Goal: Task Accomplishment & Management: Complete application form

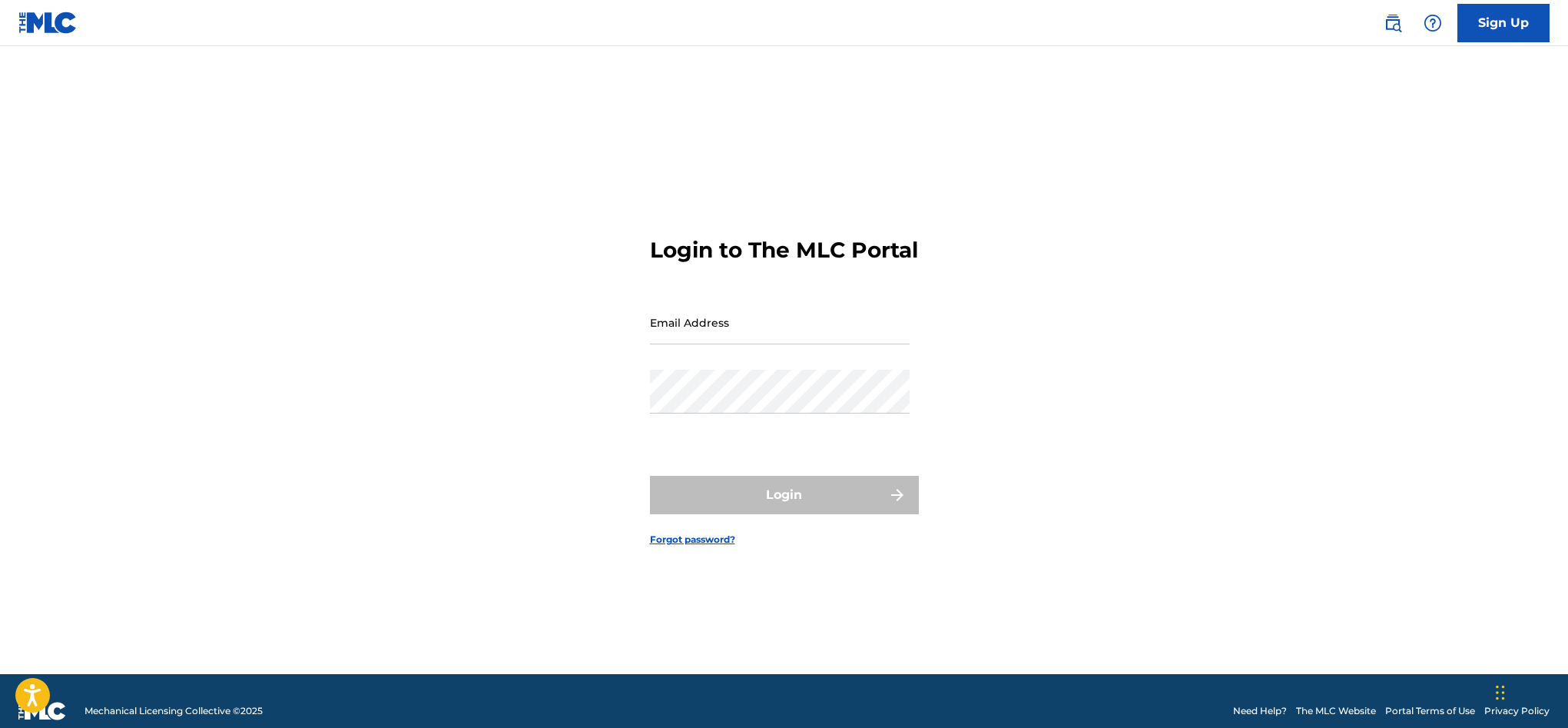
click at [724, 329] on input "Email Address" at bounding box center [779, 322] width 259 height 44
type input "[EMAIL_ADDRESS][DOMAIN_NAME]"
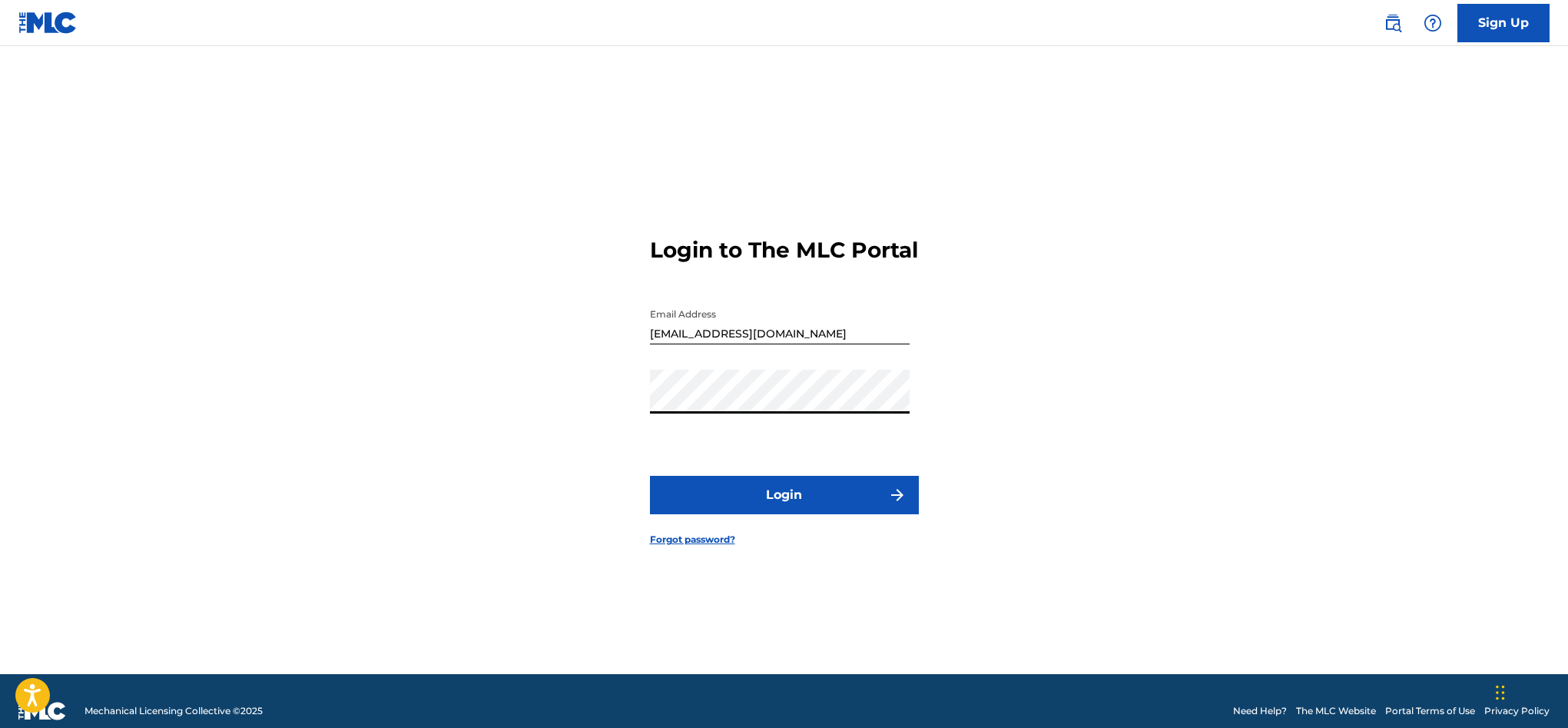
click at [650, 475] on button "Login" at bounding box center [784, 495] width 269 height 38
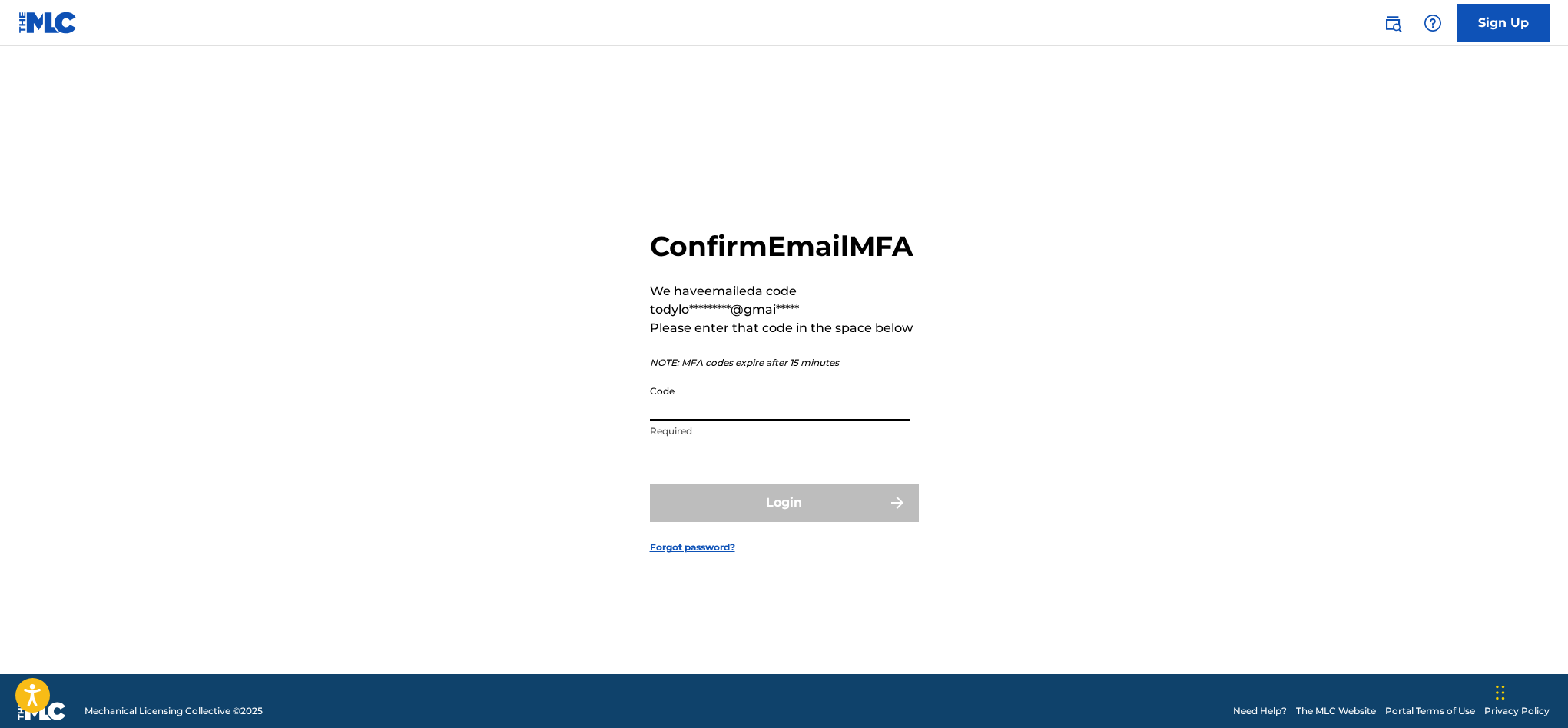
paste input "688575"
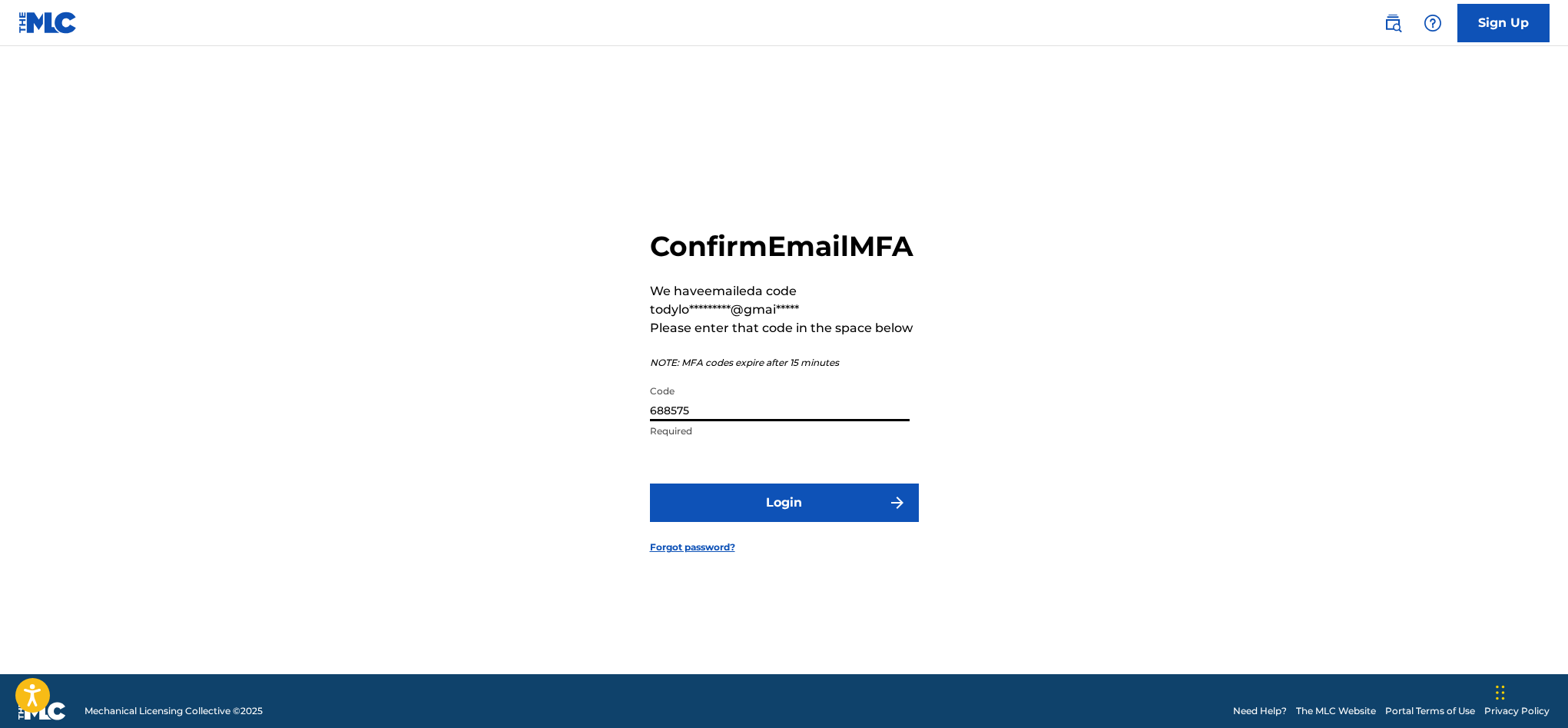
type input "688575"
click at [762, 522] on button "Login" at bounding box center [784, 503] width 269 height 38
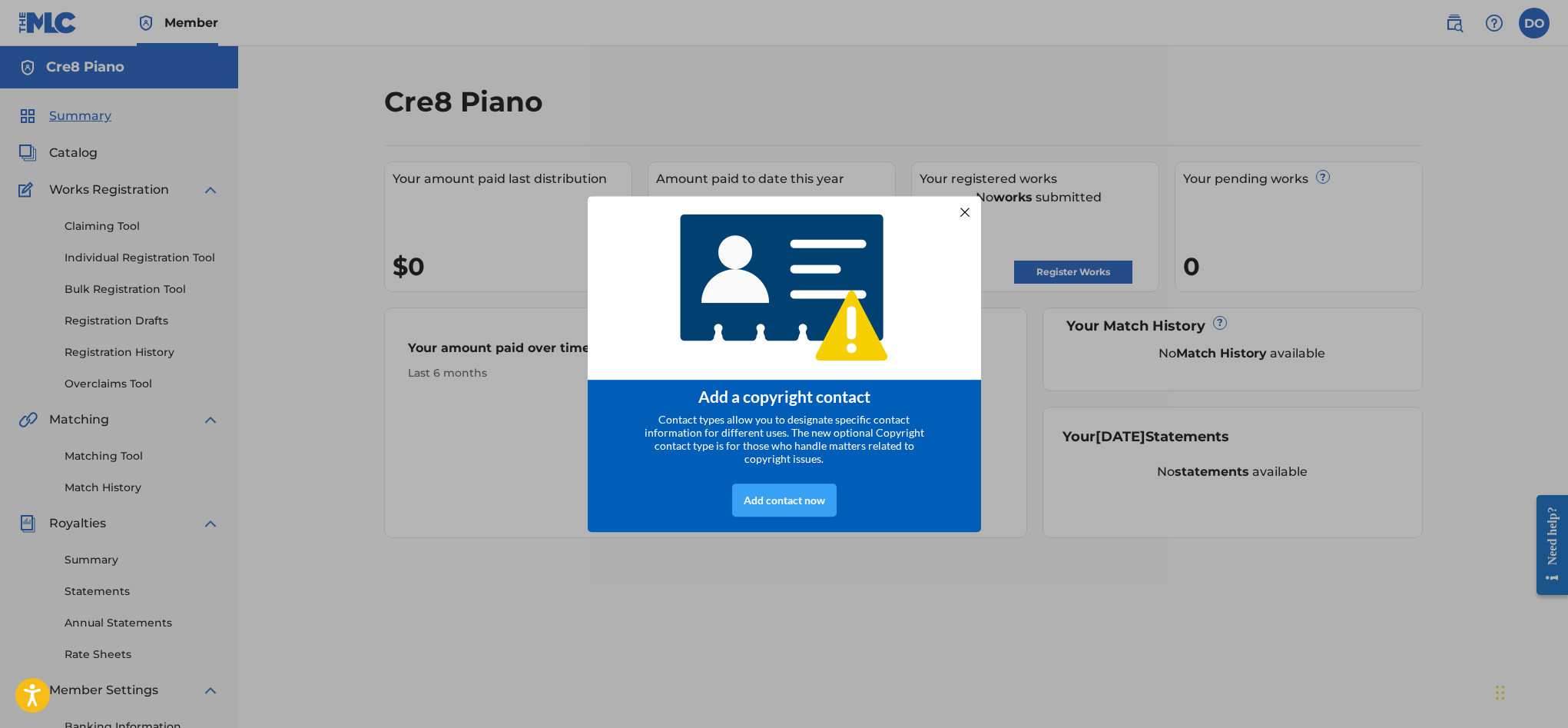
click at [804, 507] on div "Add contact now" at bounding box center [784, 500] width 104 height 33
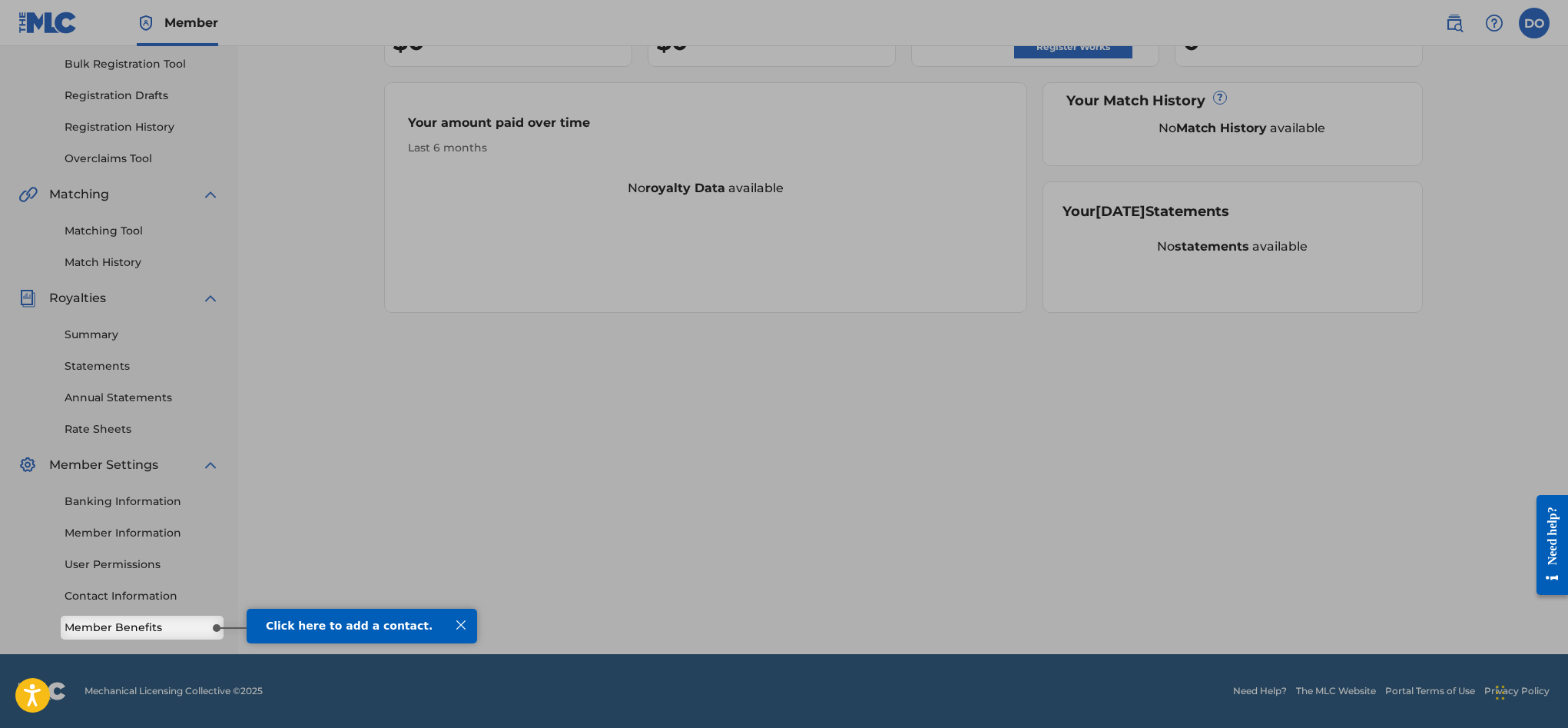
scroll to position [219, 0]
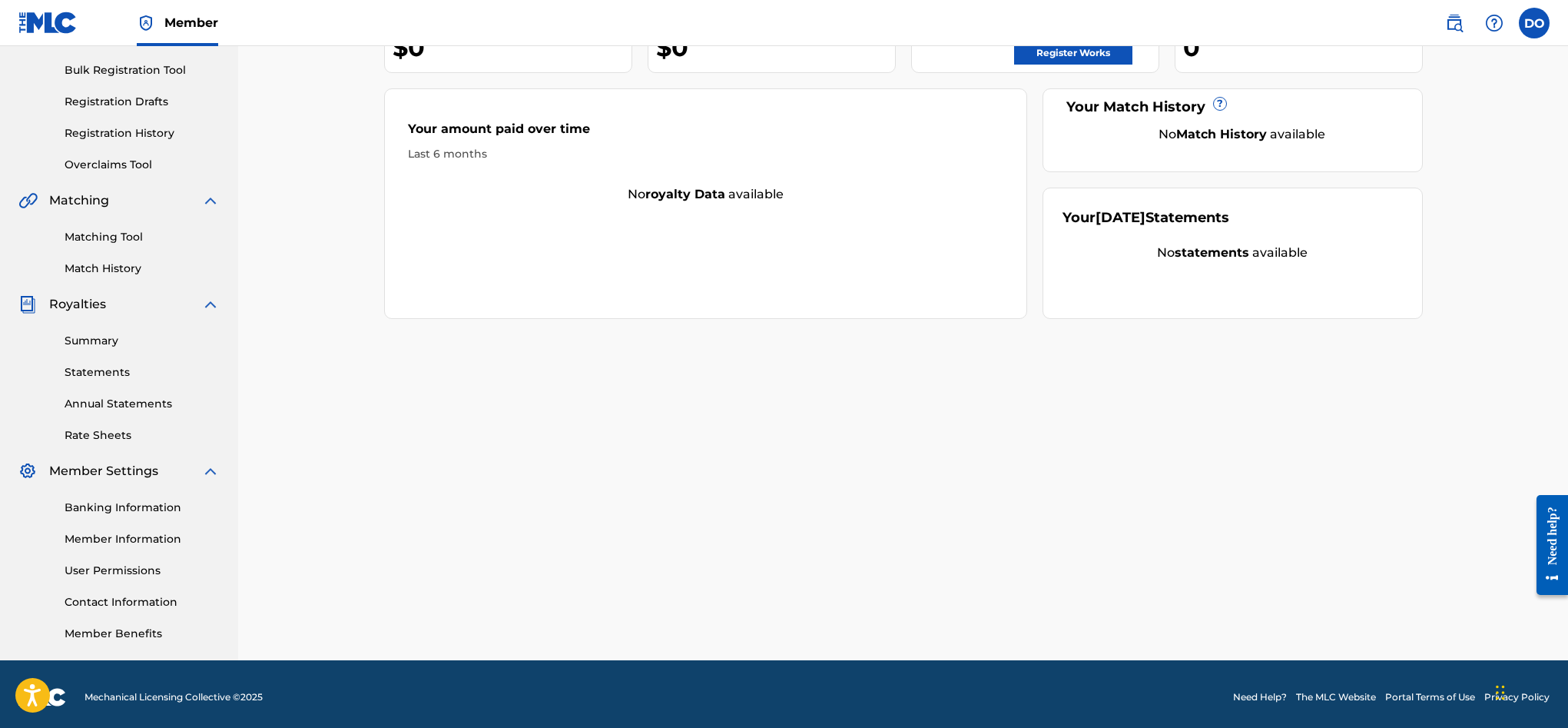
click at [199, 640] on link "Member Benefits" at bounding box center [142, 633] width 155 height 16
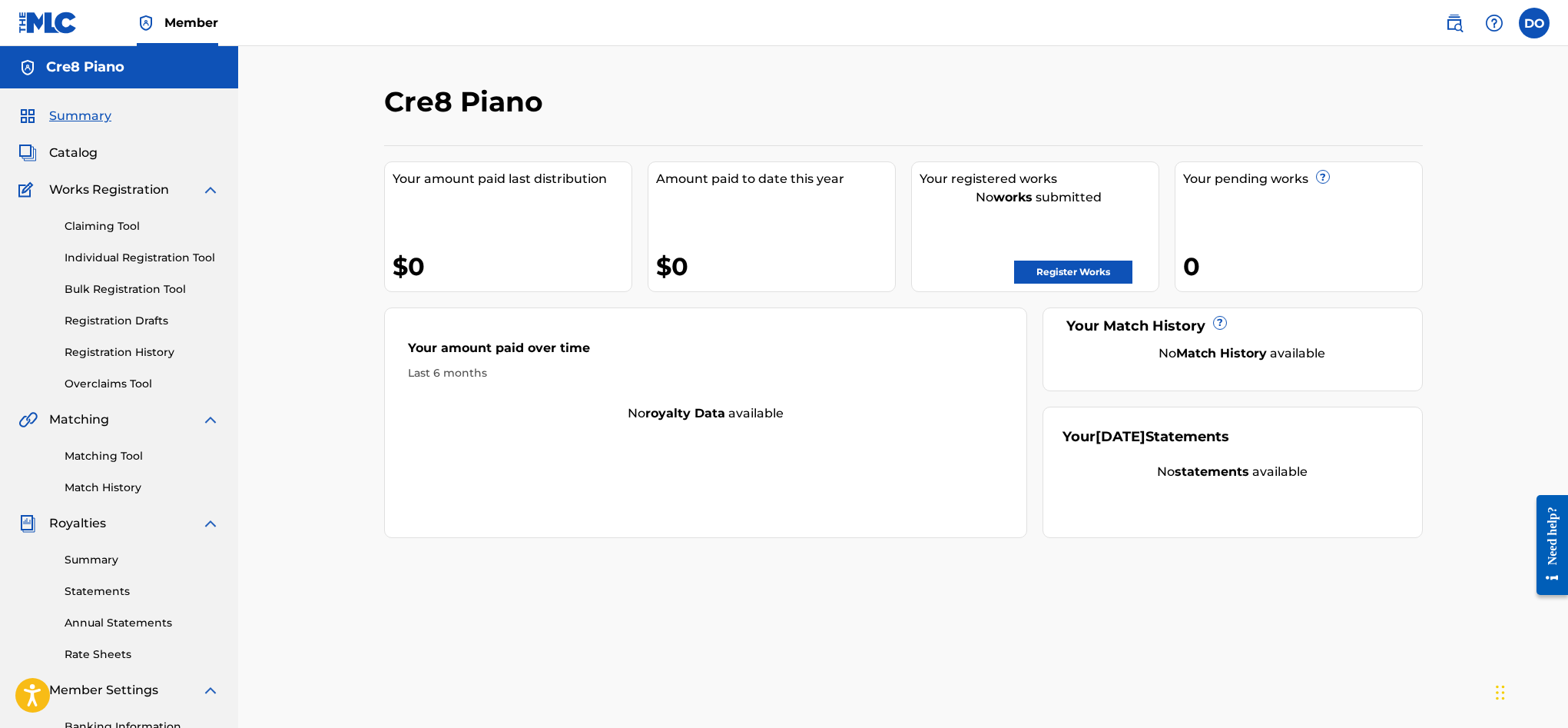
click at [1043, 268] on link "Register Works" at bounding box center [1073, 272] width 118 height 23
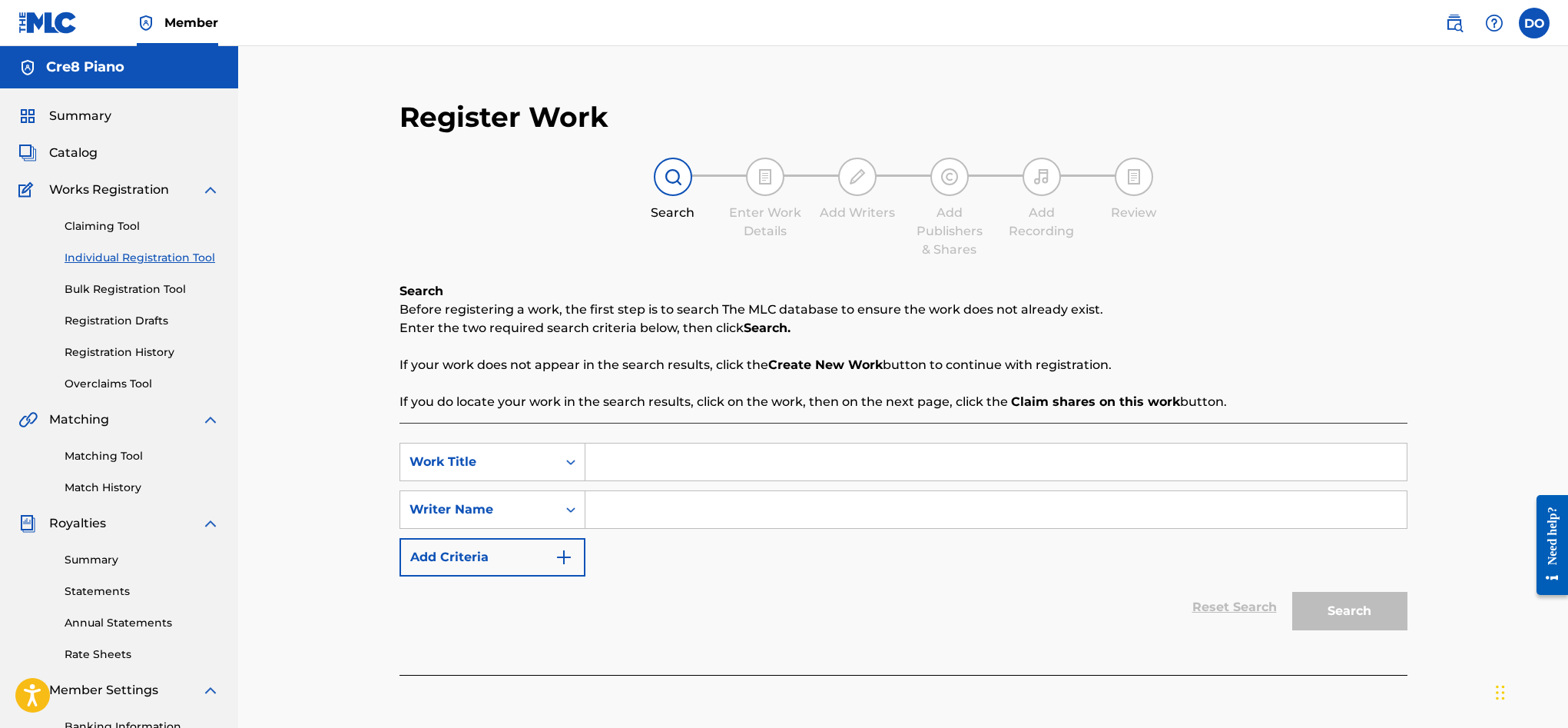
click at [630, 461] on input "Search Form" at bounding box center [995, 462] width 821 height 37
type input "Lullaby"
click at [620, 505] on input "Search Form" at bounding box center [995, 510] width 821 height 37
type input "Dylon Bernard O'Leary"
click at [568, 562] on img "Search Form" at bounding box center [564, 557] width 18 height 18
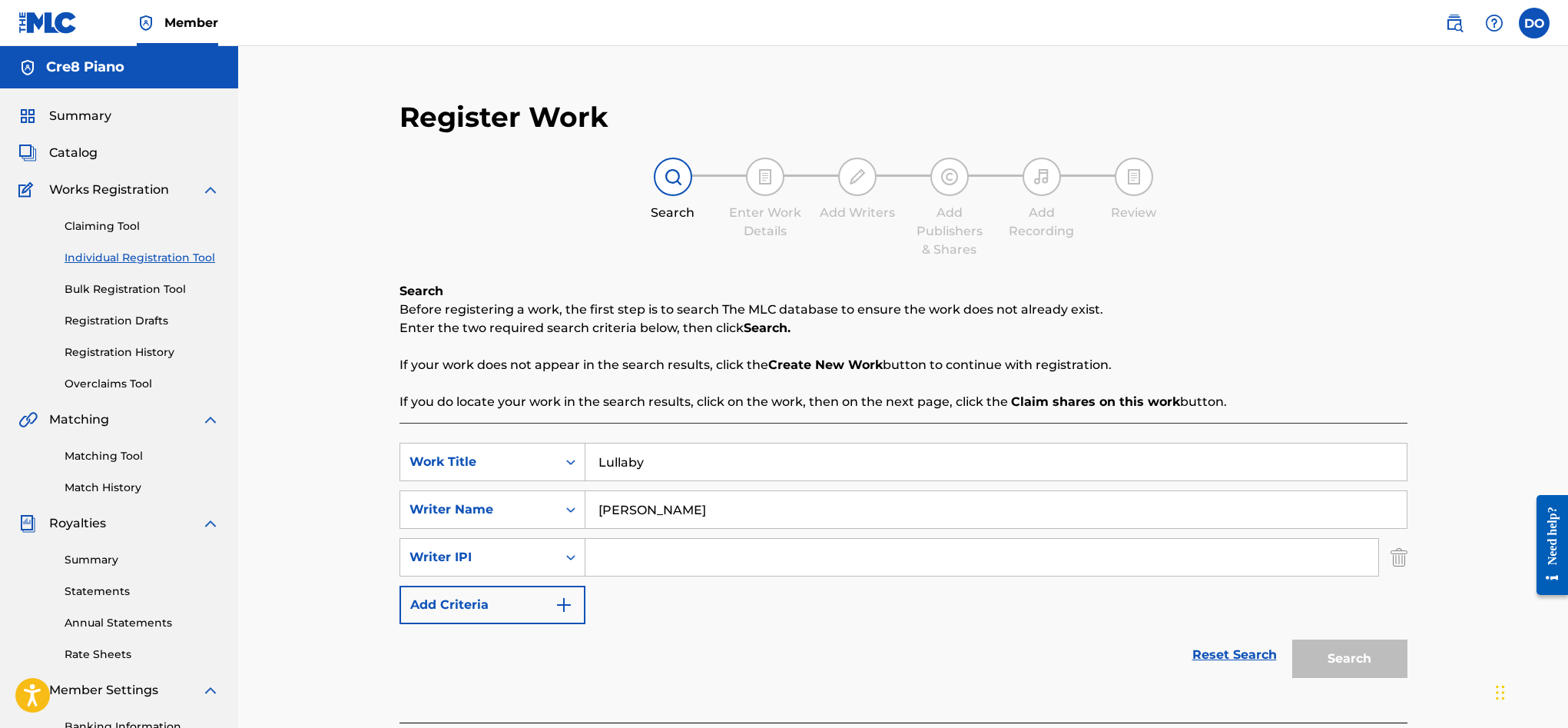
click at [638, 557] on input "Search Form" at bounding box center [981, 557] width 793 height 37
click at [535, 560] on div "Writer IPI" at bounding box center [478, 557] width 138 height 18
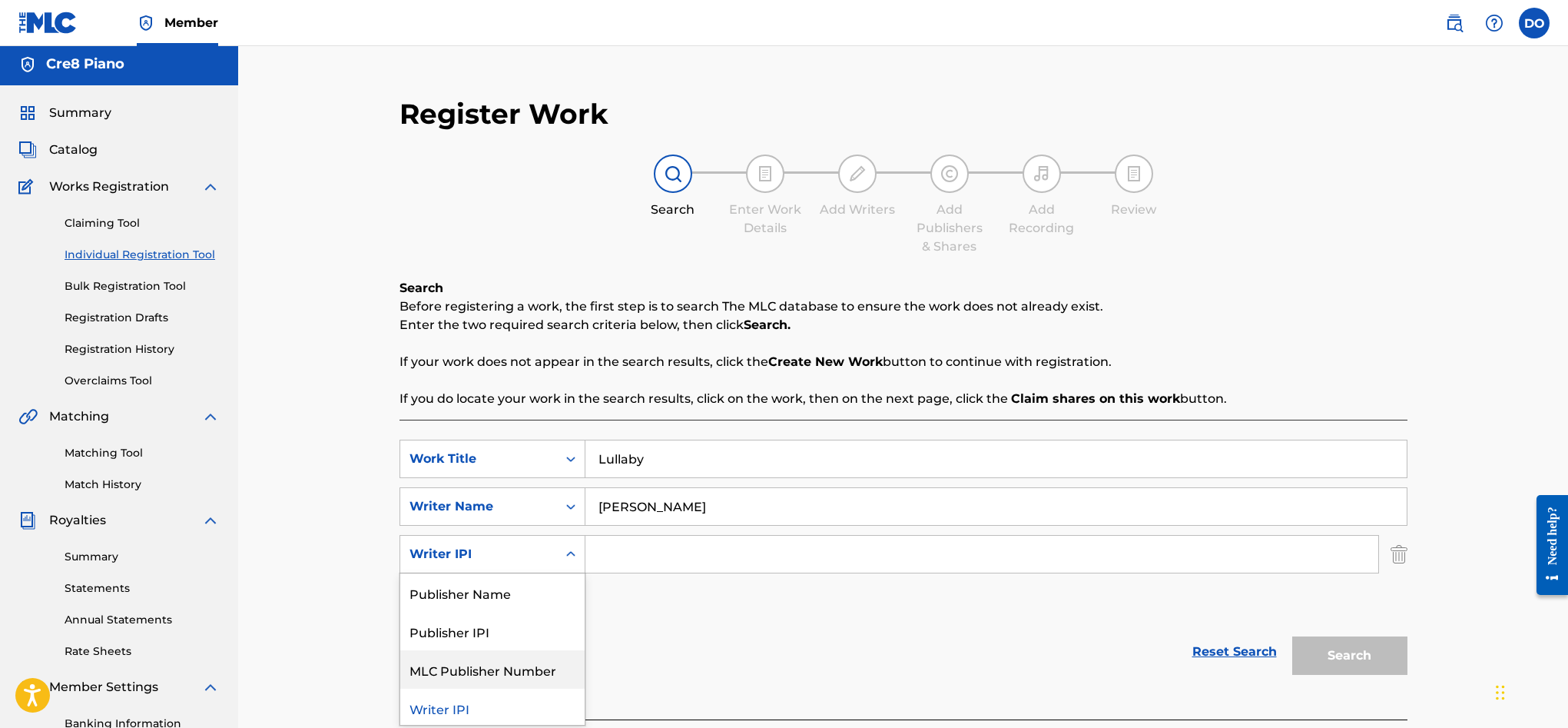
click at [547, 664] on div "MLC Publisher Number" at bounding box center [492, 670] width 184 height 38
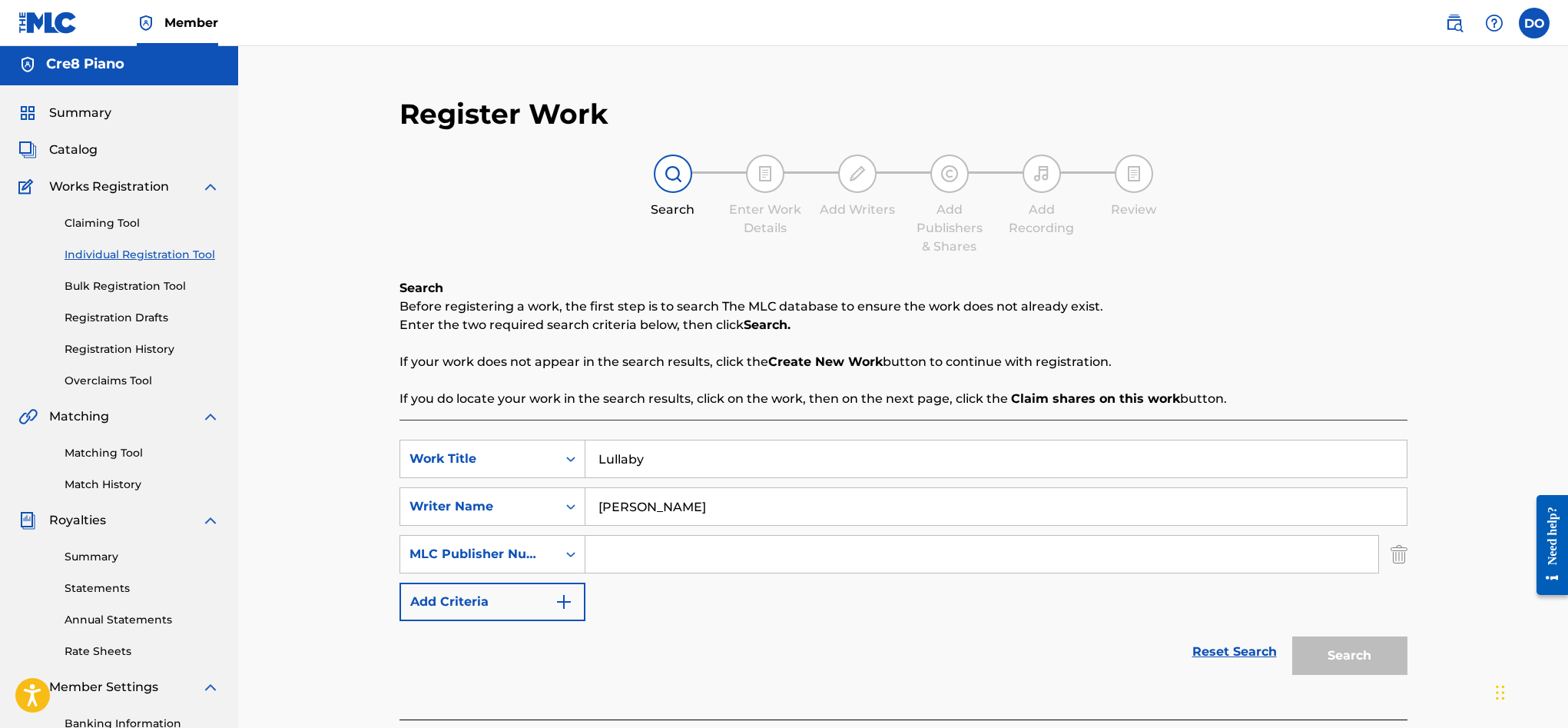
click at [189, 255] on link "Individual Registration Tool" at bounding box center [142, 254] width 155 height 16
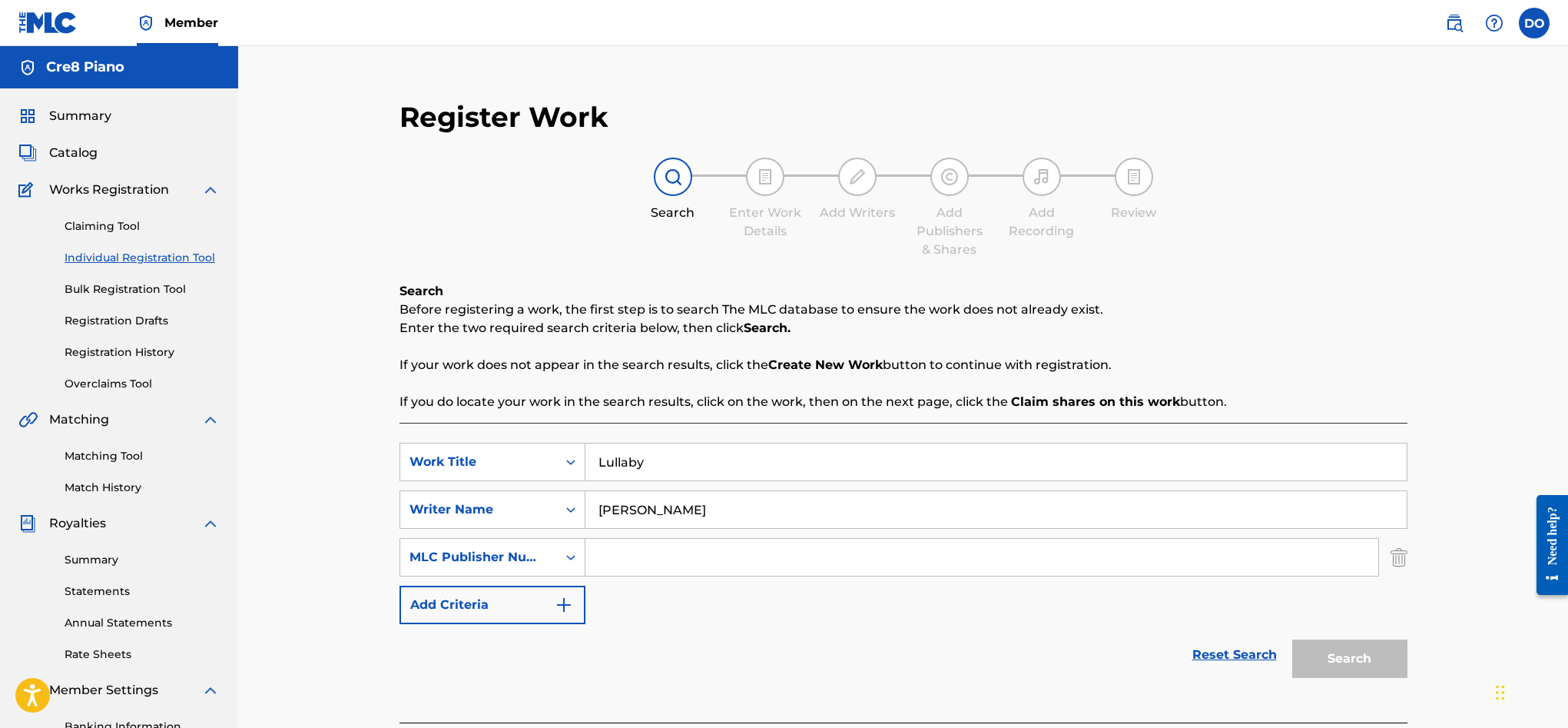
click at [189, 255] on link "Individual Registration Tool" at bounding box center [142, 258] width 155 height 16
click at [183, 259] on link "Individual Registration Tool" at bounding box center [142, 258] width 155 height 16
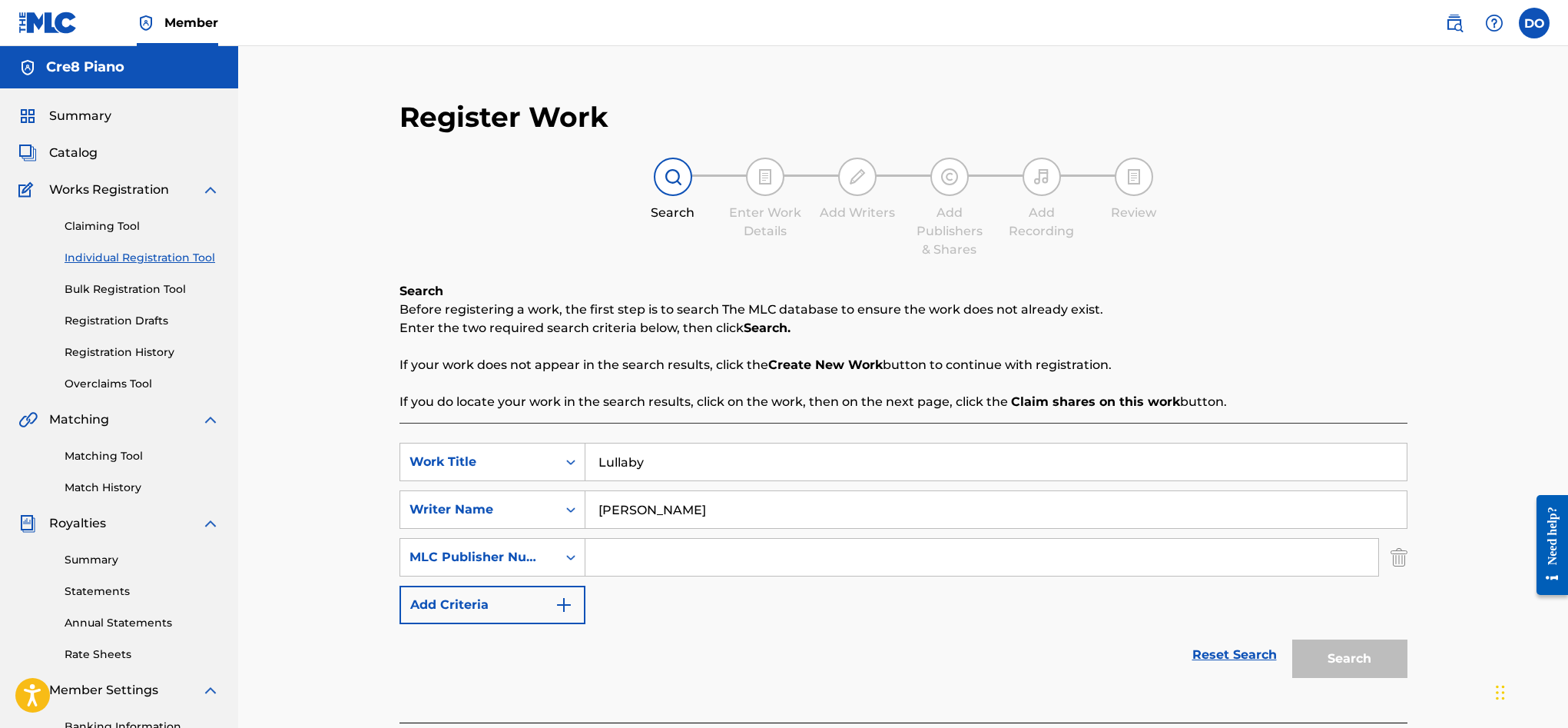
click at [183, 259] on link "Individual Registration Tool" at bounding box center [142, 258] width 155 height 16
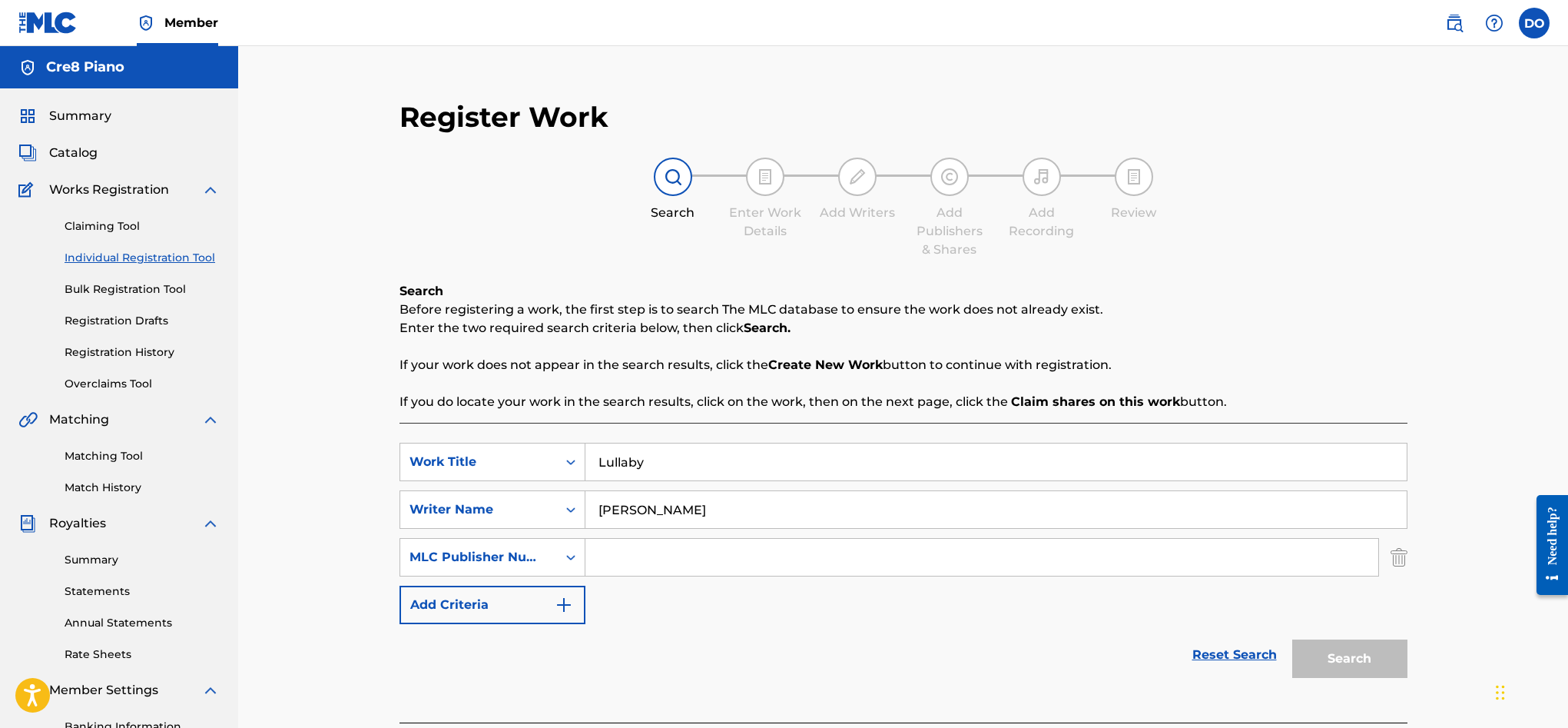
click at [183, 259] on link "Individual Registration Tool" at bounding box center [142, 258] width 155 height 16
click at [1538, 15] on label at bounding box center [1534, 23] width 31 height 31
click at [1534, 23] on input "DO Dylon O'Leary dylonoleary20@gmail.com Notification Preferences Profile Log o…" at bounding box center [1534, 23] width 0 height 0
click at [1390, 186] on link "Profile" at bounding box center [1382, 191] width 31 height 14
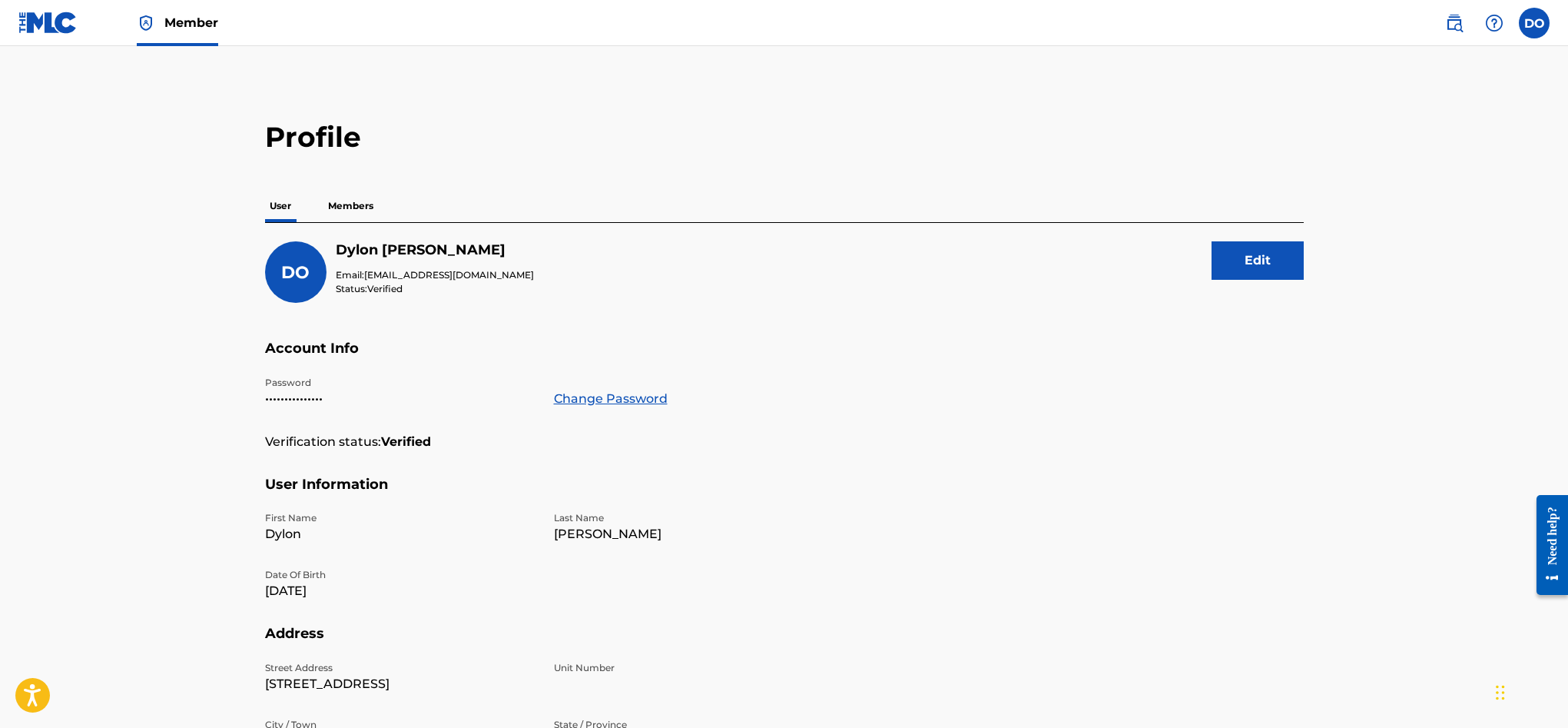
click at [353, 212] on p "Members" at bounding box center [350, 206] width 54 height 33
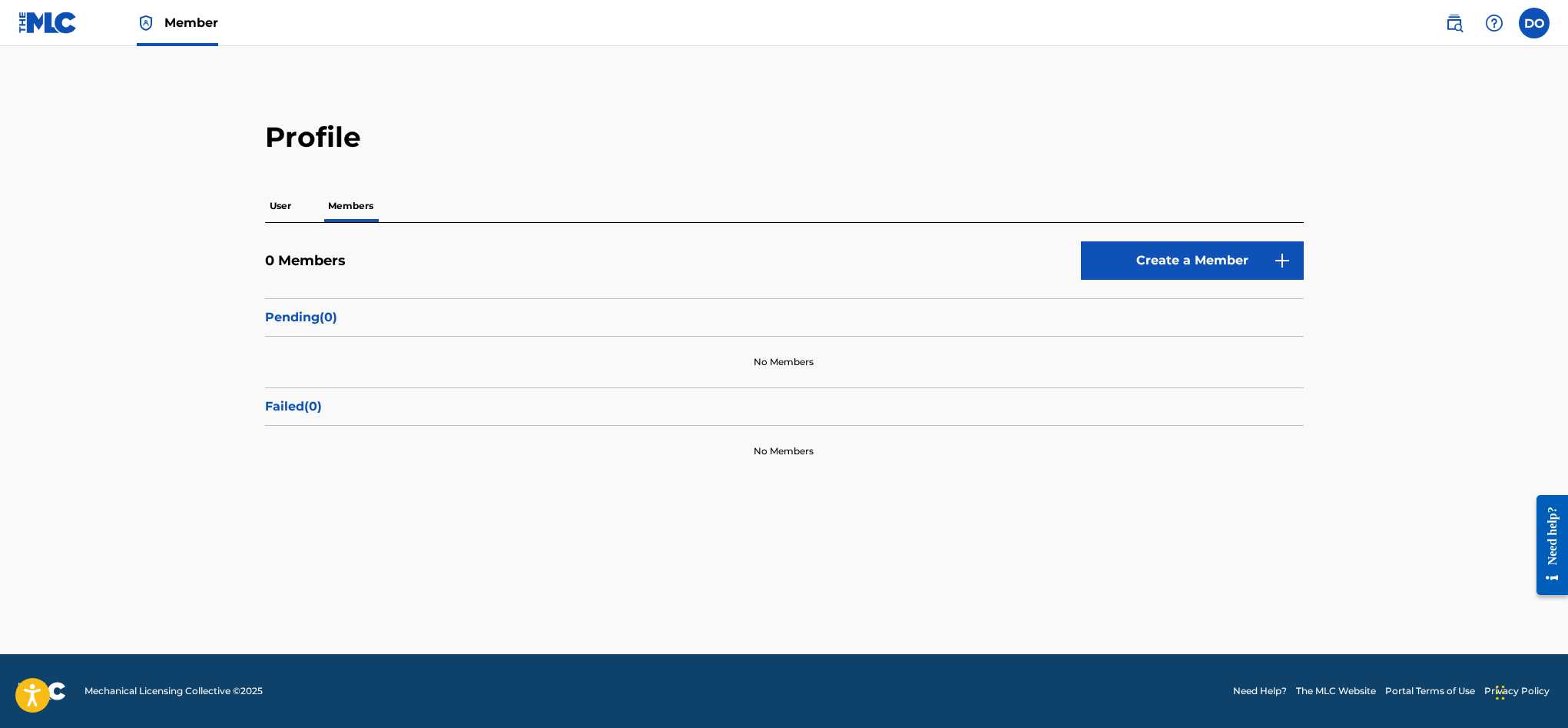
click at [273, 203] on p "User" at bounding box center [280, 206] width 31 height 33
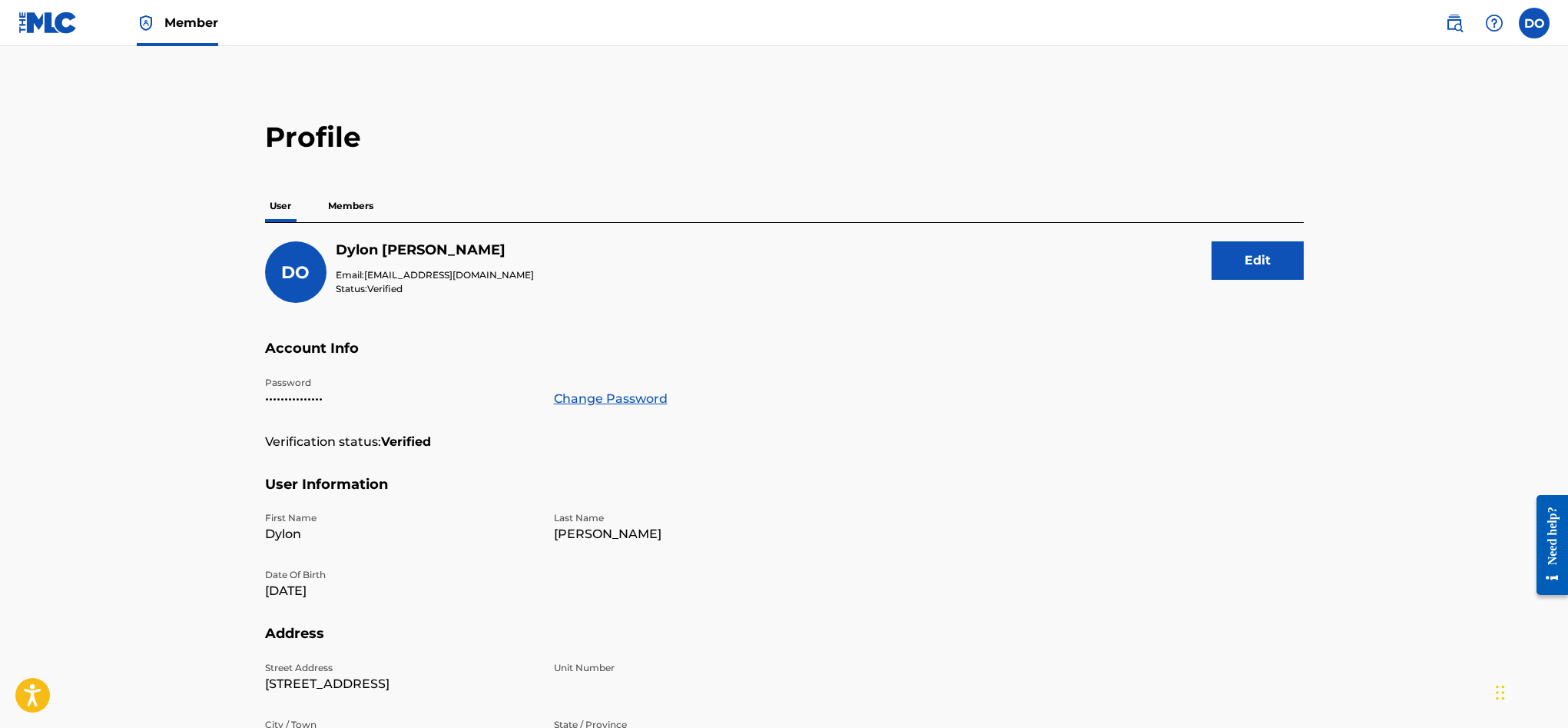
click at [1541, 27] on label at bounding box center [1534, 23] width 31 height 31
click at [1534, 23] on input "DO Dylon O'Leary dylonoleary20@gmail.com Notification Preferences Profile Log o…" at bounding box center [1534, 23] width 0 height 0
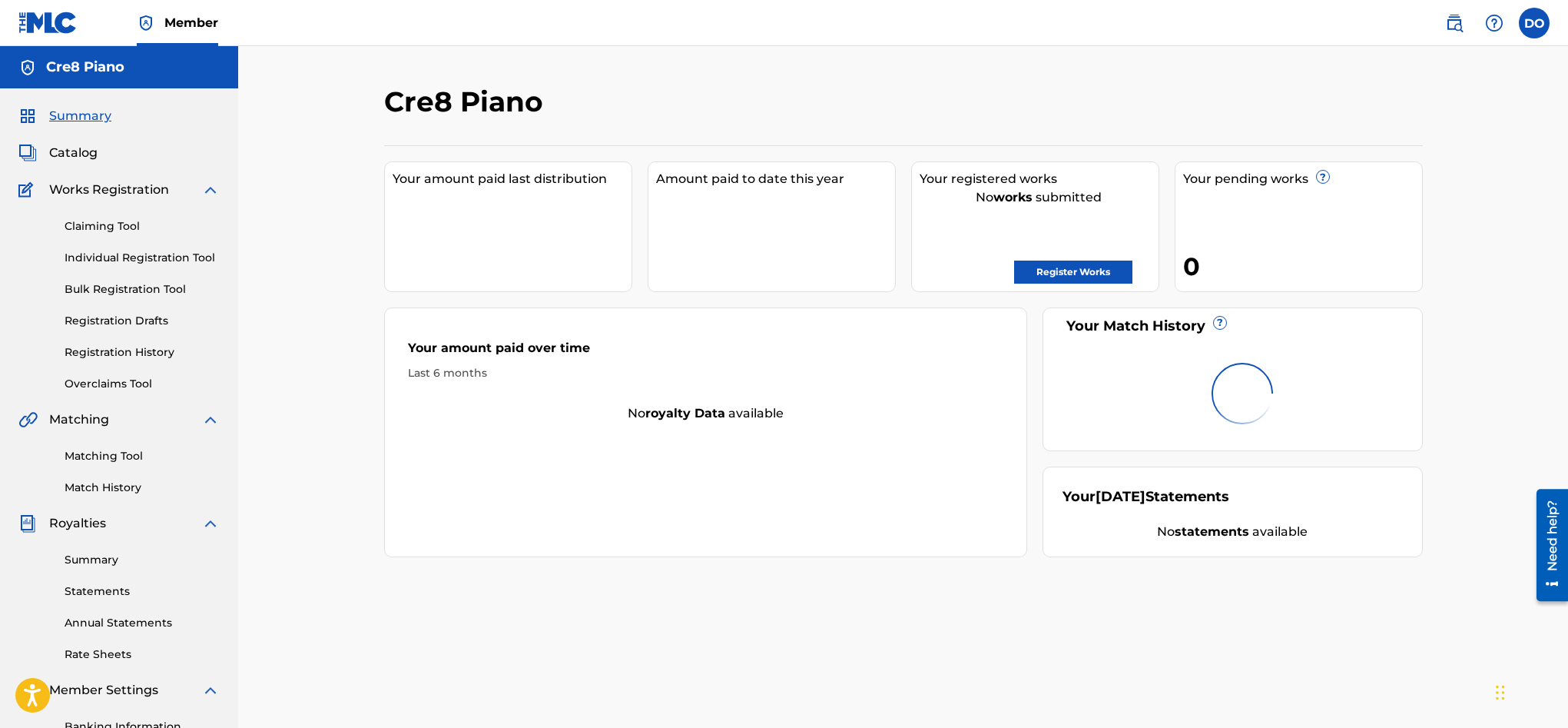
click at [1072, 269] on link "Register Works" at bounding box center [1073, 272] width 118 height 23
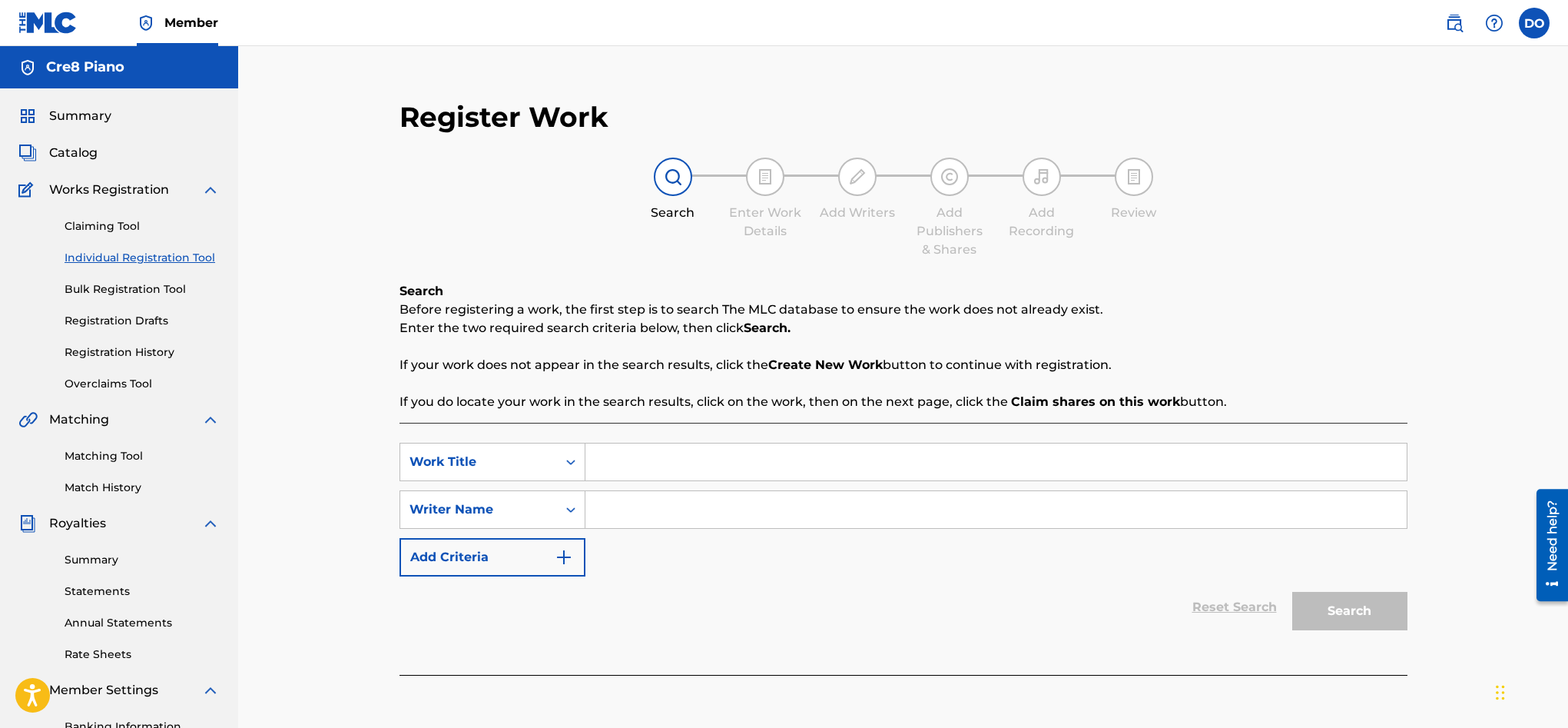
click at [636, 454] on input "Search Form" at bounding box center [995, 462] width 821 height 37
type input "Lullaby"
click at [632, 500] on input "Search Form" at bounding box center [995, 510] width 821 height 37
type input "Dylon Bernard OLeary"
click at [574, 550] on button "Add Criteria" at bounding box center [492, 557] width 186 height 38
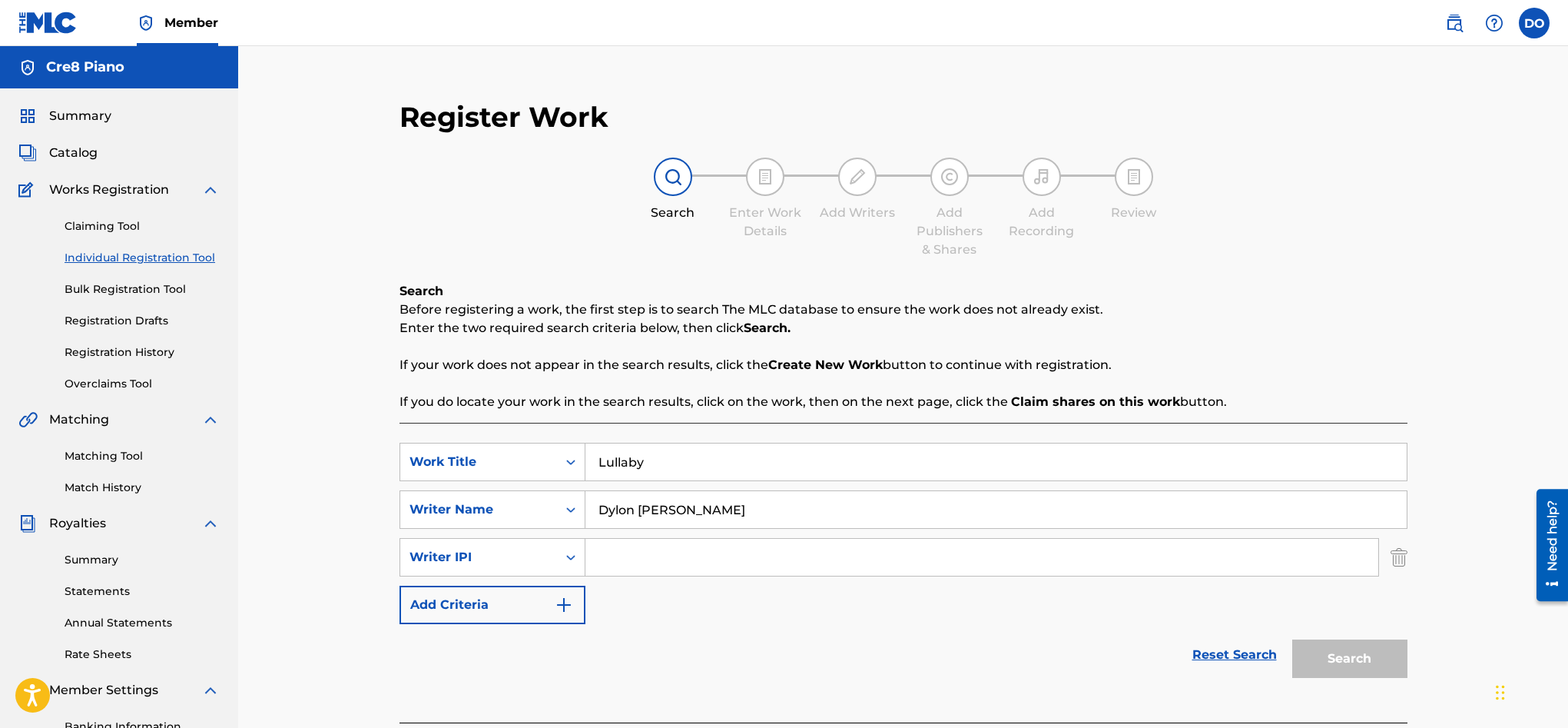
click at [604, 560] on input "Search Form" at bounding box center [981, 557] width 793 height 37
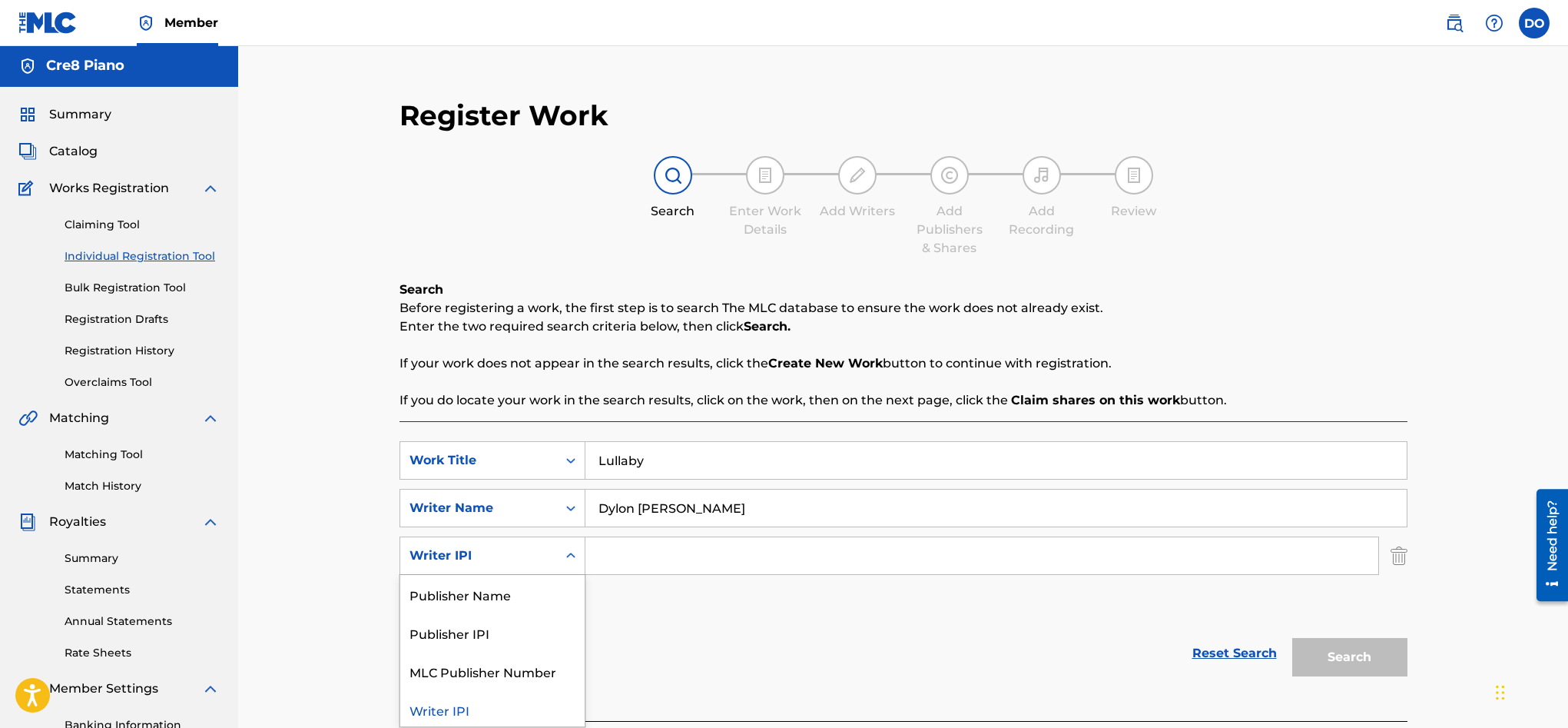
click at [569, 560] on icon "Search Form" at bounding box center [571, 555] width 15 height 15
click at [542, 581] on div "Publisher Name" at bounding box center [492, 592] width 184 height 38
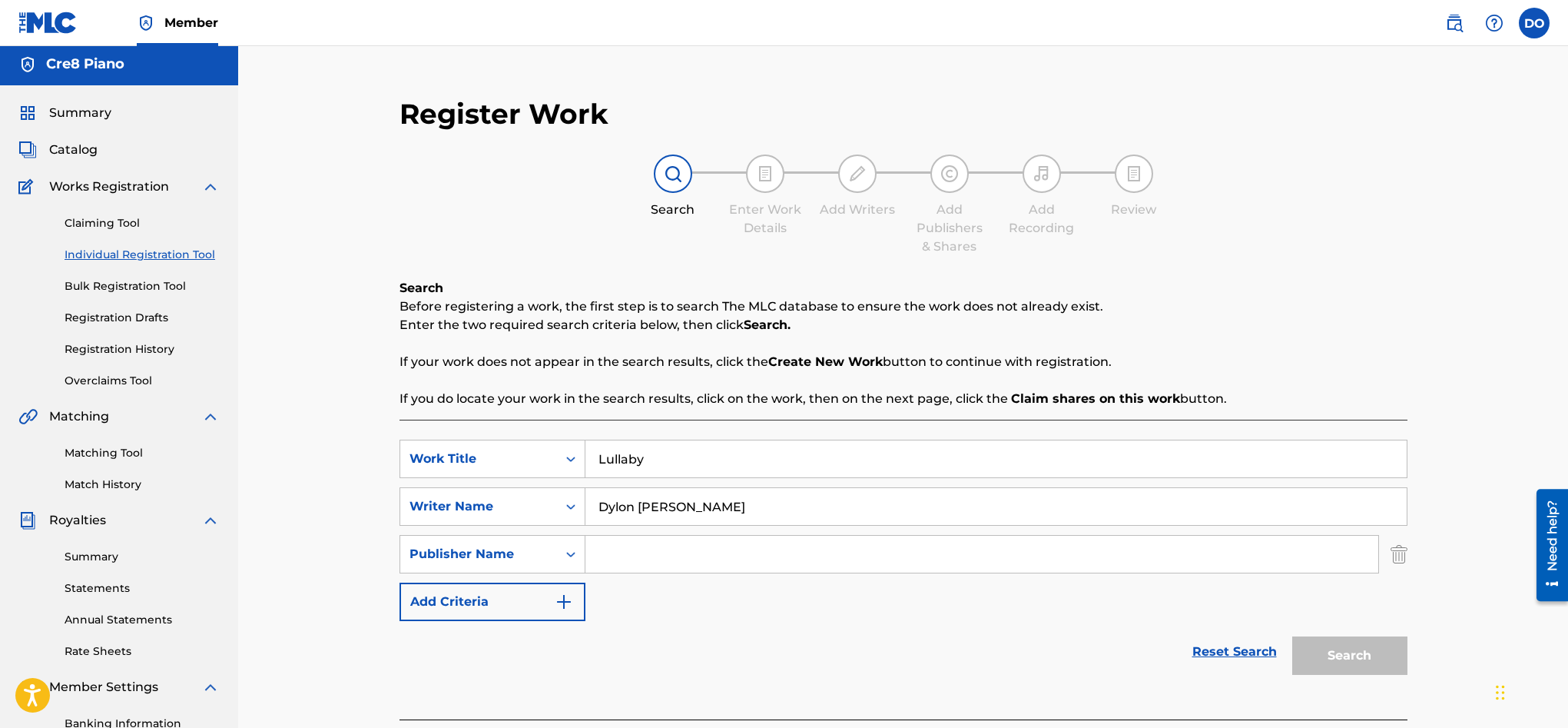
click at [612, 559] on input "Search Form" at bounding box center [981, 554] width 793 height 37
type input "CRE8 Piano"
click at [560, 595] on img "Search Form" at bounding box center [564, 602] width 18 height 18
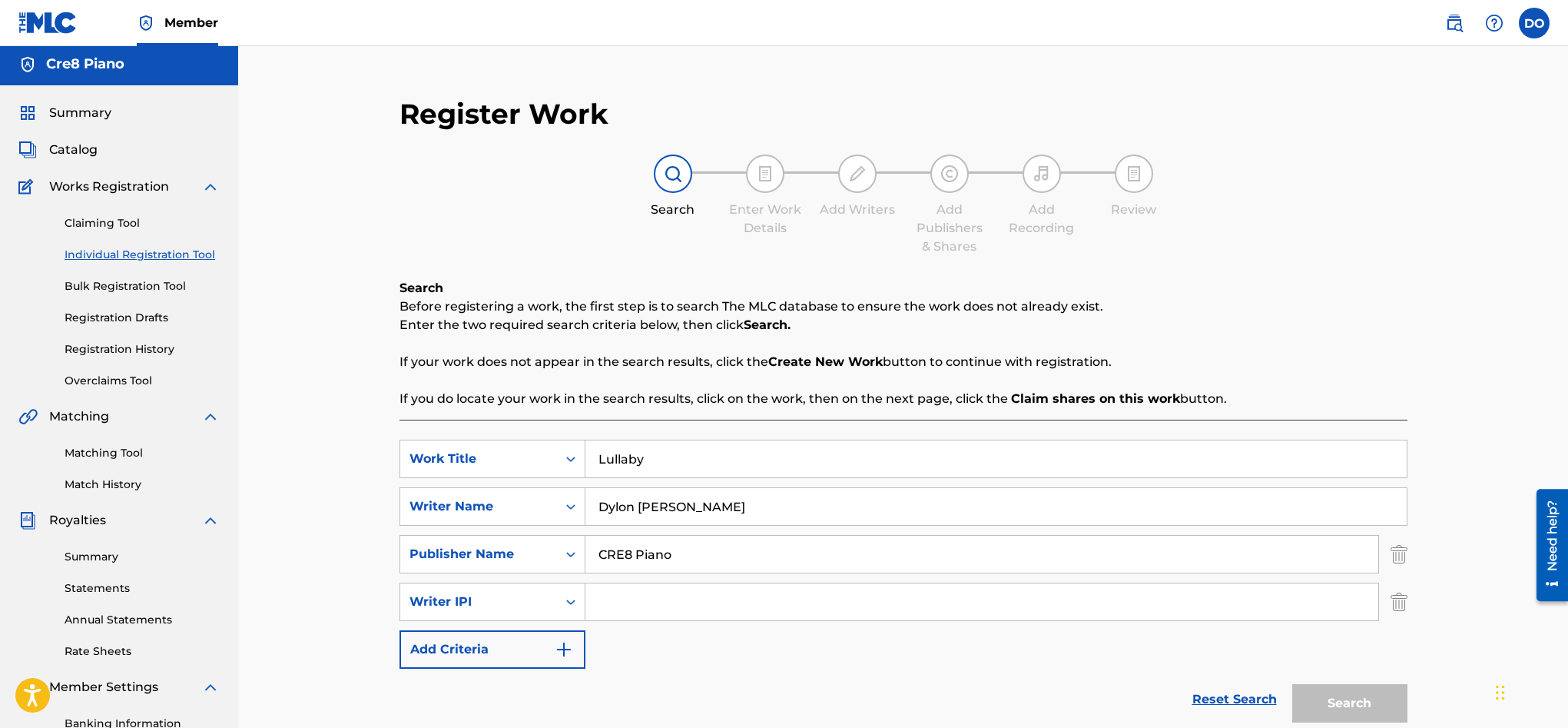
click at [599, 603] on input "Search Form" at bounding box center [981, 601] width 793 height 37
click at [611, 600] on input "Search Form" at bounding box center [981, 601] width 793 height 37
type input "Original Composition, sole owner"
click at [545, 653] on button "Add Criteria" at bounding box center [492, 650] width 186 height 38
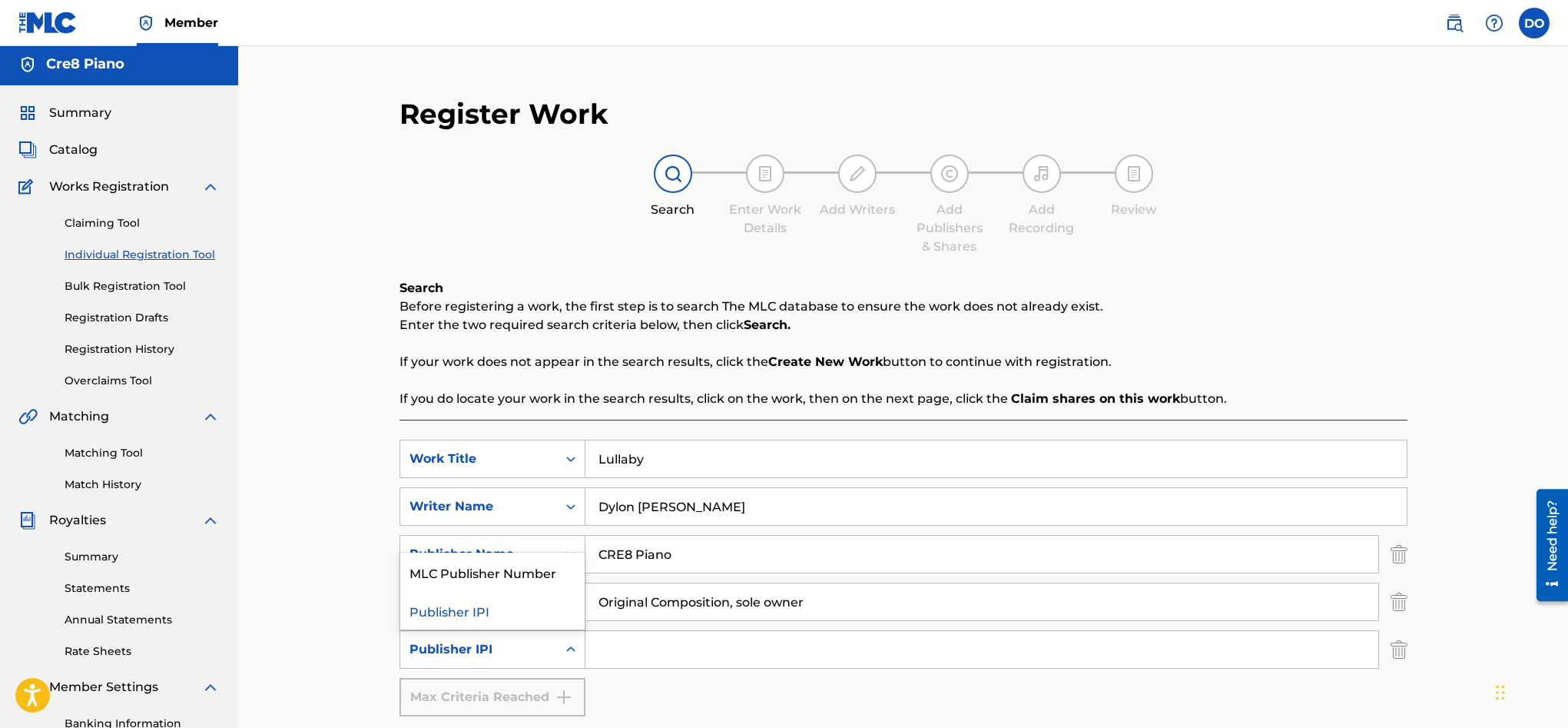
click at [568, 654] on icon "Search Form" at bounding box center [571, 650] width 15 height 15
click at [694, 660] on input "Search Form" at bounding box center [981, 650] width 793 height 37
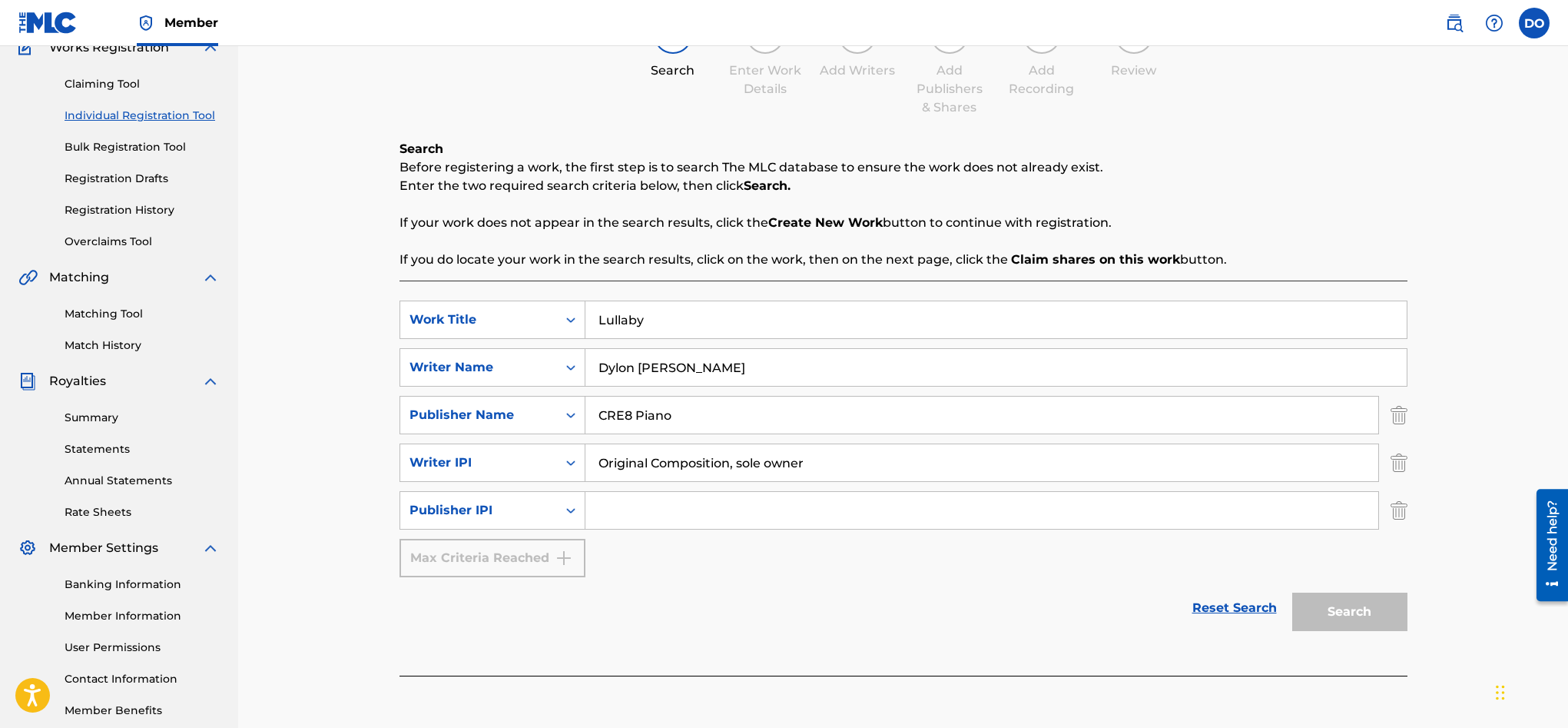
scroll to position [143, 0]
click at [572, 456] on icon "Search Form" at bounding box center [571, 461] width 15 height 15
click at [1396, 465] on img "Search Form" at bounding box center [1399, 461] width 17 height 38
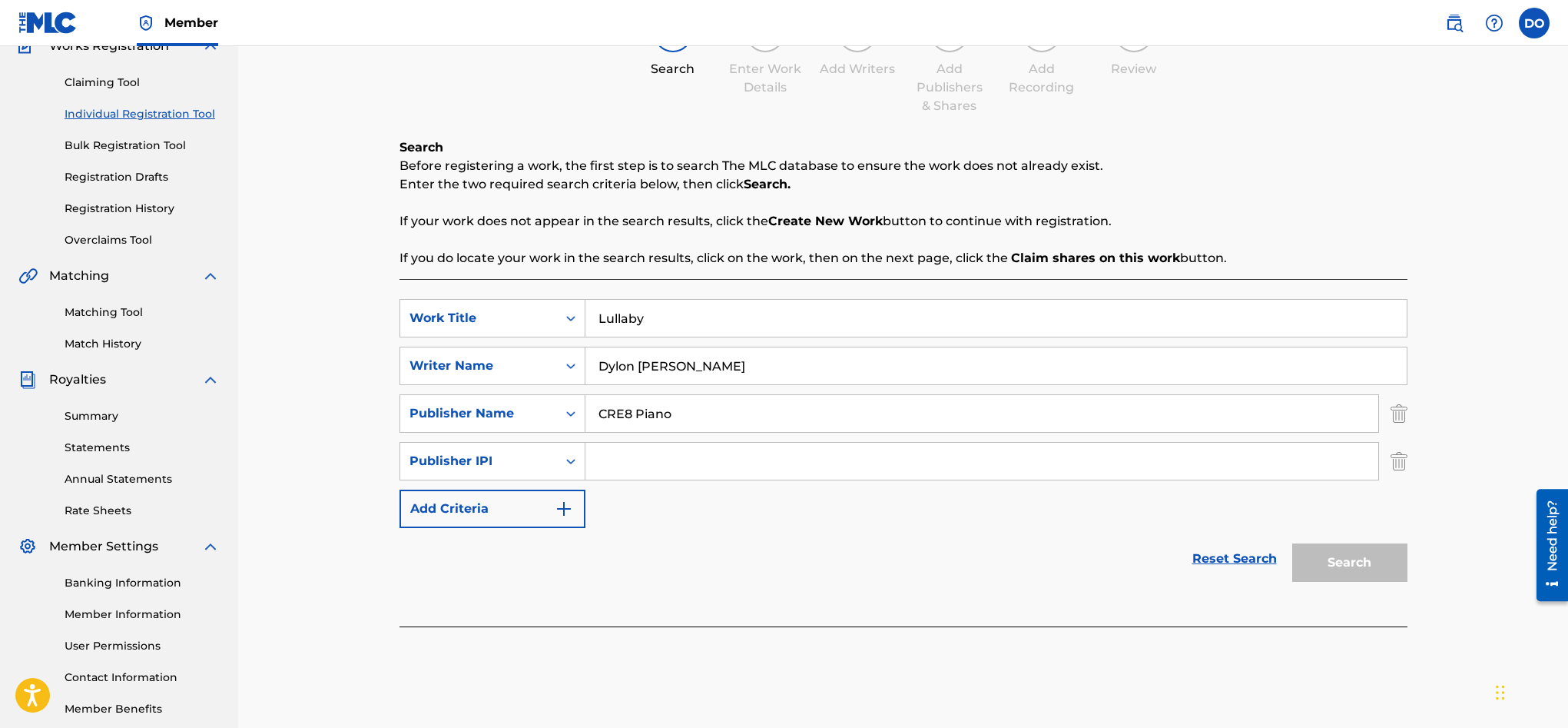
click at [1395, 465] on img "Search Form" at bounding box center [1399, 461] width 17 height 38
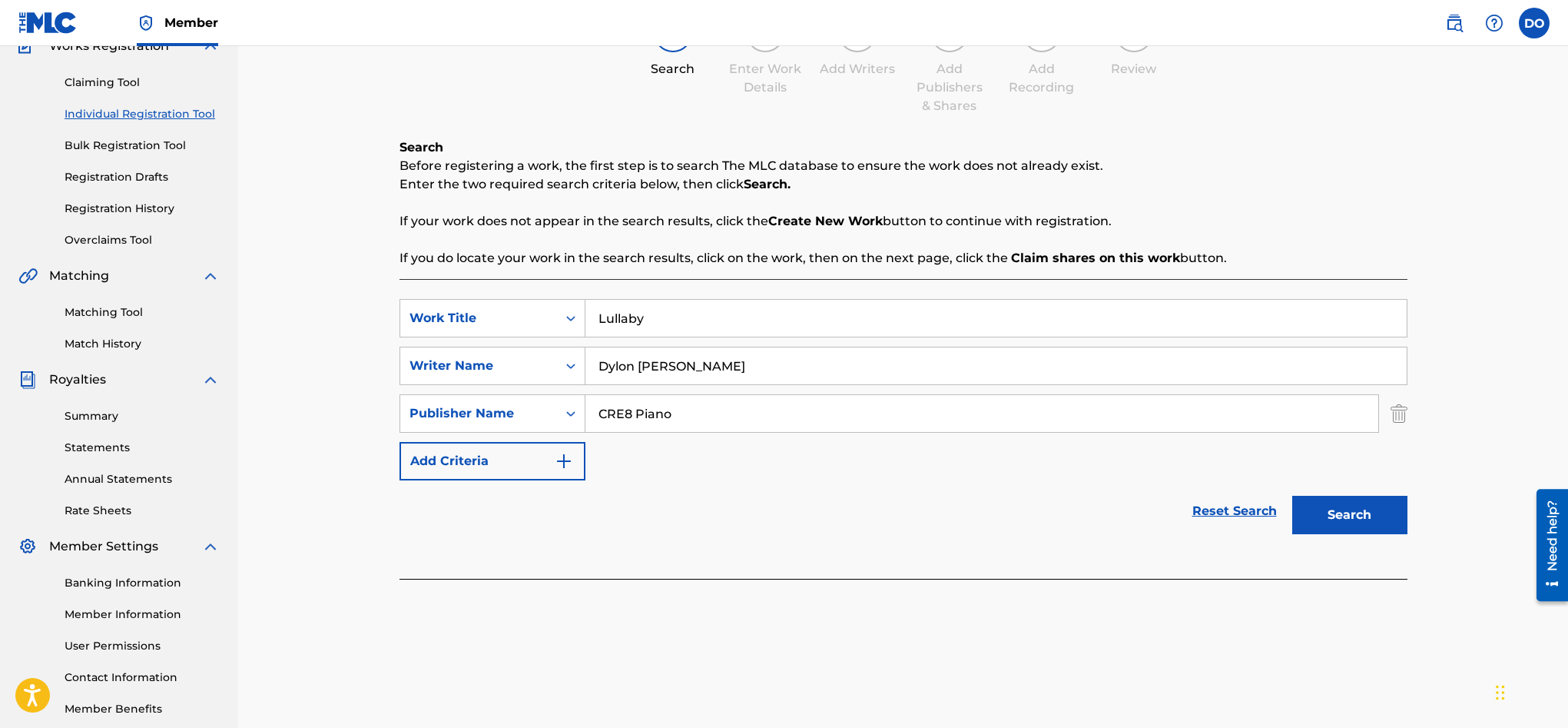
click at [1360, 502] on button "Search" at bounding box center [1350, 515] width 115 height 38
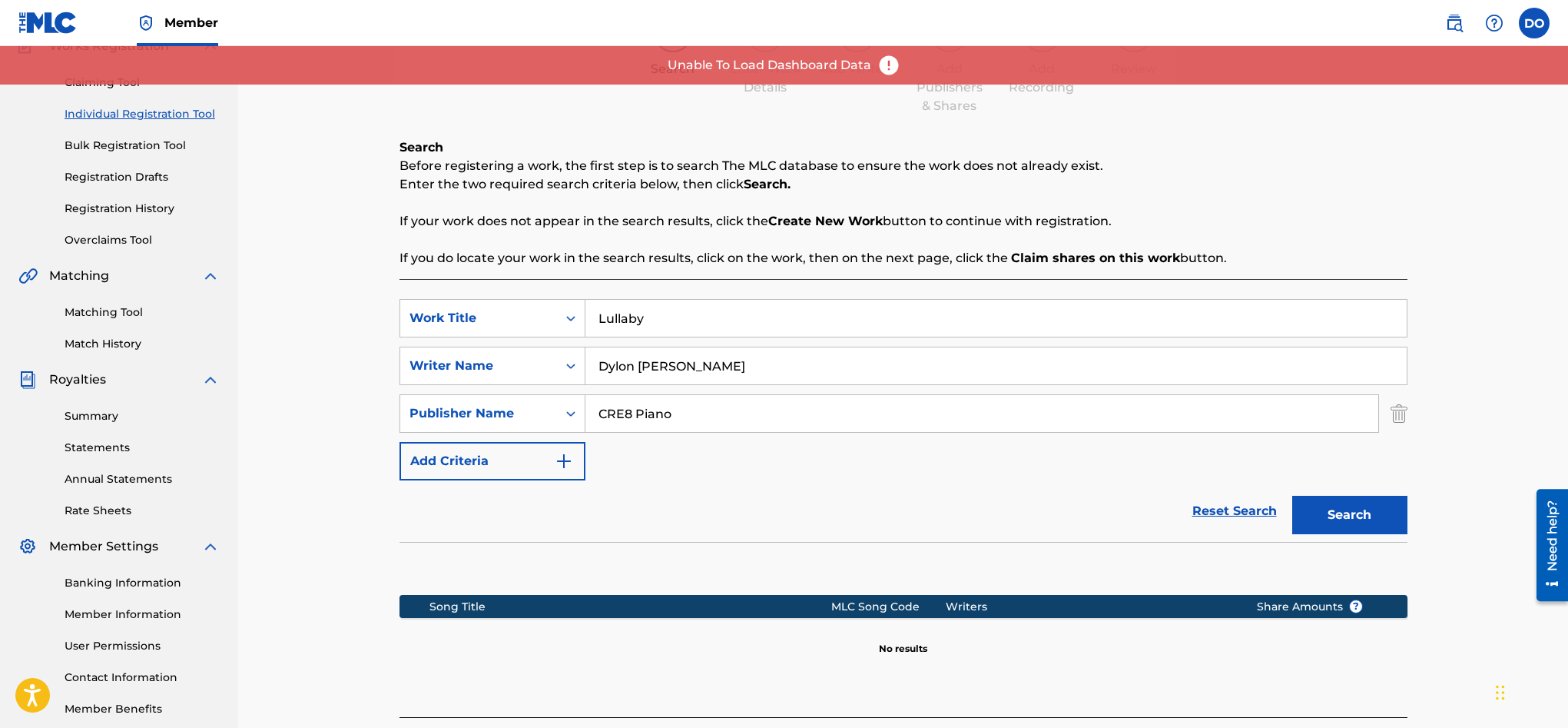
click at [1405, 414] on img "Search Form" at bounding box center [1399, 414] width 17 height 38
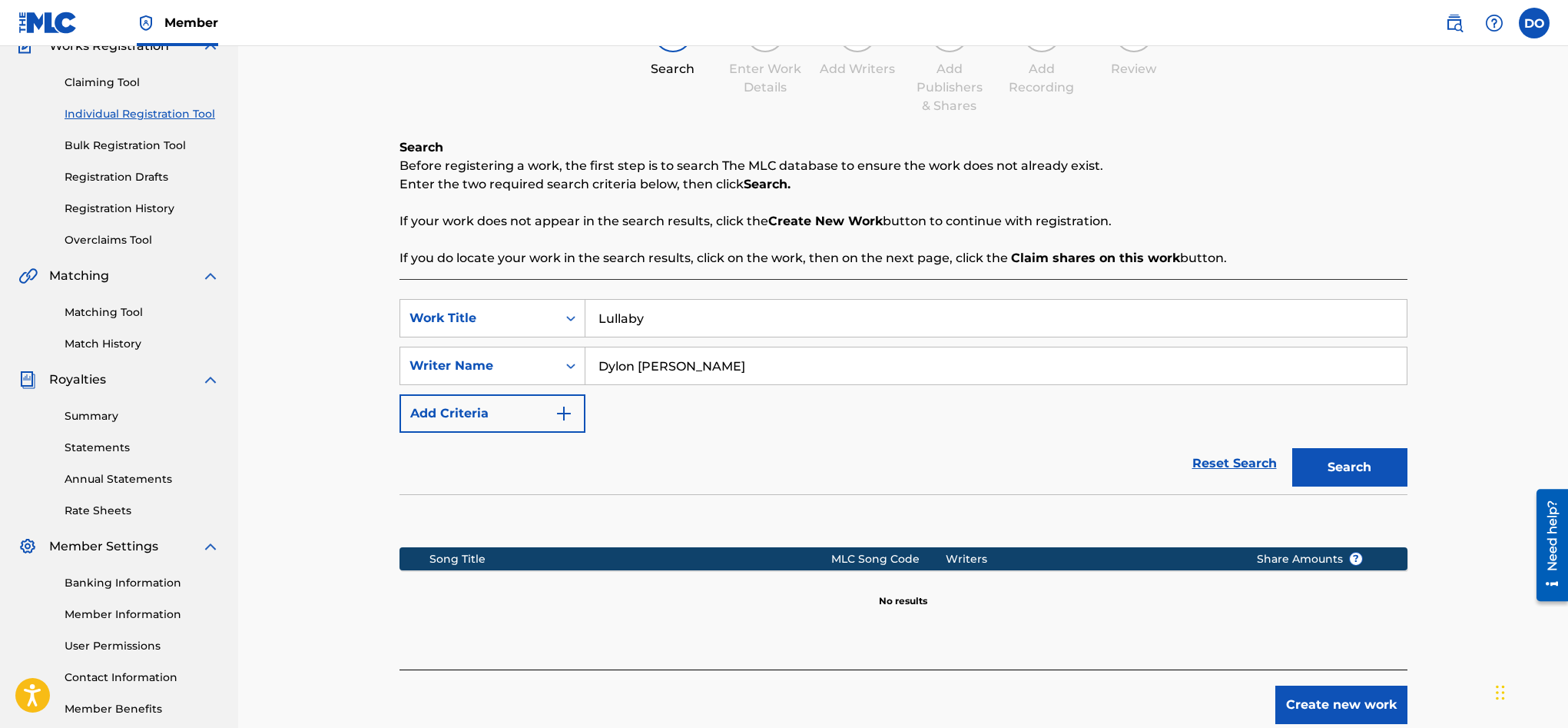
click at [1365, 455] on button "Search" at bounding box center [1350, 467] width 115 height 38
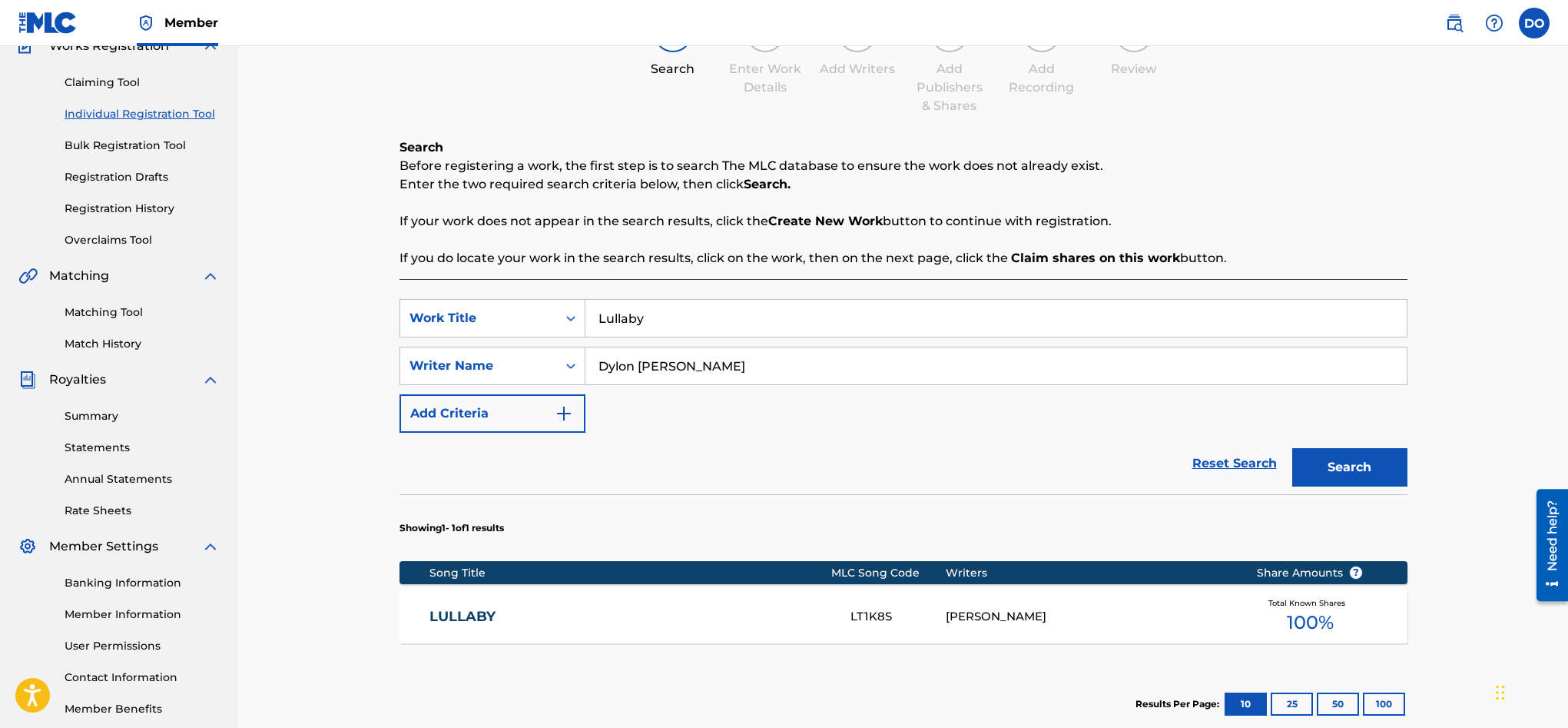
click at [485, 608] on link "LULLABY" at bounding box center [629, 616] width 400 height 18
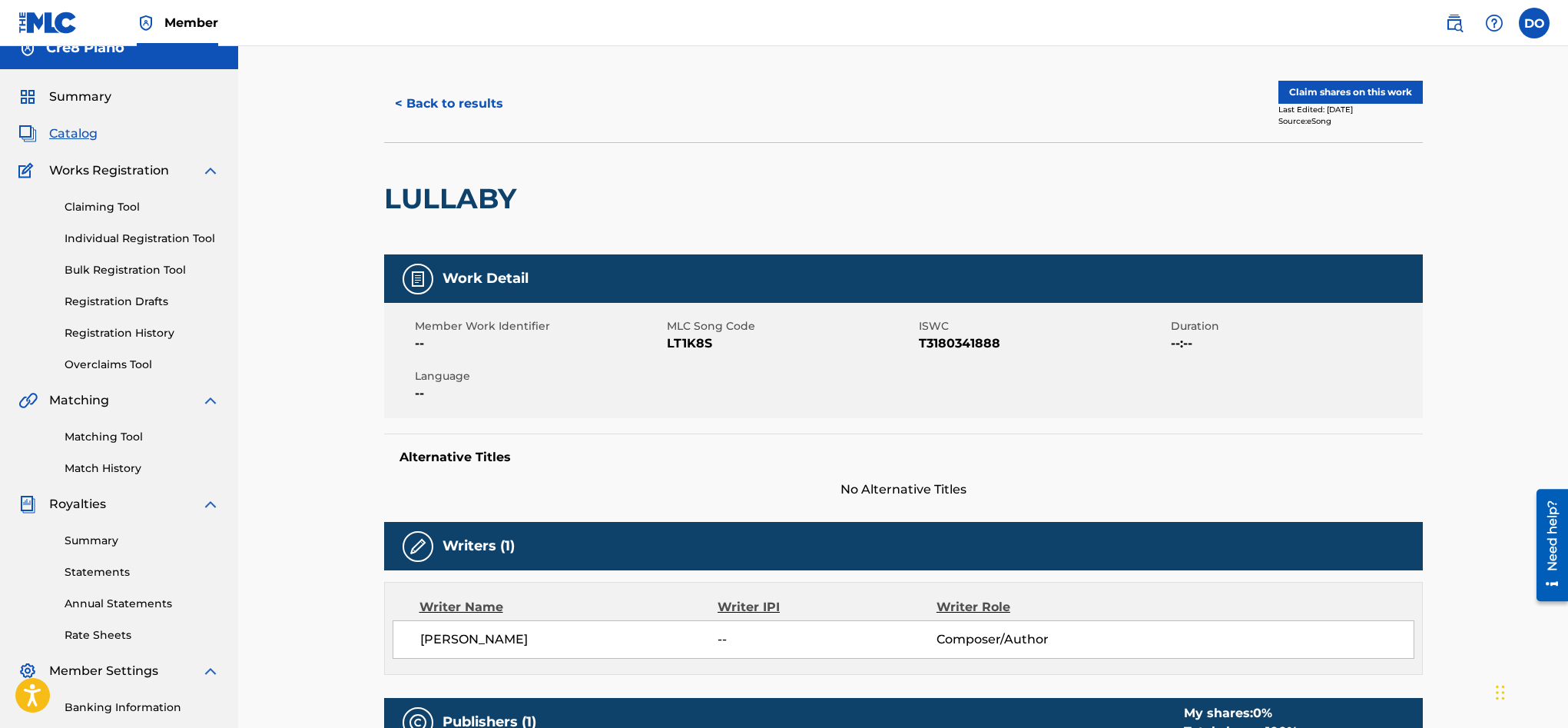
scroll to position [16, 0]
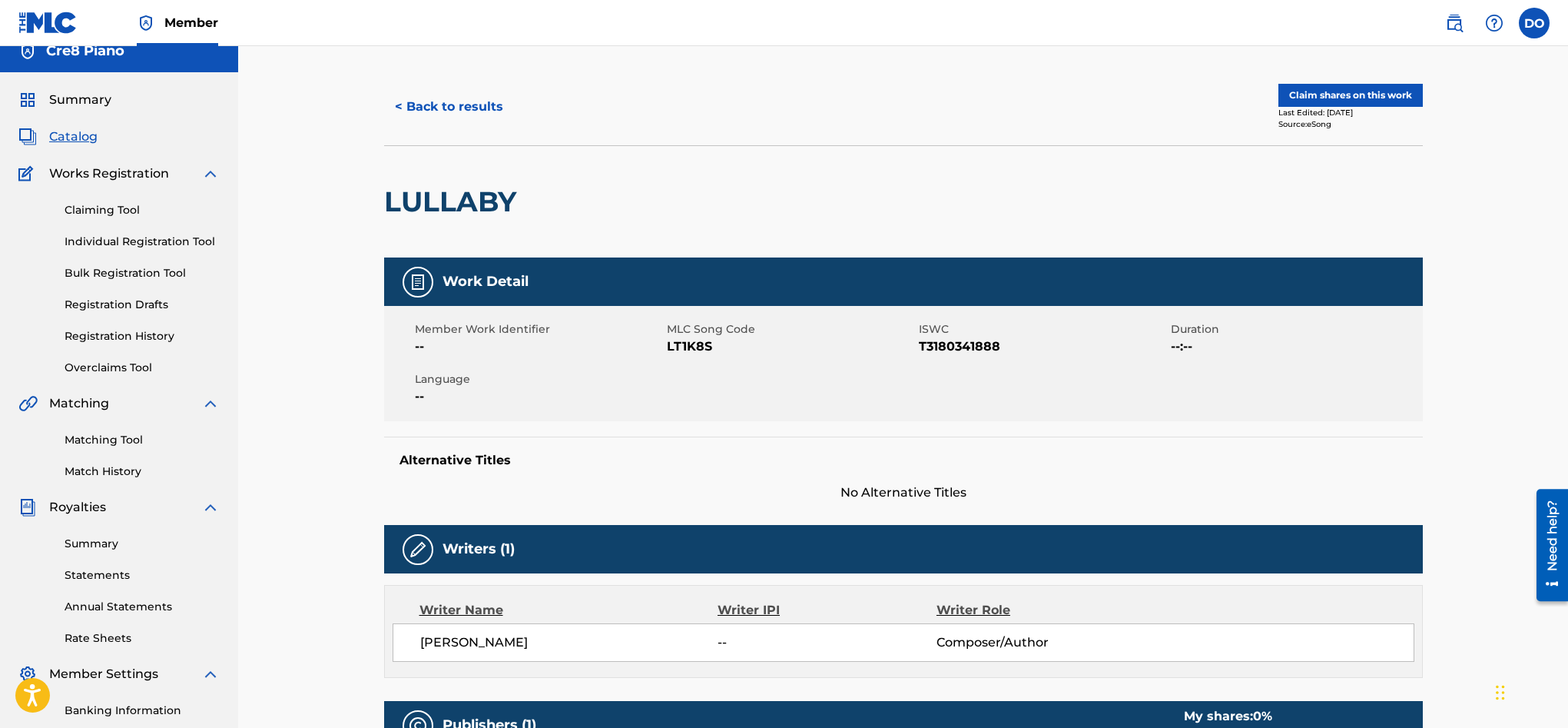
click at [1356, 101] on button "Claim shares on this work" at bounding box center [1350, 95] width 144 height 23
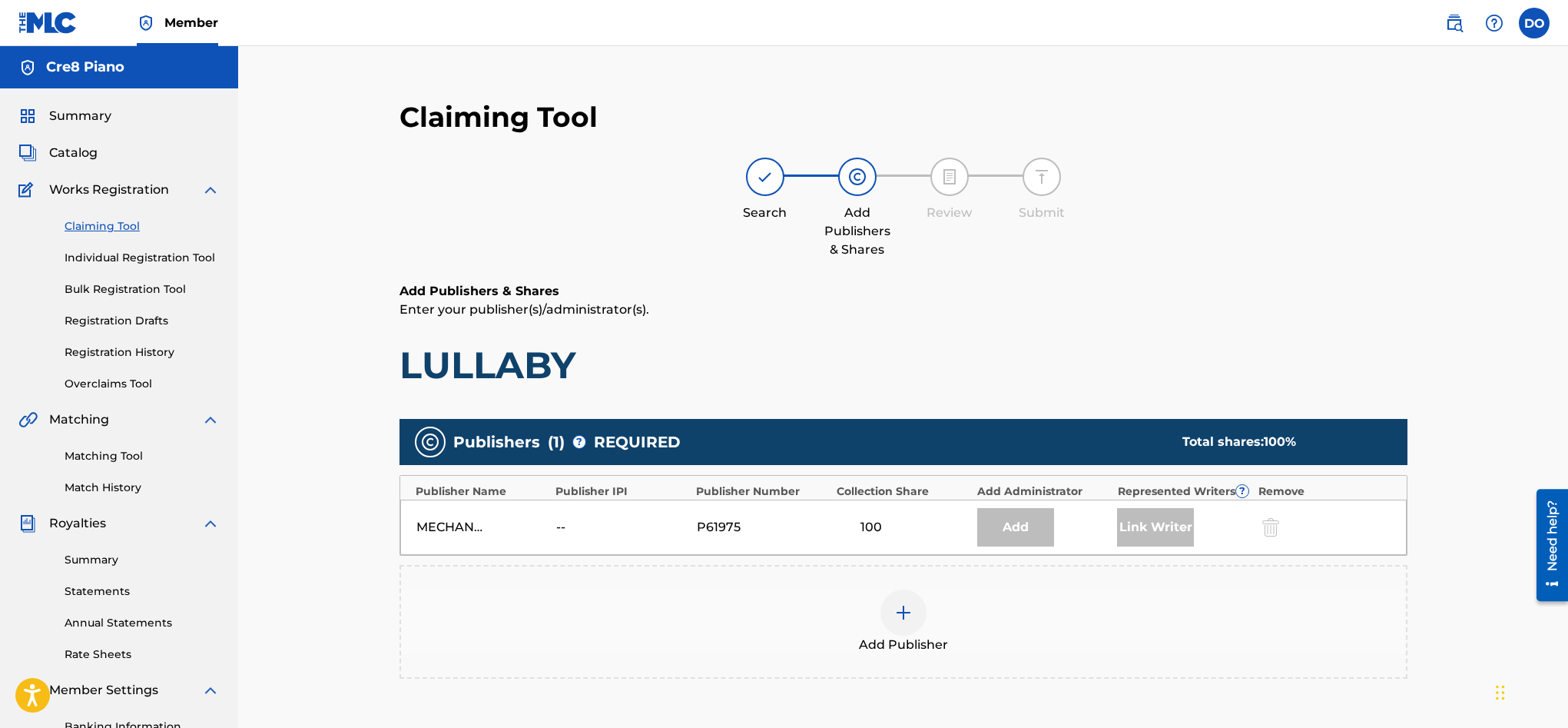
click at [1014, 536] on div "Add" at bounding box center [1015, 527] width 77 height 38
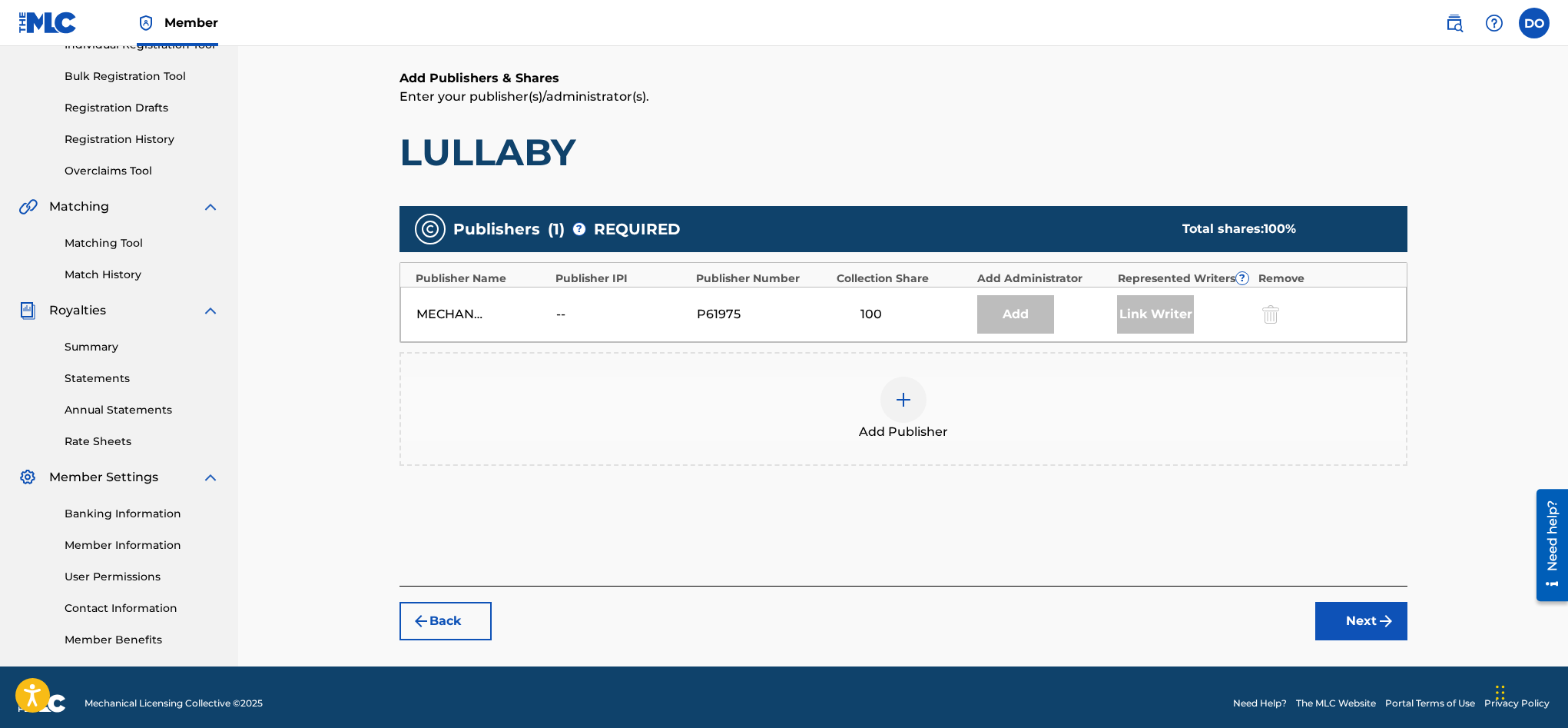
scroll to position [225, 0]
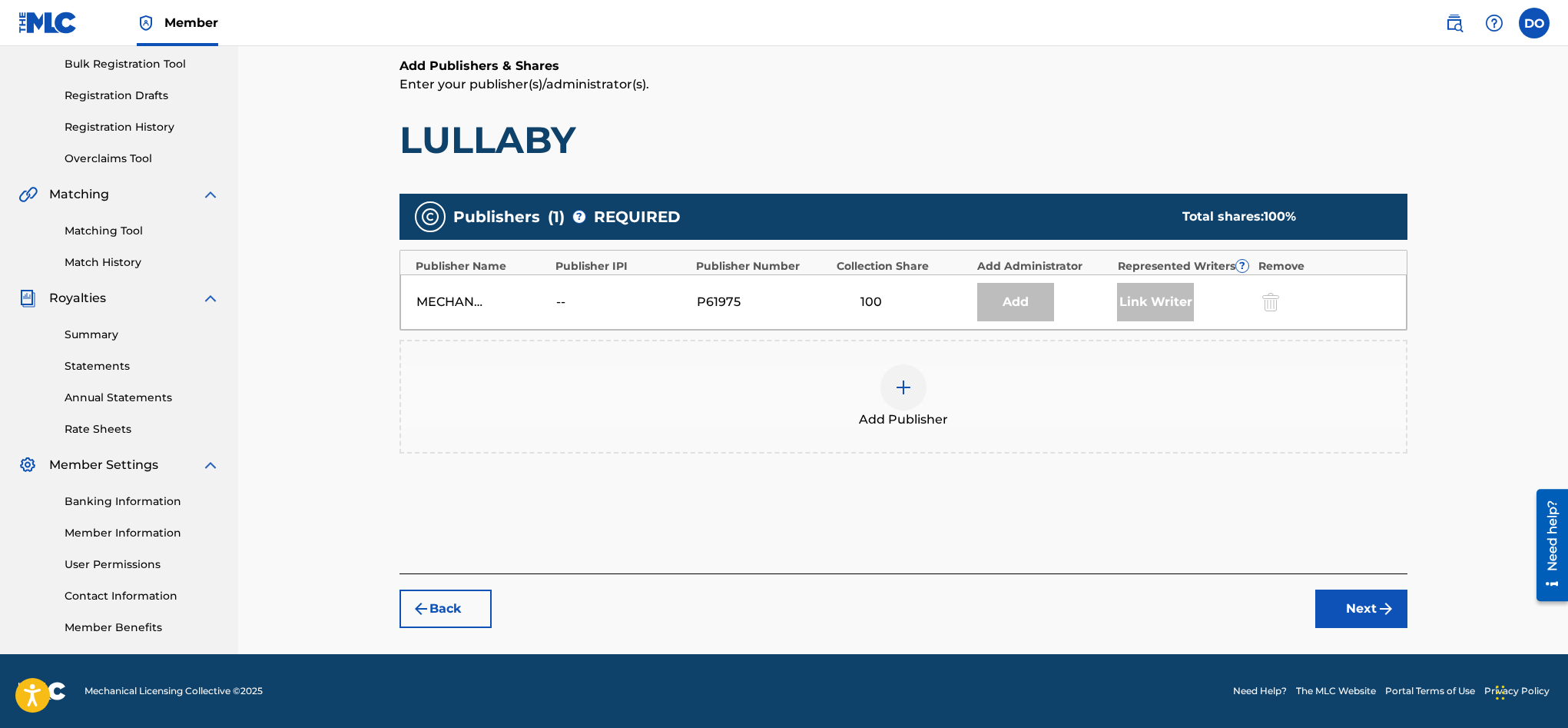
click at [1380, 609] on img "submit" at bounding box center [1385, 609] width 18 height 18
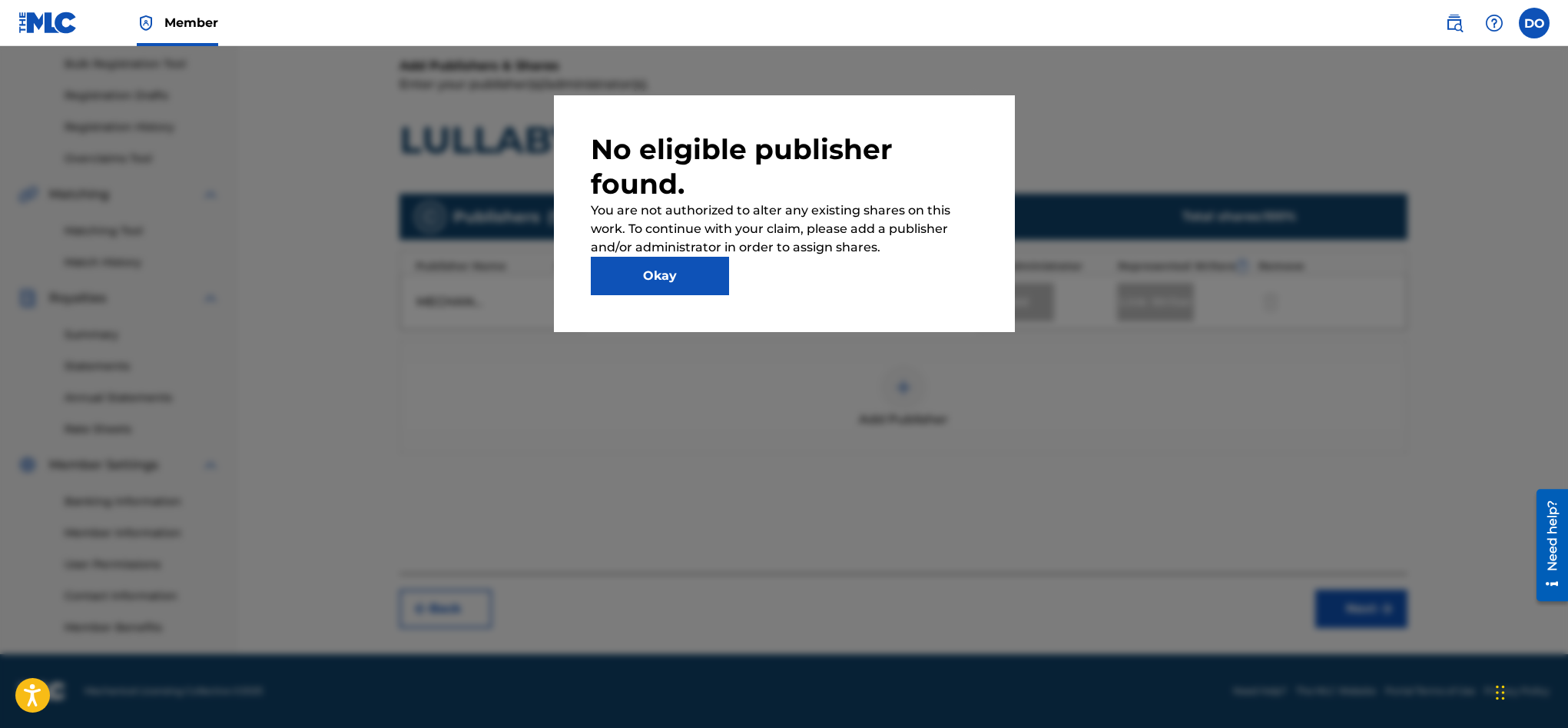
click at [694, 266] on button "Okay" at bounding box center [660, 276] width 138 height 38
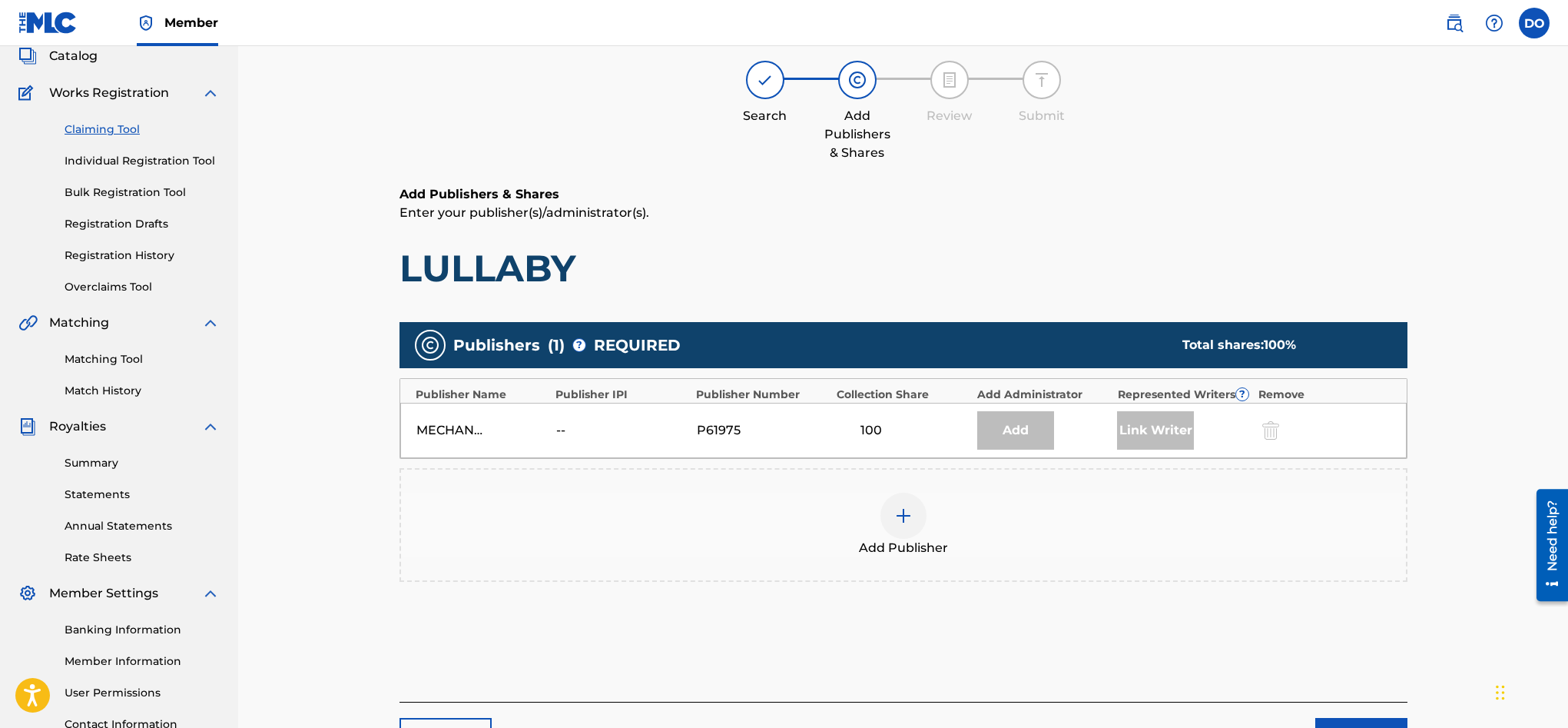
scroll to position [96, 0]
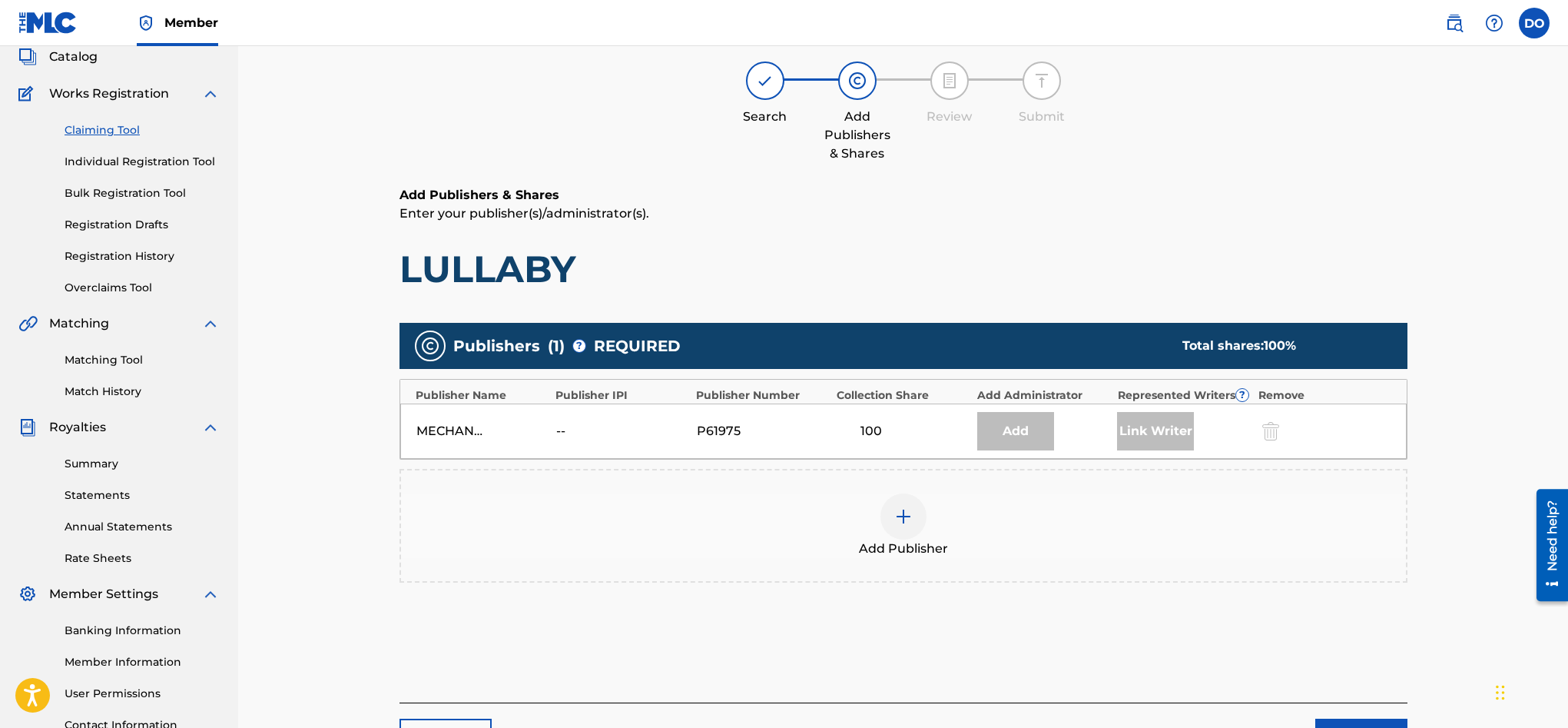
click at [643, 374] on div "Publishers ( 1 ) ? REQUIRED Total shares: 100 % Publisher Name Publisher IPI Pu…" at bounding box center [903, 452] width 1008 height 259
click at [594, 348] on span "REQUIRED" at bounding box center [637, 346] width 87 height 23
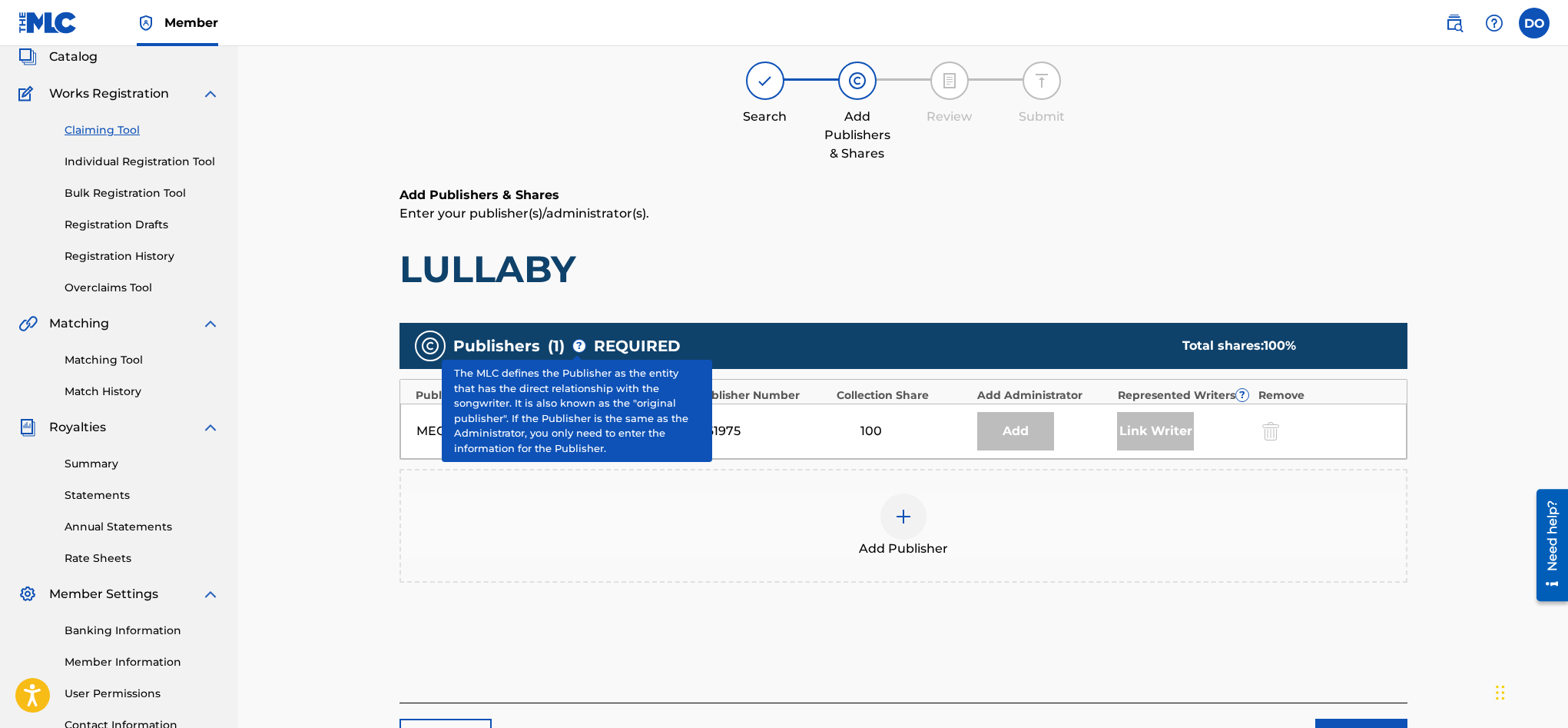
click at [567, 349] on div "Publishers ( 1 ) ? REQUIRED Total shares: 100 %" at bounding box center [903, 345] width 1008 height 46
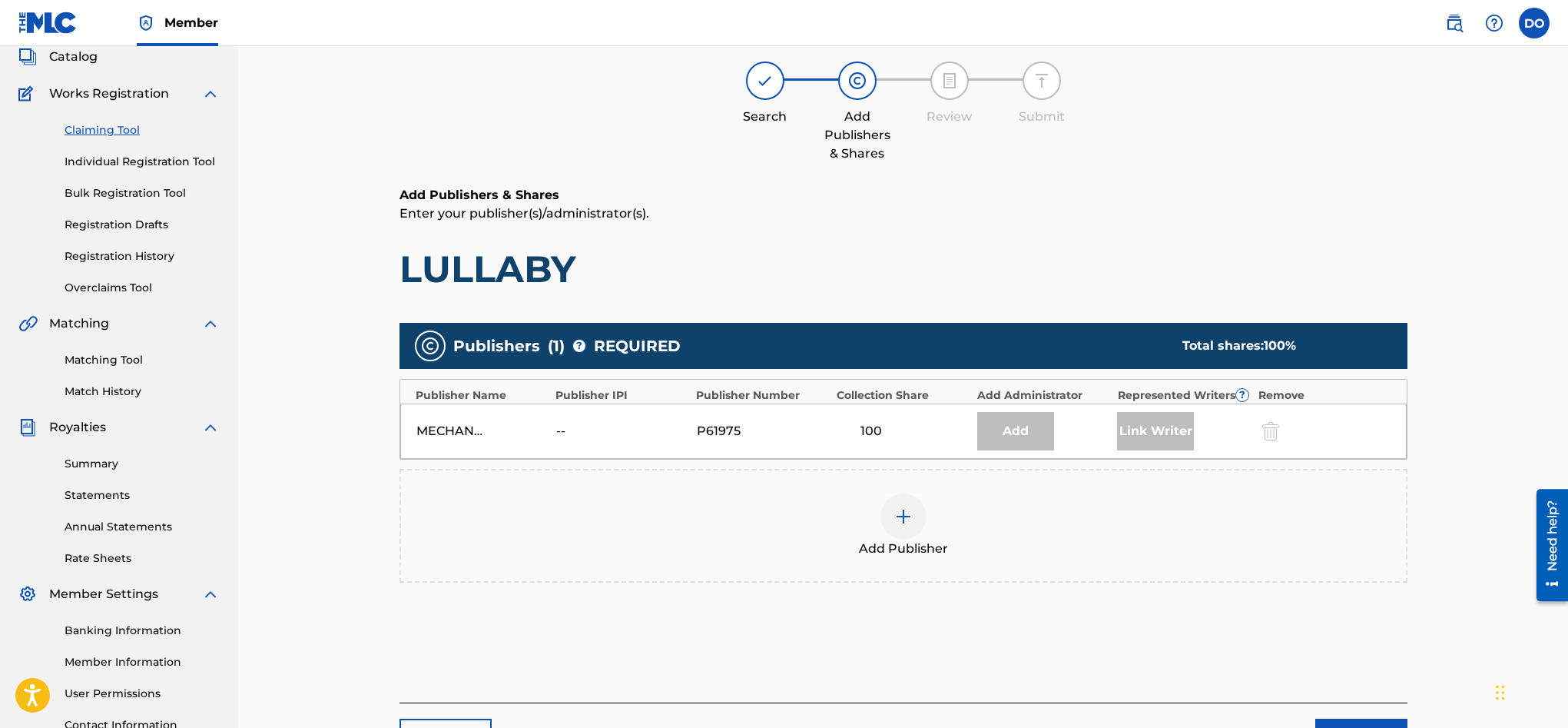
click at [557, 349] on span "( 1 )" at bounding box center [556, 346] width 17 height 23
click at [898, 508] on img at bounding box center [904, 516] width 18 height 18
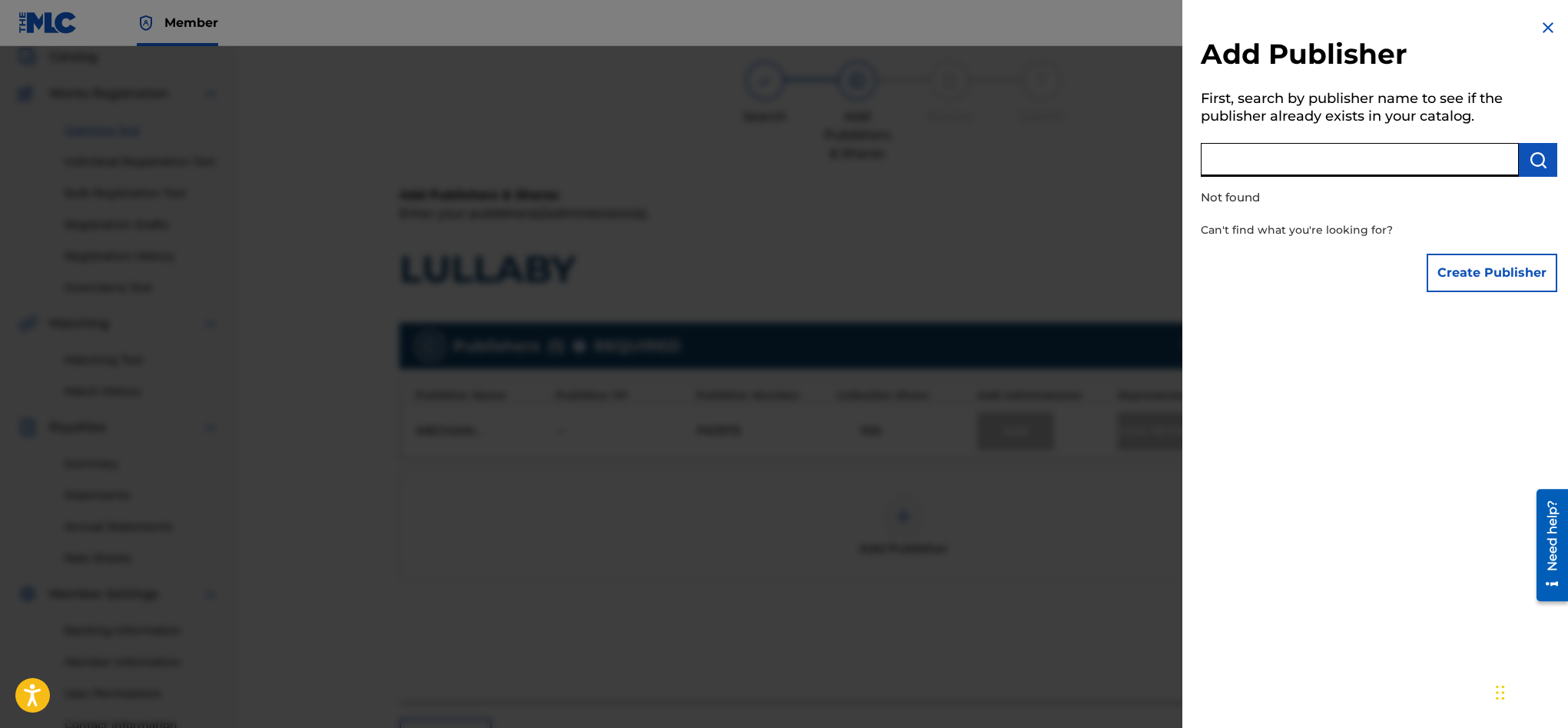
click at [1457, 168] on input "text" at bounding box center [1360, 159] width 318 height 34
type input "Cre8 Piano"
click at [1475, 284] on button "Create Publisher" at bounding box center [1491, 273] width 131 height 38
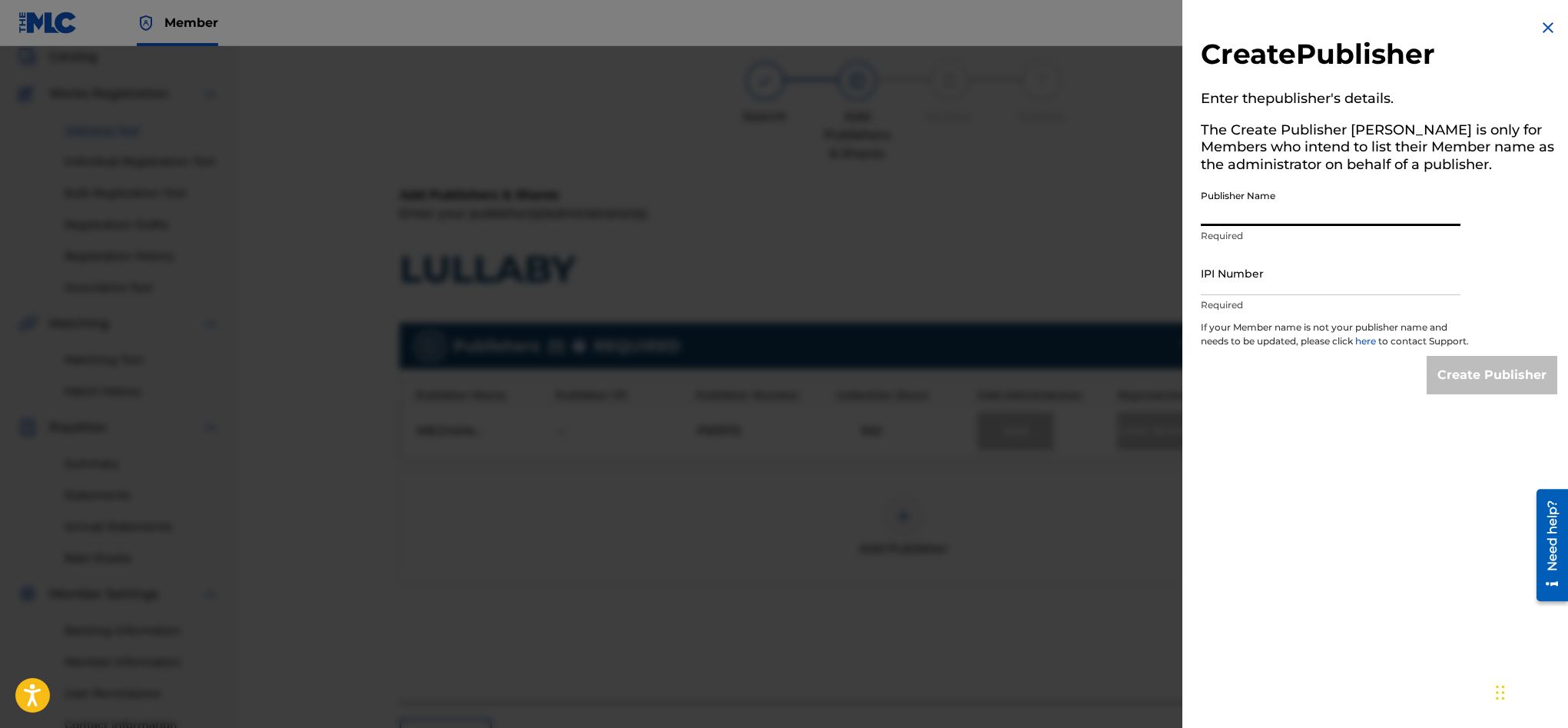
click at [1304, 215] on input "Publisher Name" at bounding box center [1330, 203] width 259 height 44
type input "CRE8 Piano"
click at [1238, 279] on input "IPI Number" at bounding box center [1330, 273] width 259 height 44
click at [1540, 27] on img at bounding box center [1548, 28] width 18 height 18
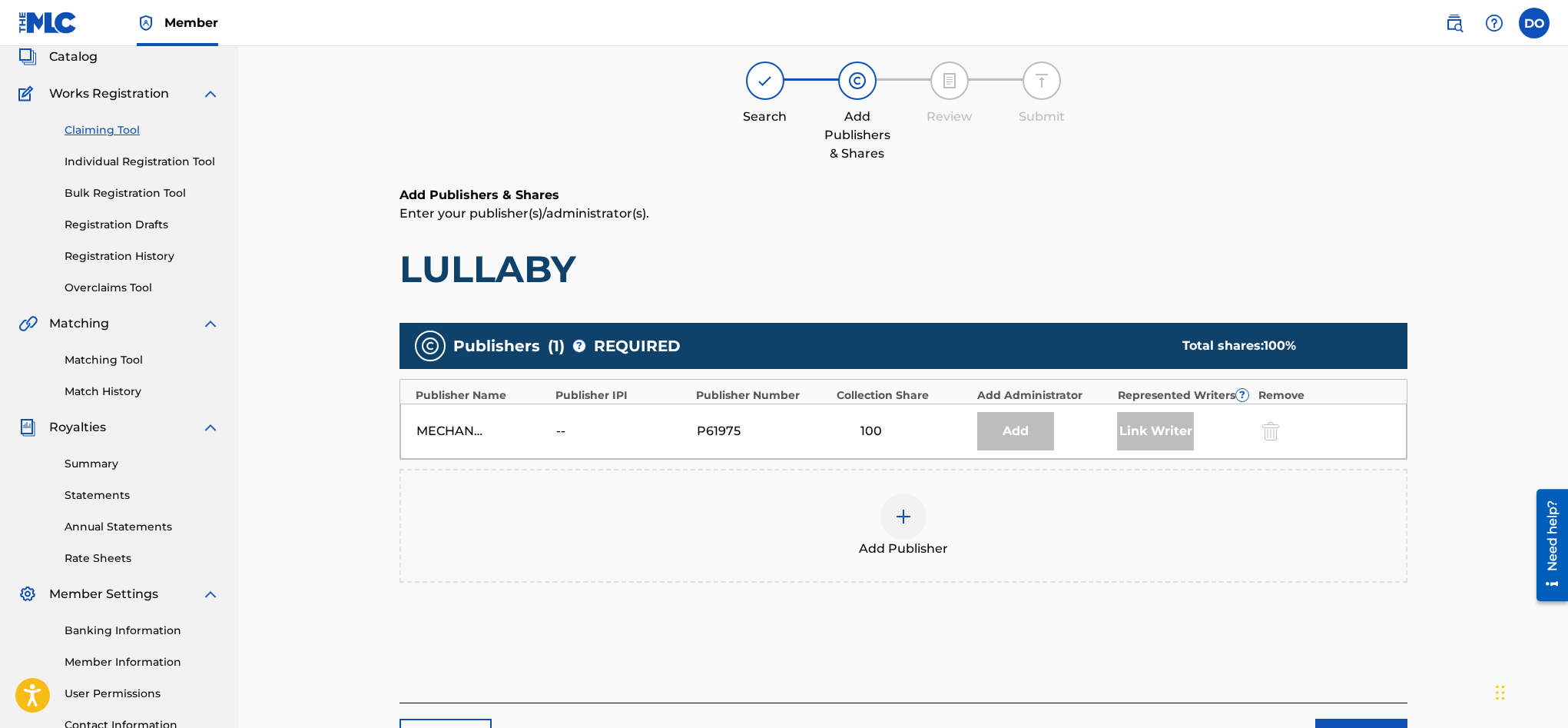
click at [1540, 28] on label at bounding box center [1534, 23] width 31 height 31
click at [1534, 23] on input "DO Dylon O'Leary dylonoleary20@gmail.com Notification Preferences Profile Log o…" at bounding box center [1534, 23] width 0 height 0
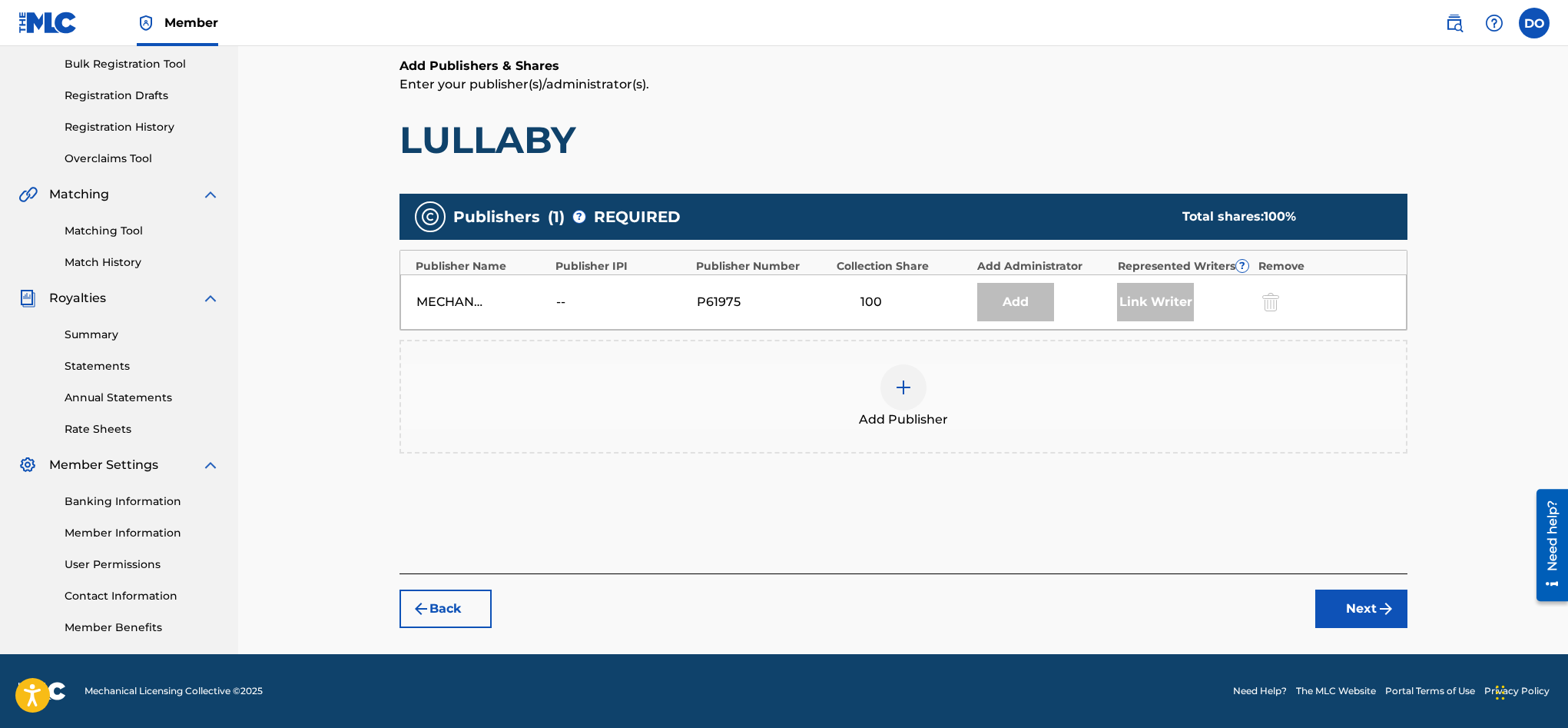
click at [901, 386] on img at bounding box center [904, 387] width 18 height 18
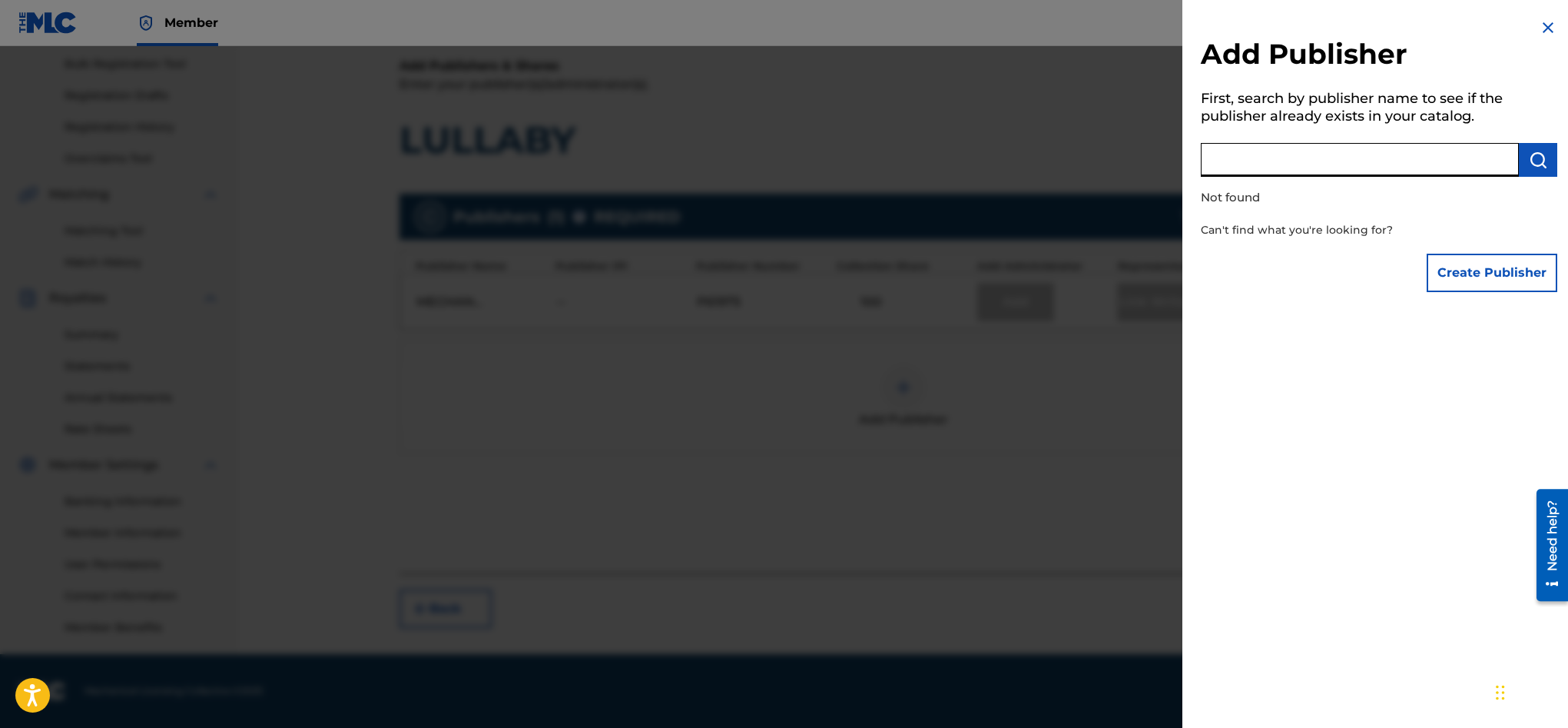
click at [1287, 156] on input "text" at bounding box center [1360, 159] width 318 height 34
click at [1535, 168] on img "submit" at bounding box center [1538, 160] width 18 height 18
click at [1529, 168] on img "submit" at bounding box center [1538, 160] width 18 height 18
drag, startPoint x: 1265, startPoint y: 165, endPoint x: 1153, endPoint y: 156, distance: 112.4
click at [1153, 156] on div "Add Publisher First, search by publisher name to see if the publisher already e…" at bounding box center [784, 386] width 1568 height 681
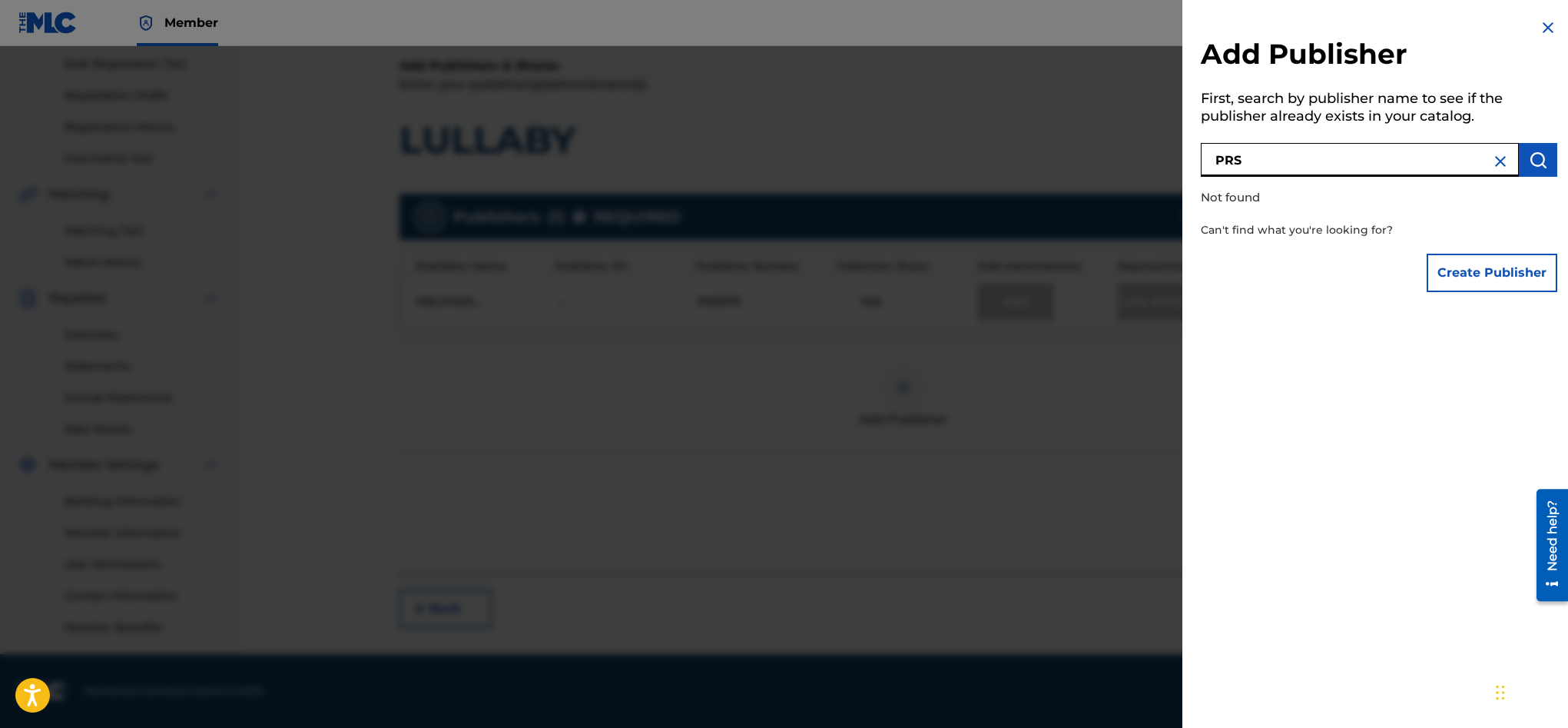
type input "PRS"
drag, startPoint x: 1551, startPoint y: 153, endPoint x: 1542, endPoint y: 158, distance: 10.3
click at [1547, 155] on button "submit" at bounding box center [1538, 159] width 38 height 34
click at [1542, 158] on button "submit" at bounding box center [1538, 159] width 38 height 34
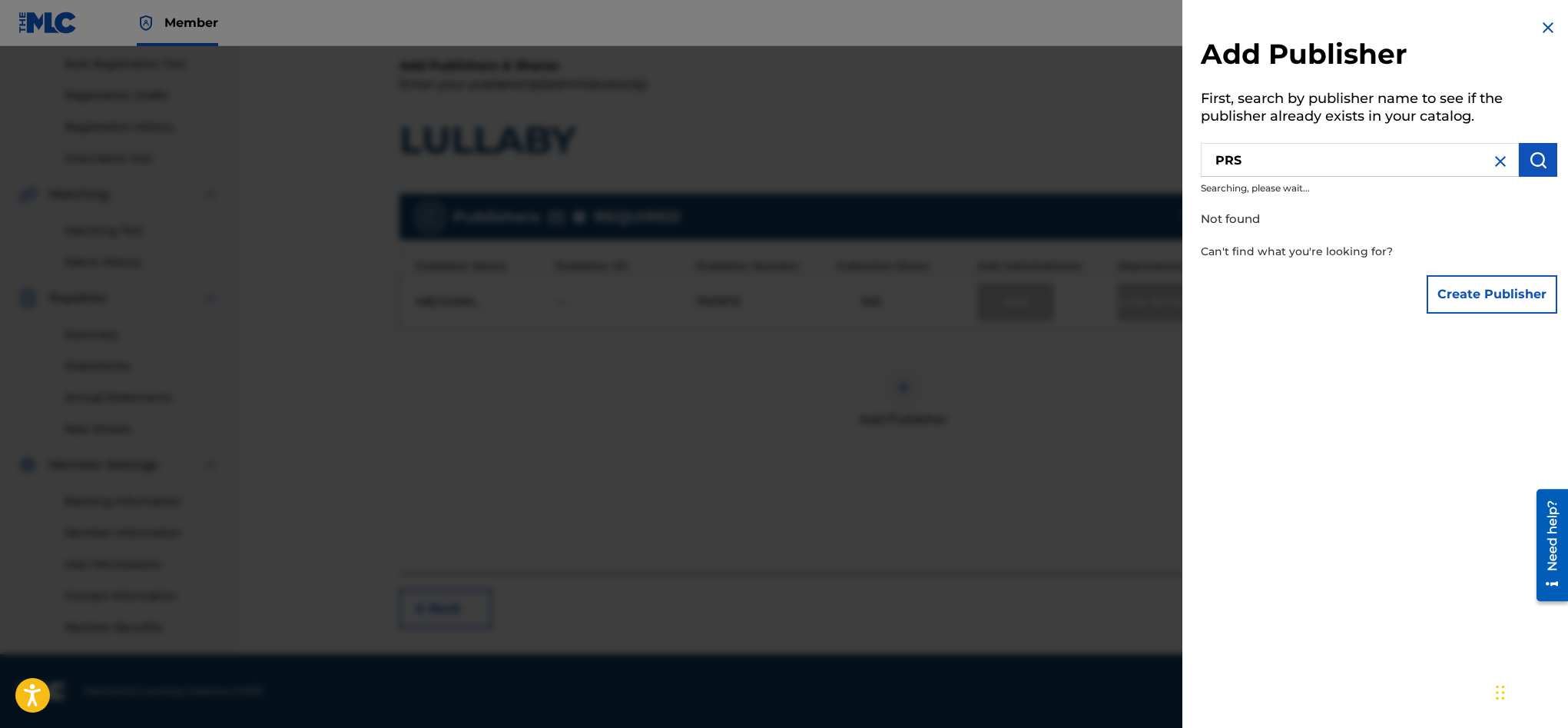
click at [1542, 158] on button "submit" at bounding box center [1538, 159] width 38 height 34
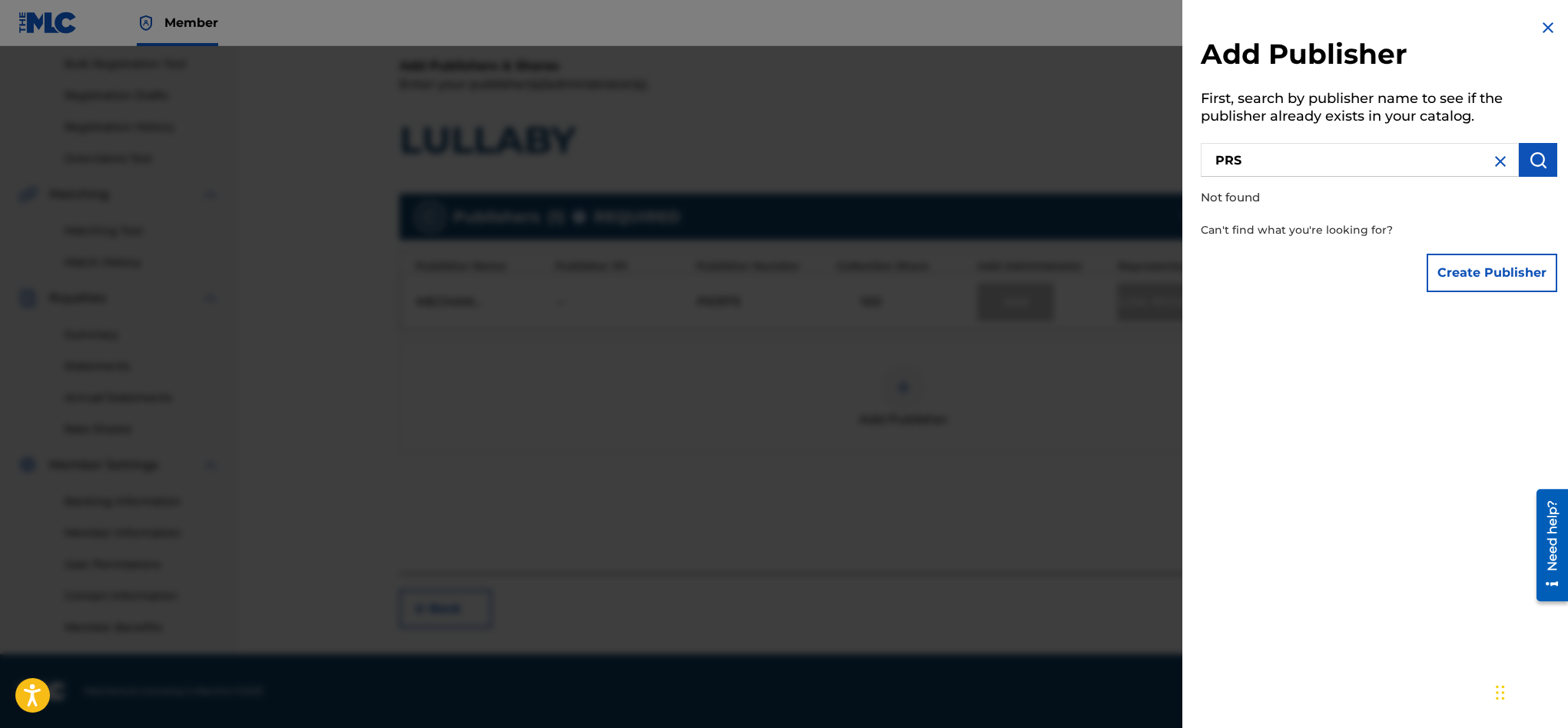
click at [1542, 158] on button "submit" at bounding box center [1538, 159] width 38 height 34
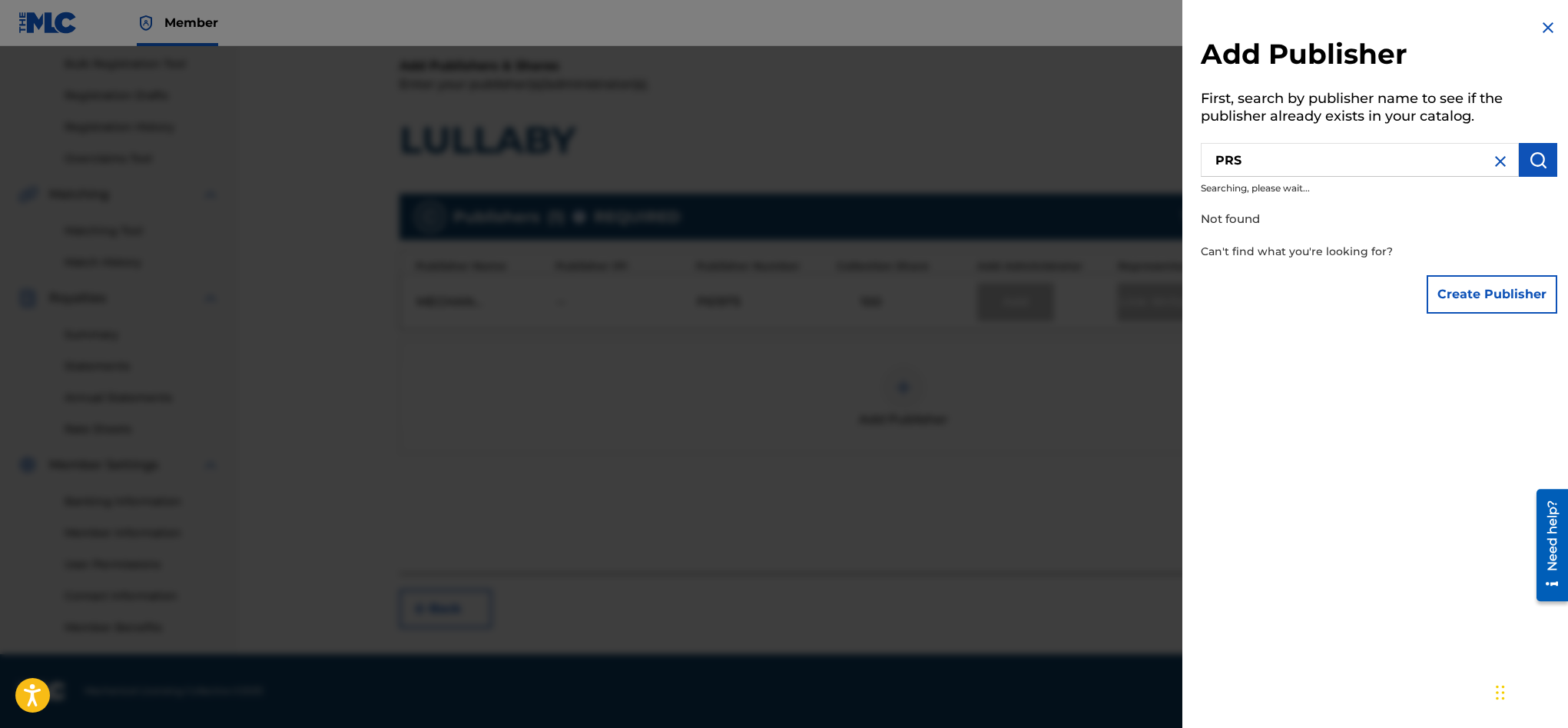
click at [1542, 158] on button "submit" at bounding box center [1538, 159] width 38 height 34
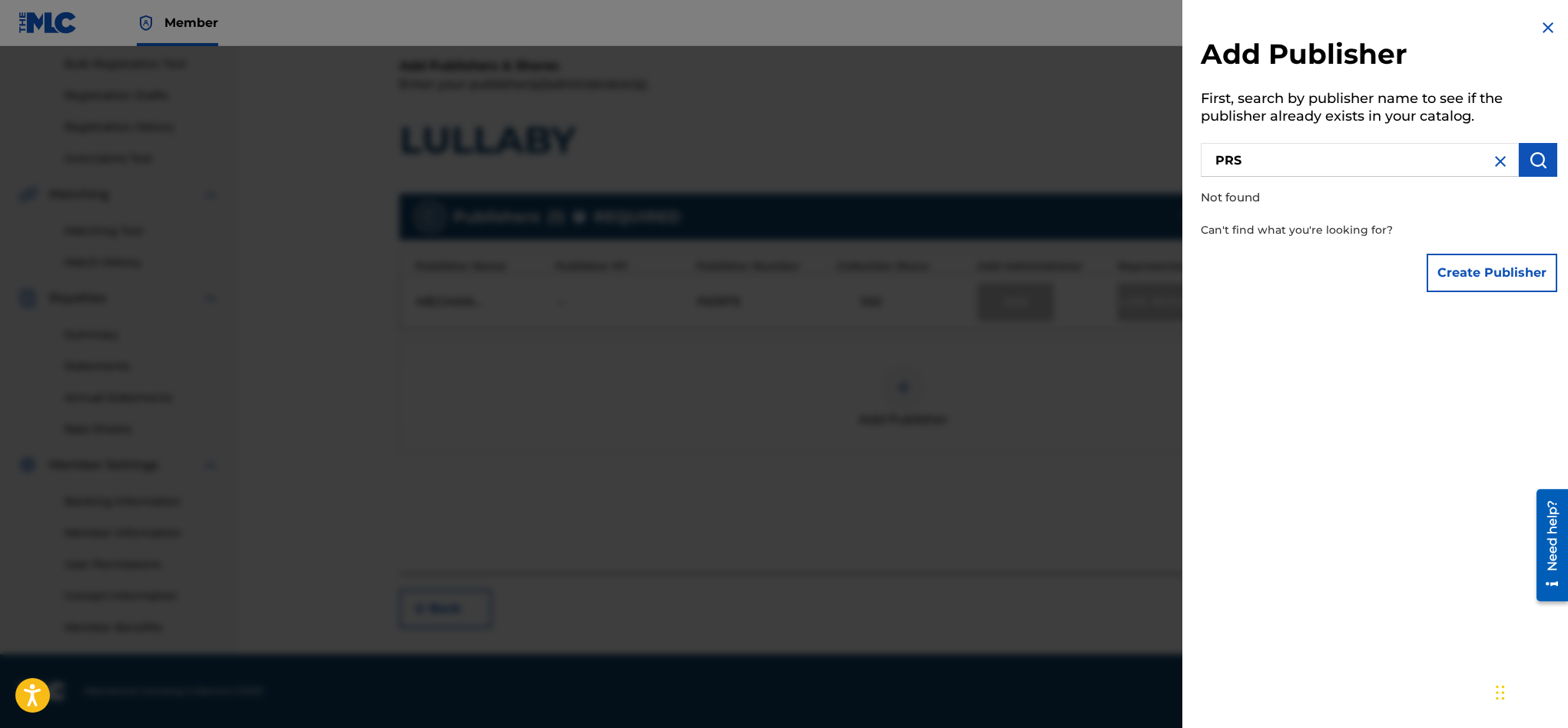
click at [1327, 232] on p "Can't find what you're looking for?" at bounding box center [1335, 230] width 269 height 32
click at [1348, 227] on p "Can't find what you're looking for?" at bounding box center [1335, 230] width 269 height 32
drag, startPoint x: 1320, startPoint y: 161, endPoint x: 1196, endPoint y: 163, distance: 124.0
click at [1196, 163] on div "Add Publisher First, search by publisher name to see if the publisher already e…" at bounding box center [1379, 159] width 393 height 319
click at [1519, 158] on button "submit" at bounding box center [1538, 159] width 38 height 34
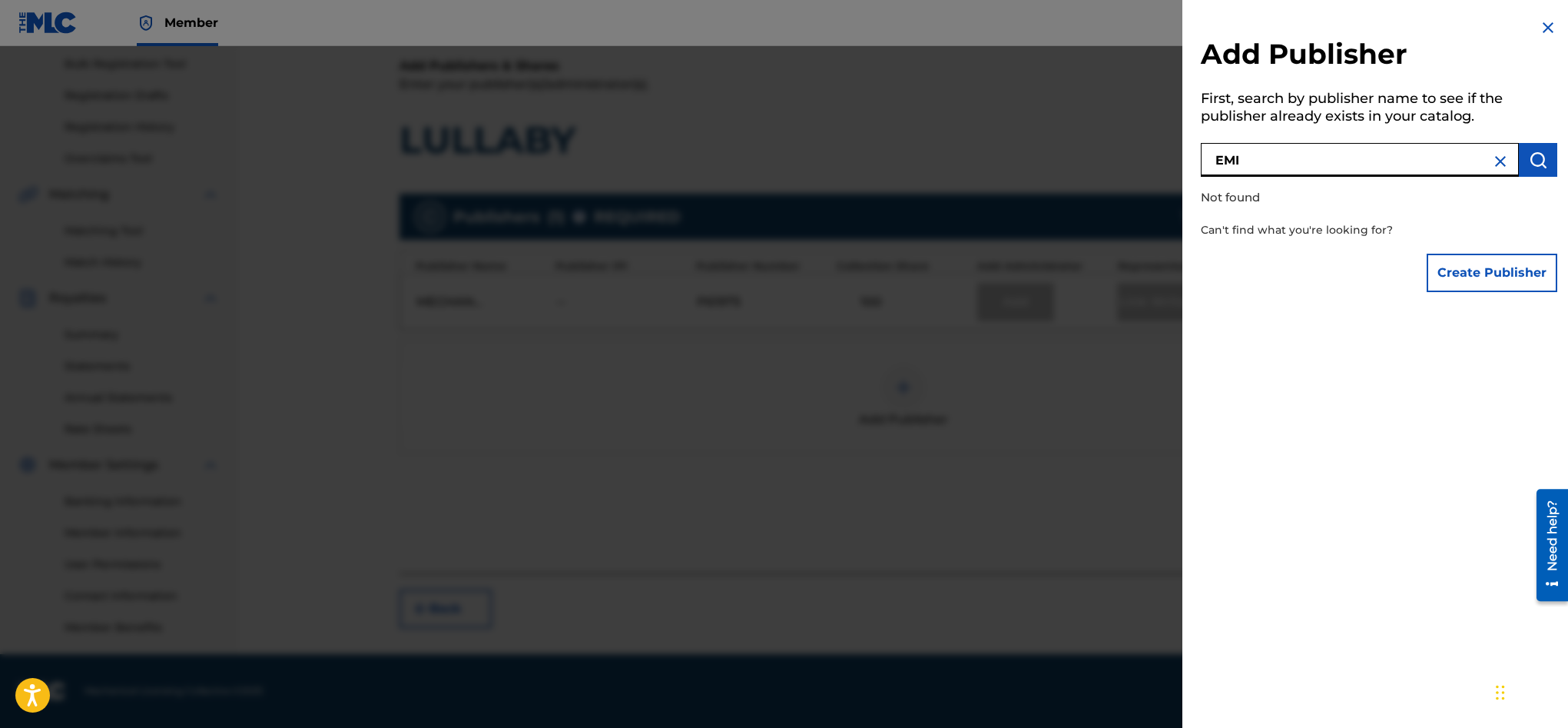
drag, startPoint x: 1410, startPoint y: 158, endPoint x: 1115, endPoint y: 157, distance: 295.0
click at [1115, 157] on div "Add Publisher First, search by publisher name to see if the publisher already e…" at bounding box center [784, 386] width 1568 height 681
click at [1529, 165] on img "submit" at bounding box center [1538, 160] width 18 height 18
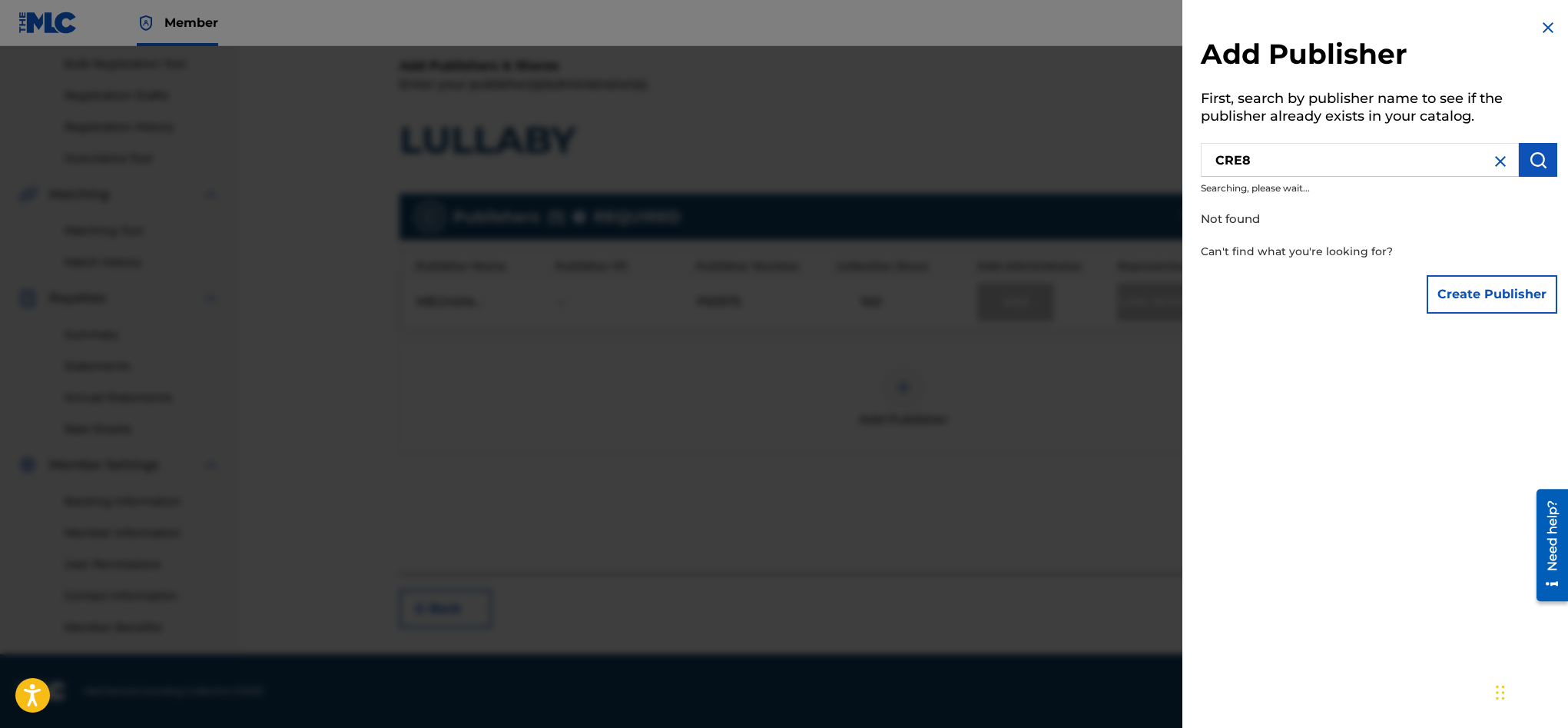
click at [1529, 165] on img "submit" at bounding box center [1538, 160] width 18 height 18
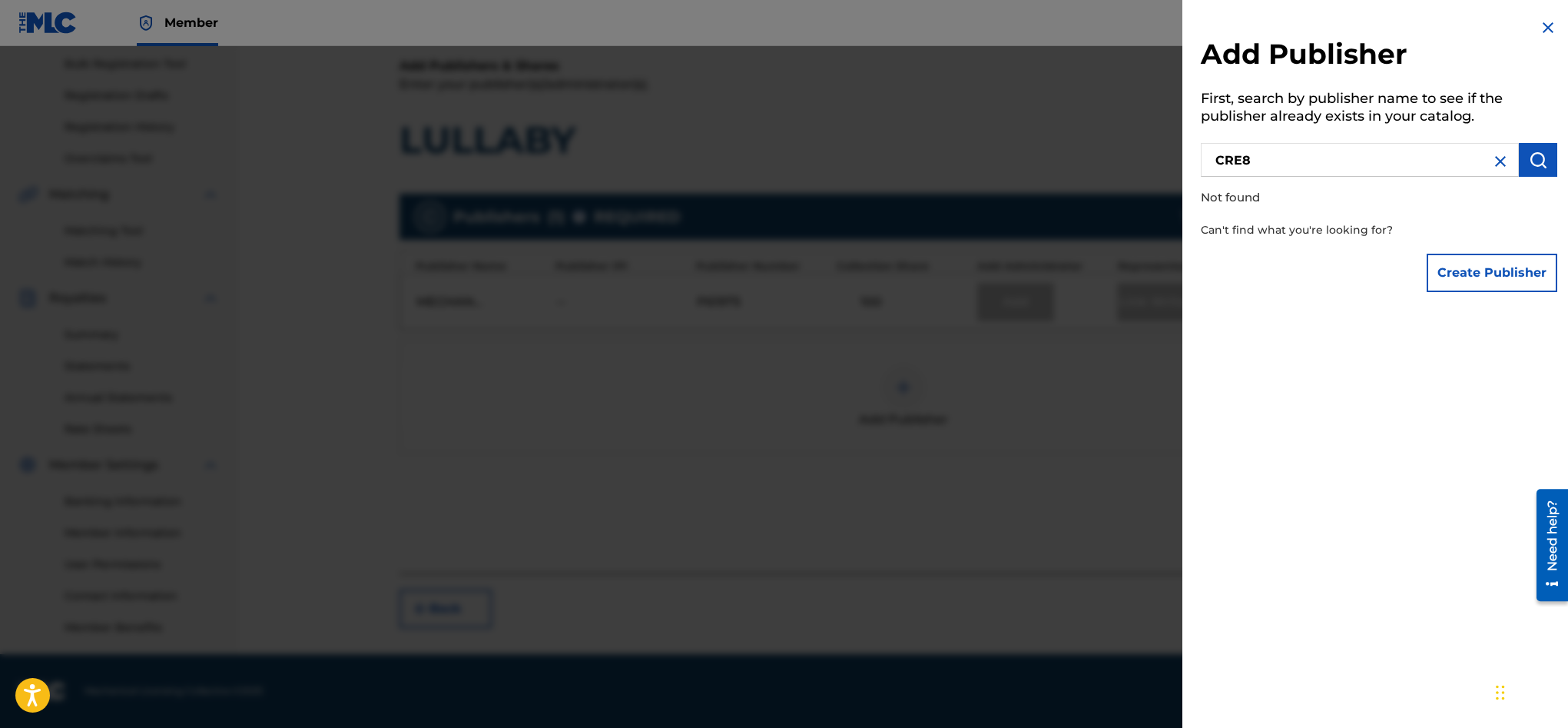
click at [1347, 172] on input "CRE8" at bounding box center [1360, 159] width 318 height 34
type input "CRE8 Piano"
click at [1519, 162] on button "submit" at bounding box center [1538, 159] width 38 height 34
click at [1494, 162] on img at bounding box center [1500, 161] width 18 height 18
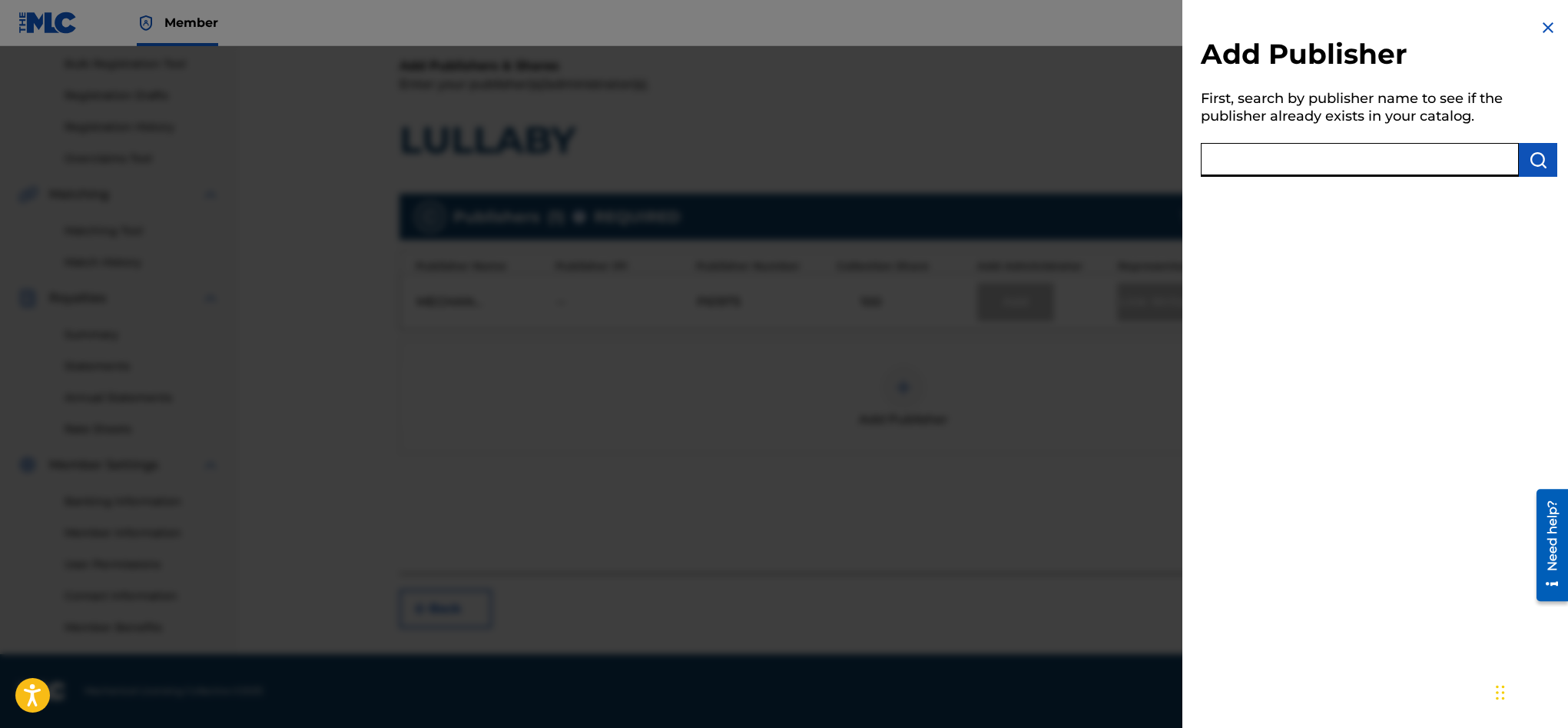
click at [1415, 163] on input "text" at bounding box center [1360, 159] width 318 height 34
type input "cre8"
click at [1533, 173] on button "submit" at bounding box center [1538, 159] width 38 height 34
drag, startPoint x: 1270, startPoint y: 160, endPoint x: 1450, endPoint y: 294, distance: 224.4
click at [1173, 161] on div "Add Publisher First, search by publisher name to see if the publisher already e…" at bounding box center [784, 386] width 1568 height 681
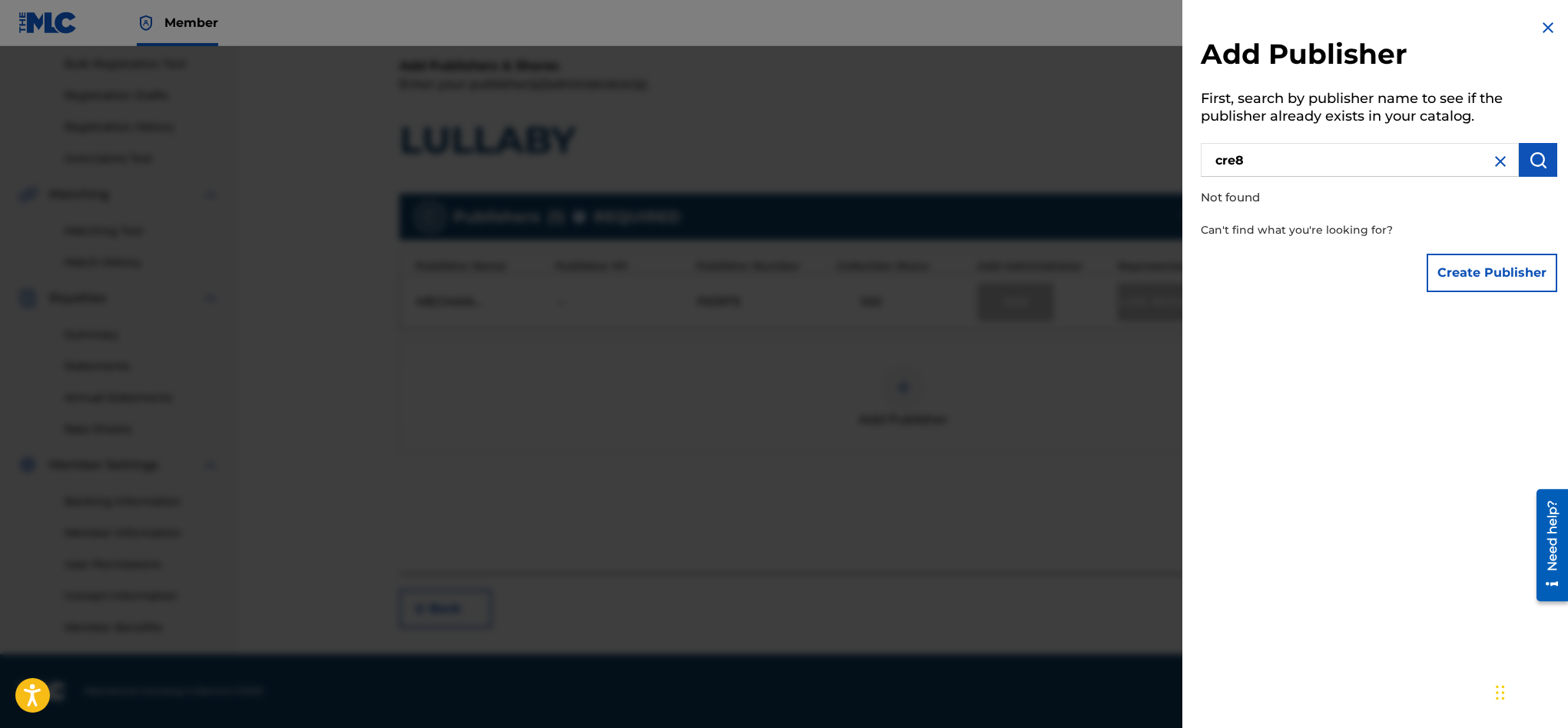
click at [1485, 275] on button "Create Publisher" at bounding box center [1491, 273] width 131 height 38
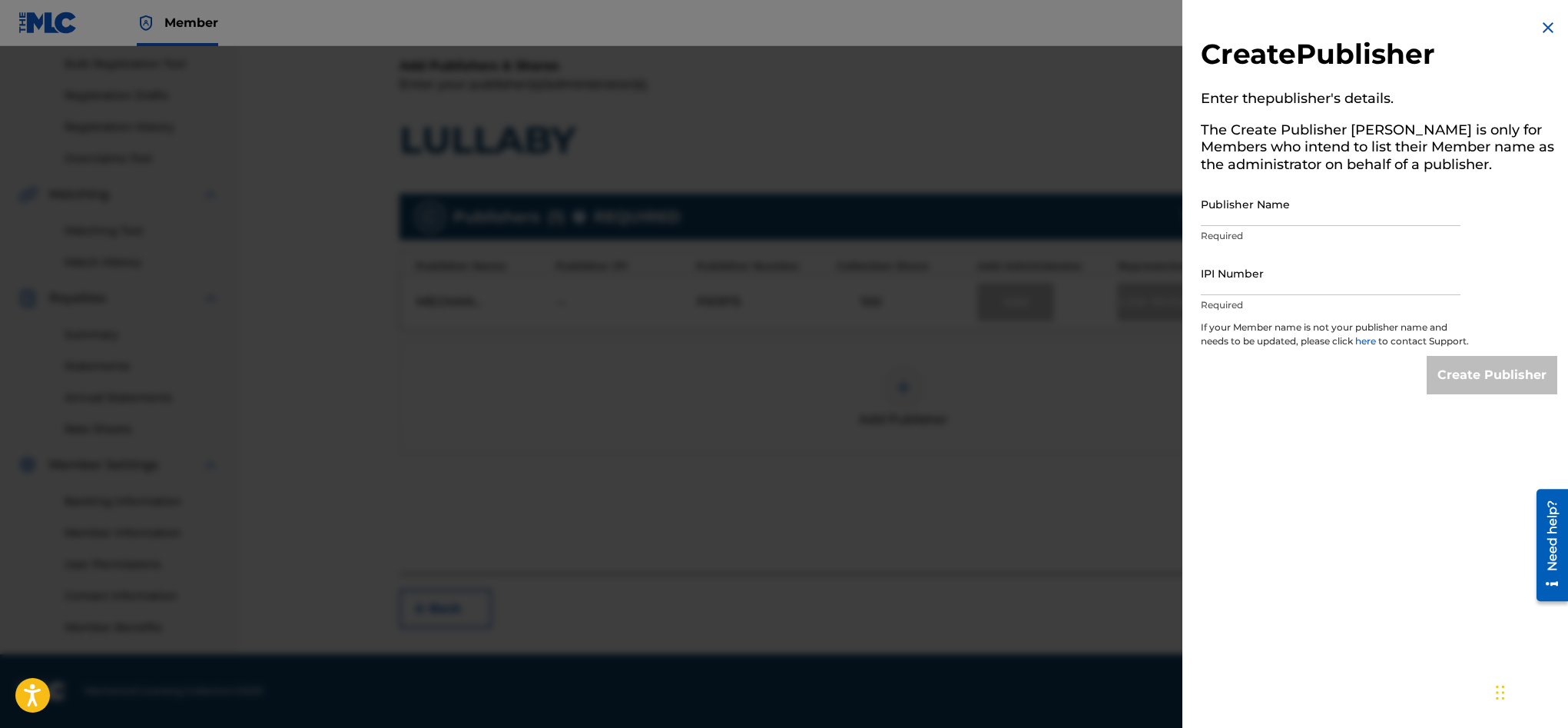
click at [1291, 209] on input "Publisher Name" at bounding box center [1330, 203] width 259 height 44
type input "Cre8 Piano"
paste input "1196781506"
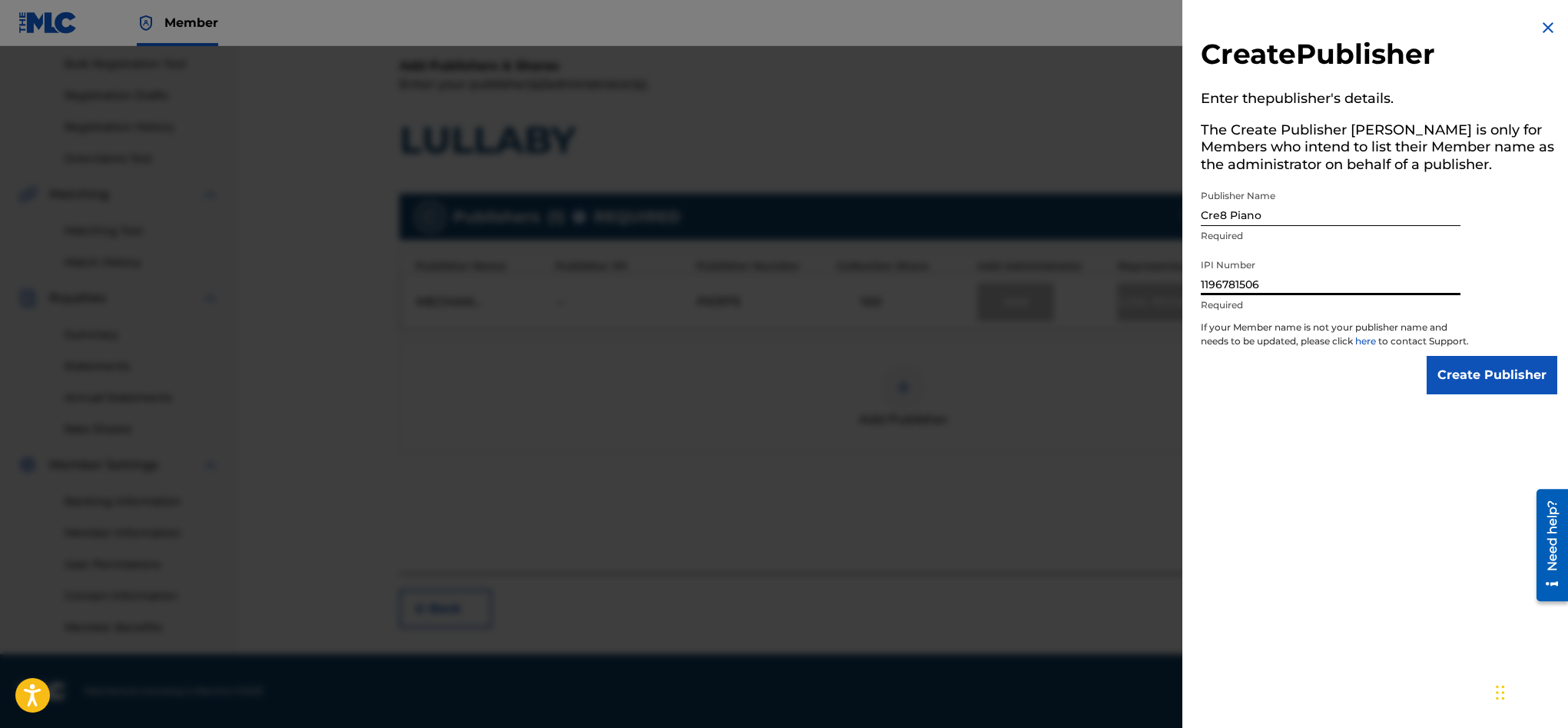
type input "1196781506"
drag, startPoint x: 1285, startPoint y: 220, endPoint x: 1179, endPoint y: 216, distance: 106.1
click at [1179, 216] on div "Create Publisher Enter the publisher 's details. The Create Publisher button is…" at bounding box center [784, 386] width 1568 height 681
type input "PRS"
click at [1494, 391] on input "Create Publisher" at bounding box center [1491, 375] width 131 height 38
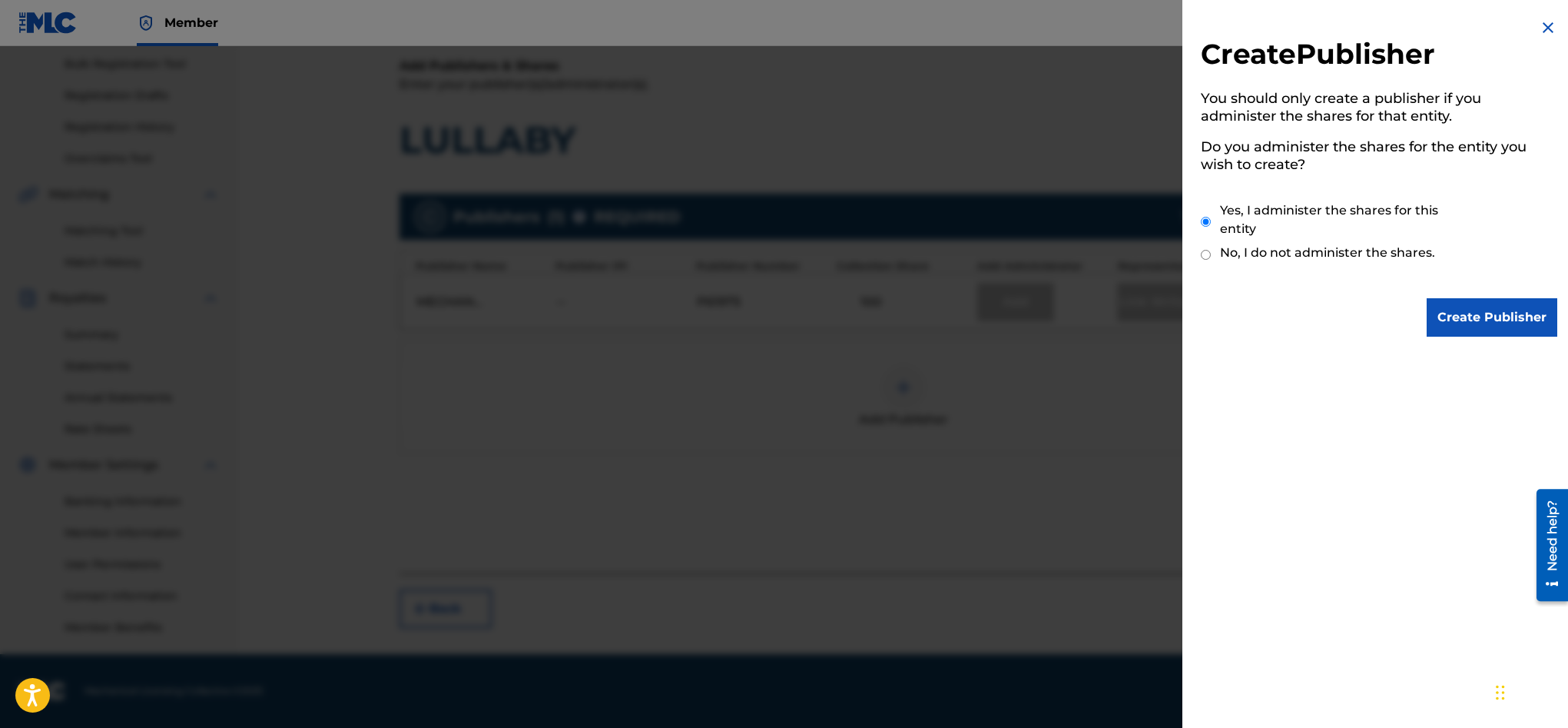
click at [1471, 319] on input "Create Publisher" at bounding box center [1491, 318] width 131 height 38
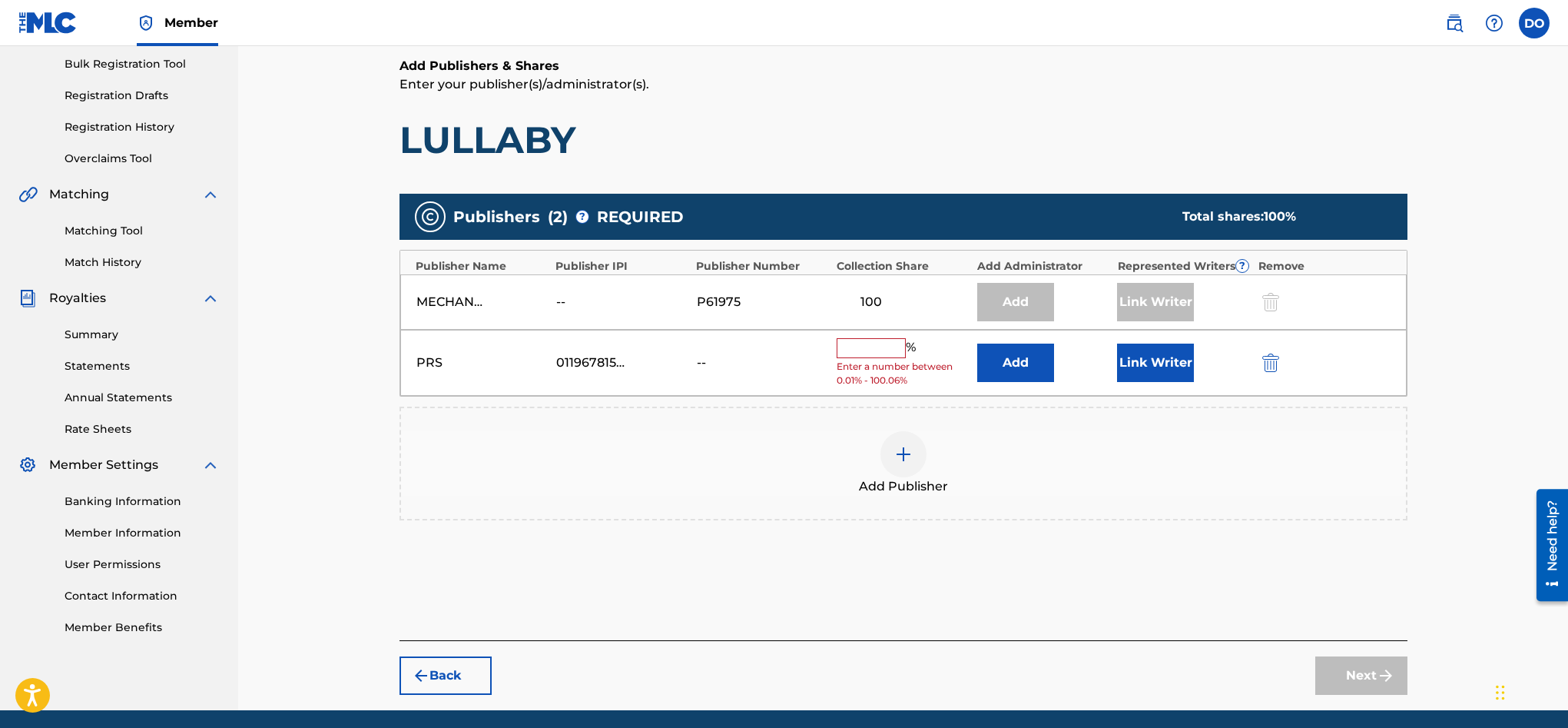
click at [883, 344] on input "text" at bounding box center [871, 348] width 69 height 20
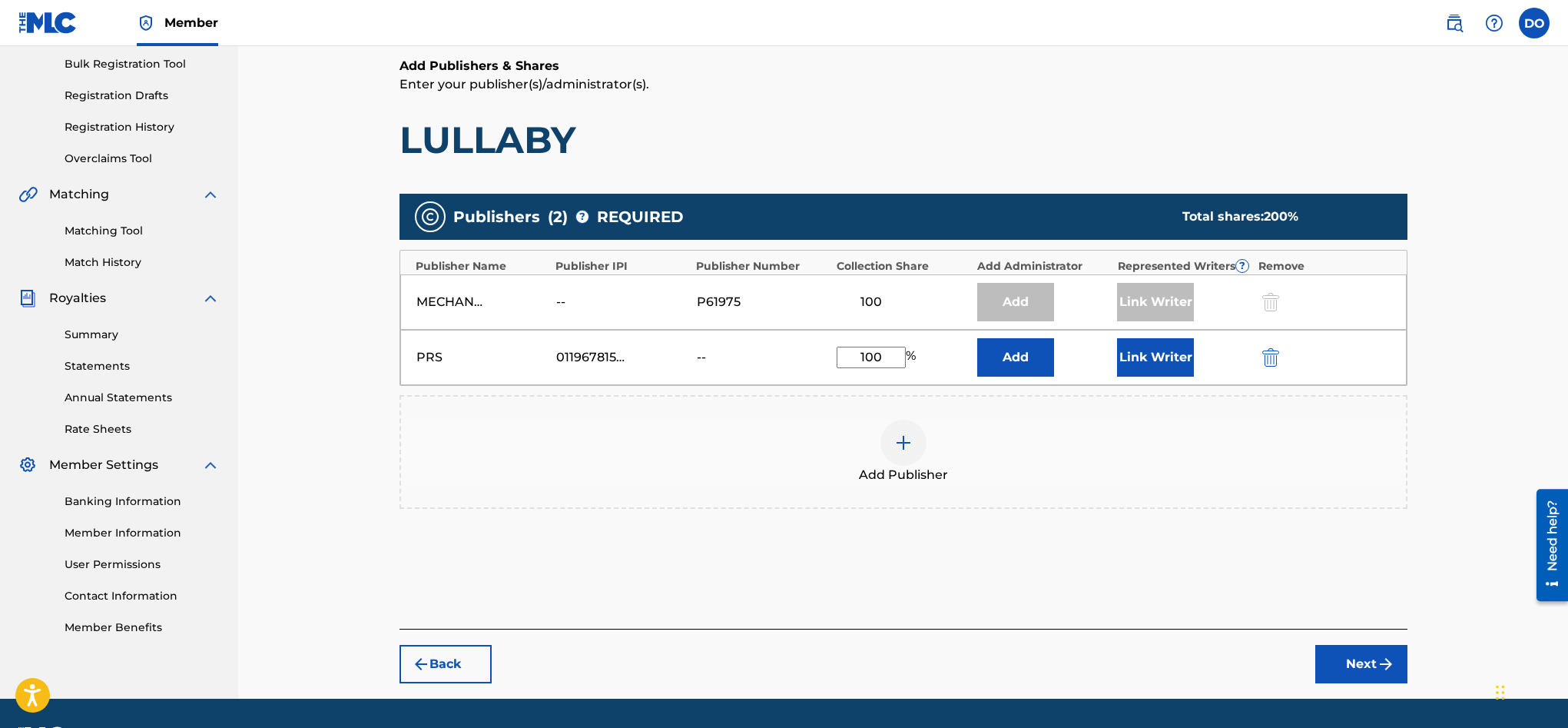
type input "100"
click at [1024, 366] on button "Add" at bounding box center [1015, 357] width 77 height 38
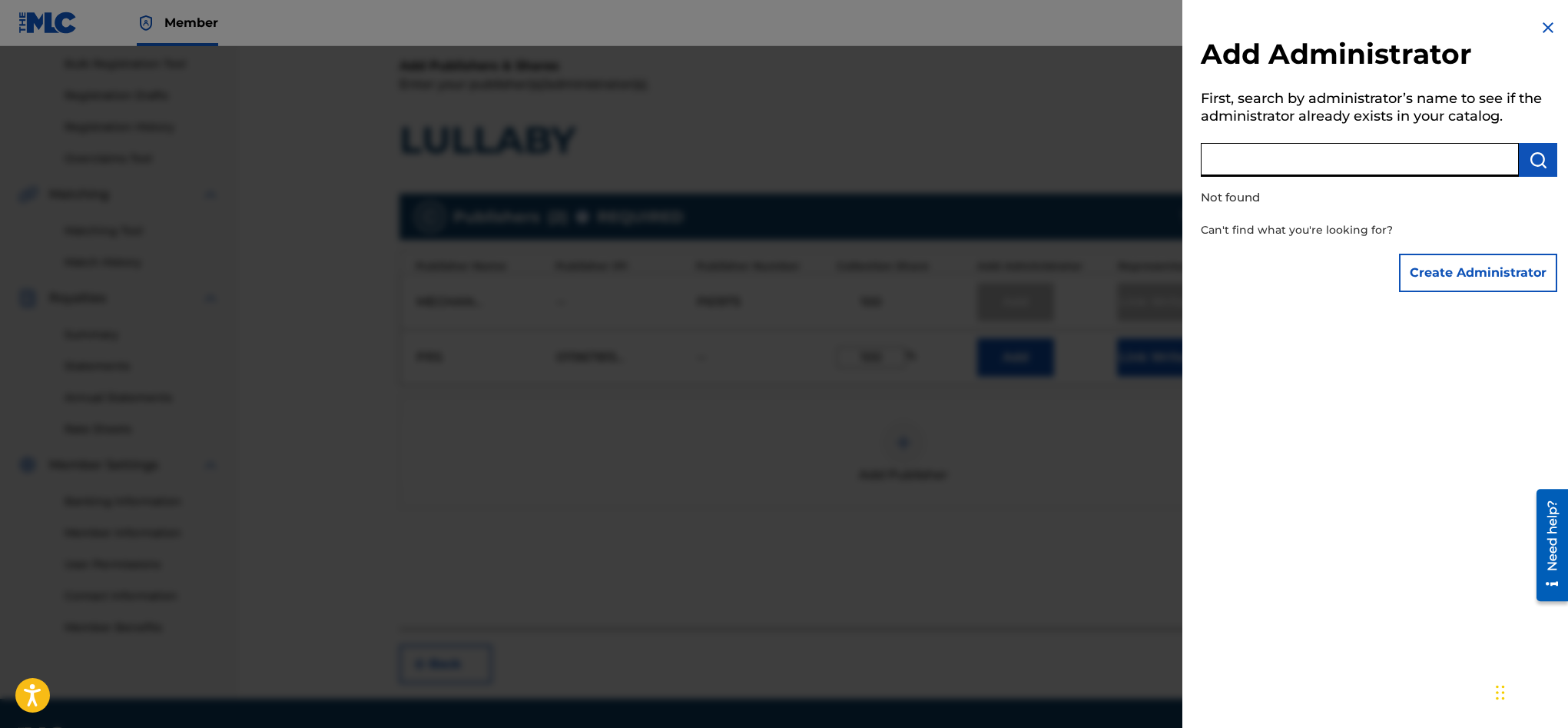
click at [1301, 172] on input "text" at bounding box center [1360, 159] width 318 height 34
type input "d"
click at [1539, 29] on img at bounding box center [1548, 28] width 18 height 18
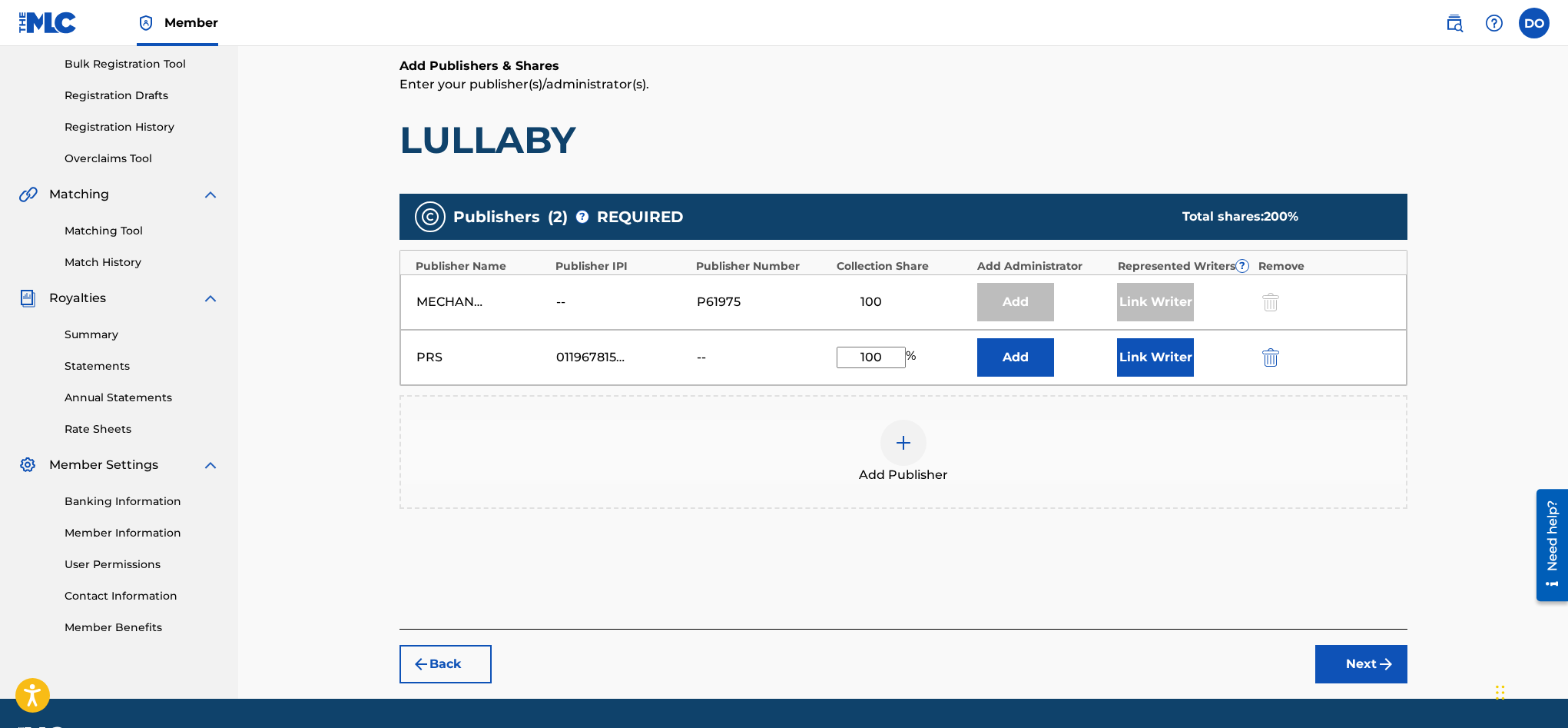
click at [1352, 651] on button "Next" at bounding box center [1361, 664] width 93 height 38
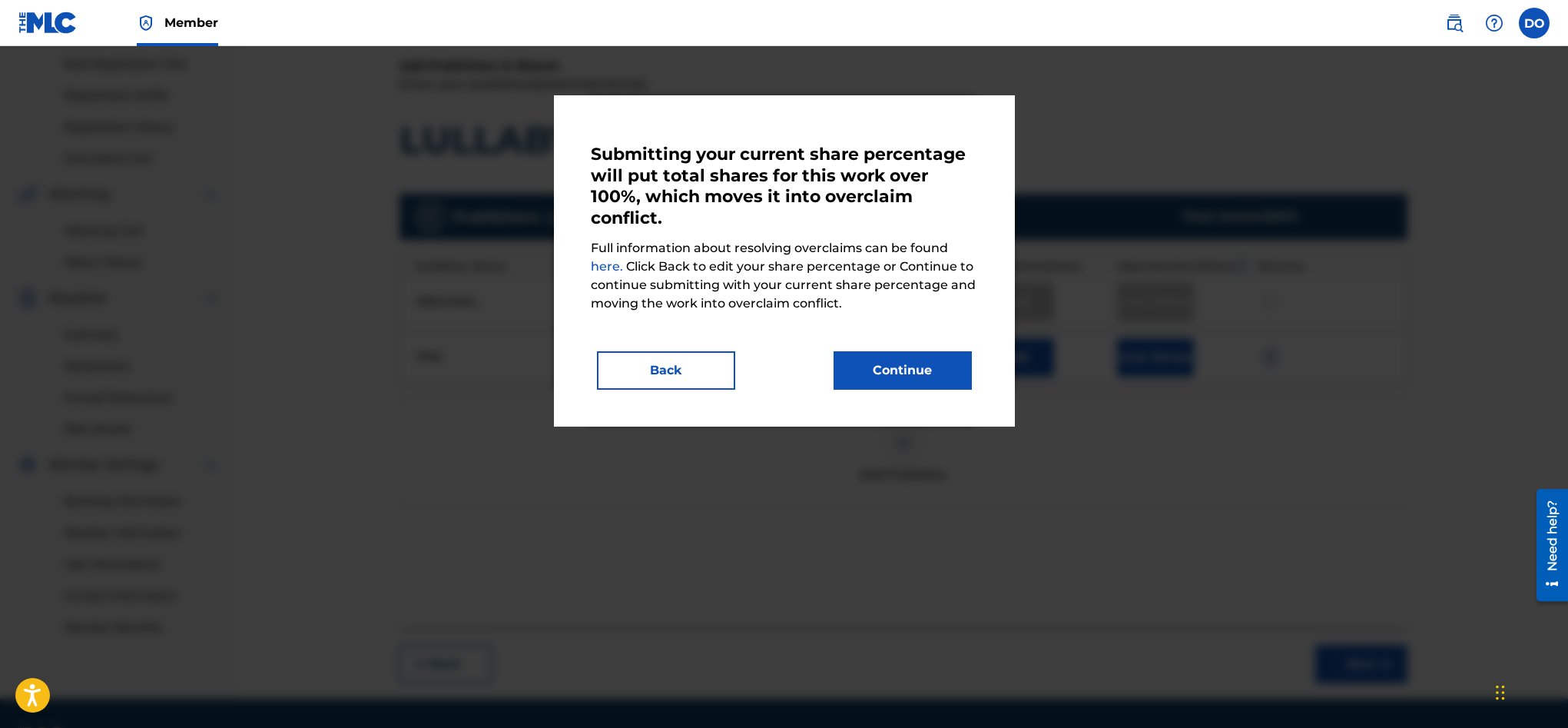
click at [658, 367] on button "Back" at bounding box center [666, 370] width 138 height 38
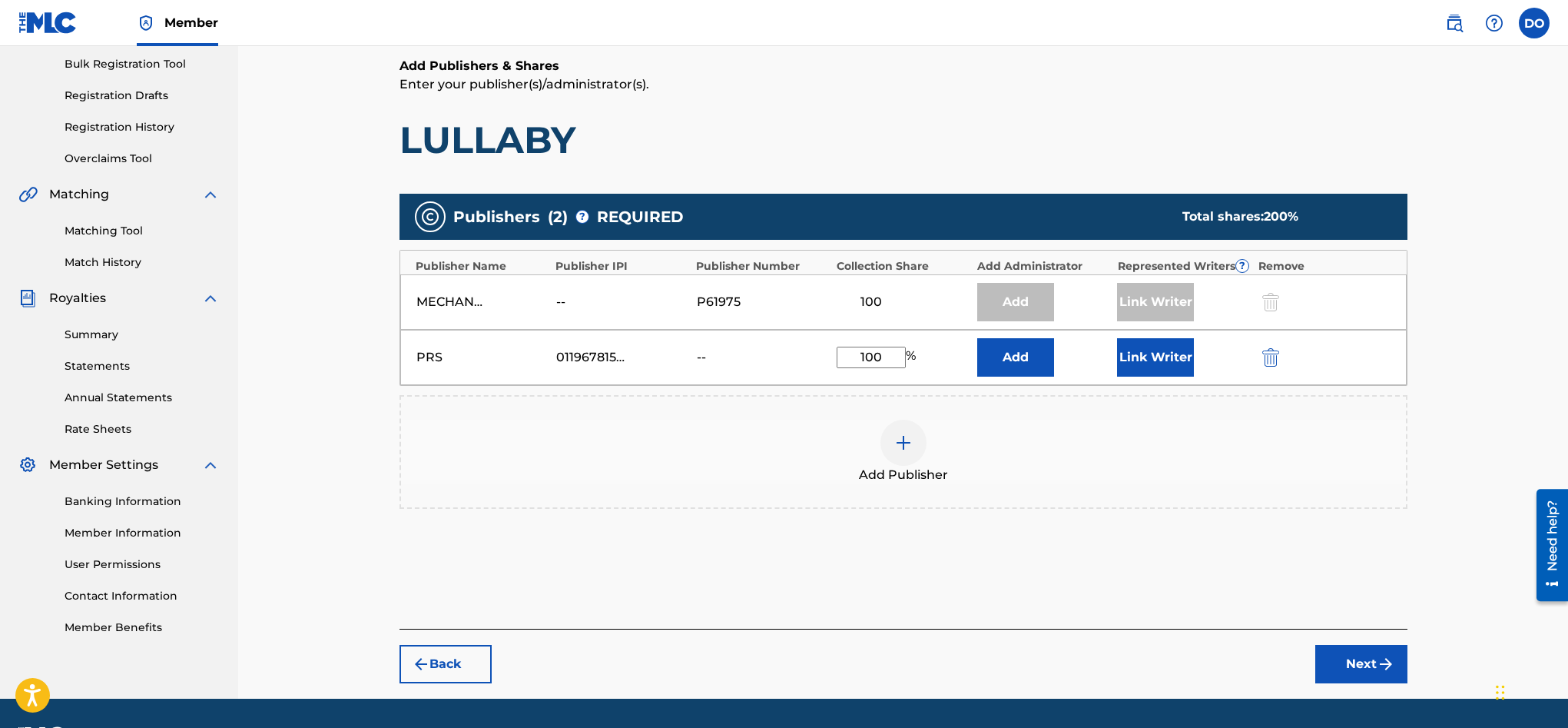
drag, startPoint x: 882, startPoint y: 354, endPoint x: 850, endPoint y: 354, distance: 32.0
click at [847, 356] on input "100" at bounding box center [871, 358] width 69 height 22
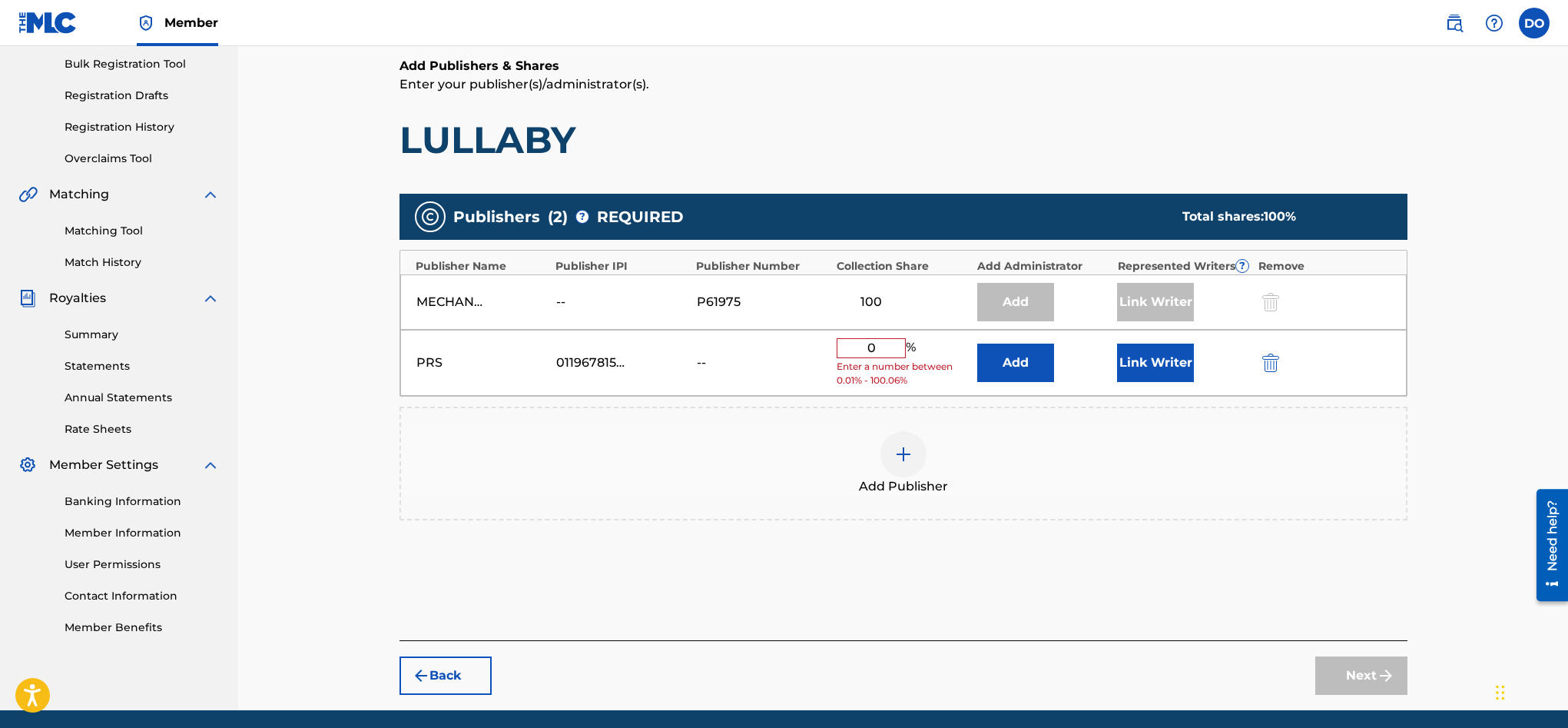
type input "0"
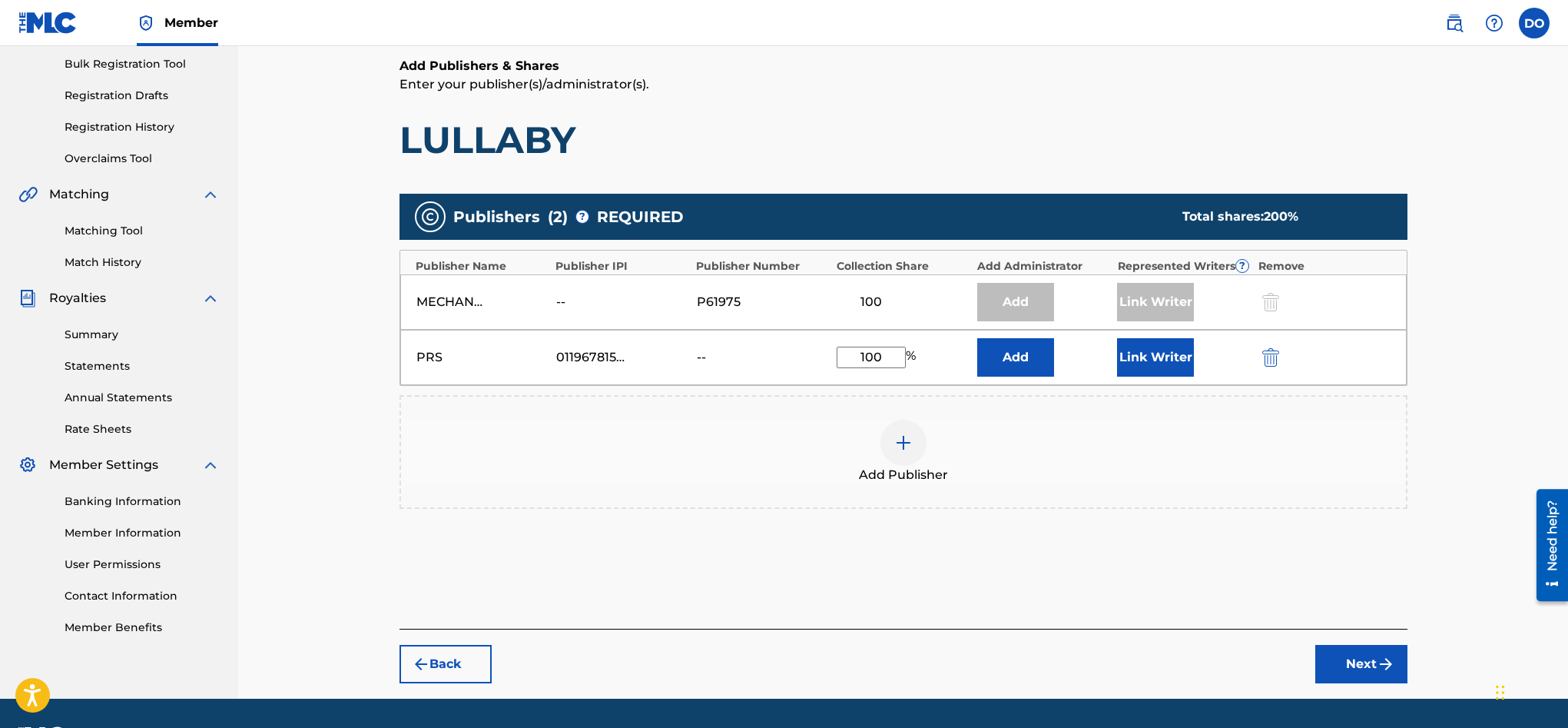
scroll to position [234, 0]
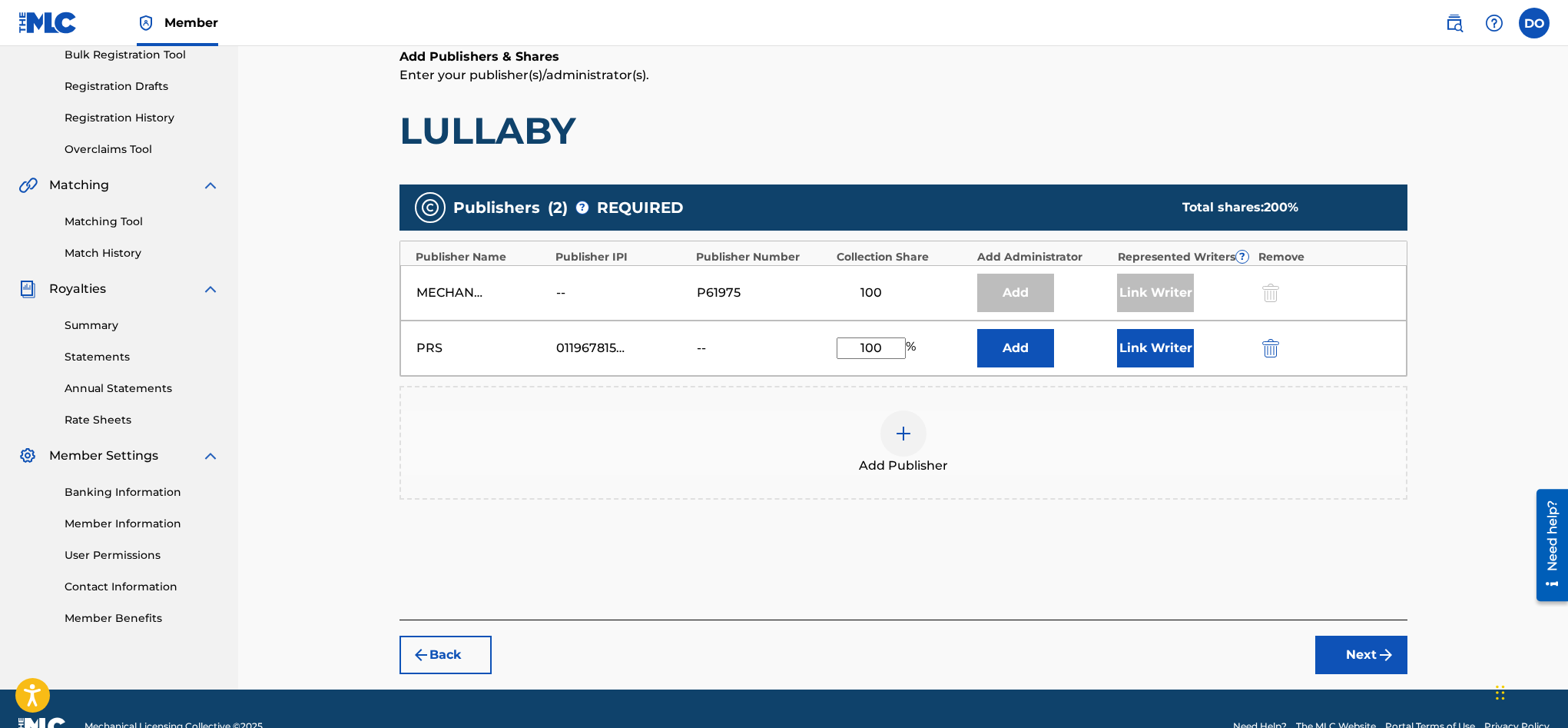
type input "100"
click at [1176, 349] on button "Link Writer" at bounding box center [1155, 348] width 77 height 38
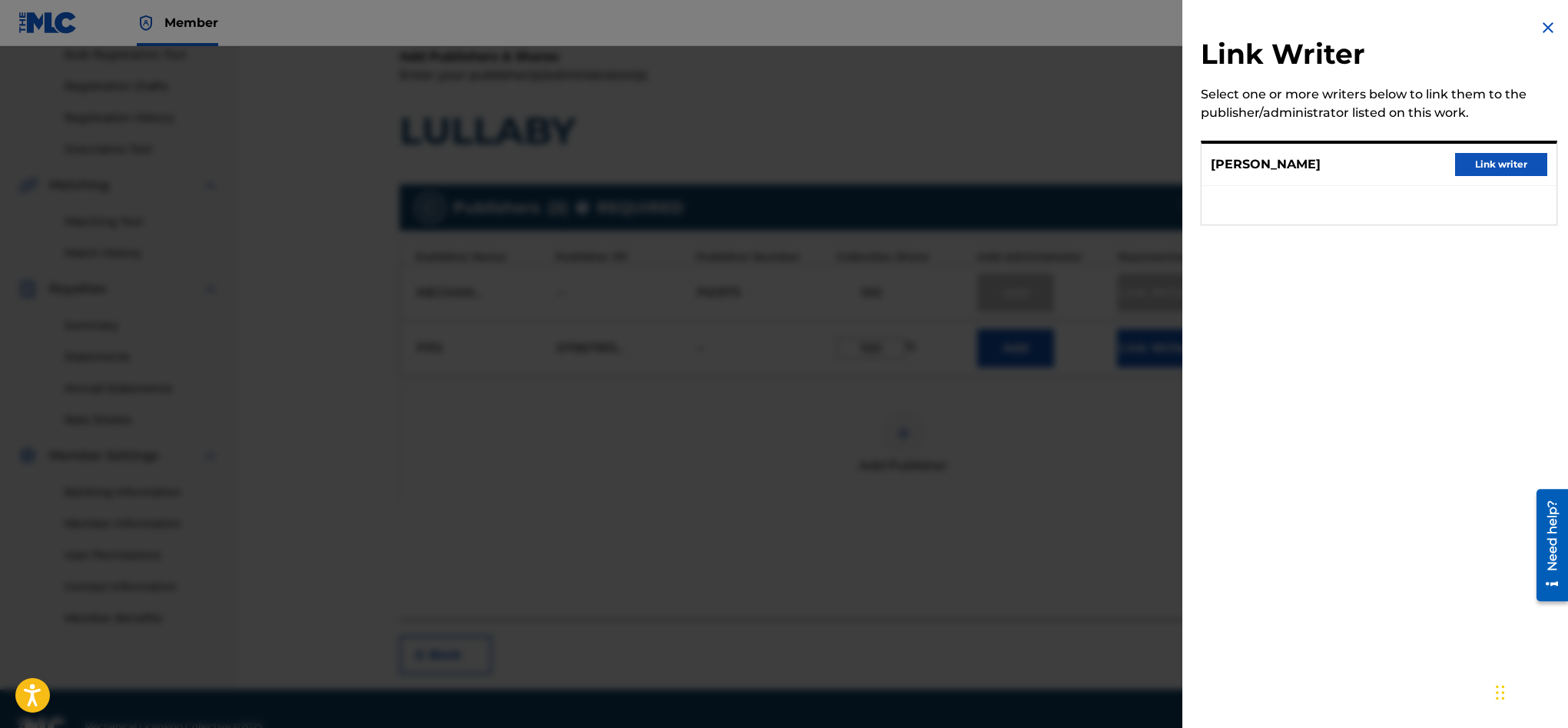
click at [1480, 168] on button "Link writer" at bounding box center [1500, 164] width 93 height 23
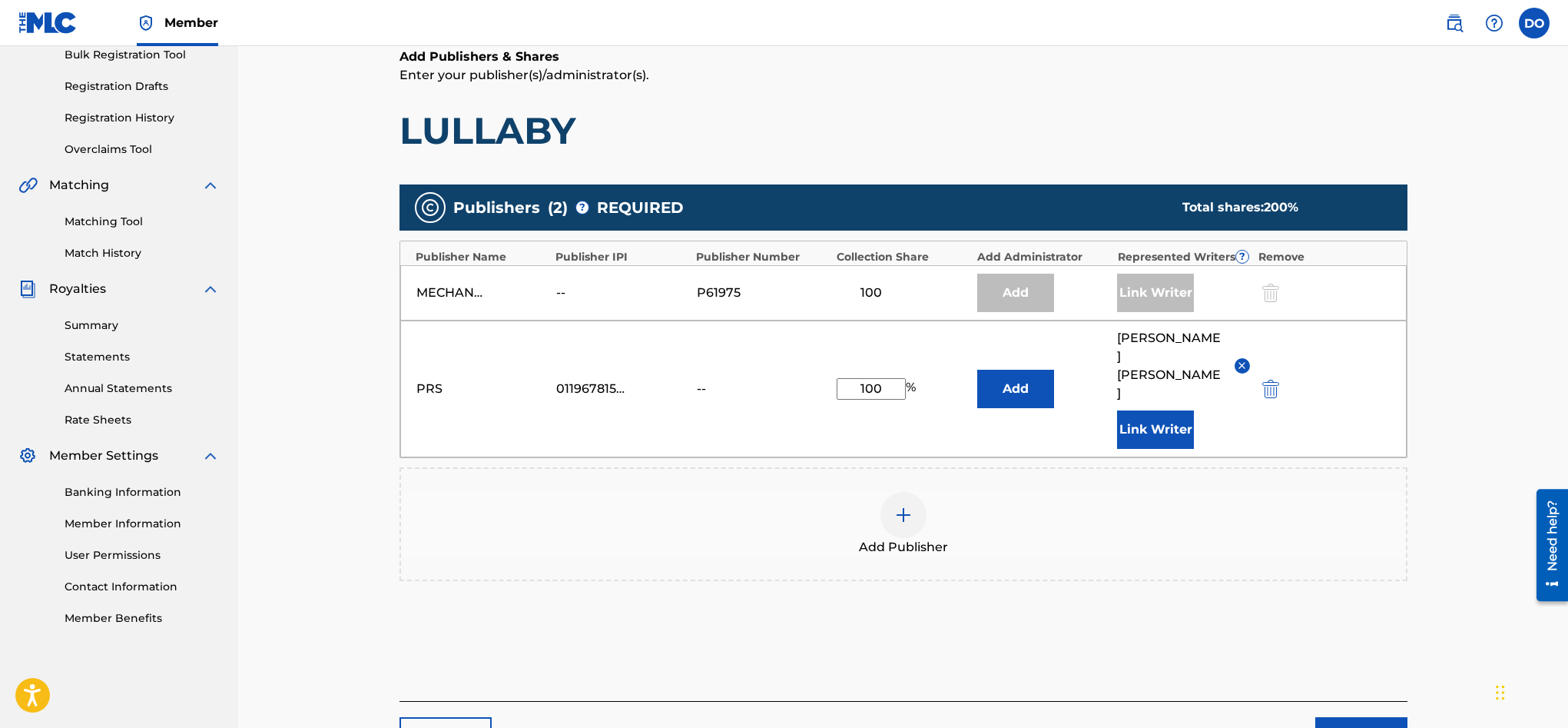
scroll to position [333, 0]
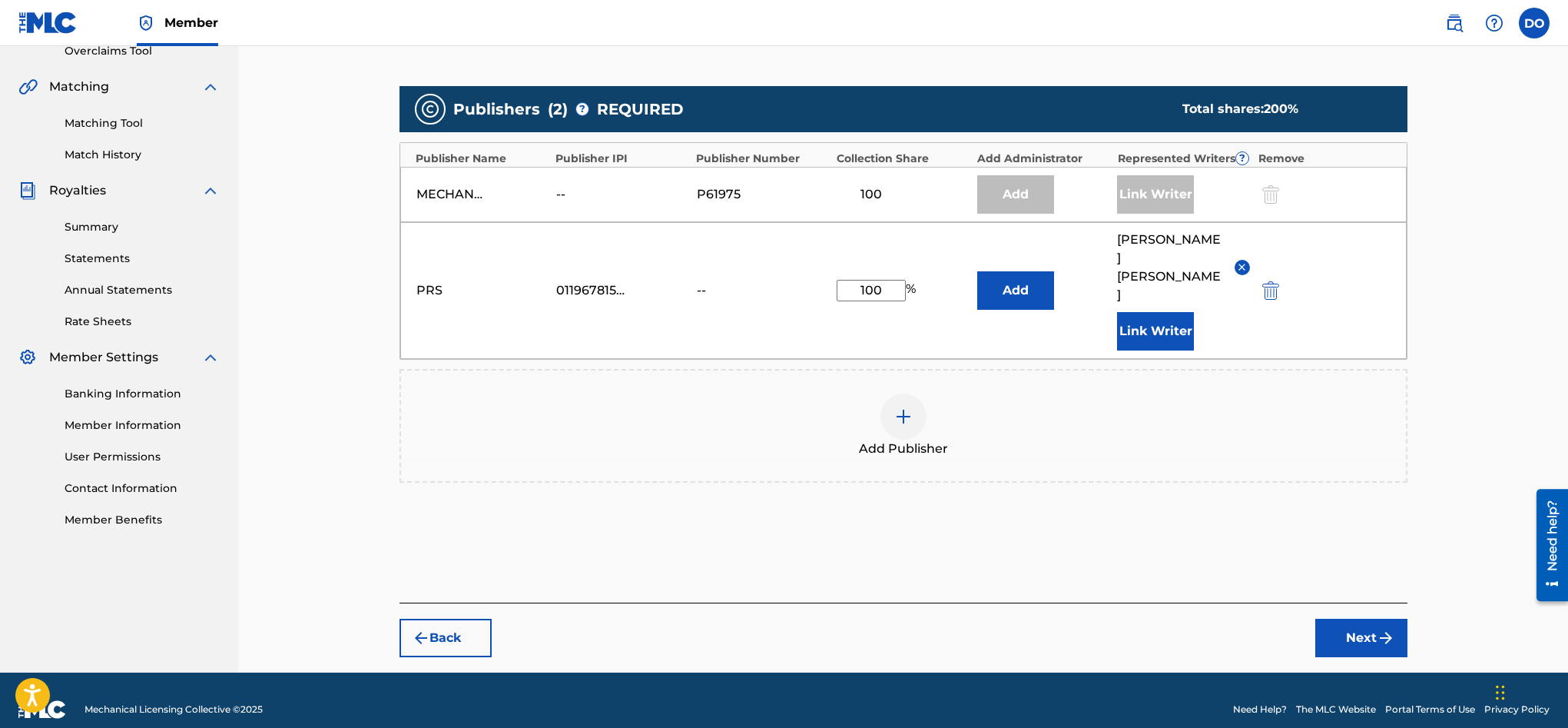
click at [1325, 619] on button "Next" at bounding box center [1361, 638] width 93 height 38
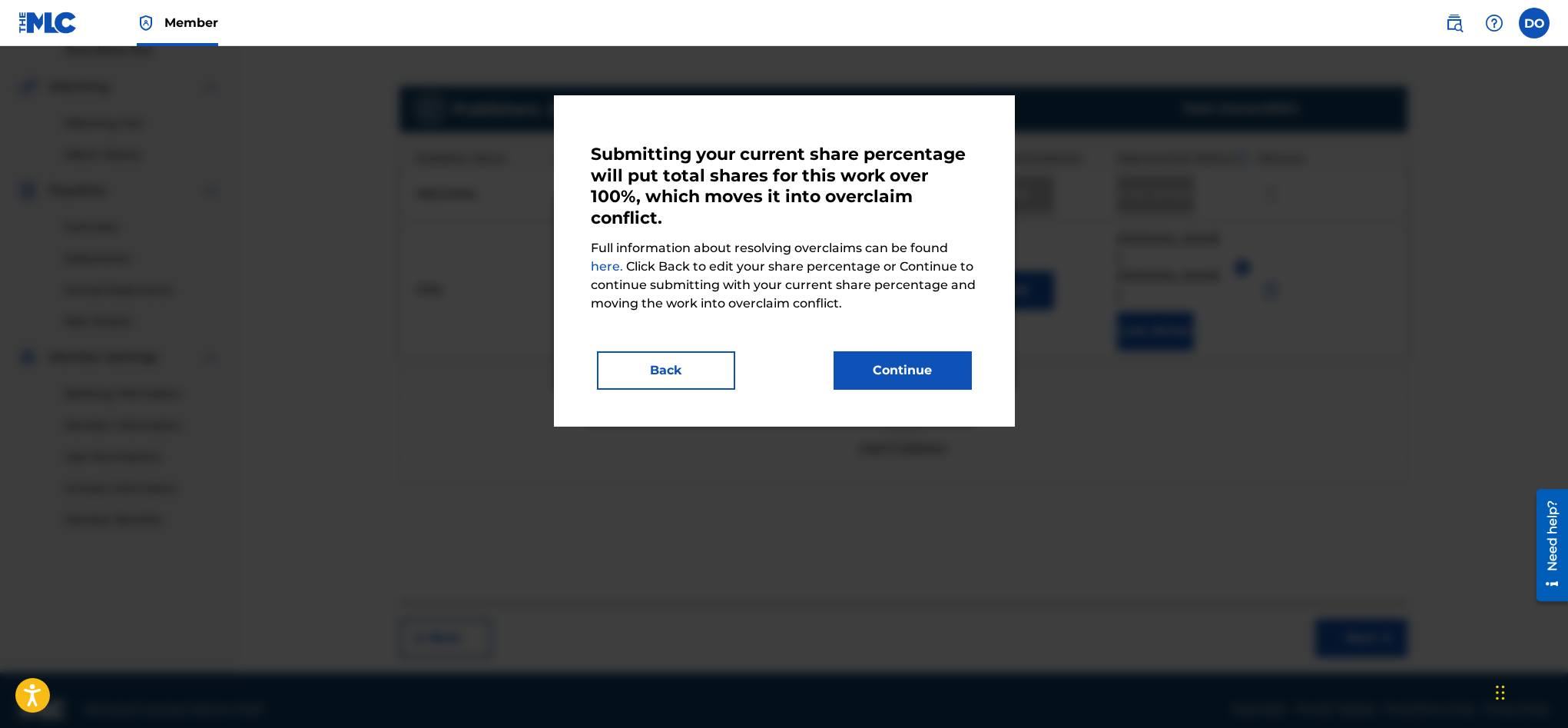
click at [959, 377] on button "Continue" at bounding box center [903, 370] width 138 height 38
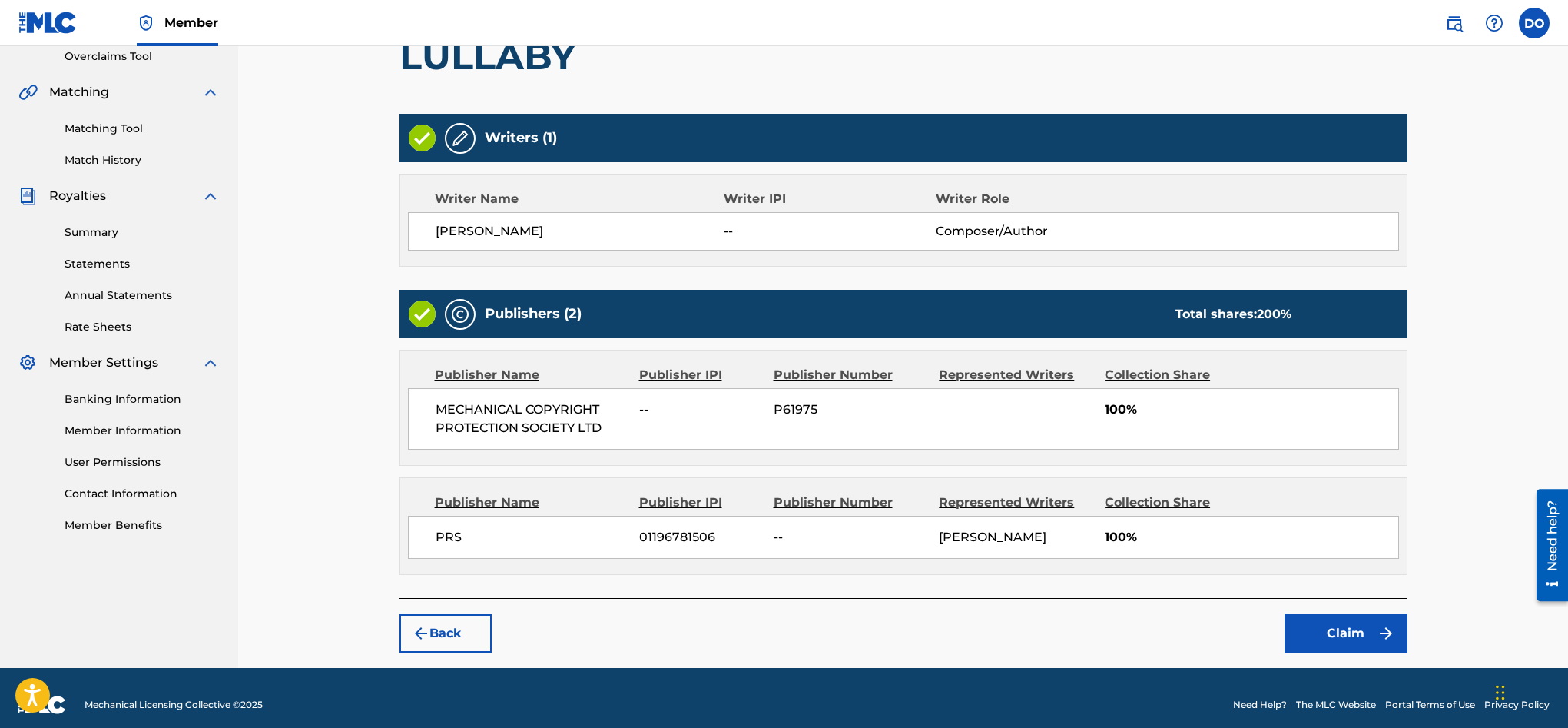
scroll to position [329, 0]
click at [1327, 651] on button "Claim" at bounding box center [1345, 632] width 123 height 38
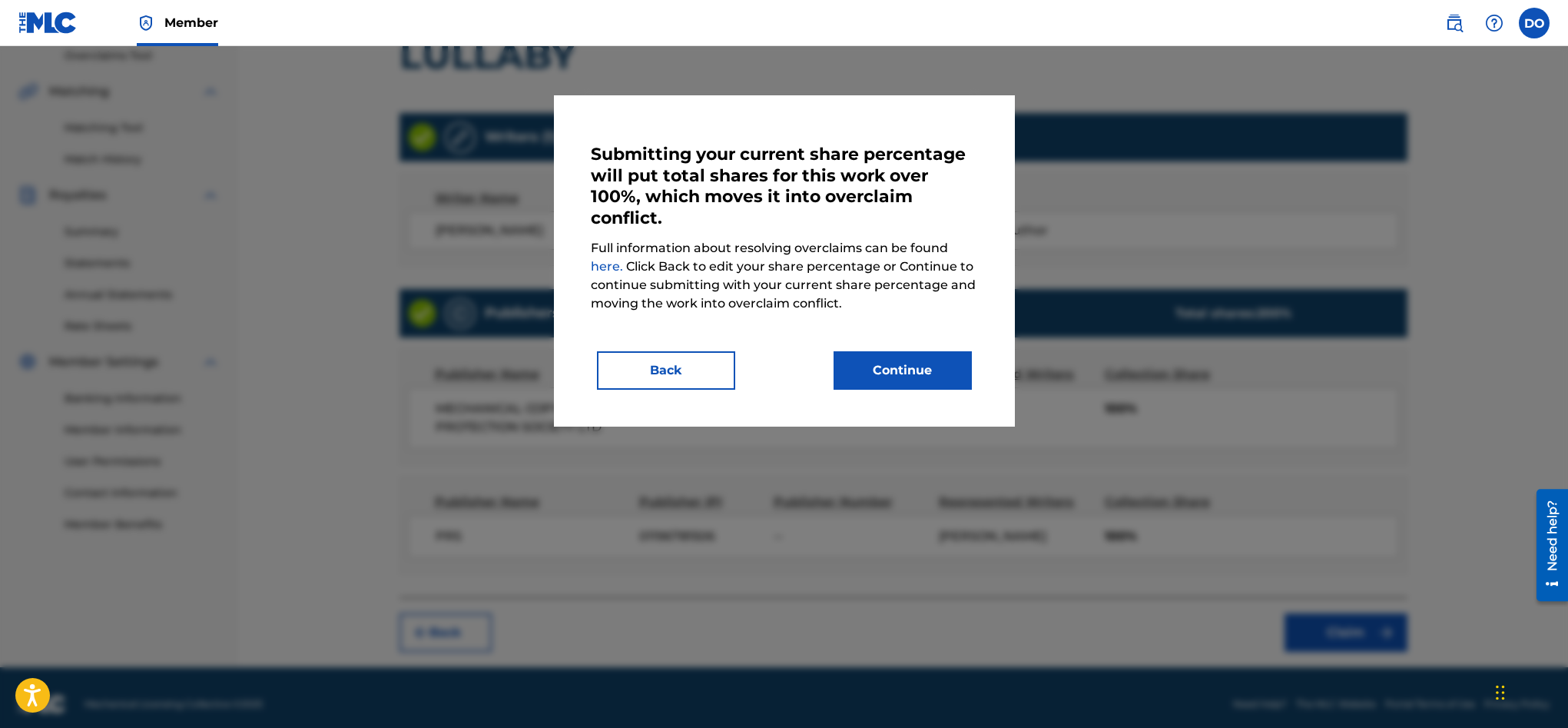
click at [935, 383] on button "Continue" at bounding box center [903, 370] width 138 height 38
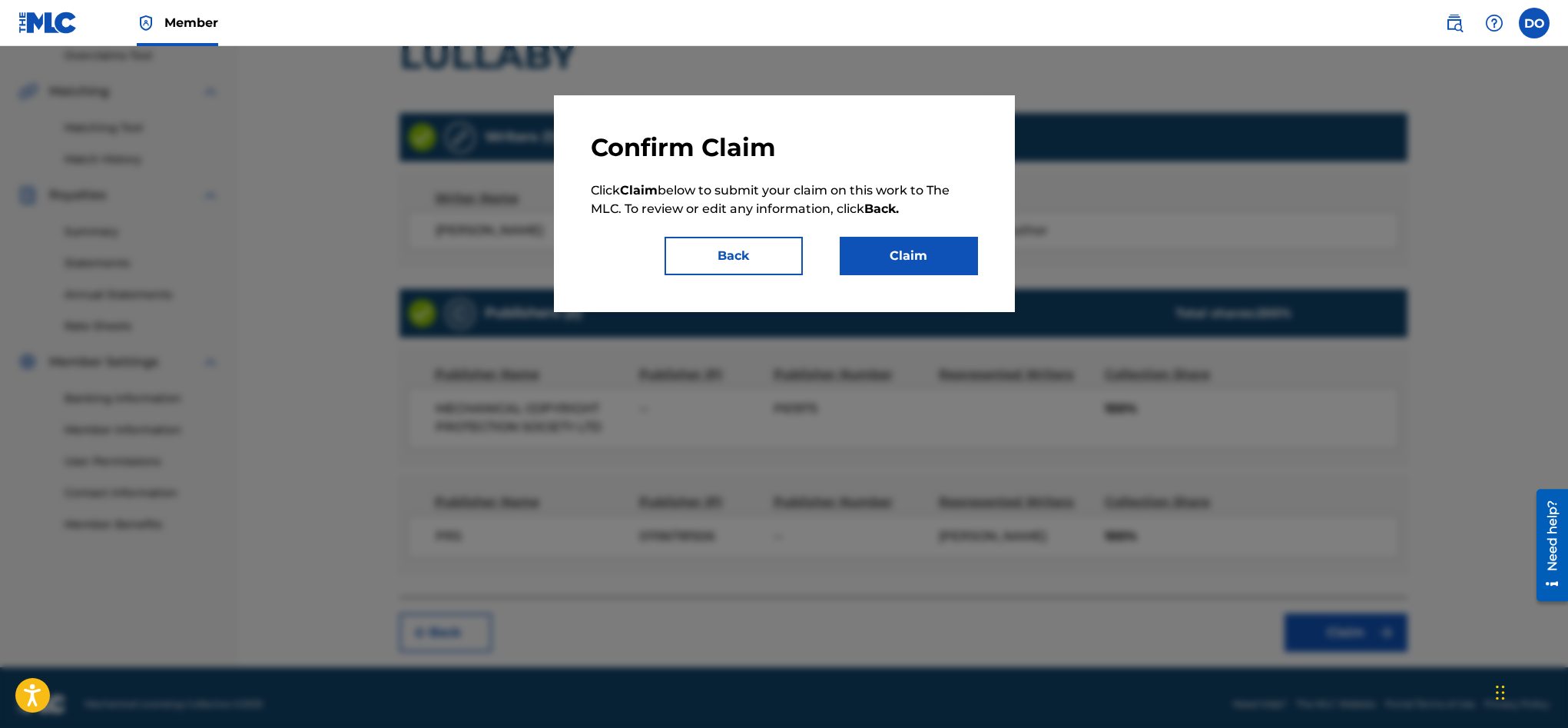
click at [909, 274] on button "Claim" at bounding box center [909, 256] width 138 height 38
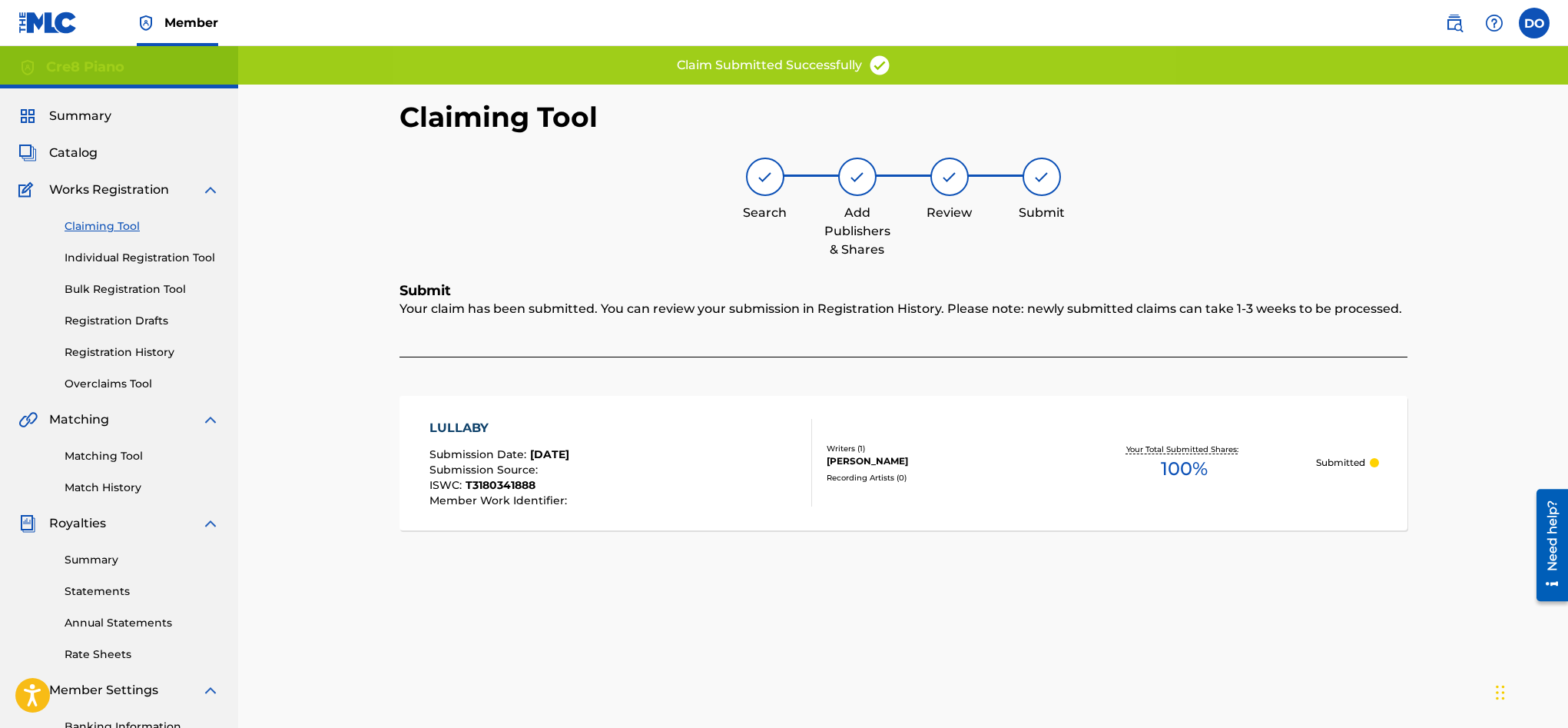
scroll to position [3, 0]
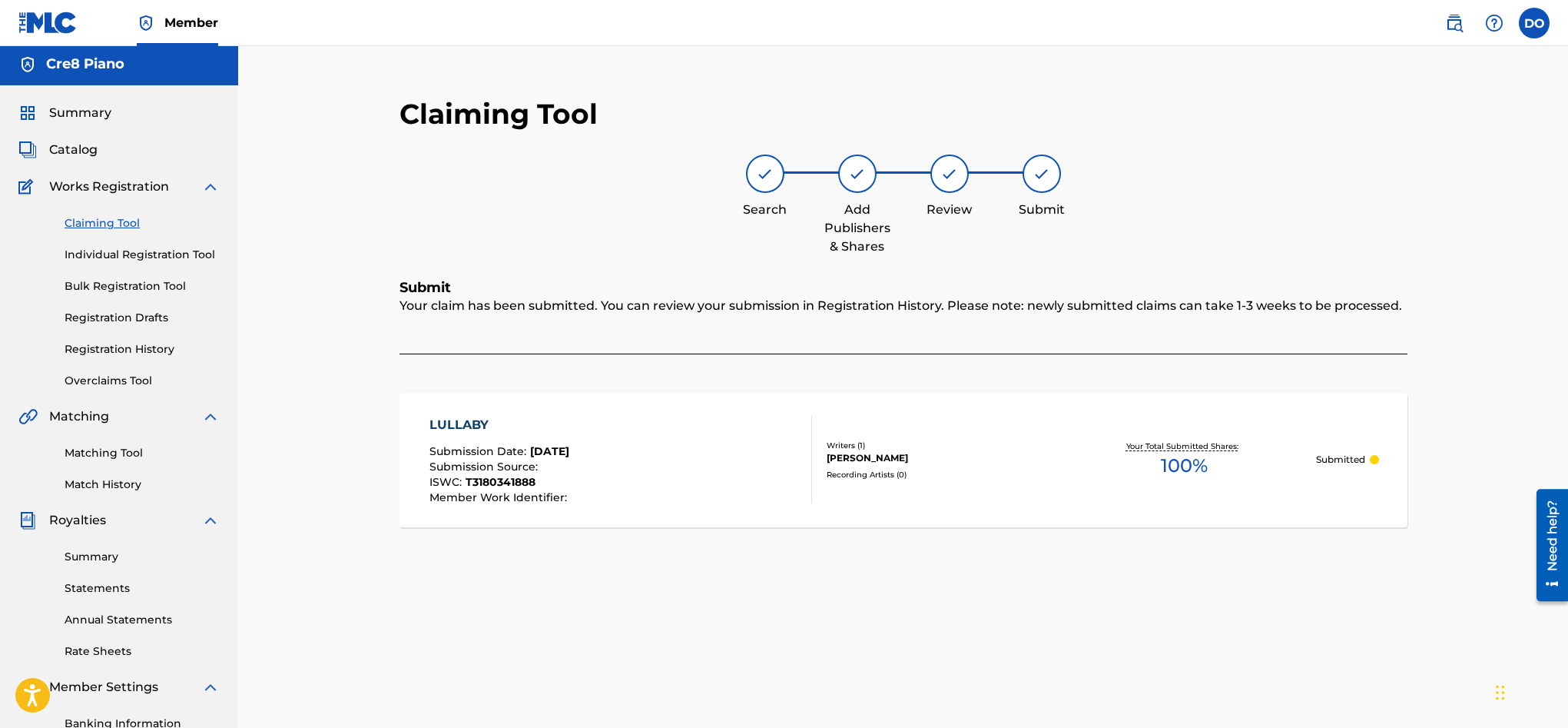
click at [133, 220] on link "Claiming Tool" at bounding box center [142, 223] width 155 height 16
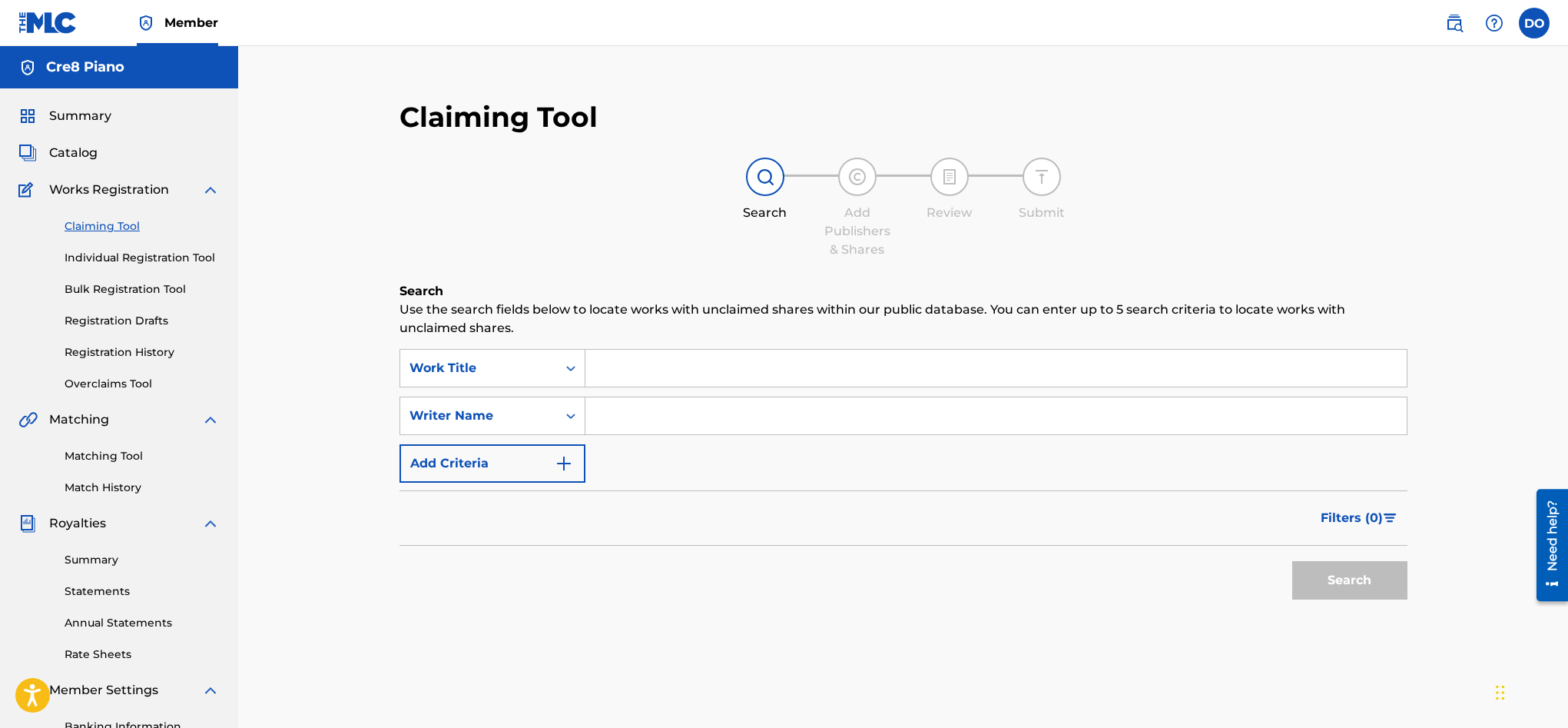
click at [93, 117] on span "Summary" at bounding box center [80, 116] width 63 height 18
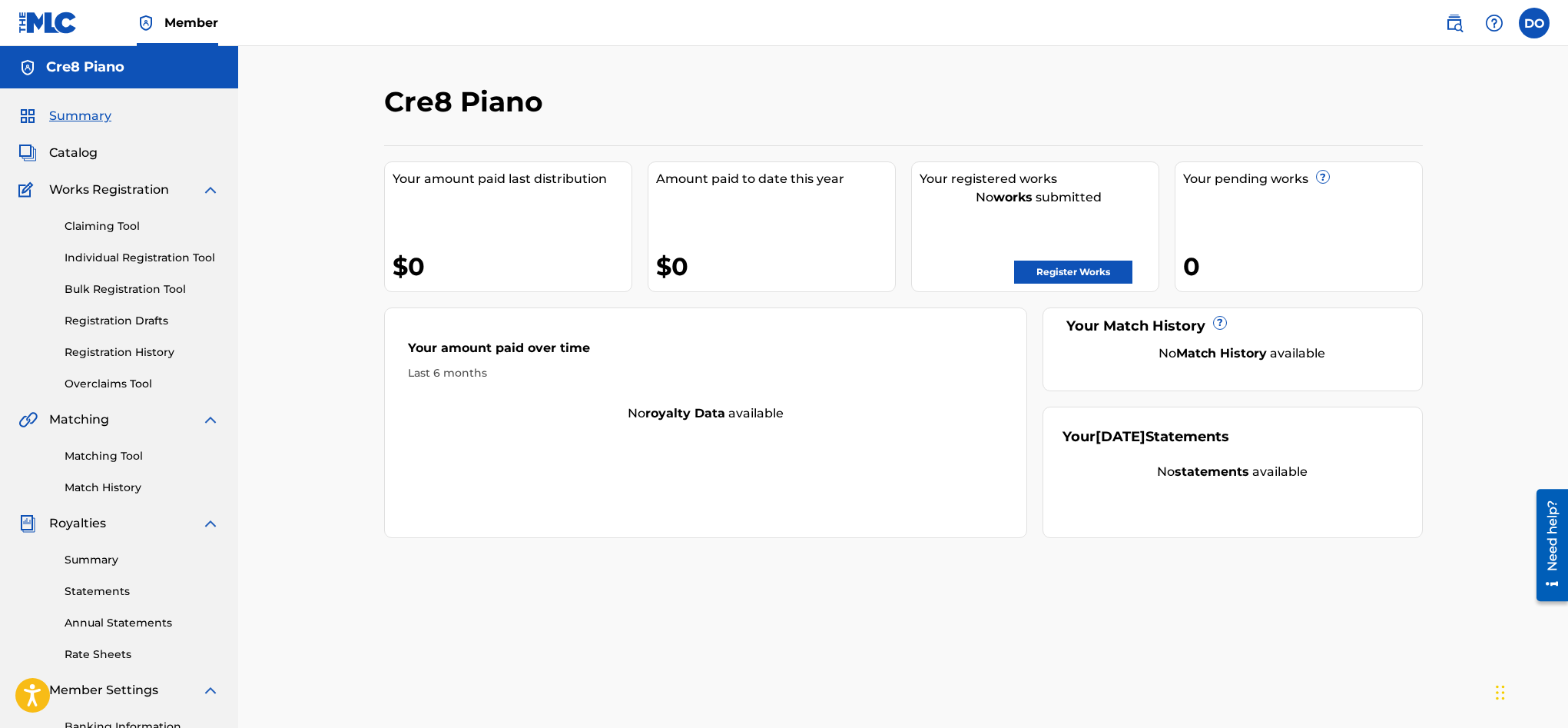
click at [1087, 279] on link "Register Works" at bounding box center [1073, 272] width 118 height 23
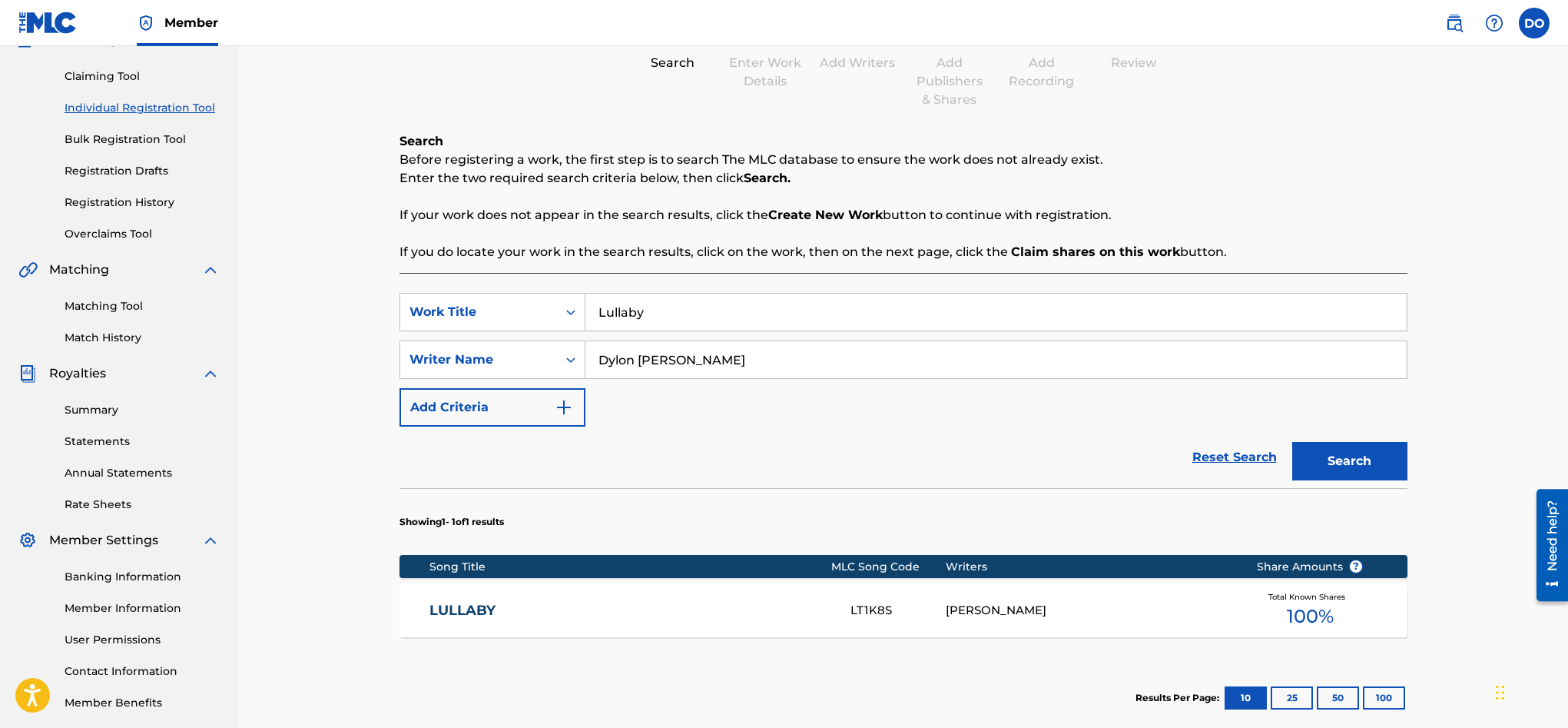
scroll to position [148, 0]
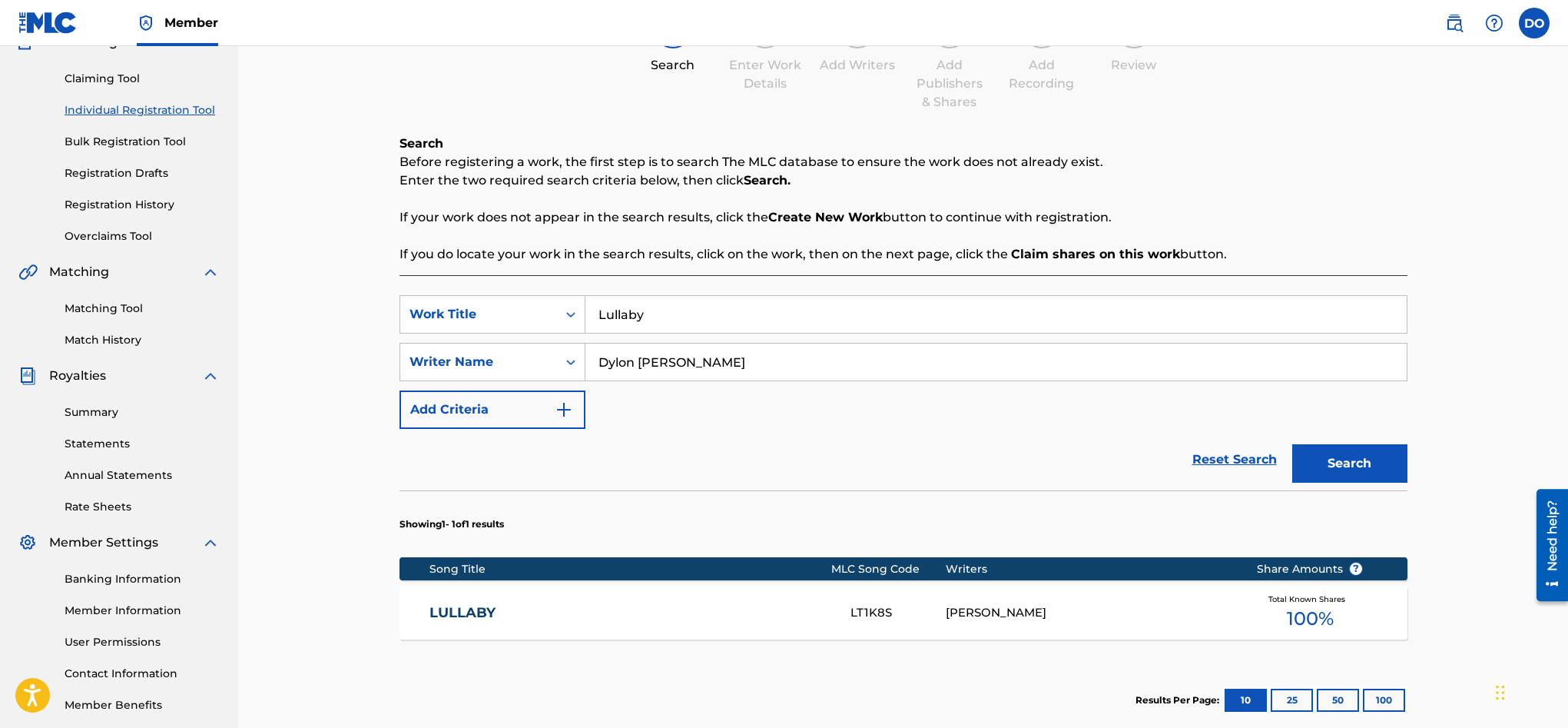
click at [928, 610] on div "LT1K8S" at bounding box center [898, 612] width 96 height 18
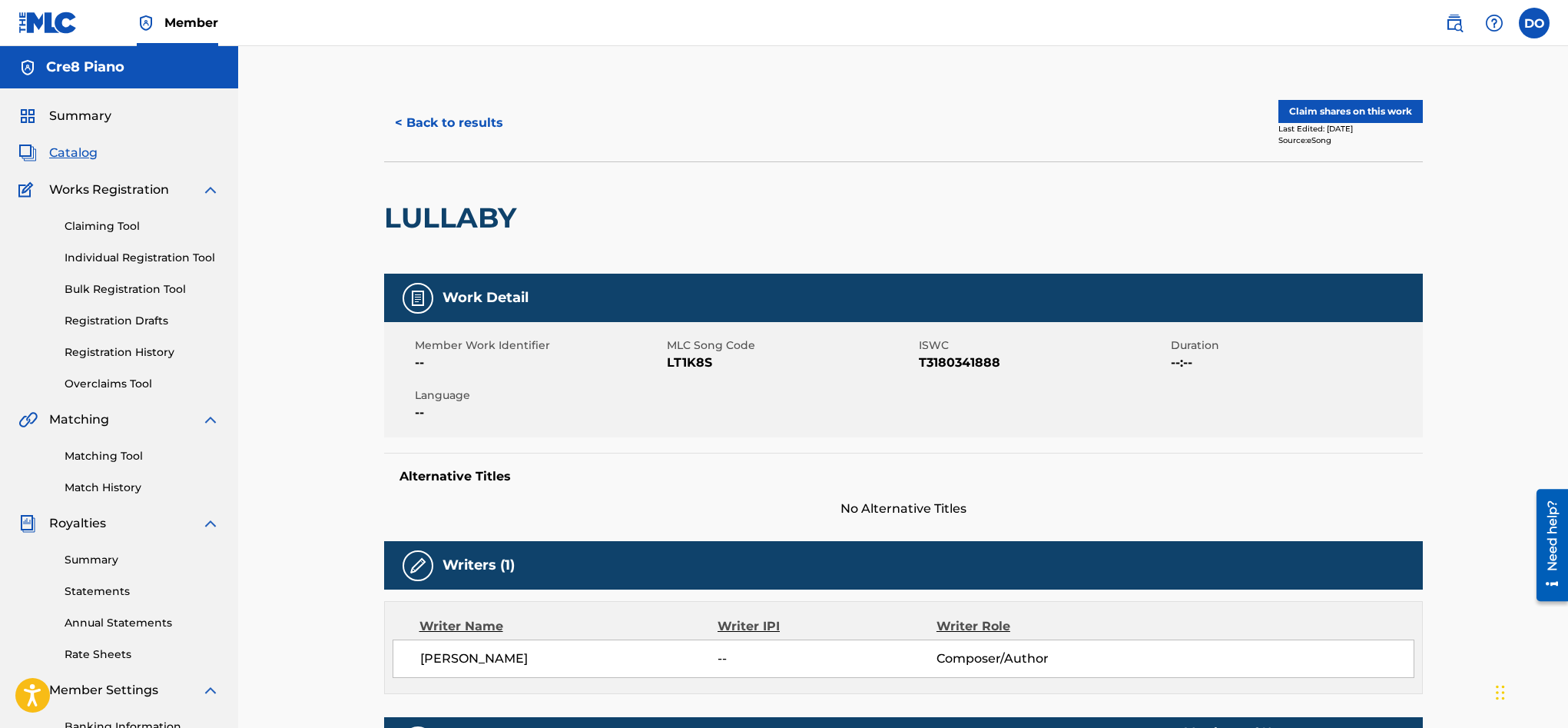
click at [1347, 108] on button "Claim shares on this work" at bounding box center [1350, 112] width 144 height 23
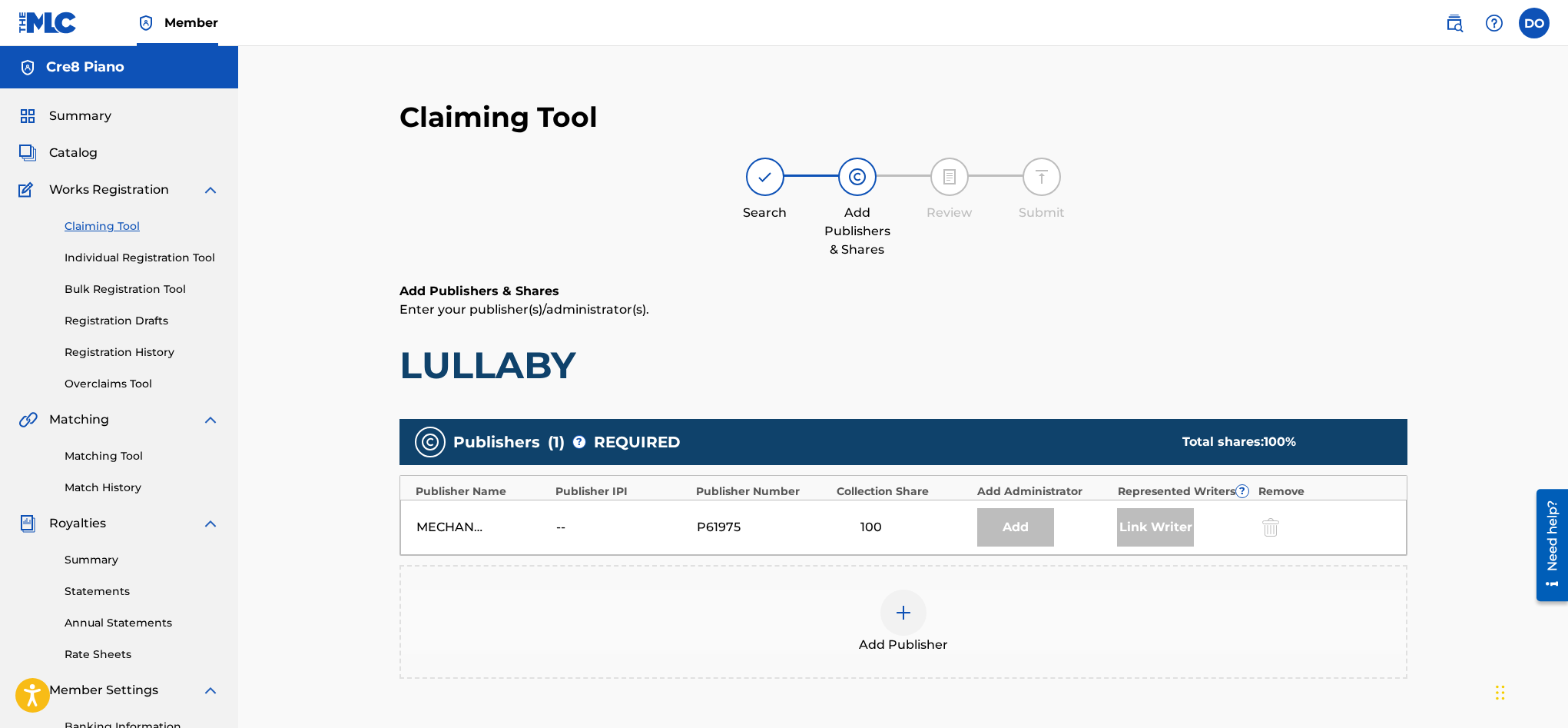
click at [131, 123] on div "Summary" at bounding box center [118, 116] width 201 height 18
click at [103, 115] on span "Summary" at bounding box center [80, 116] width 63 height 18
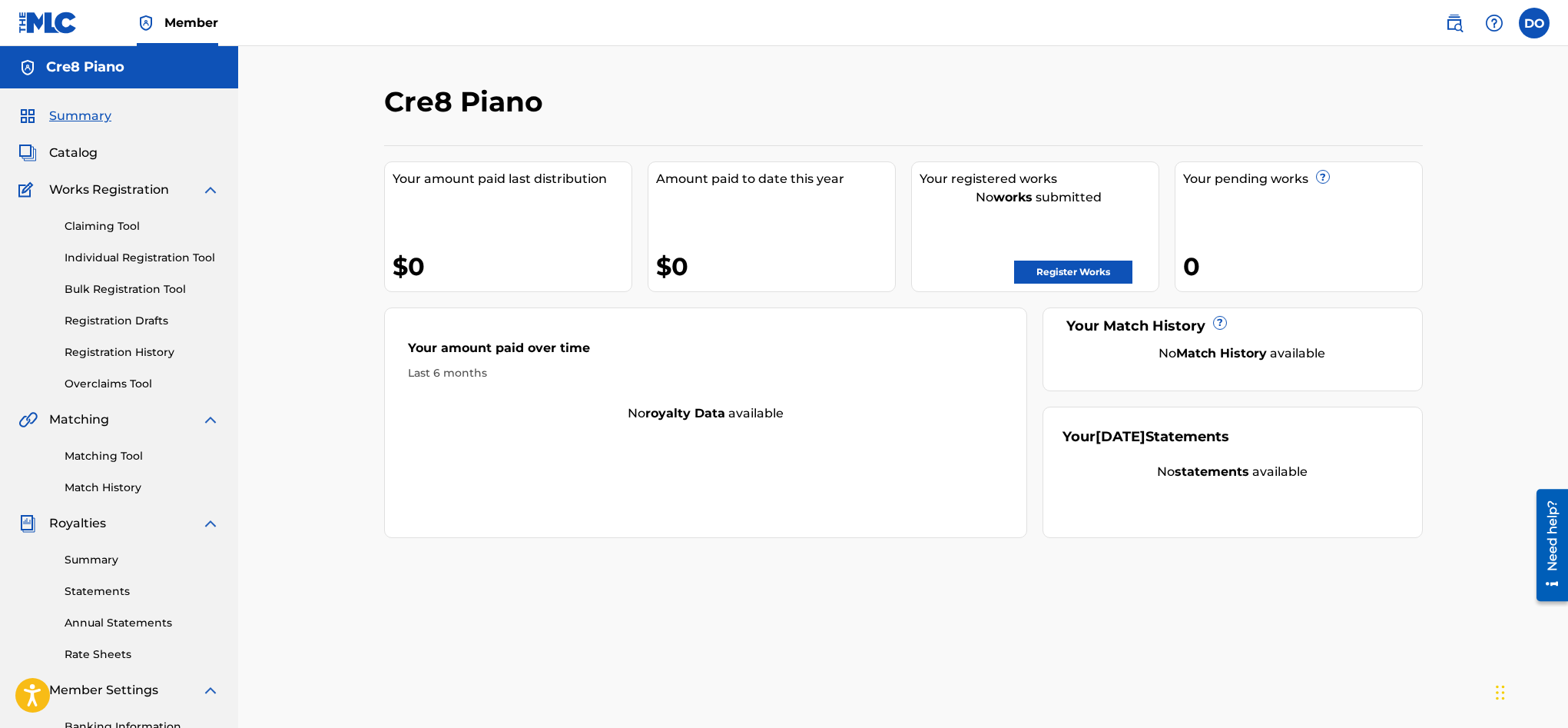
click at [1096, 263] on link "Register Works" at bounding box center [1073, 272] width 118 height 23
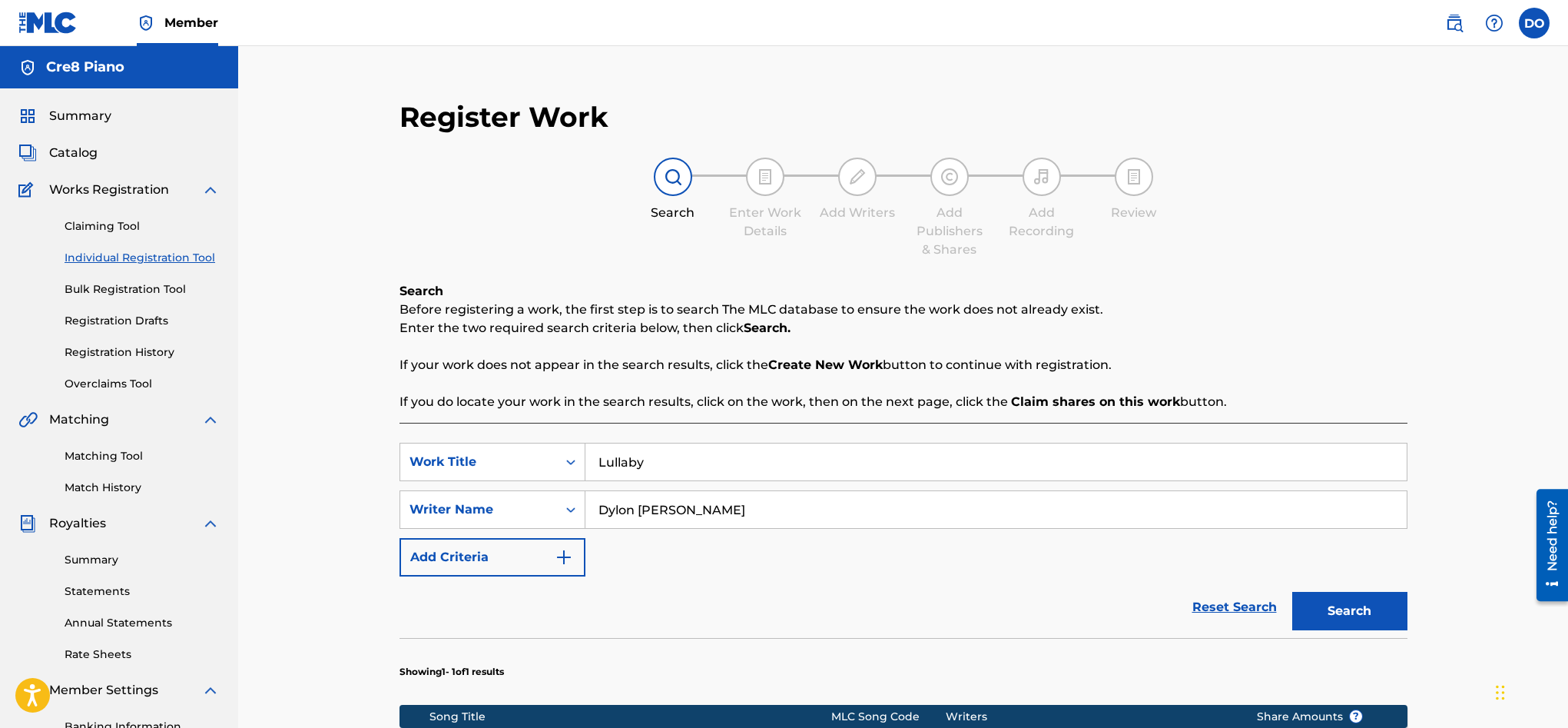
click at [569, 556] on img "Search Form" at bounding box center [564, 557] width 18 height 18
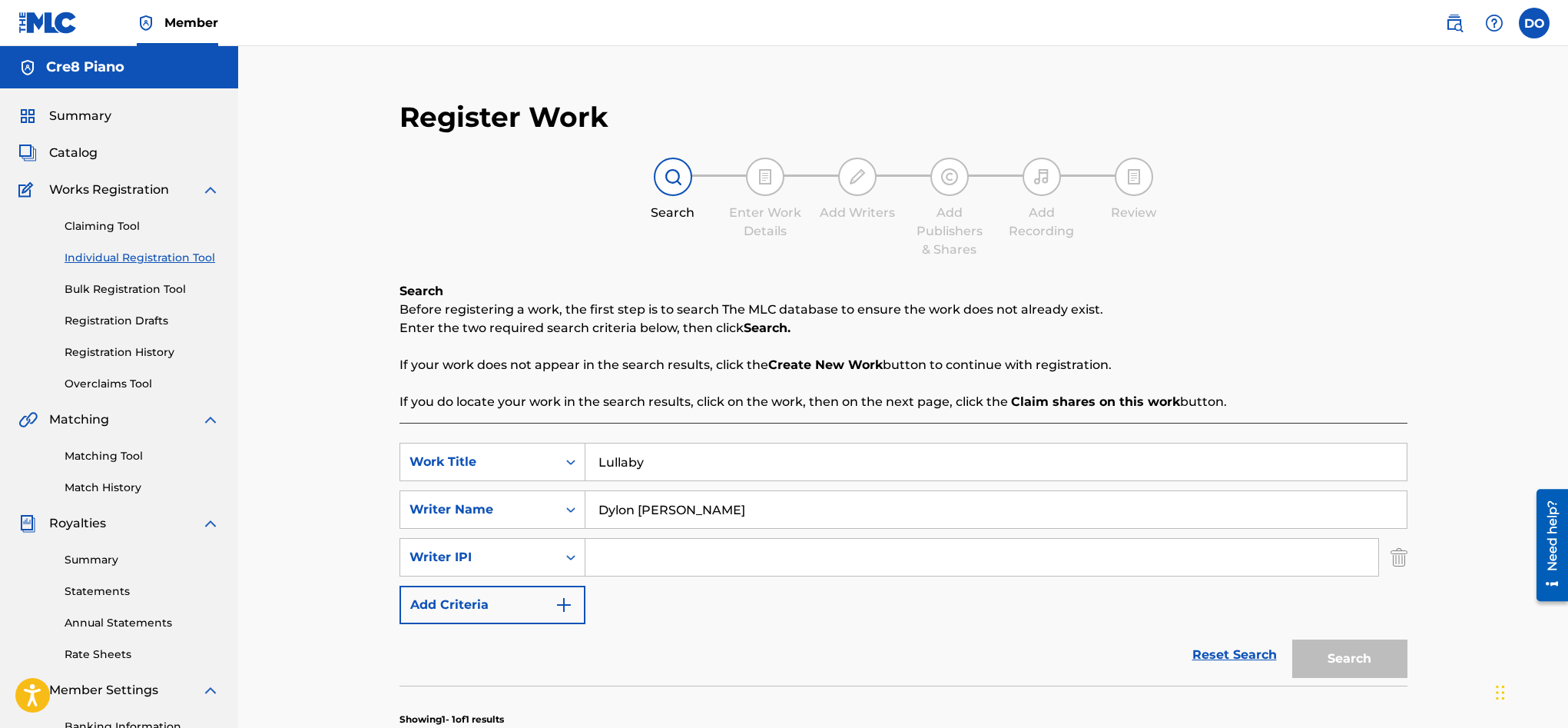
click at [1406, 566] on img "Search Form" at bounding box center [1399, 557] width 17 height 38
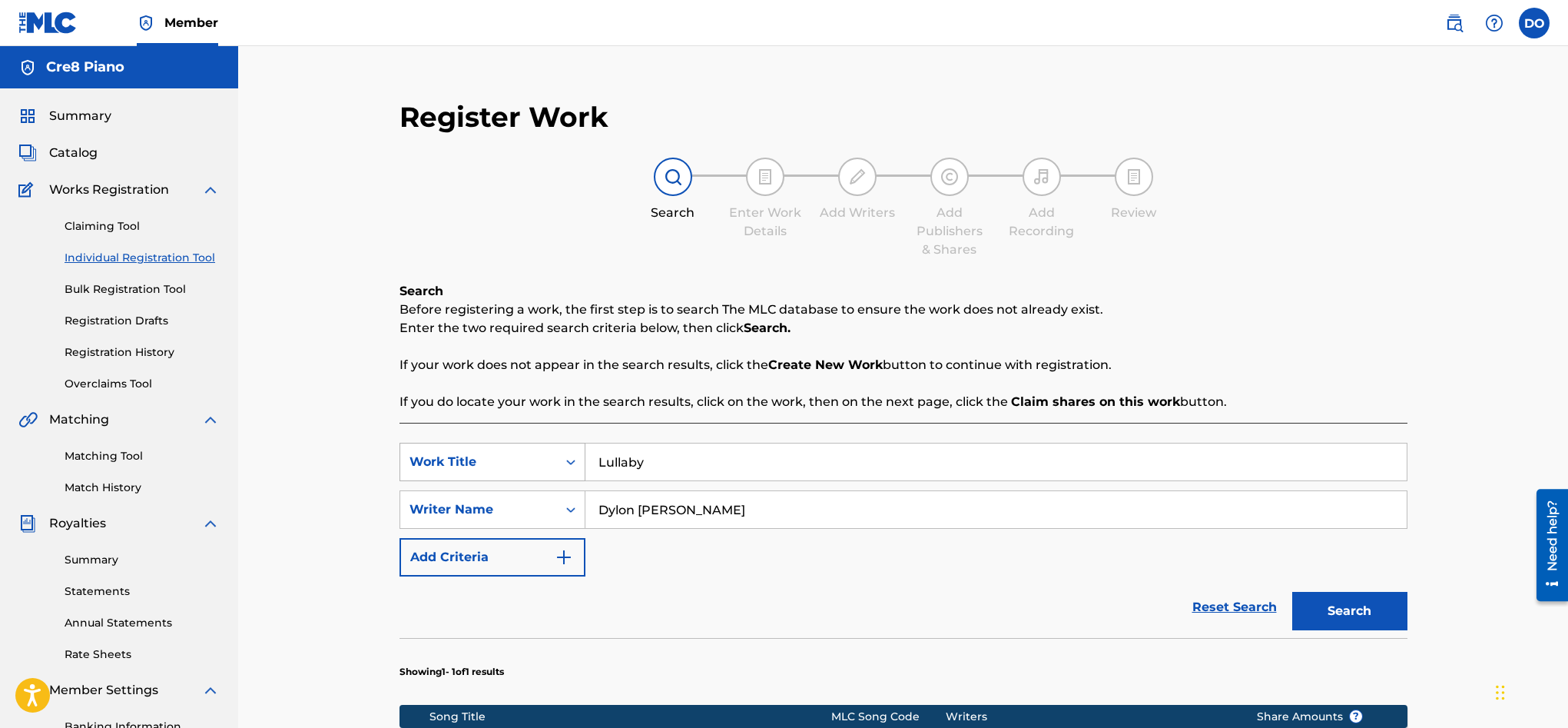
drag, startPoint x: 729, startPoint y: 471, endPoint x: 525, endPoint y: 457, distance: 204.5
click at [525, 457] on div "SearchWithCriteria021428c3-6cbc-49e9-9901-eaa5b6304f79 Work Title Lullaby" at bounding box center [903, 462] width 1008 height 38
type input "Lux Brumalis"
click at [1336, 601] on button "Search" at bounding box center [1350, 611] width 115 height 38
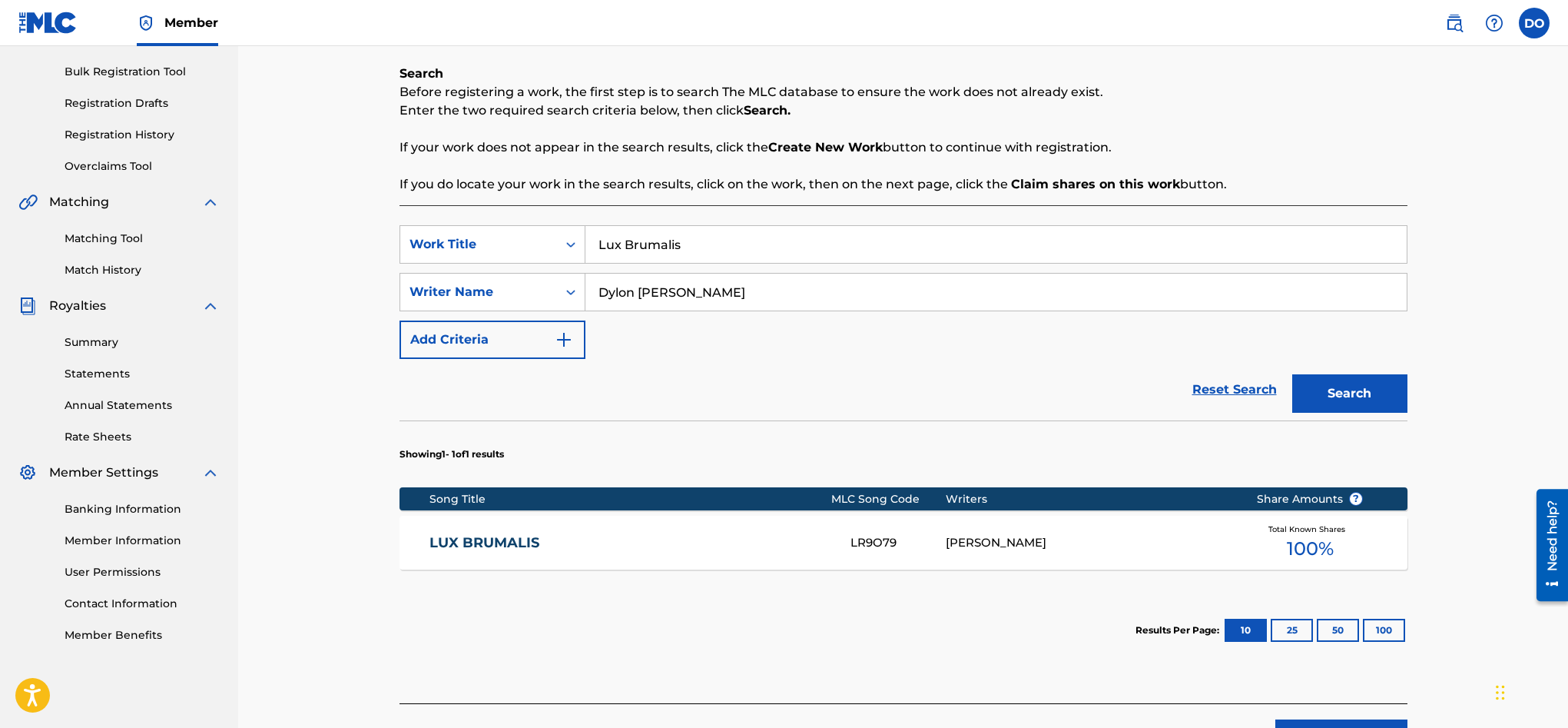
scroll to position [223, 0]
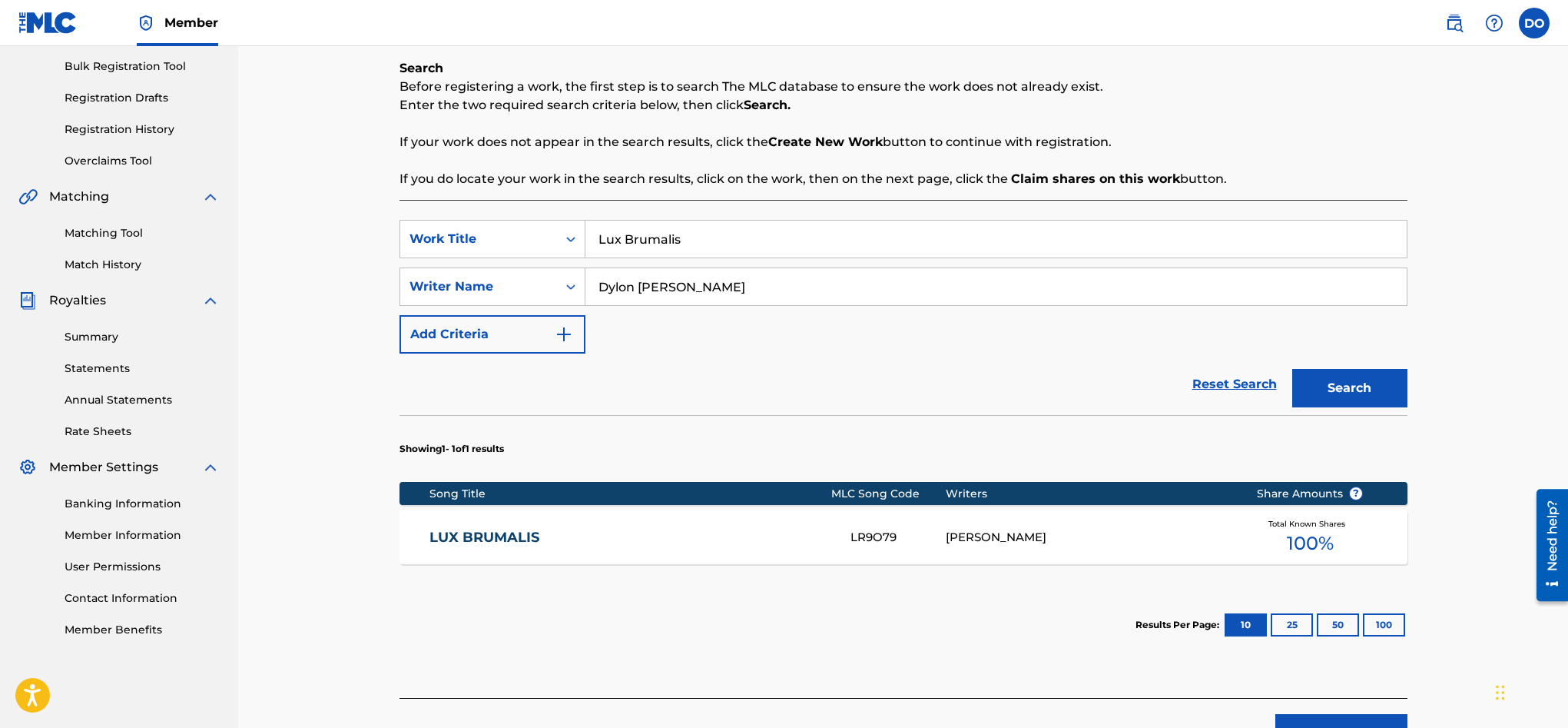
click at [935, 540] on div "LR9O79" at bounding box center [898, 537] width 96 height 18
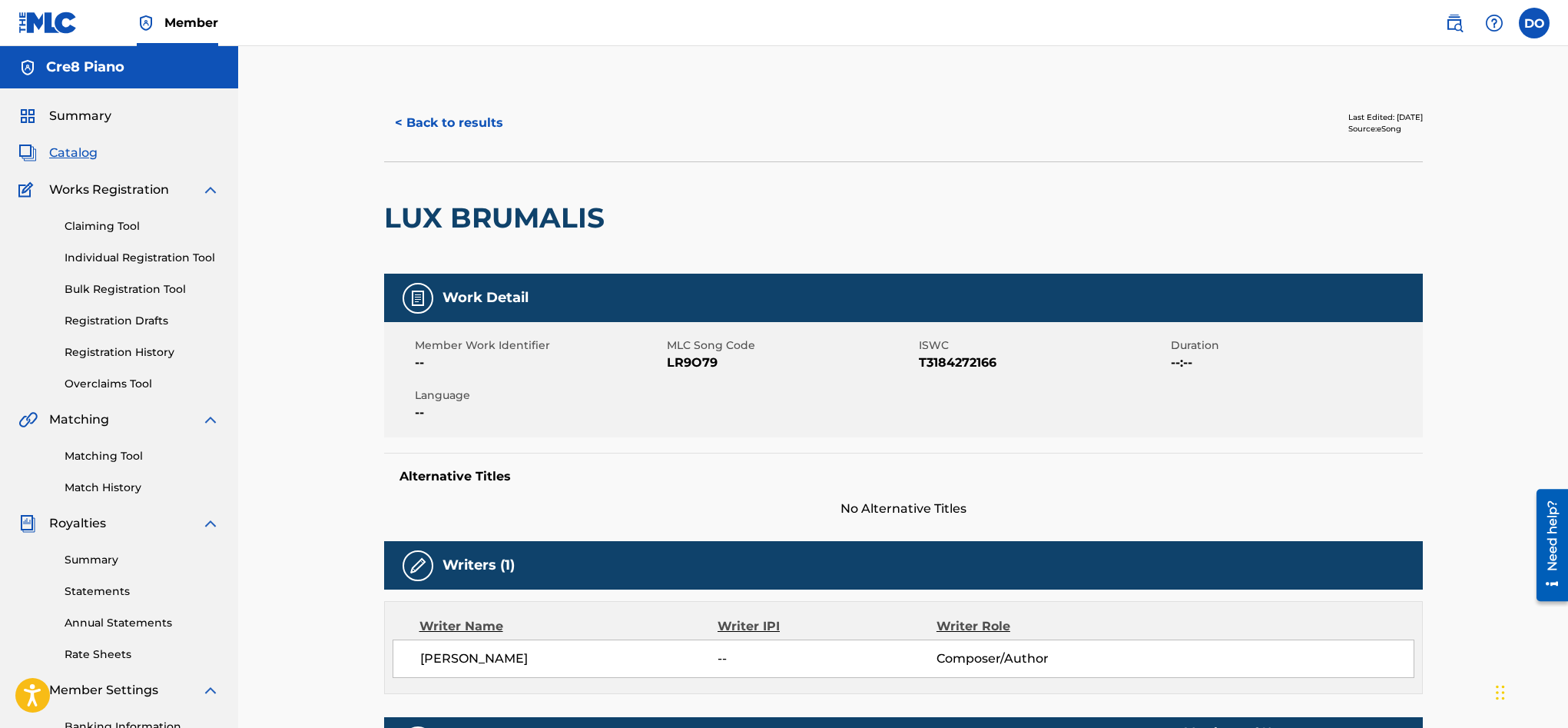
click at [480, 125] on button "< Back to results" at bounding box center [449, 123] width 130 height 38
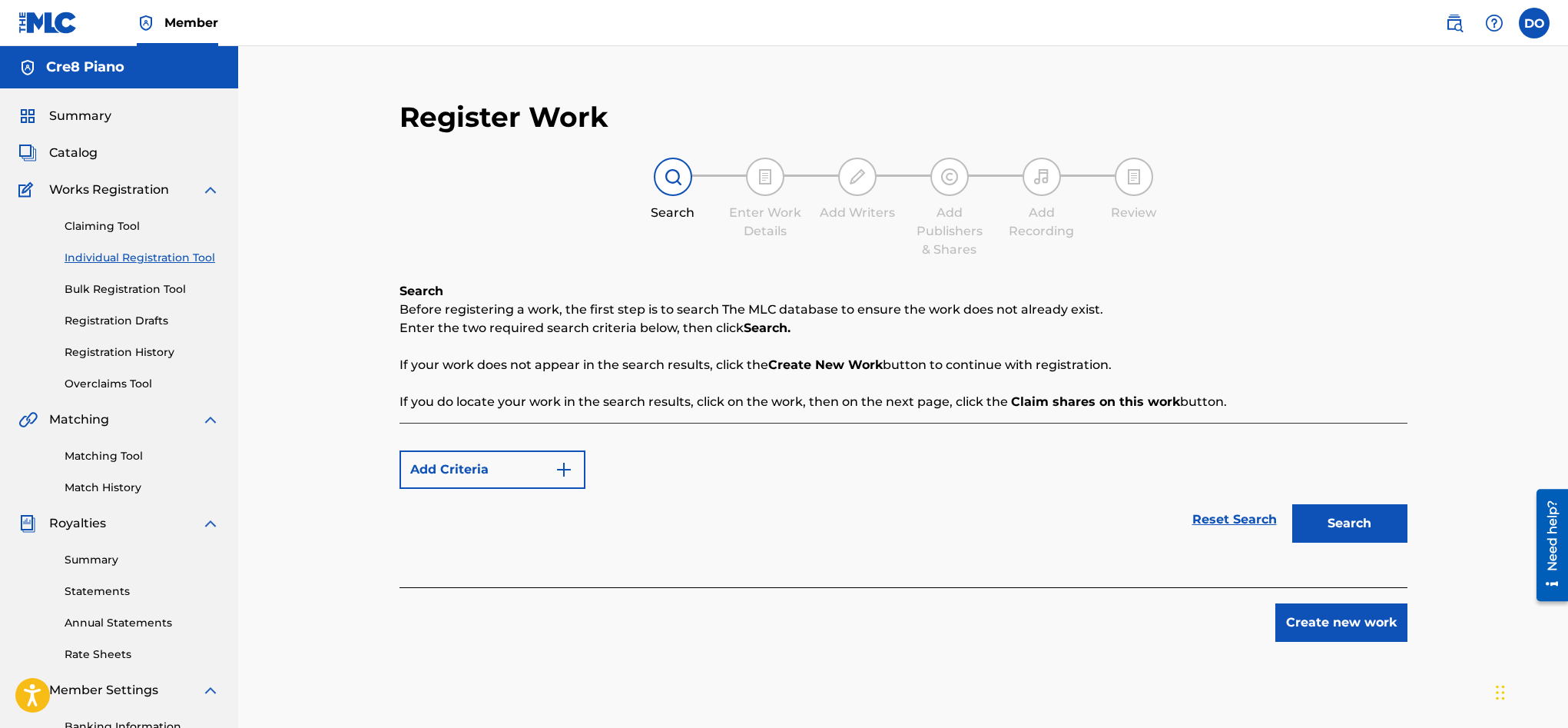
scroll to position [223, 0]
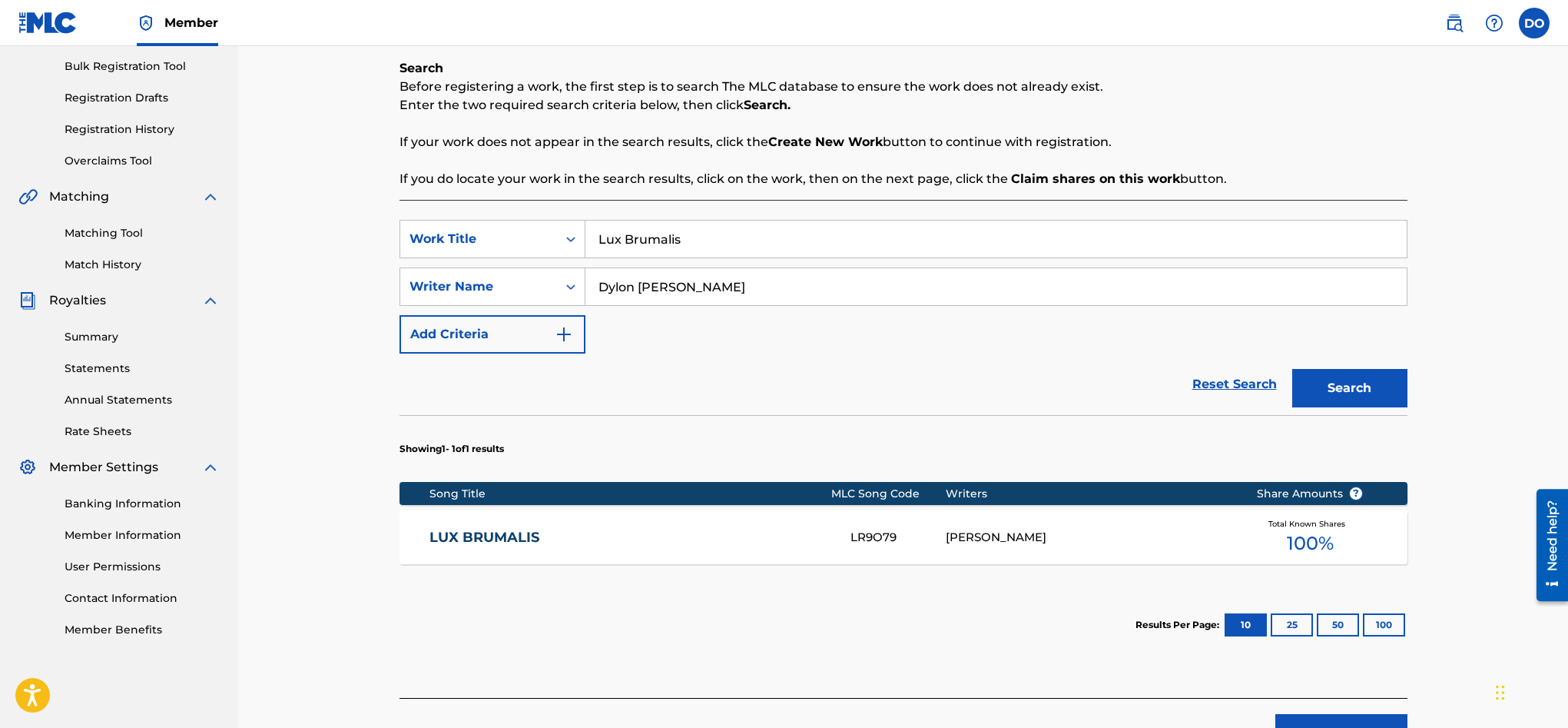
click at [578, 553] on div "LUX BRUMALIS LR9O79 DYLON BERNARD OLEARY Total Known Shares 100 %" at bounding box center [903, 537] width 1008 height 54
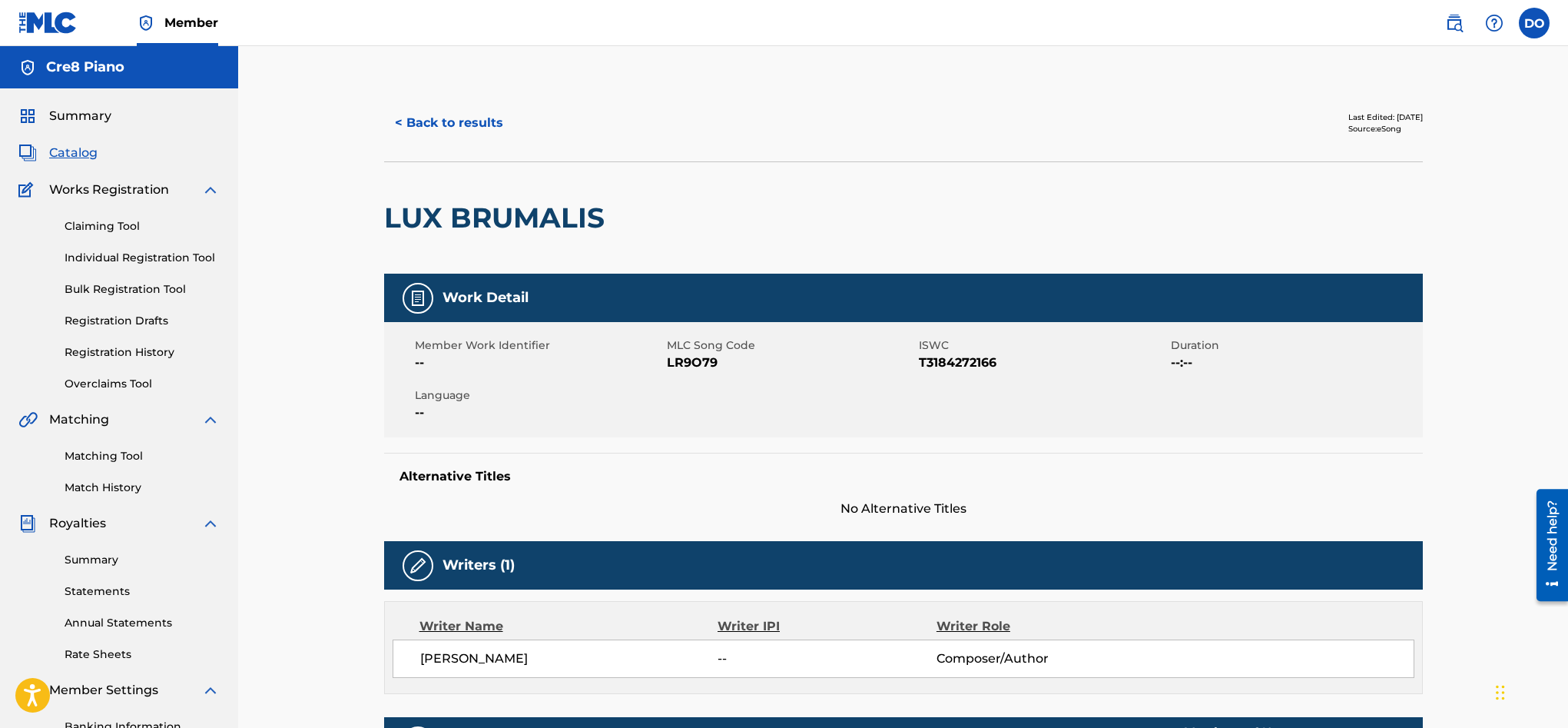
click at [1531, 12] on label at bounding box center [1534, 23] width 31 height 31
click at [1534, 23] on input "DO Dylon O'Leary dylonoleary20@gmail.com Notification Preferences Profile Log o…" at bounding box center [1534, 23] width 0 height 0
click at [1405, 188] on div "Notification Preferences Profile Log out" at bounding box center [1453, 191] width 191 height 103
click at [1534, 23] on input "DO Dylon O'Leary dylonoleary20@gmail.com Notification Preferences Profile Log o…" at bounding box center [1534, 23] width 0 height 0
click at [1395, 189] on link "Profile" at bounding box center [1382, 191] width 31 height 14
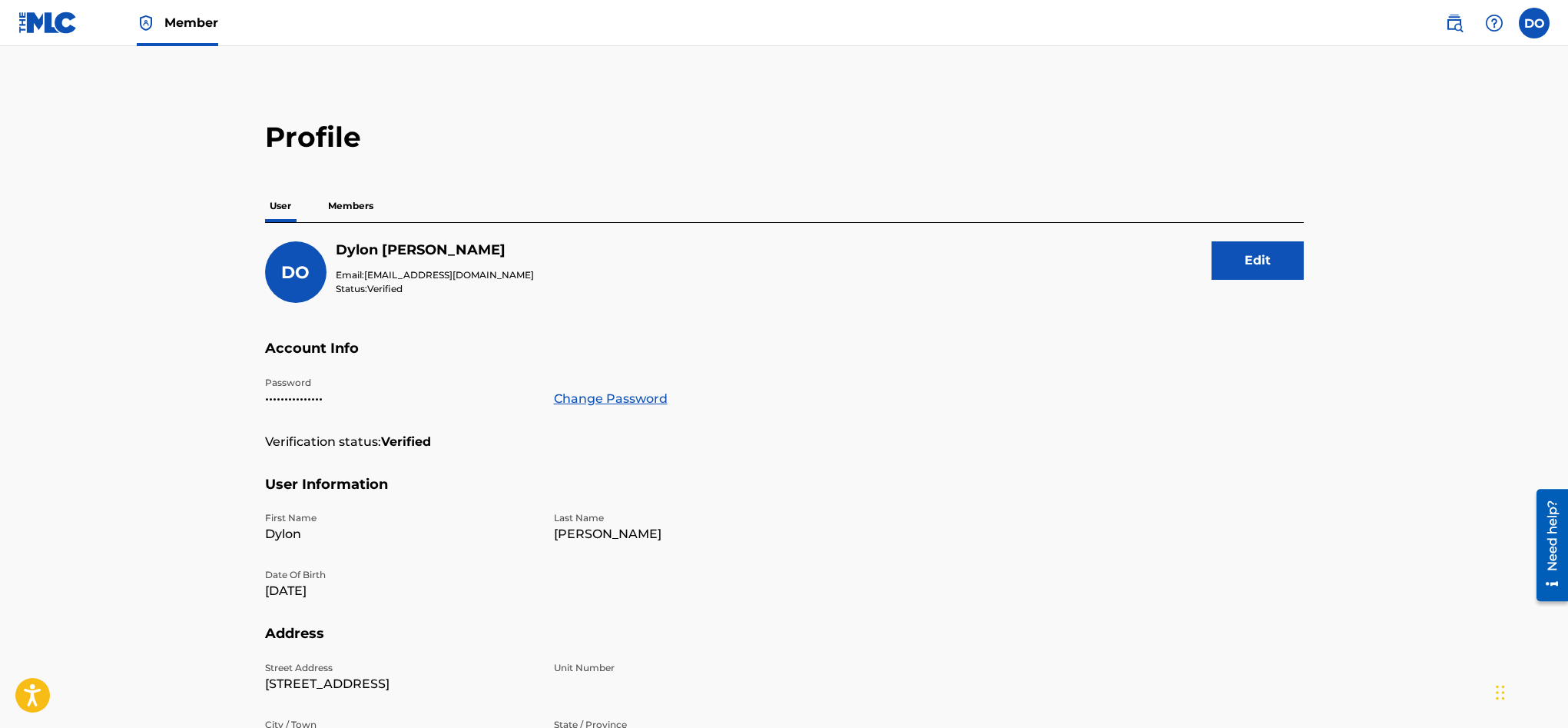
click at [370, 203] on p "Members" at bounding box center [350, 206] width 54 height 33
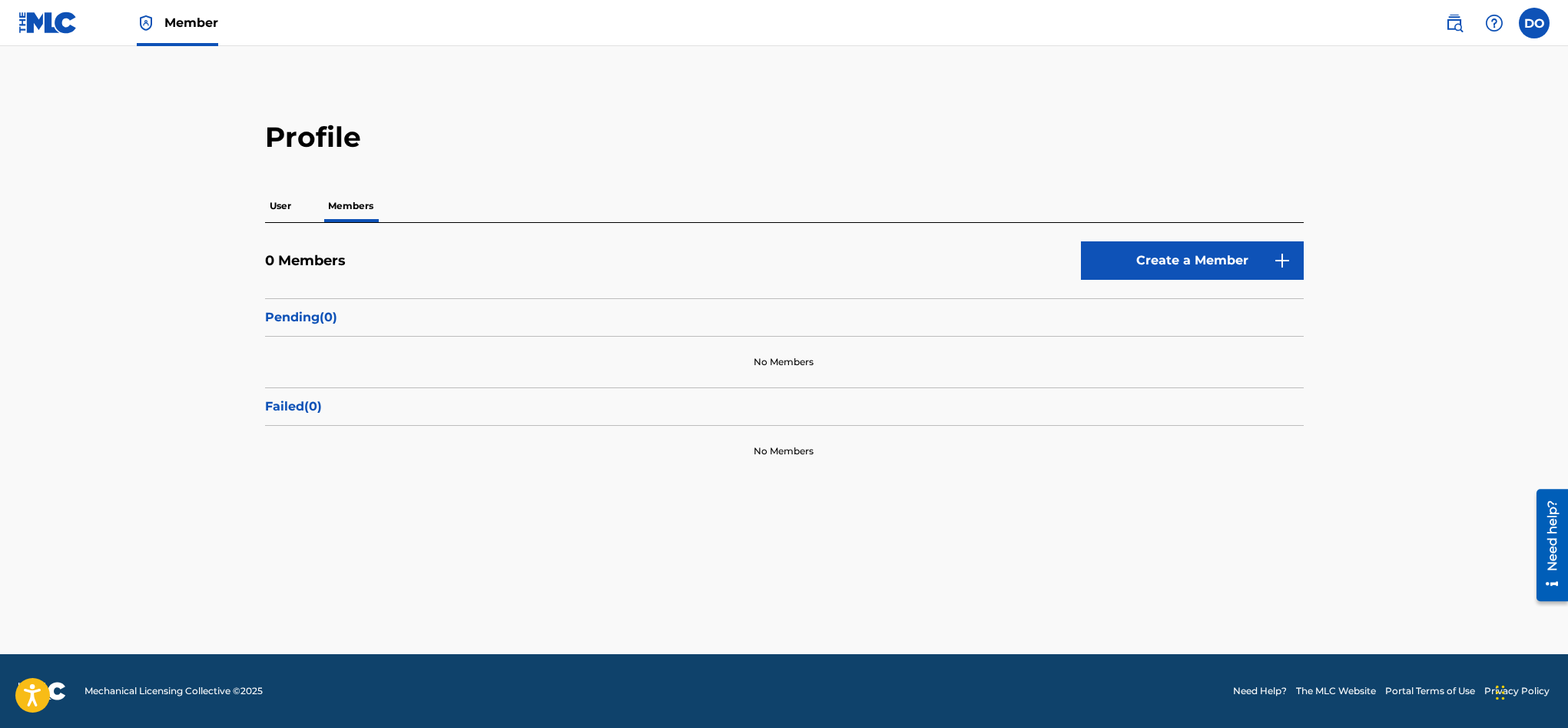
click at [277, 204] on p "User" at bounding box center [280, 206] width 31 height 33
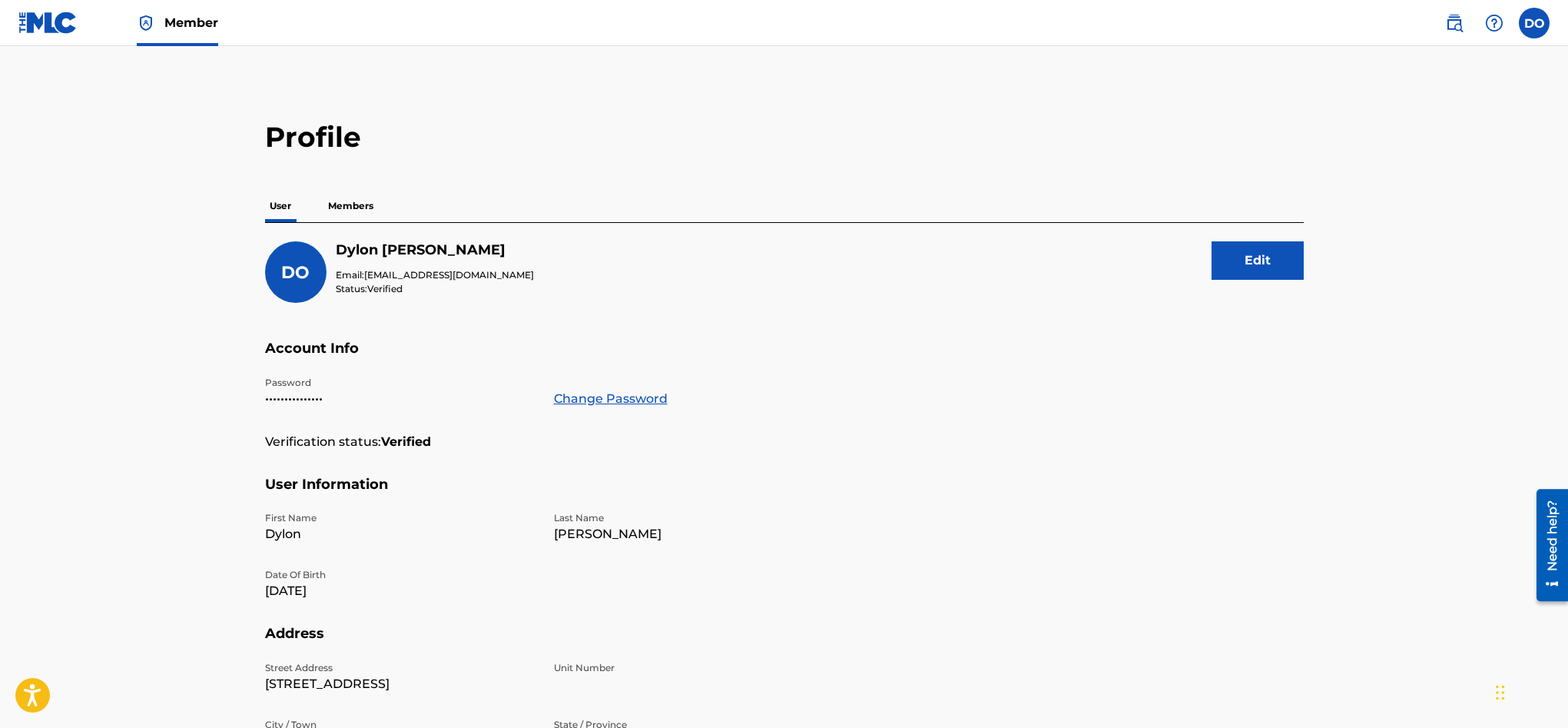
click at [348, 205] on p "Members" at bounding box center [350, 206] width 54 height 33
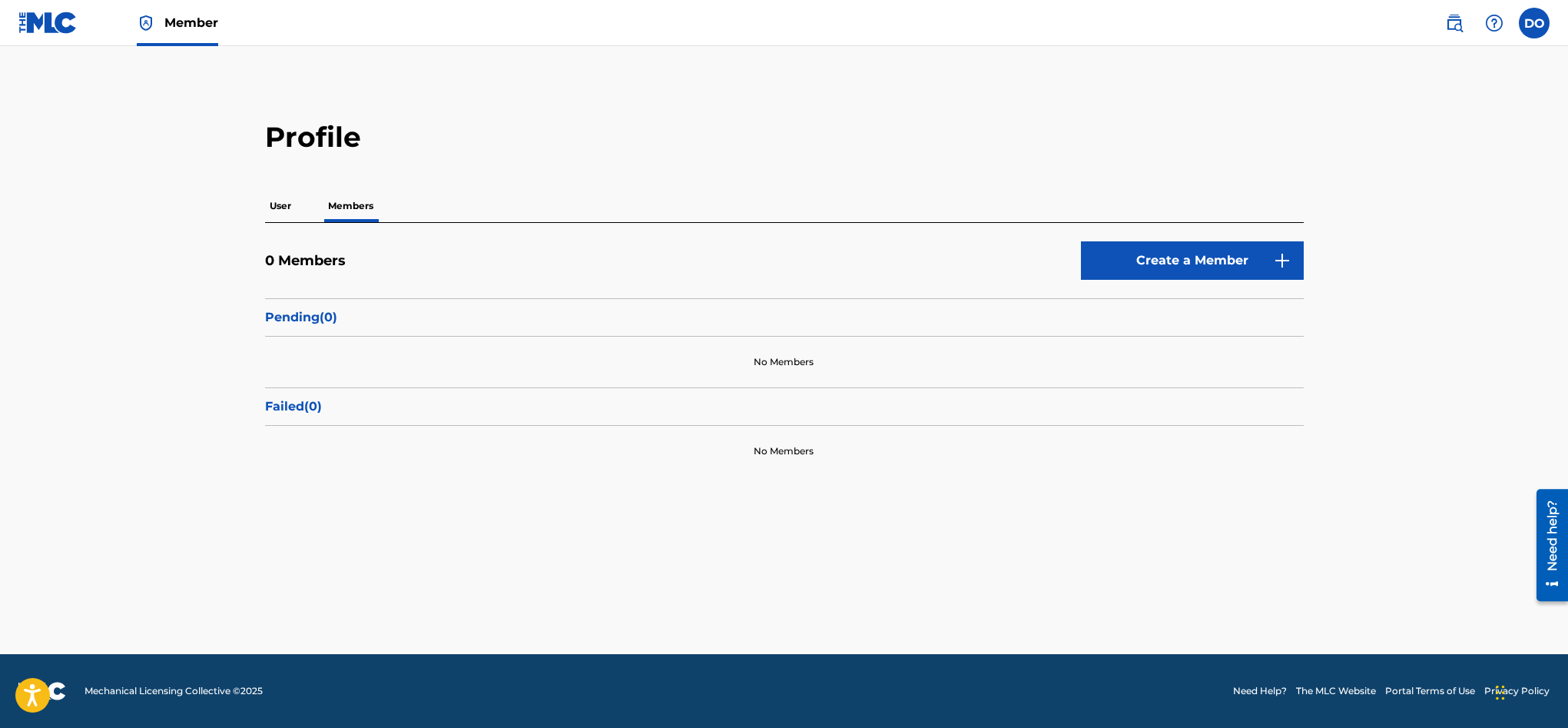
click at [265, 203] on p "User" at bounding box center [280, 206] width 31 height 33
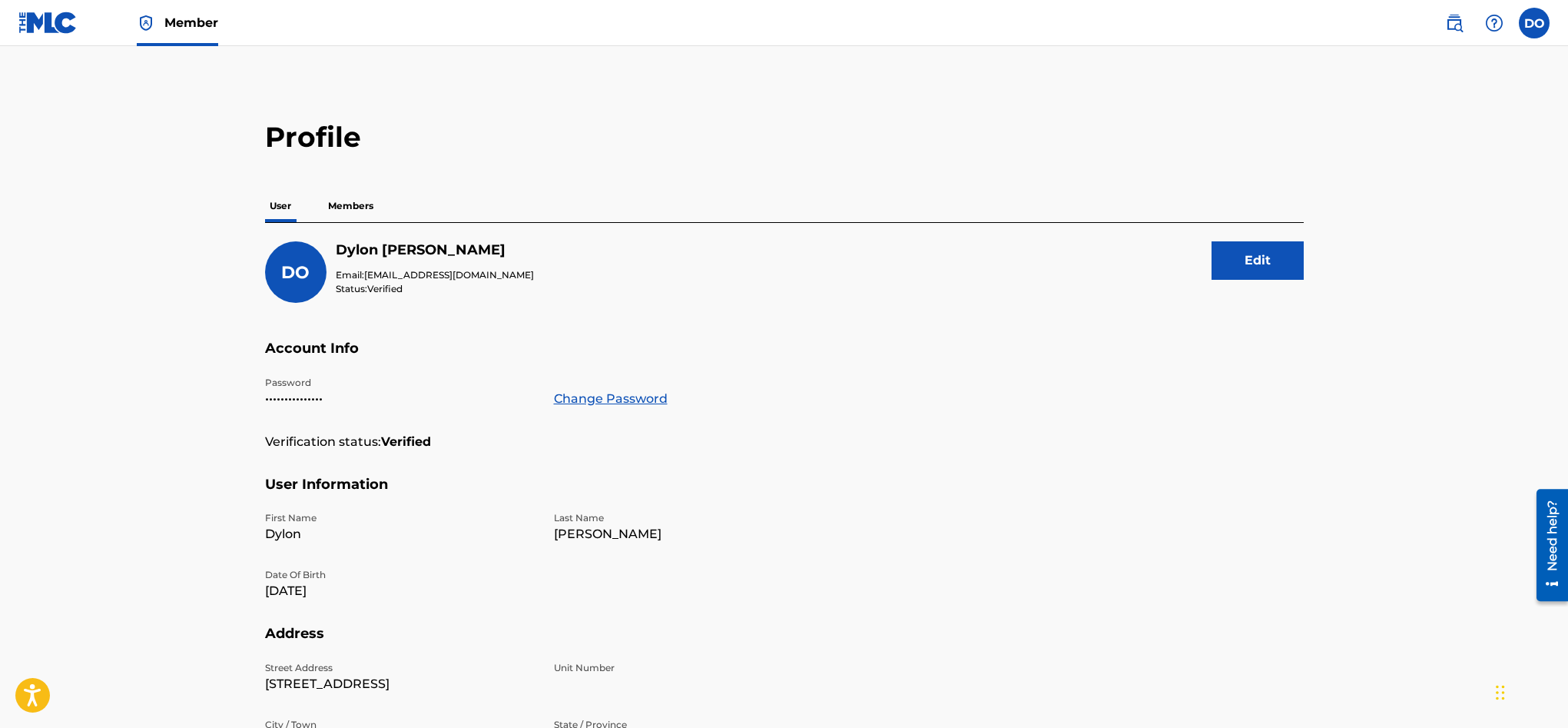
click at [373, 205] on p "Members" at bounding box center [350, 206] width 54 height 33
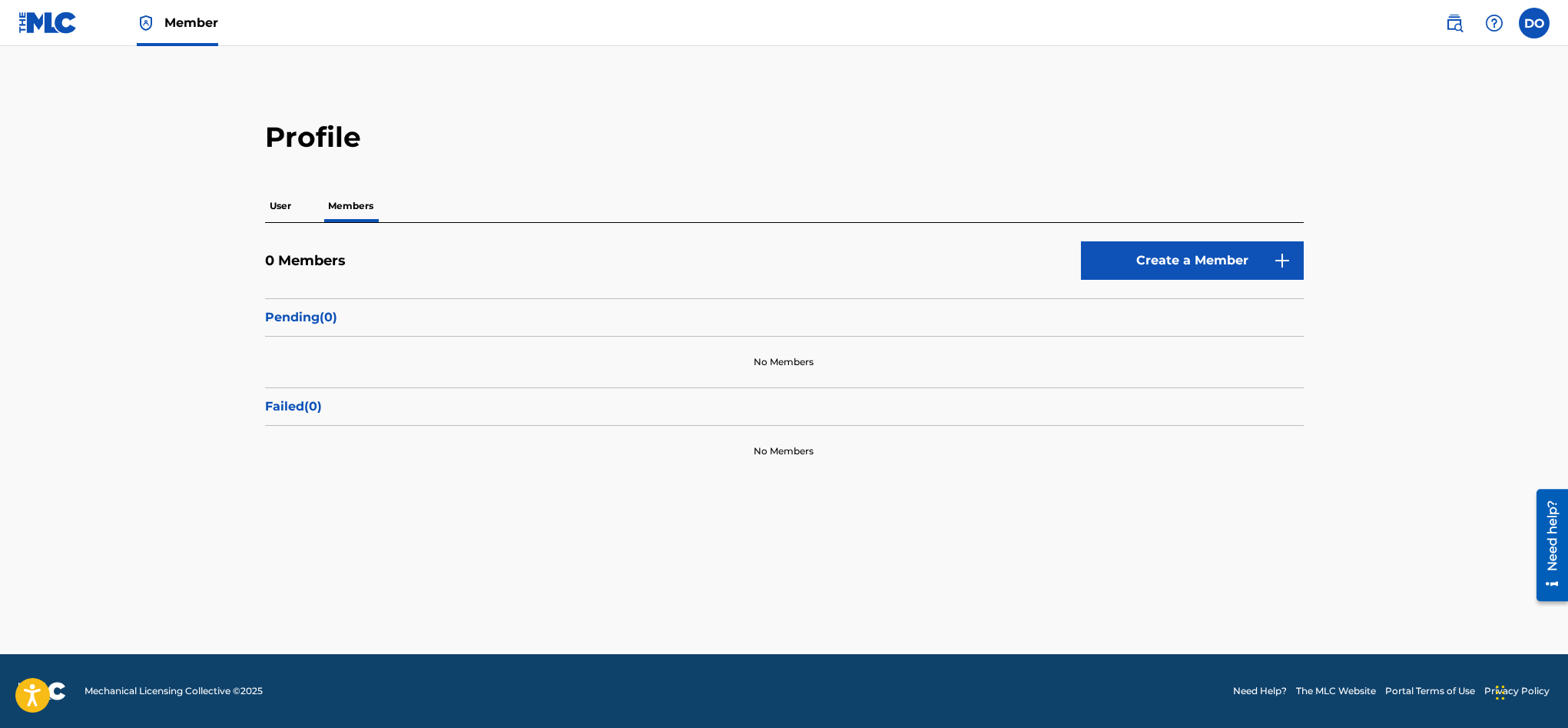
click at [298, 206] on div "User Members" at bounding box center [784, 206] width 1039 height 33
click at [1540, 23] on label at bounding box center [1534, 23] width 31 height 31
click at [1534, 23] on input "DO Dylon O'Leary dylonoleary20@gmail.com Notification Preferences Profile Log o…" at bounding box center [1534, 23] width 0 height 0
click at [1376, 188] on link "Profile" at bounding box center [1382, 191] width 31 height 14
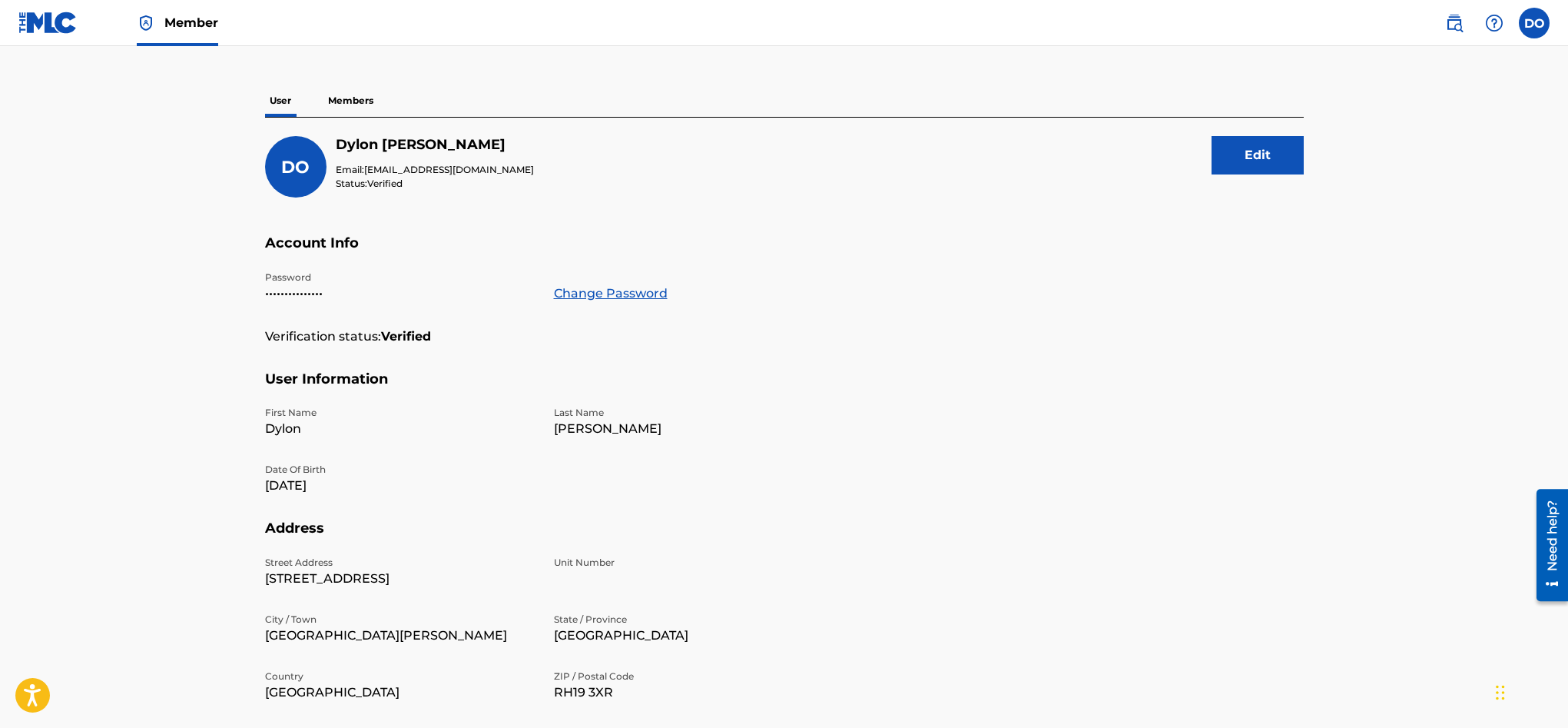
scroll to position [103, 0]
click at [369, 108] on p "Members" at bounding box center [350, 102] width 54 height 33
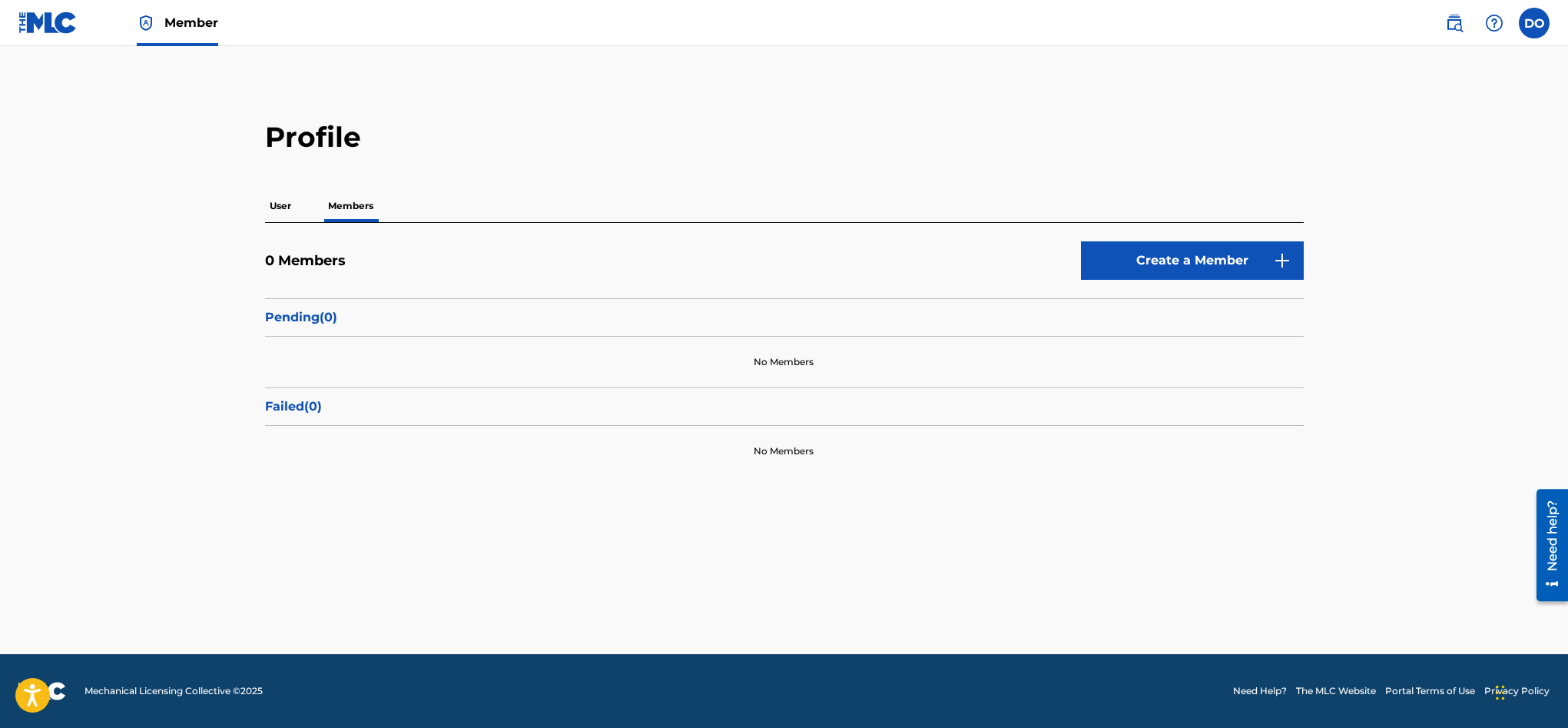
click at [1453, 28] on img at bounding box center [1454, 23] width 18 height 18
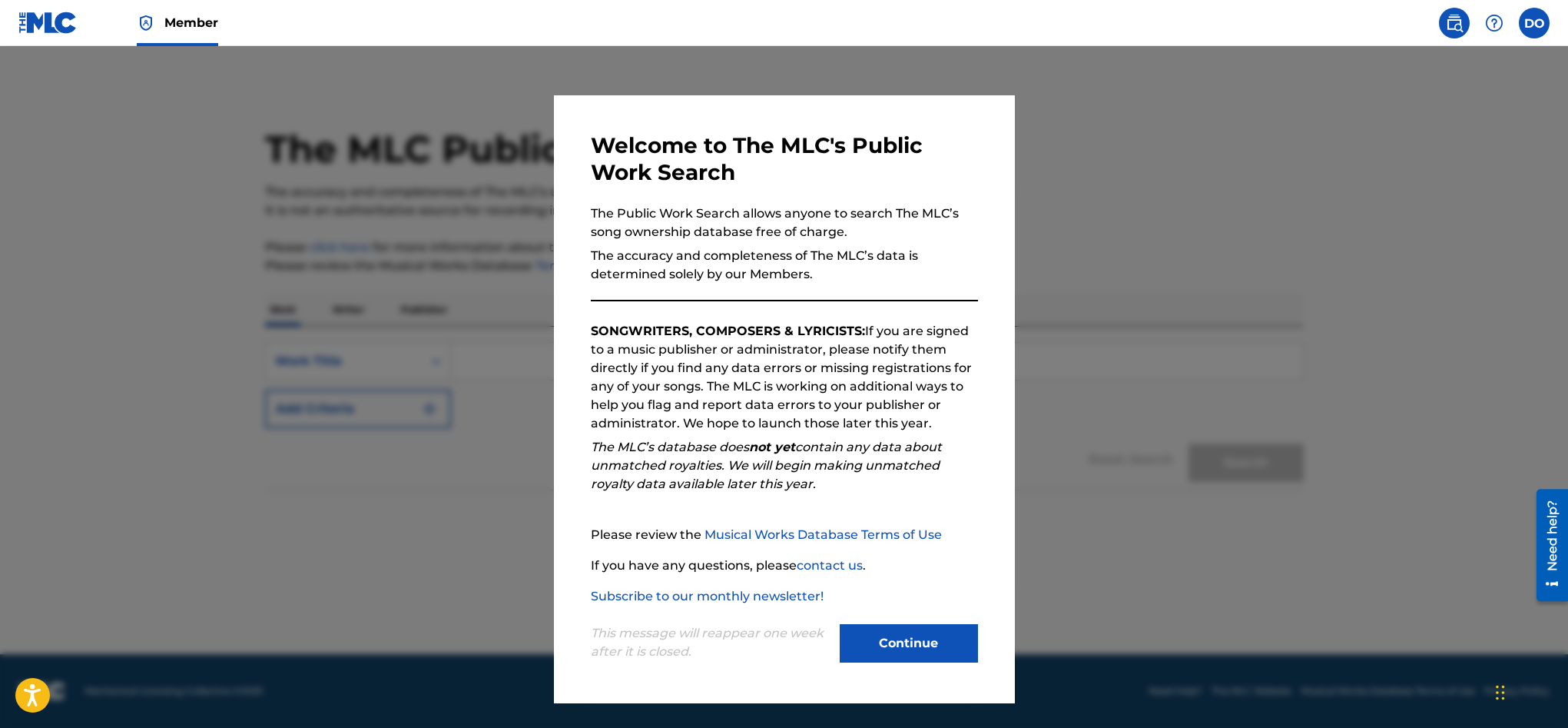
click at [934, 626] on button "Continue" at bounding box center [909, 643] width 138 height 38
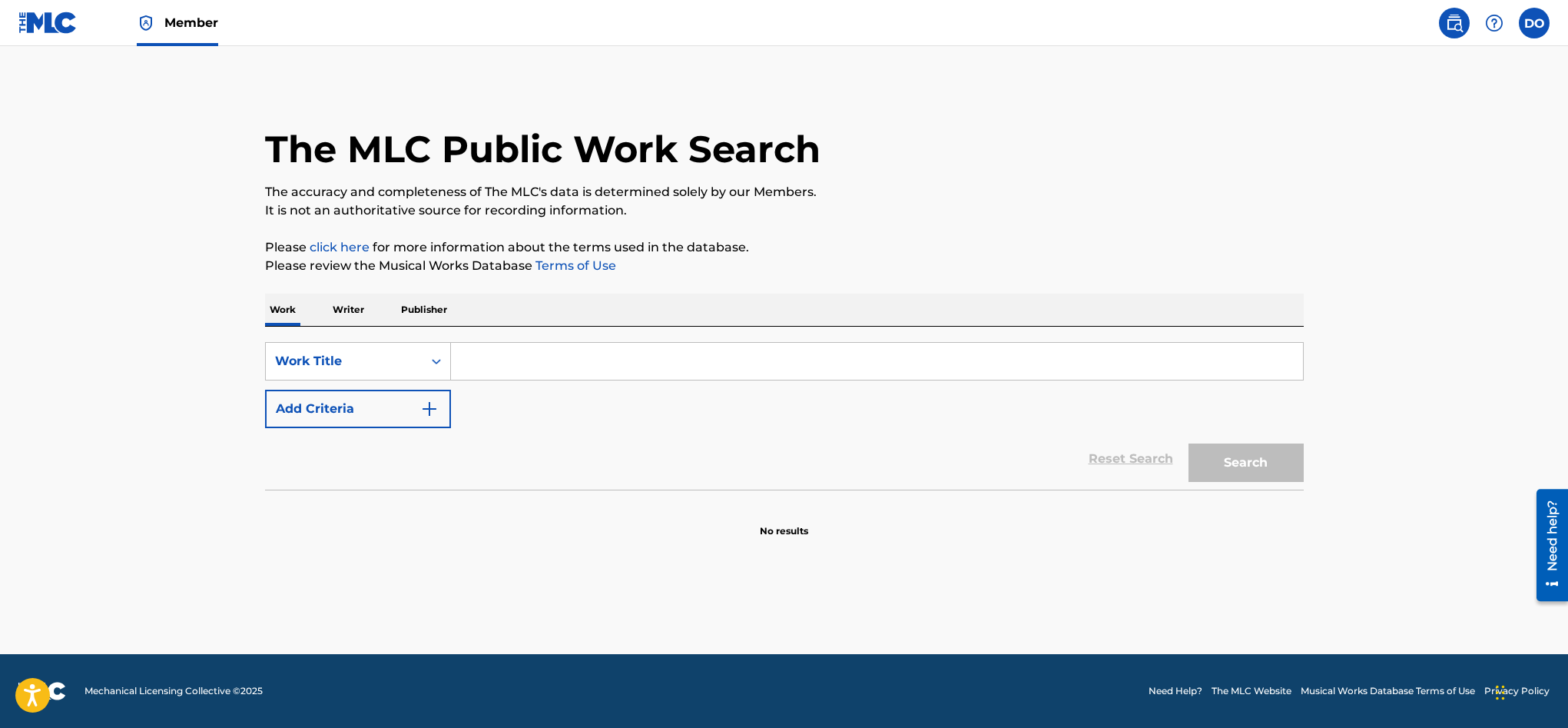
click at [370, 313] on div "Work Writer Publisher" at bounding box center [784, 309] width 1039 height 33
click at [358, 312] on p "Writer" at bounding box center [348, 309] width 41 height 33
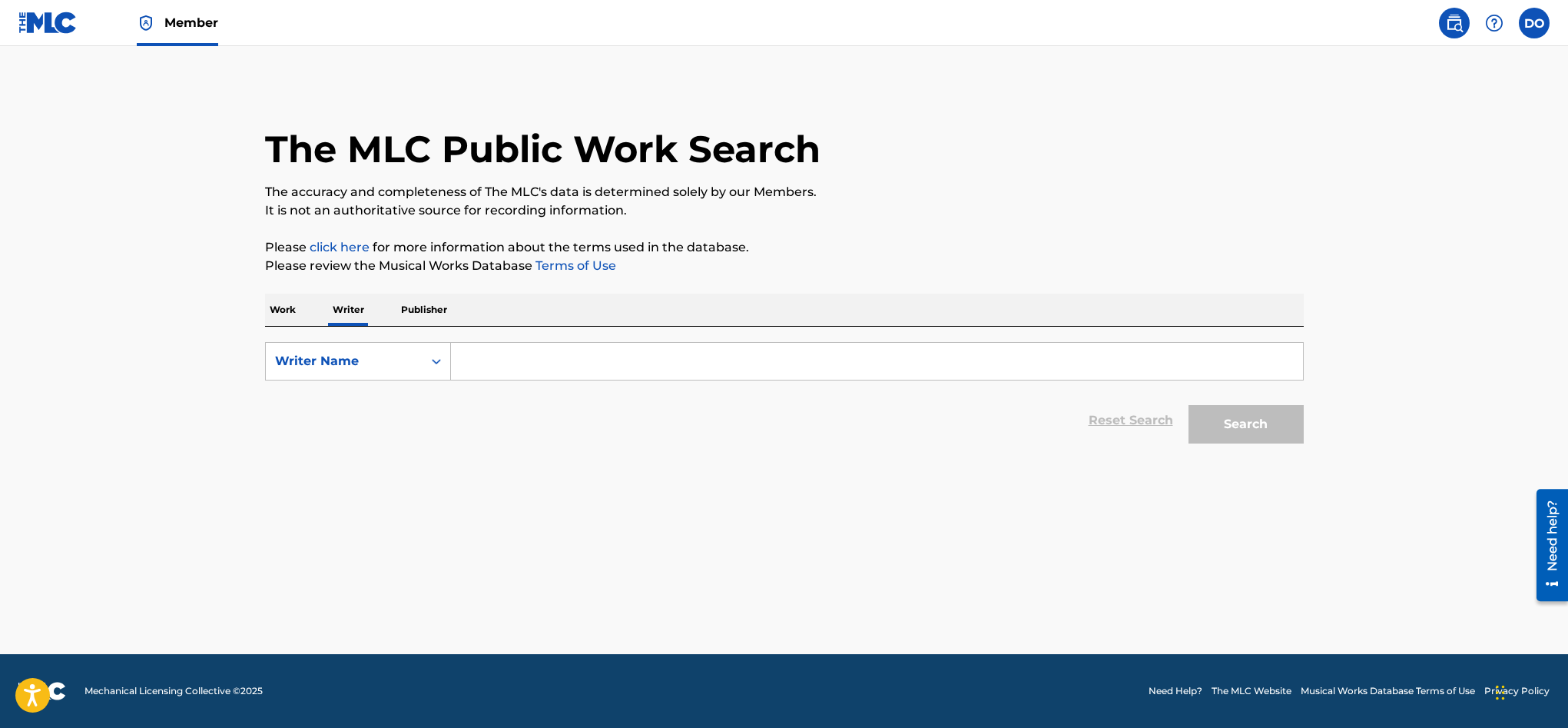
click at [286, 314] on p "Work" at bounding box center [283, 309] width 35 height 33
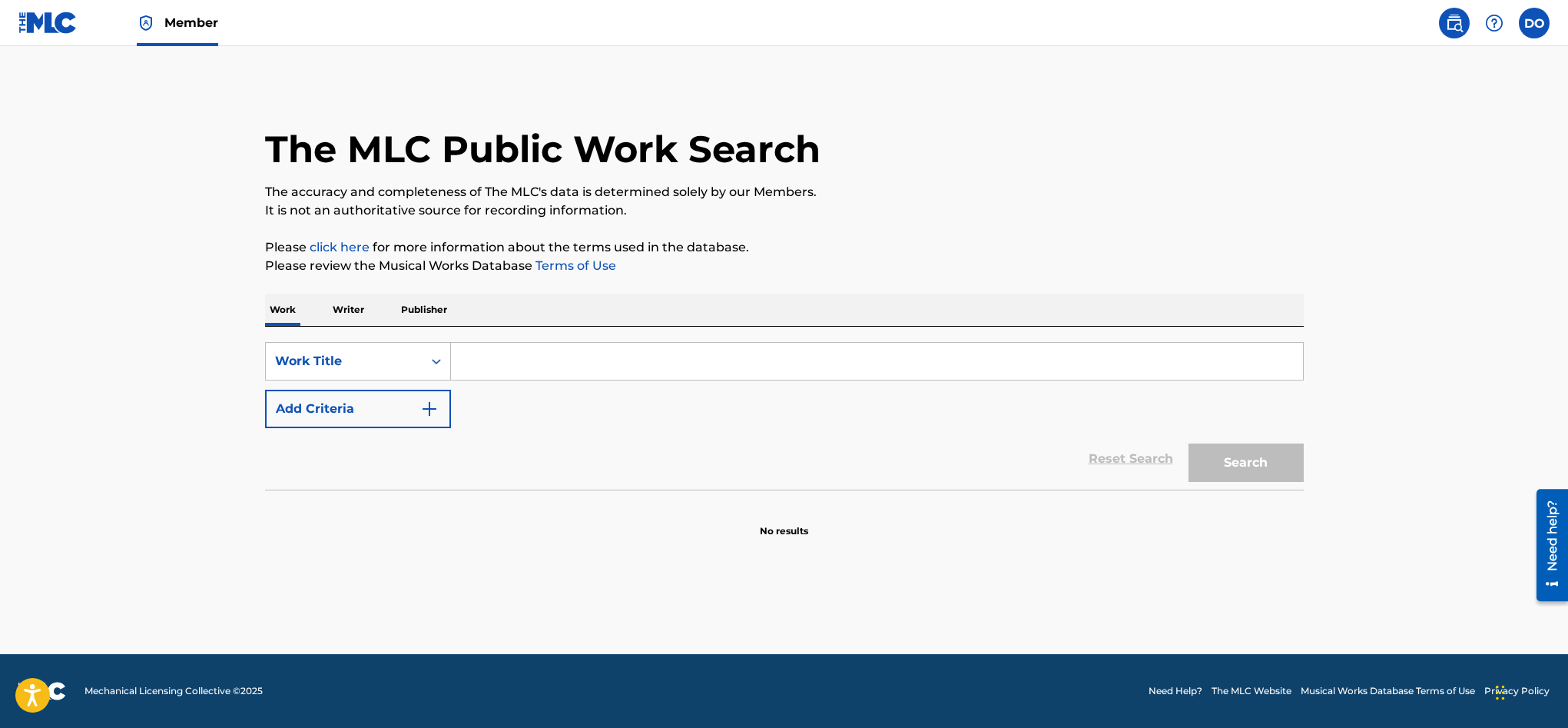
click at [1537, 26] on label at bounding box center [1534, 23] width 31 height 31
click at [1534, 23] on input "DO Dylon O'Leary dylonoleary20@gmail.com Notification Preferences Profile Log o…" at bounding box center [1534, 23] width 0 height 0
click at [1482, 89] on p "Dylon O'Leary" at bounding box center [1481, 91] width 117 height 18
click at [1534, 23] on input "DO Dylon O'Leary dylonoleary20@gmail.com Notification Preferences Profile Log o…" at bounding box center [1534, 23] width 0 height 0
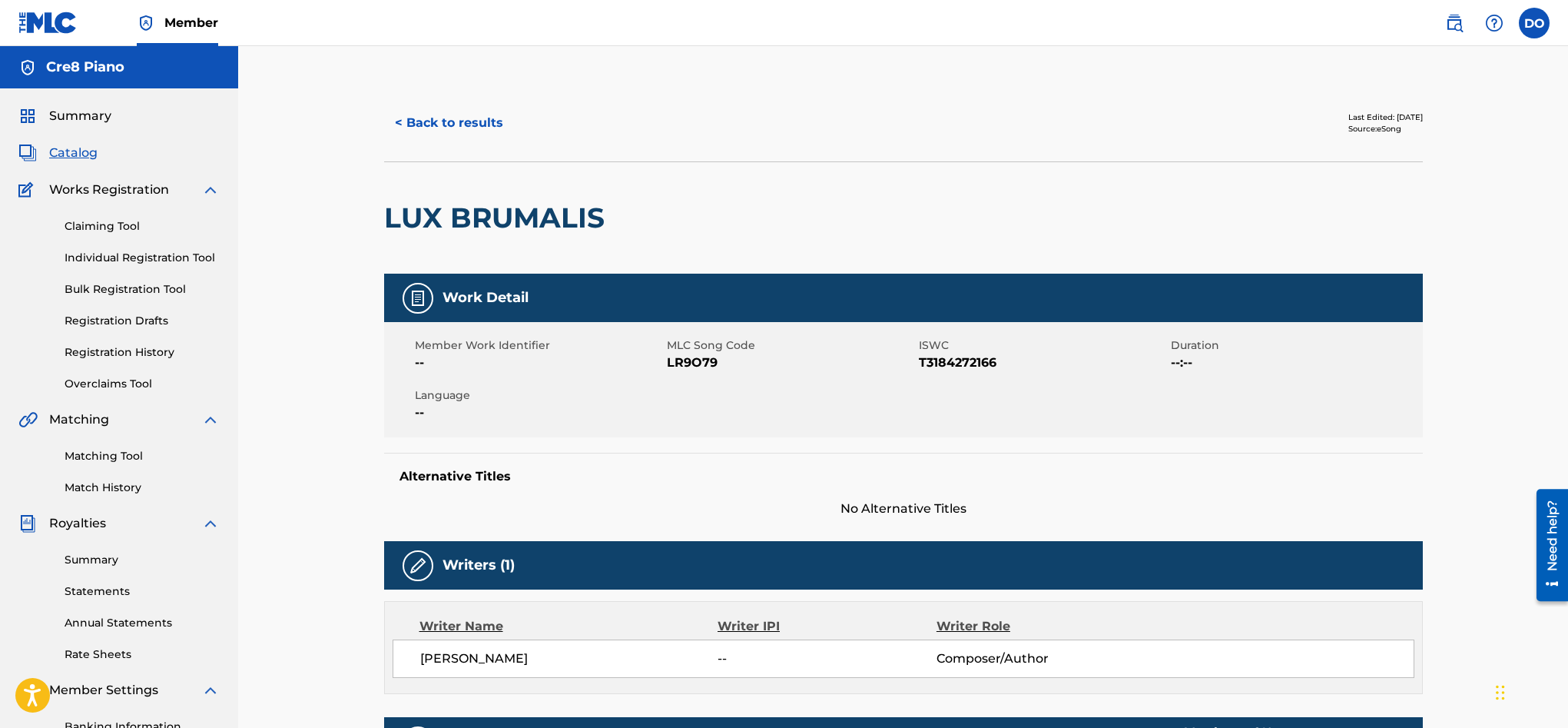
click at [87, 113] on span "Summary" at bounding box center [80, 116] width 63 height 18
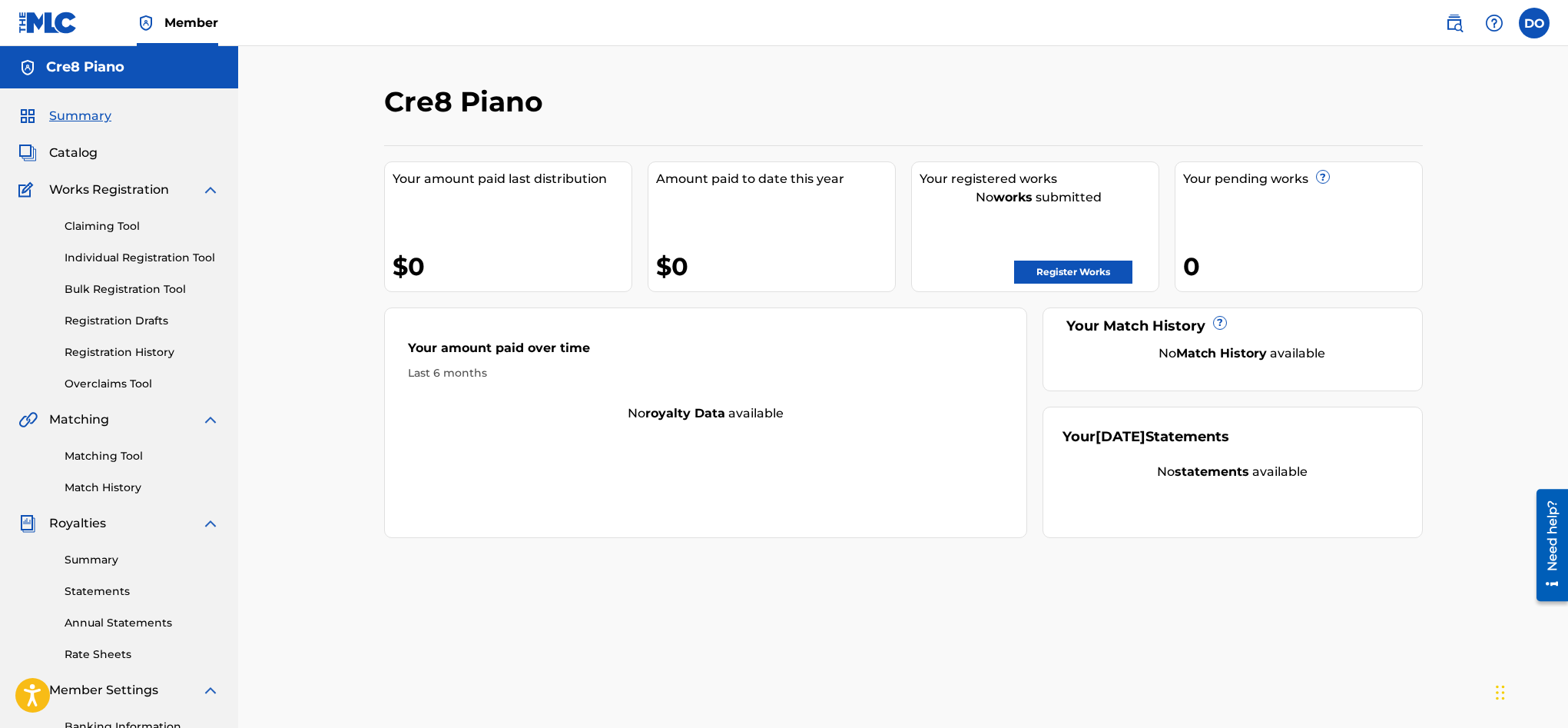
click at [1102, 276] on link "Register Works" at bounding box center [1073, 272] width 118 height 23
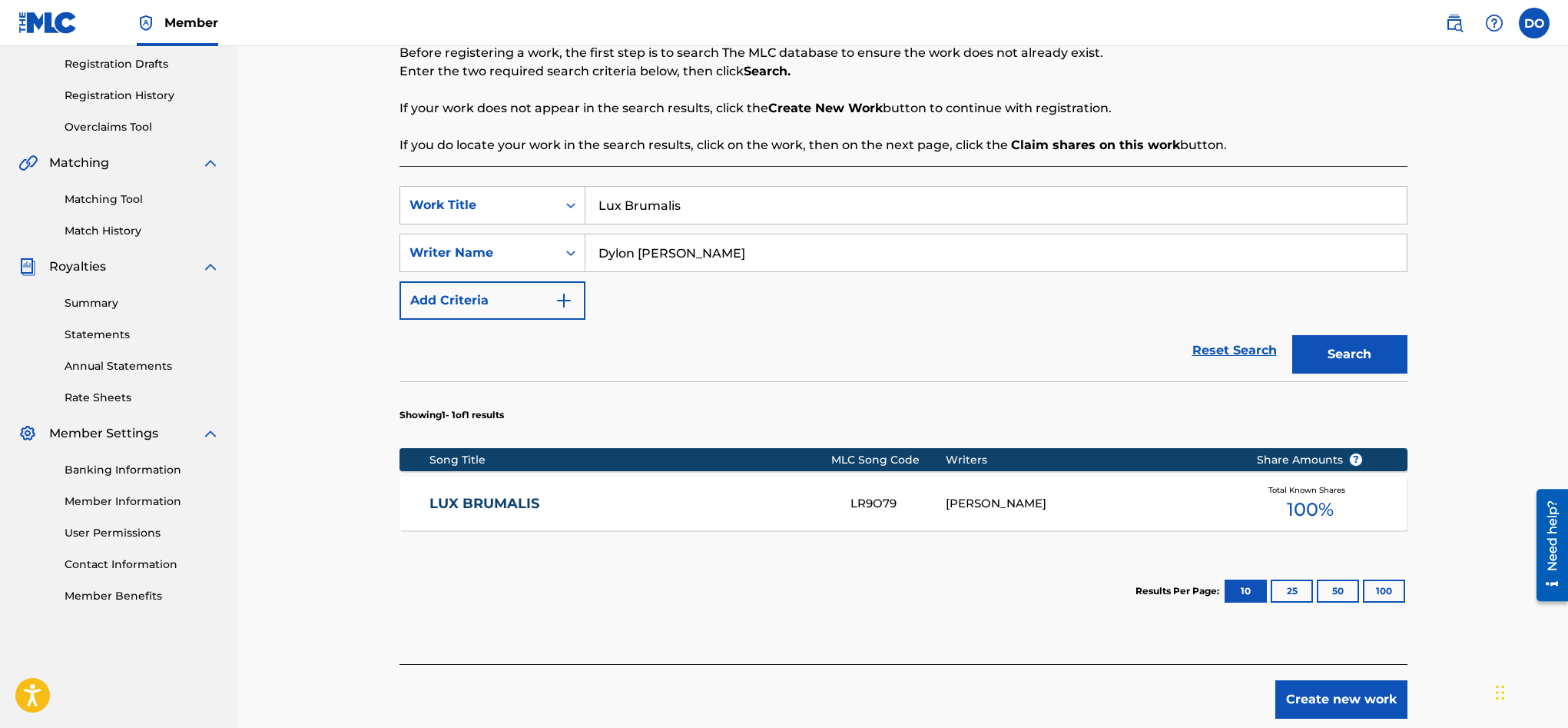
scroll to position [337, 0]
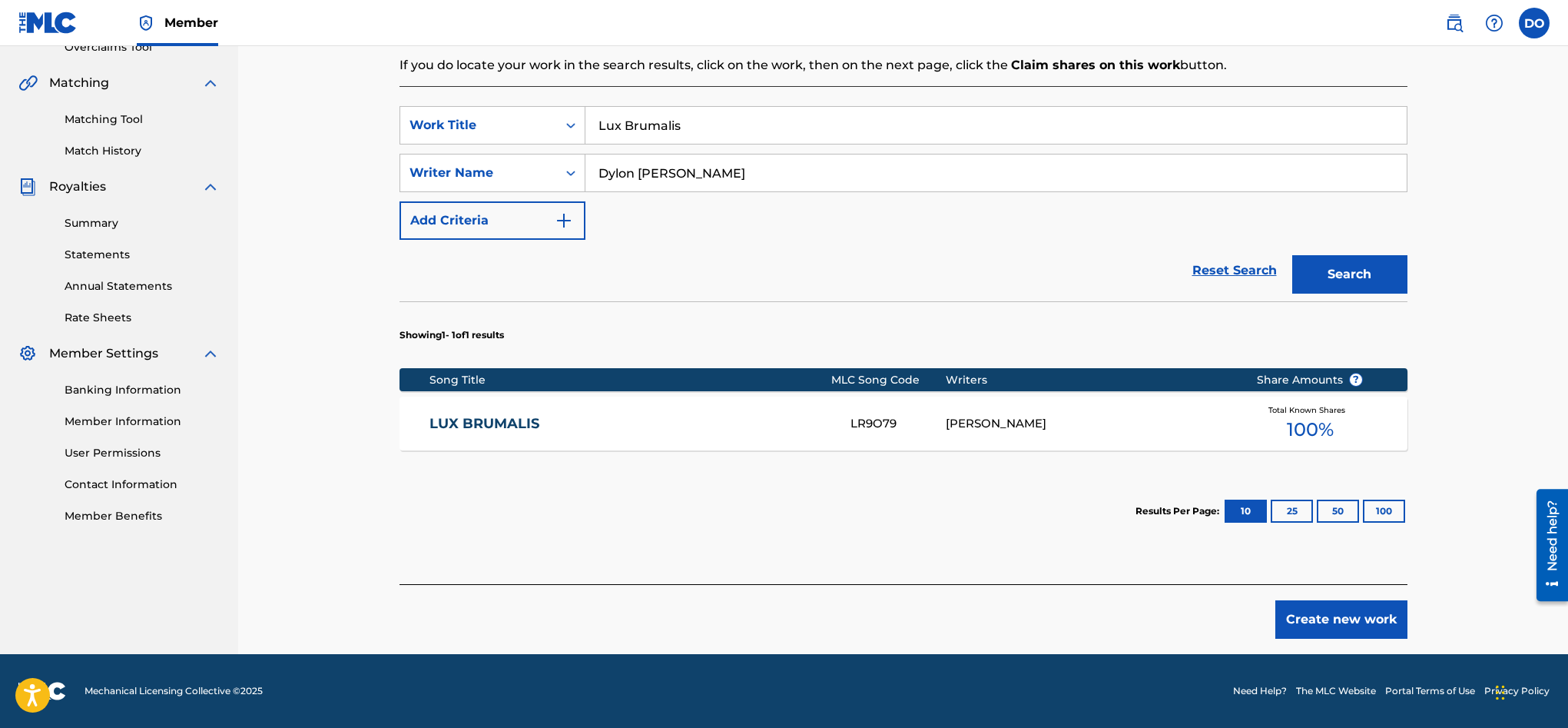
click at [636, 427] on link "LUX BRUMALIS" at bounding box center [629, 424] width 400 height 18
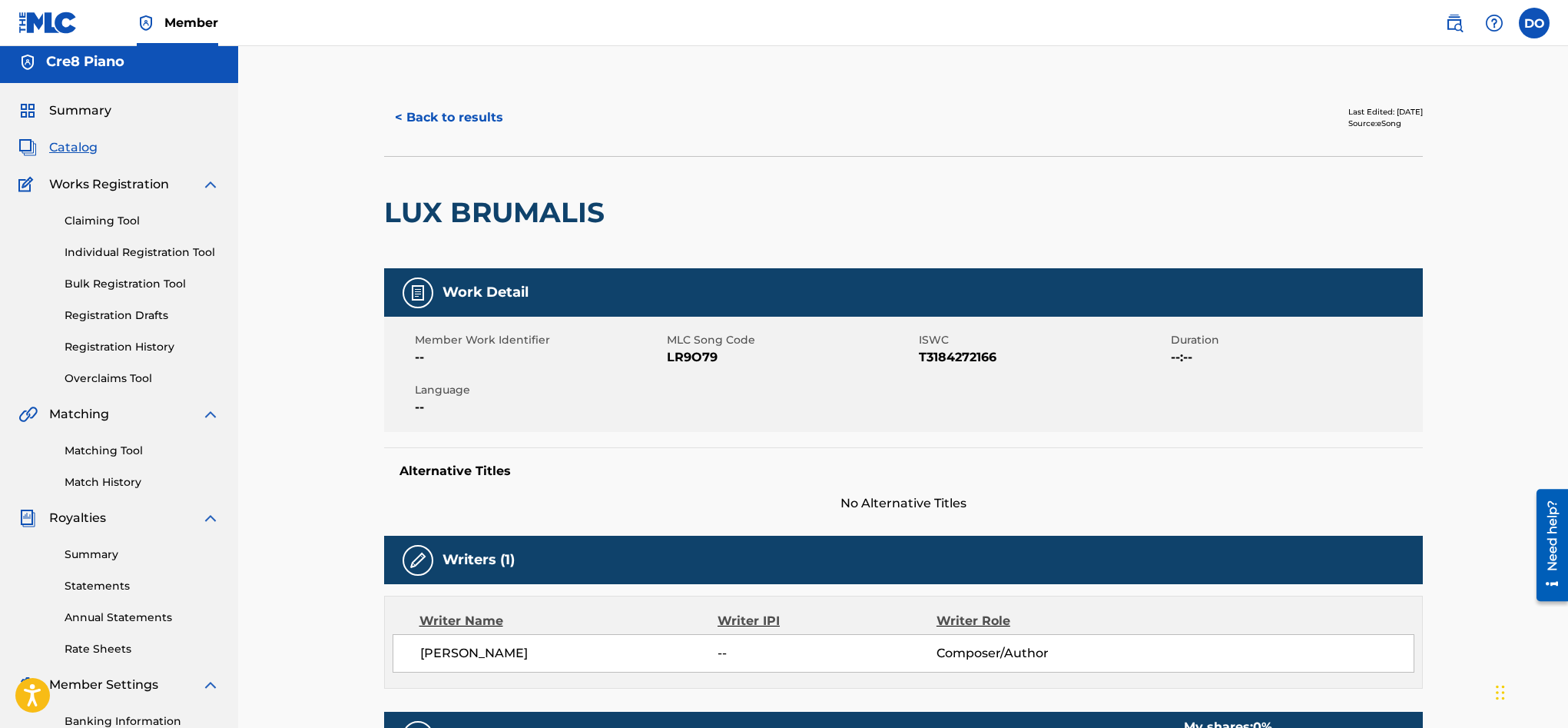
scroll to position [6, 0]
click at [120, 213] on link "Claiming Tool" at bounding box center [142, 219] width 155 height 16
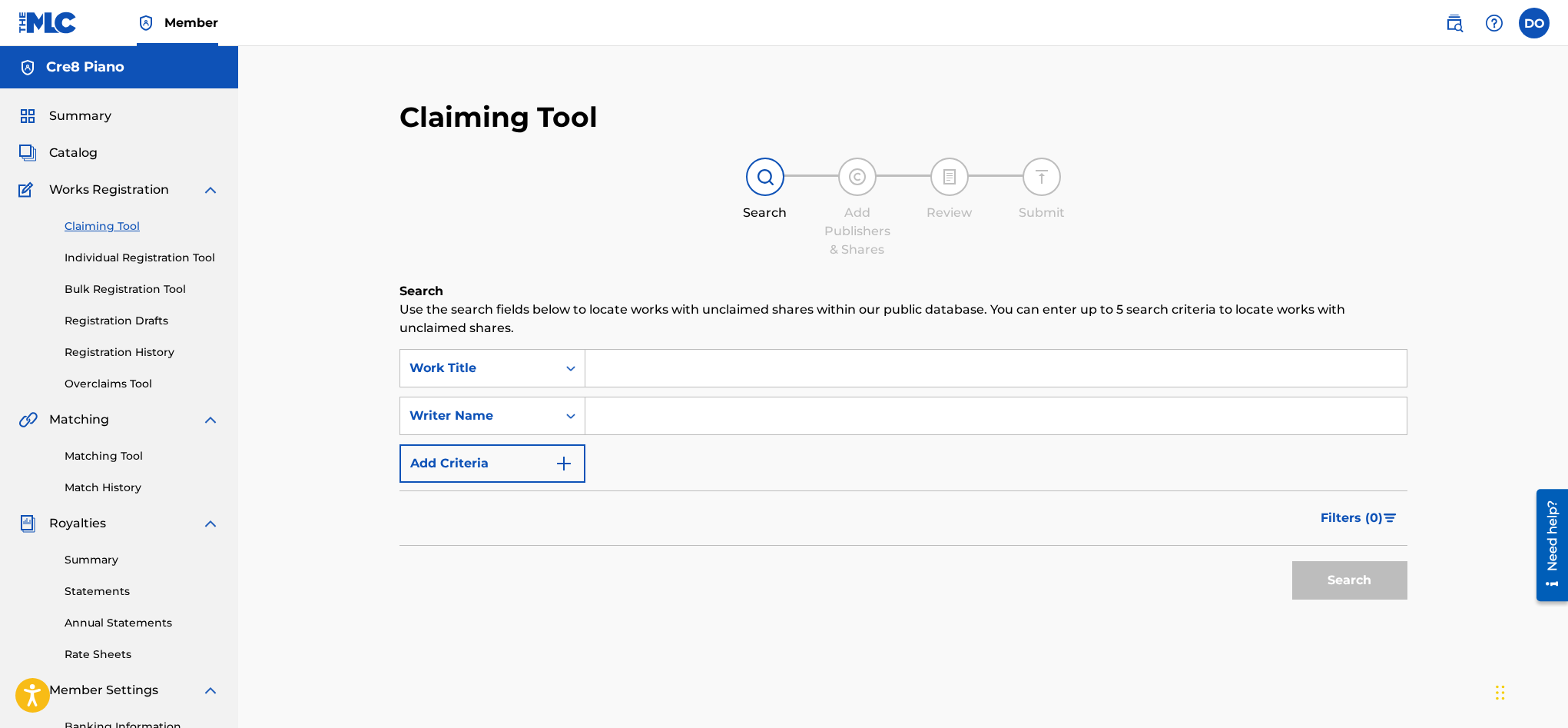
click at [677, 380] on input "Search Form" at bounding box center [995, 368] width 821 height 37
type input "l"
type input "Lux Brumalis"
click at [686, 424] on input "Search Form" at bounding box center [995, 415] width 821 height 37
type input "CRE8 Piano"
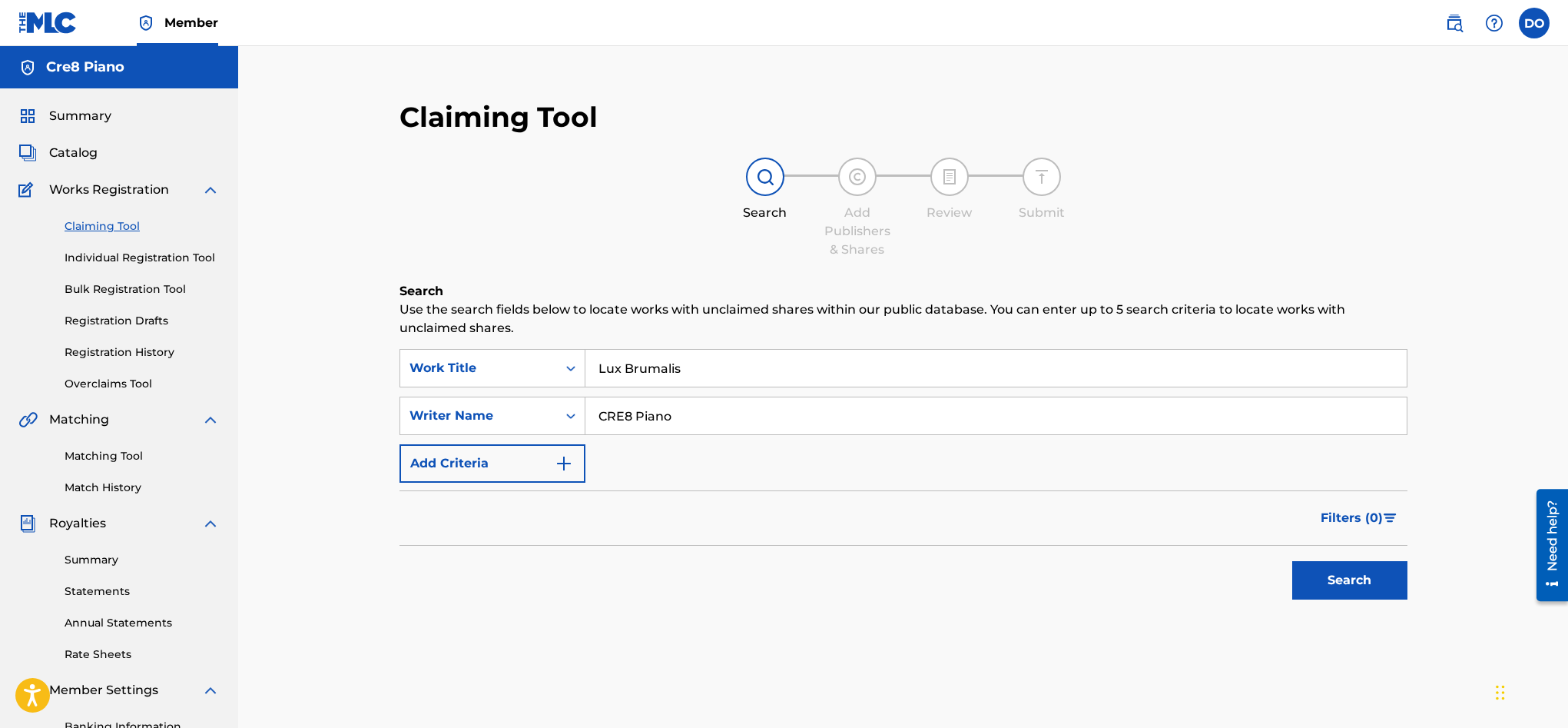
click at [1335, 575] on button "Search" at bounding box center [1350, 580] width 115 height 38
click at [499, 465] on button "Add Criteria" at bounding box center [492, 464] width 186 height 38
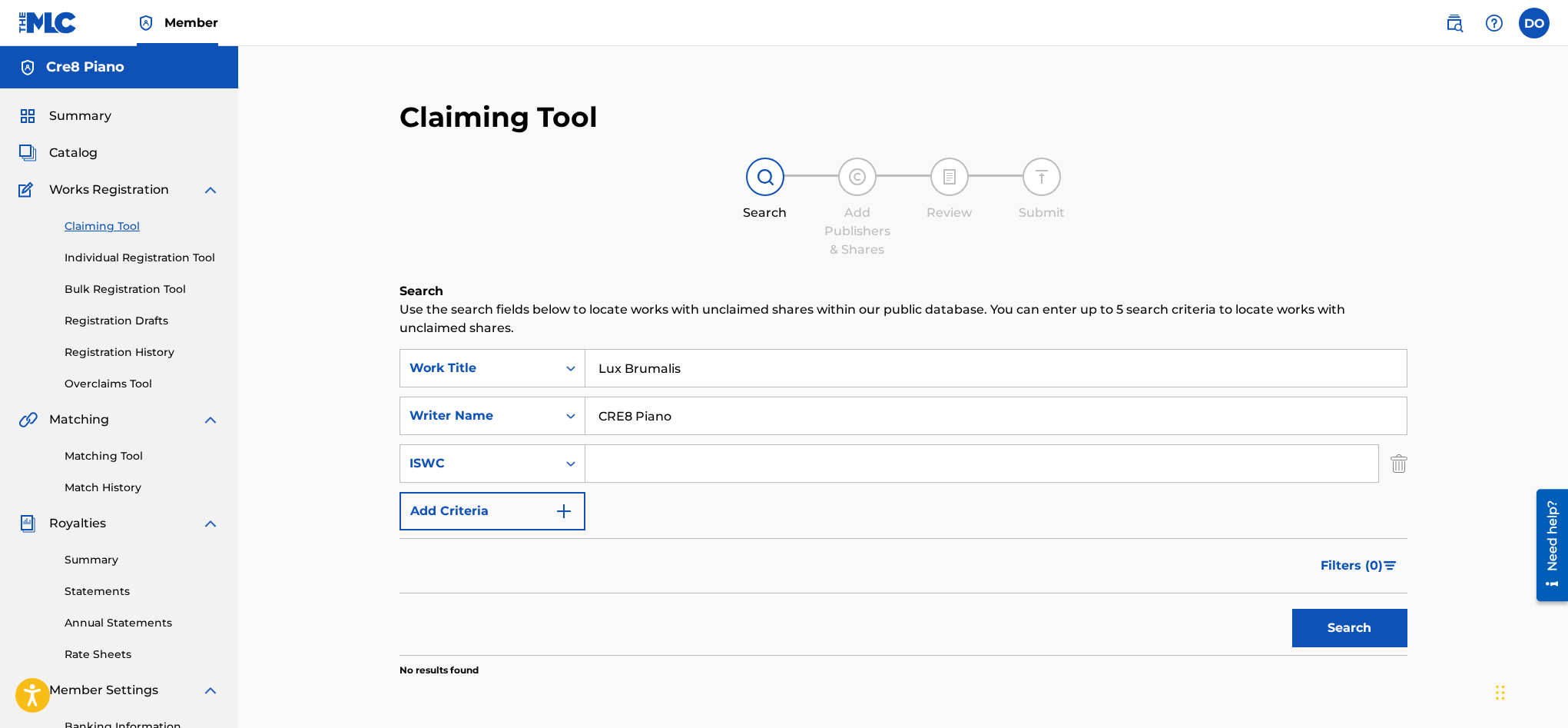
paste input "T-318.427.216-6"
type input "T-318.427.216-6"
click at [551, 513] on button "Add Criteria" at bounding box center [492, 511] width 186 height 38
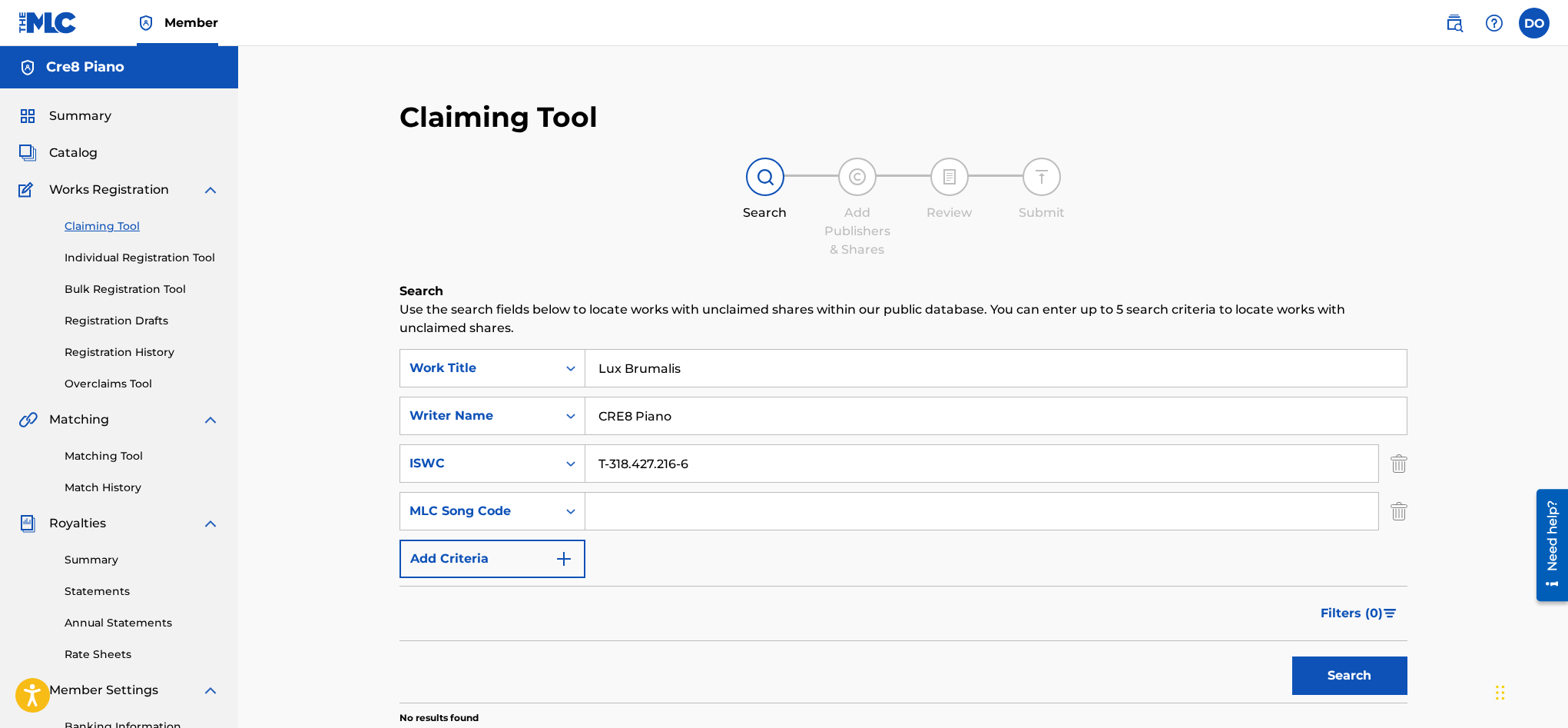
click at [633, 504] on input "Search Form" at bounding box center [981, 511] width 793 height 37
paste input "65152431"
type input "65152431"
click at [552, 557] on button "Add Criteria" at bounding box center [492, 559] width 186 height 38
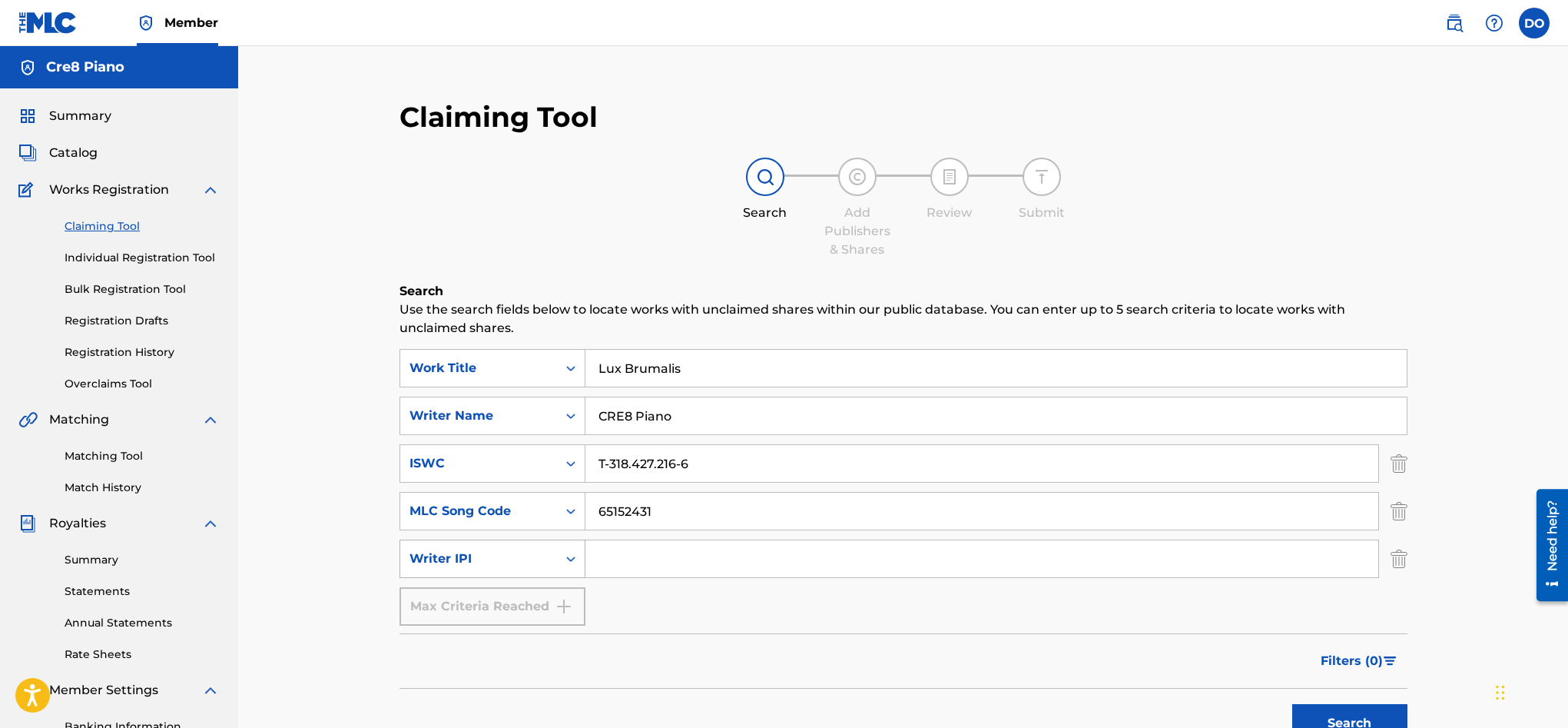
click at [557, 559] on div "Search Form" at bounding box center [570, 558] width 28 height 28
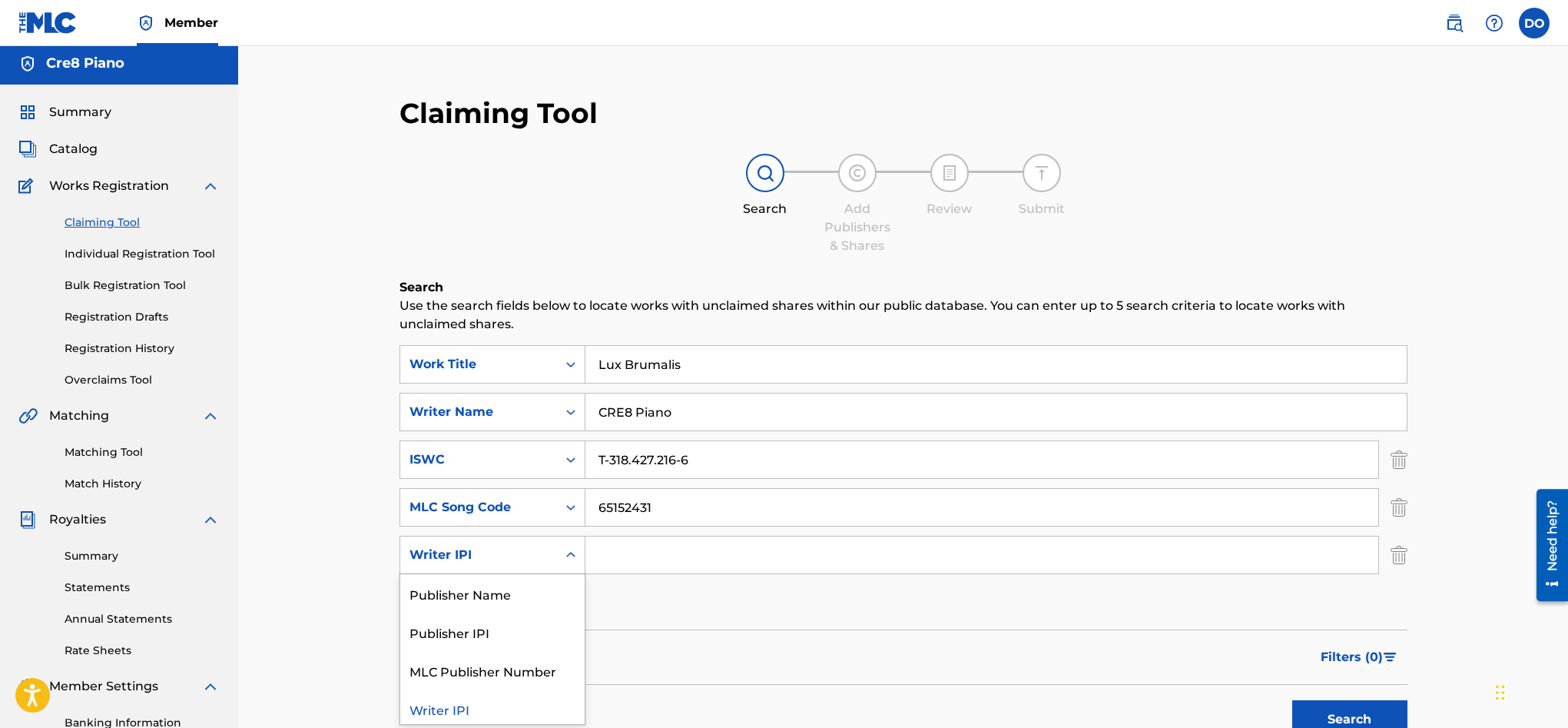
scroll to position [5, 0]
click at [560, 554] on div "Search Form" at bounding box center [570, 554] width 28 height 28
click at [1327, 709] on button "Search" at bounding box center [1350, 719] width 115 height 38
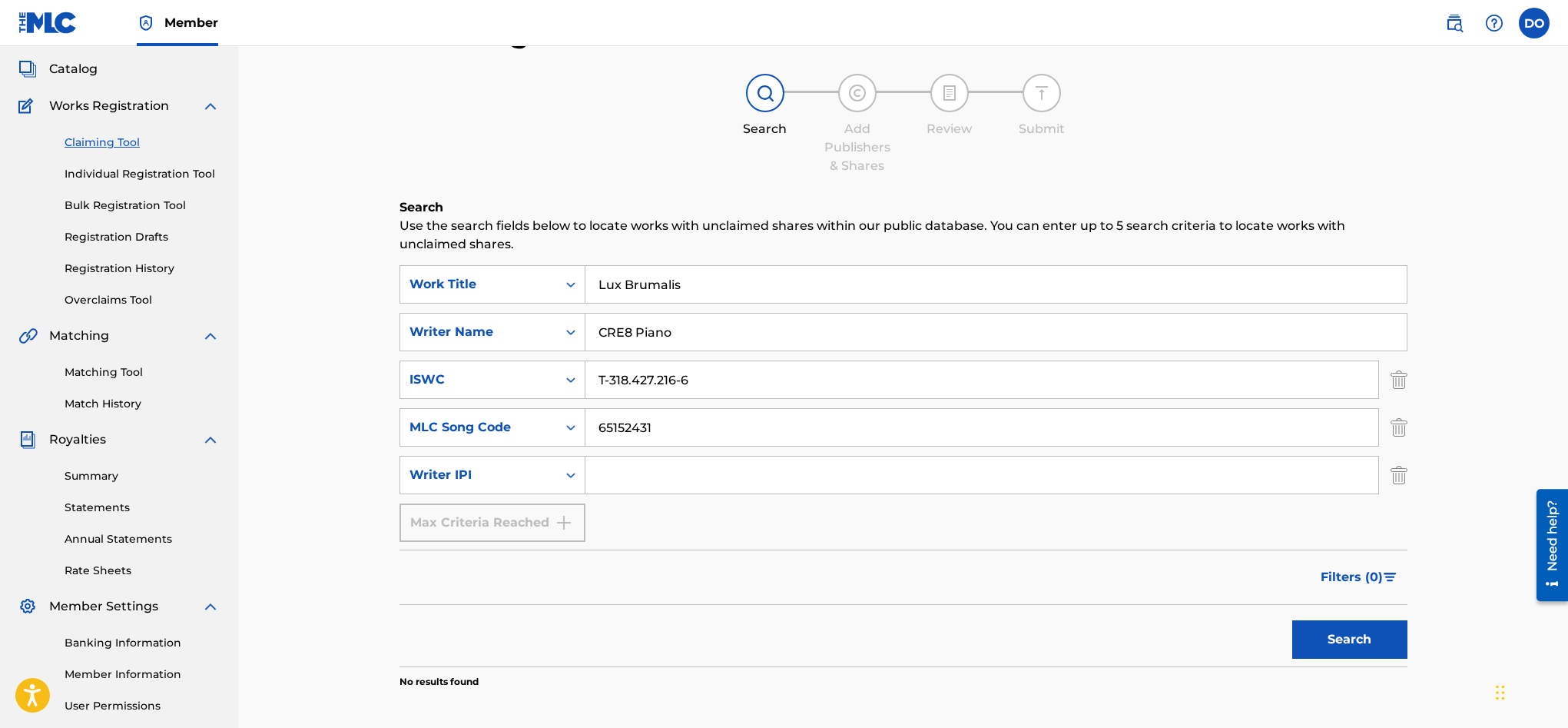
scroll to position [0, 0]
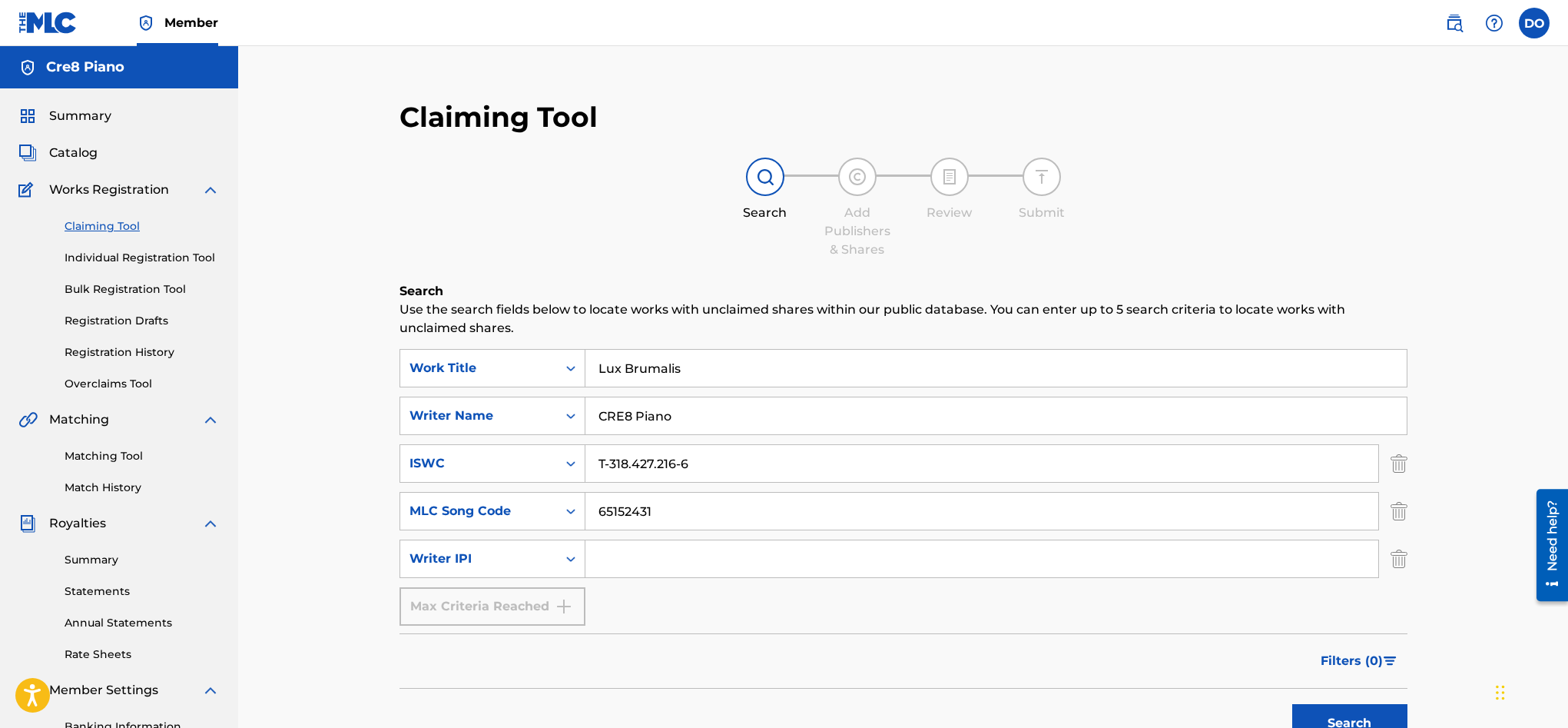
click at [116, 225] on link "Claiming Tool" at bounding box center [142, 226] width 155 height 16
click at [1403, 469] on img "Search Form" at bounding box center [1399, 464] width 17 height 38
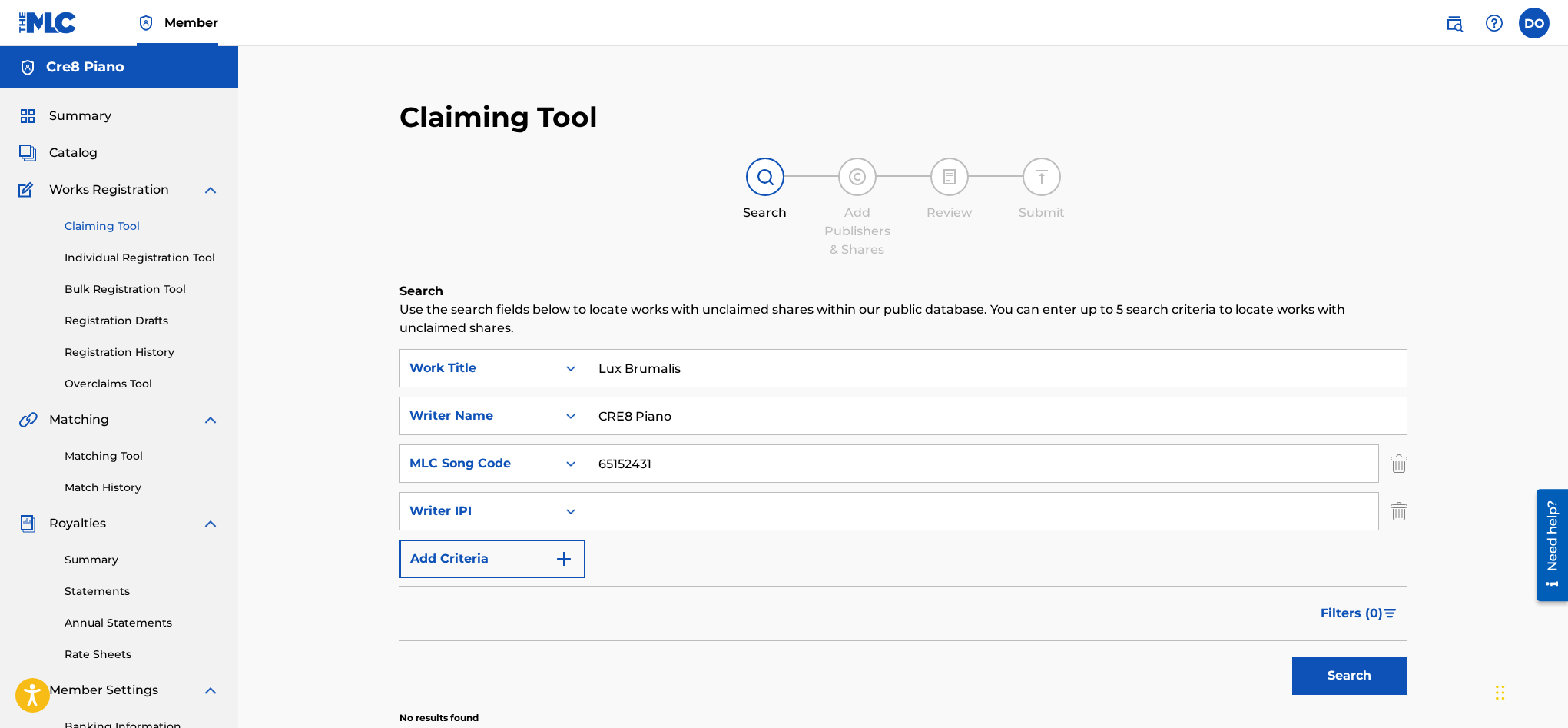
click at [1406, 471] on div "Claiming Tool Search Add Publishers & Shares Review Submit Search Use the searc…" at bounding box center [904, 450] width 1039 height 732
drag, startPoint x: 1403, startPoint y: 474, endPoint x: 1399, endPoint y: 485, distance: 11.7
click at [1403, 474] on img "Search Form" at bounding box center [1399, 464] width 17 height 38
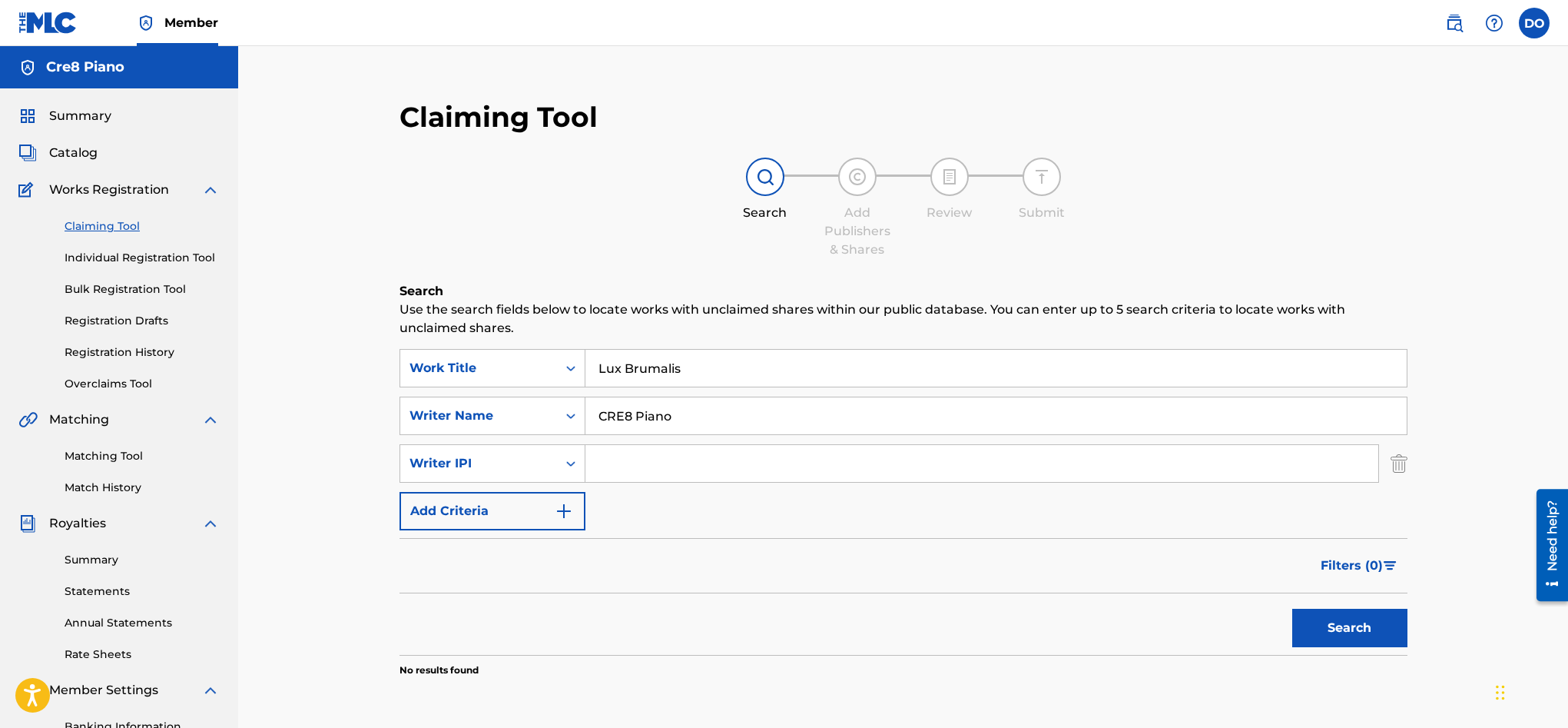
click at [1405, 469] on img "Search Form" at bounding box center [1399, 464] width 17 height 38
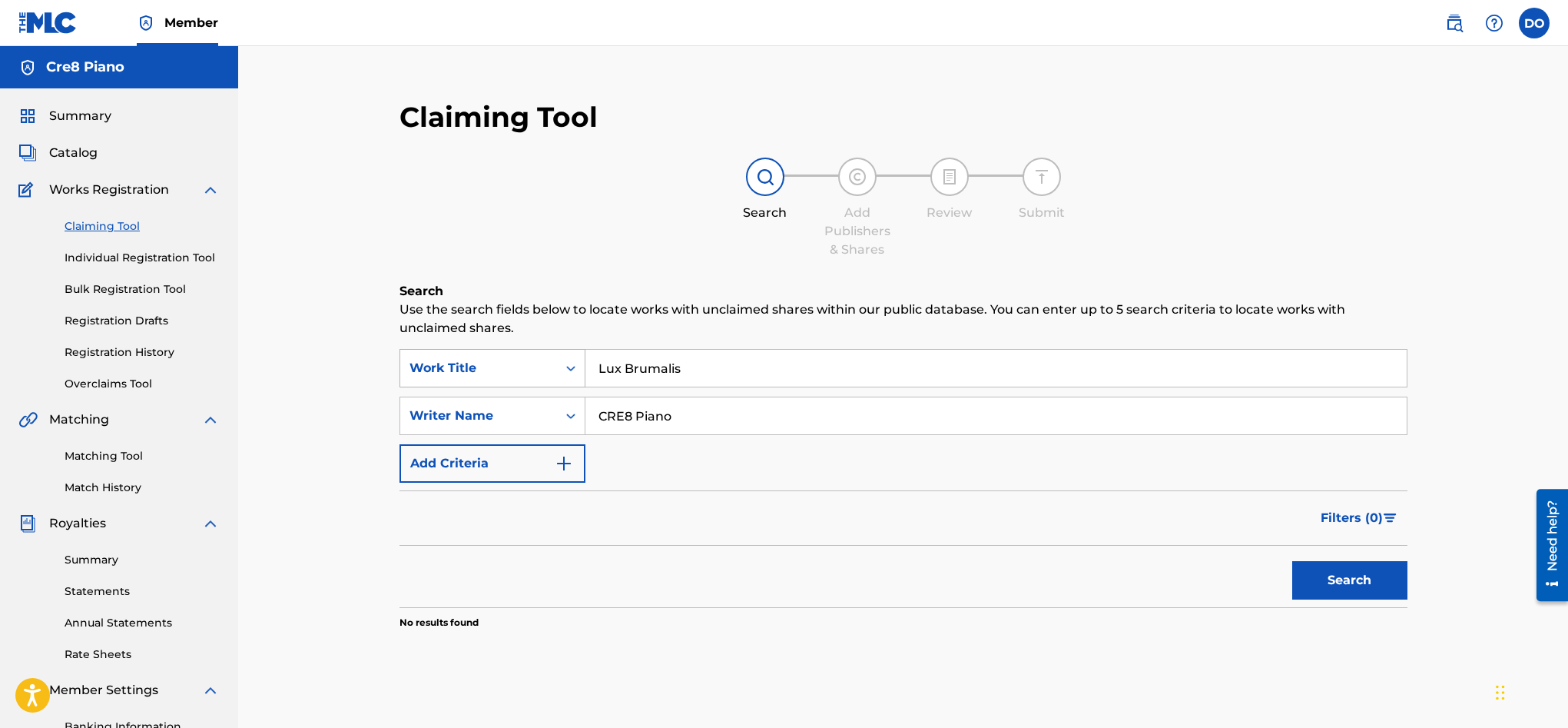
drag, startPoint x: 691, startPoint y: 369, endPoint x: 569, endPoint y: 363, distance: 122.1
click at [569, 363] on div "SearchWithCriteria021428c3-6cbc-49e9-9901-eaa5b6304f79 Work Title Lux Brumalis" at bounding box center [903, 368] width 1008 height 38
drag, startPoint x: 700, startPoint y: 419, endPoint x: 546, endPoint y: 405, distance: 154.6
click at [546, 405] on div "SearchWithCriteriab6710b98-ab3c-4a45-b006-d05e70336599 Writer Name CRE8 Piano" at bounding box center [903, 416] width 1008 height 38
drag, startPoint x: 694, startPoint y: 370, endPoint x: 540, endPoint y: 365, distance: 154.1
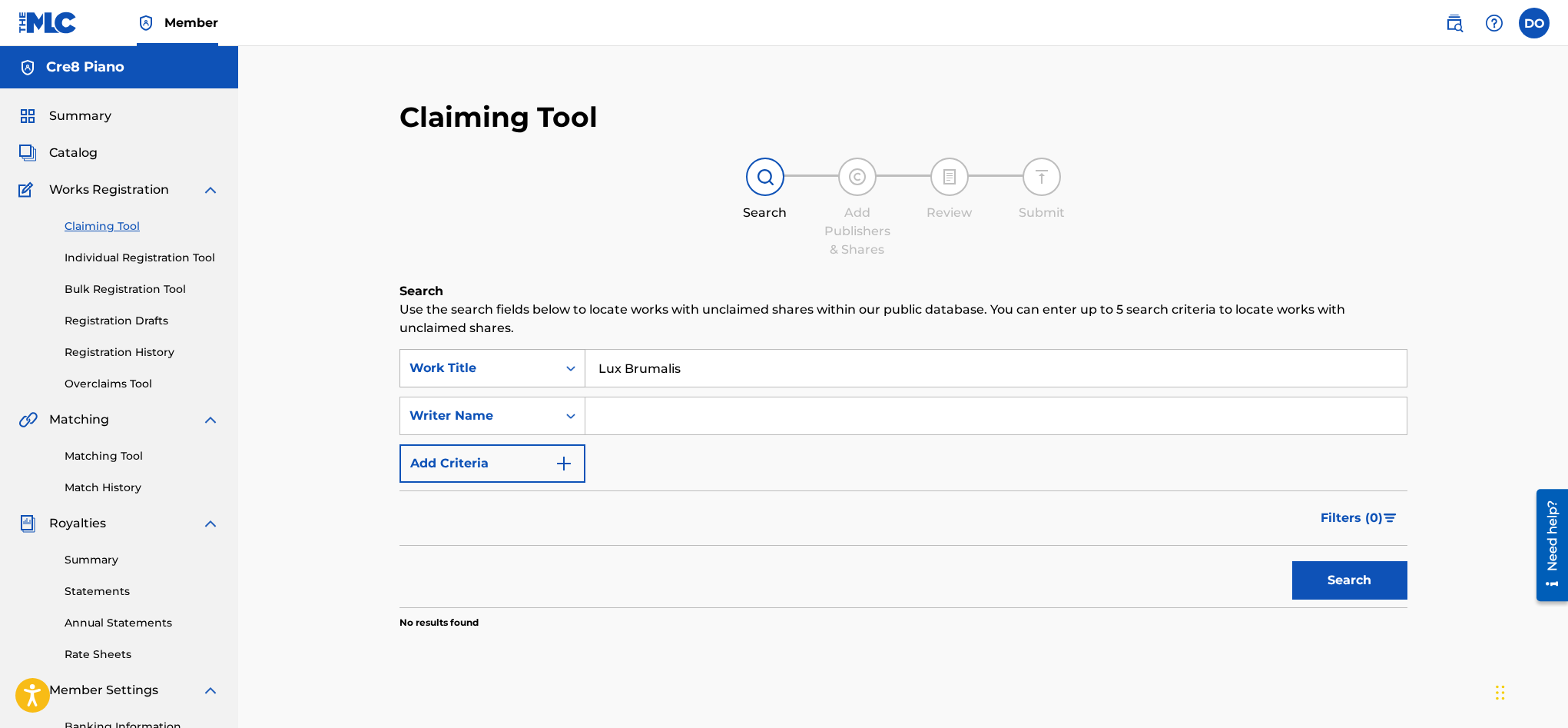
click at [540, 365] on div "SearchWithCriteria021428c3-6cbc-49e9-9901-eaa5b6304f79 Work Title Lux Brumalis" at bounding box center [903, 368] width 1008 height 38
click at [136, 380] on link "Overclaims Tool" at bounding box center [142, 384] width 155 height 16
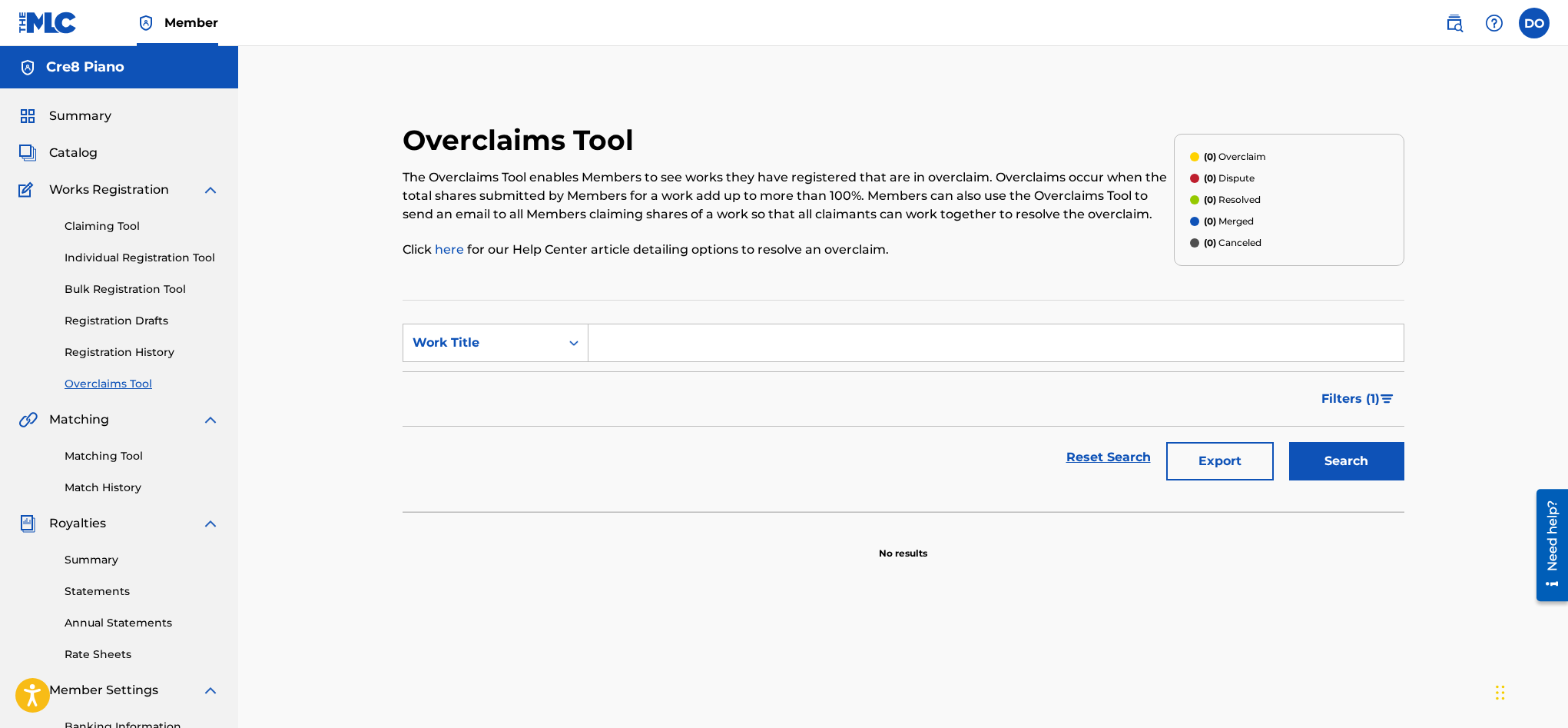
click at [128, 354] on link "Registration History" at bounding box center [142, 352] width 155 height 16
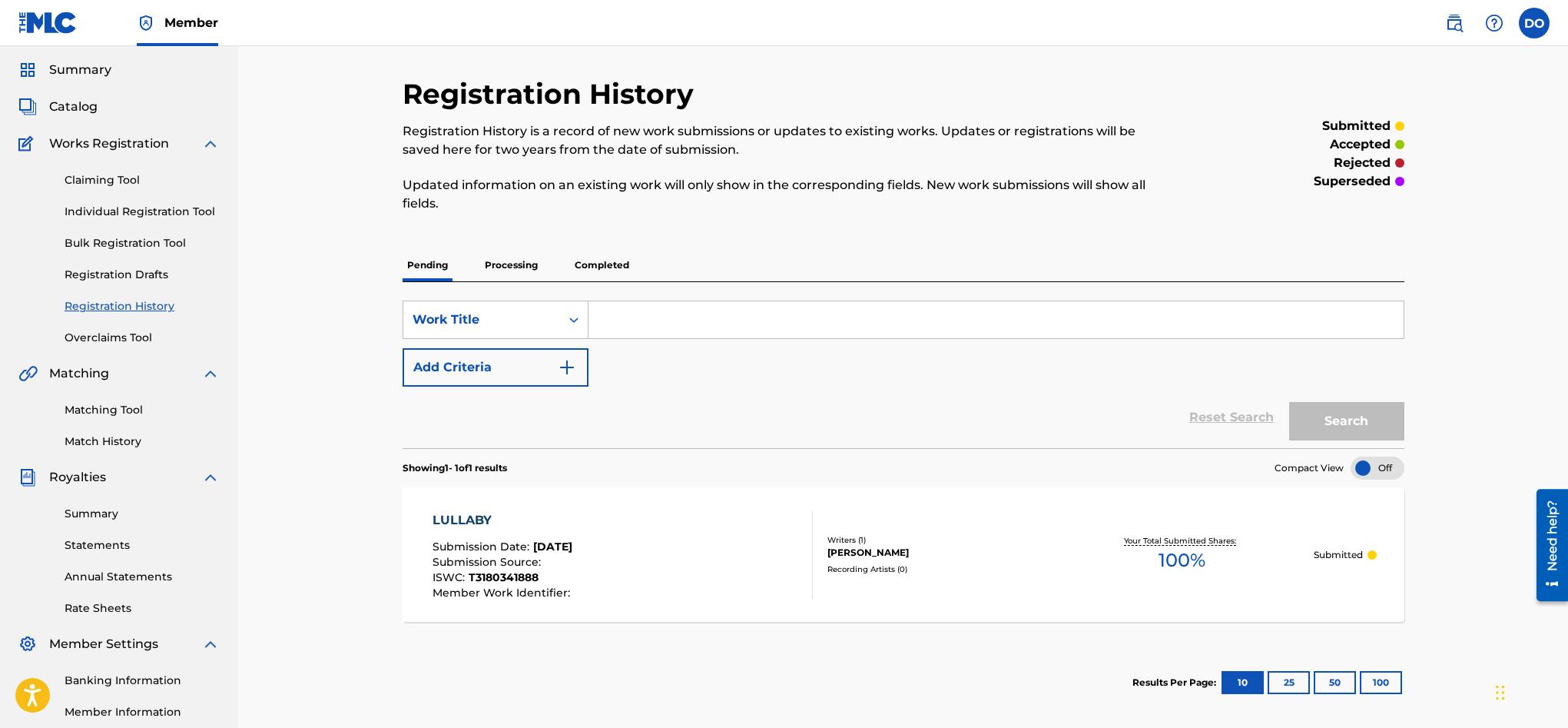
scroll to position [28, 0]
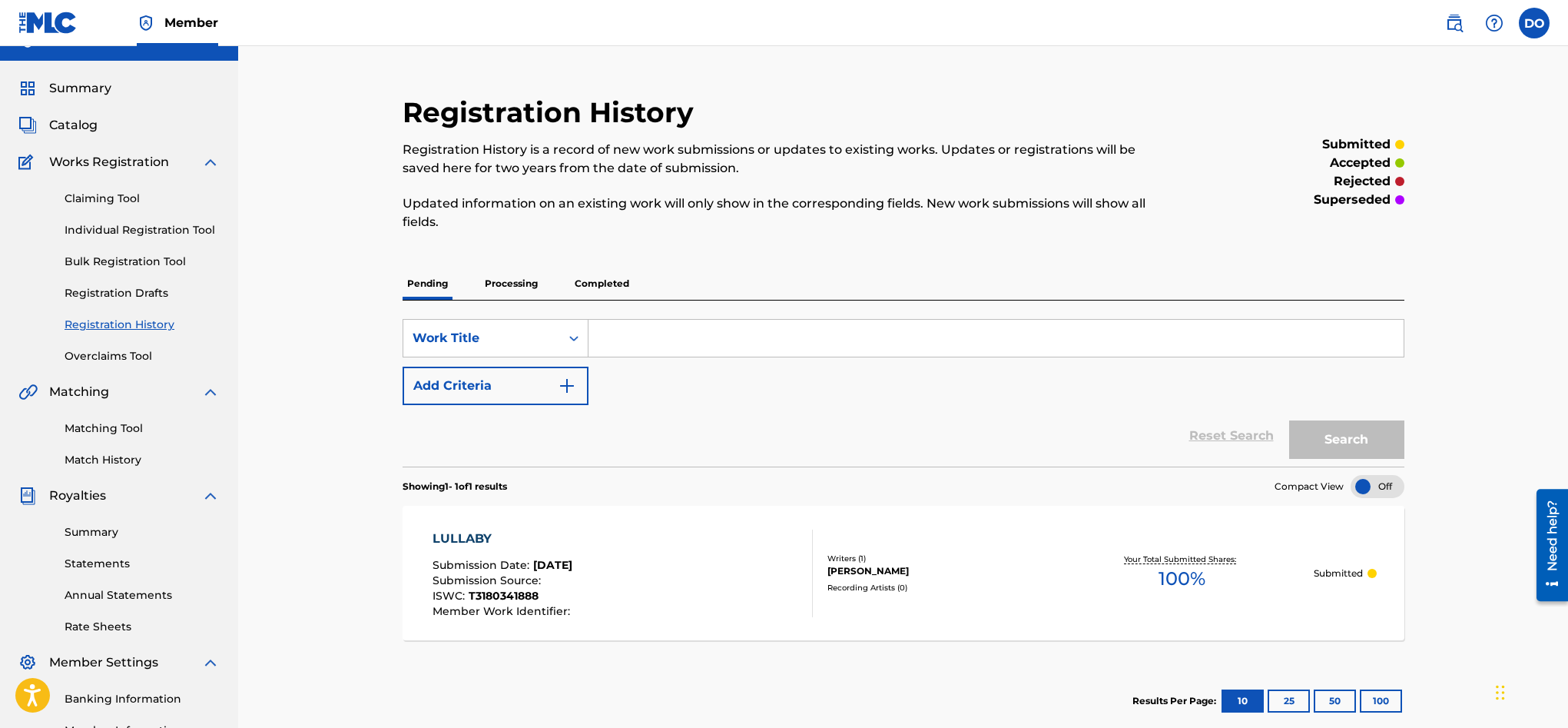
click at [669, 344] on input "Search Form" at bounding box center [996, 338] width 815 height 37
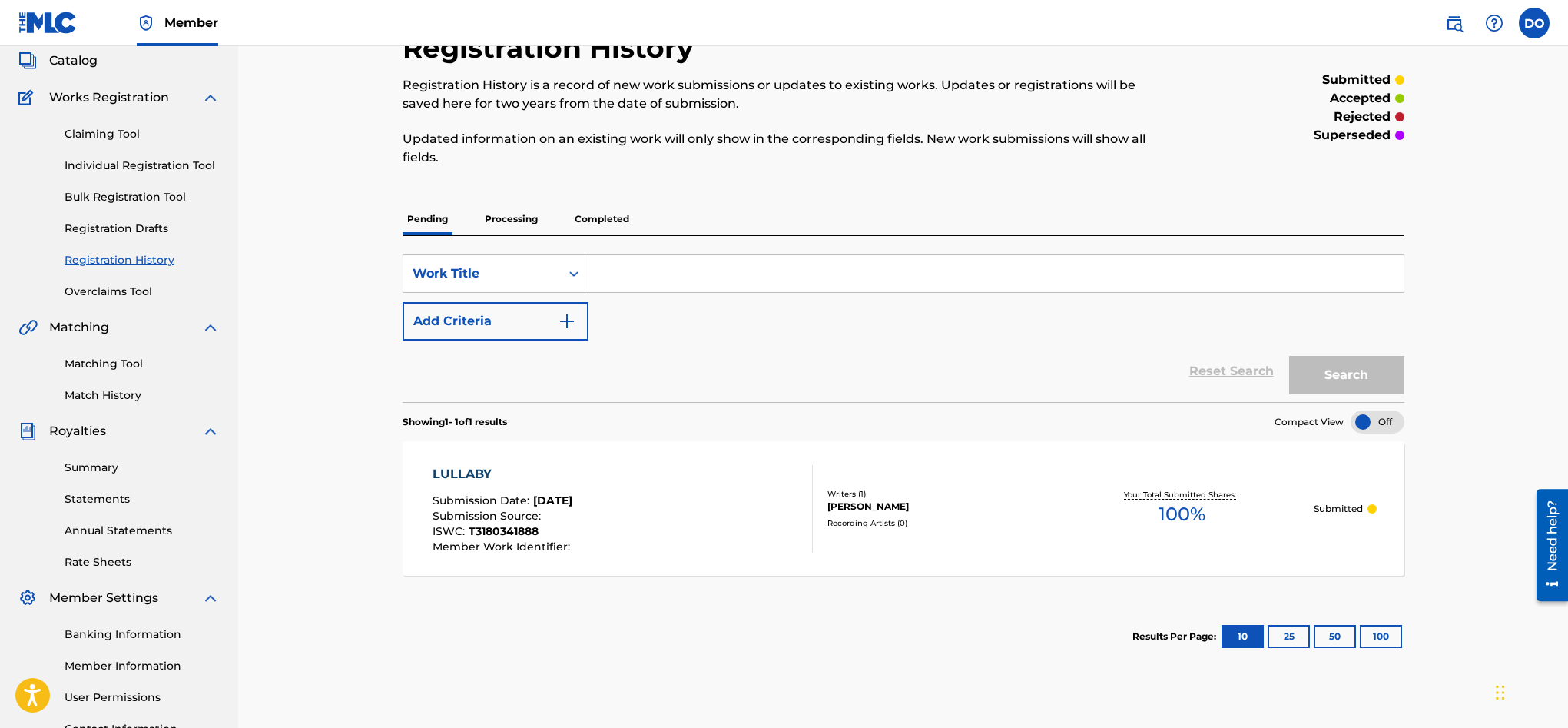
scroll to position [95, 0]
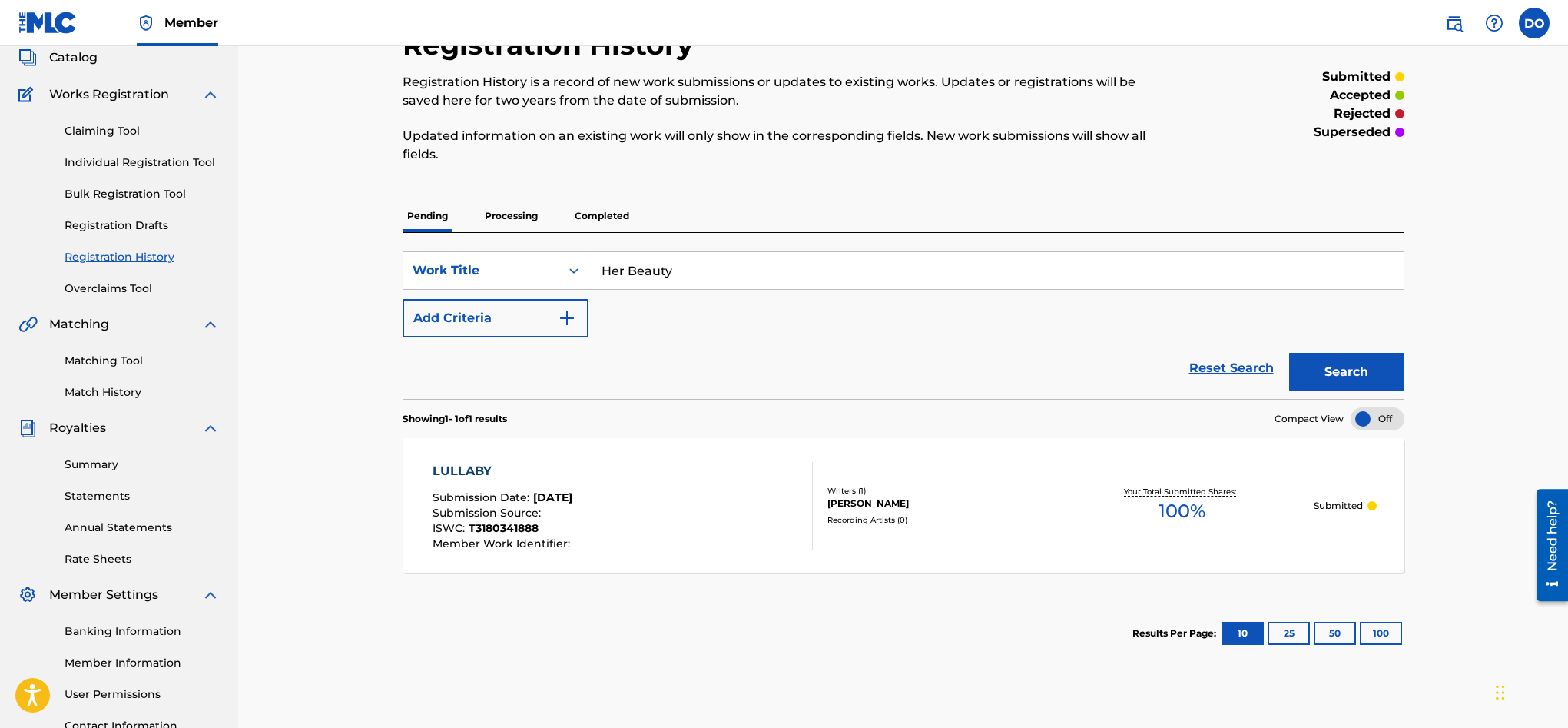
type input "Her Beauty"
click at [1370, 359] on button "Search" at bounding box center [1346, 372] width 115 height 38
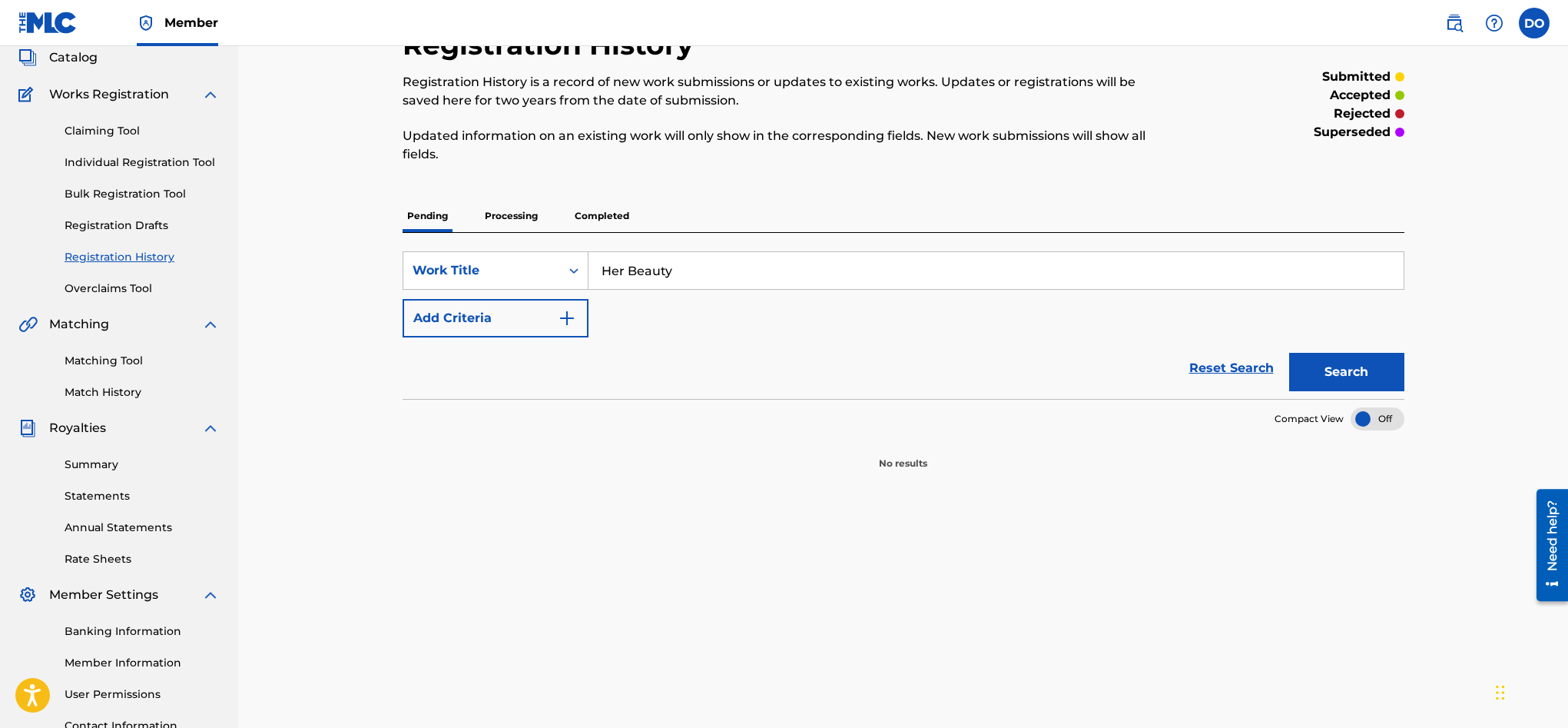
click at [1361, 366] on button "Search" at bounding box center [1346, 372] width 115 height 38
click at [123, 133] on link "Claiming Tool" at bounding box center [142, 130] width 155 height 16
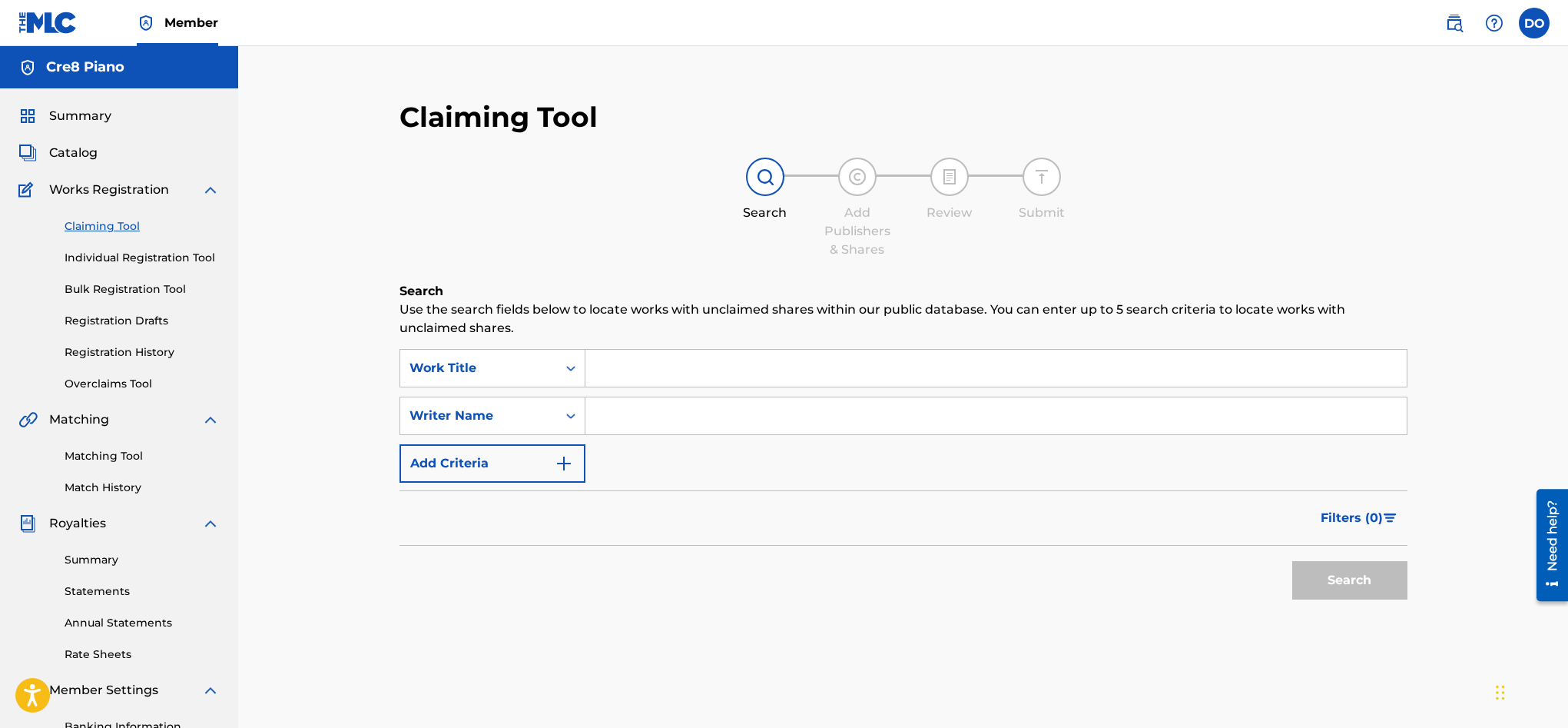
click at [632, 373] on input "Search Form" at bounding box center [995, 368] width 821 height 37
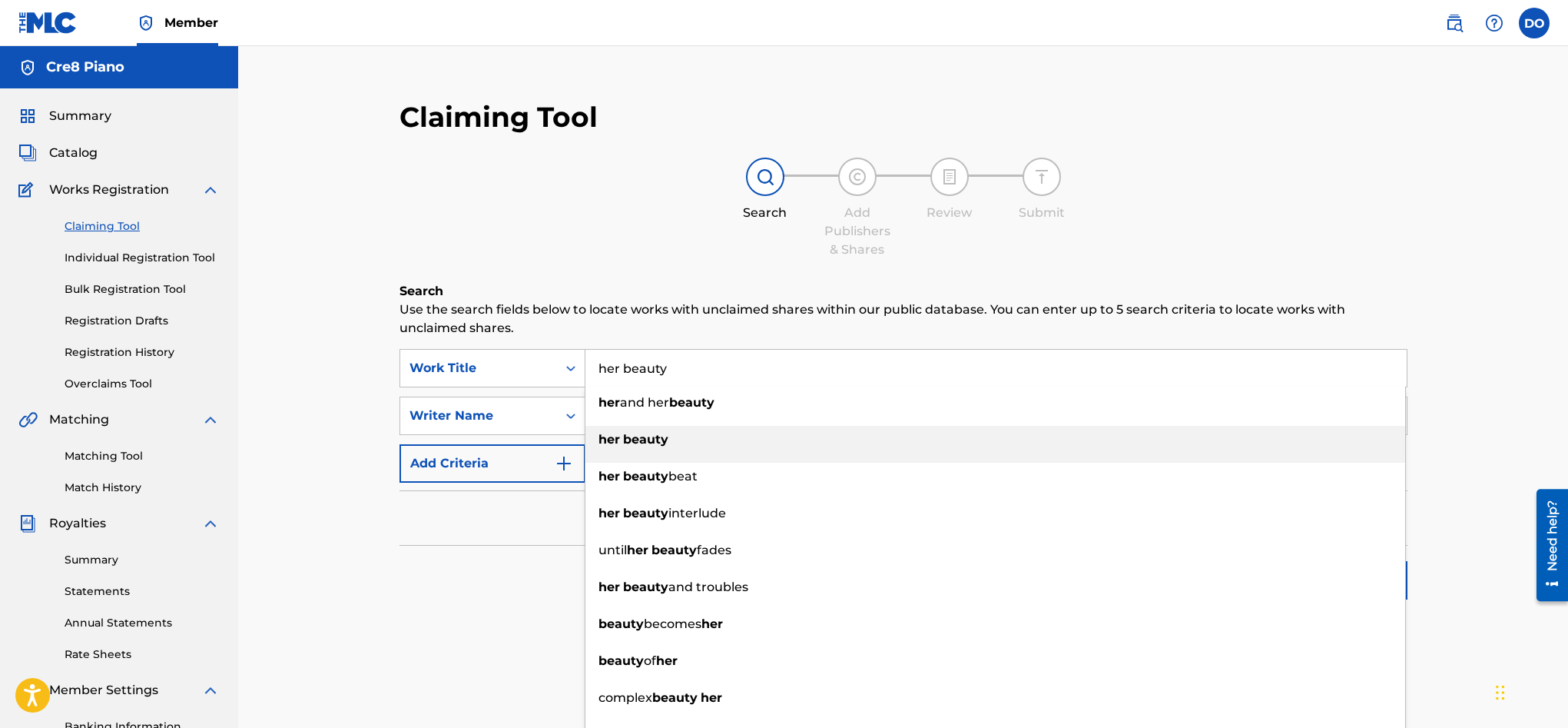
type input "her beauty"
click at [646, 448] on div "her beauty" at bounding box center [994, 439] width 819 height 28
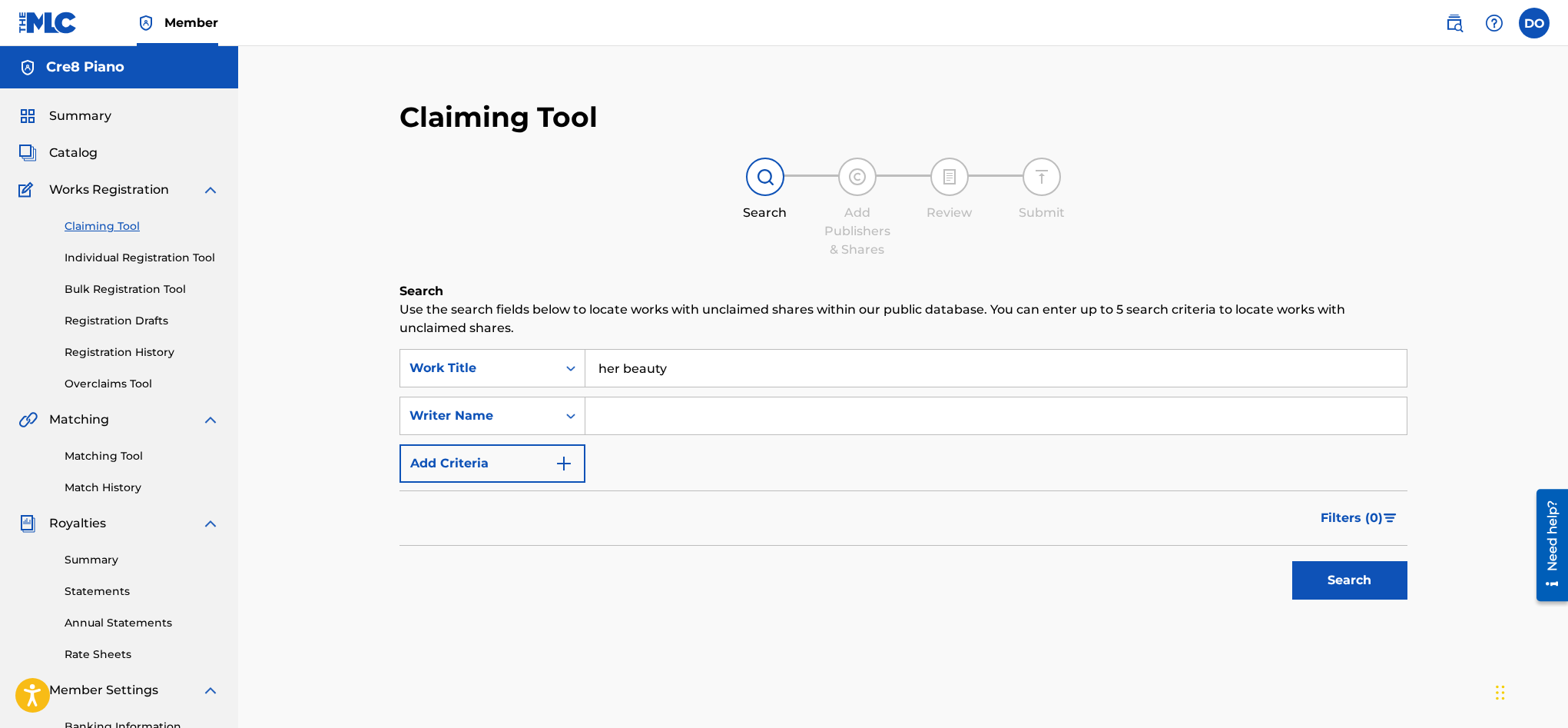
click at [608, 421] on input "Search Form" at bounding box center [995, 415] width 821 height 37
type input "cre8 piano"
click at [1327, 583] on button "Search" at bounding box center [1350, 580] width 115 height 38
click at [1340, 577] on button "Search" at bounding box center [1350, 580] width 115 height 38
click at [1339, 577] on div "Search" at bounding box center [1345, 576] width 123 height 62
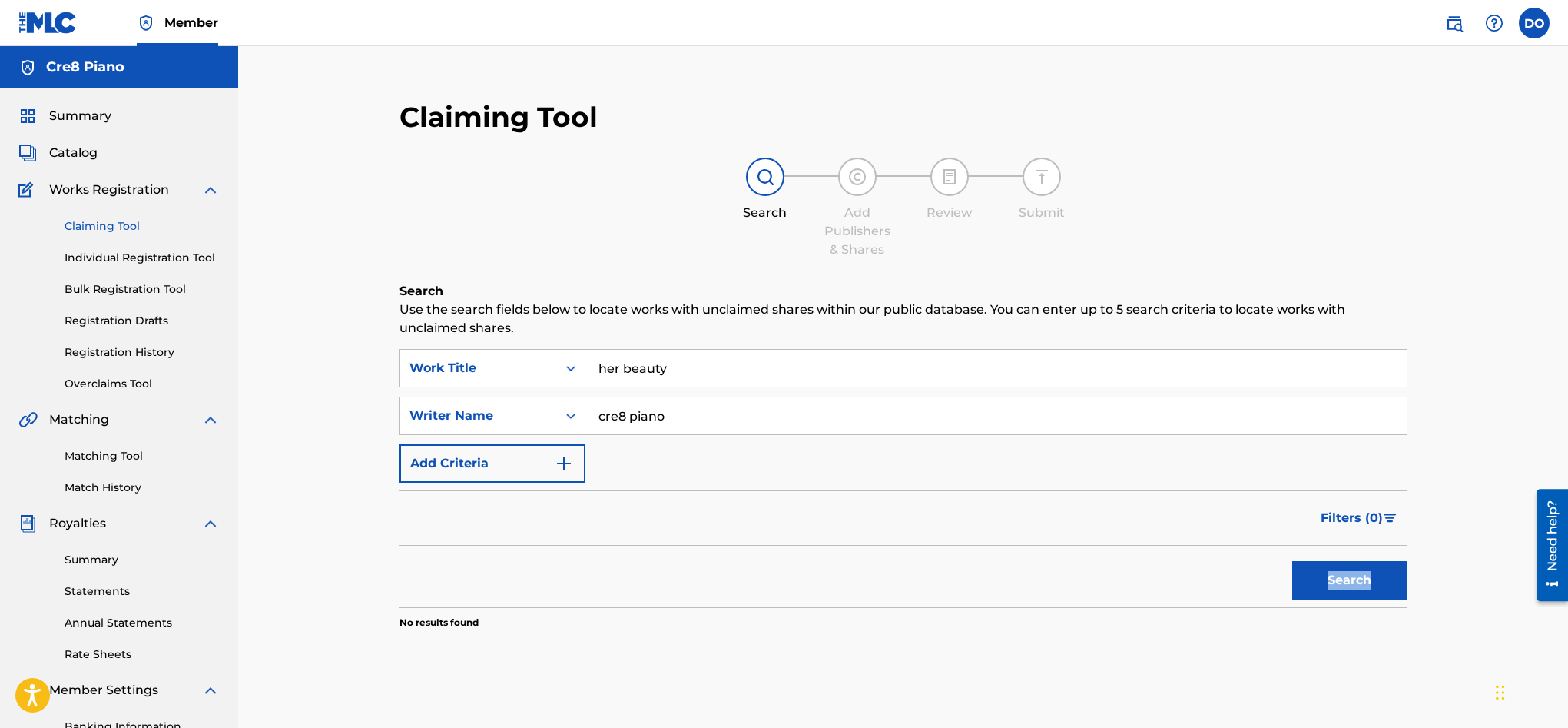
click at [1339, 577] on button "Search" at bounding box center [1350, 580] width 115 height 38
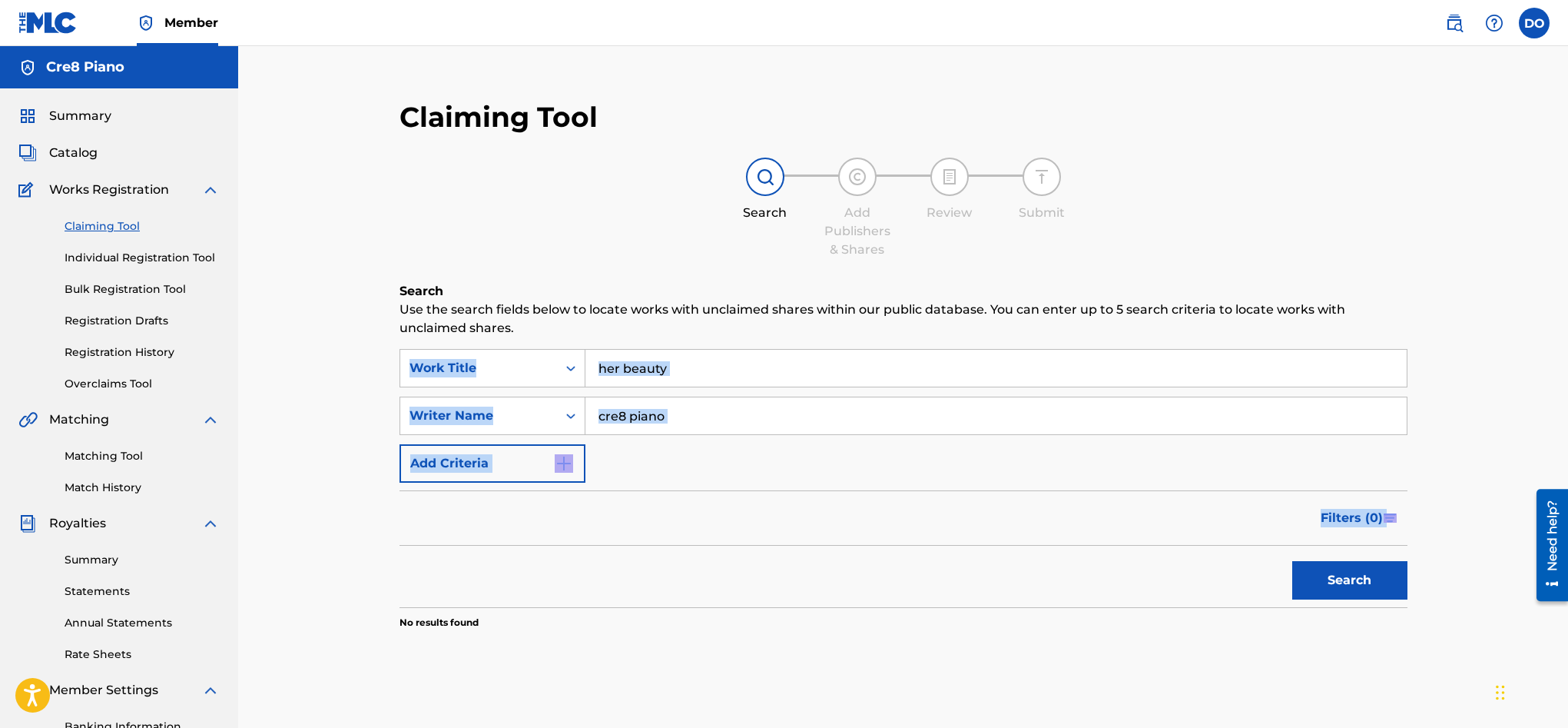
click at [1339, 577] on div "Search" at bounding box center [1345, 576] width 123 height 62
click at [1339, 577] on button "Search" at bounding box center [1350, 580] width 115 height 38
click at [1339, 577] on div "Search" at bounding box center [1345, 576] width 123 height 62
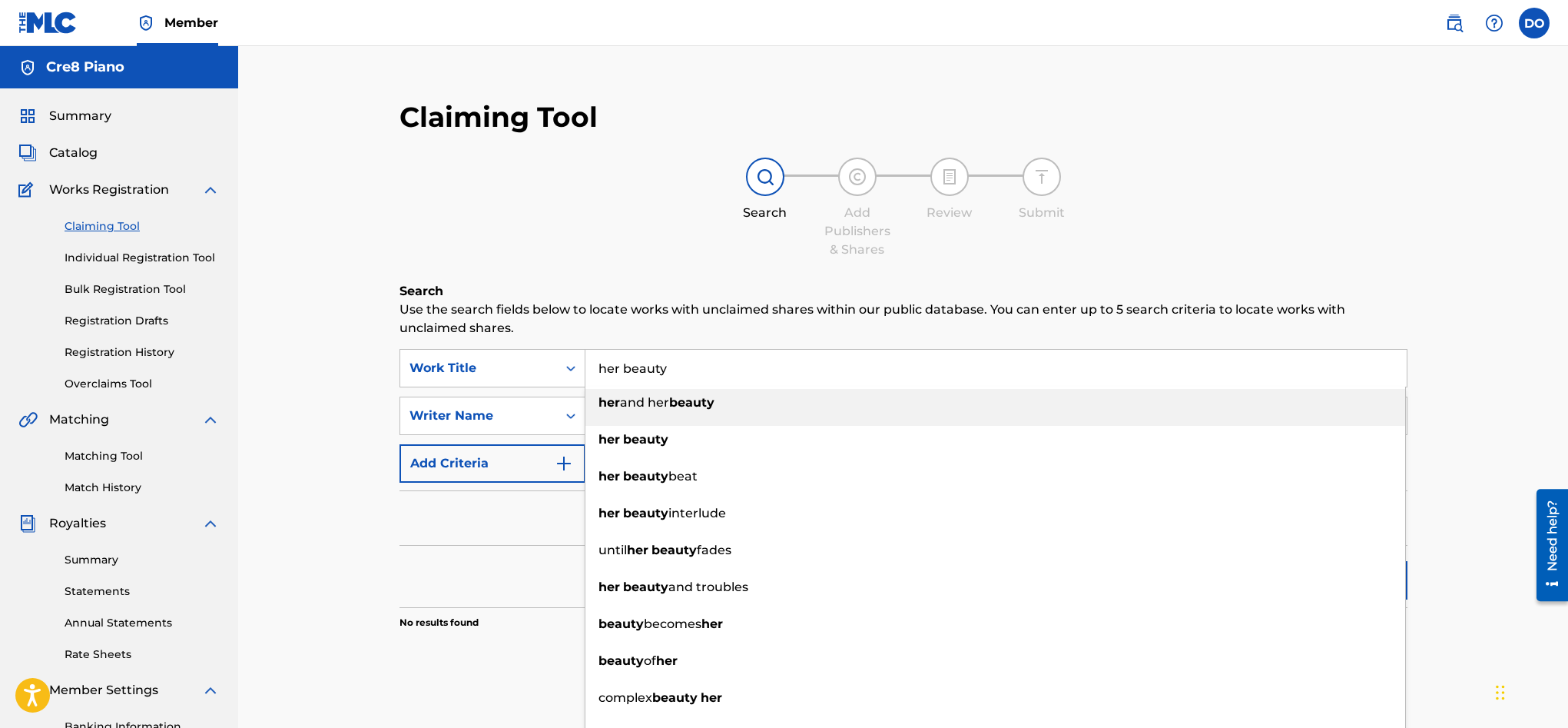
drag, startPoint x: 609, startPoint y: 371, endPoint x: 594, endPoint y: 372, distance: 15.0
click at [594, 372] on input "her beauty" at bounding box center [995, 368] width 821 height 37
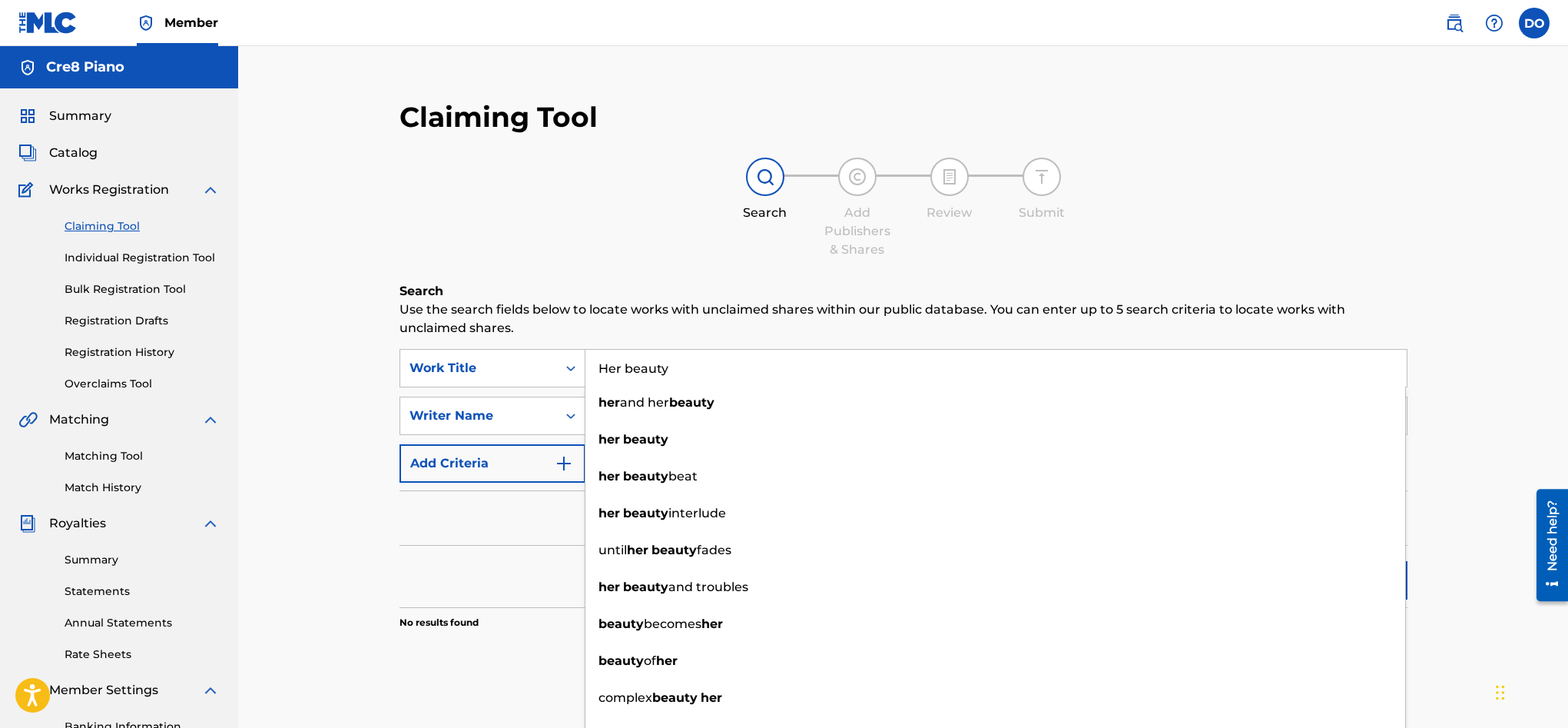
click at [627, 370] on input "Her beauty" at bounding box center [995, 368] width 821 height 37
type input "Her Beauty"
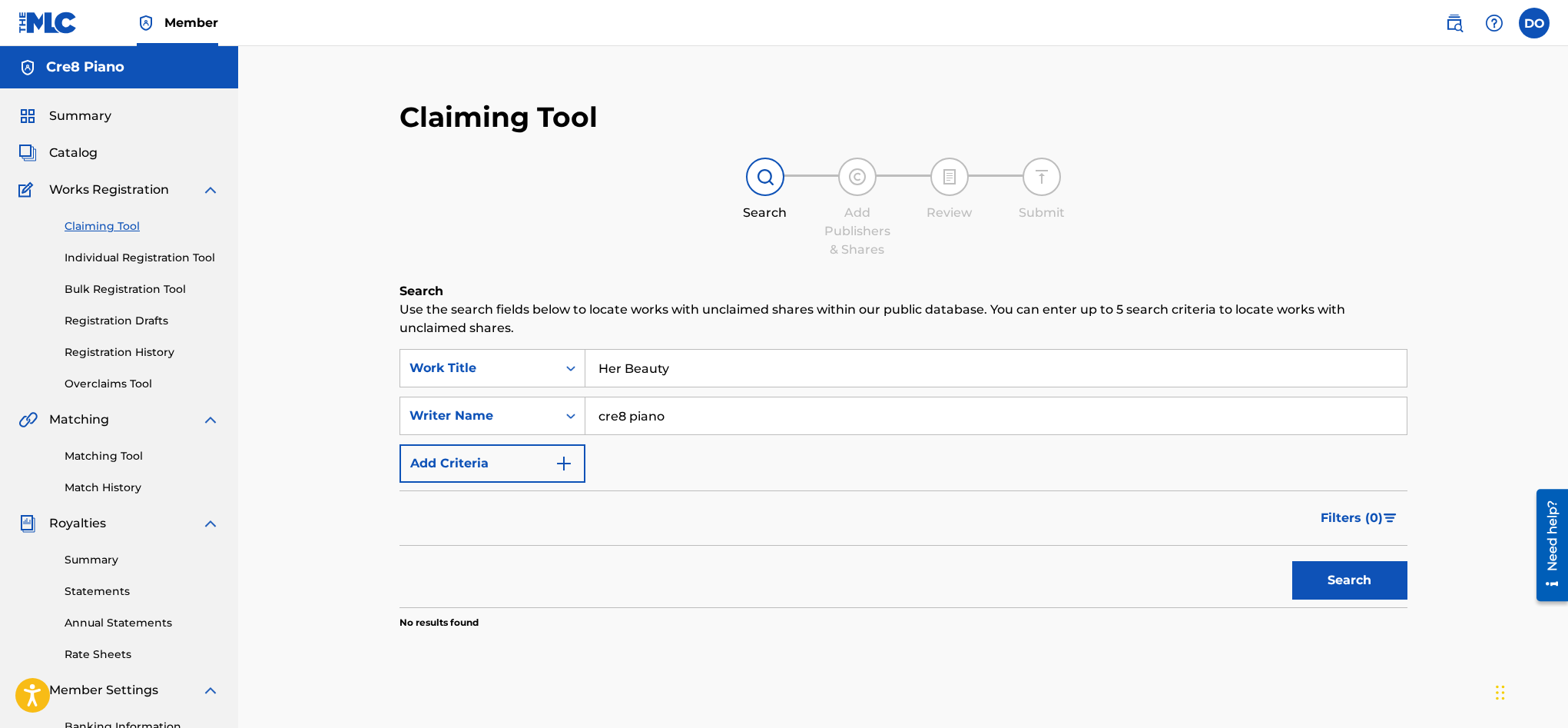
click at [780, 325] on p "Use the search fields below to locate works with unclaimed shares within our pu…" at bounding box center [903, 319] width 1008 height 37
click at [605, 416] on input "cre8 piano" at bounding box center [995, 415] width 821 height 37
click at [637, 419] on input "Cre8 piano" at bounding box center [995, 415] width 821 height 37
type input "Cre8 Piano"
click at [552, 462] on button "Add Criteria" at bounding box center [492, 464] width 186 height 38
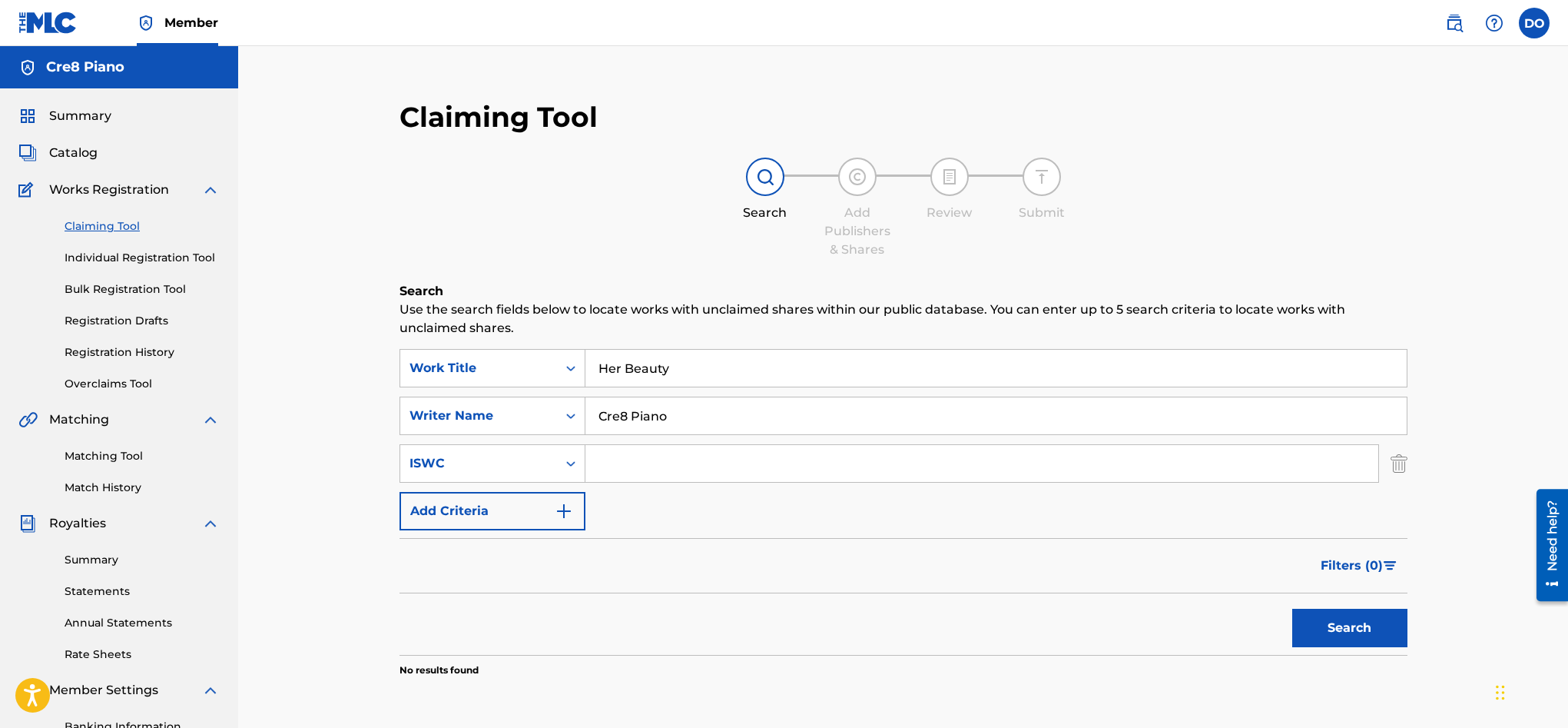
click at [595, 461] on input "Search Form" at bounding box center [981, 464] width 793 height 37
click at [1411, 622] on div "Claiming Tool Search Add Publishers & Shares Review Submit Search Use the searc…" at bounding box center [904, 426] width 1039 height 685
click at [1397, 622] on button "Search" at bounding box center [1350, 628] width 115 height 38
click at [1397, 623] on button "Search" at bounding box center [1350, 628] width 115 height 38
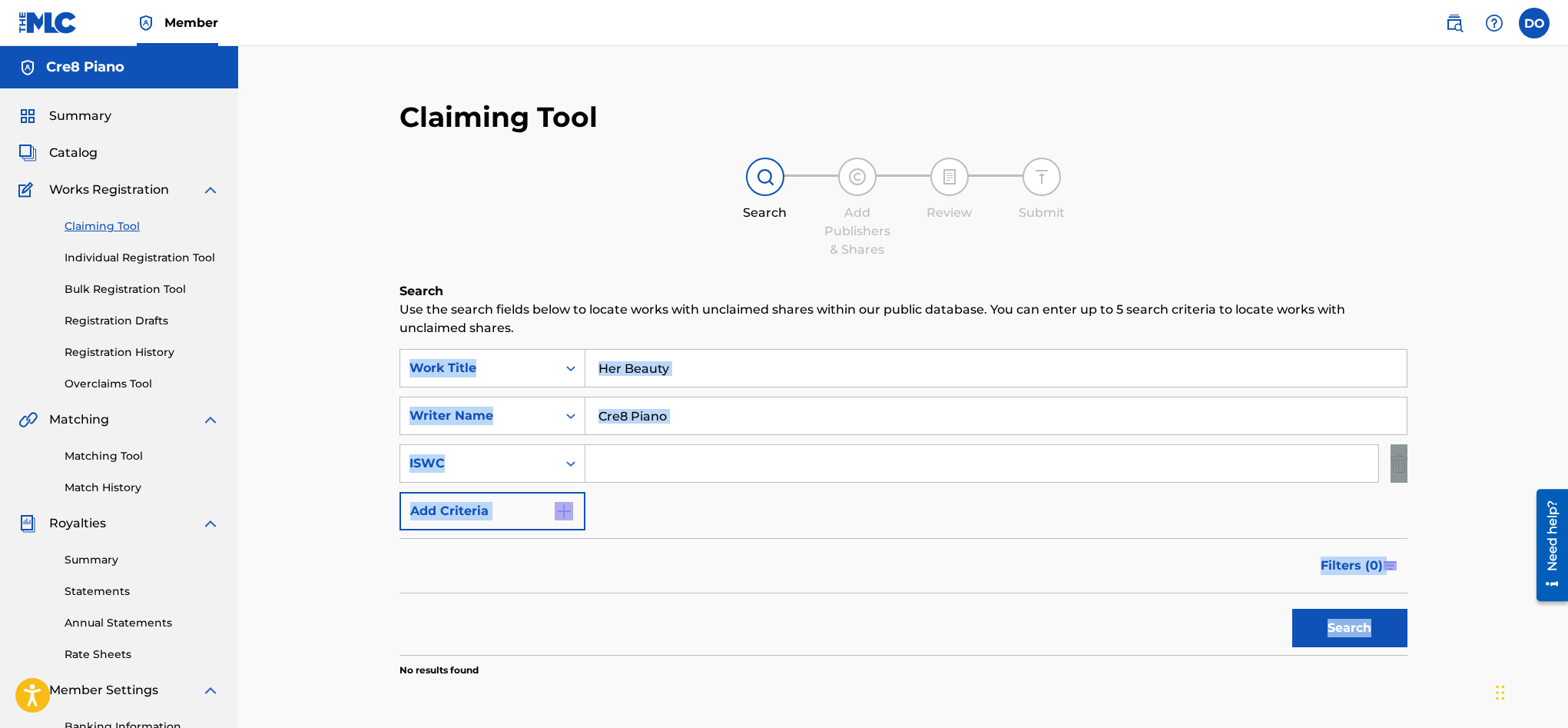
click at [1397, 623] on div "Search" at bounding box center [1345, 624] width 123 height 62
click at [1397, 623] on button "Search" at bounding box center [1350, 628] width 115 height 38
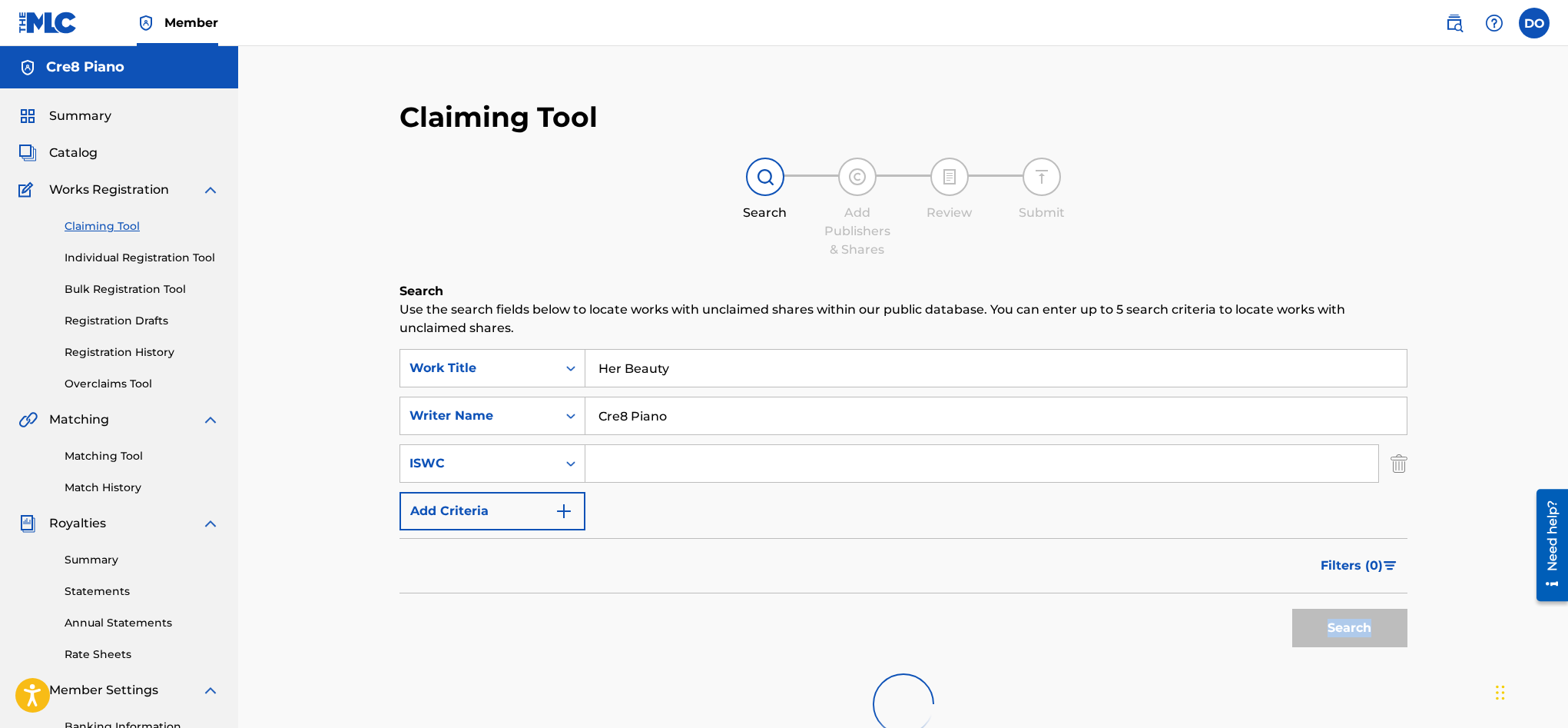
click at [1397, 623] on div "Search" at bounding box center [1345, 624] width 123 height 62
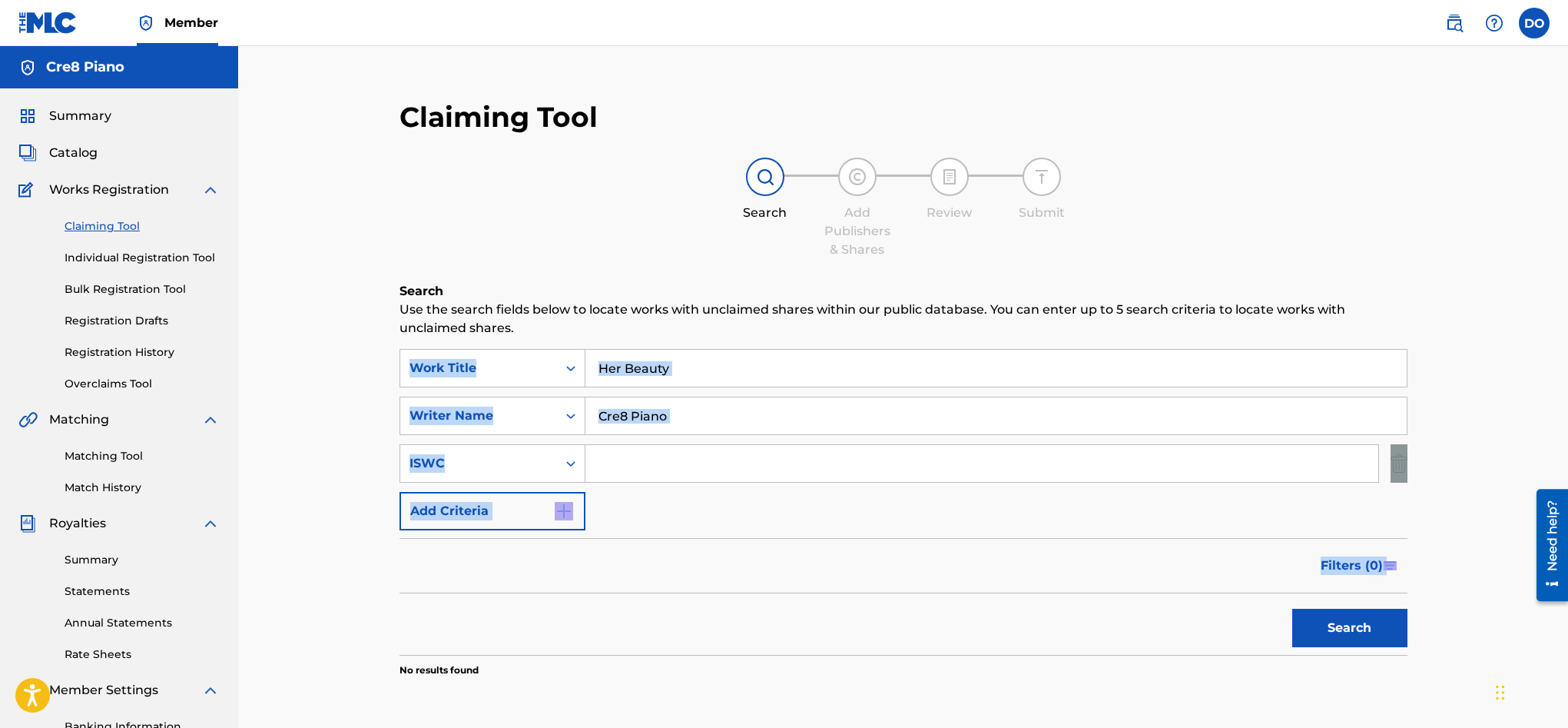
click at [1397, 623] on button "Search" at bounding box center [1350, 628] width 115 height 38
click at [1396, 623] on div "Search" at bounding box center [1345, 624] width 123 height 62
click at [101, 460] on link "Matching Tool" at bounding box center [142, 455] width 155 height 16
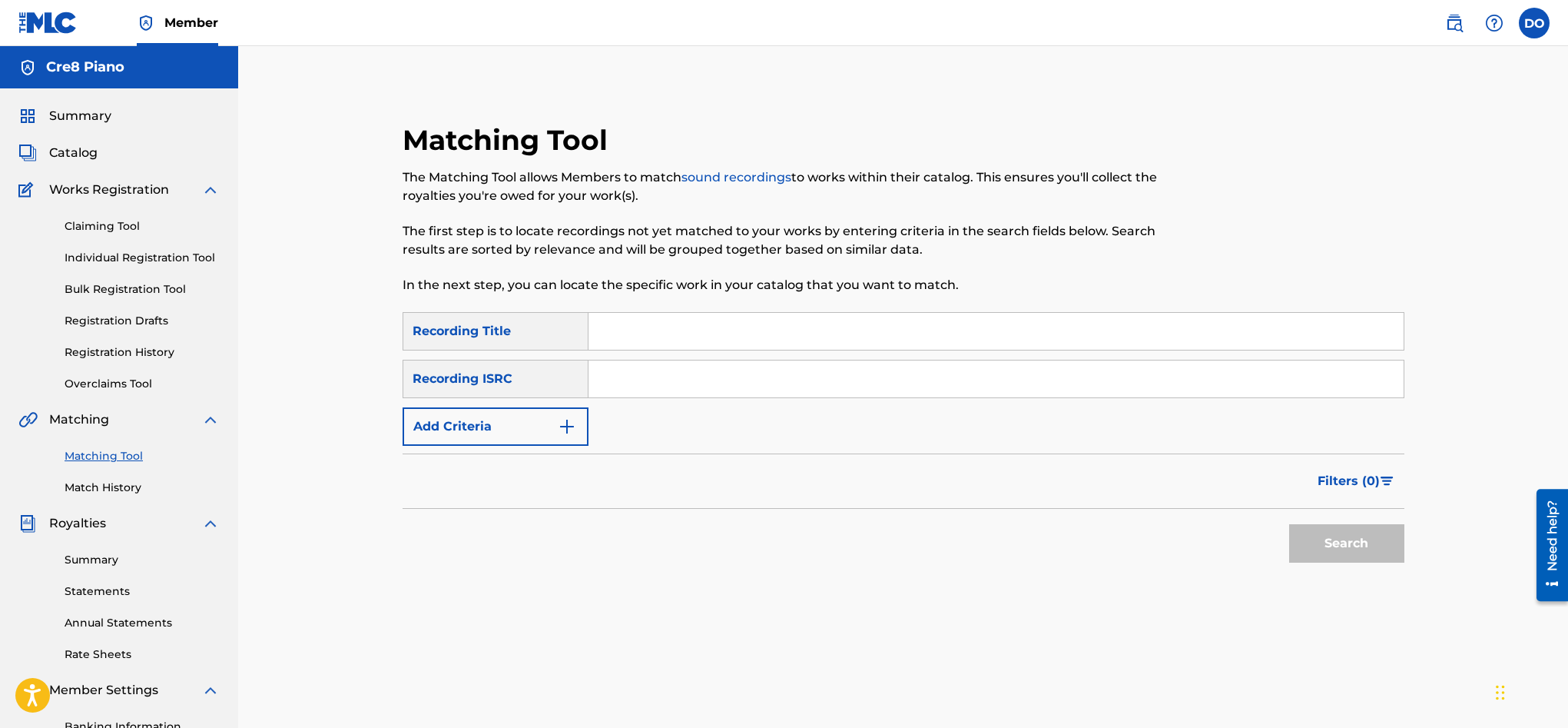
click at [632, 330] on input "Search Form" at bounding box center [996, 331] width 815 height 37
type input "C"
type input "h"
type input "Her Beauty"
click at [668, 362] on input "Search Form" at bounding box center [996, 379] width 815 height 37
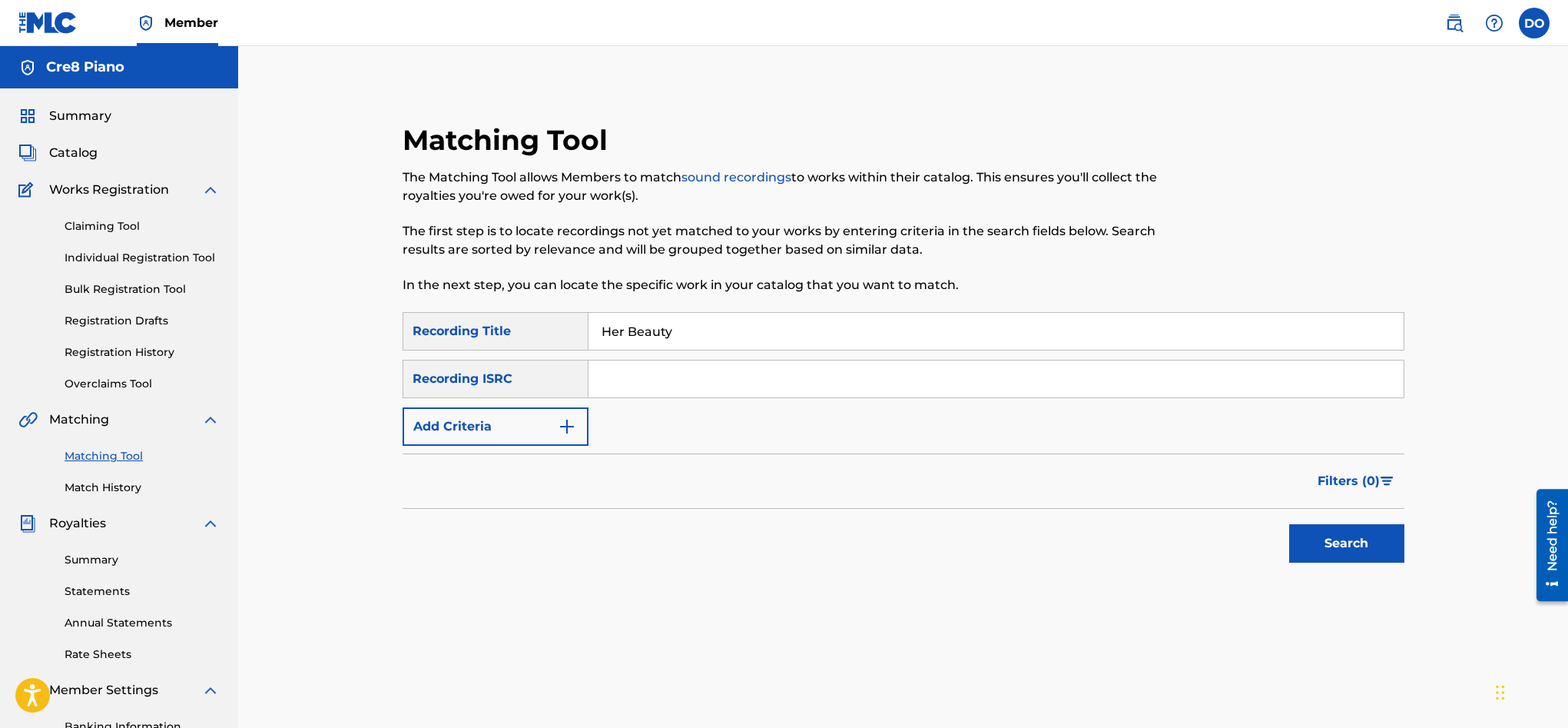
paste input "QZFZ22372186"
type input "QZFZ22372186"
click at [1321, 529] on button "Search" at bounding box center [1346, 544] width 115 height 38
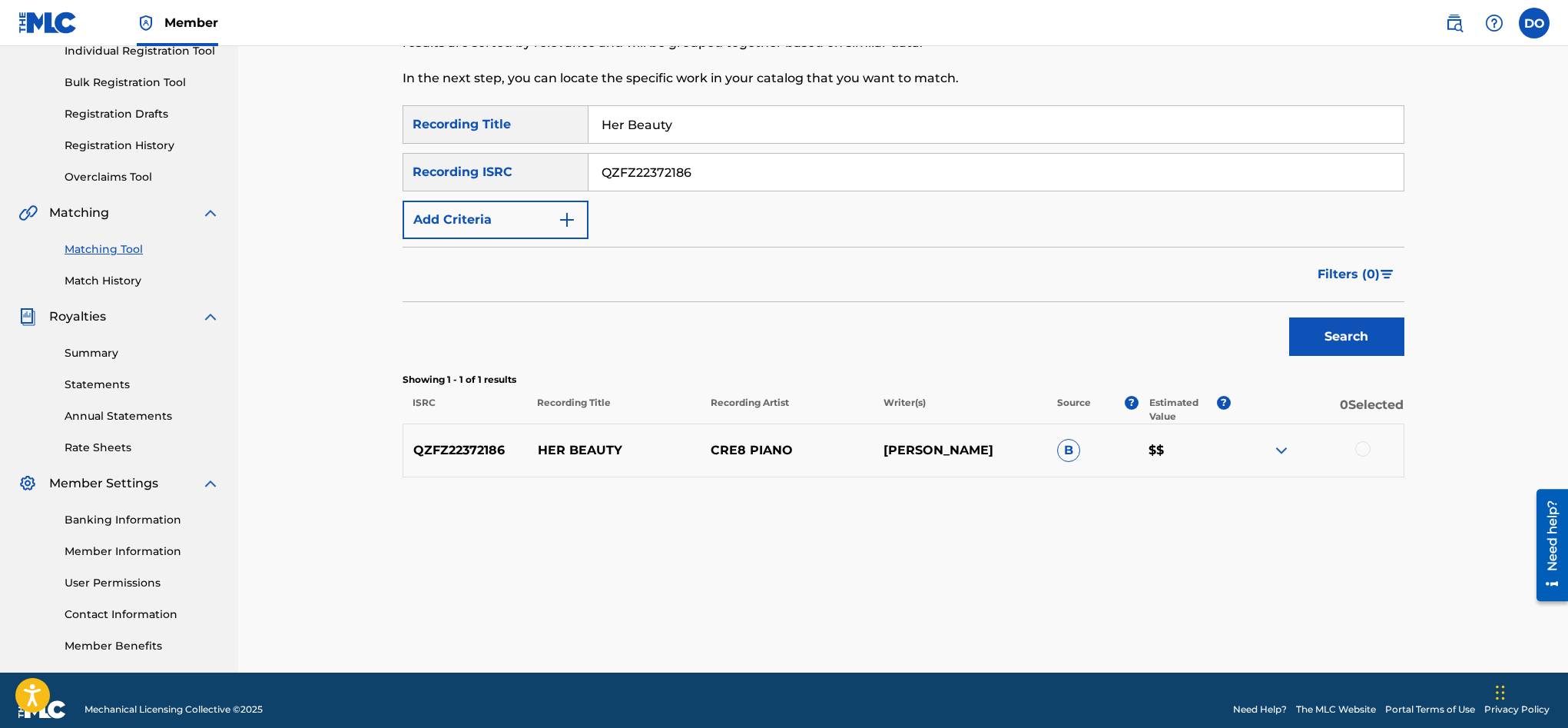
scroll to position [206, 0]
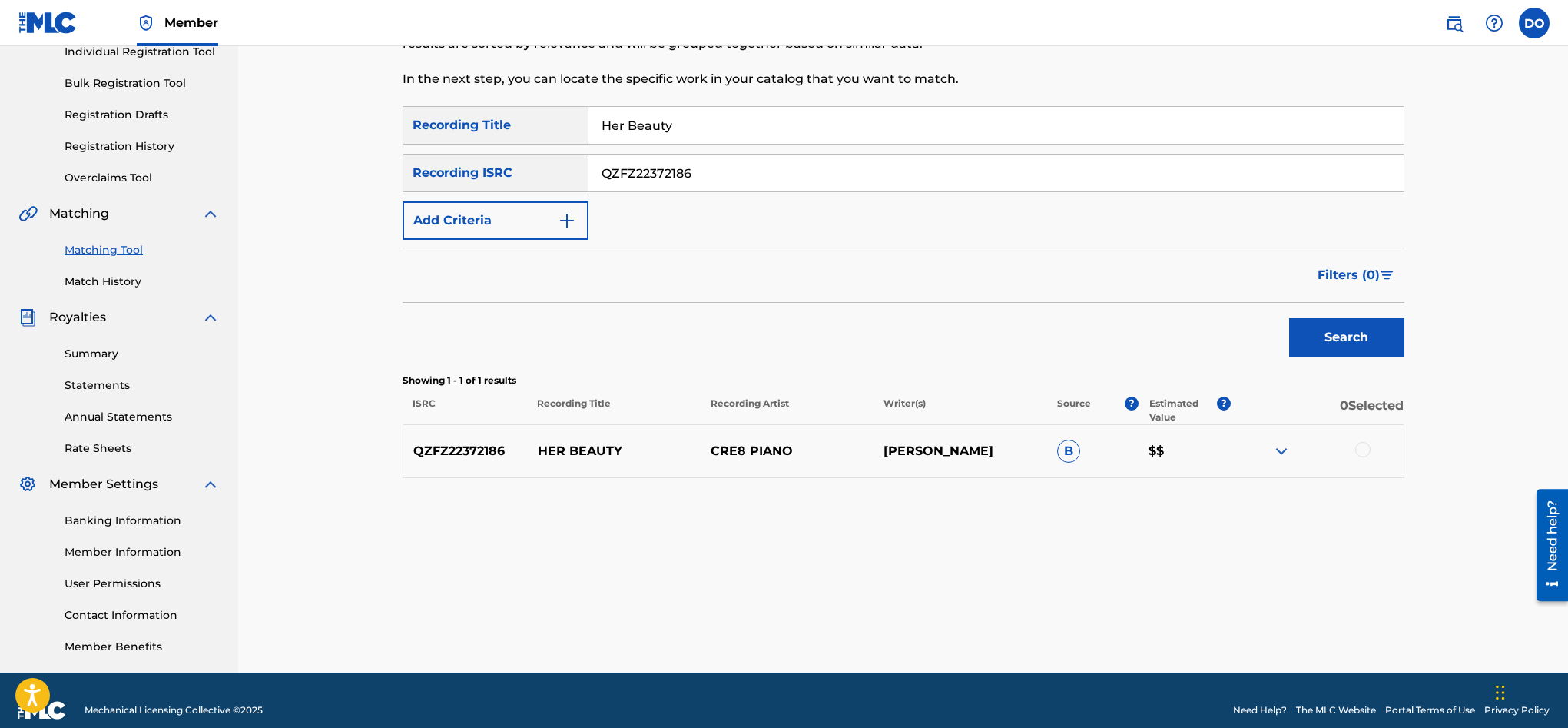
click at [1290, 453] on div at bounding box center [1315, 451] width 173 height 18
click at [1360, 452] on div at bounding box center [1363, 449] width 15 height 15
click at [1130, 610] on button "Match 1 Group" at bounding box center [1080, 602] width 170 height 38
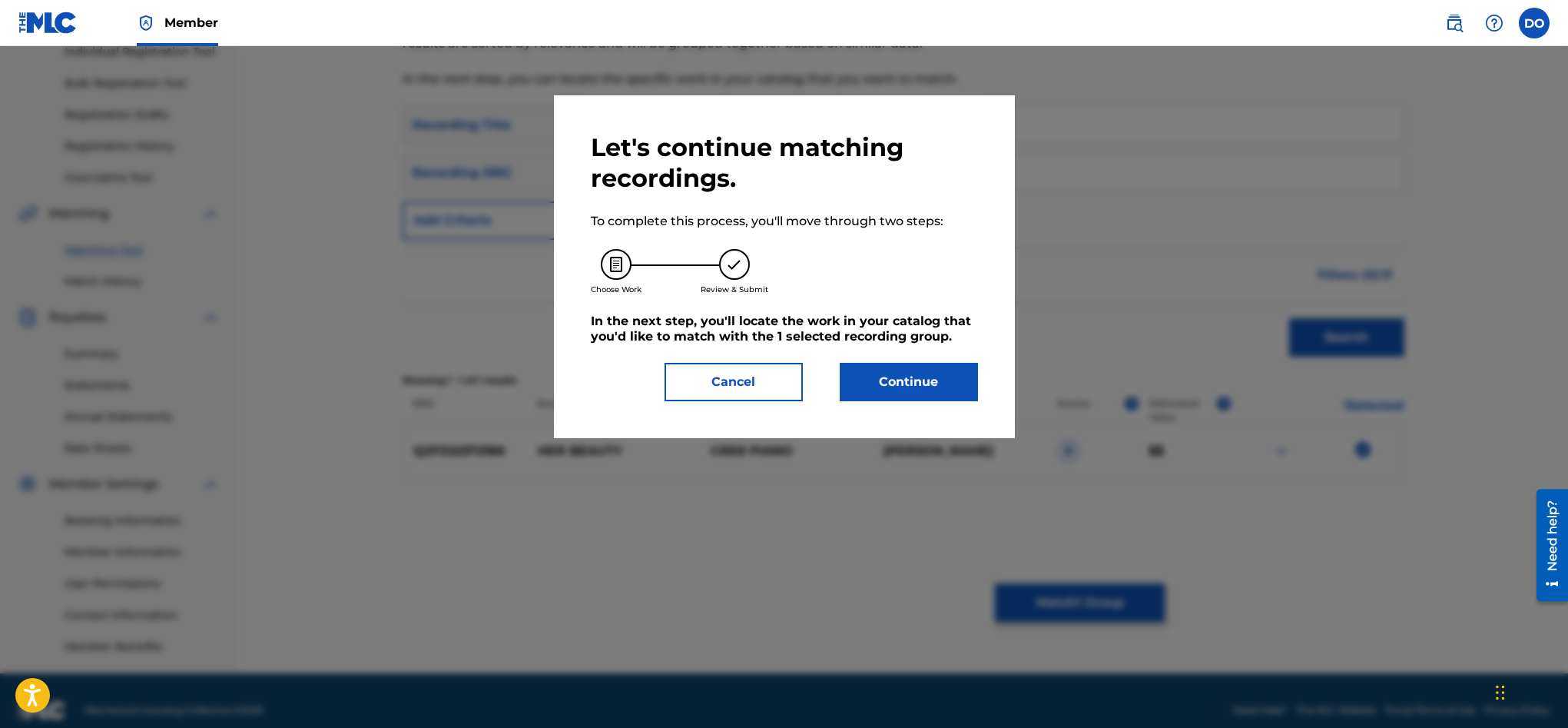
click at [913, 387] on button "Continue" at bounding box center [909, 382] width 138 height 38
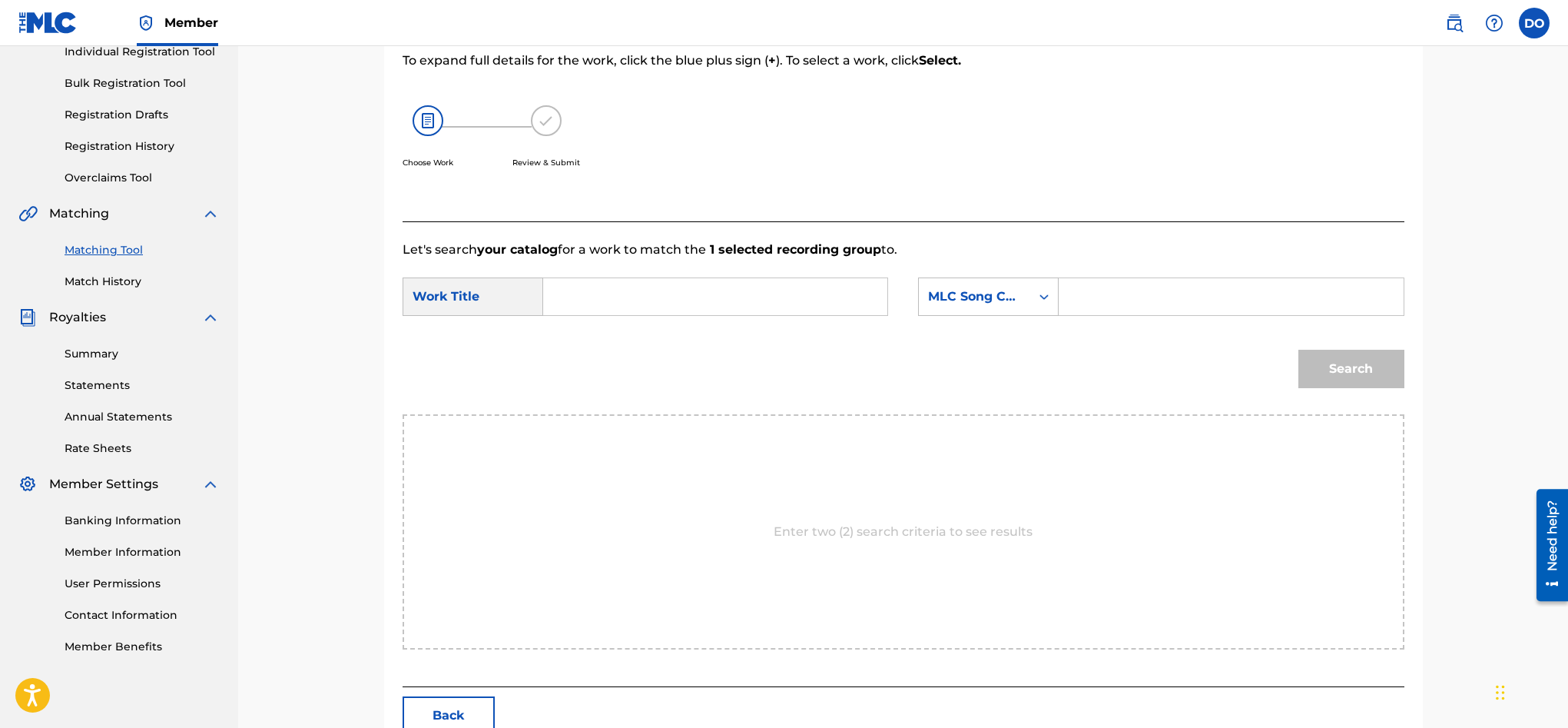
click at [614, 306] on input "Search Form" at bounding box center [715, 297] width 318 height 37
type input "Her Beauty"
click at [1041, 306] on div "Search Form" at bounding box center [1044, 296] width 28 height 28
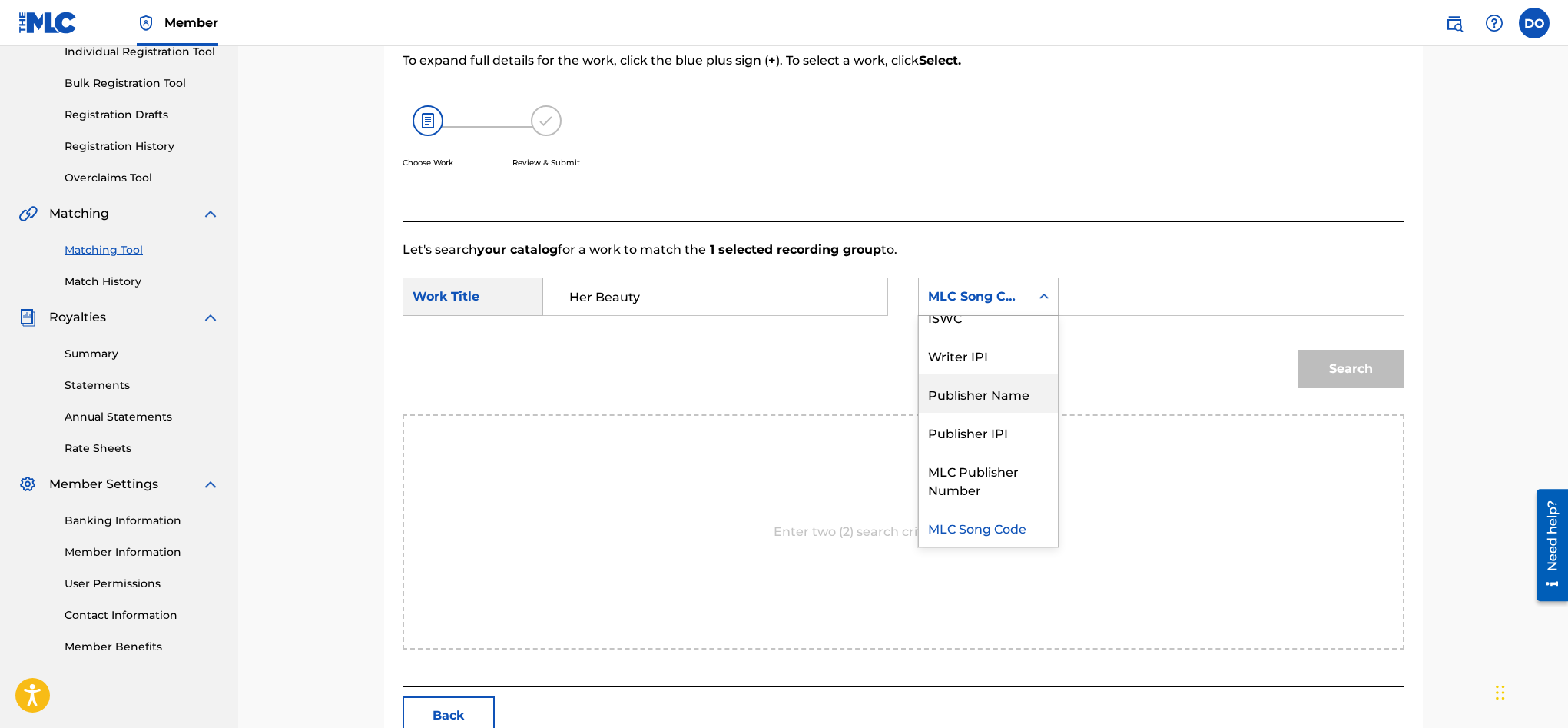
click at [1000, 403] on div "Publisher Name" at bounding box center [988, 394] width 139 height 38
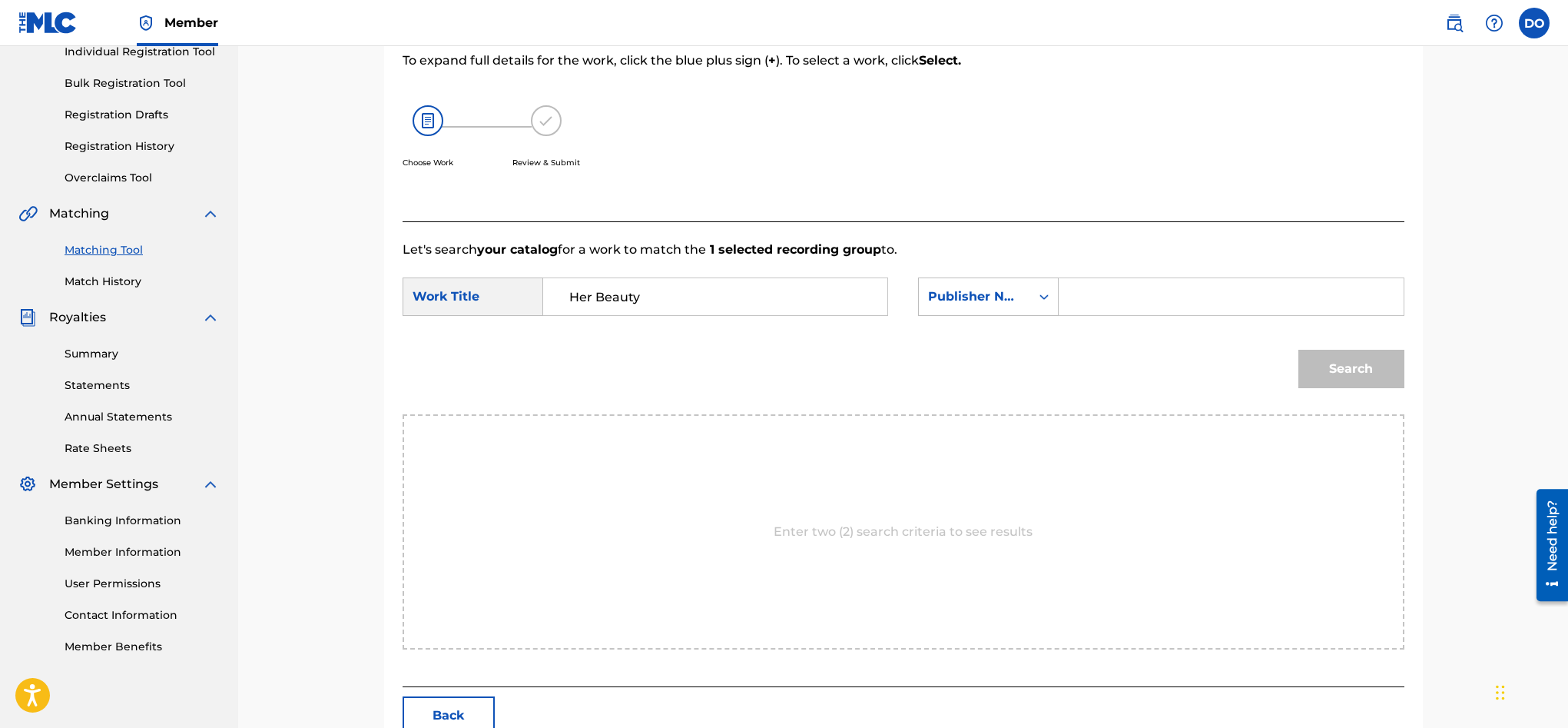
click at [1086, 309] on input "Search Form" at bounding box center [1231, 297] width 318 height 37
type input "Cre8 Piano"
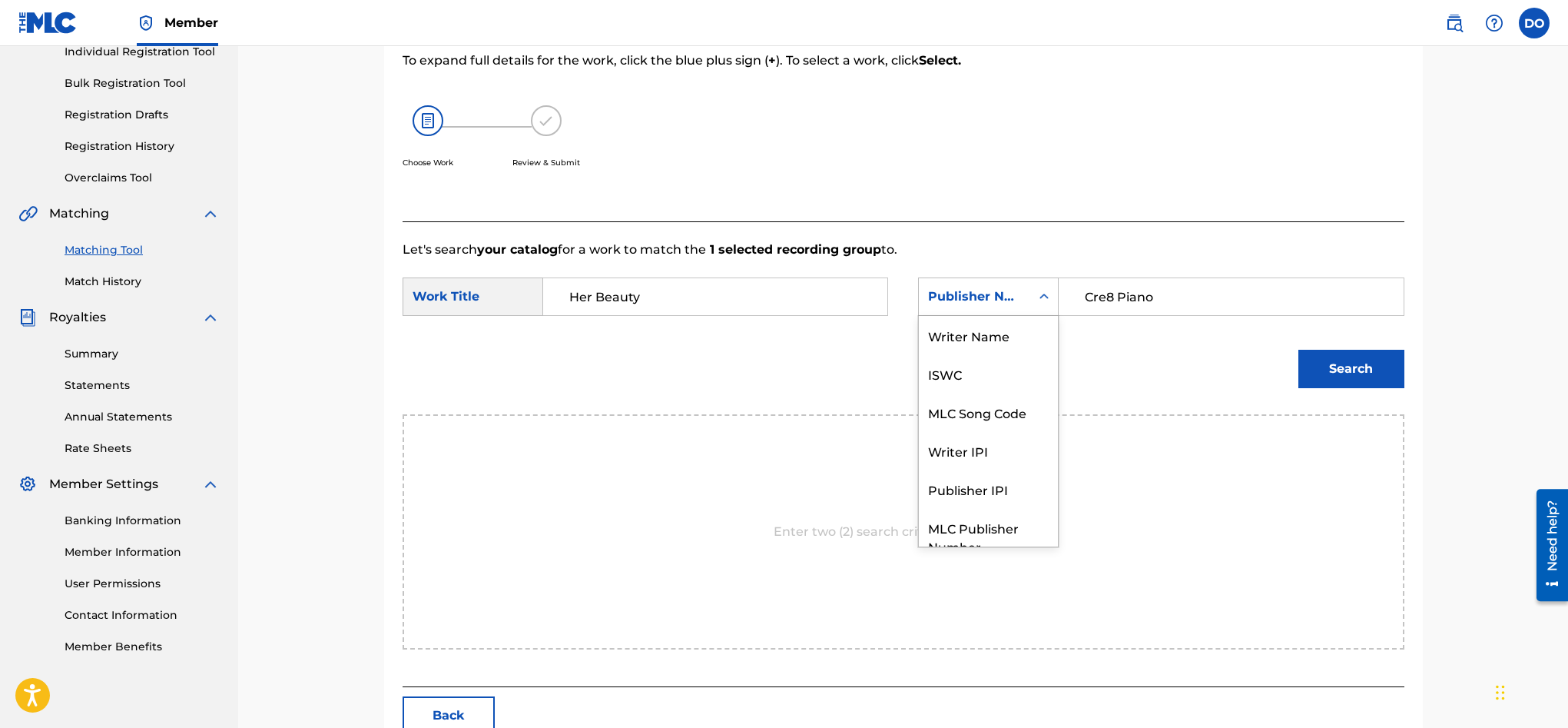
click at [989, 288] on div "Publisher Name" at bounding box center [974, 297] width 93 height 18
click at [1006, 330] on div "Writer Name" at bounding box center [988, 335] width 139 height 38
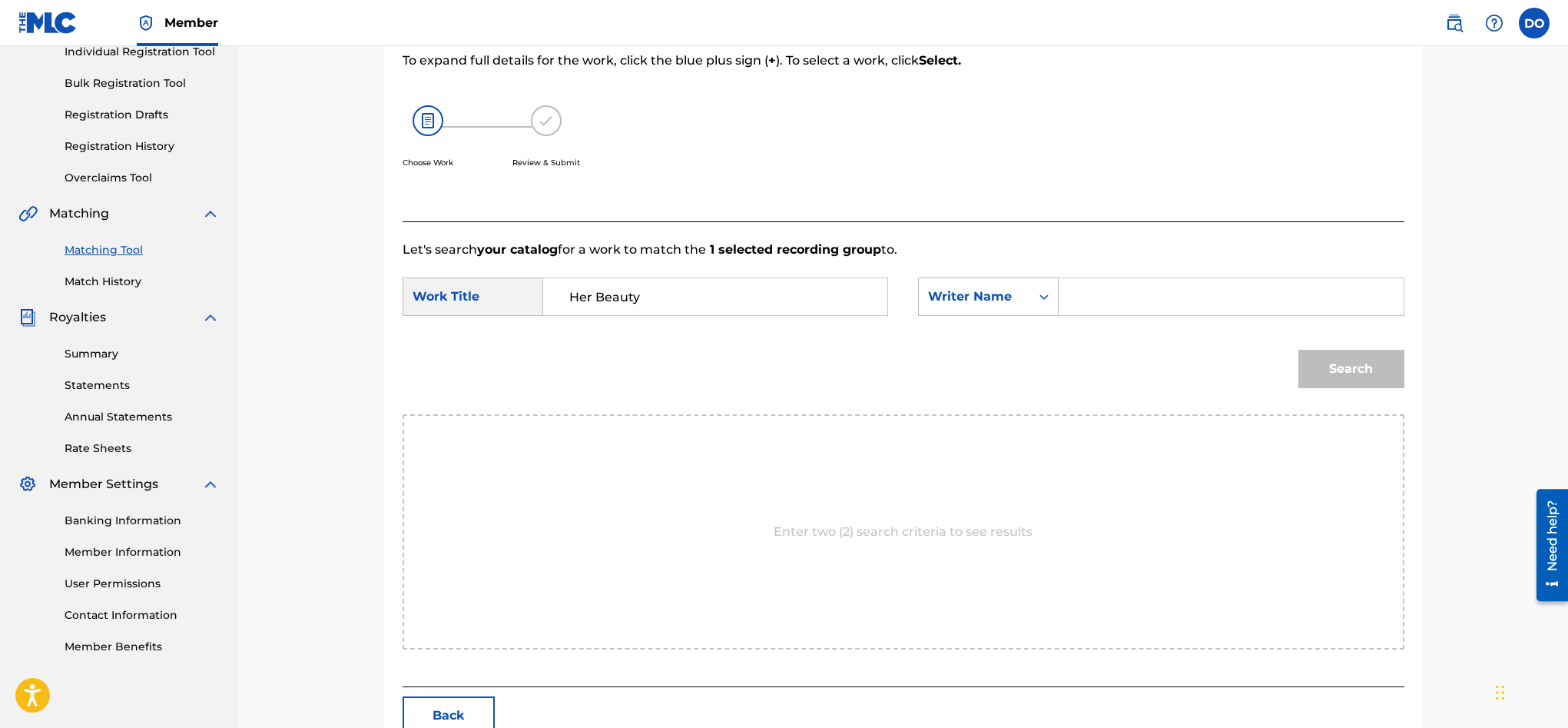
click at [1102, 299] on input "Search Form" at bounding box center [1231, 297] width 318 height 37
type input "C"
type input "D"
click at [1339, 367] on button "Search" at bounding box center [1350, 368] width 106 height 38
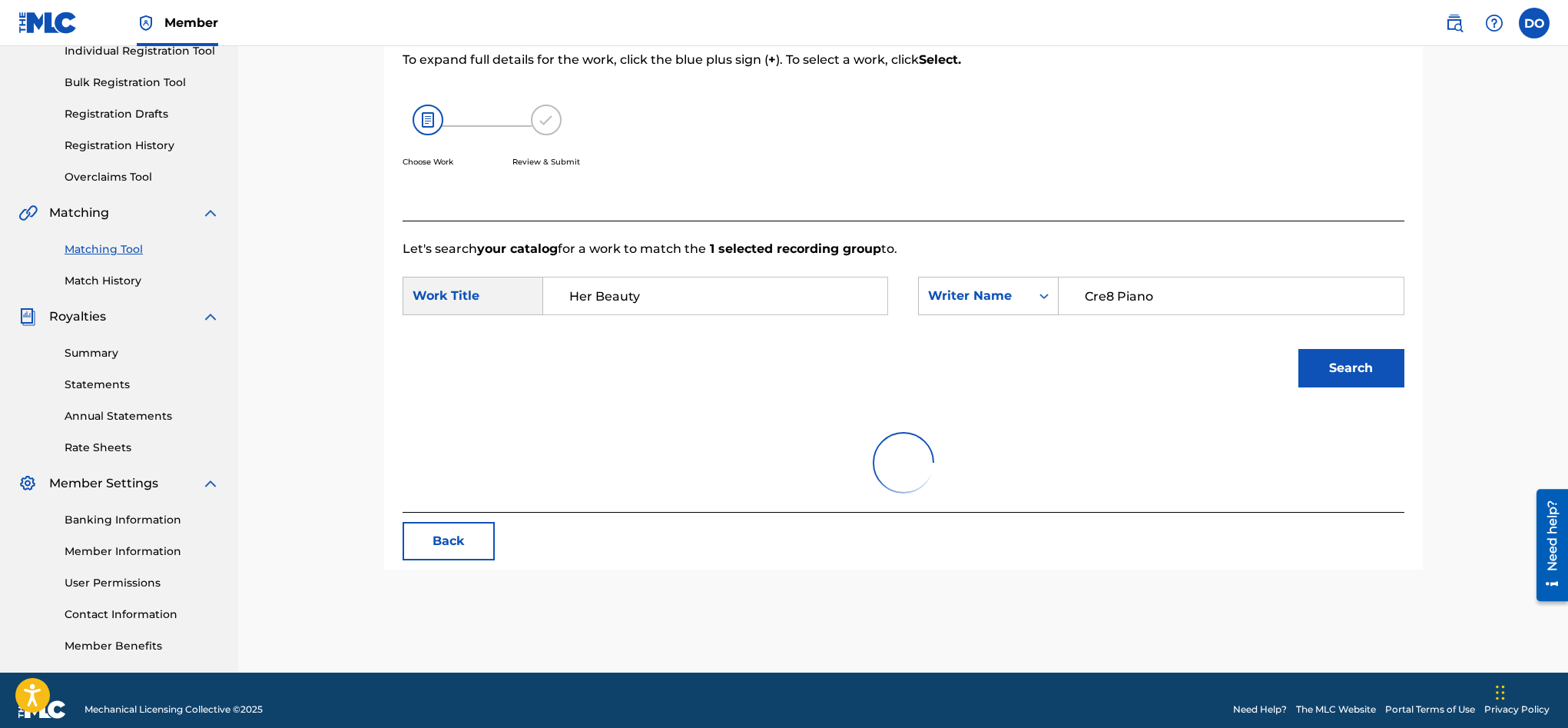
scroll to position [209, 0]
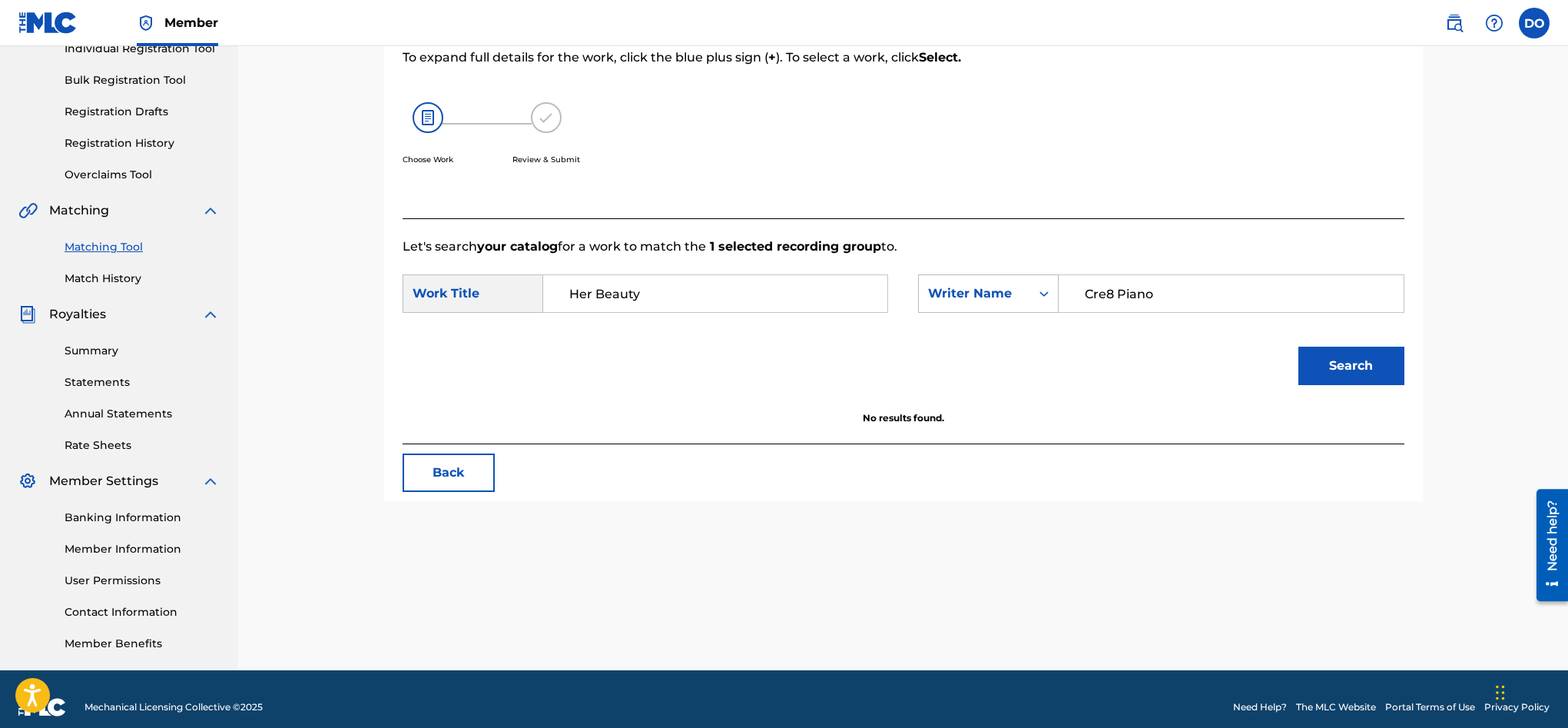
drag, startPoint x: 1155, startPoint y: 290, endPoint x: 1080, endPoint y: 295, distance: 75.2
click at [1080, 295] on input "Cre8 Piano" at bounding box center [1231, 294] width 318 height 37
click at [1335, 369] on button "Search" at bounding box center [1350, 366] width 106 height 38
drag, startPoint x: 1121, startPoint y: 296, endPoint x: 1080, endPoint y: 298, distance: 41.0
click at [1080, 298] on input "Dylon" at bounding box center [1231, 294] width 318 height 37
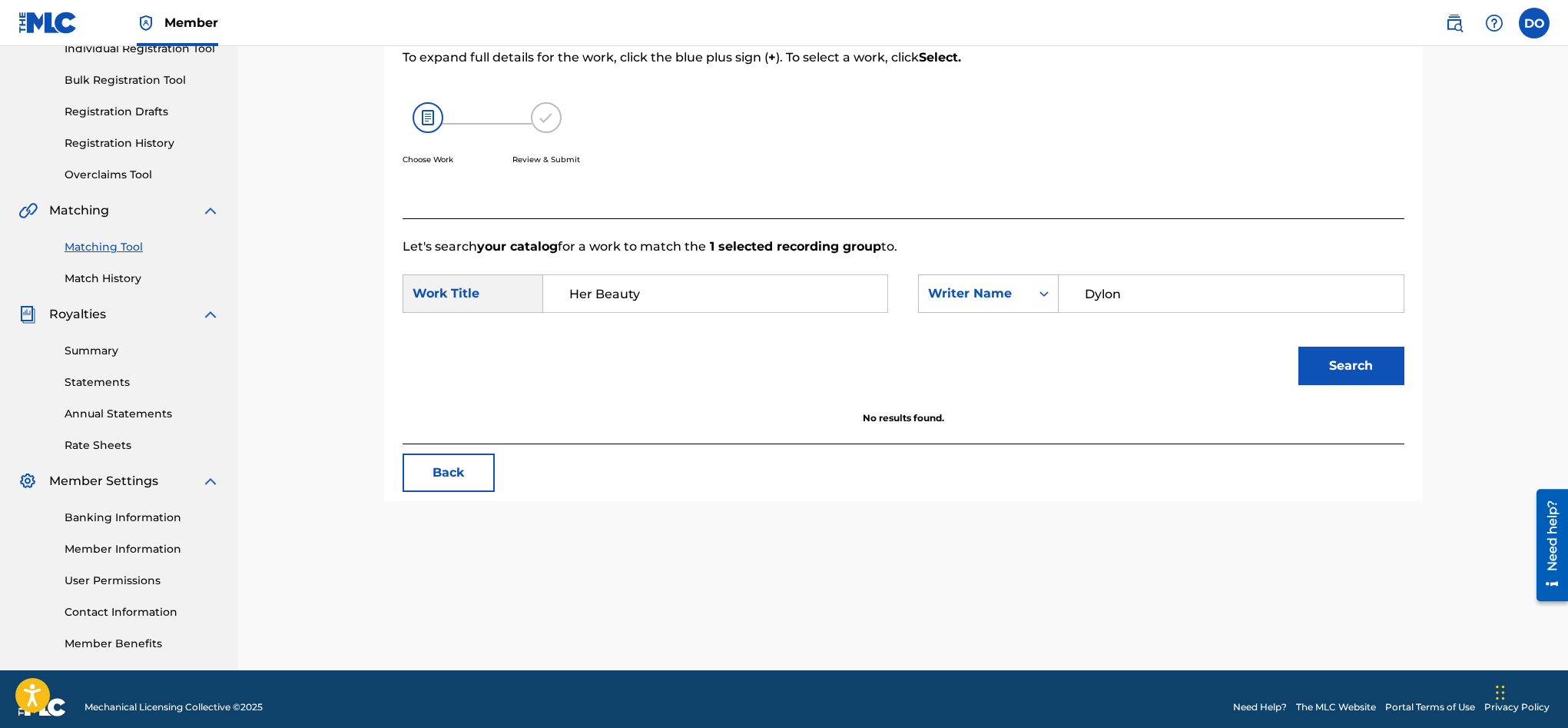
click at [1141, 298] on input "Dylon" at bounding box center [1231, 294] width 318 height 37
type input "Dylon Bernard O'Leary"
click at [1360, 367] on button "Search" at bounding box center [1350, 366] width 106 height 38
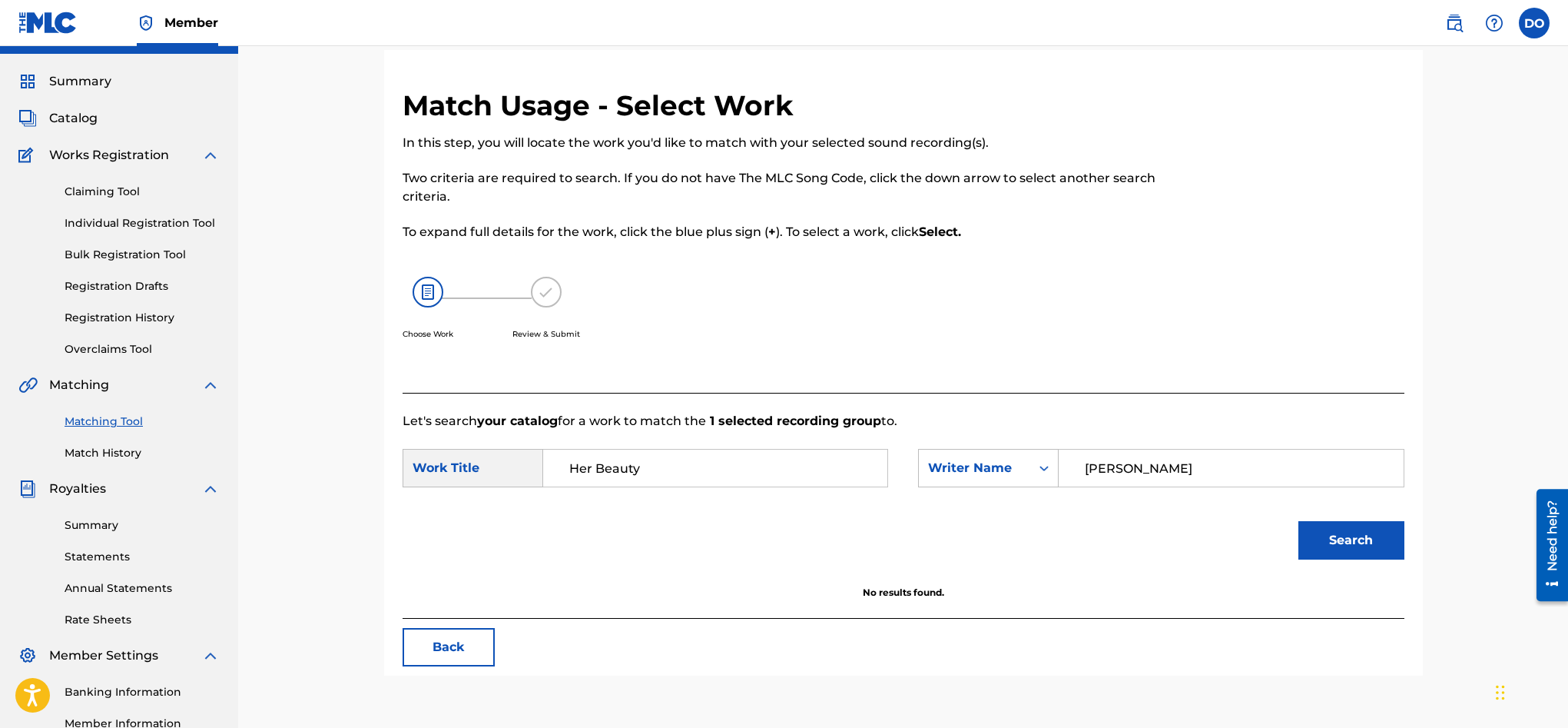
scroll to position [35, 0]
click at [1005, 467] on div "Writer Name" at bounding box center [974, 467] width 93 height 18
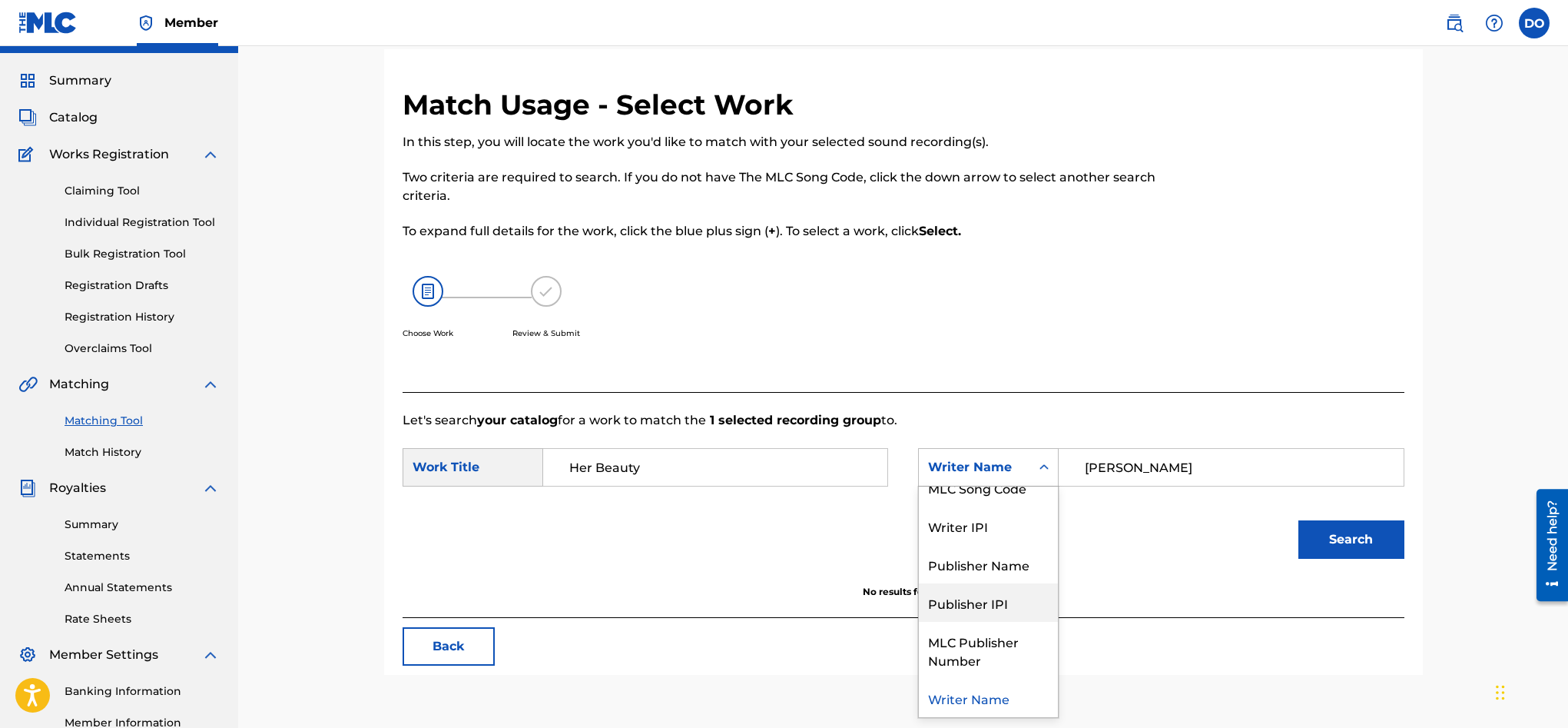
scroll to position [0, 0]
click at [1002, 534] on div "MLC Song Code" at bounding box center [988, 544] width 139 height 38
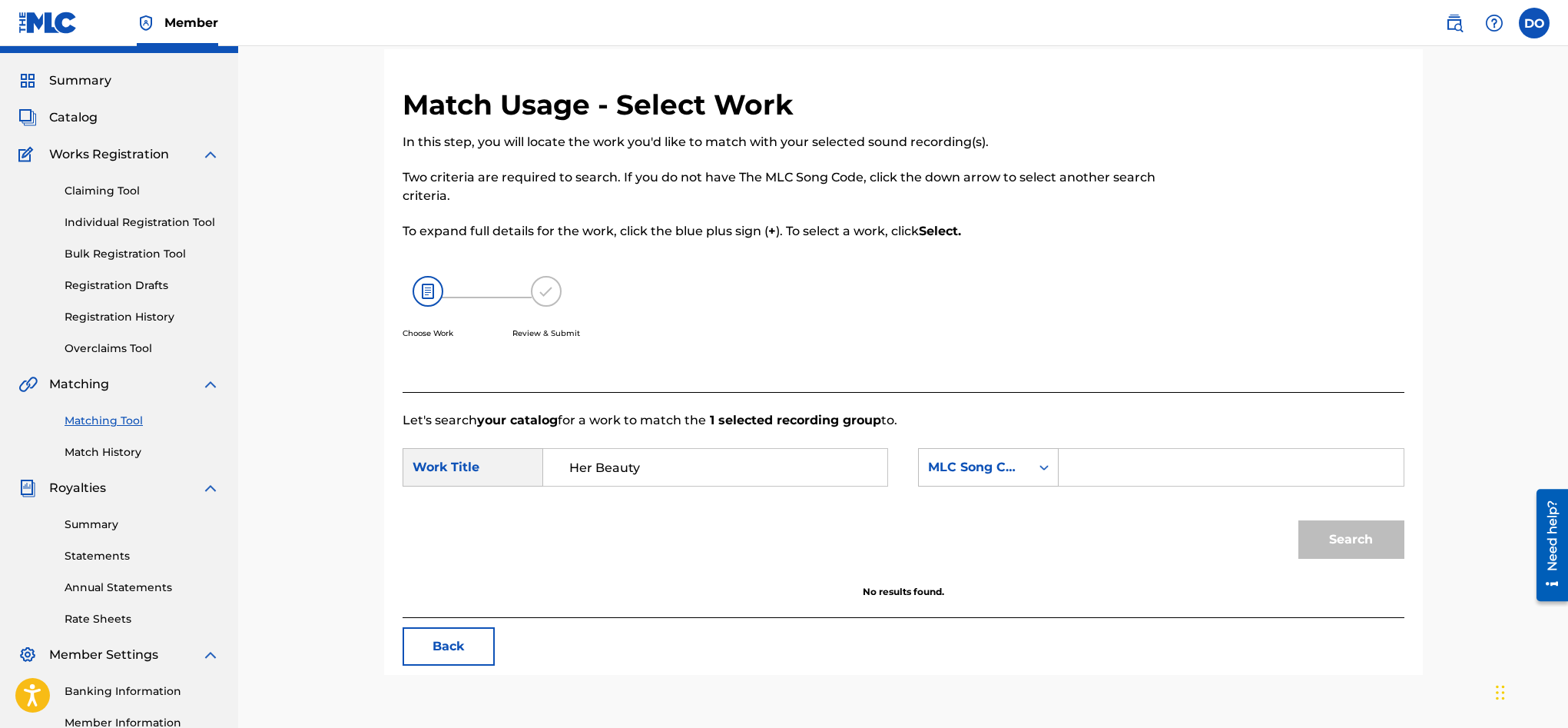
click at [1160, 476] on input "Search Form" at bounding box center [1231, 467] width 318 height 37
drag, startPoint x: 700, startPoint y: 459, endPoint x: 545, endPoint y: 465, distance: 155.1
click at [545, 465] on div "Her Beauty" at bounding box center [716, 467] width 345 height 38
click at [433, 295] on img at bounding box center [428, 291] width 31 height 31
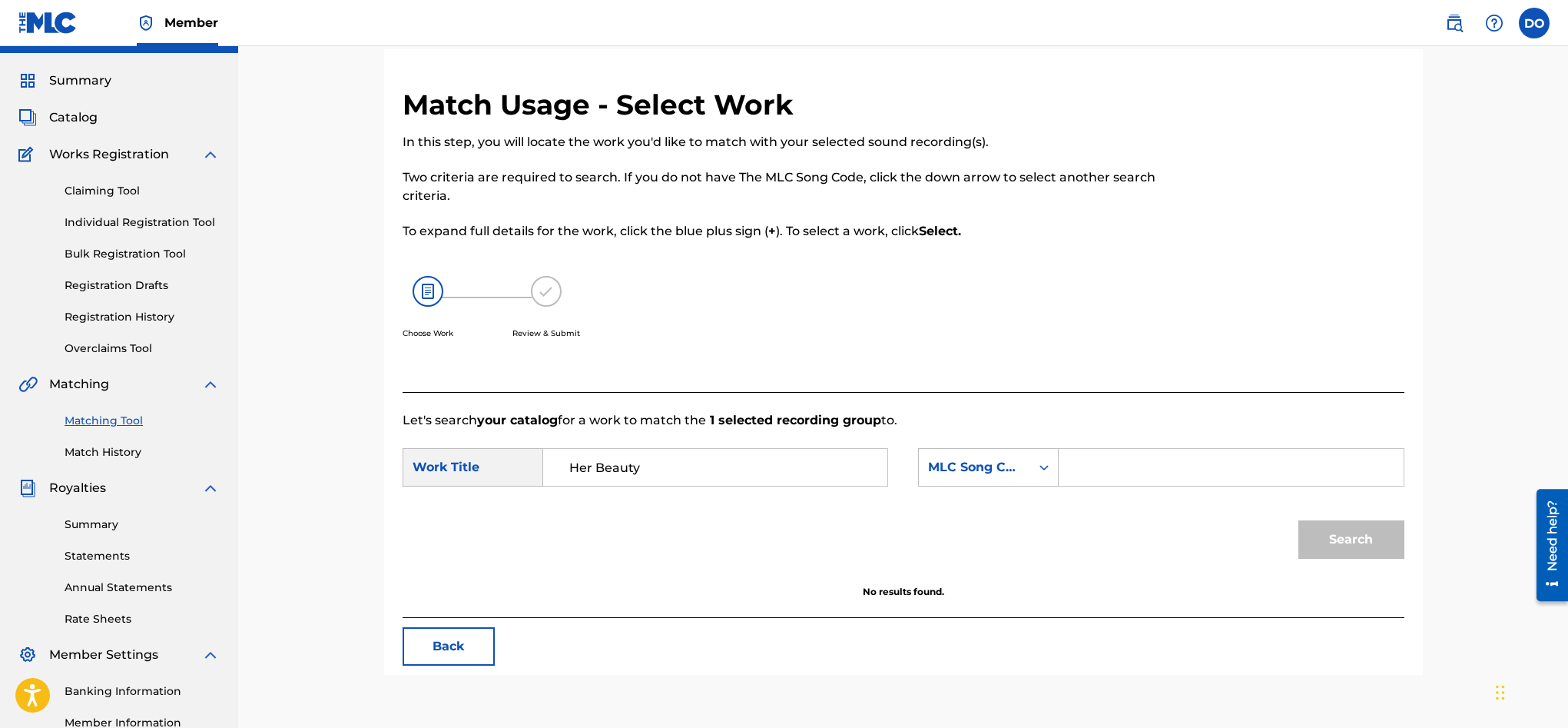
click at [433, 295] on img at bounding box center [428, 291] width 31 height 31
click at [1044, 474] on icon "Search Form" at bounding box center [1044, 467] width 15 height 15
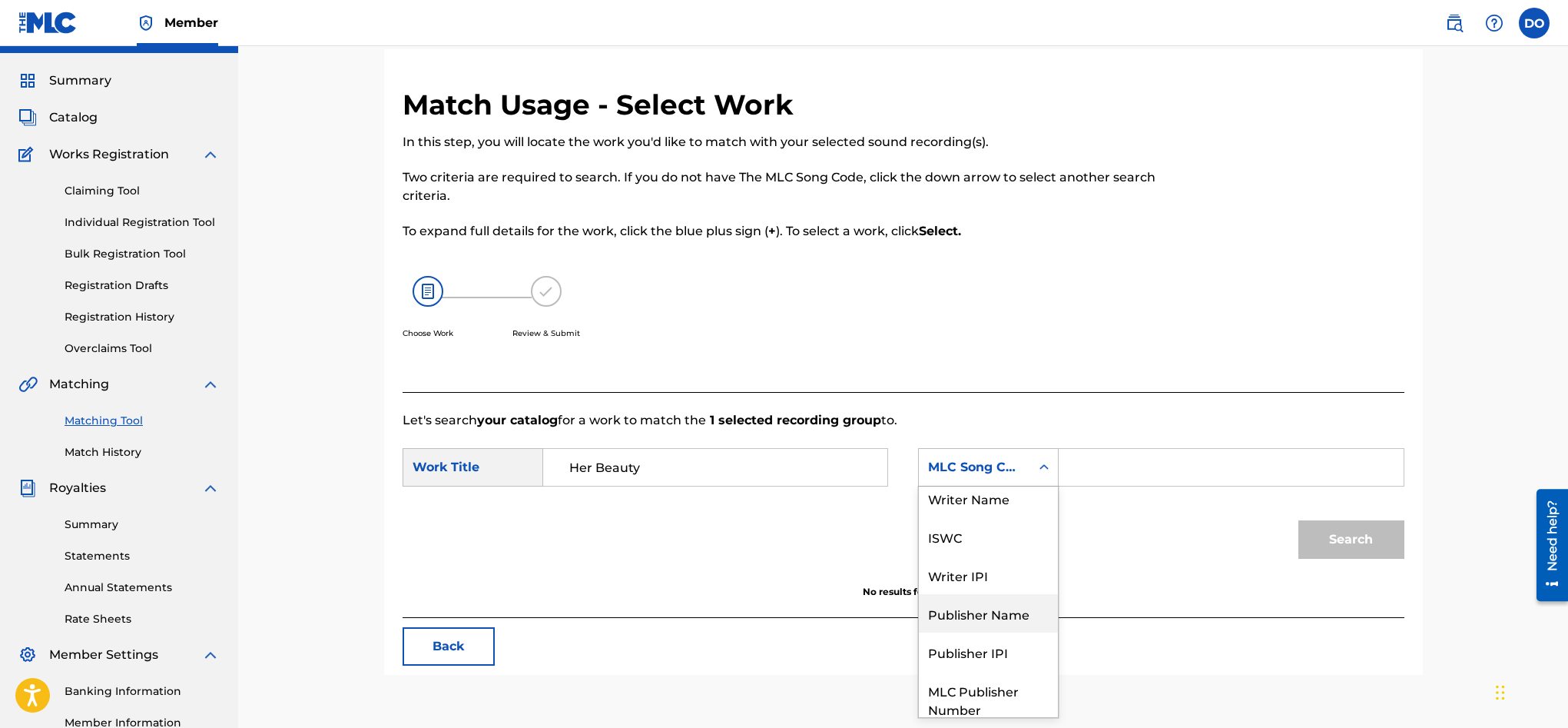
click at [988, 619] on div "Publisher Name" at bounding box center [988, 613] width 139 height 38
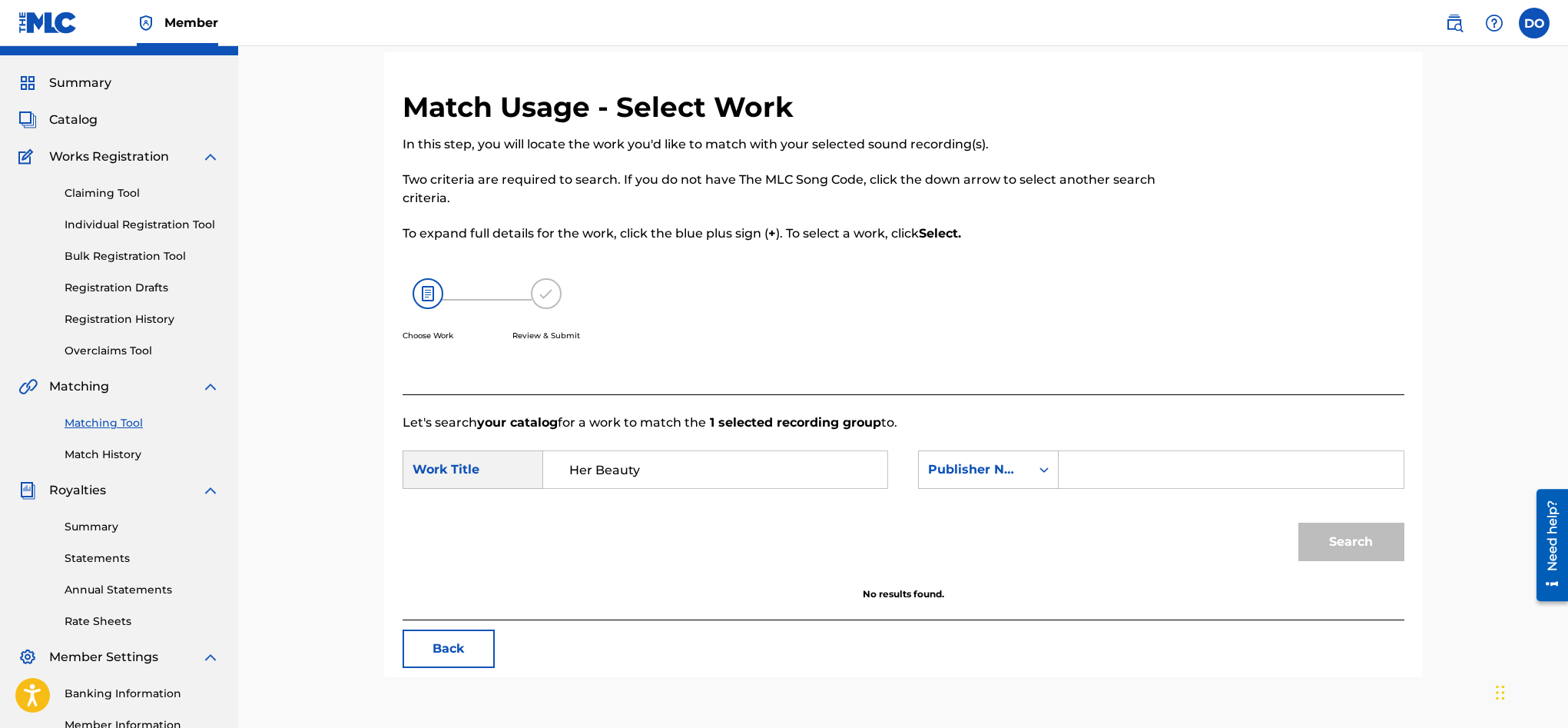
click at [1078, 478] on input "Search Form" at bounding box center [1231, 469] width 318 height 37
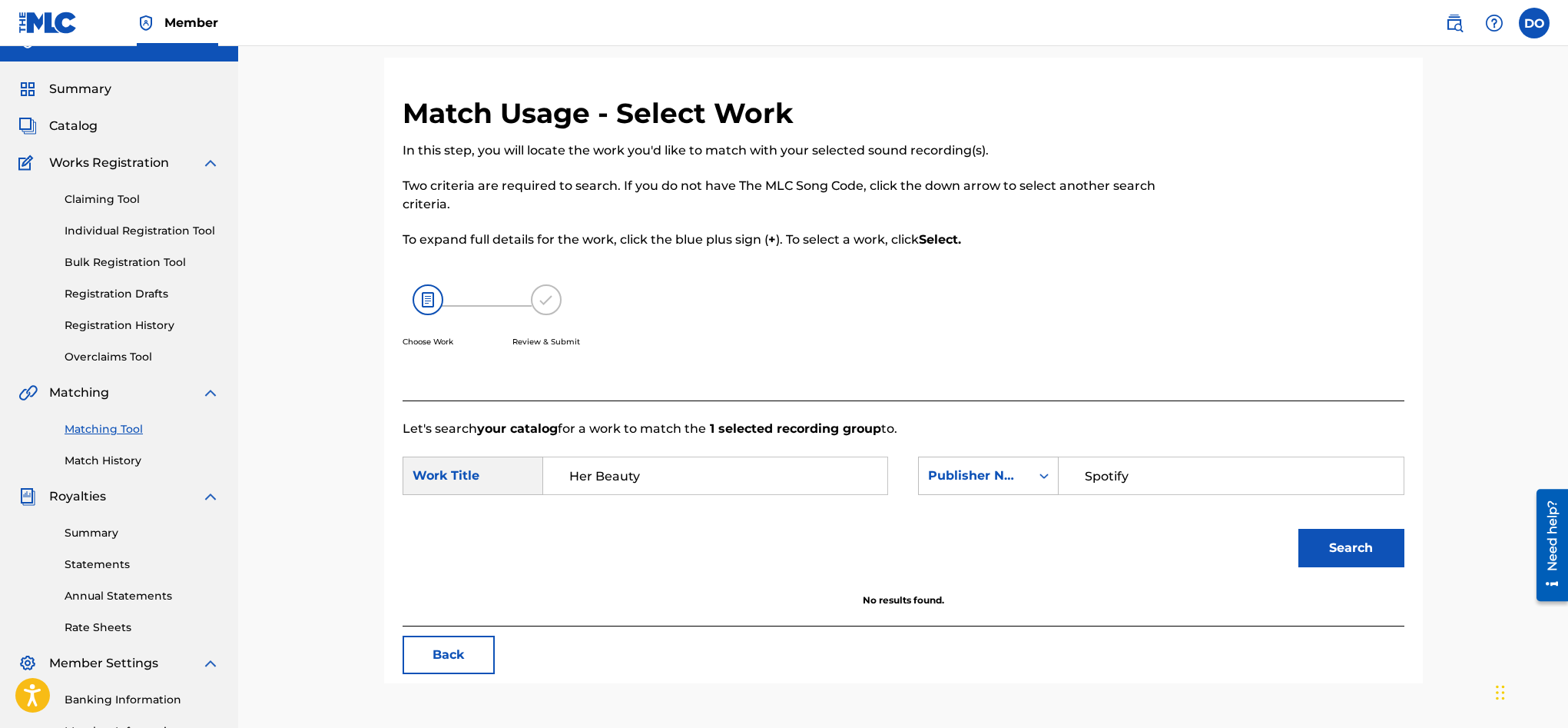
click at [1373, 537] on button "Search" at bounding box center [1350, 548] width 106 height 38
drag, startPoint x: 1184, startPoint y: 479, endPoint x: 1068, endPoint y: 476, distance: 116.0
click at [1068, 476] on div "Spotify" at bounding box center [1231, 475] width 345 height 38
click at [1335, 555] on button "Search" at bounding box center [1350, 548] width 106 height 38
drag, startPoint x: 1200, startPoint y: 484, endPoint x: 1041, endPoint y: 475, distance: 159.3
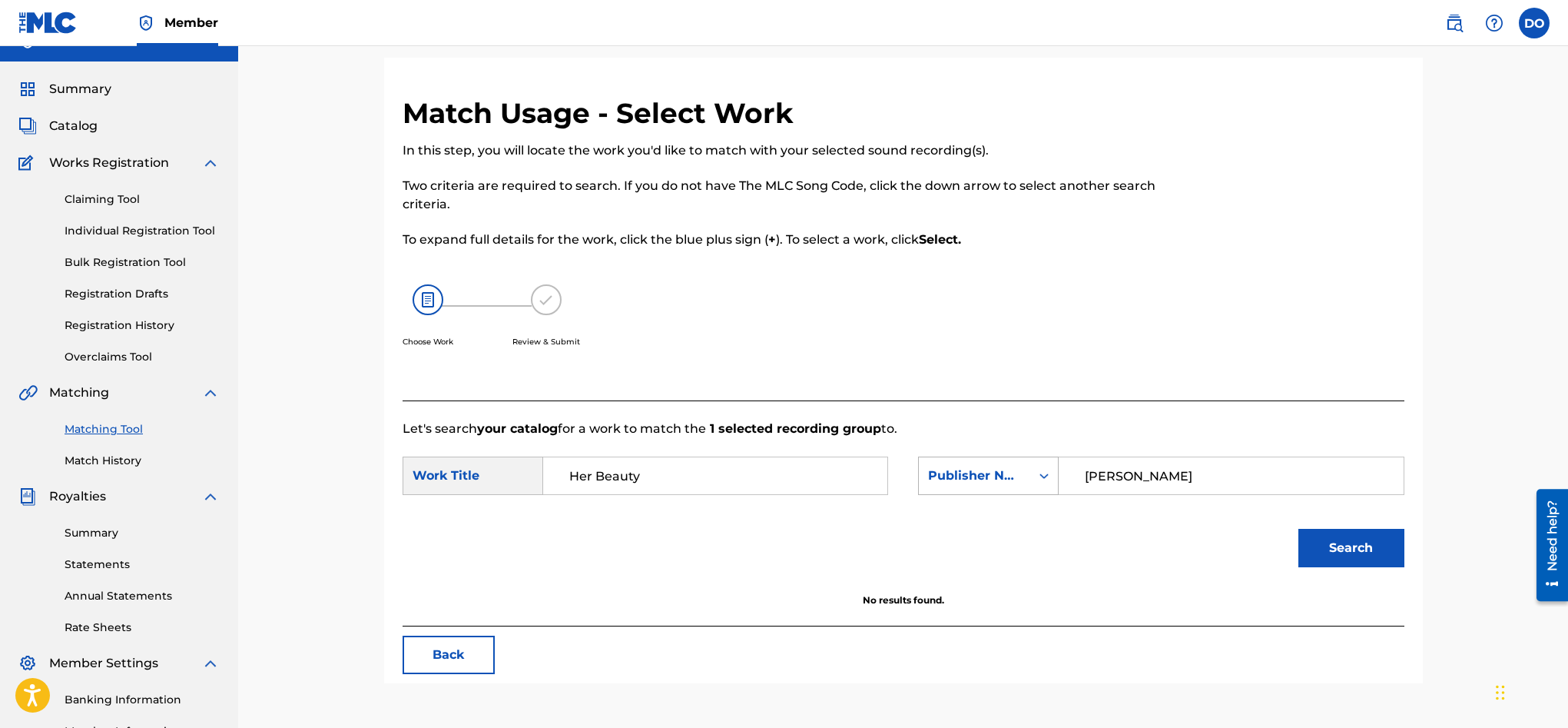
click at [1040, 475] on div "SearchWithCriteria9d622779-89e8-440a-95e3-514f8576df4e Publisher Name Dylon O'L…" at bounding box center [1160, 475] width 485 height 38
type input "Cre8 Piano"
click at [1298, 529] on button "Search" at bounding box center [1350, 548] width 106 height 38
click at [562, 471] on input "Her Beauty" at bounding box center [715, 475] width 318 height 37
click at [642, 477] on input "Her Beauty" at bounding box center [715, 475] width 318 height 37
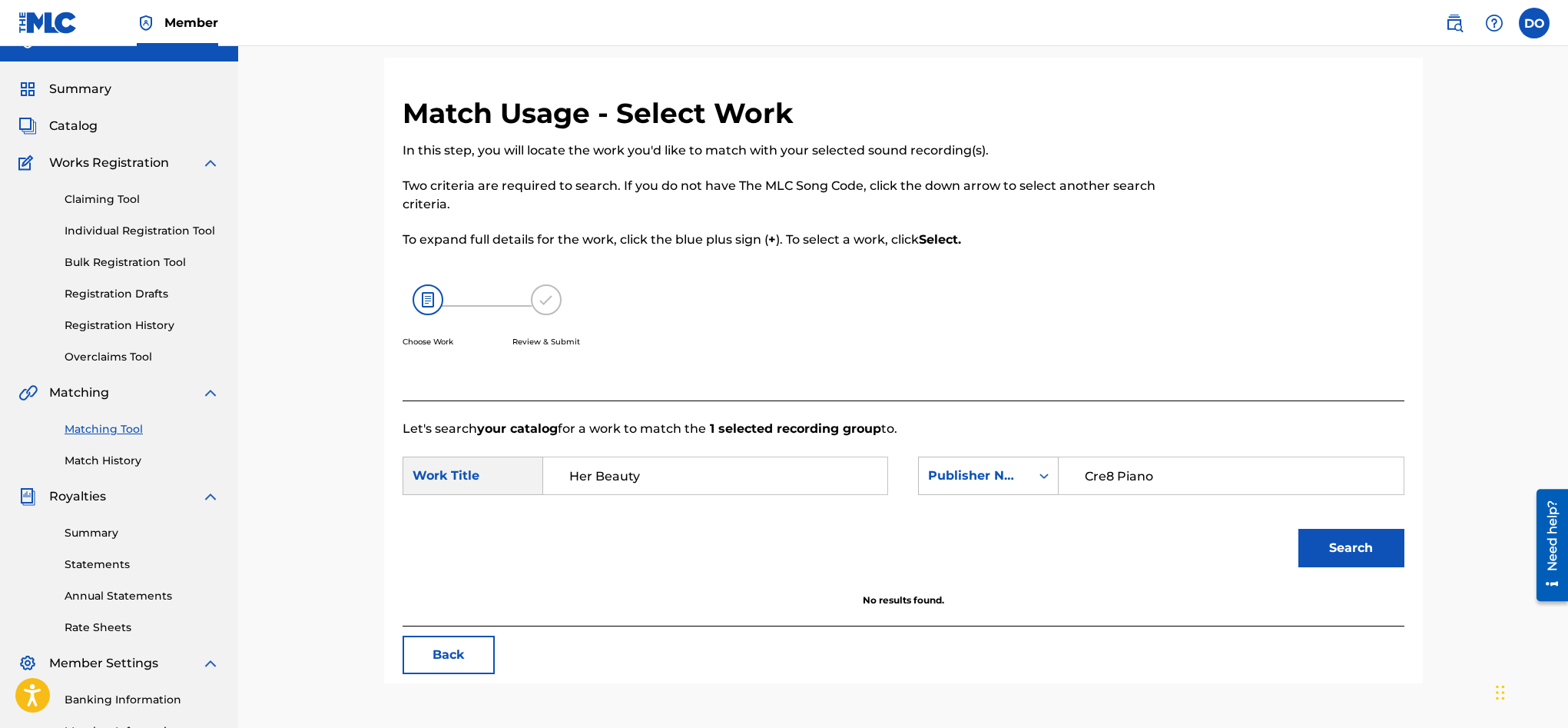
type input "Her Beauty"
click at [1298, 529] on button "Search" at bounding box center [1350, 548] width 106 height 38
click at [439, 659] on button "Back" at bounding box center [448, 655] width 93 height 38
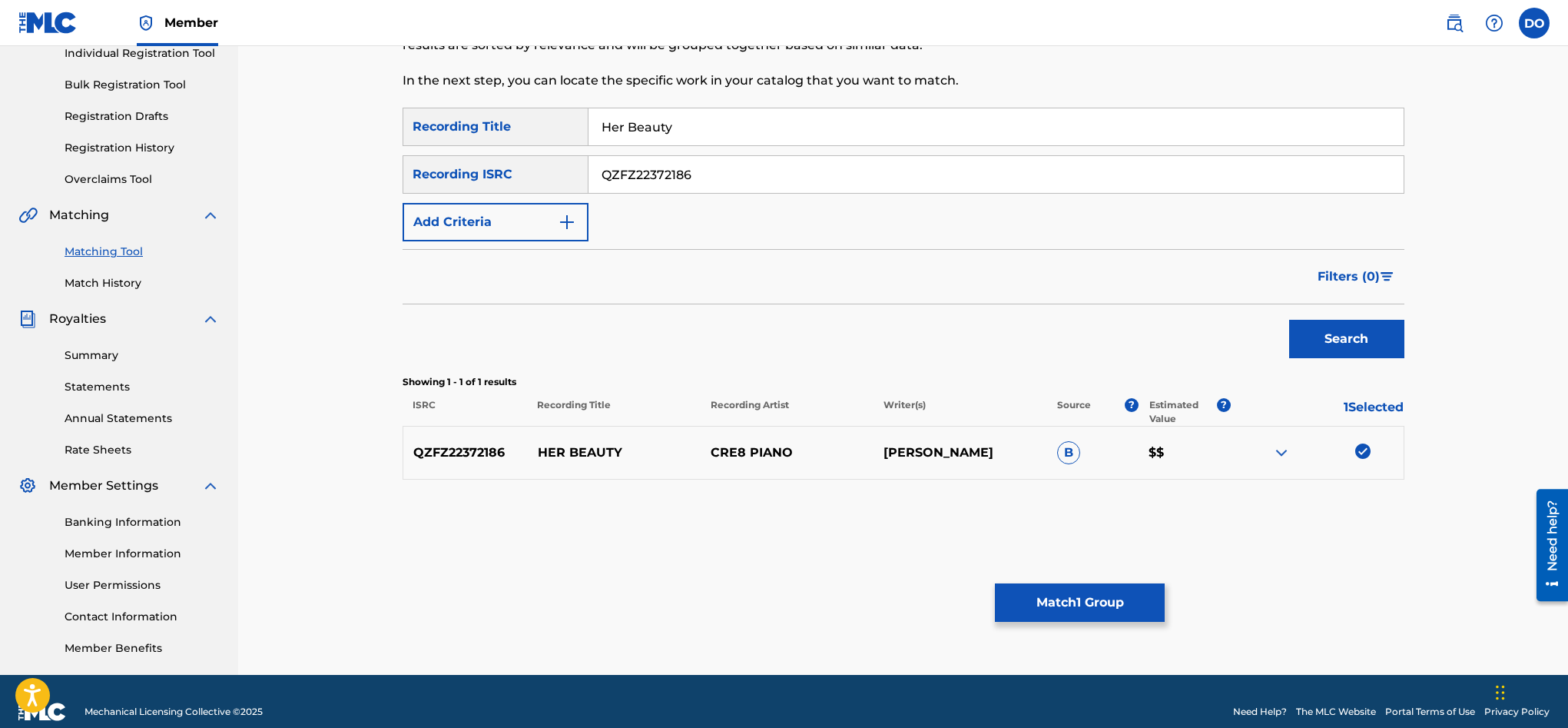
scroll to position [225, 0]
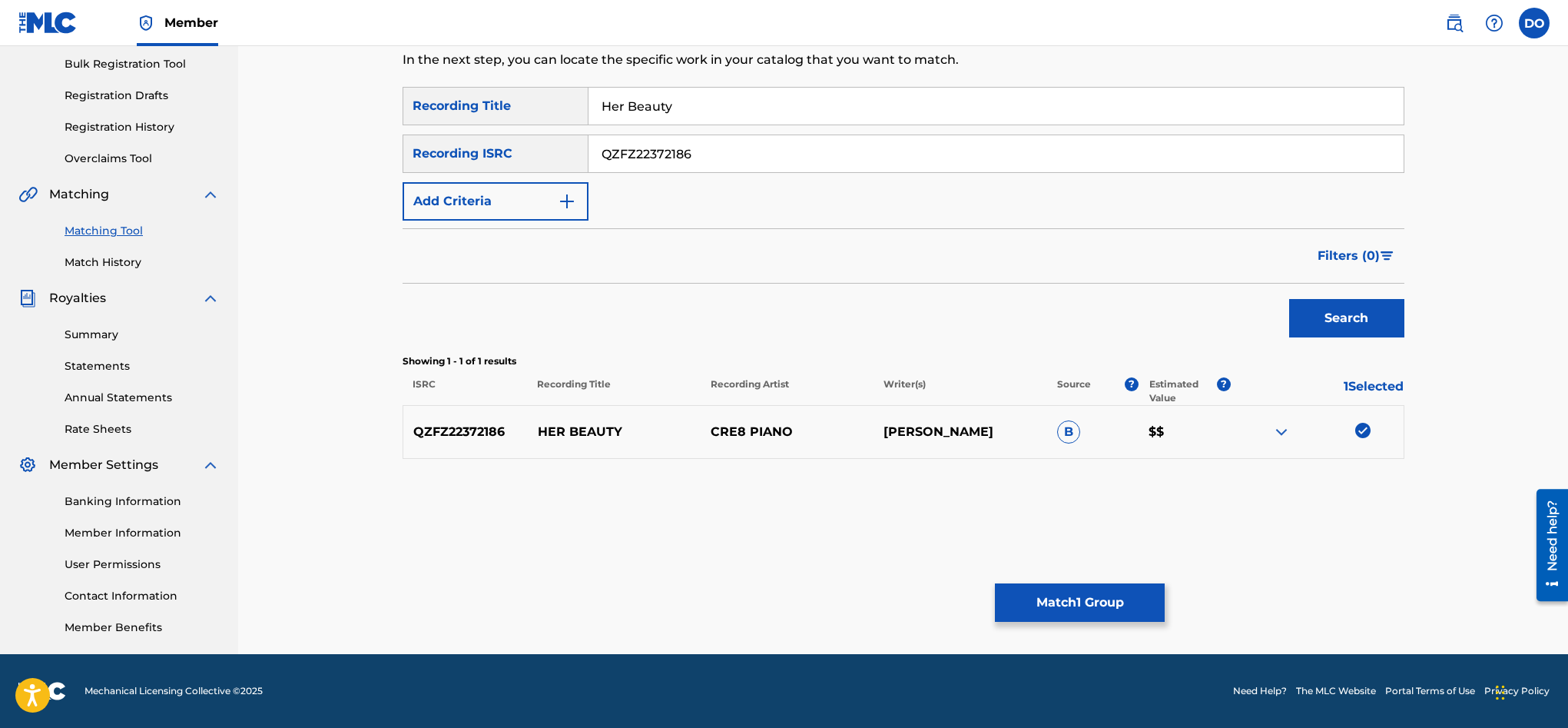
click at [1125, 605] on button "Match 1 Group" at bounding box center [1080, 602] width 170 height 38
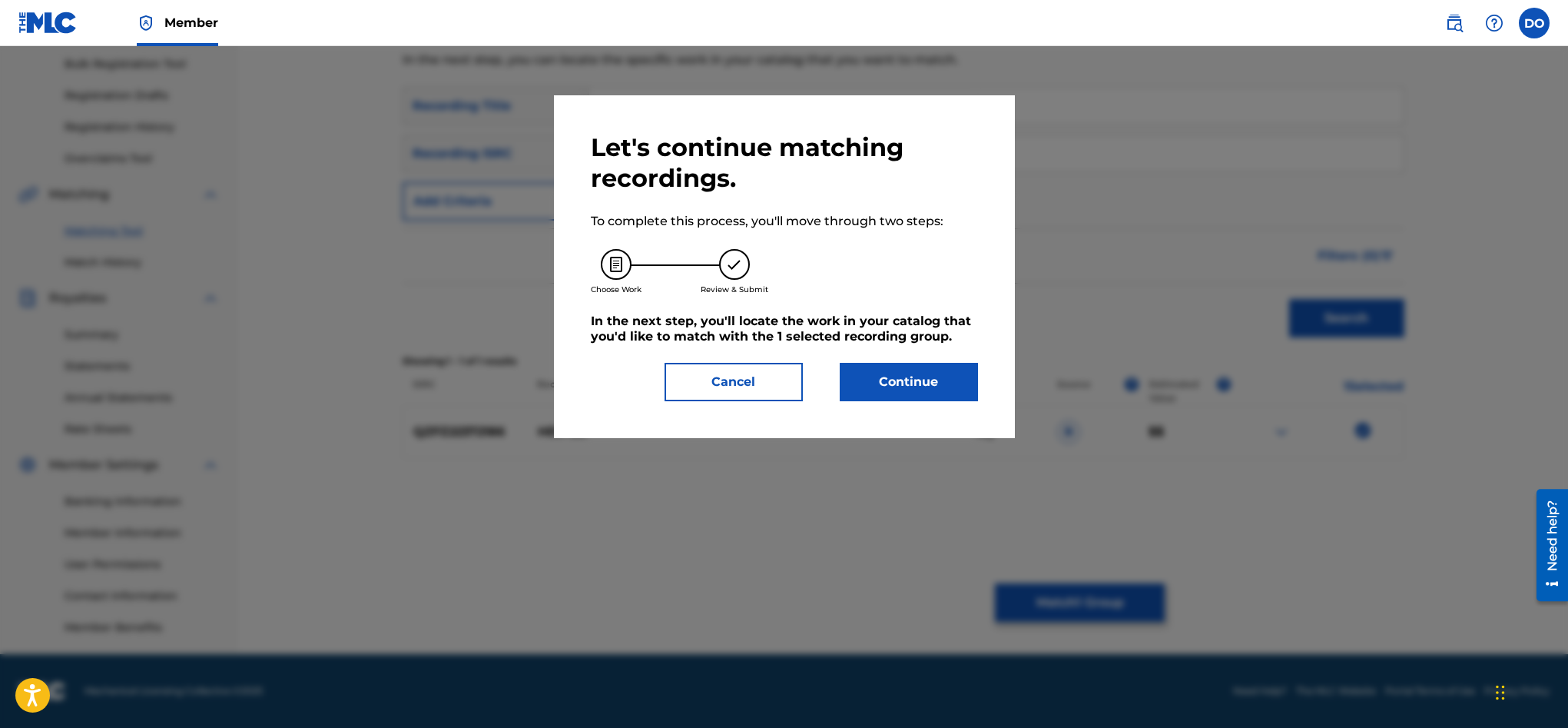
click at [919, 385] on button "Continue" at bounding box center [909, 382] width 138 height 38
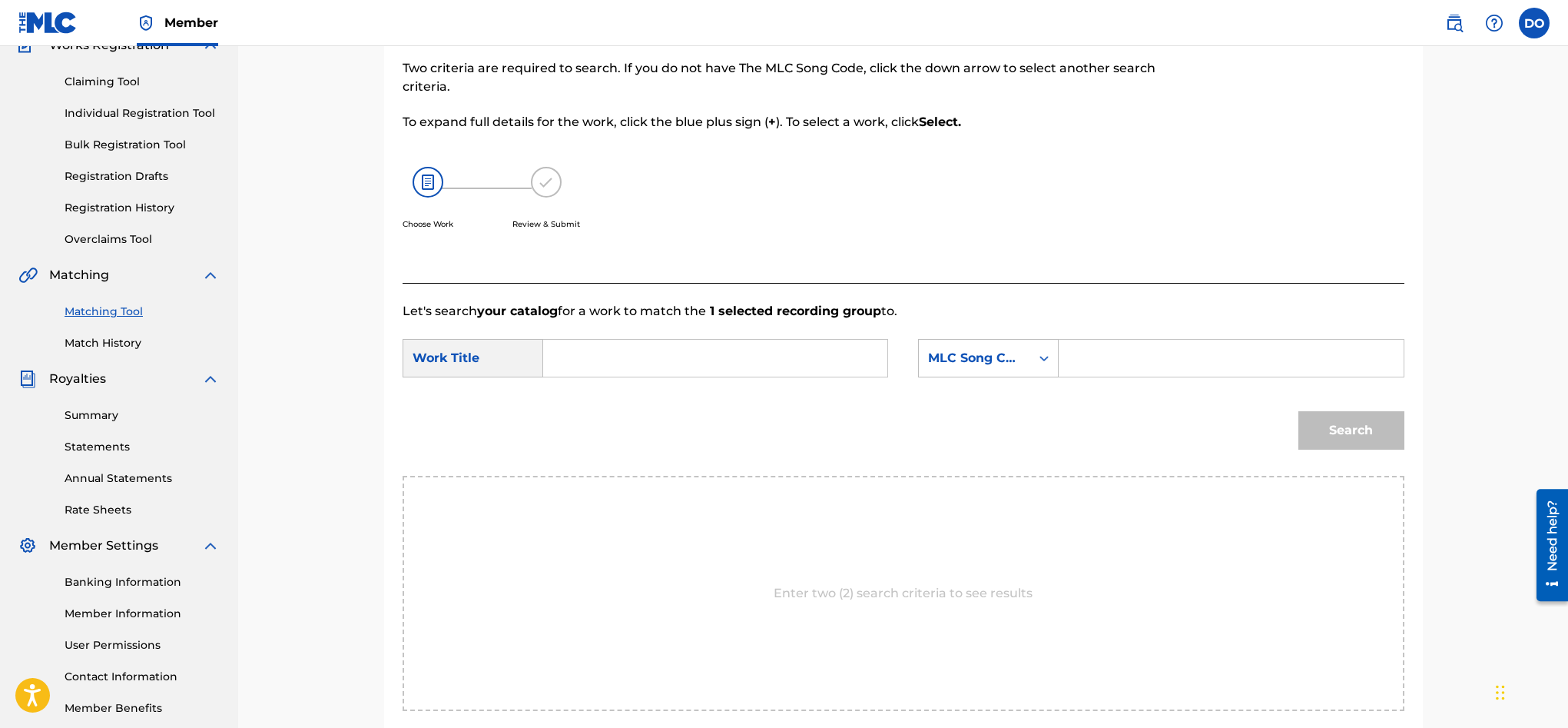
scroll to position [159, 0]
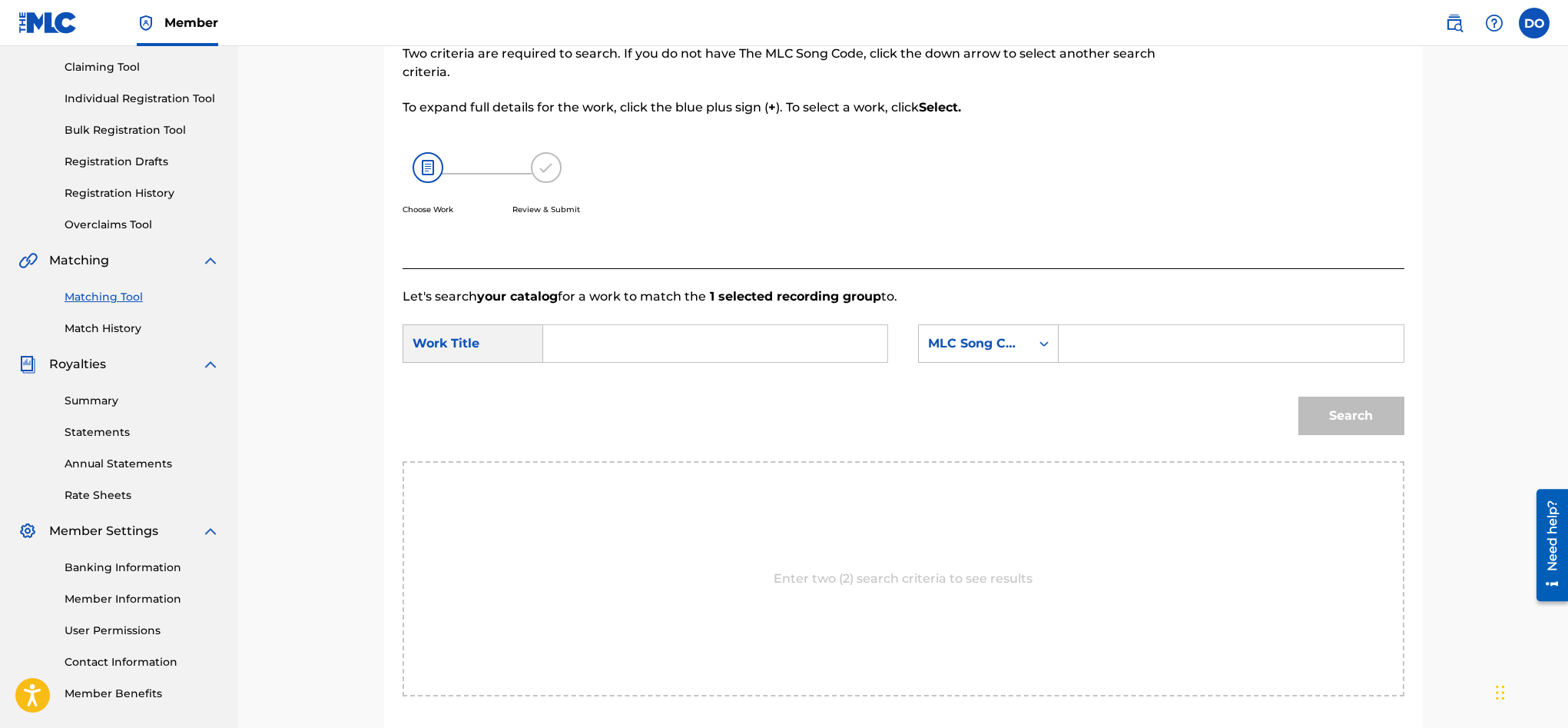
click at [675, 315] on form "SearchWithCriteria021428c3-6cbc-49e9-9901-eaa5b6304f79 Work Title SearchWithCri…" at bounding box center [904, 384] width 1002 height 155
click at [680, 334] on input "Search Form" at bounding box center [715, 344] width 318 height 37
type input "Her Beauty"
click at [1265, 346] on input "Search Form" at bounding box center [1231, 344] width 318 height 37
click at [1020, 348] on div "MLC Song Code" at bounding box center [974, 344] width 93 height 18
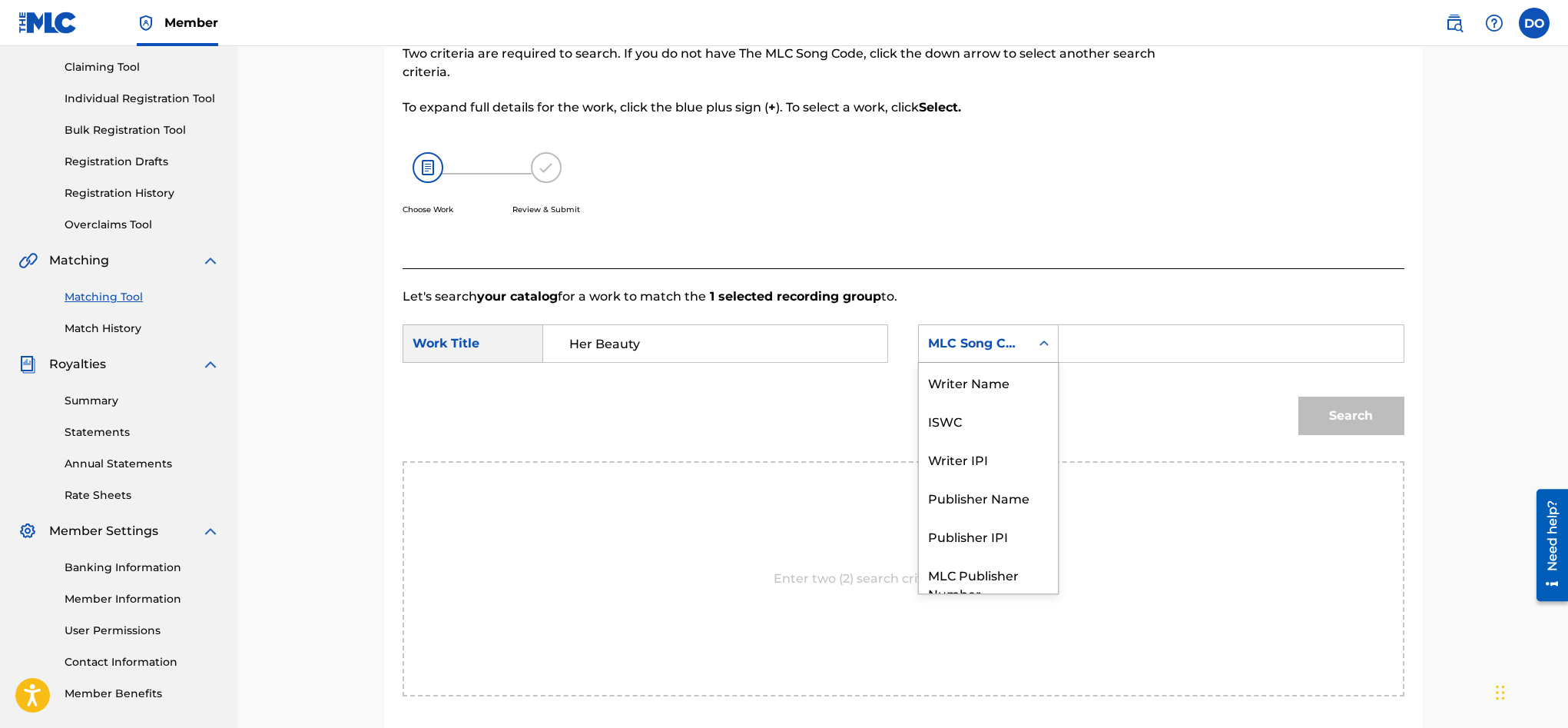
scroll to position [57, 0]
click at [989, 568] on div "MLC Song Code" at bounding box center [988, 574] width 139 height 38
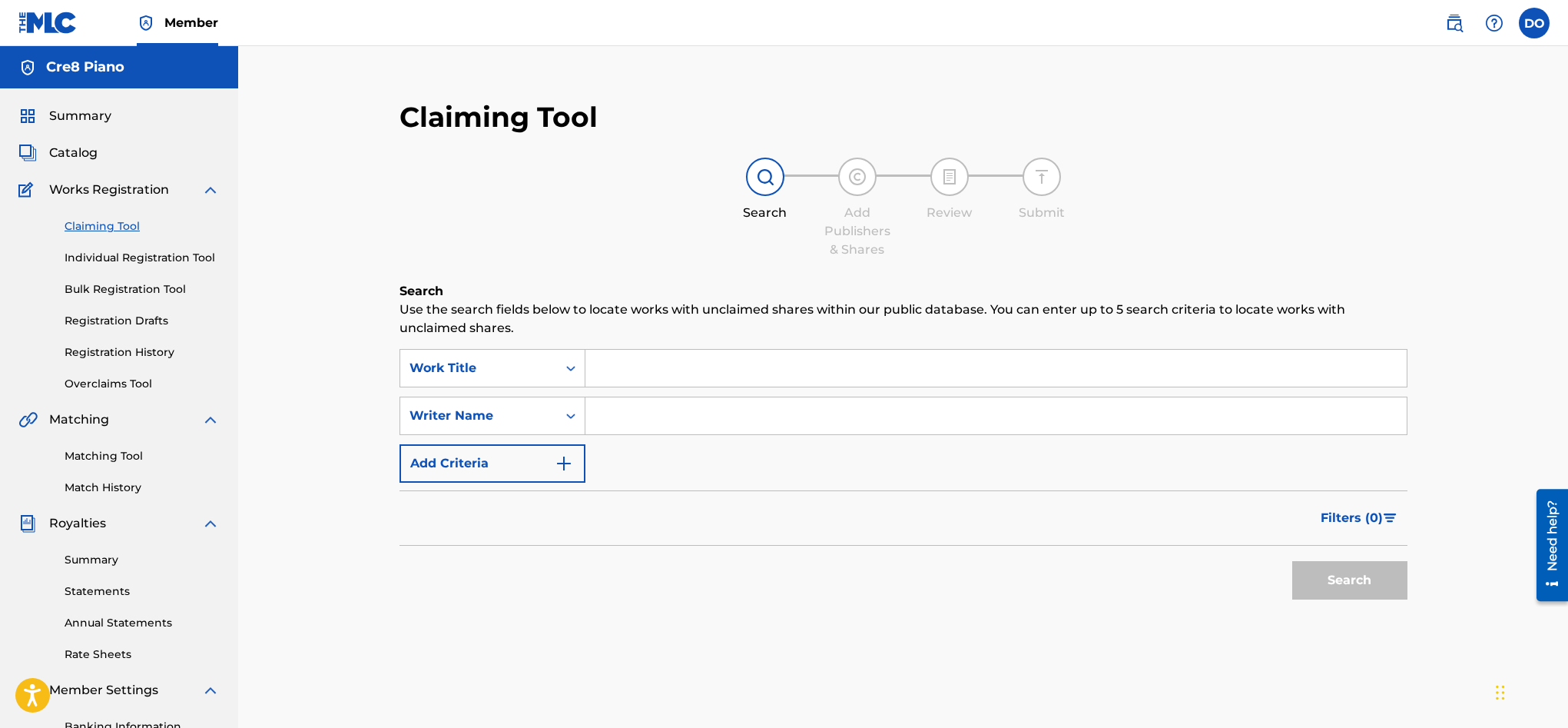
click at [789, 370] on input "Search Form" at bounding box center [995, 368] width 821 height 37
type input "Her Beu"
click at [119, 465] on div "Matching Tool Match History" at bounding box center [118, 462] width 201 height 67
click at [128, 457] on link "Matching Tool" at bounding box center [142, 455] width 155 height 16
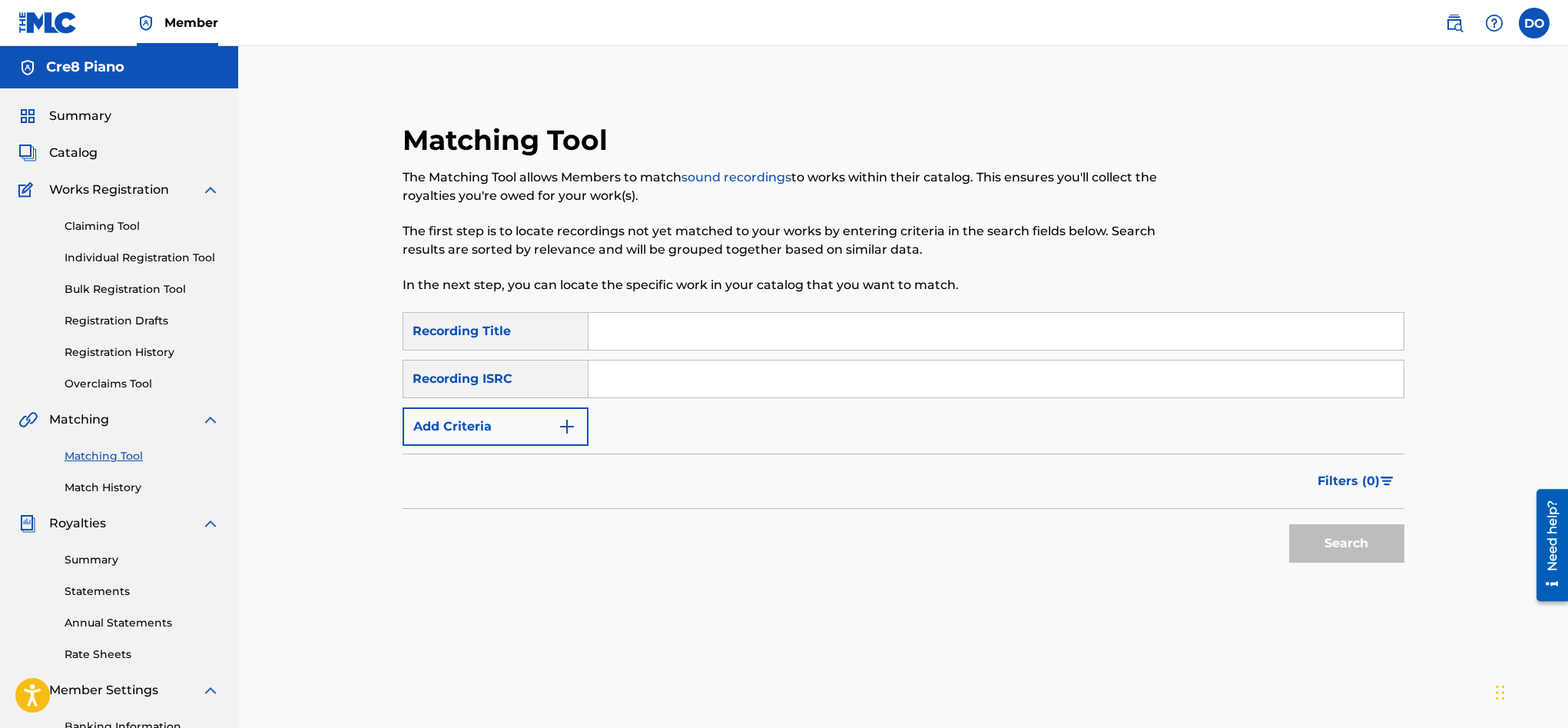
click at [622, 324] on input "Search Form" at bounding box center [996, 331] width 815 height 37
type input "Her Beauty"
click at [654, 376] on input "Search Form" at bounding box center [996, 379] width 815 height 37
click at [691, 367] on input "Search Form" at bounding box center [996, 379] width 815 height 37
click at [694, 387] on input "Search Form" at bounding box center [996, 379] width 815 height 37
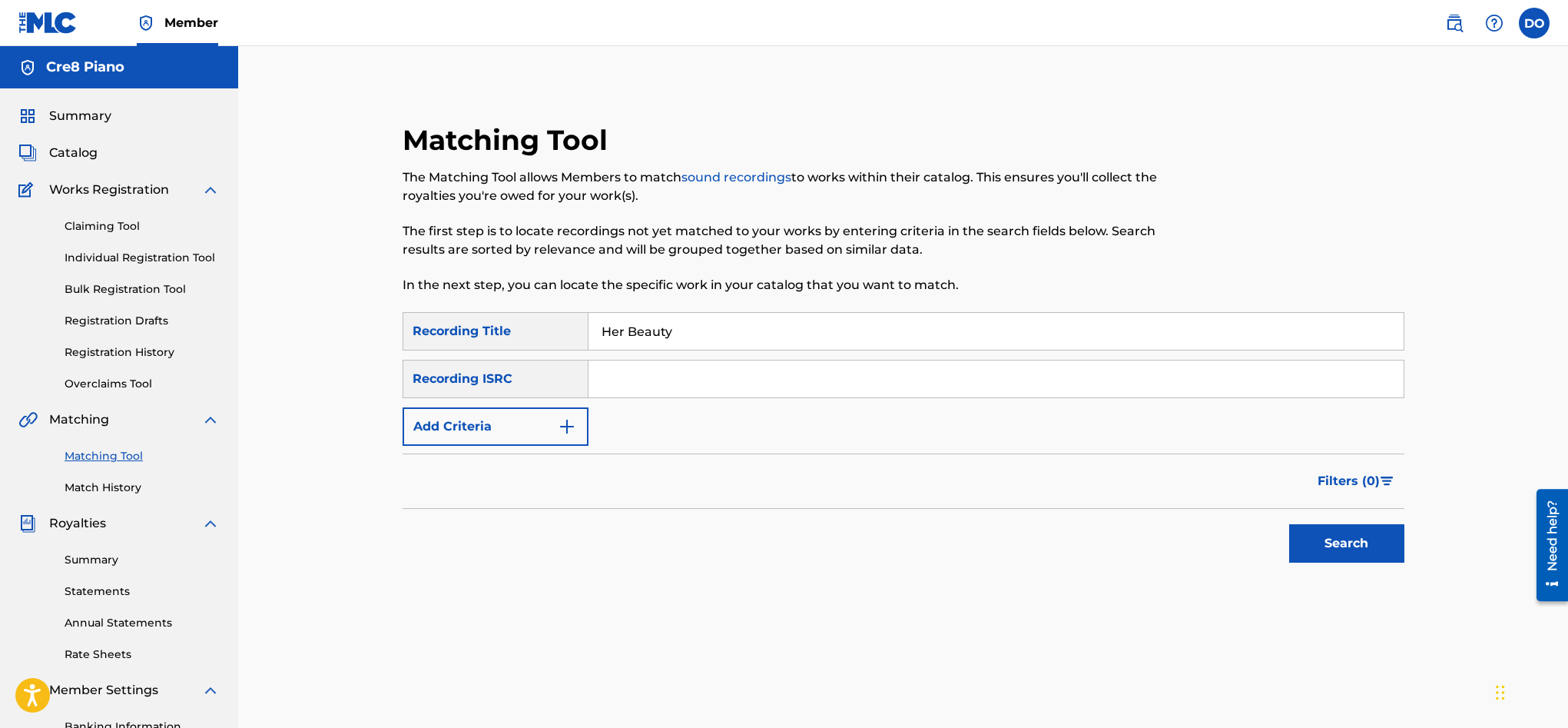
paste input "QZFZ22372186"
type input "QZFZ22372186"
click at [1306, 535] on button "Search" at bounding box center [1346, 544] width 115 height 38
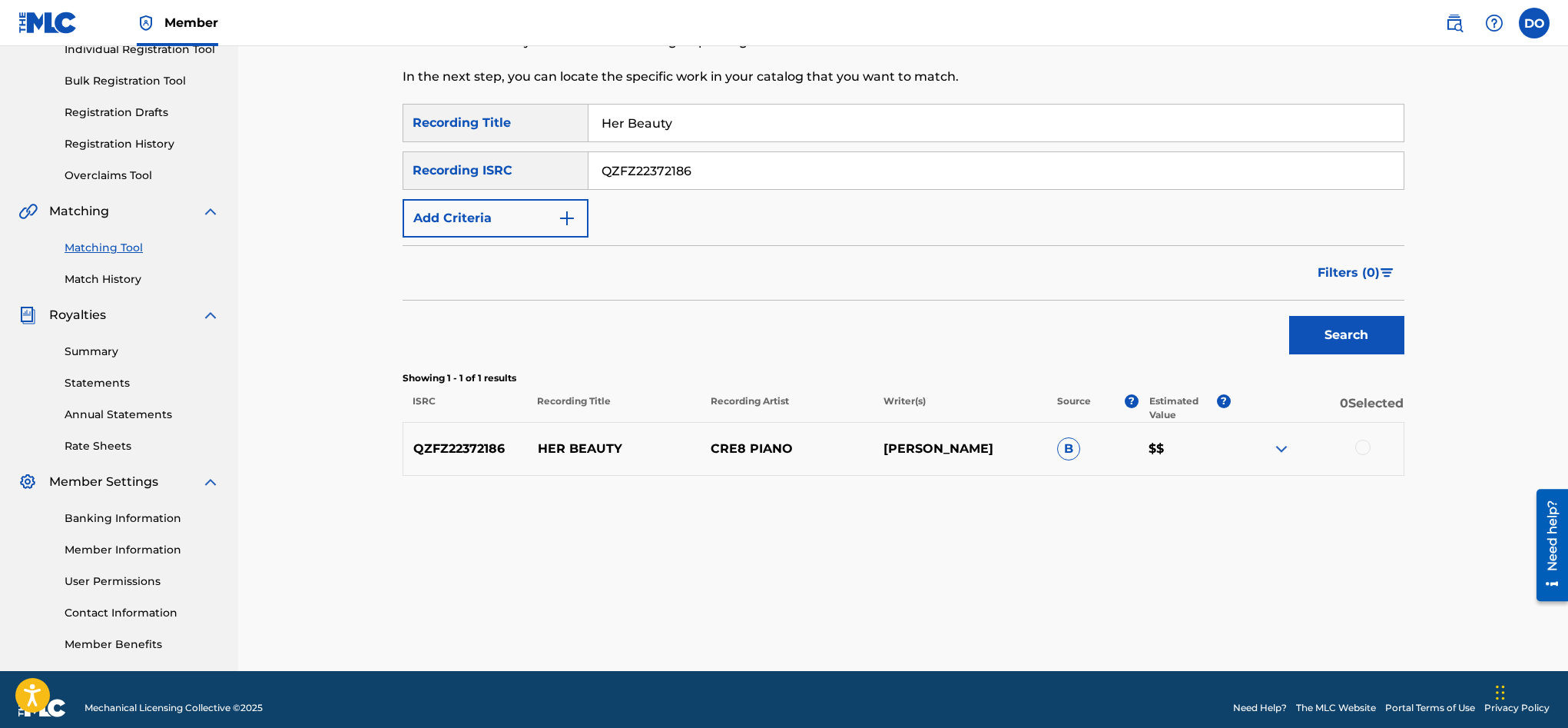
scroll to position [225, 0]
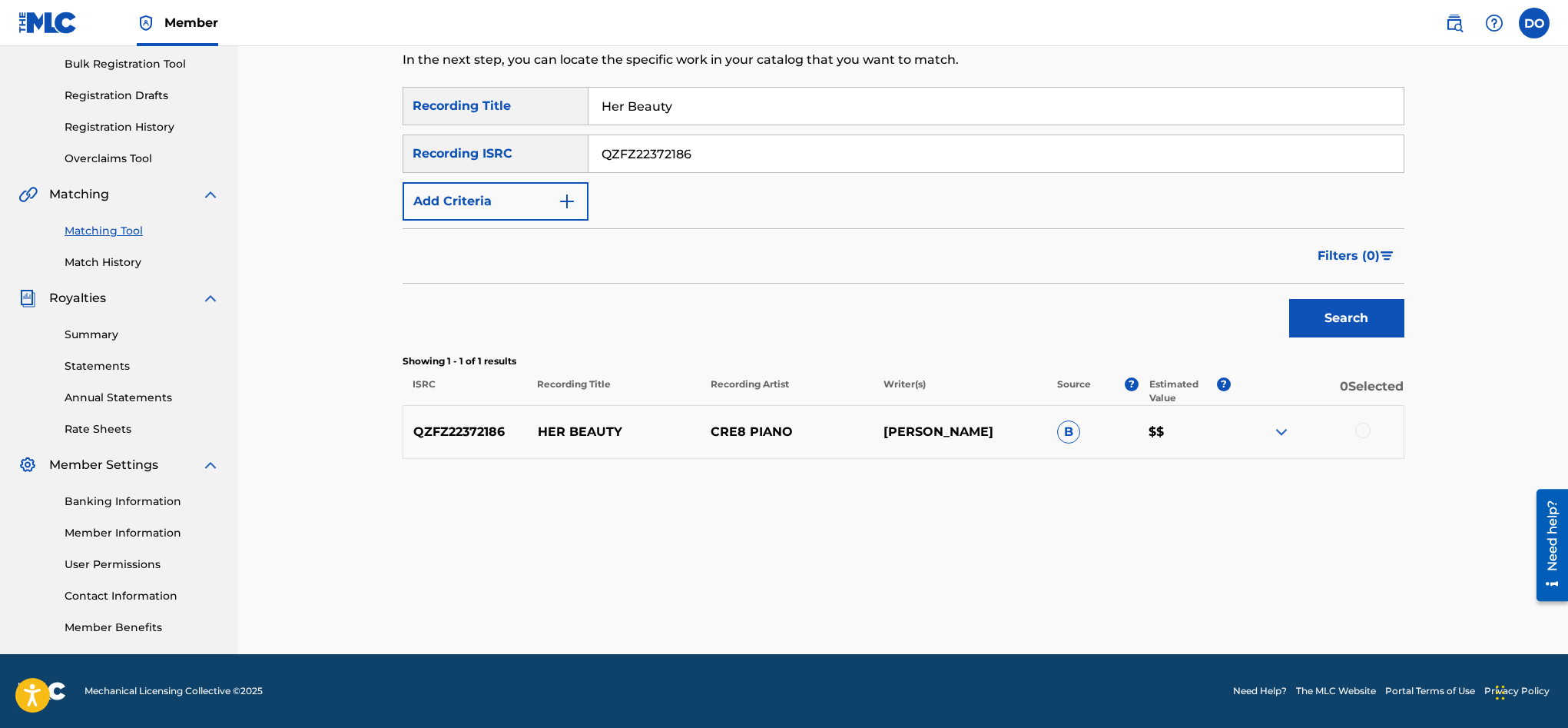
click at [1368, 432] on div at bounding box center [1363, 430] width 15 height 15
click at [1091, 587] on button "Match 1 Group" at bounding box center [1080, 602] width 170 height 38
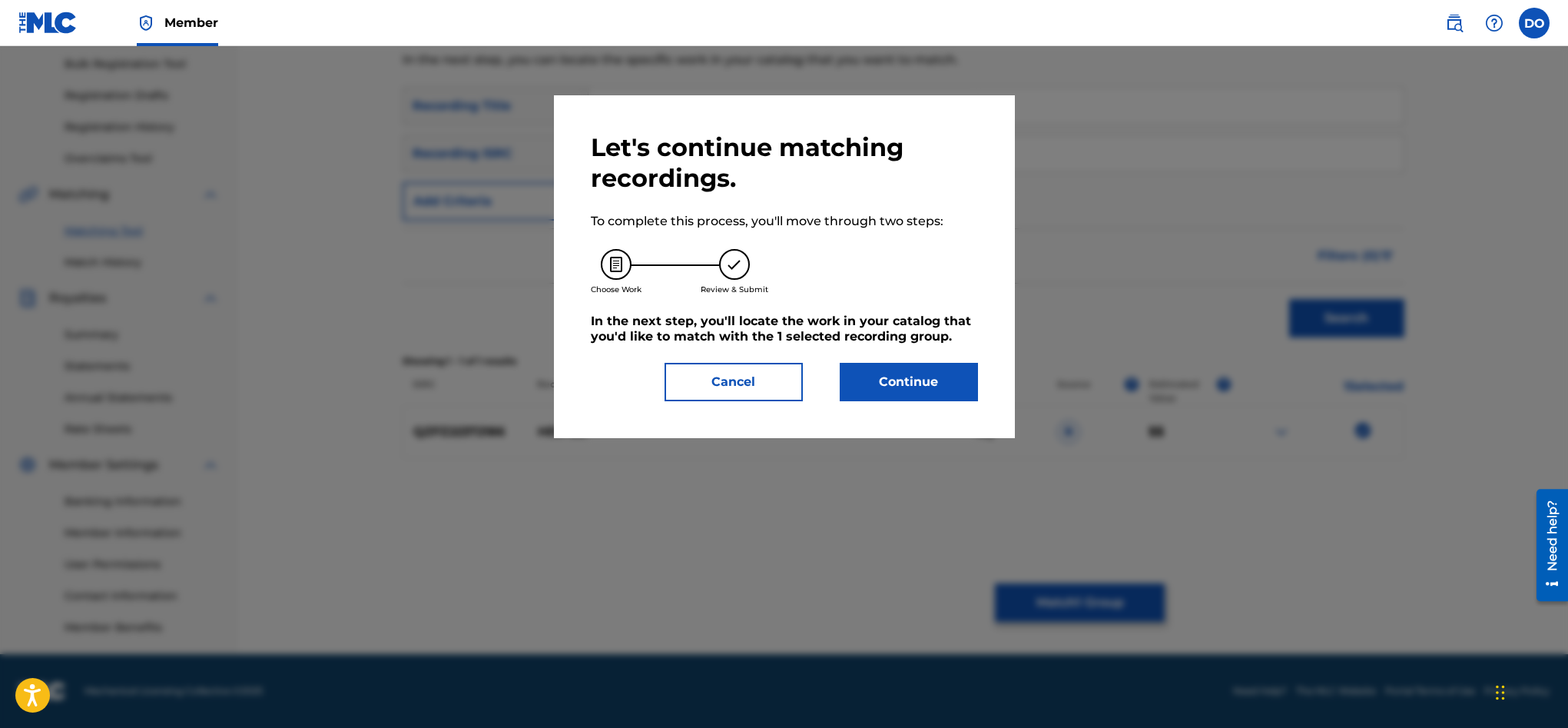
click at [731, 374] on button "Cancel" at bounding box center [734, 382] width 138 height 38
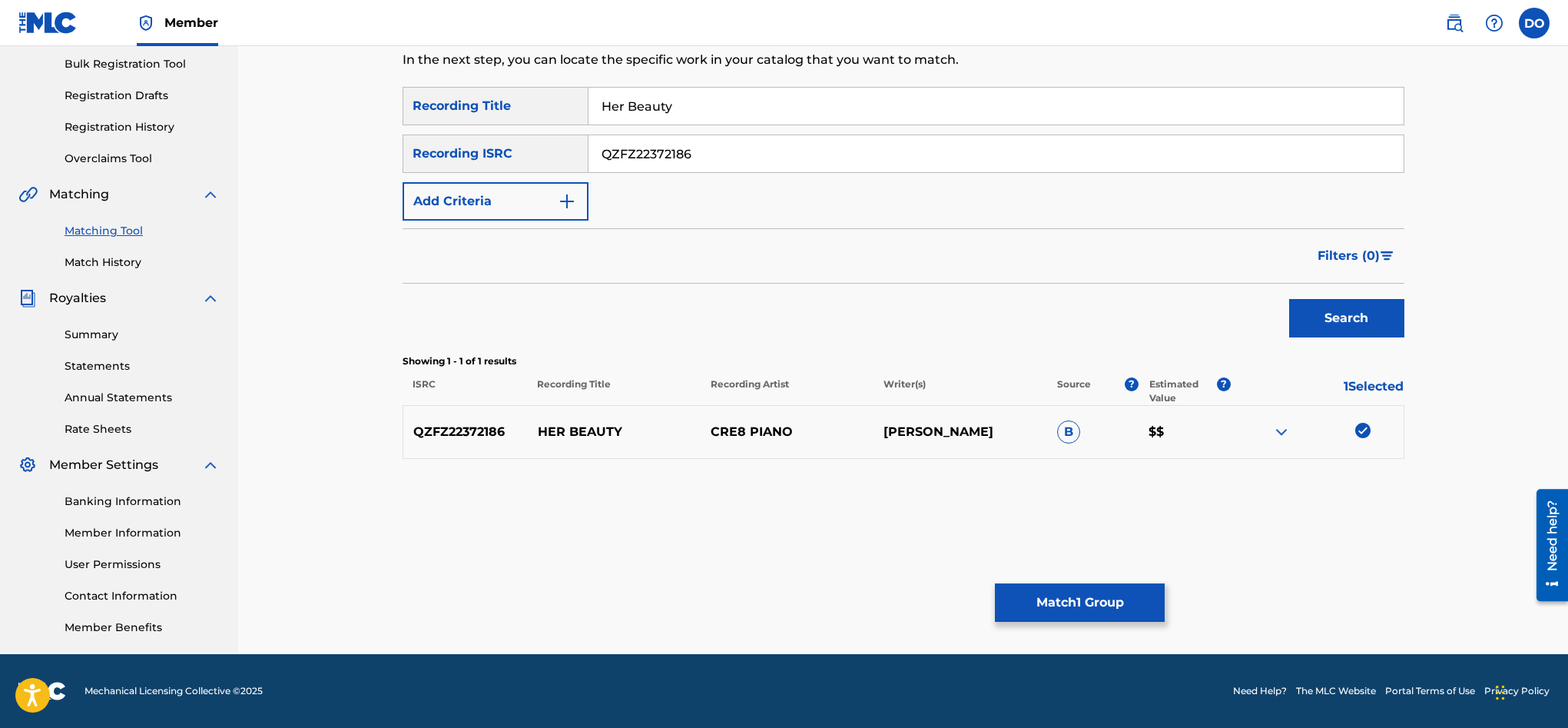
click at [1270, 430] on div at bounding box center [1315, 432] width 173 height 18
click at [1282, 432] on img at bounding box center [1281, 432] width 18 height 18
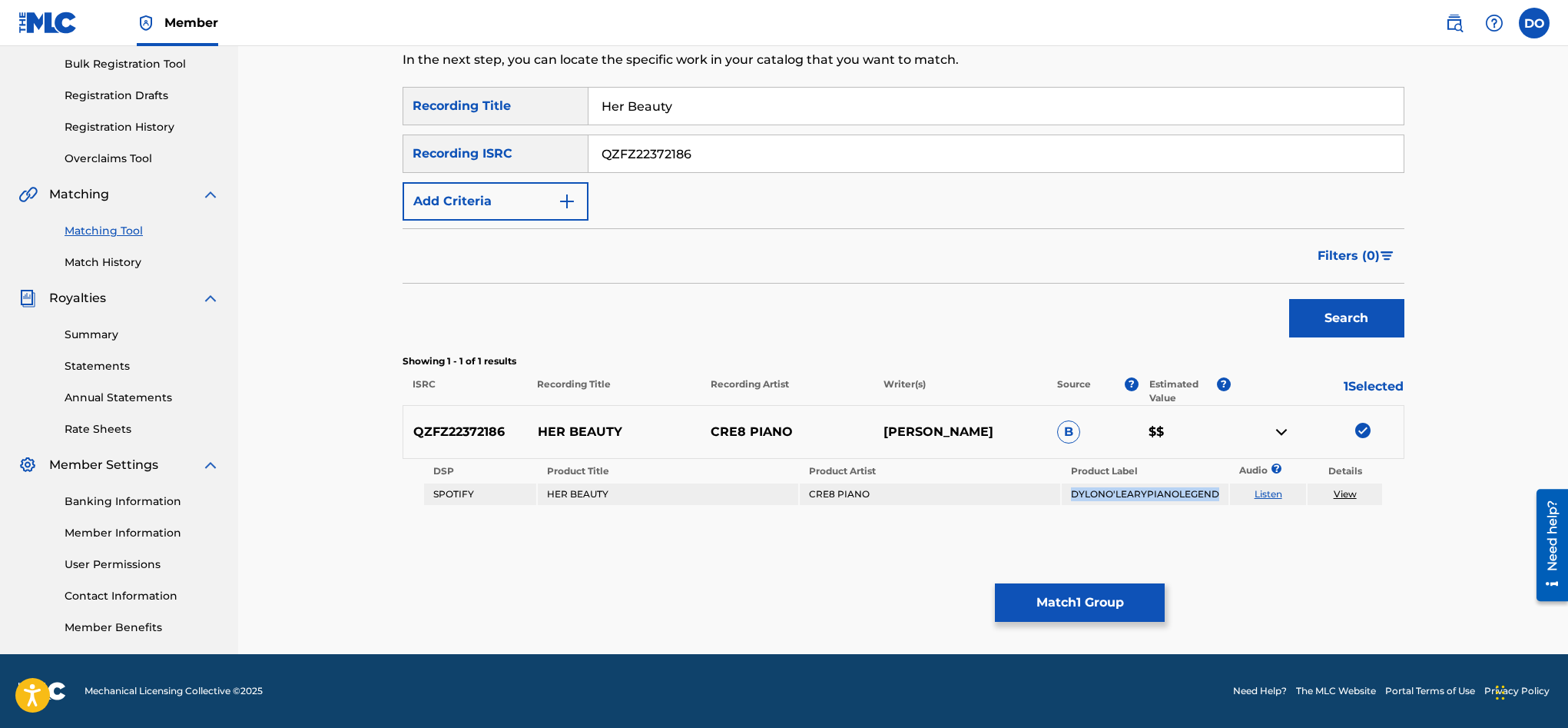
drag, startPoint x: 1222, startPoint y: 494, endPoint x: 1061, endPoint y: 490, distance: 161.0
click at [1061, 490] on tr "SPOTIFY HER BEAUTY CRE8 PIANO DYLONO'LEARYPIANOLEGEND Listen View" at bounding box center [904, 495] width 959 height 22
click at [1350, 495] on link "View" at bounding box center [1345, 494] width 23 height 12
click at [1355, 495] on link "View" at bounding box center [1345, 494] width 23 height 12
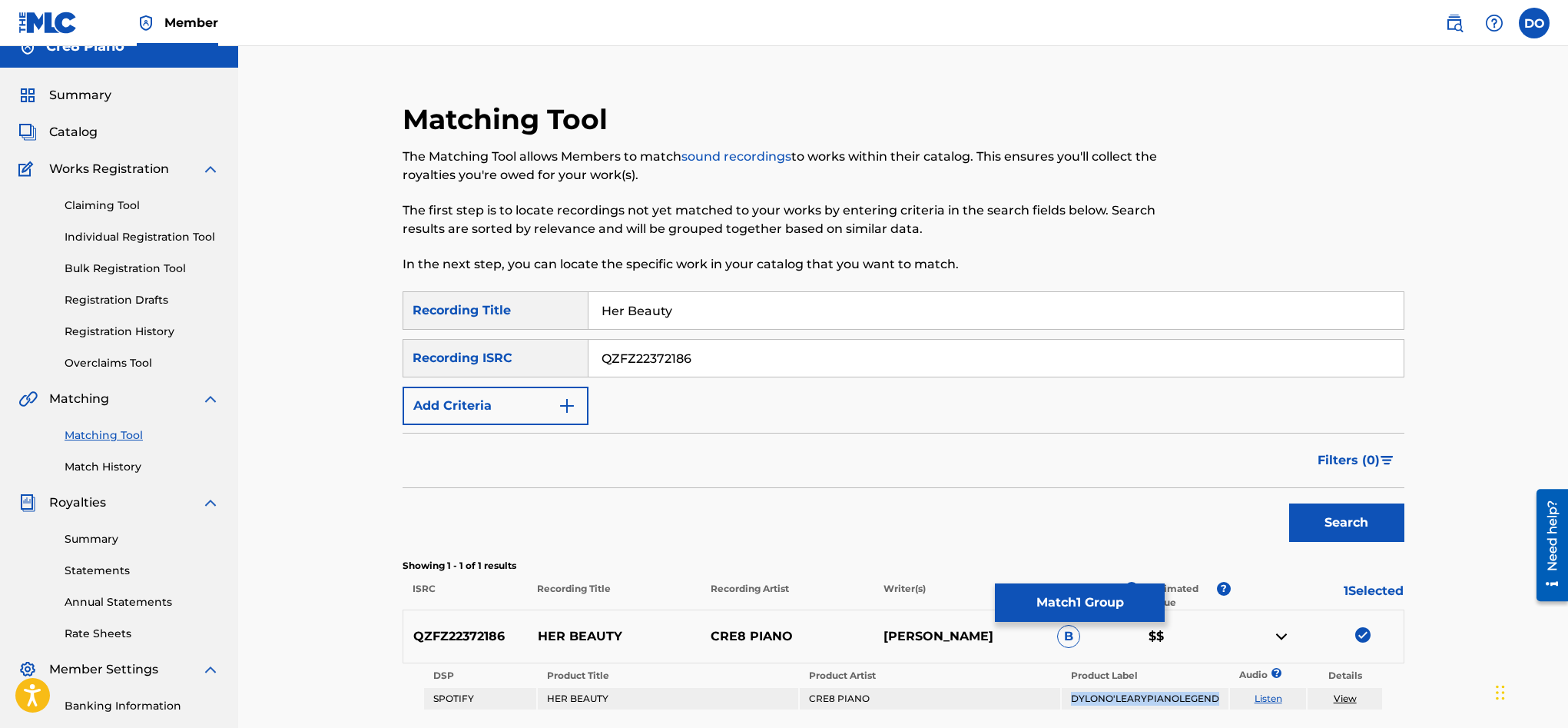
scroll to position [0, 0]
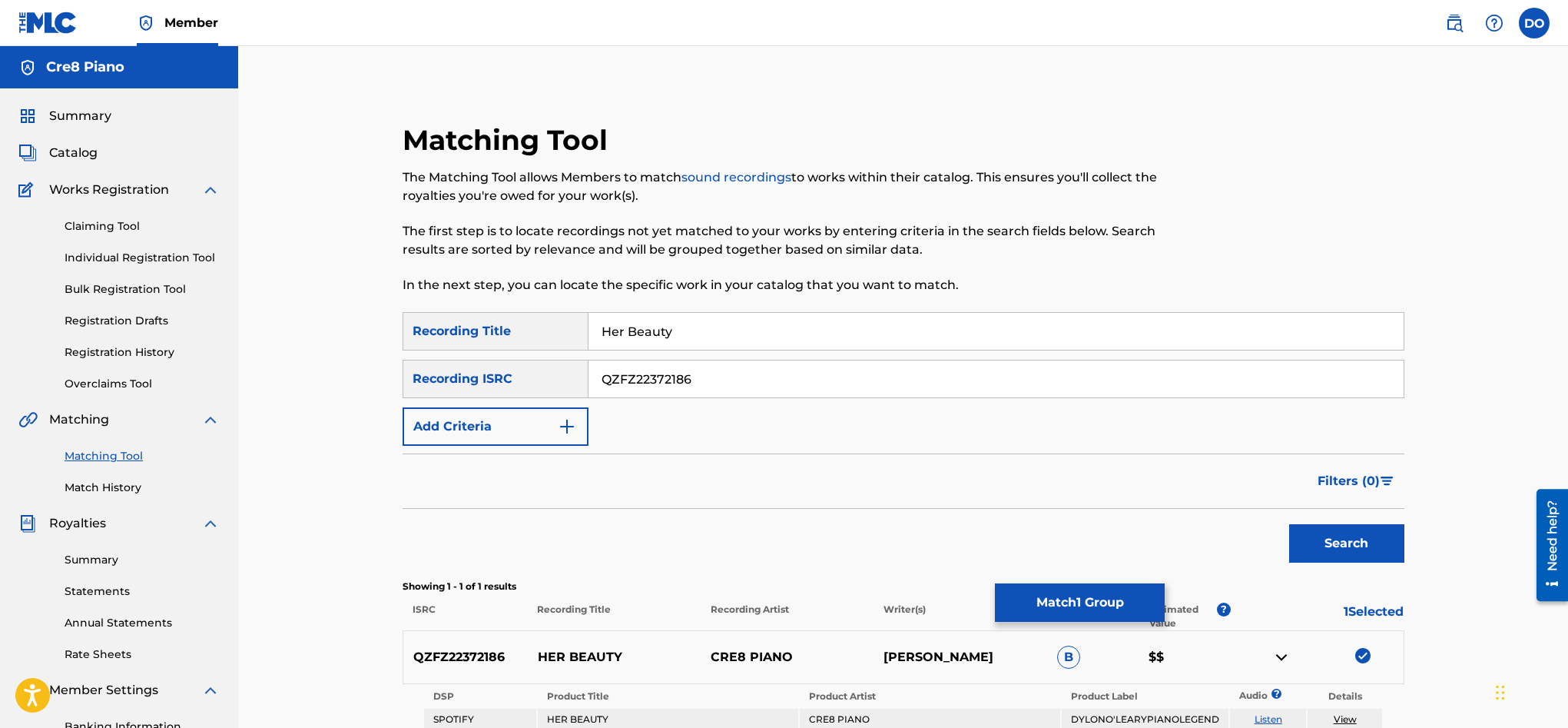
click at [181, 114] on div "Summary" at bounding box center [118, 116] width 201 height 18
click at [123, 120] on div "Summary" at bounding box center [118, 116] width 201 height 18
click at [108, 117] on span "Summary" at bounding box center [80, 116] width 63 height 18
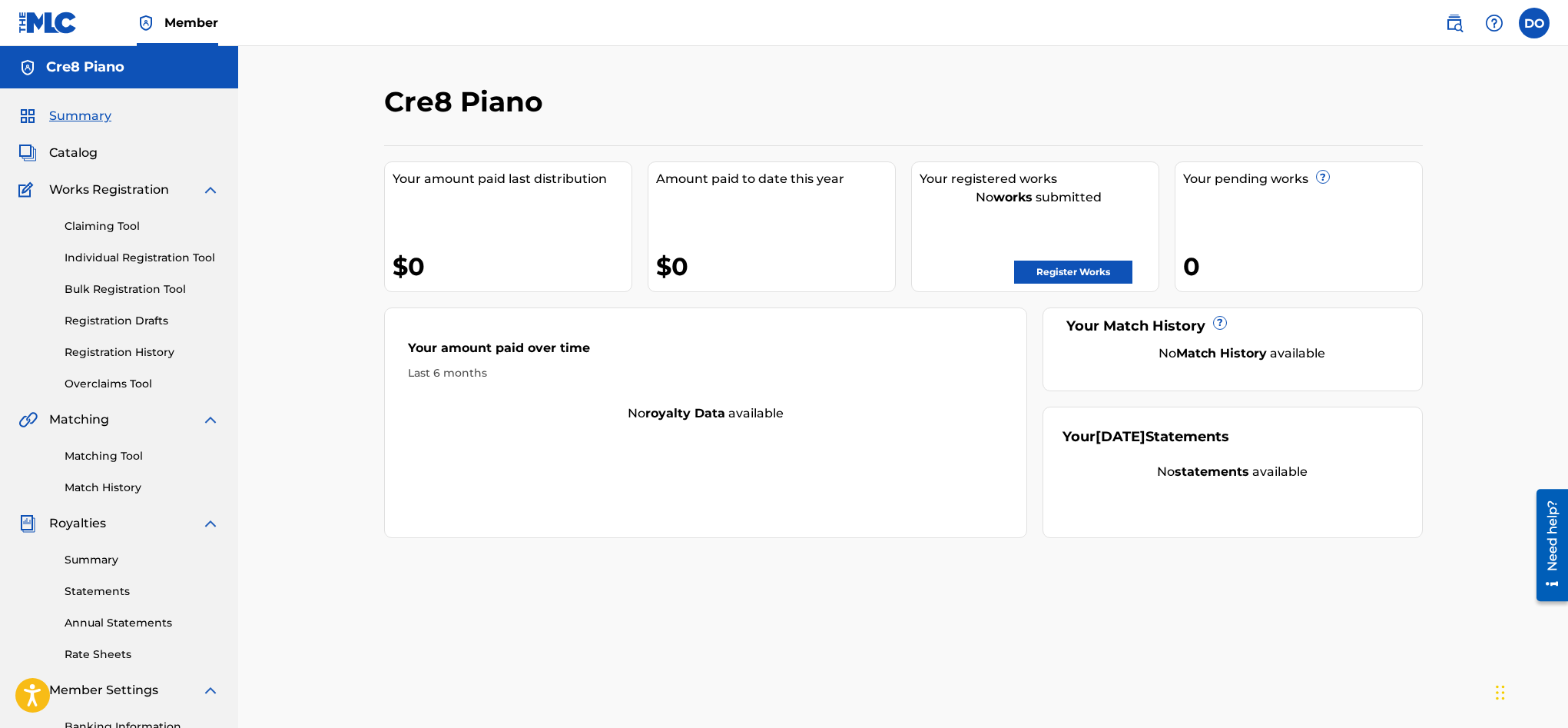
click at [102, 120] on span "Summary" at bounding box center [80, 116] width 63 height 18
click at [109, 154] on div "Catalog" at bounding box center [118, 153] width 201 height 18
click at [86, 153] on span "Catalog" at bounding box center [73, 153] width 48 height 18
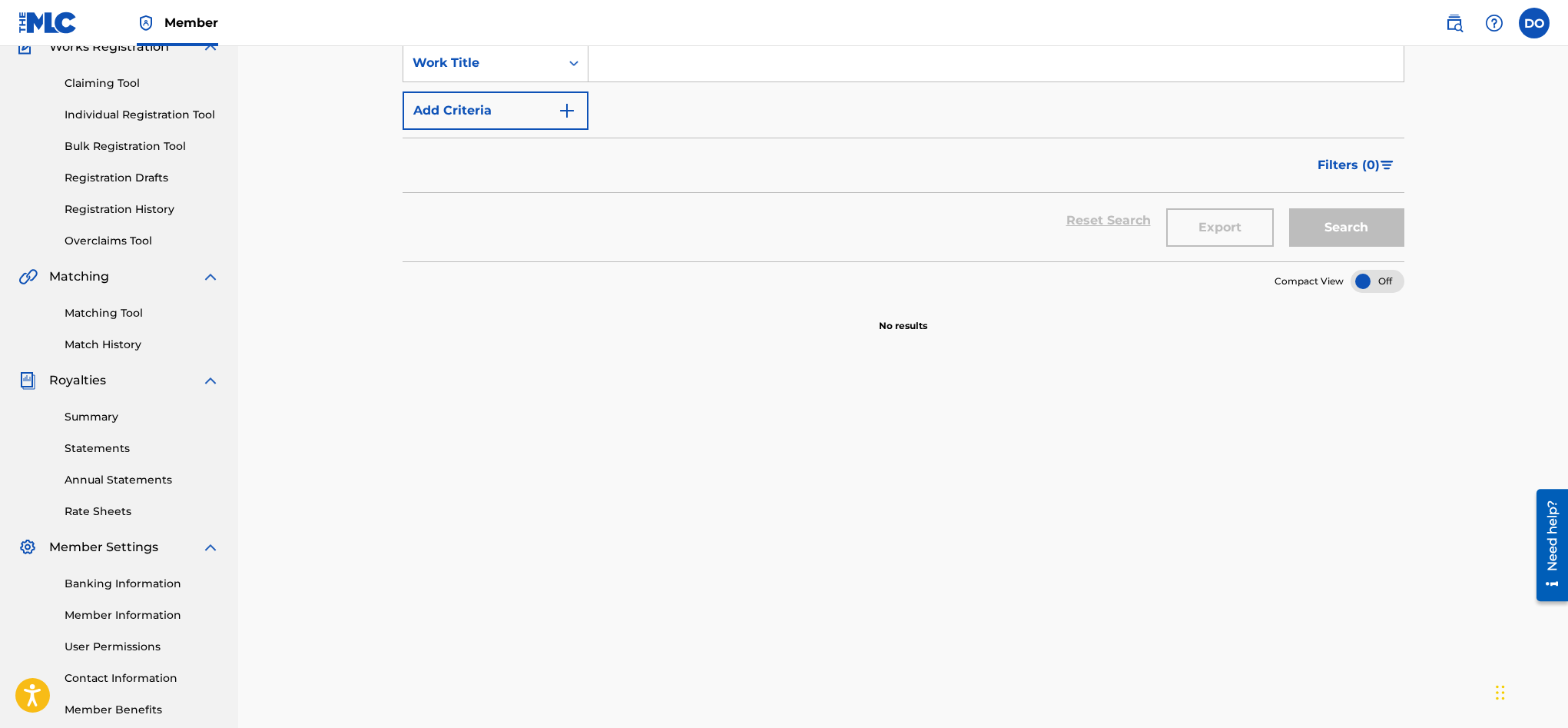
scroll to position [225, 0]
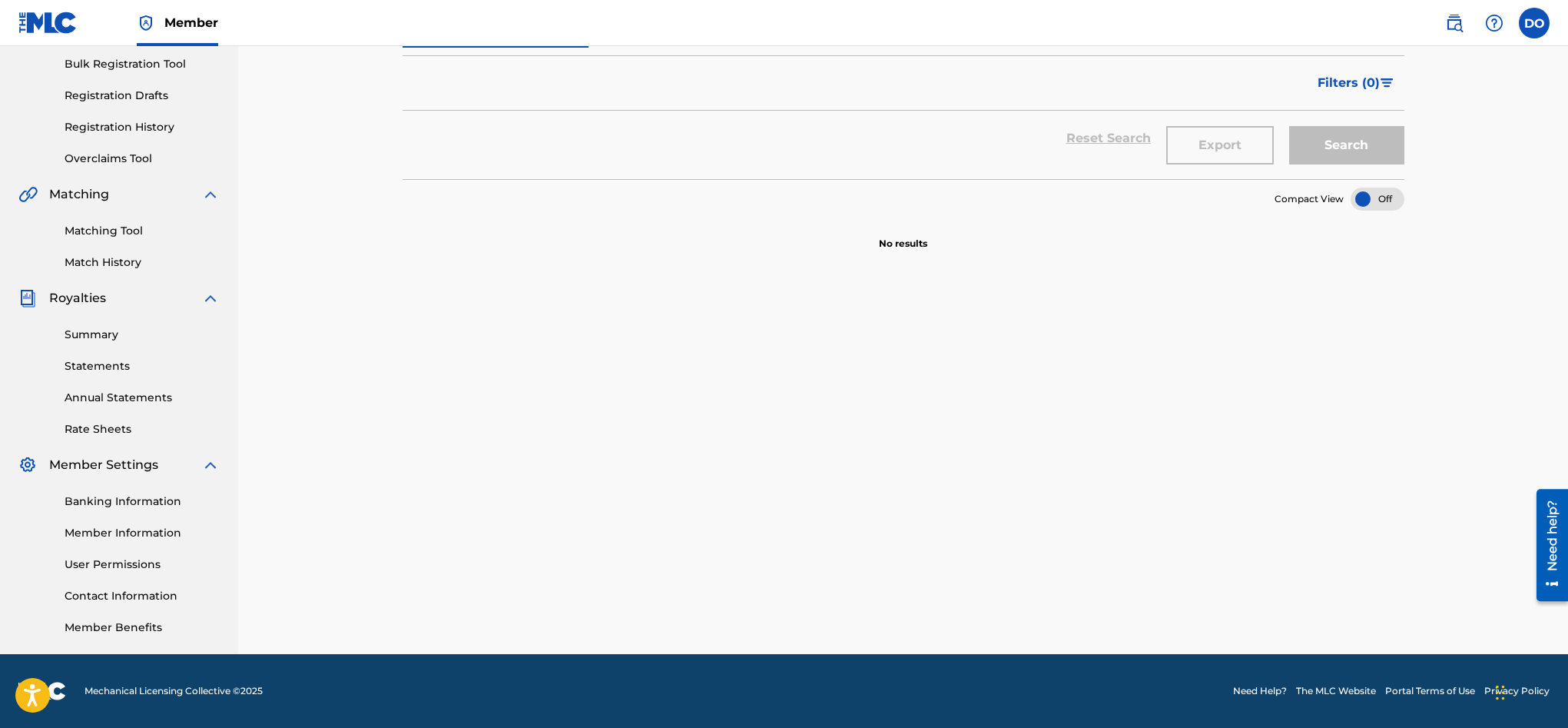
click at [117, 426] on link "Rate Sheets" at bounding box center [142, 429] width 155 height 16
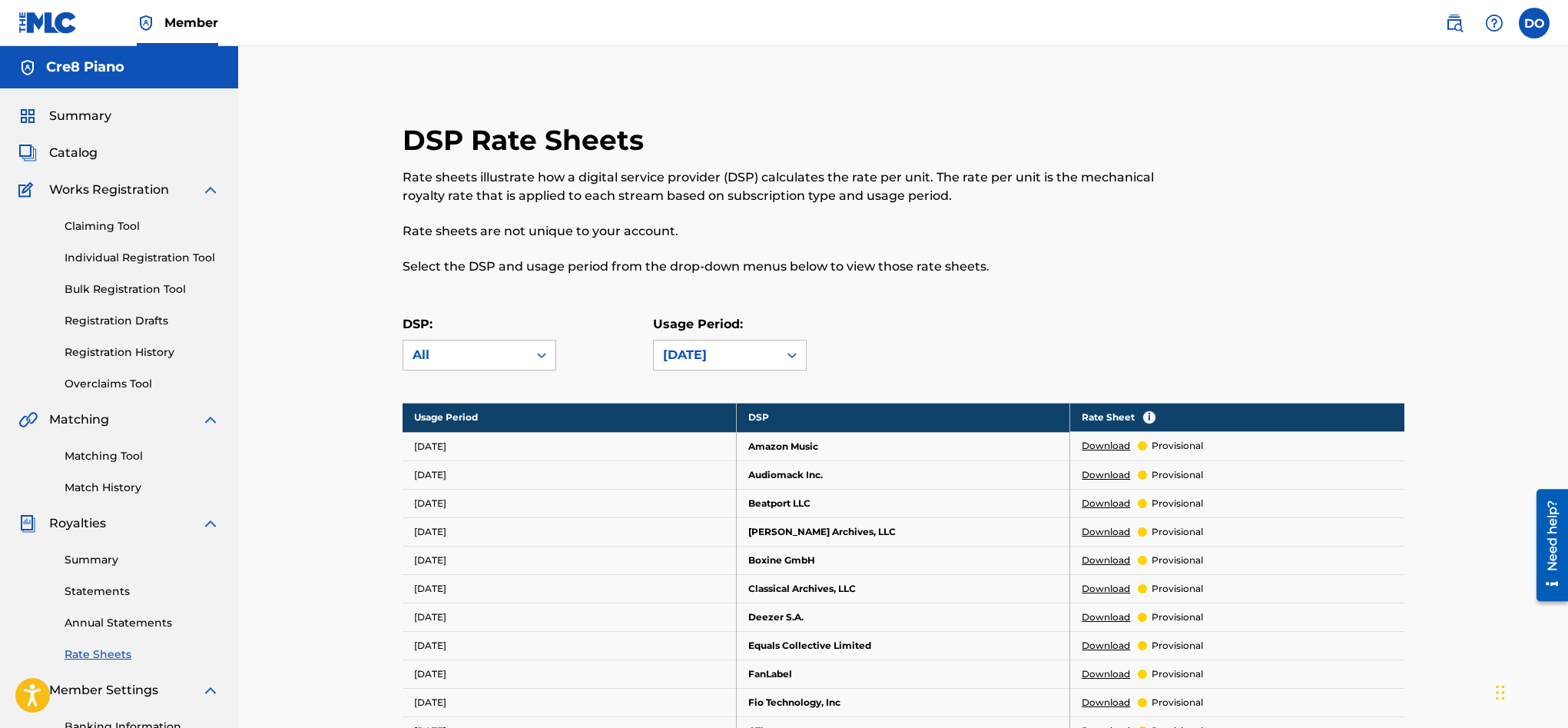
click at [1446, 26] on img at bounding box center [1454, 23] width 18 height 18
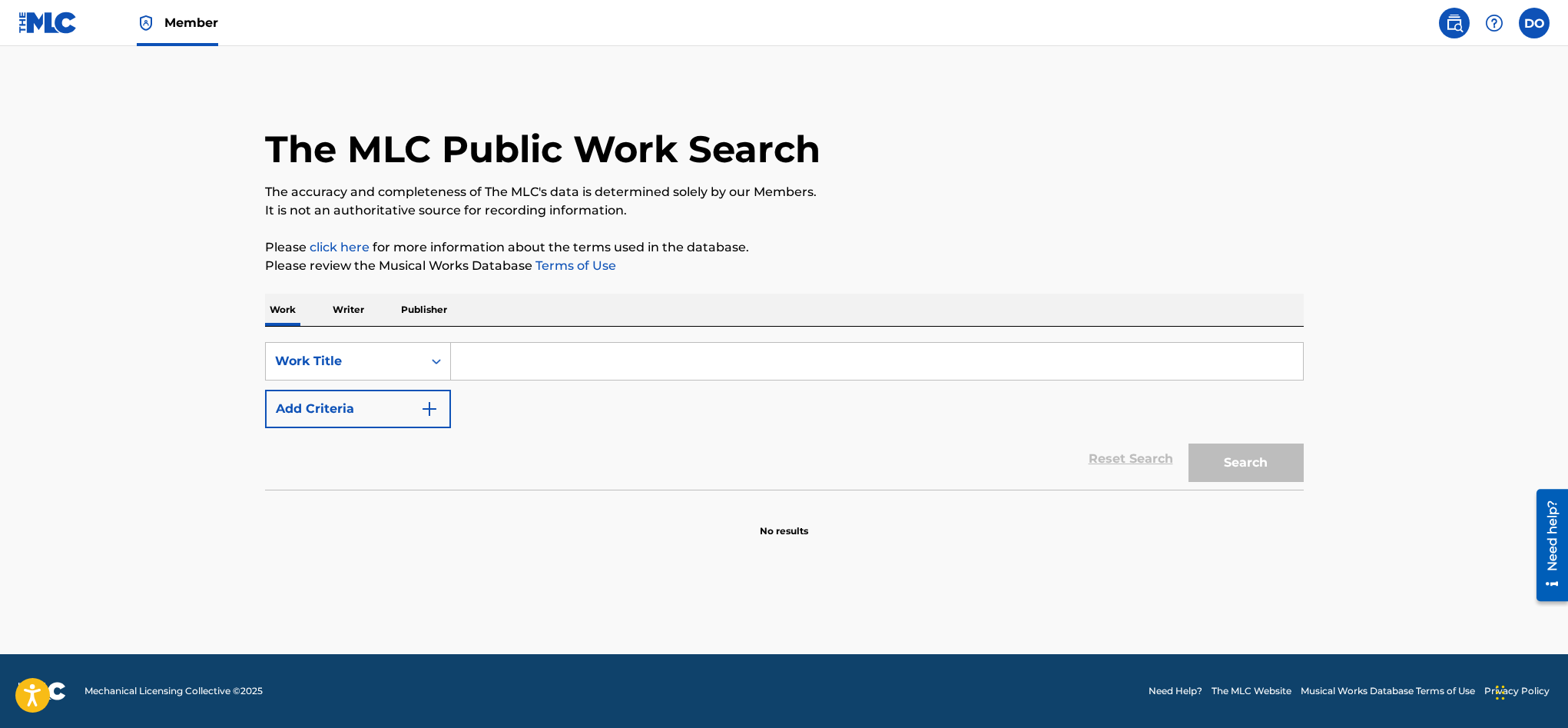
click at [504, 357] on input "Search Form" at bounding box center [877, 361] width 852 height 37
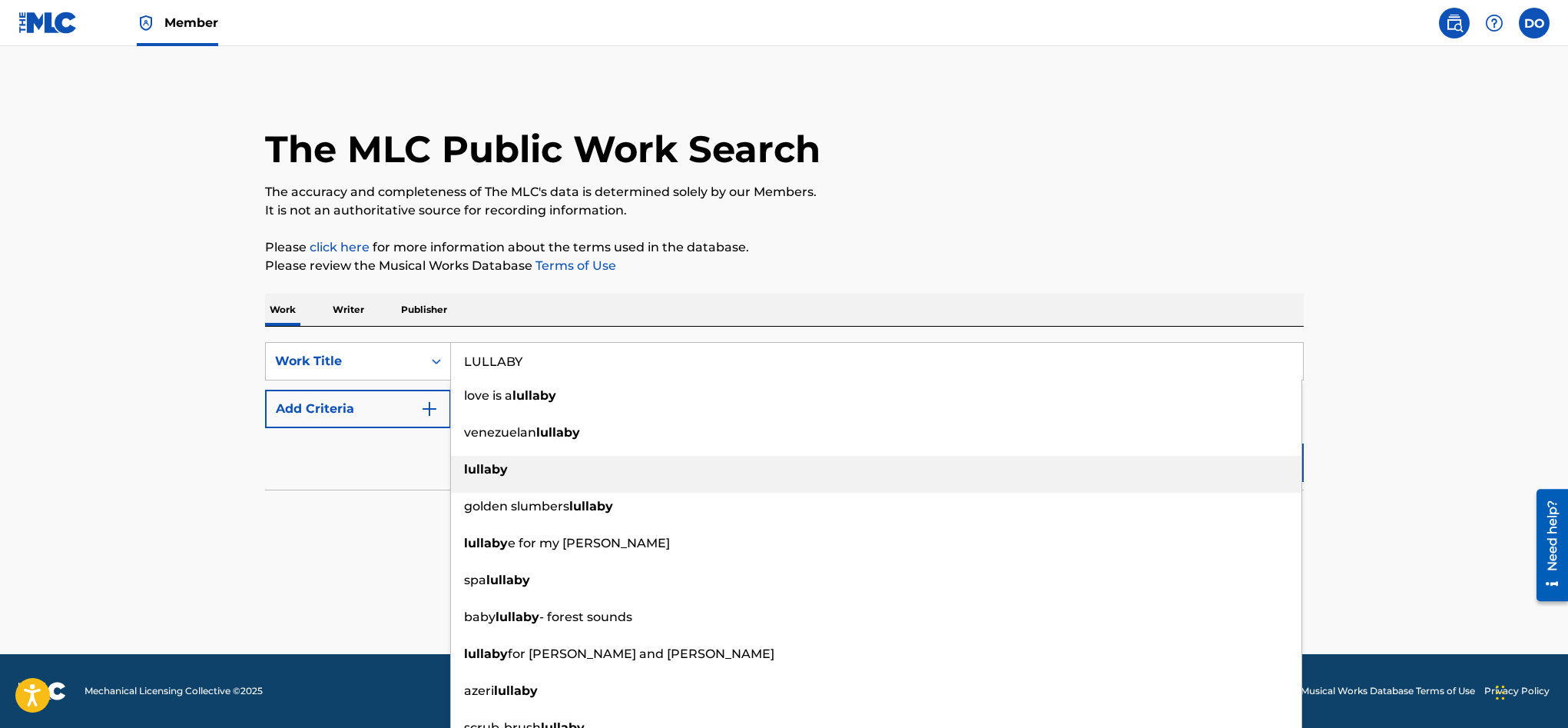
click at [504, 463] on strong "lullaby" at bounding box center [486, 469] width 44 height 15
type input "lullaby"
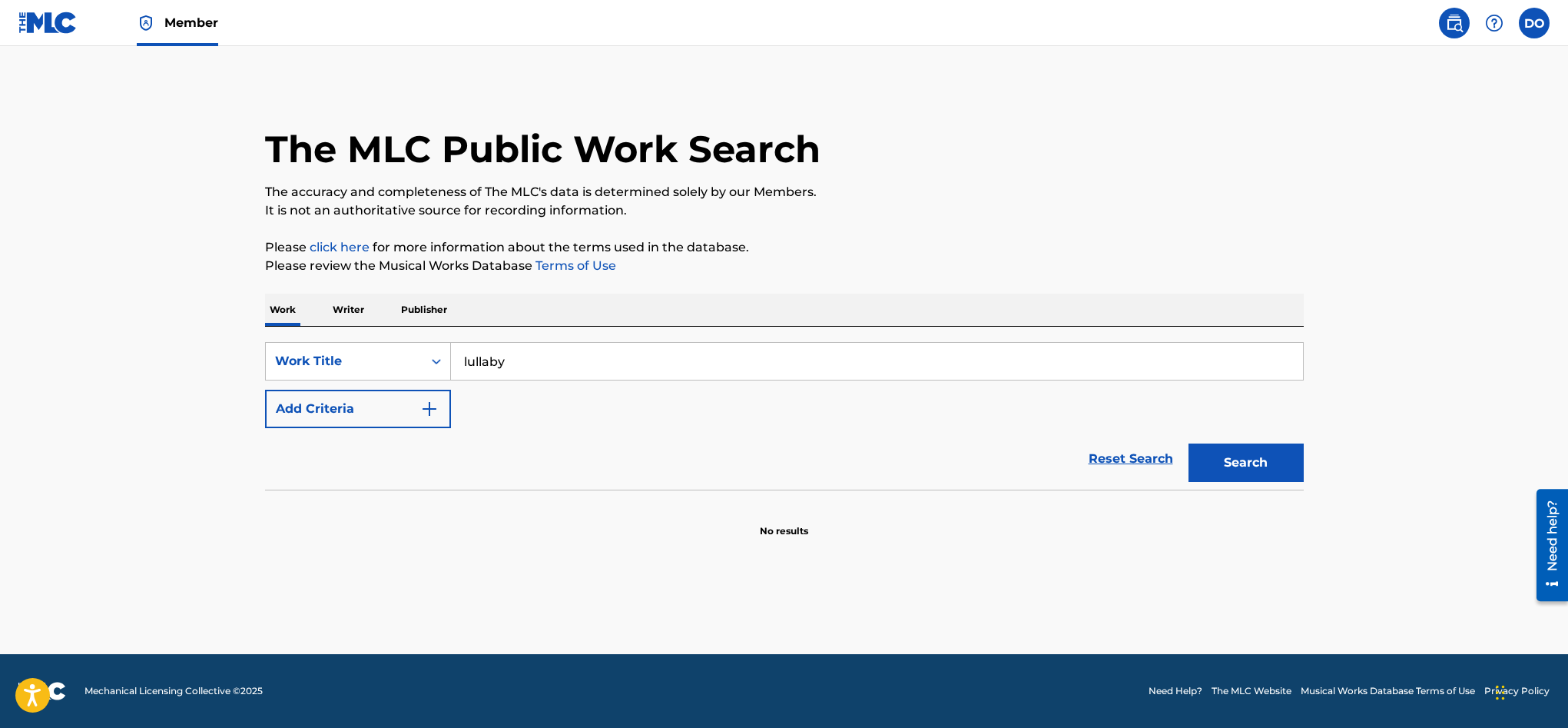
click at [422, 414] on img "Search Form" at bounding box center [429, 409] width 18 height 18
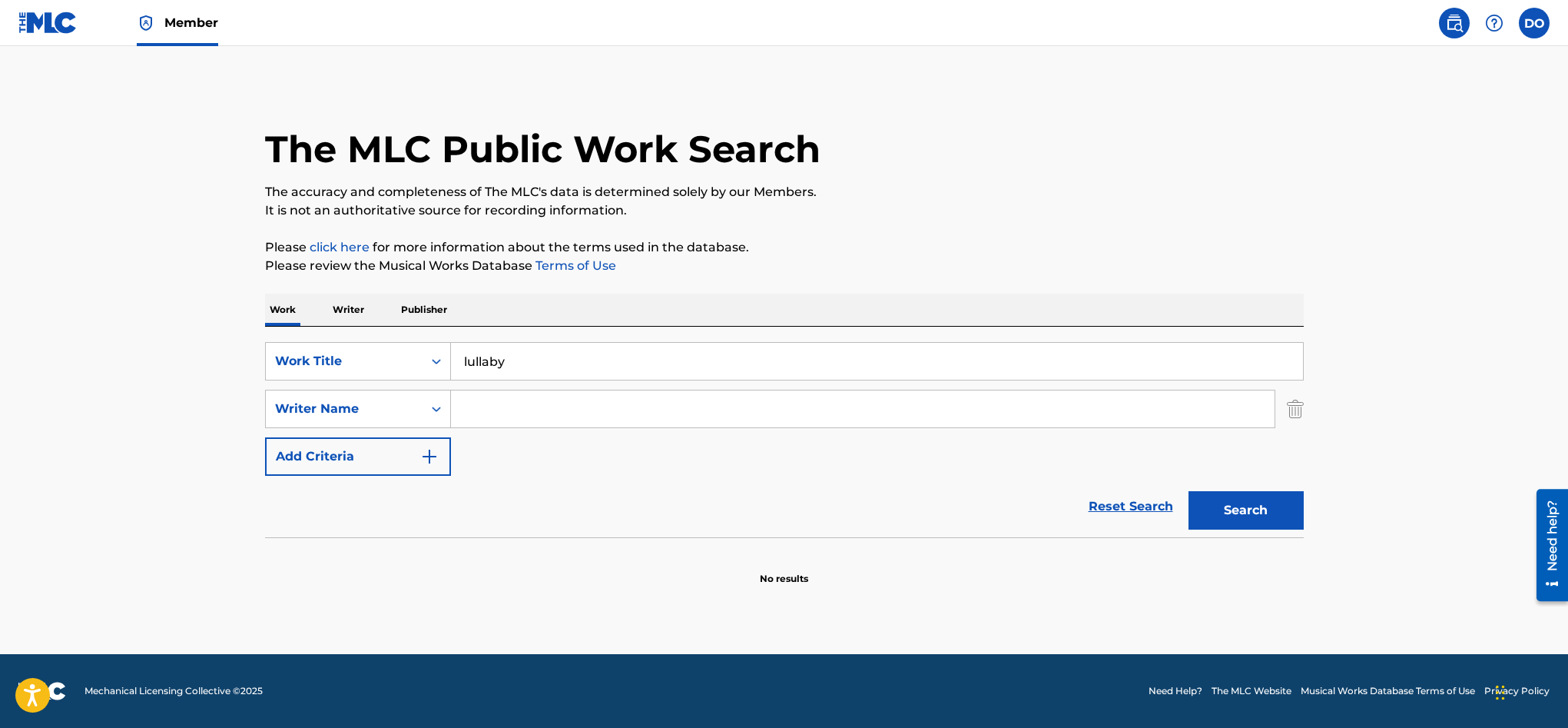
click at [509, 408] on input "Search Form" at bounding box center [863, 409] width 824 height 37
type input "Cre8 Piano"
click at [1287, 520] on button "Search" at bounding box center [1246, 510] width 115 height 38
click at [1287, 409] on img "Search Form" at bounding box center [1295, 409] width 17 height 38
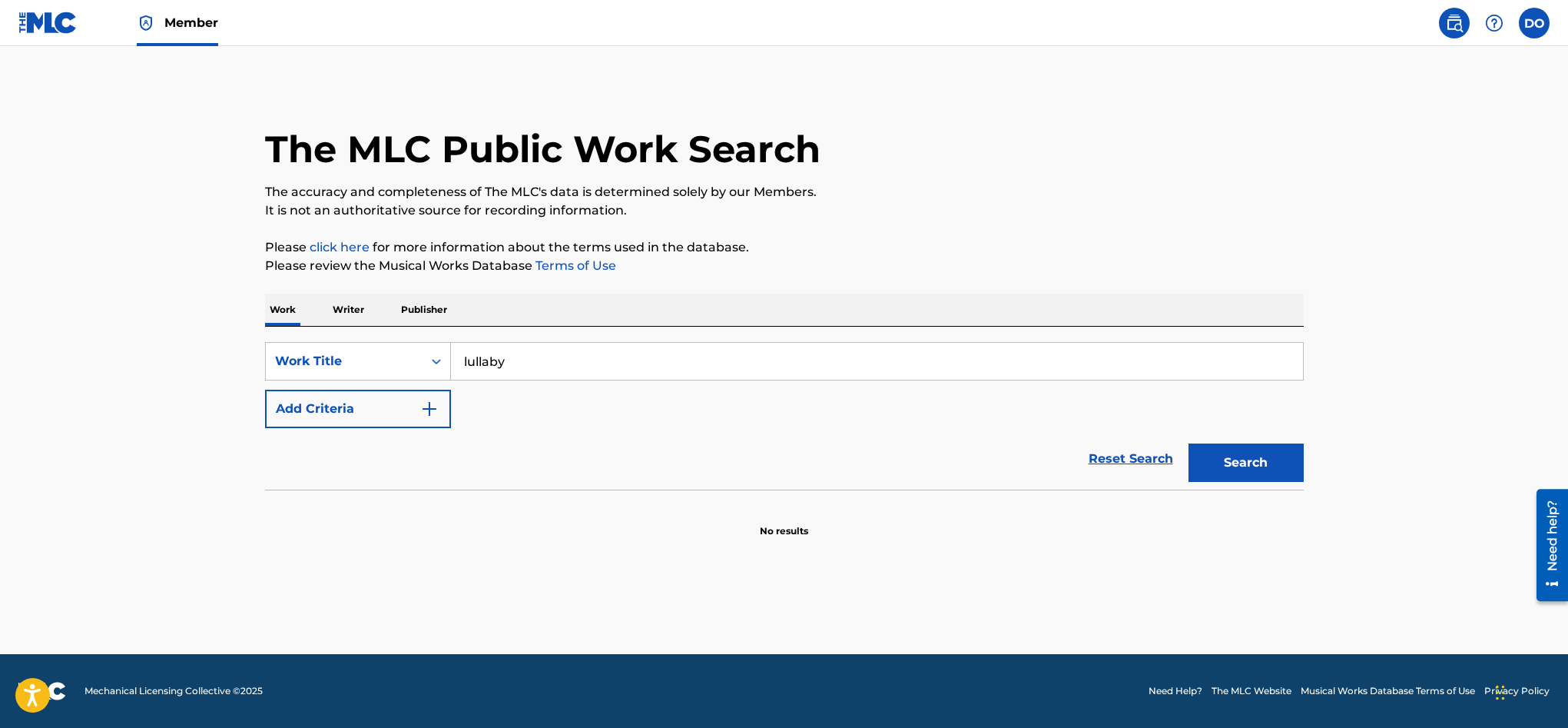
click at [429, 411] on img "Search Form" at bounding box center [429, 409] width 18 height 18
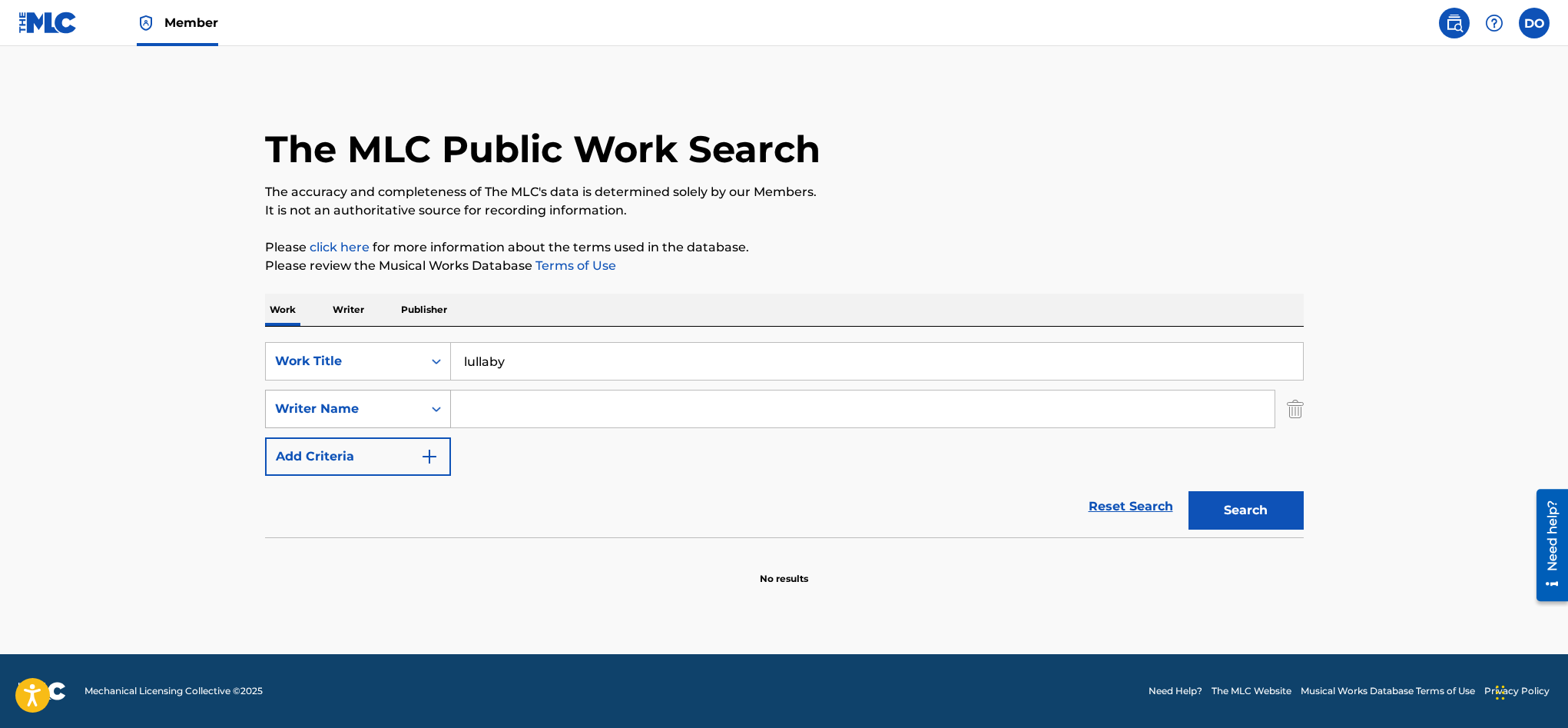
click at [423, 414] on div "Search Form" at bounding box center [436, 409] width 28 height 28
click at [776, 290] on div "The MLC Public Work Search The accuracy and completeness of The MLC's data is d…" at bounding box center [784, 334] width 1075 height 501
click at [350, 313] on p "Writer" at bounding box center [348, 309] width 41 height 33
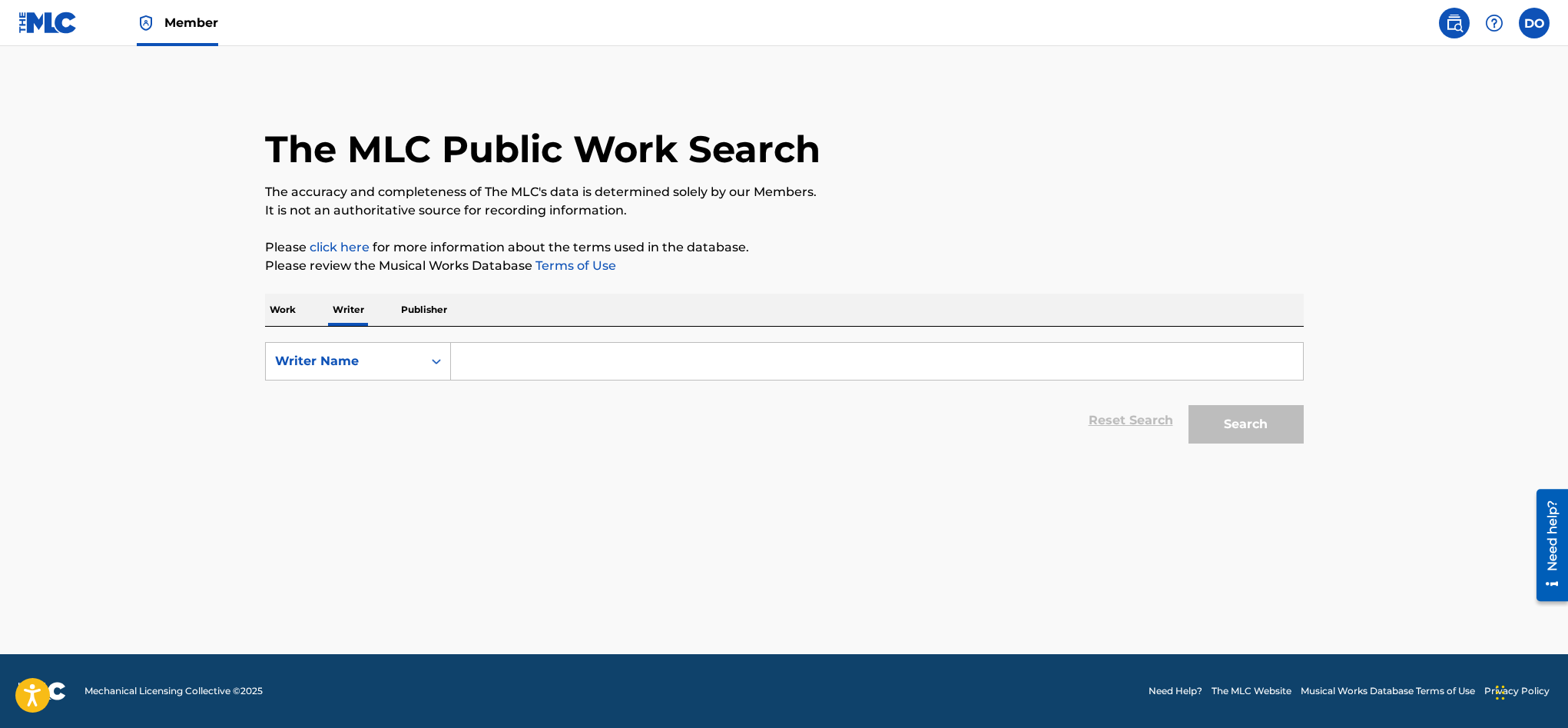
click at [529, 367] on input "Search Form" at bounding box center [877, 361] width 852 height 37
type input "c"
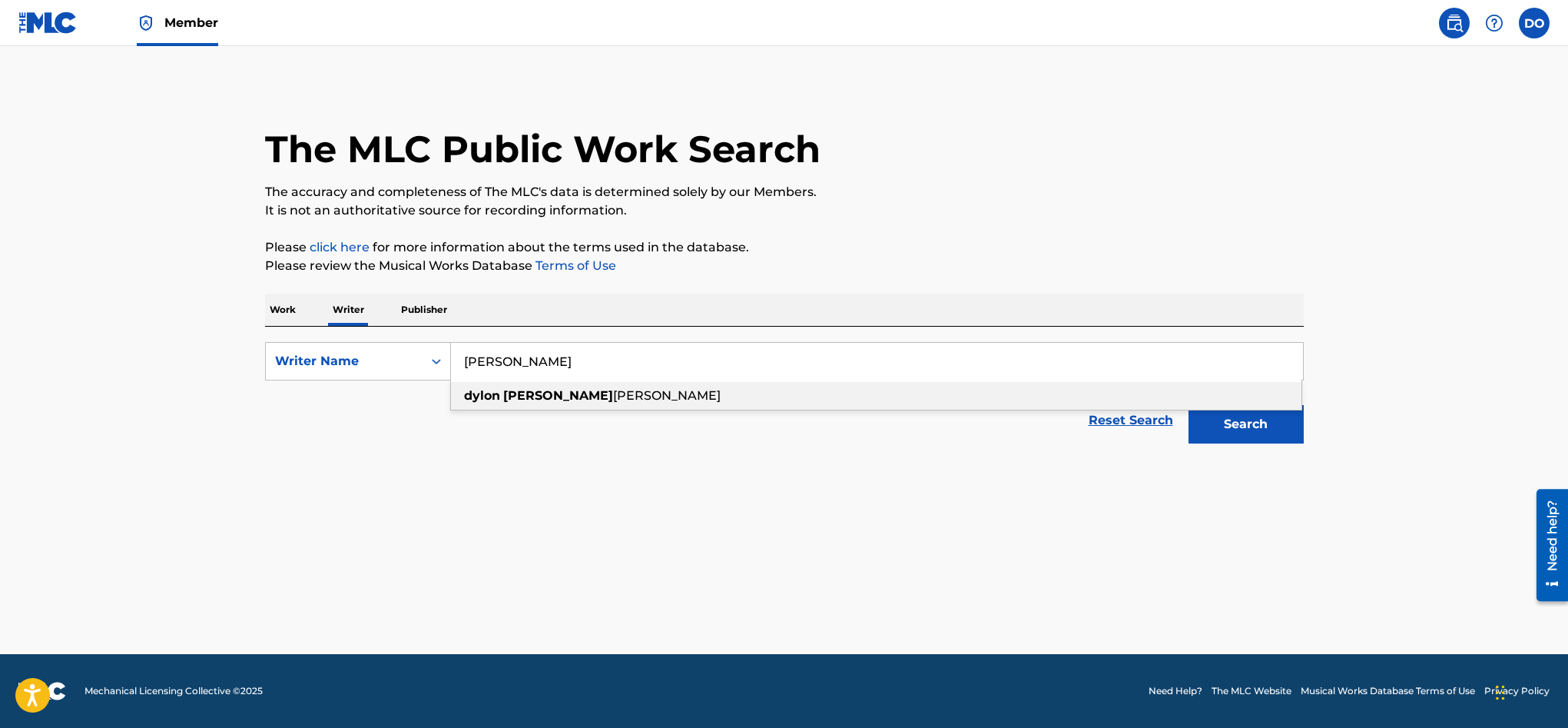
click at [538, 389] on strong "berna" at bounding box center [559, 395] width 110 height 15
type input "dylon bernard oleary"
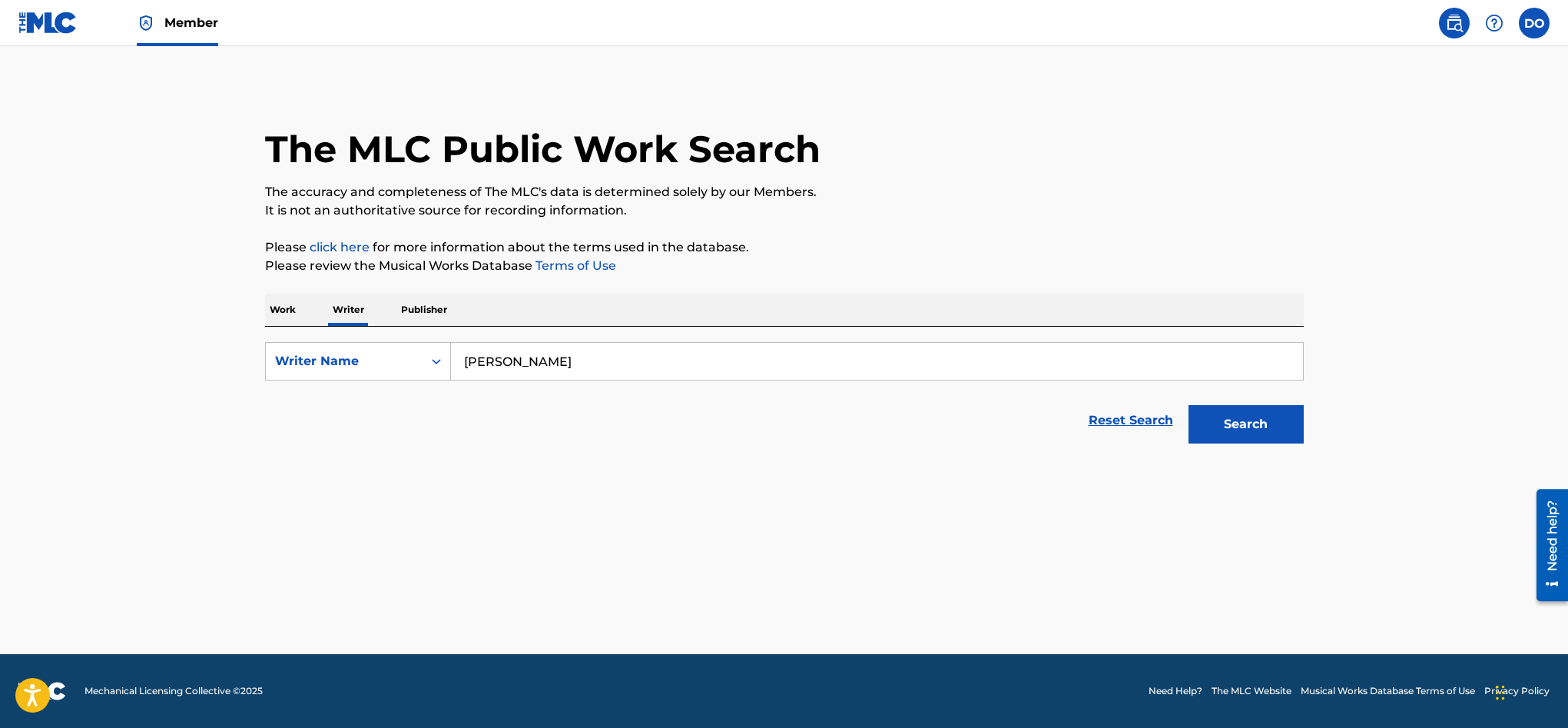
click at [1269, 416] on button "Search" at bounding box center [1246, 424] width 115 height 38
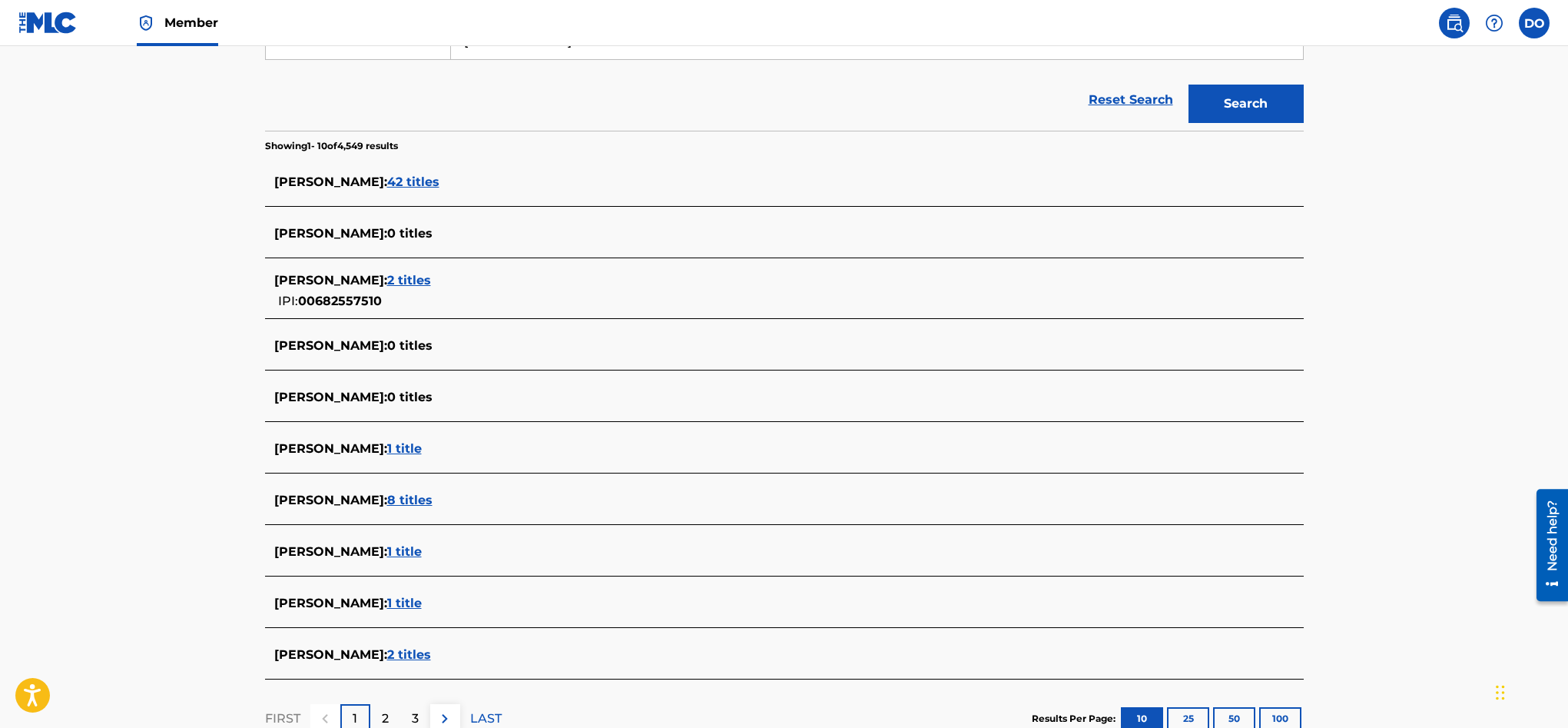
scroll to position [328, 0]
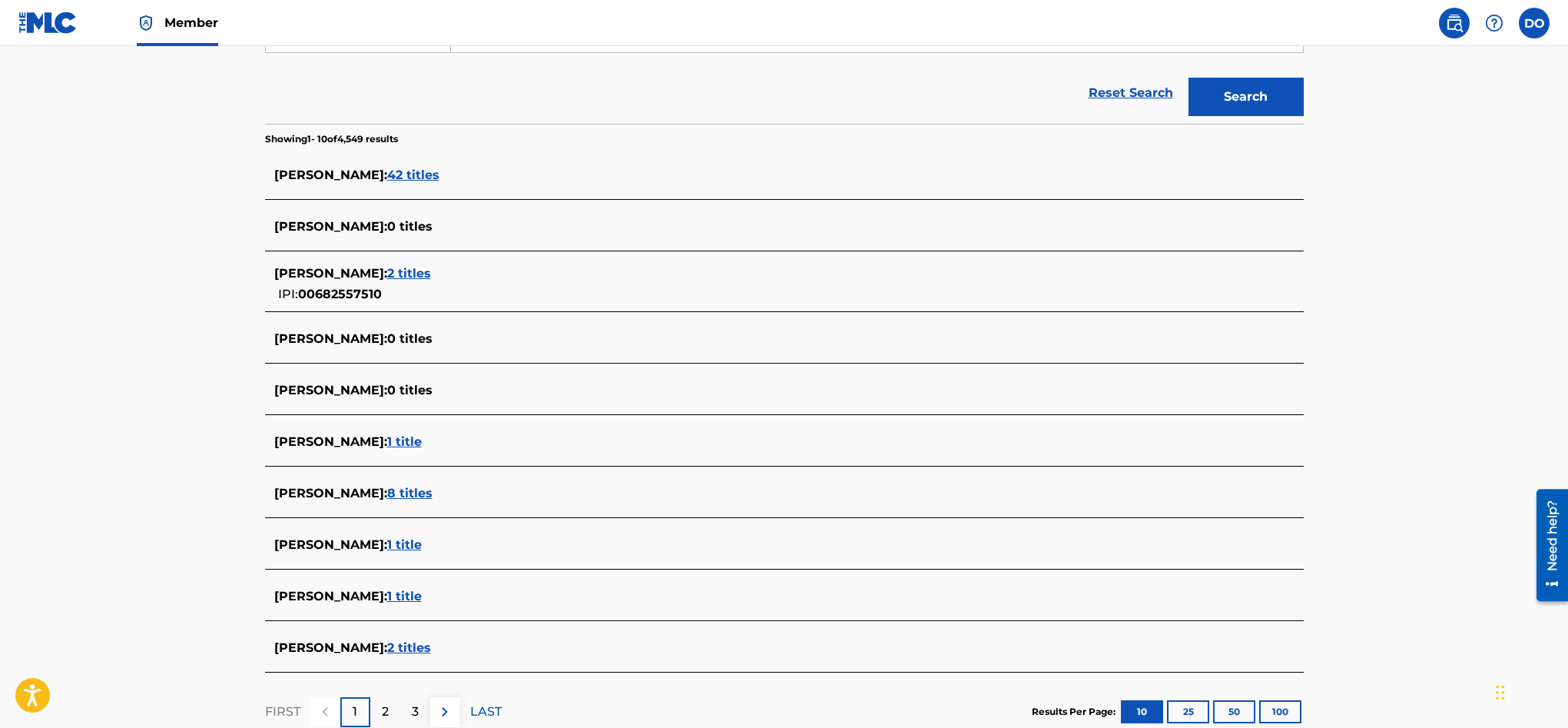
click at [464, 501] on div "DYLON BERNARD OLEARY : 8 titles" at bounding box center [764, 494] width 980 height 18
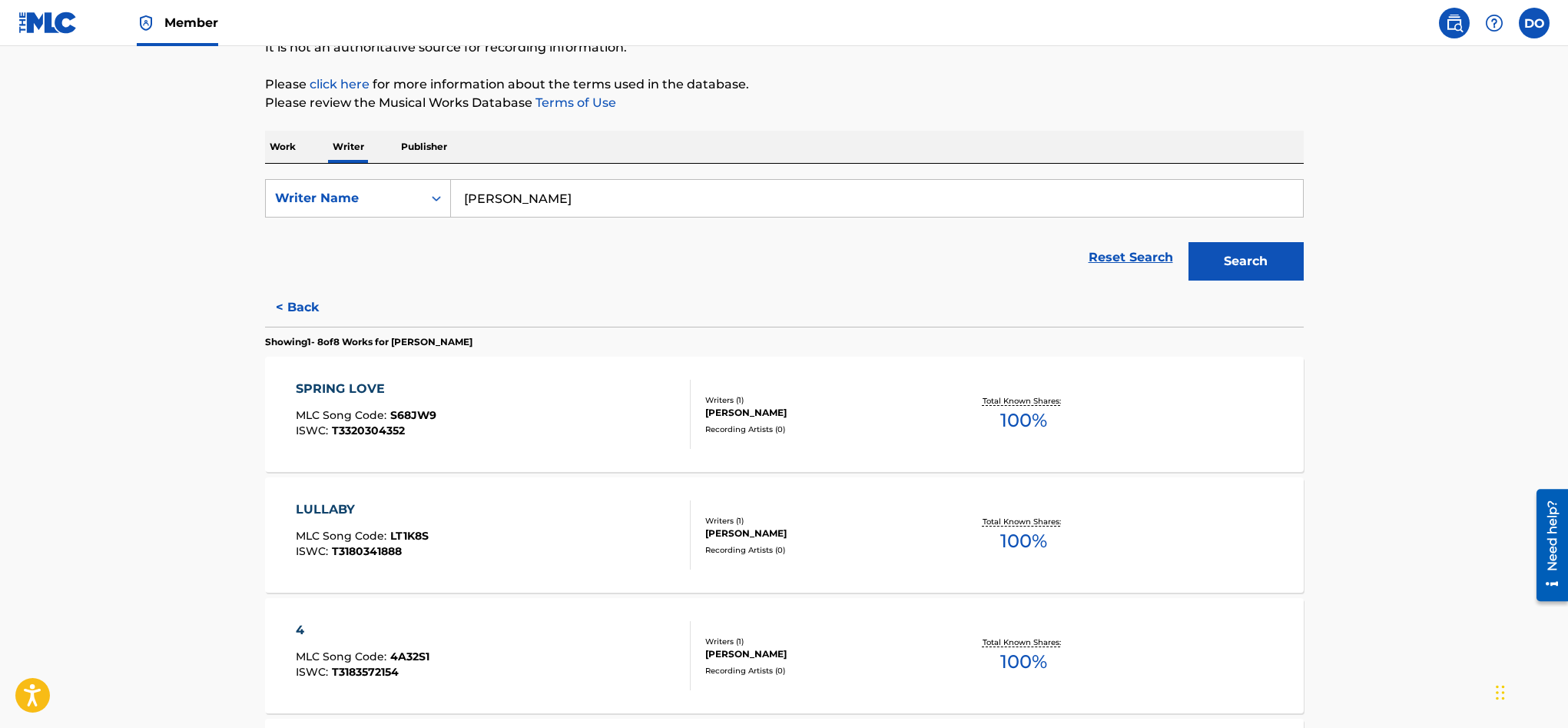
scroll to position [166, 0]
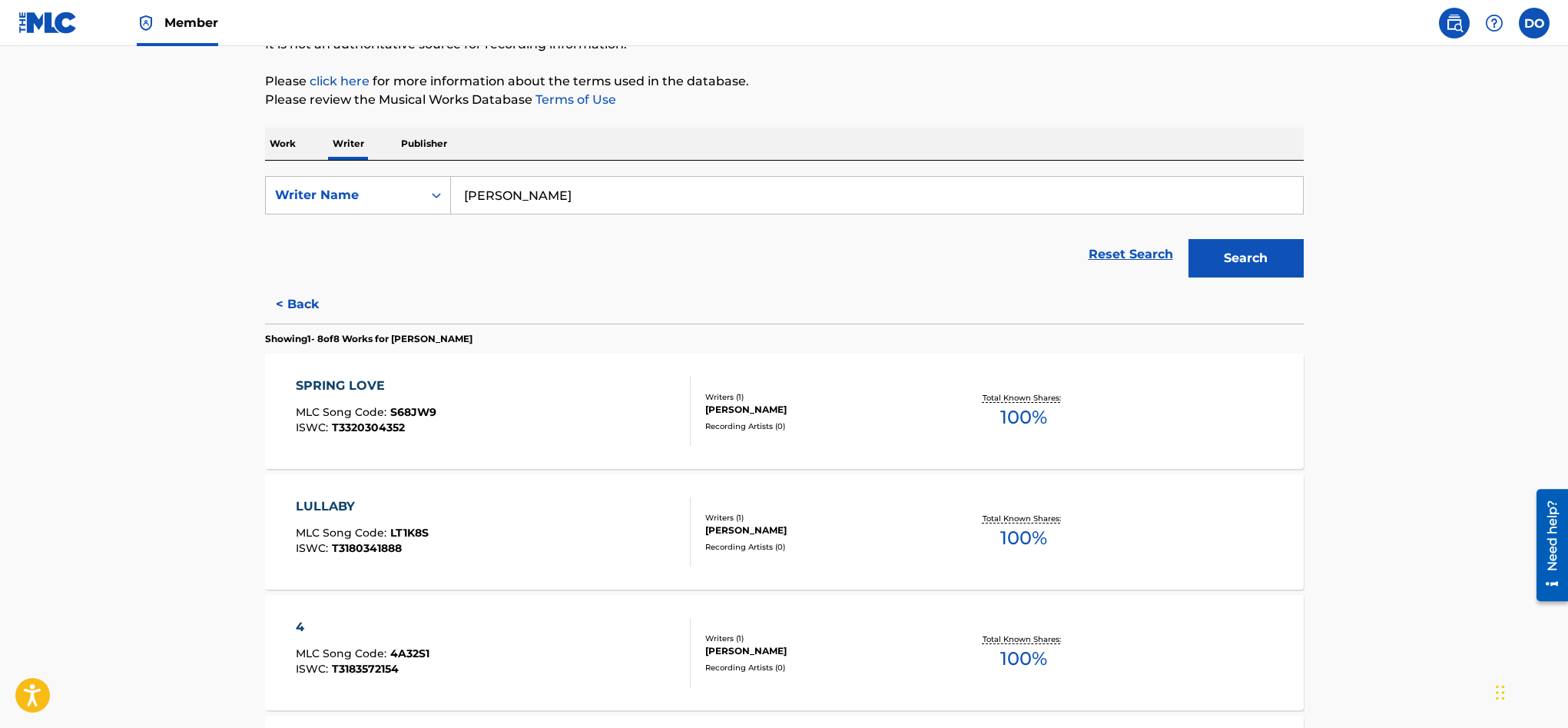
click at [436, 151] on p "Publisher" at bounding box center [424, 143] width 55 height 33
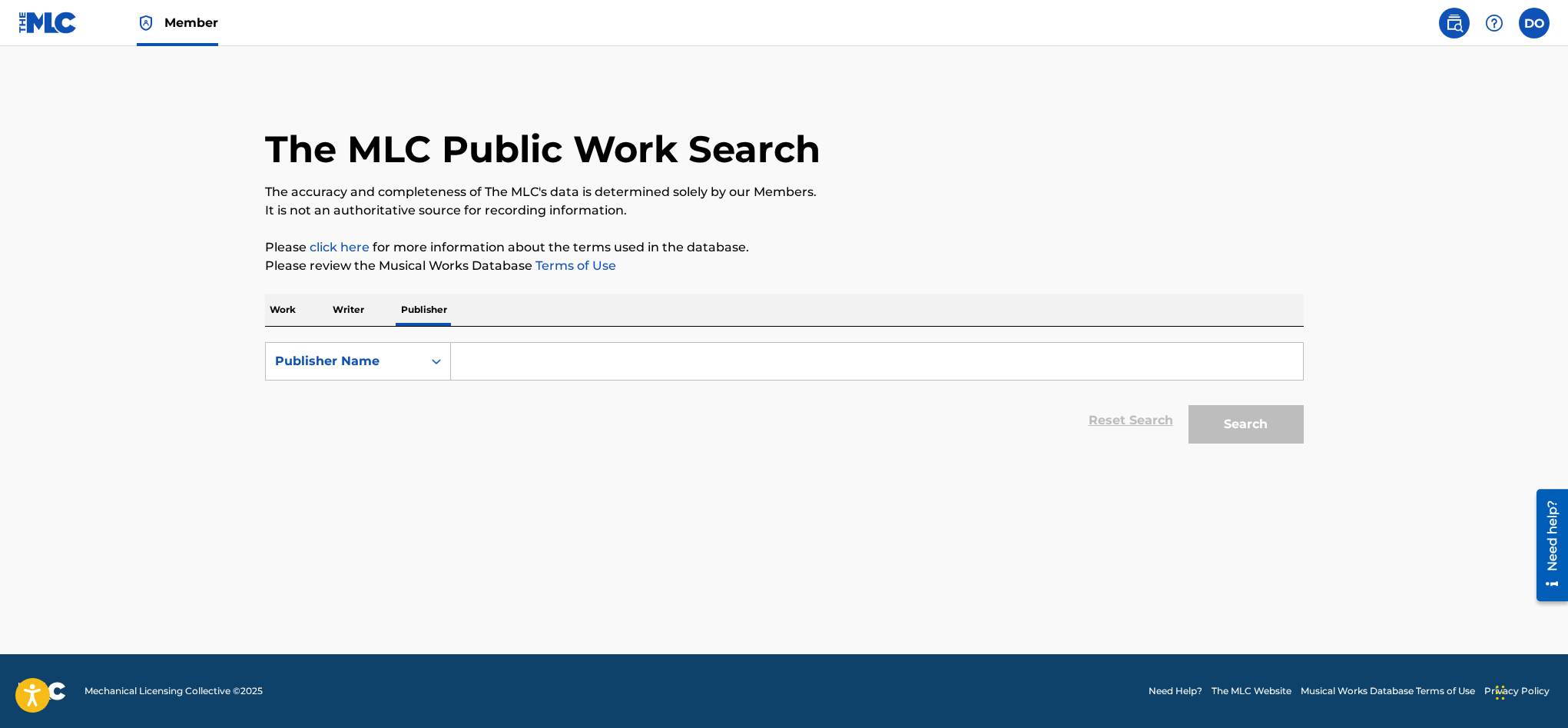
click at [462, 366] on input "Search Form" at bounding box center [877, 361] width 852 height 37
type input "P"
type input "C"
drag, startPoint x: 634, startPoint y: 360, endPoint x: 424, endPoint y: 358, distance: 210.0
click at [424, 358] on div "SearchWithCriteria81581bfc-108c-491d-9364-985e0f4f6407 Publisher Name Dylon Ber…" at bounding box center [784, 361] width 1039 height 38
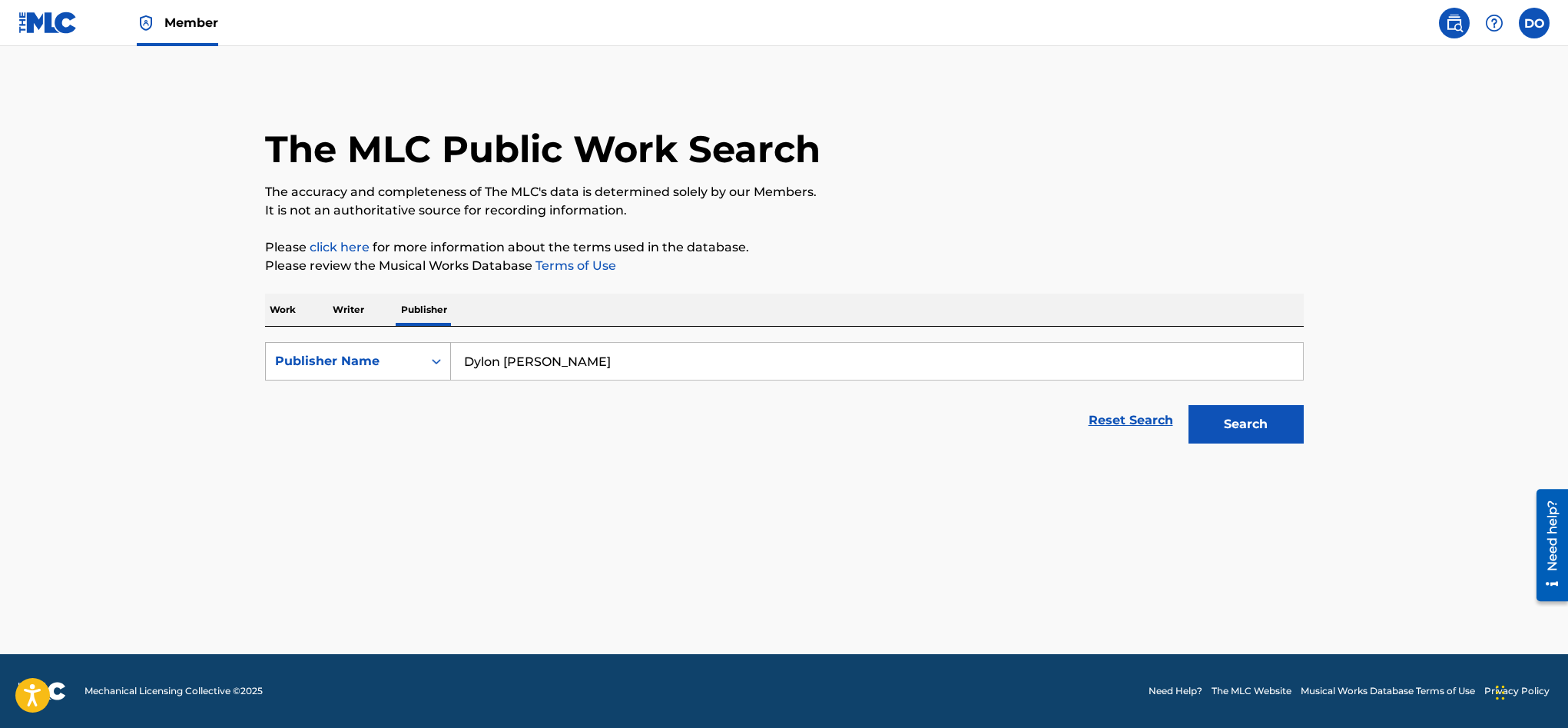
type input "="
click at [1244, 416] on button "Search" at bounding box center [1246, 424] width 115 height 38
click at [555, 358] on input "dylon" at bounding box center [877, 361] width 852 height 37
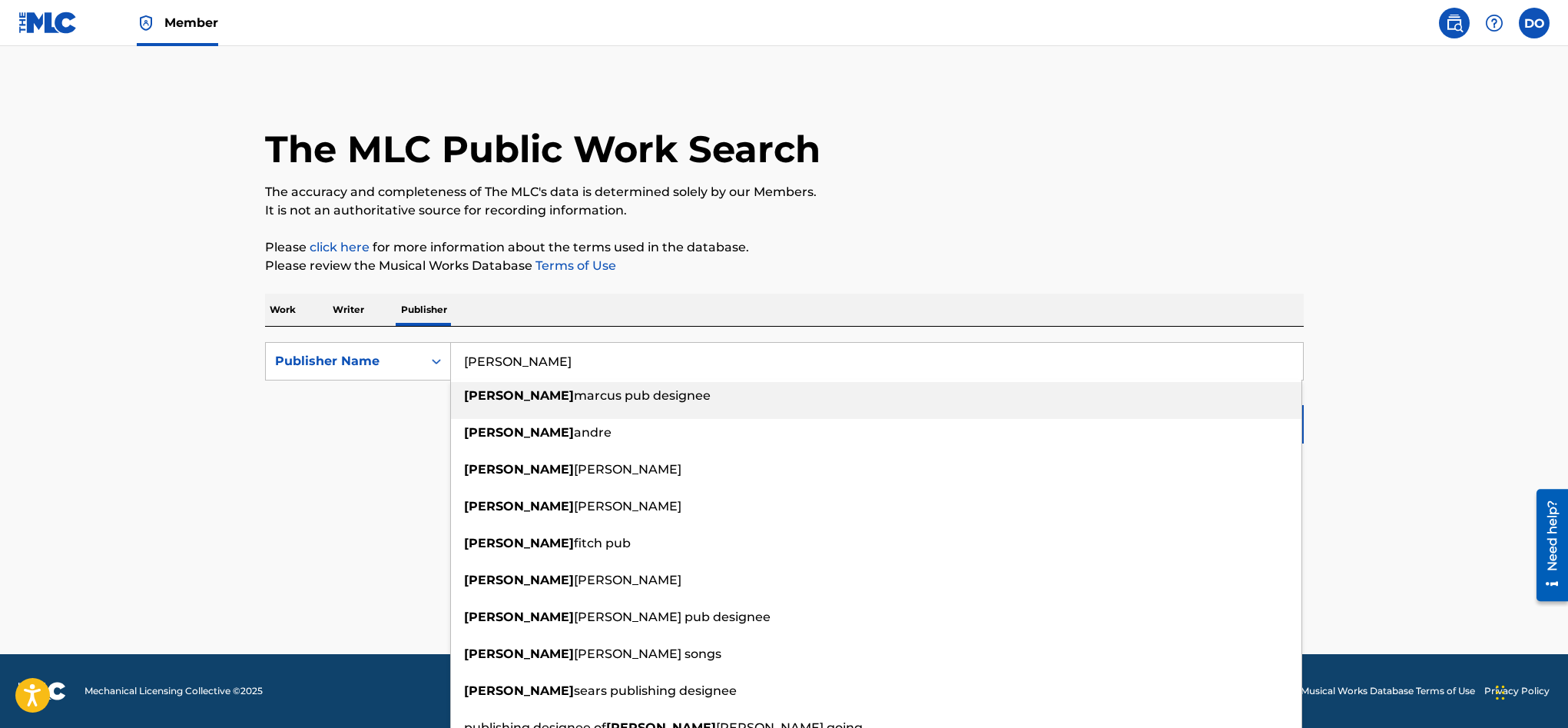
click at [1271, 254] on p "Please click here for more information about the terms used in the database." at bounding box center [784, 248] width 1039 height 18
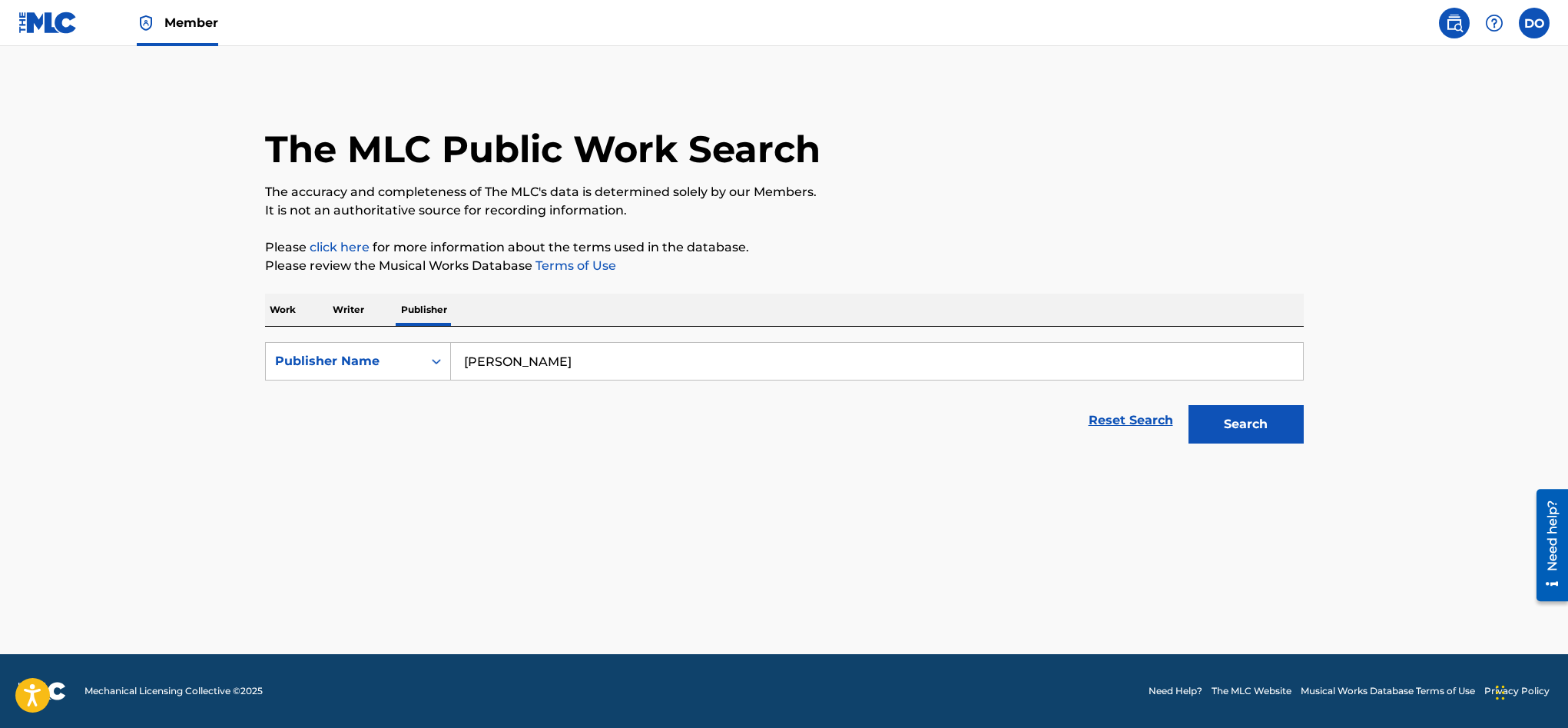
click at [1229, 417] on button "Search" at bounding box center [1246, 424] width 115 height 38
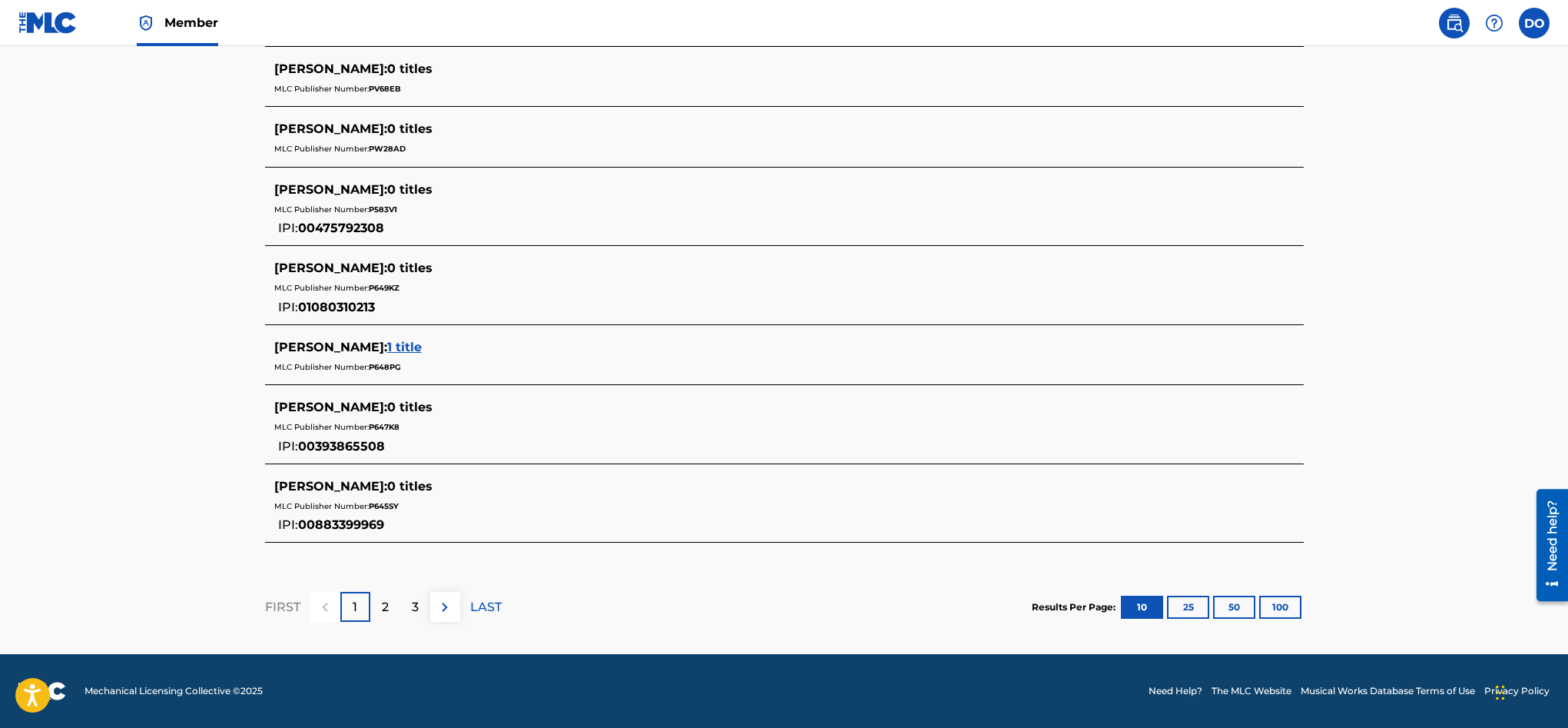
scroll to position [626, 0]
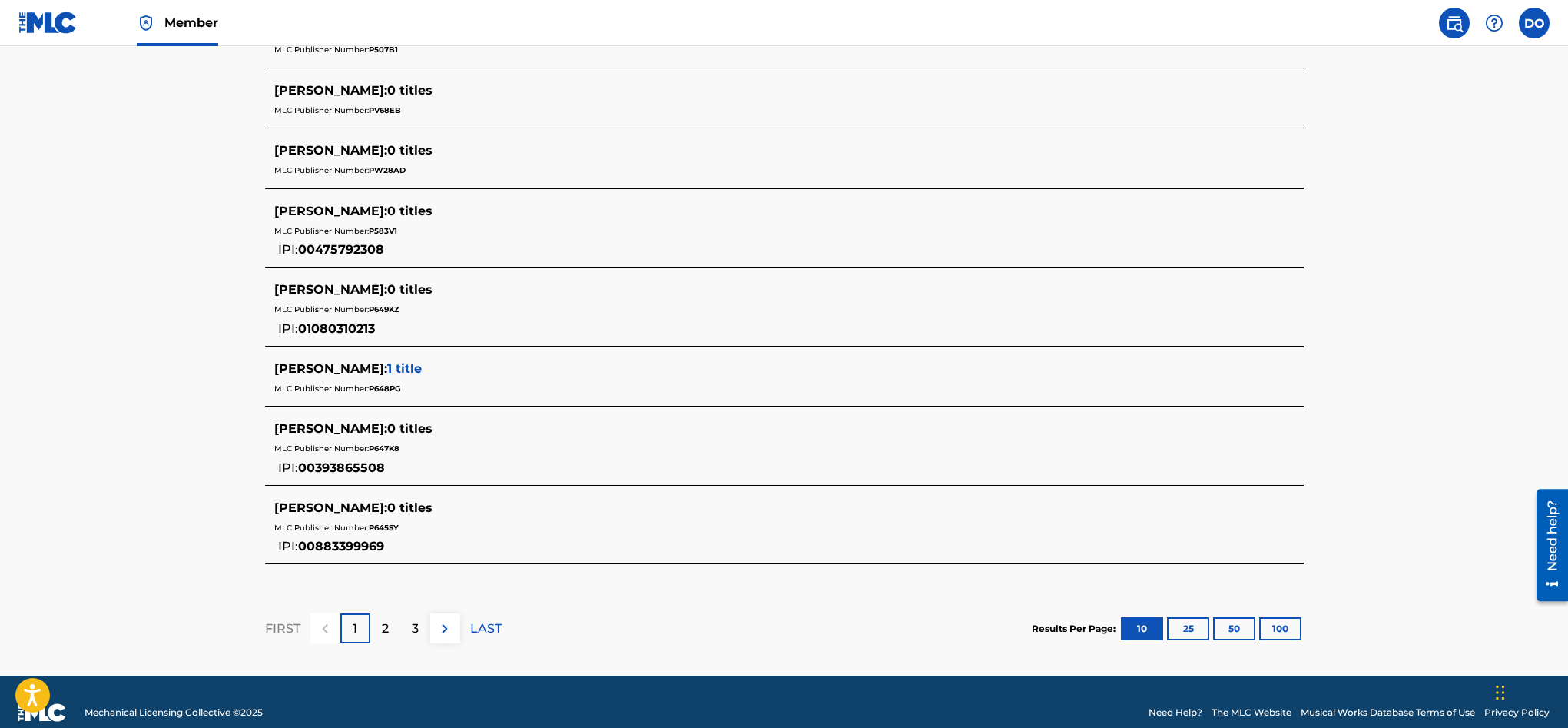
click at [392, 621] on div "2" at bounding box center [385, 628] width 30 height 30
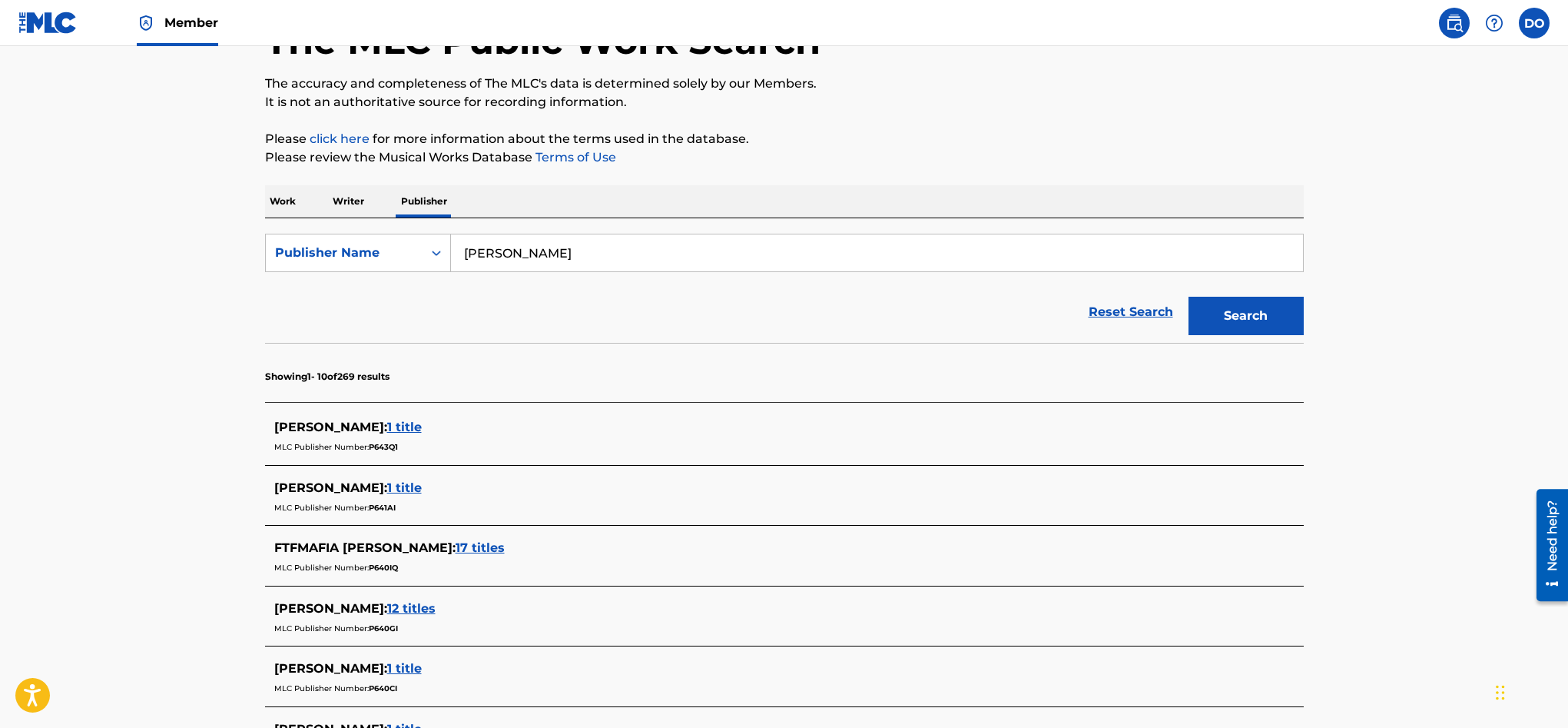
scroll to position [0, 0]
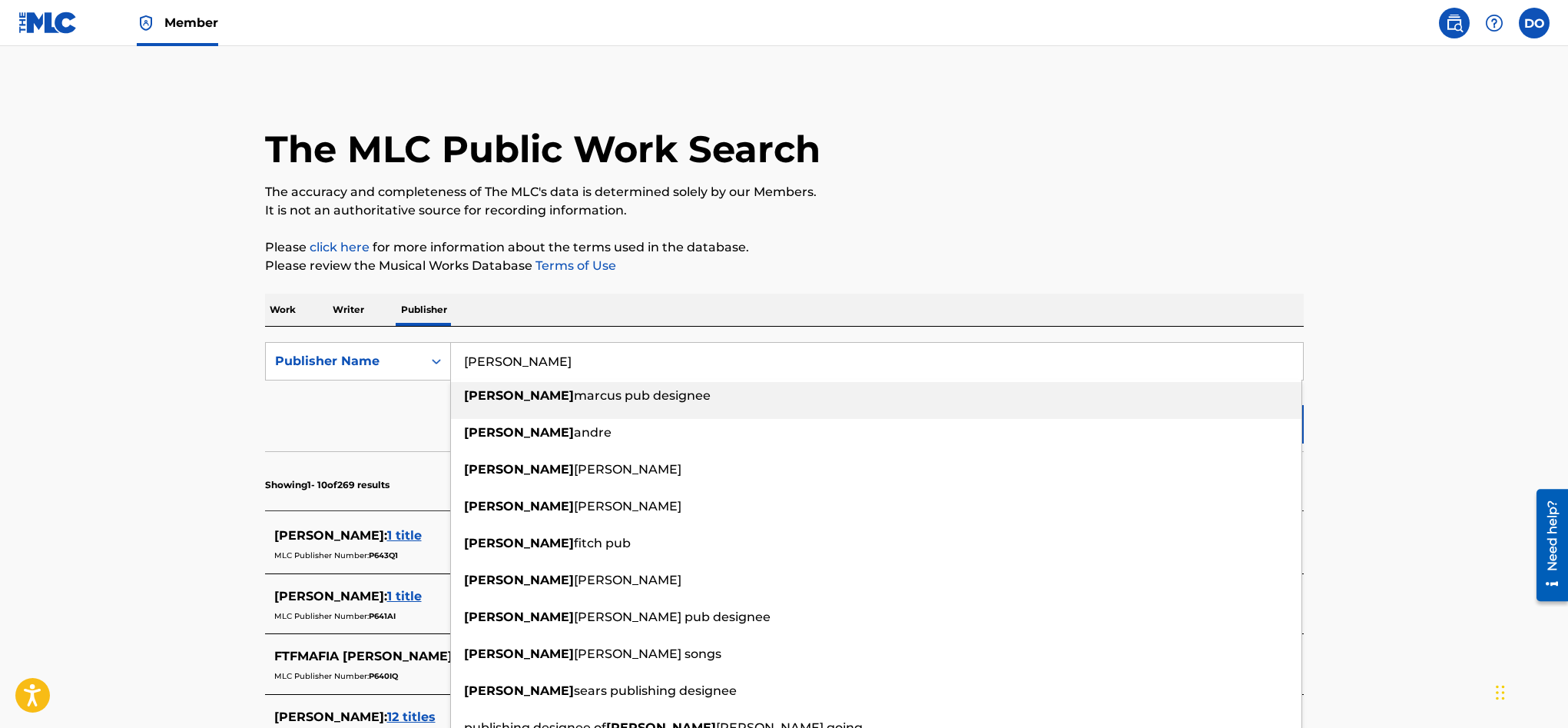
drag, startPoint x: 505, startPoint y: 365, endPoint x: 484, endPoint y: 366, distance: 21.0
click at [484, 366] on input "dylan" at bounding box center [877, 361] width 852 height 37
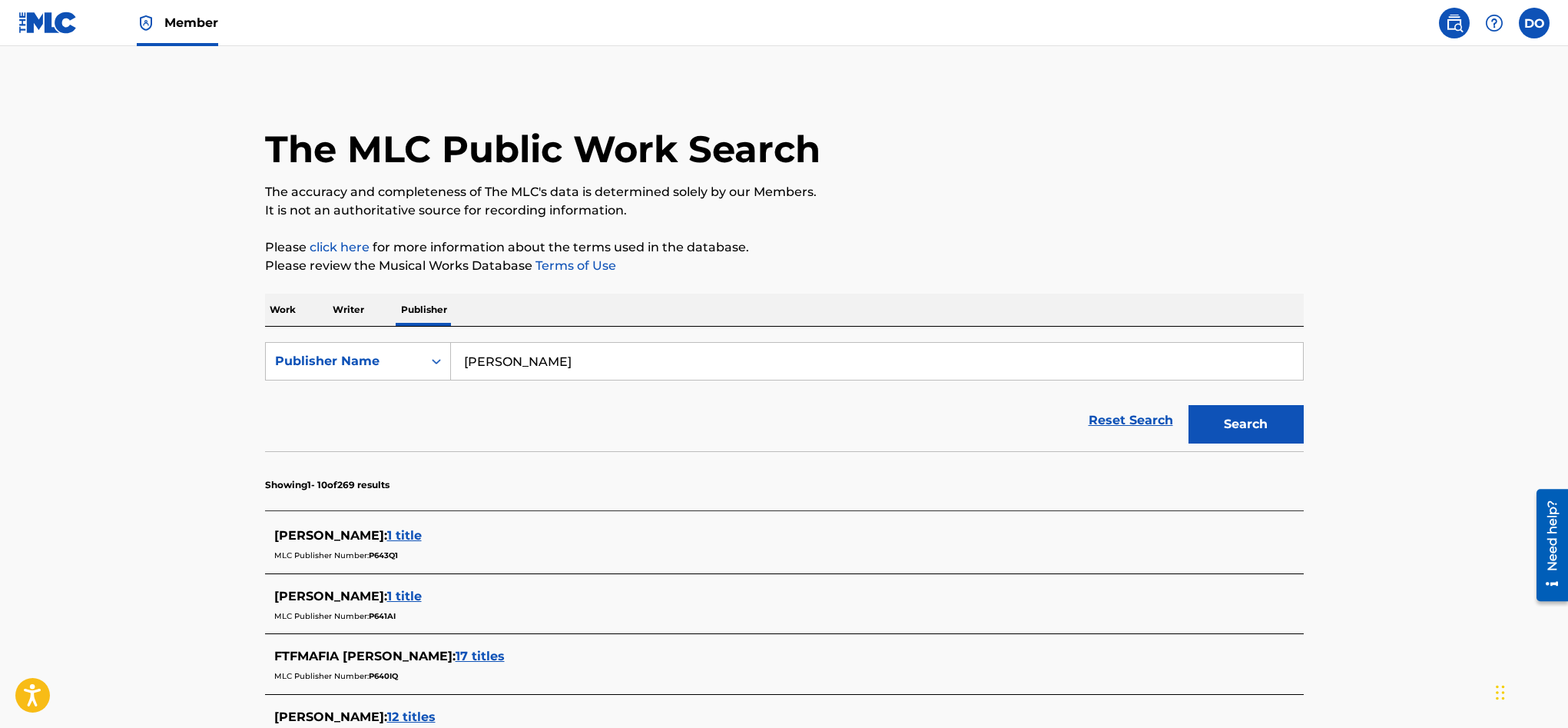
click at [1209, 436] on button "Search" at bounding box center [1246, 424] width 115 height 38
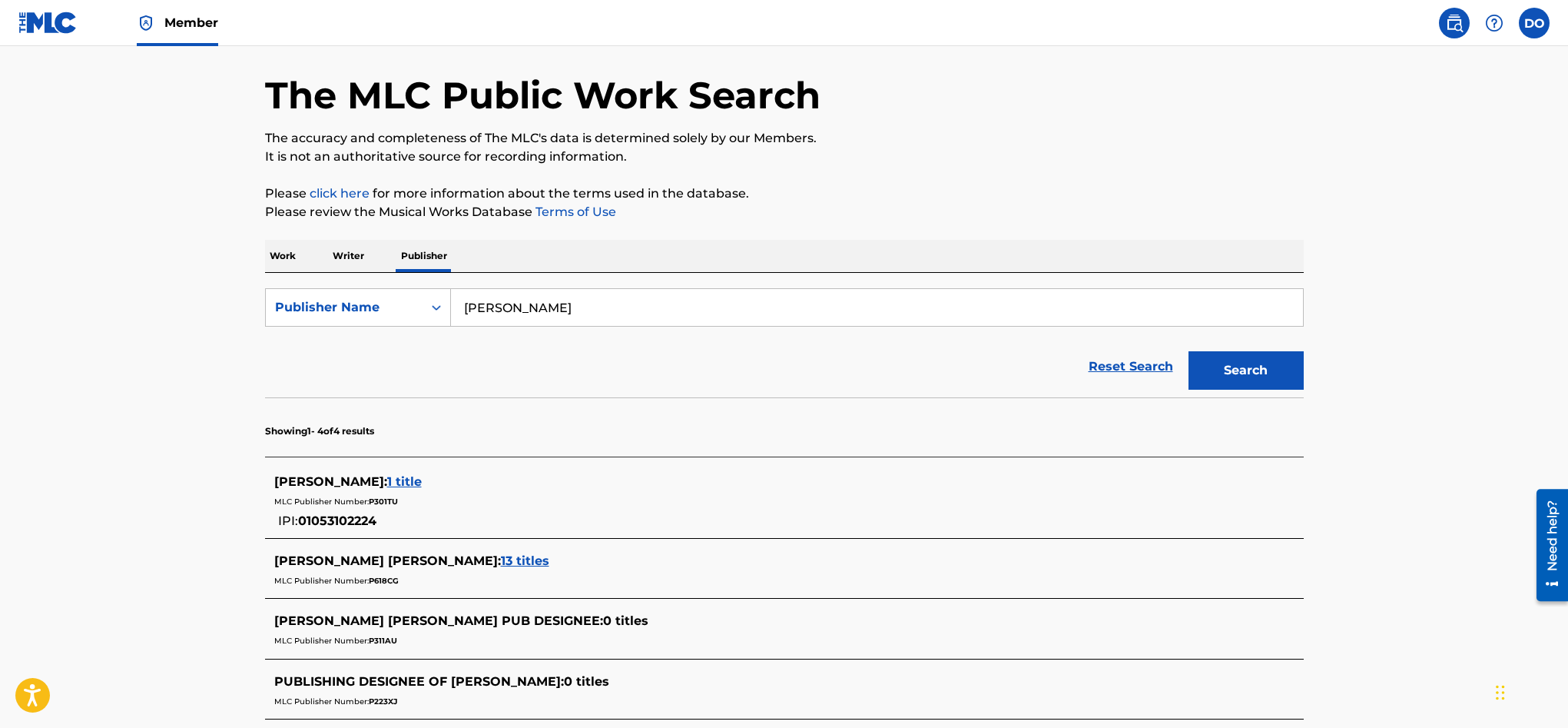
scroll to position [48, 0]
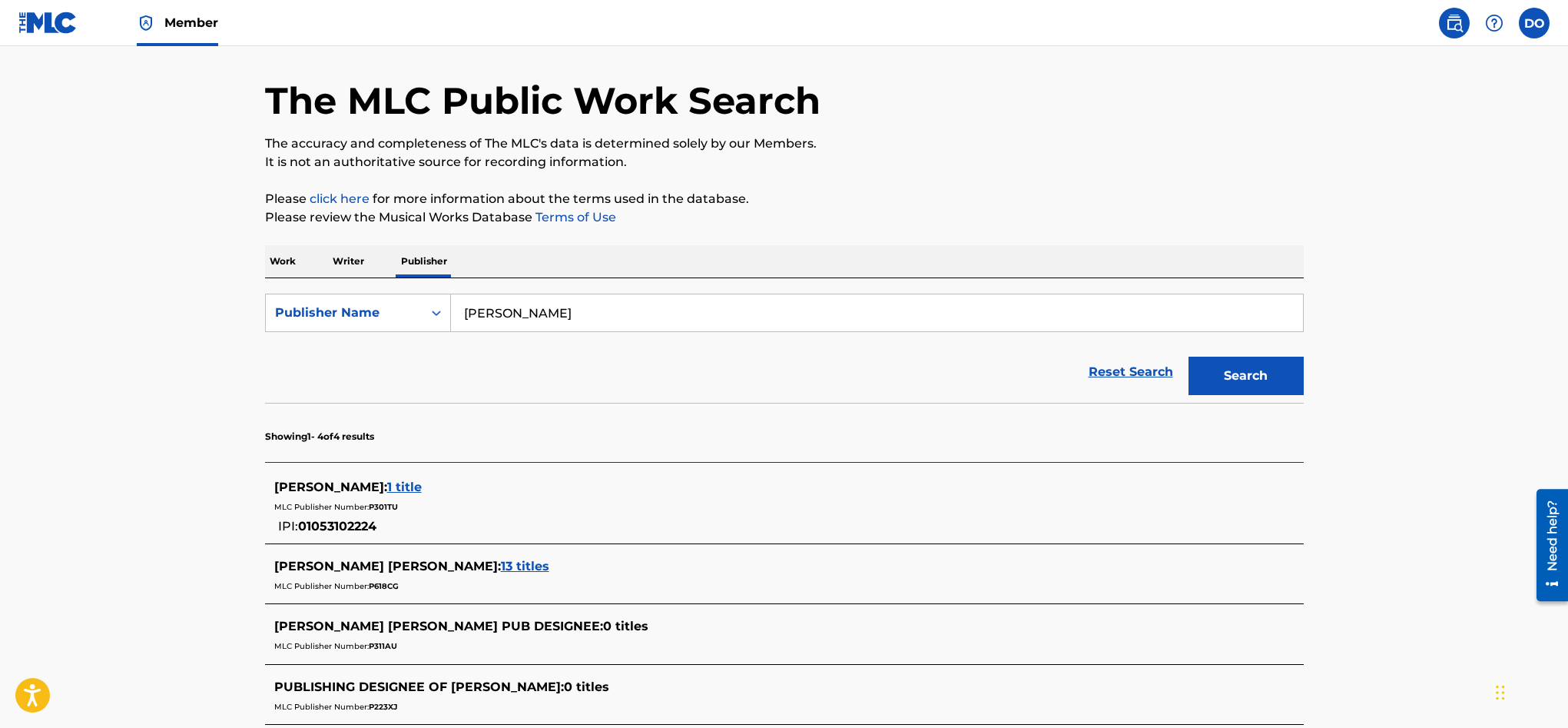
drag, startPoint x: 503, startPoint y: 314, endPoint x: 463, endPoint y: 317, distance: 40.1
click at [463, 317] on input "dylon o'leary" at bounding box center [877, 313] width 852 height 37
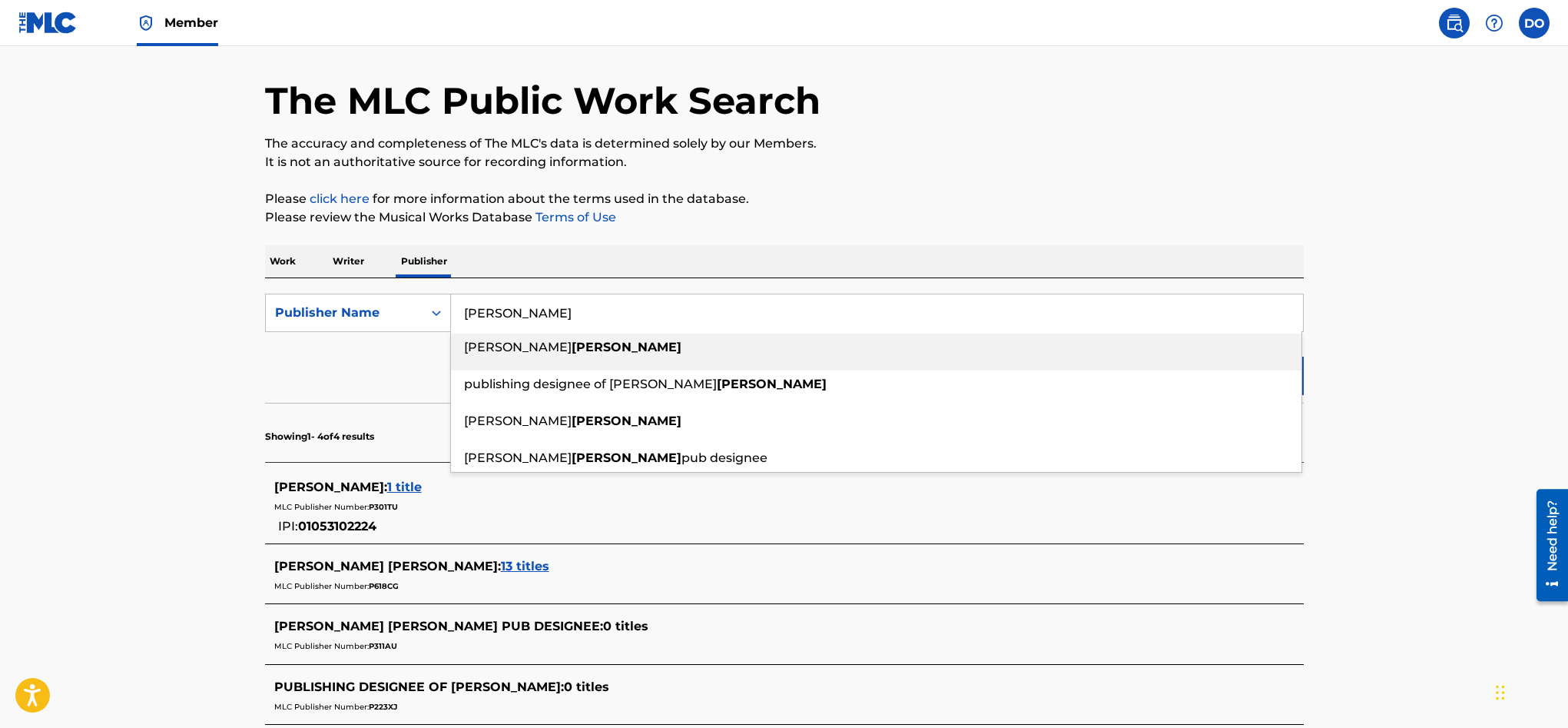
click at [596, 309] on input "o'leary" at bounding box center [877, 313] width 852 height 37
click at [549, 307] on input "o'leary" at bounding box center [877, 313] width 852 height 37
type input "o'leary"
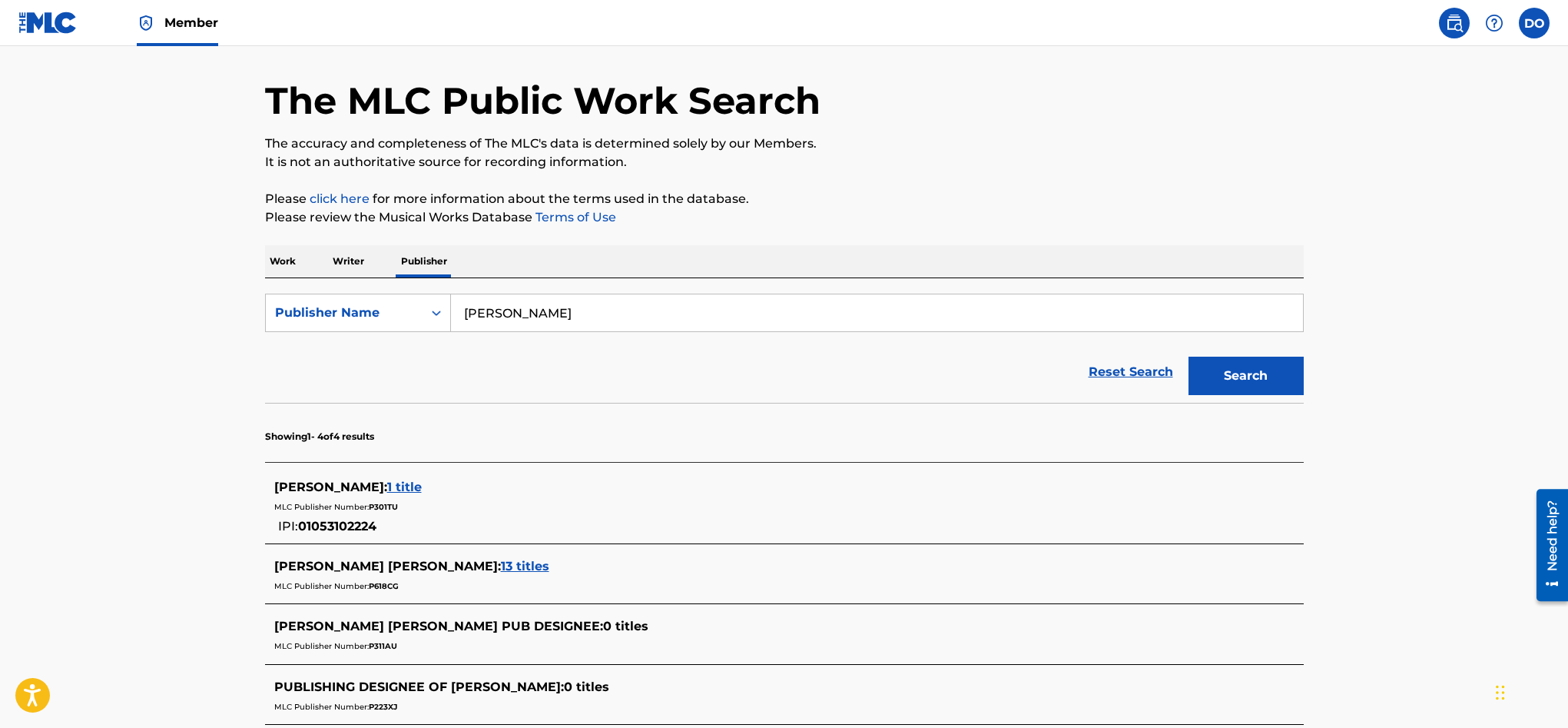
click at [1373, 373] on main "The MLC Public Work Search The accuracy and completeness of The MLC's data is d…" at bounding box center [784, 413] width 1568 height 831
click at [1280, 374] on button "Search" at bounding box center [1246, 376] width 115 height 38
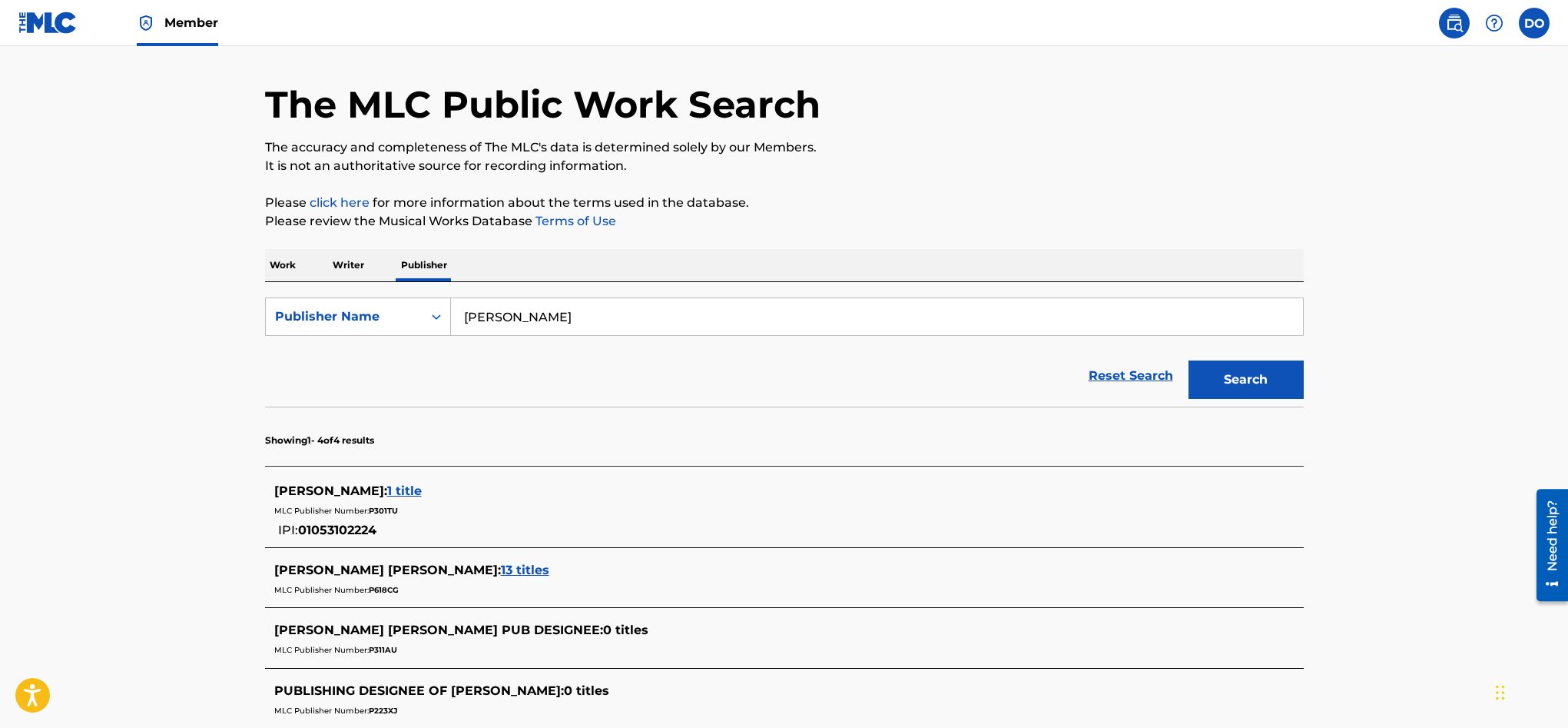
scroll to position [28, 0]
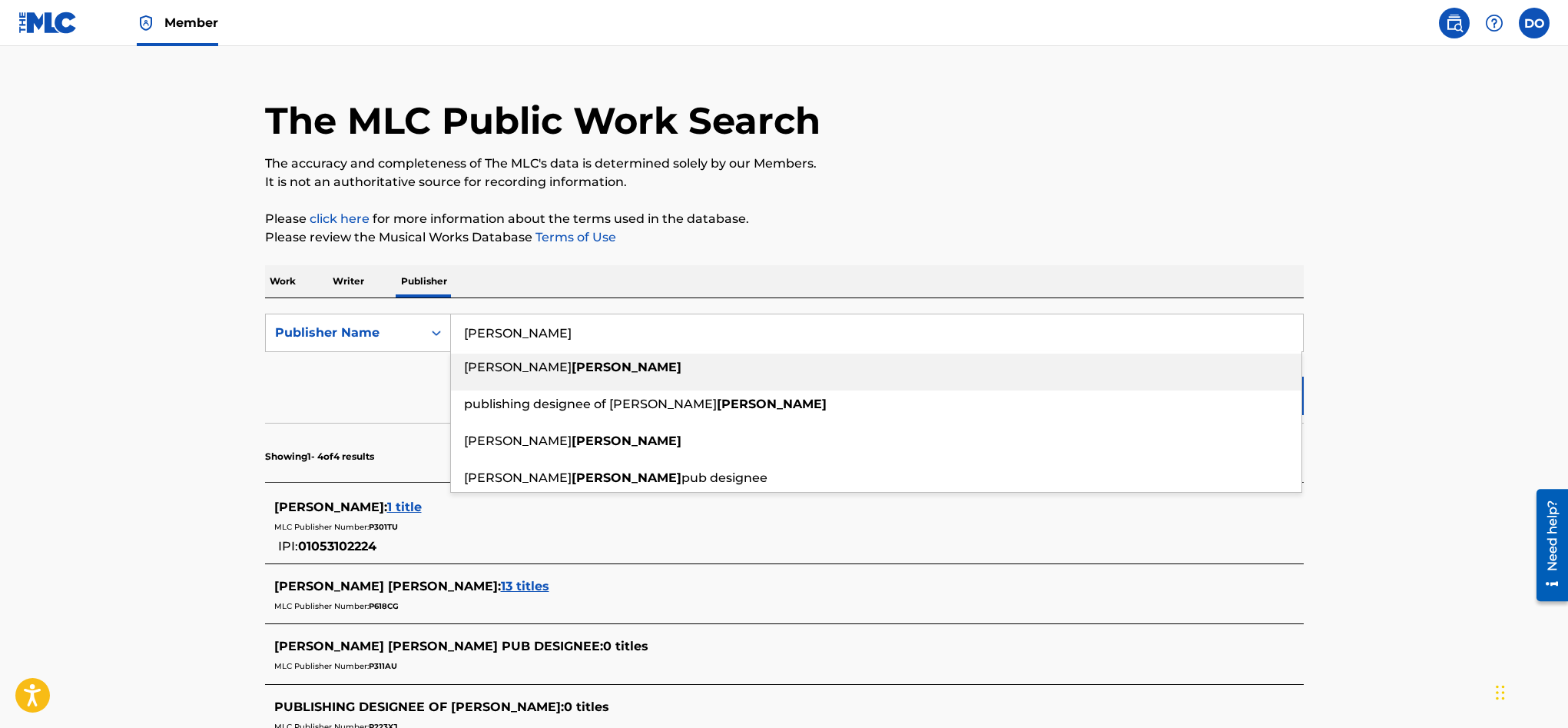
drag, startPoint x: 524, startPoint y: 329, endPoint x: 454, endPoint y: 334, distance: 70.2
click at [454, 334] on input "o'leary" at bounding box center [877, 333] width 852 height 37
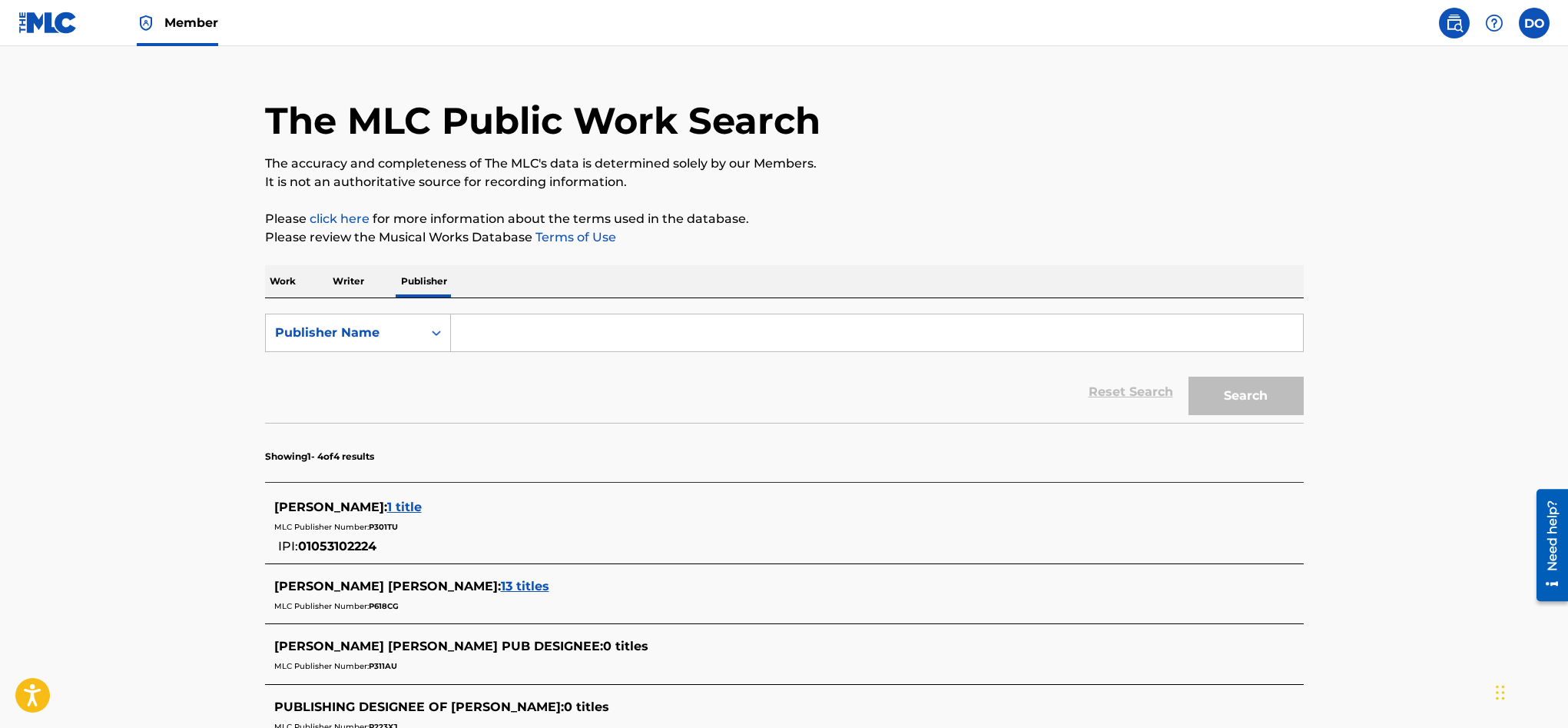
drag, startPoint x: 1533, startPoint y: 26, endPoint x: 1528, endPoint y: 35, distance: 10.3
click at [1533, 26] on label at bounding box center [1534, 23] width 31 height 31
click at [1534, 23] on input "DO Dylon O'Leary dylonoleary20@gmail.com Notification Preferences Profile Log o…" at bounding box center [1534, 23] width 0 height 0
click at [1388, 185] on link "Profile" at bounding box center [1382, 191] width 31 height 14
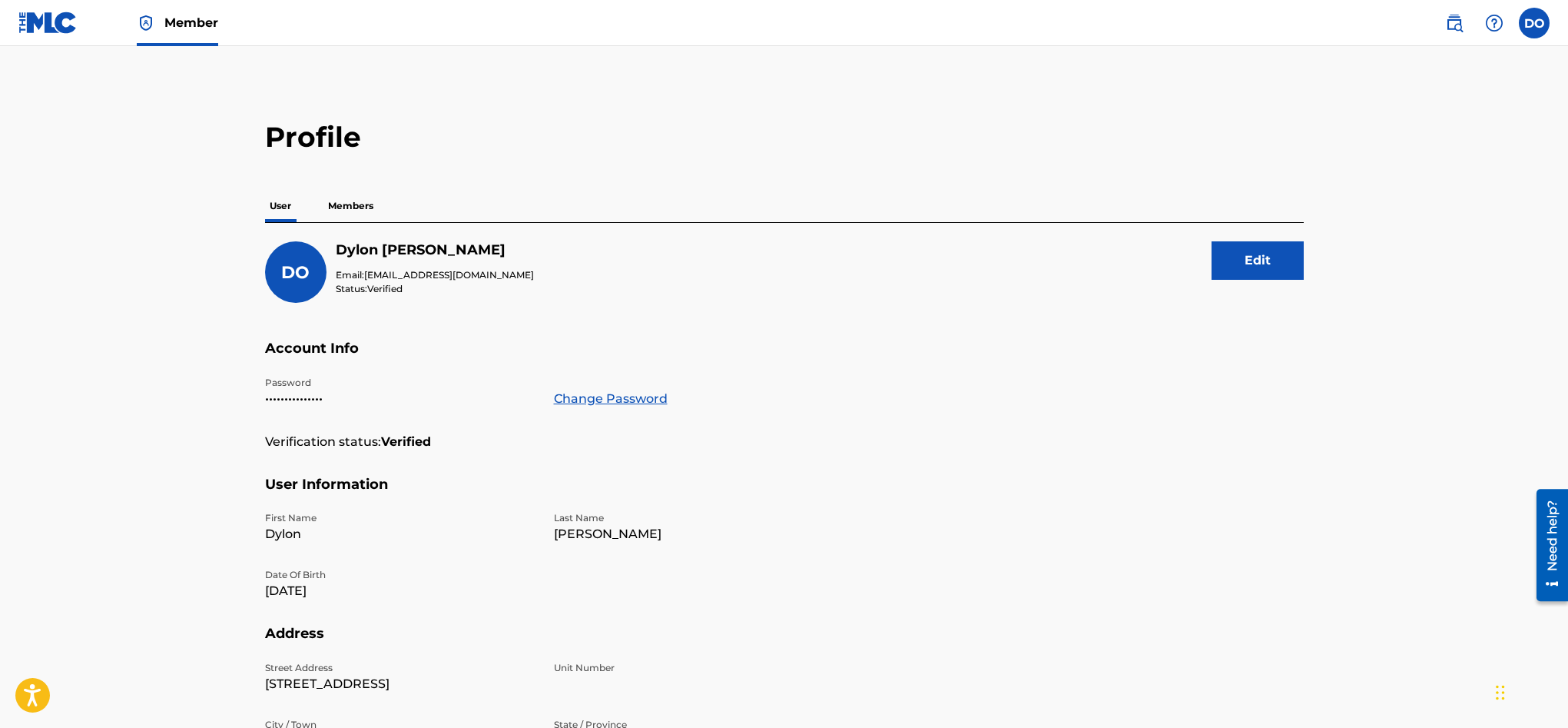
click at [347, 210] on p "Members" at bounding box center [350, 206] width 54 height 33
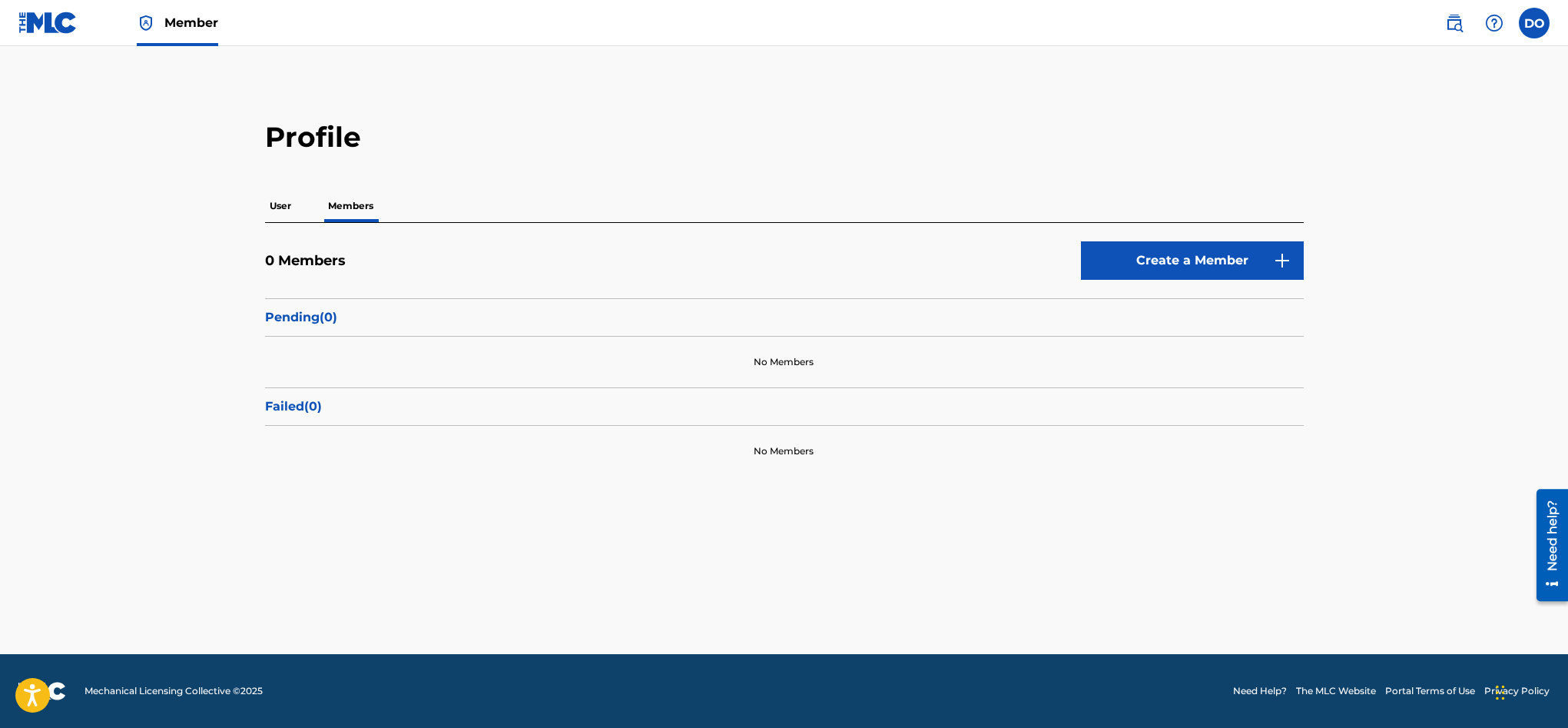
click at [1531, 25] on label at bounding box center [1534, 23] width 31 height 31
click at [1534, 23] on input "DO Dylon O'Leary dylonoleary20@gmail.com Notification Preferences Profile Log o…" at bounding box center [1534, 23] width 0 height 0
click at [1384, 191] on link "Profile" at bounding box center [1382, 191] width 31 height 14
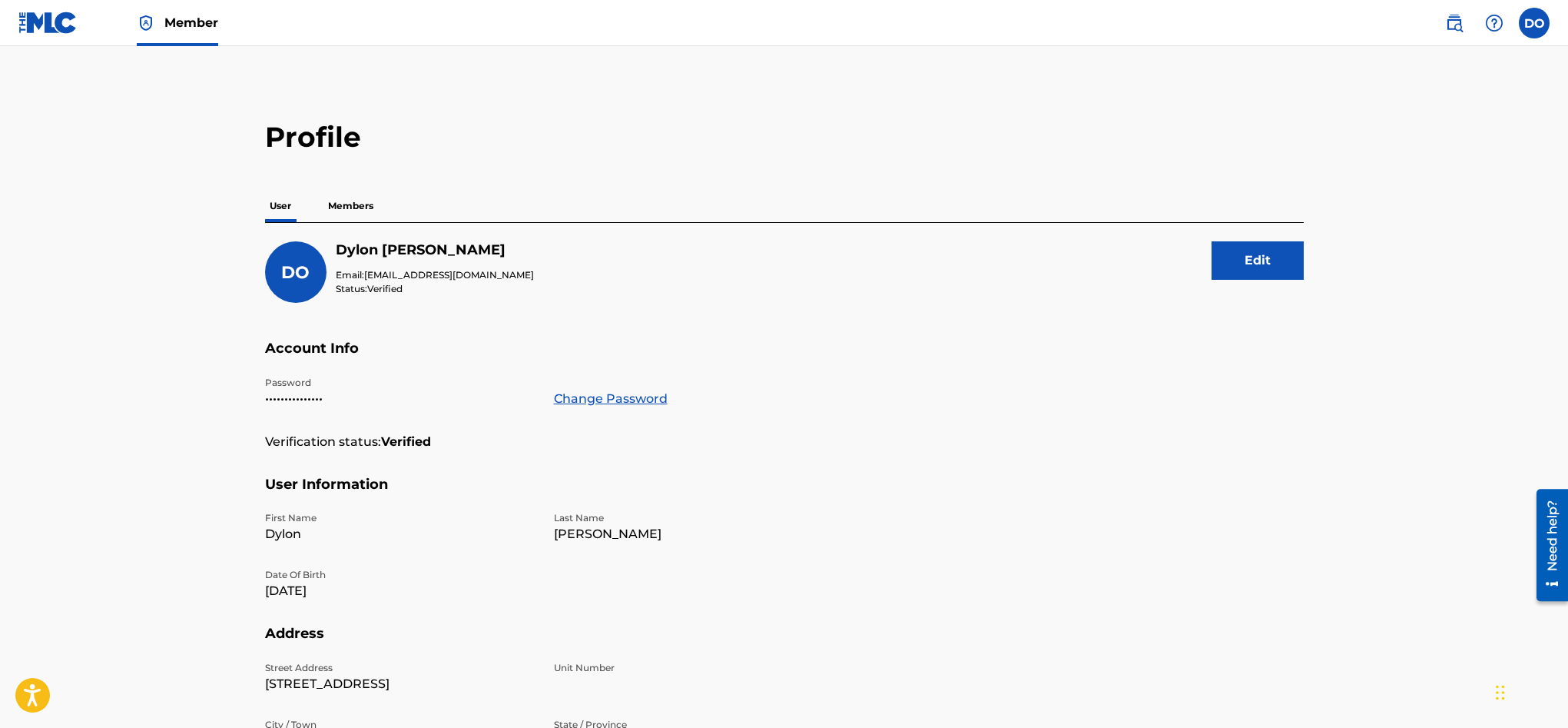
click at [51, 22] on img at bounding box center [48, 23] width 59 height 23
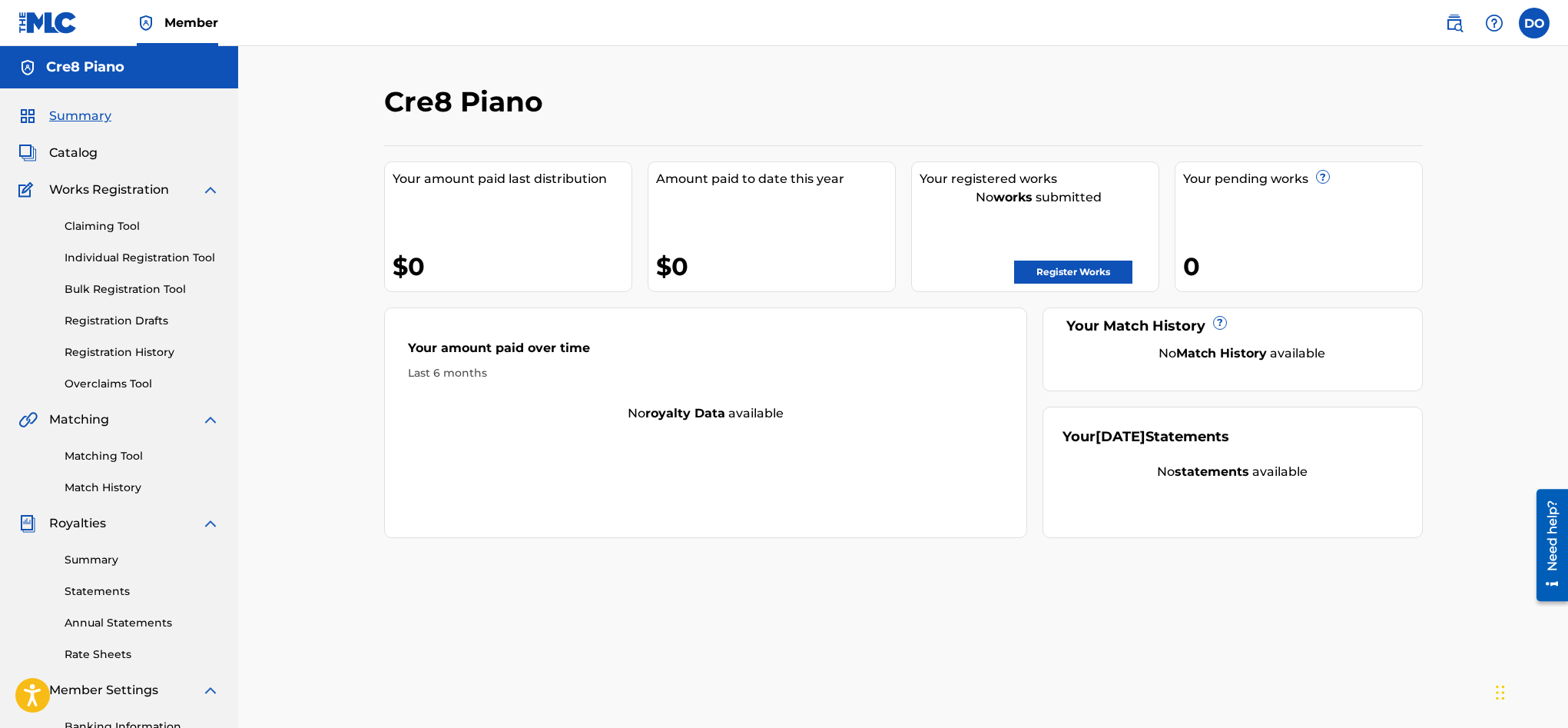
click at [118, 567] on link "Summary" at bounding box center [142, 560] width 155 height 16
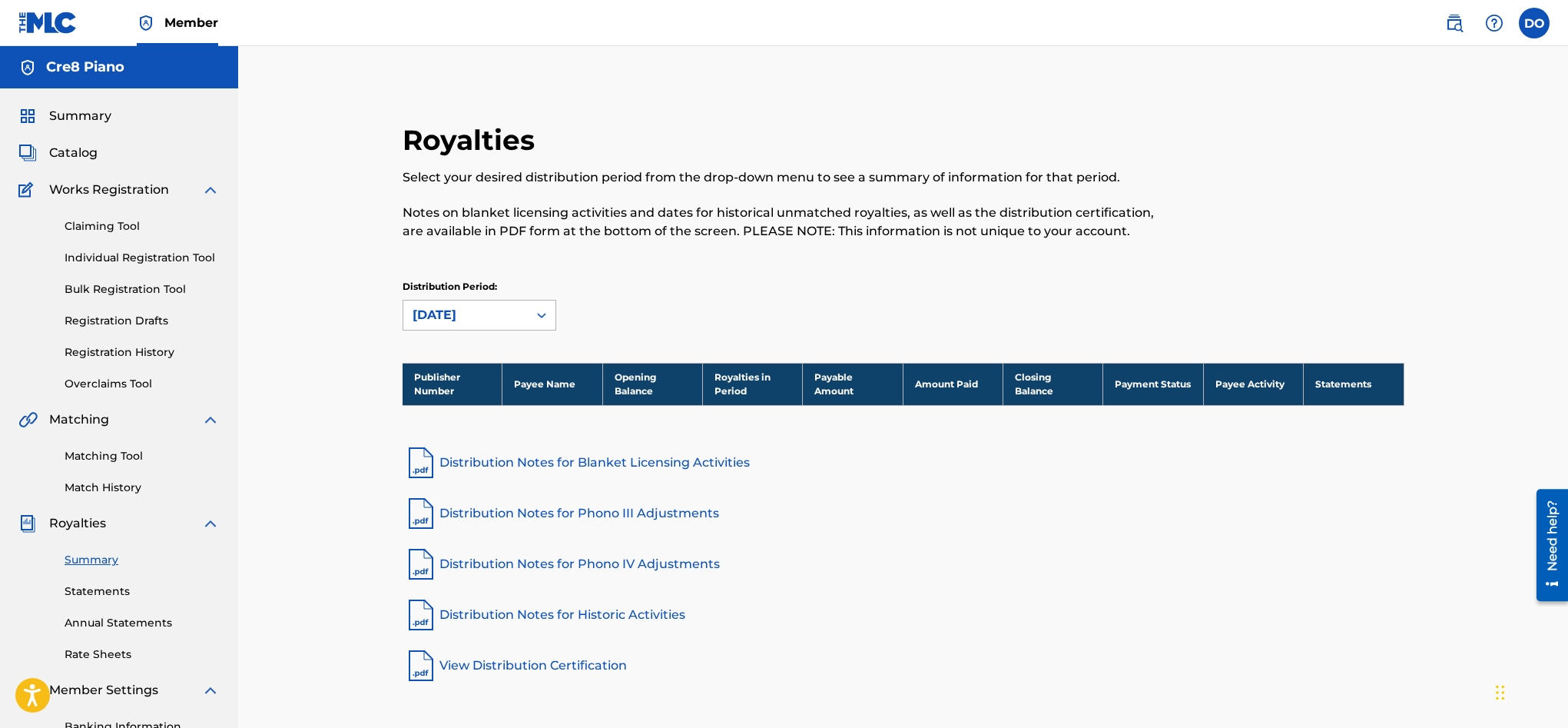
click at [516, 309] on div "August 2025" at bounding box center [465, 315] width 106 height 18
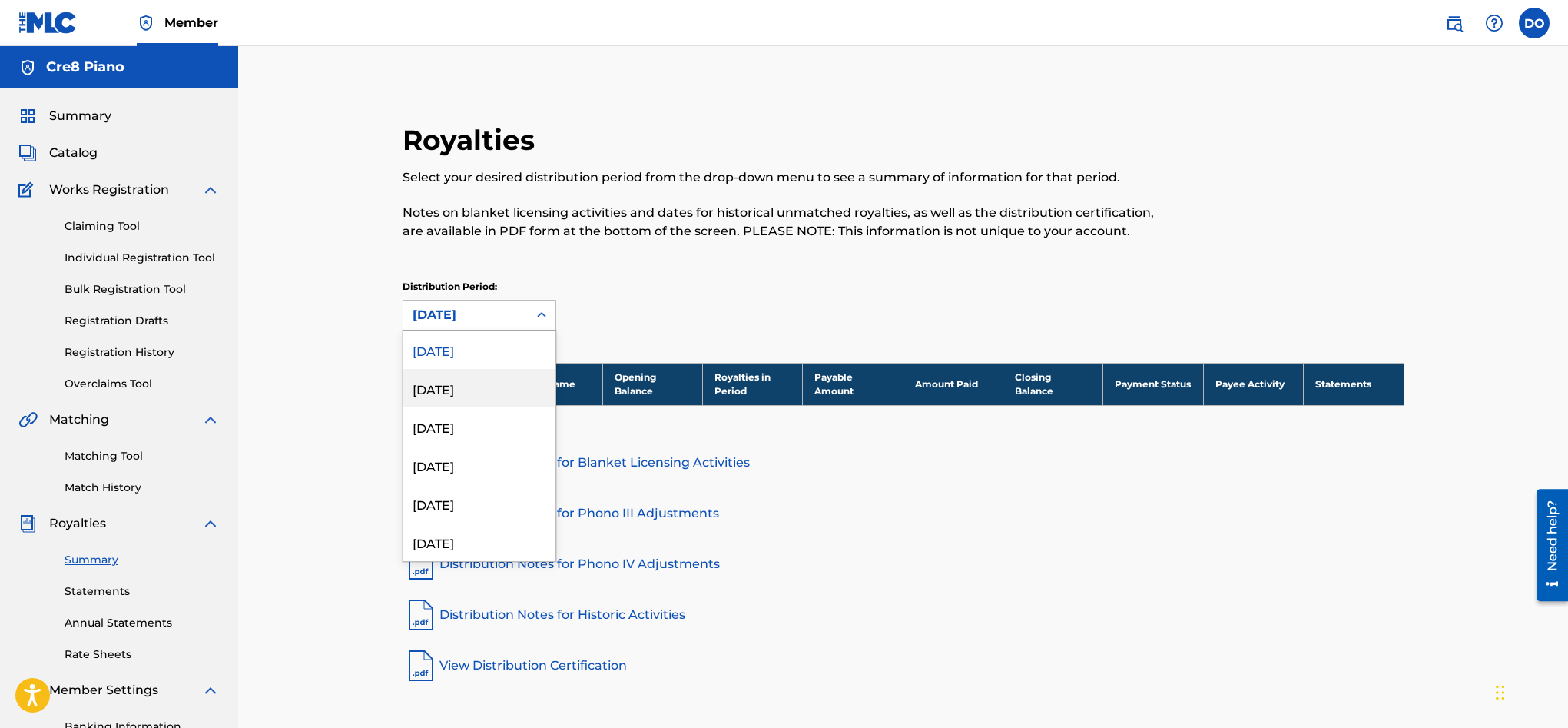
click at [480, 371] on div "July 2025" at bounding box center [479, 388] width 152 height 38
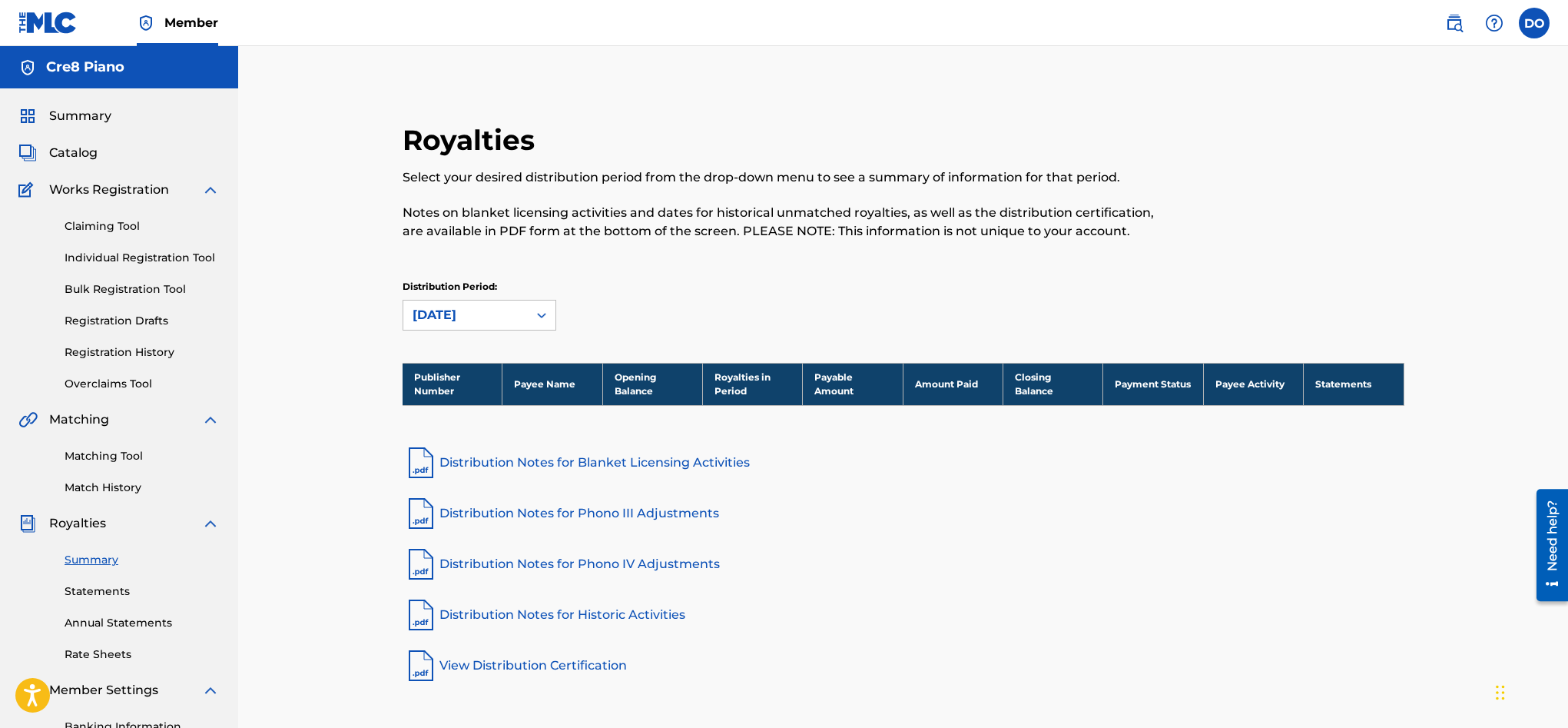
click at [503, 319] on div "July 2025" at bounding box center [465, 315] width 106 height 18
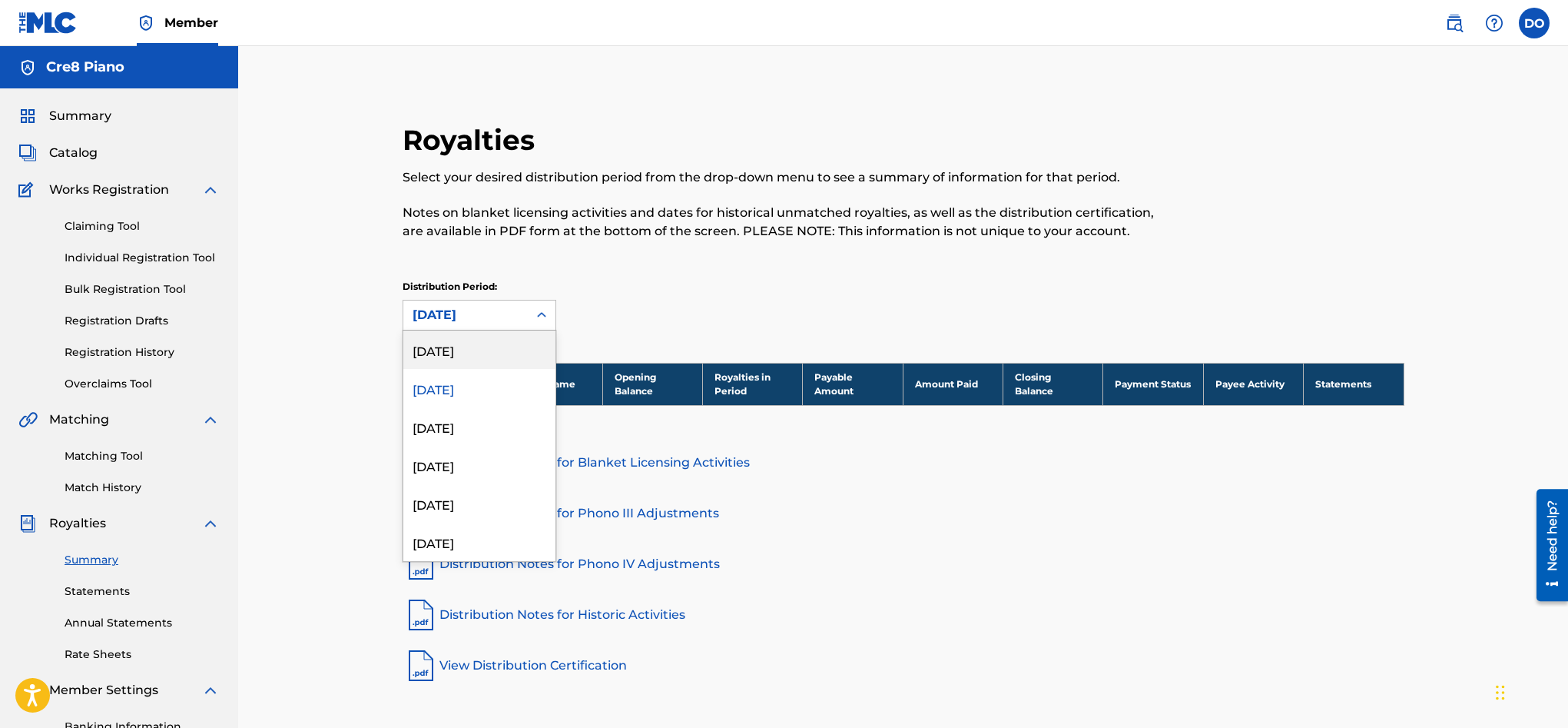
click at [485, 354] on div "August 2025" at bounding box center [479, 349] width 152 height 38
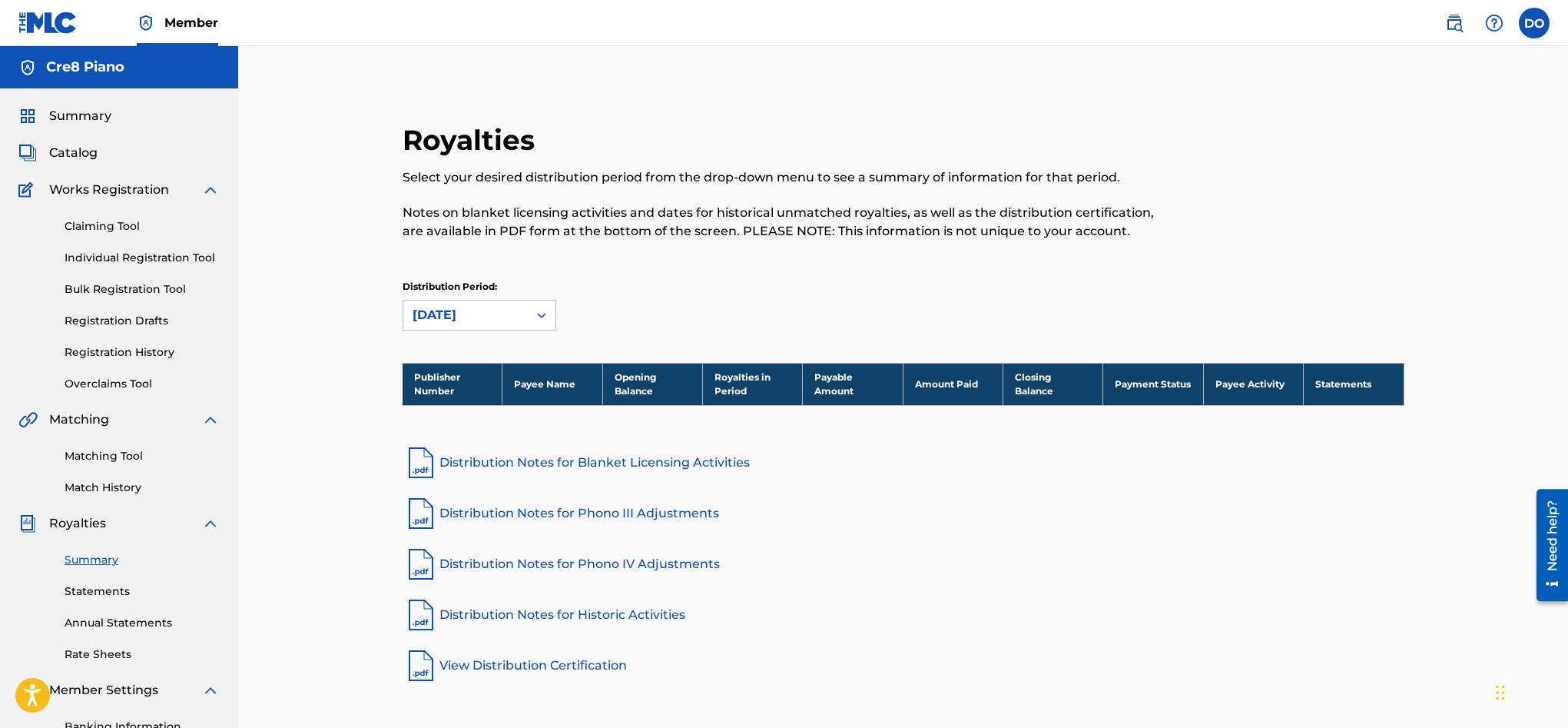
click at [124, 586] on link "Statements" at bounding box center [142, 590] width 155 height 16
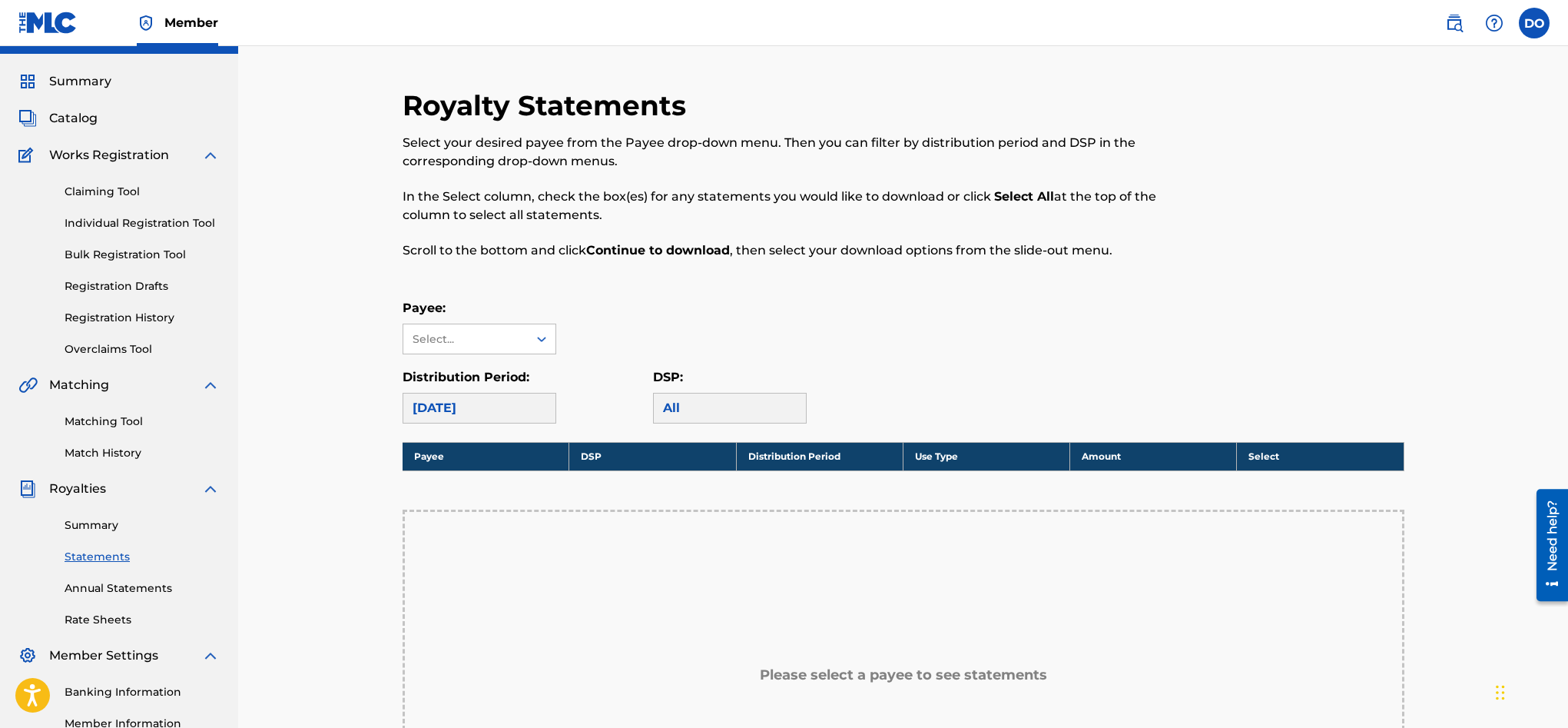
scroll to position [65, 0]
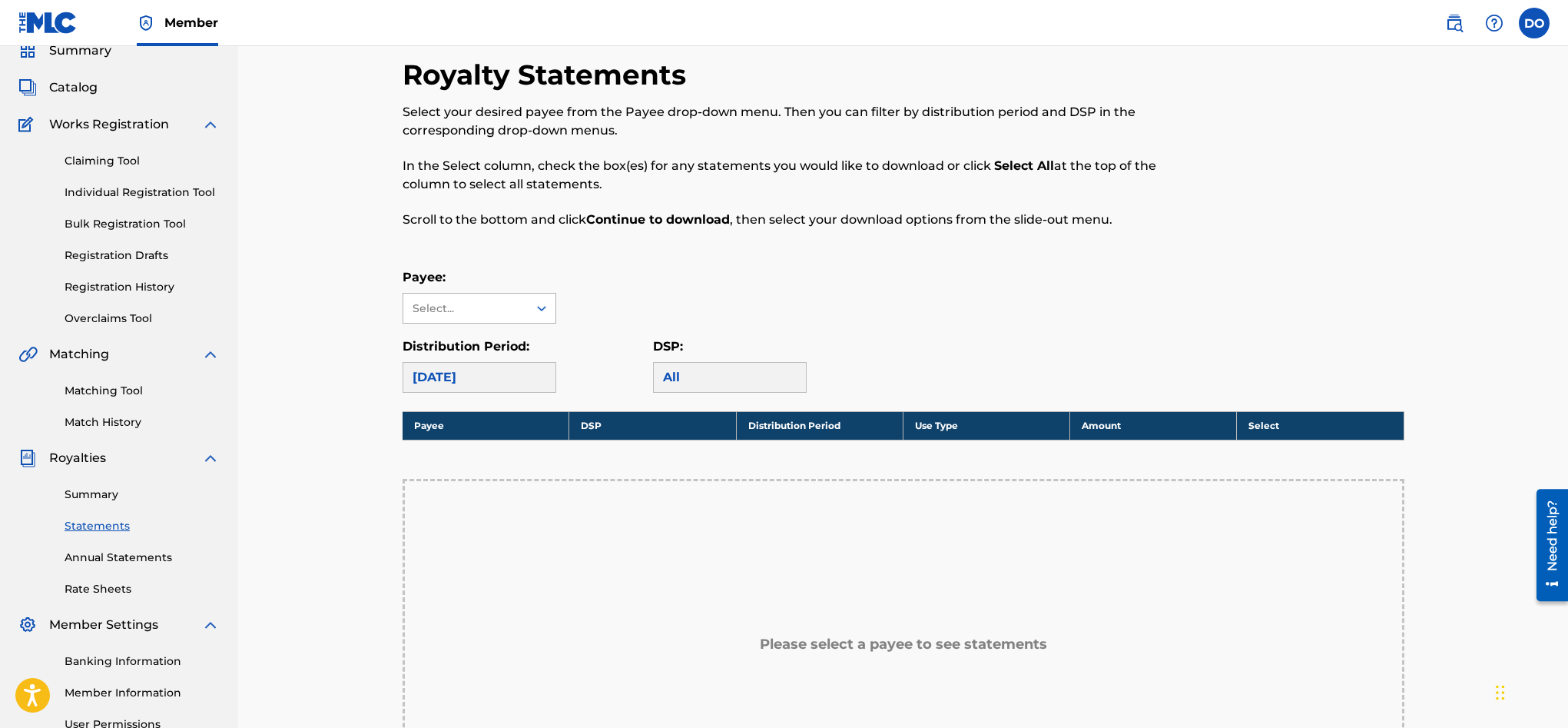
click at [544, 298] on div at bounding box center [541, 308] width 28 height 28
click at [541, 306] on icon at bounding box center [541, 308] width 15 height 15
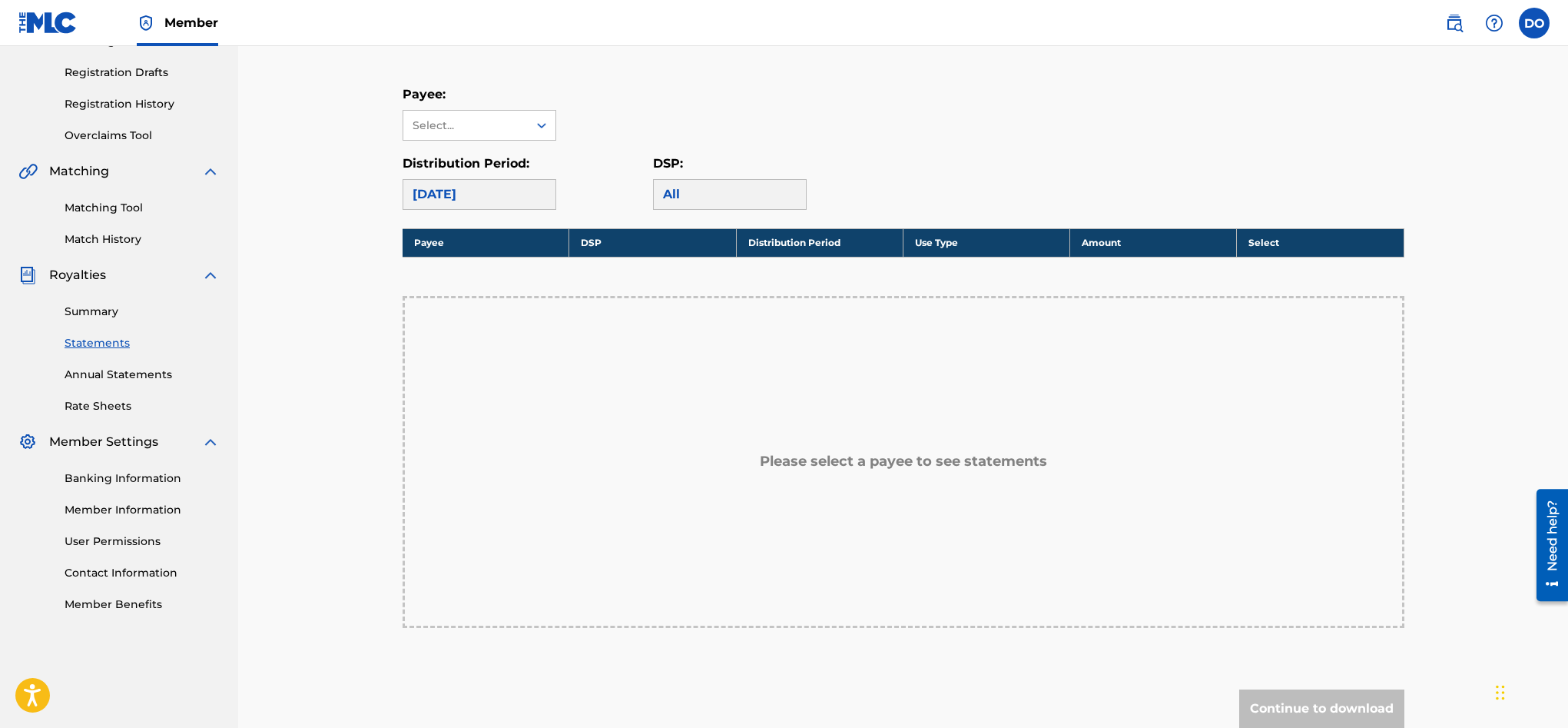
scroll to position [245, 0]
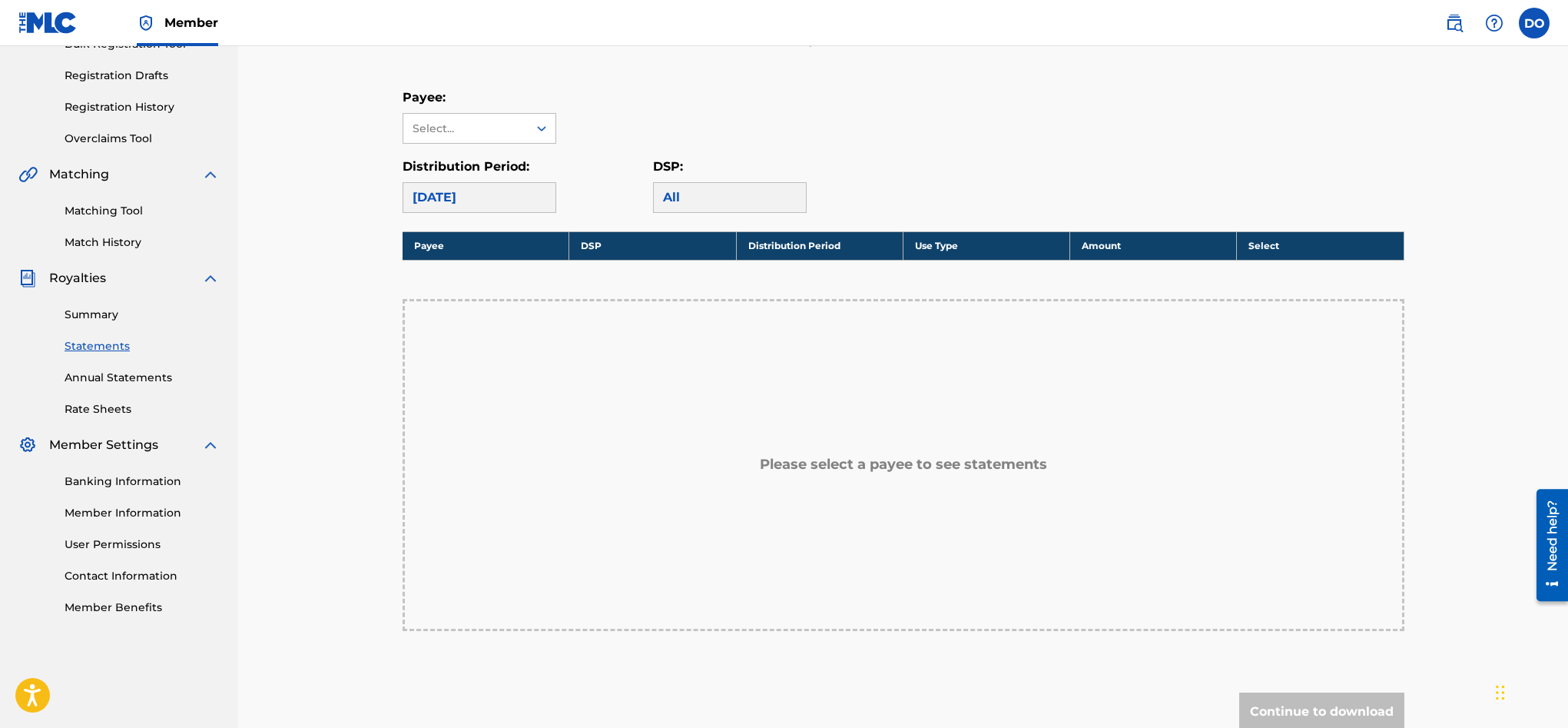
click at [145, 510] on link "Member Information" at bounding box center [142, 512] width 155 height 16
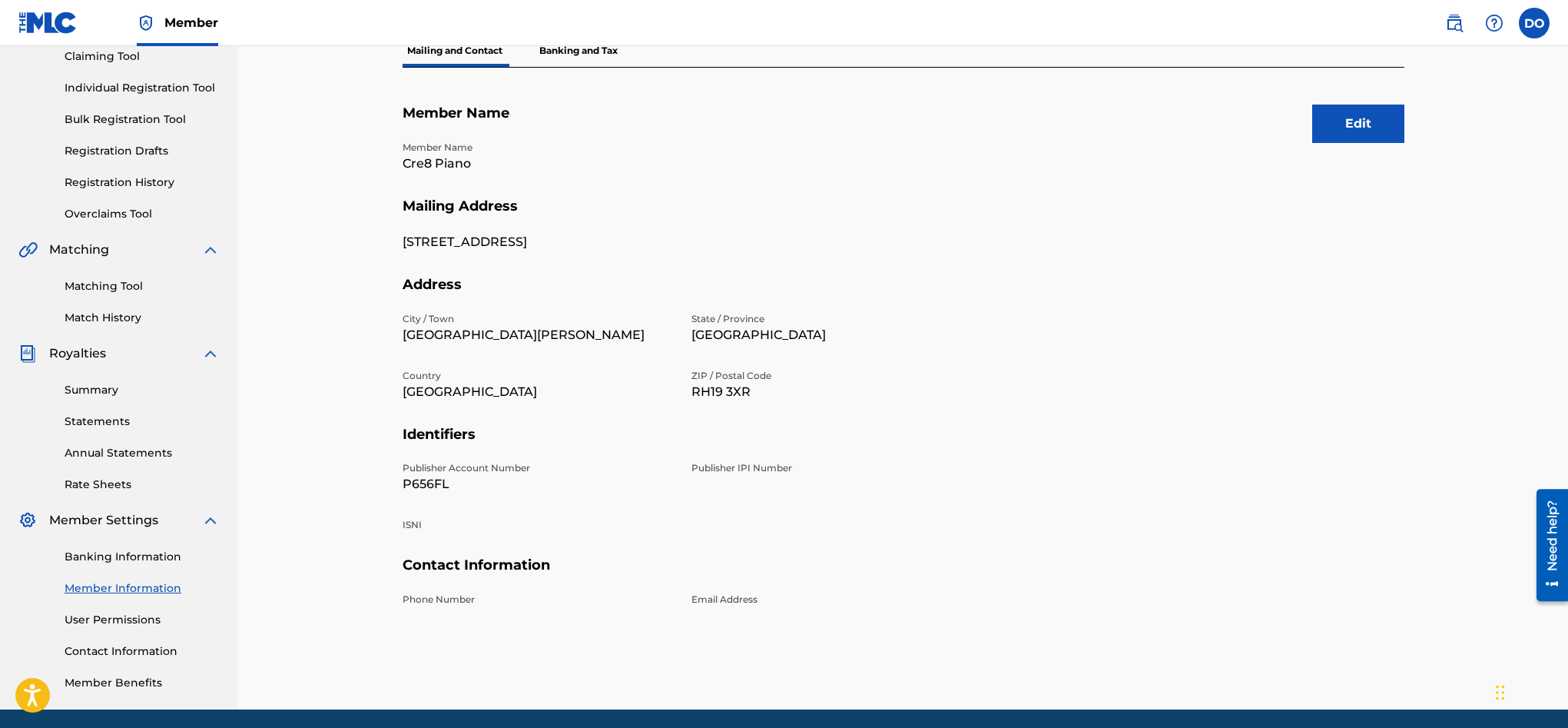
scroll to position [163, 0]
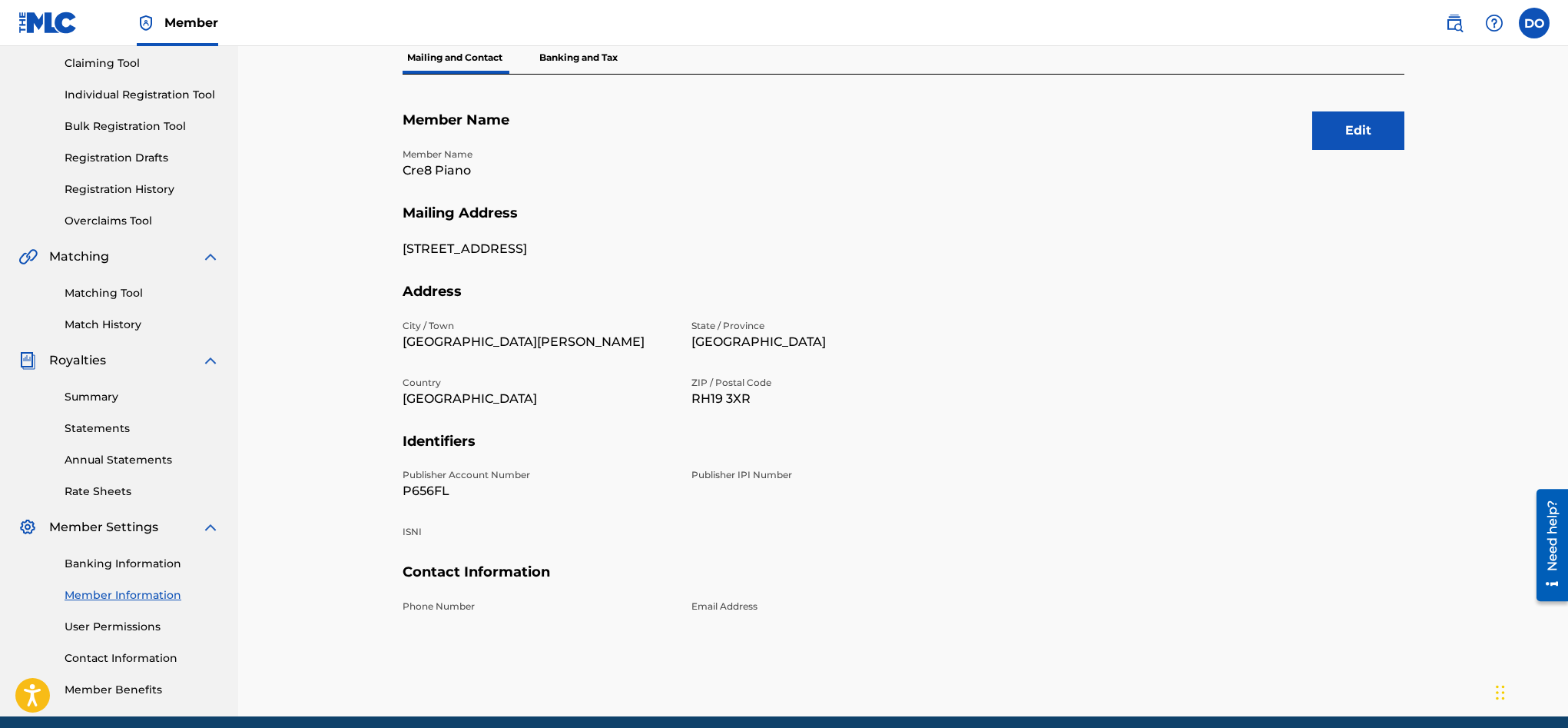
click at [1384, 133] on button "Edit" at bounding box center [1358, 131] width 93 height 38
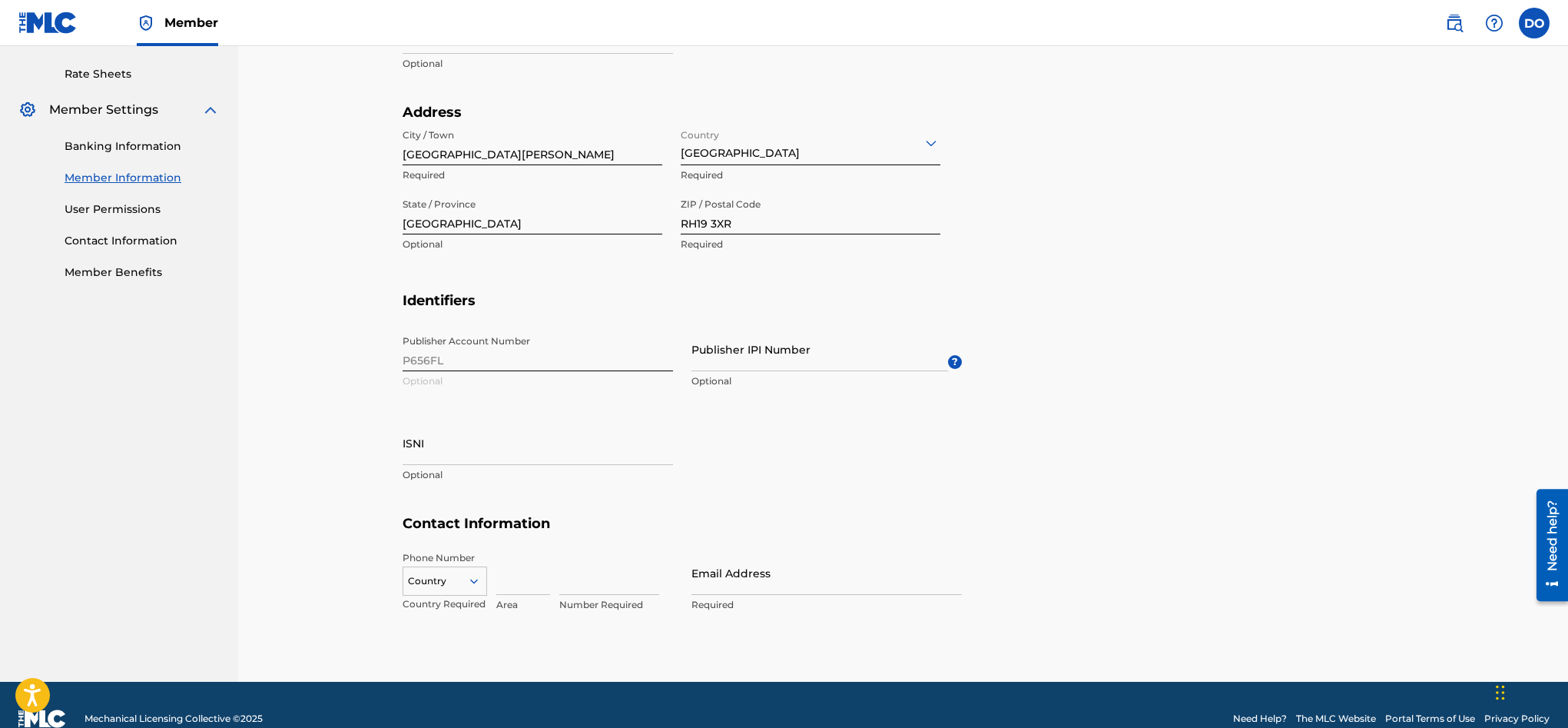
scroll to position [564, 0]
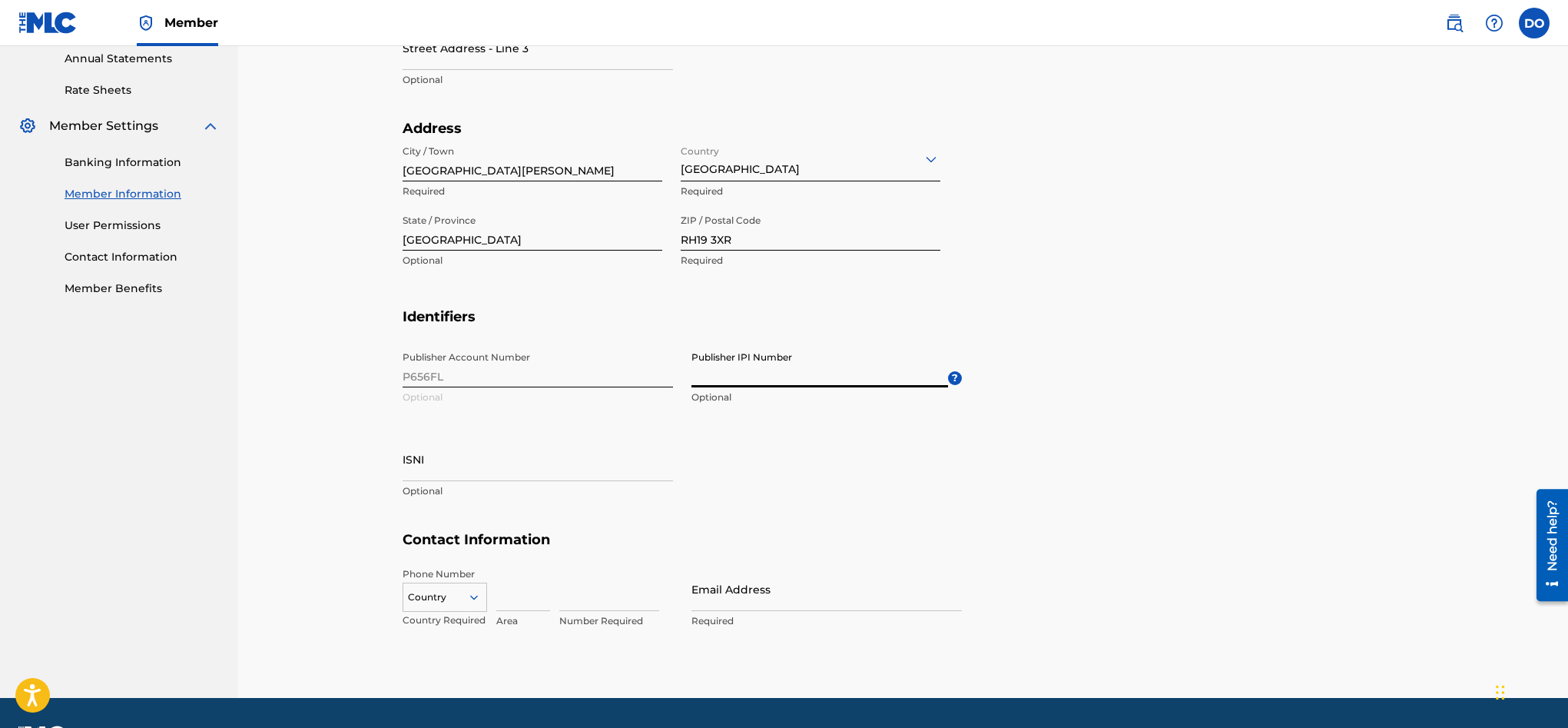
click at [788, 374] on input "Publisher IPI Number" at bounding box center [819, 365] width 257 height 44
click at [715, 589] on input "Email Address" at bounding box center [826, 589] width 270 height 44
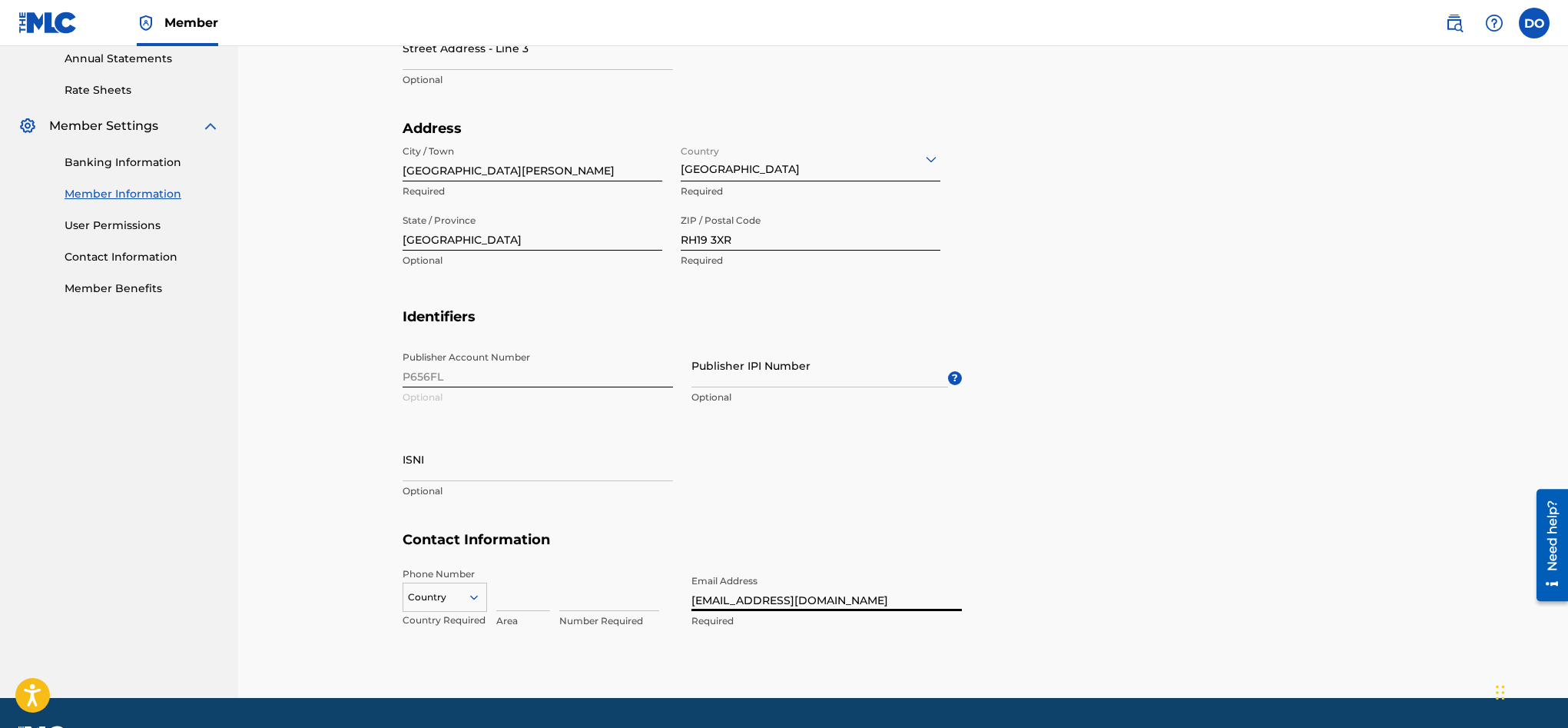
type input "[EMAIL_ADDRESS][DOMAIN_NAME]"
click at [501, 593] on input at bounding box center [523, 589] width 54 height 44
click at [504, 602] on input "+44" at bounding box center [523, 589] width 54 height 44
type input "44"
click at [602, 599] on input at bounding box center [609, 589] width 100 height 44
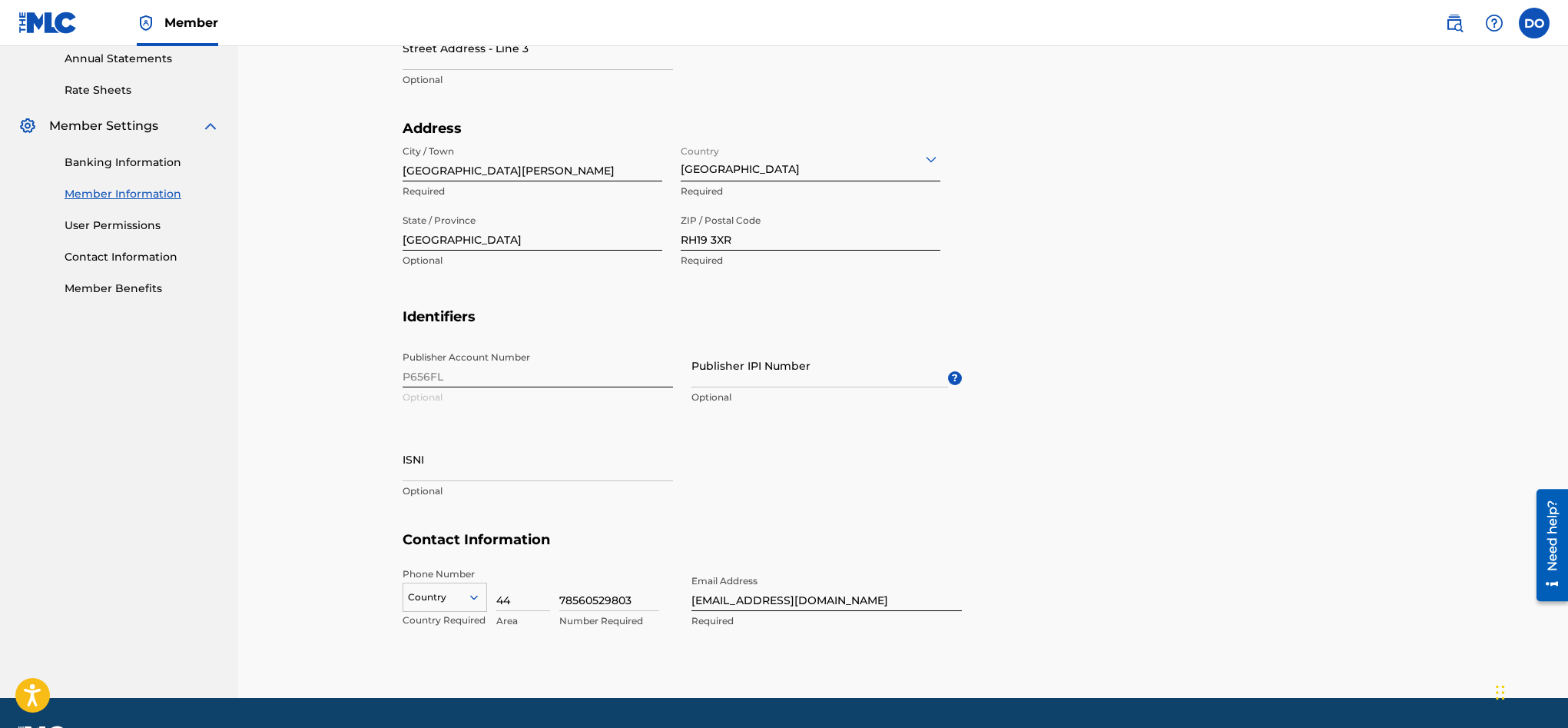
click at [619, 605] on input "78560529803" at bounding box center [609, 589] width 100 height 44
type input "7856052903"
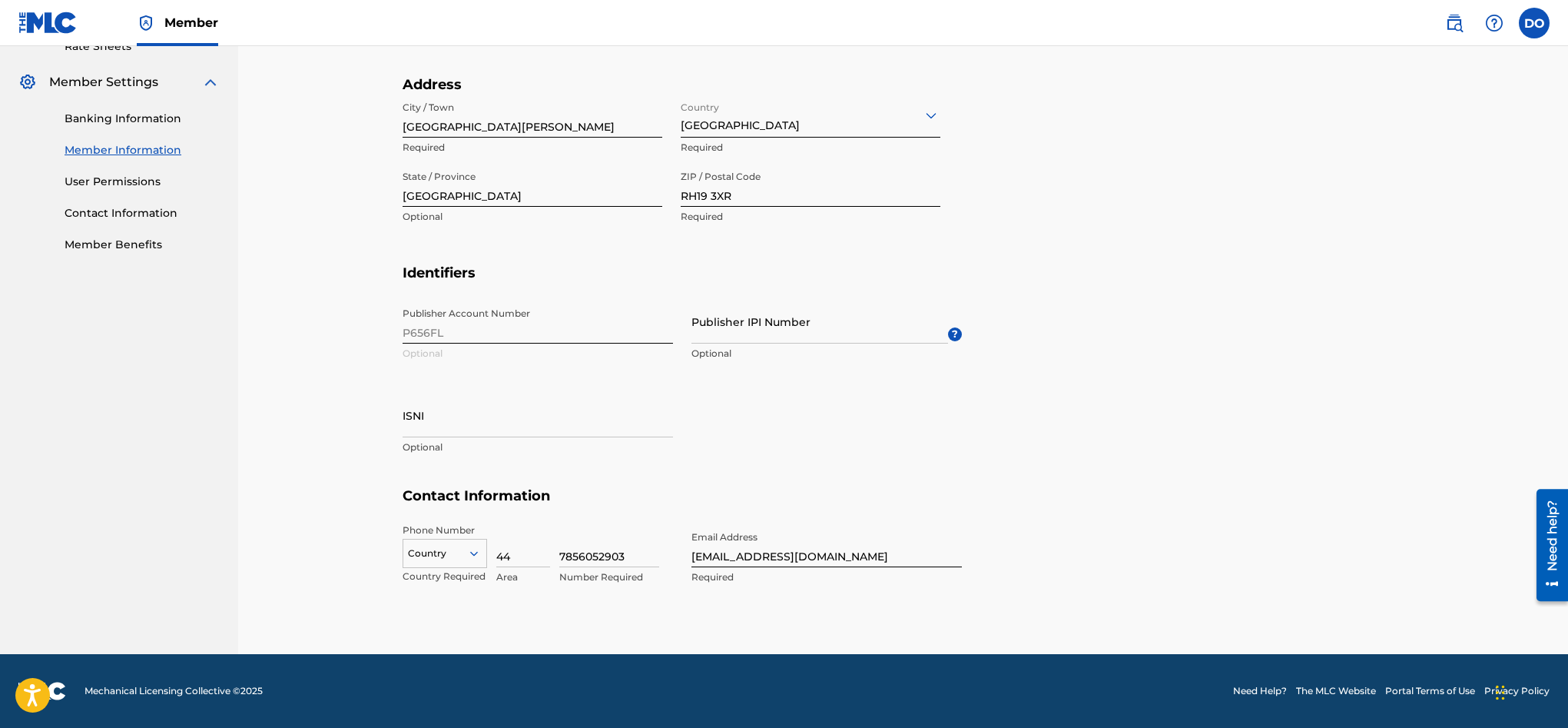
click at [478, 562] on div "Country" at bounding box center [444, 550] width 84 height 23
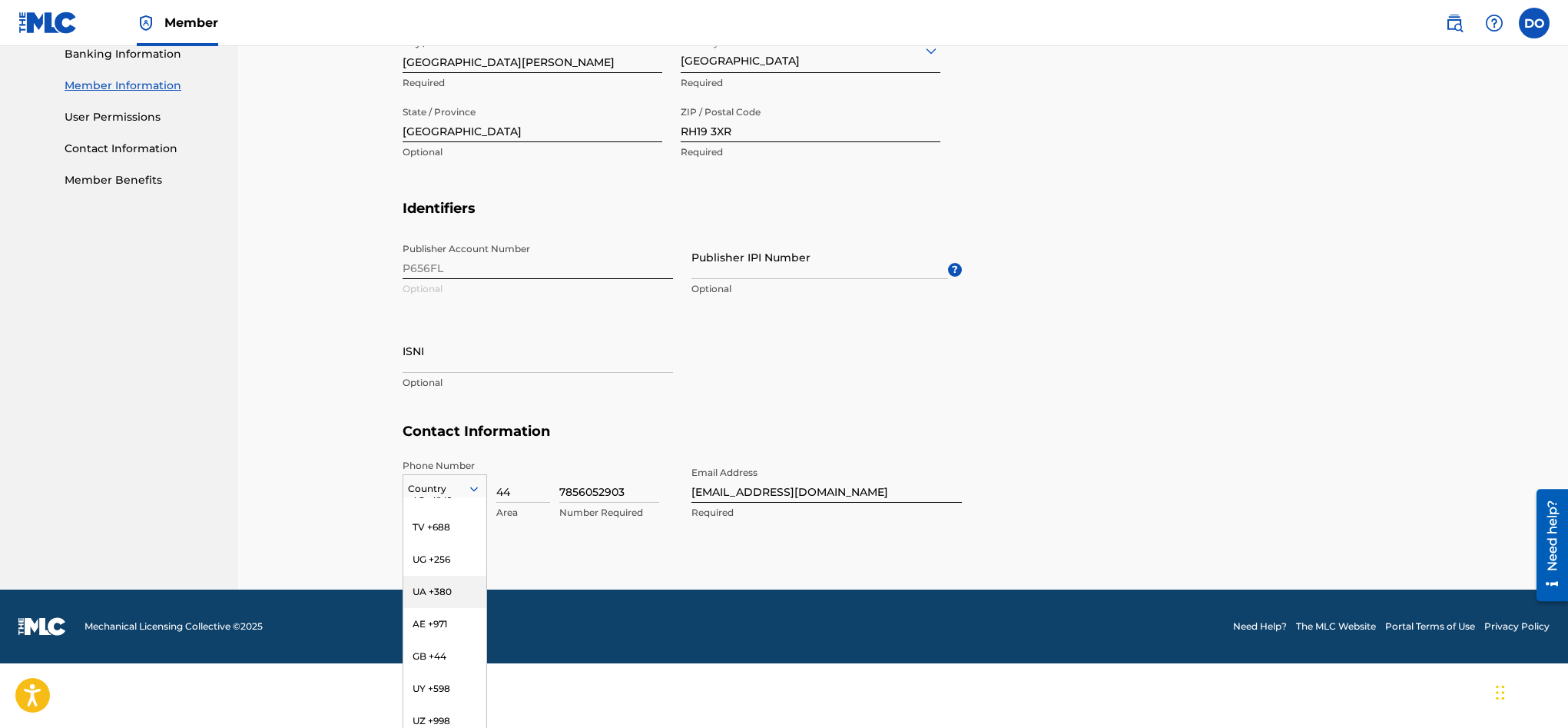
scroll to position [6501, 0]
click at [453, 641] on div "GB +44" at bounding box center [445, 657] width 83 height 33
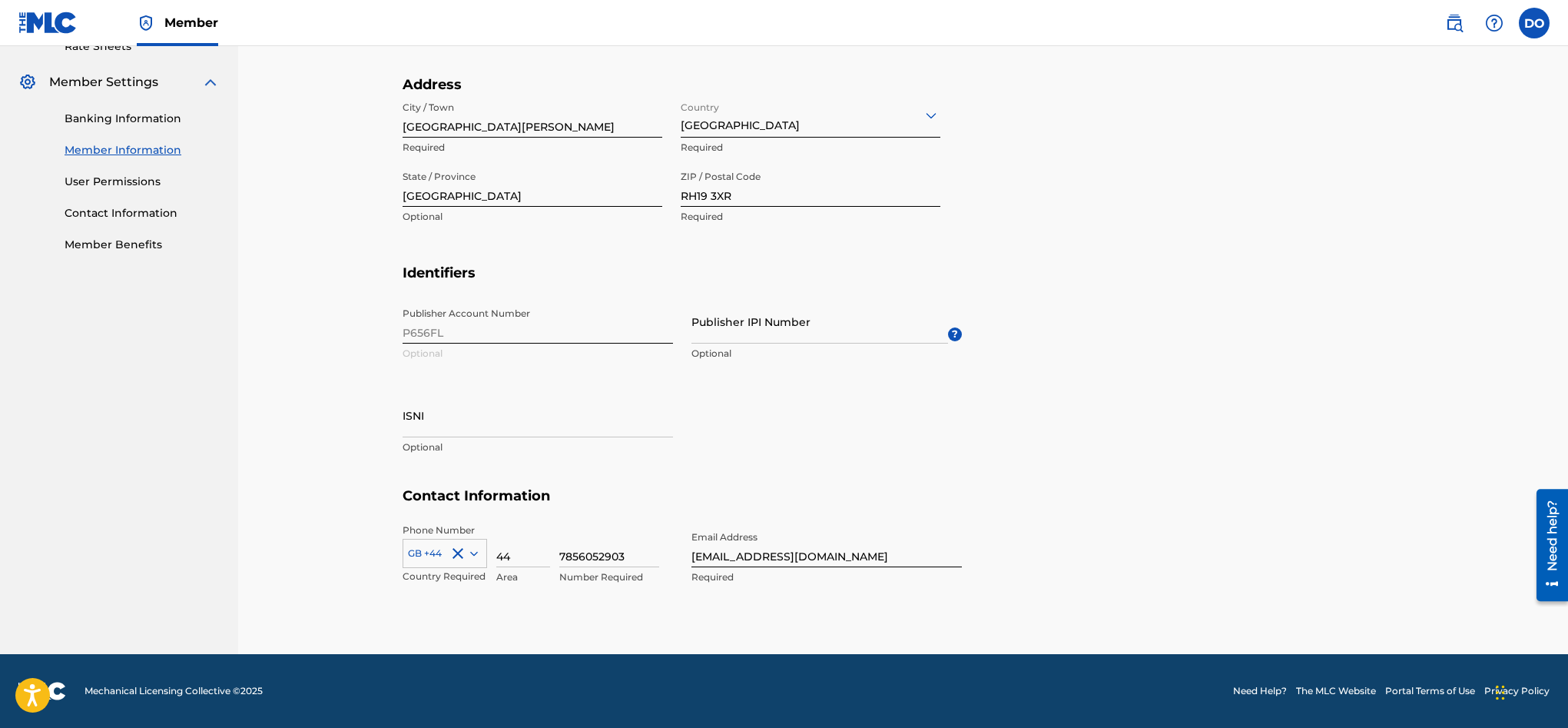
scroll to position [607, 0]
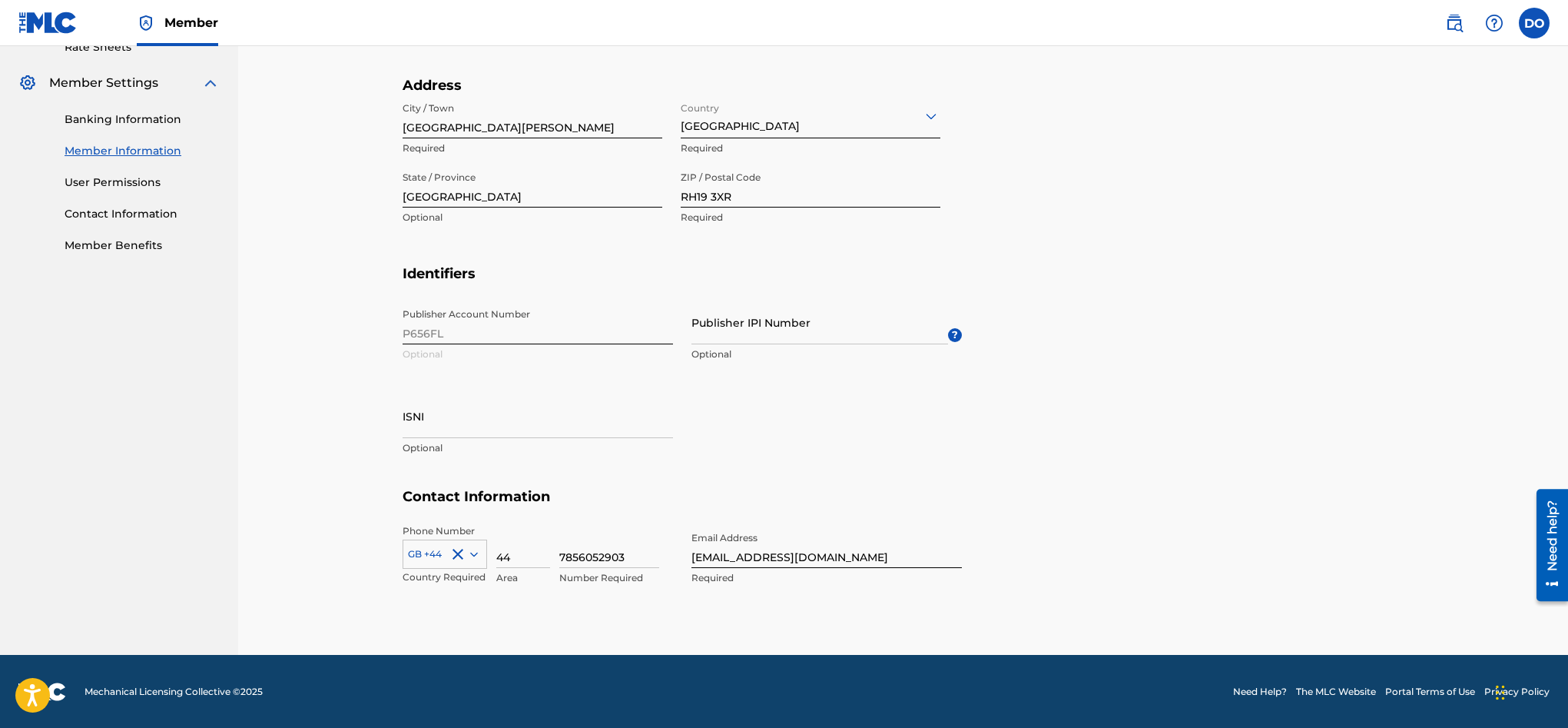
click at [512, 554] on input "44" at bounding box center [523, 546] width 54 height 44
type input "4"
type input "7"
click at [564, 555] on input "7856052903" at bounding box center [609, 546] width 100 height 44
type input "856052903"
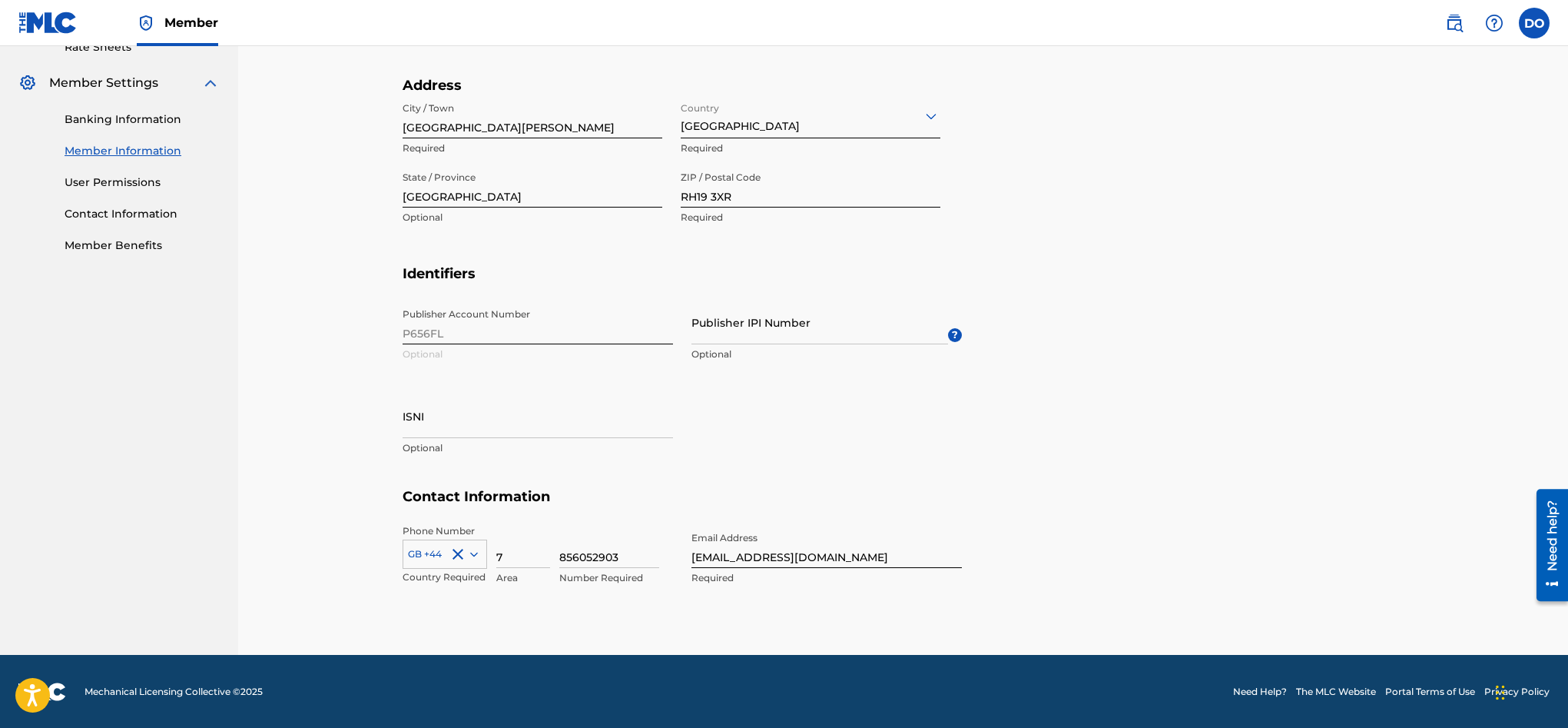
drag, startPoint x: 510, startPoint y: 561, endPoint x: 488, endPoint y: 562, distance: 22.0
click at [488, 562] on div "GB +44 Country Required 7 Area 856052903 Number Required" at bounding box center [538, 559] width 270 height 69
click at [559, 556] on input "856052903" at bounding box center [609, 546] width 100 height 44
type input "7856052903"
click at [444, 428] on input "ISNI" at bounding box center [538, 416] width 270 height 44
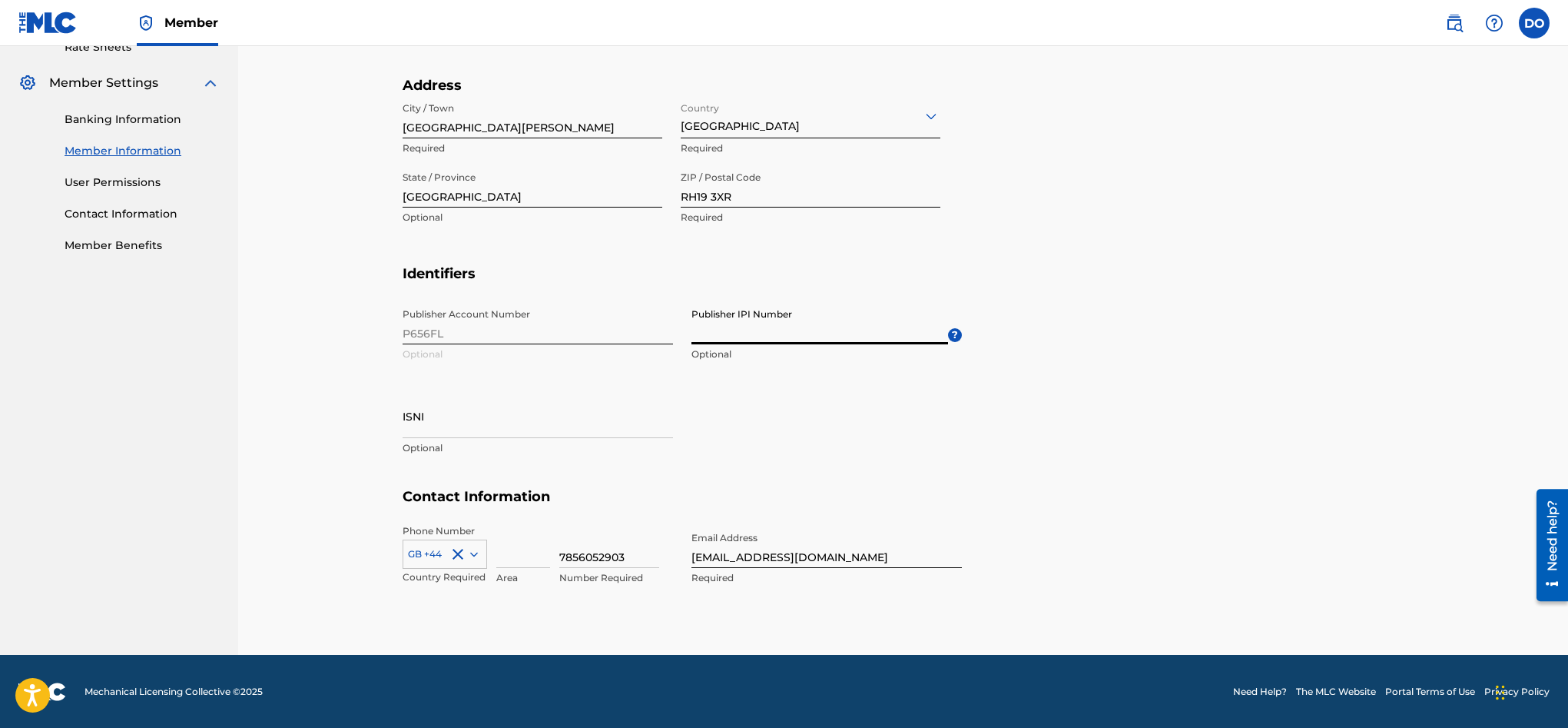
drag, startPoint x: 822, startPoint y: 329, endPoint x: 817, endPoint y: 338, distance: 10.3
click at [822, 329] on input "Publisher IPI Number" at bounding box center [819, 322] width 257 height 44
paste input "1196781506"
type input "1196781506"
click at [715, 445] on div "Publisher Account Number P656FL Optional Publisher IPI Number 1196781506 Option…" at bounding box center [682, 394] width 559 height 188
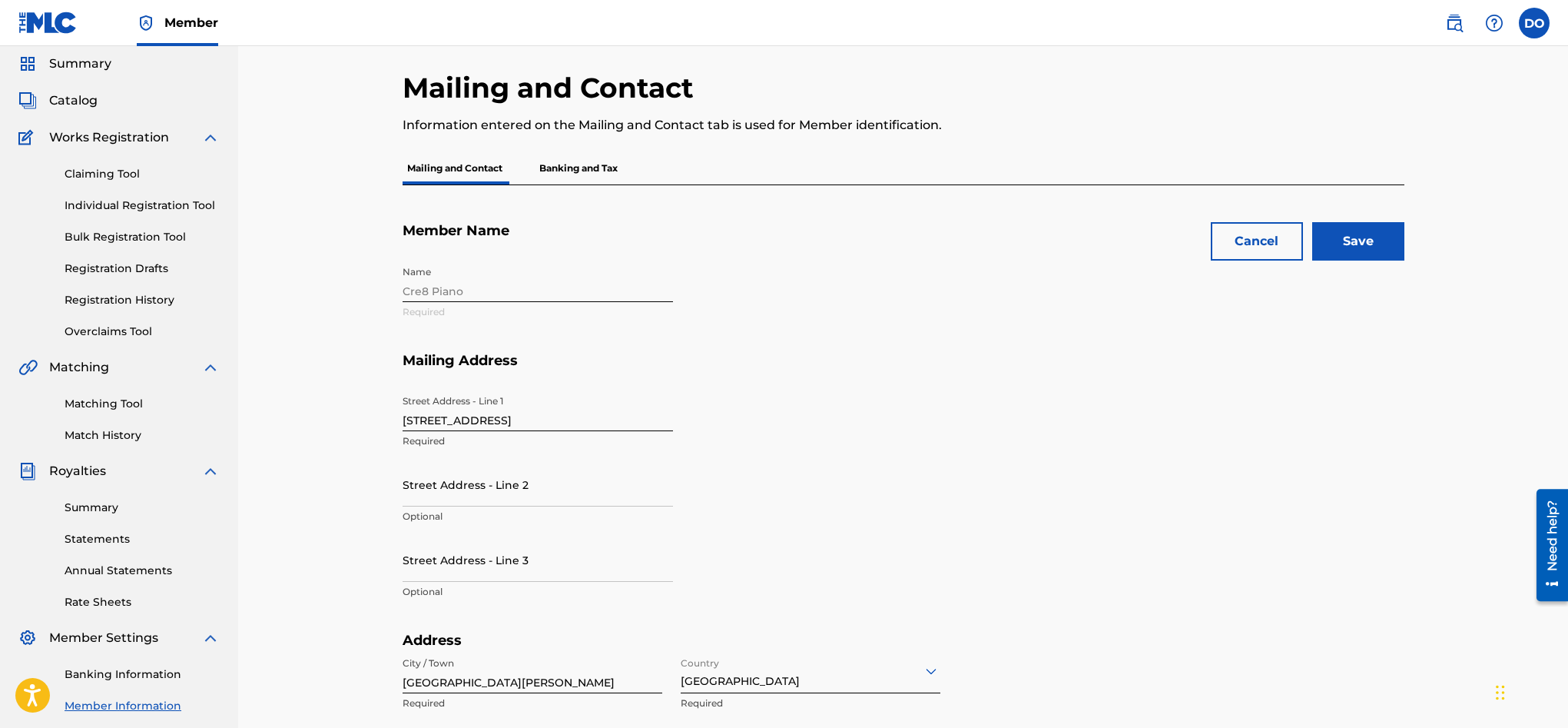
scroll to position [51, 0]
click at [1347, 250] on input "Save" at bounding box center [1358, 243] width 93 height 38
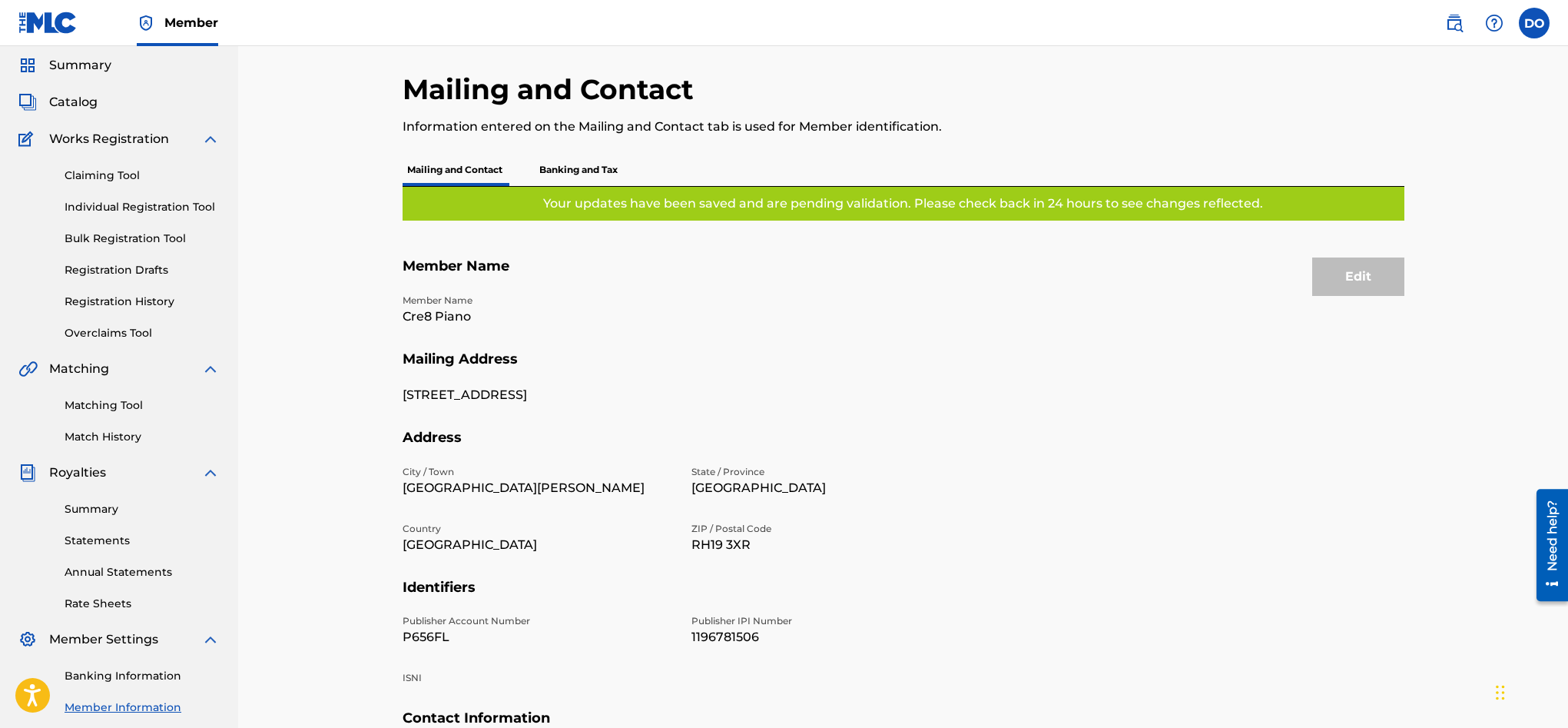
click at [583, 169] on p "Banking and Tax" at bounding box center [578, 169] width 88 height 33
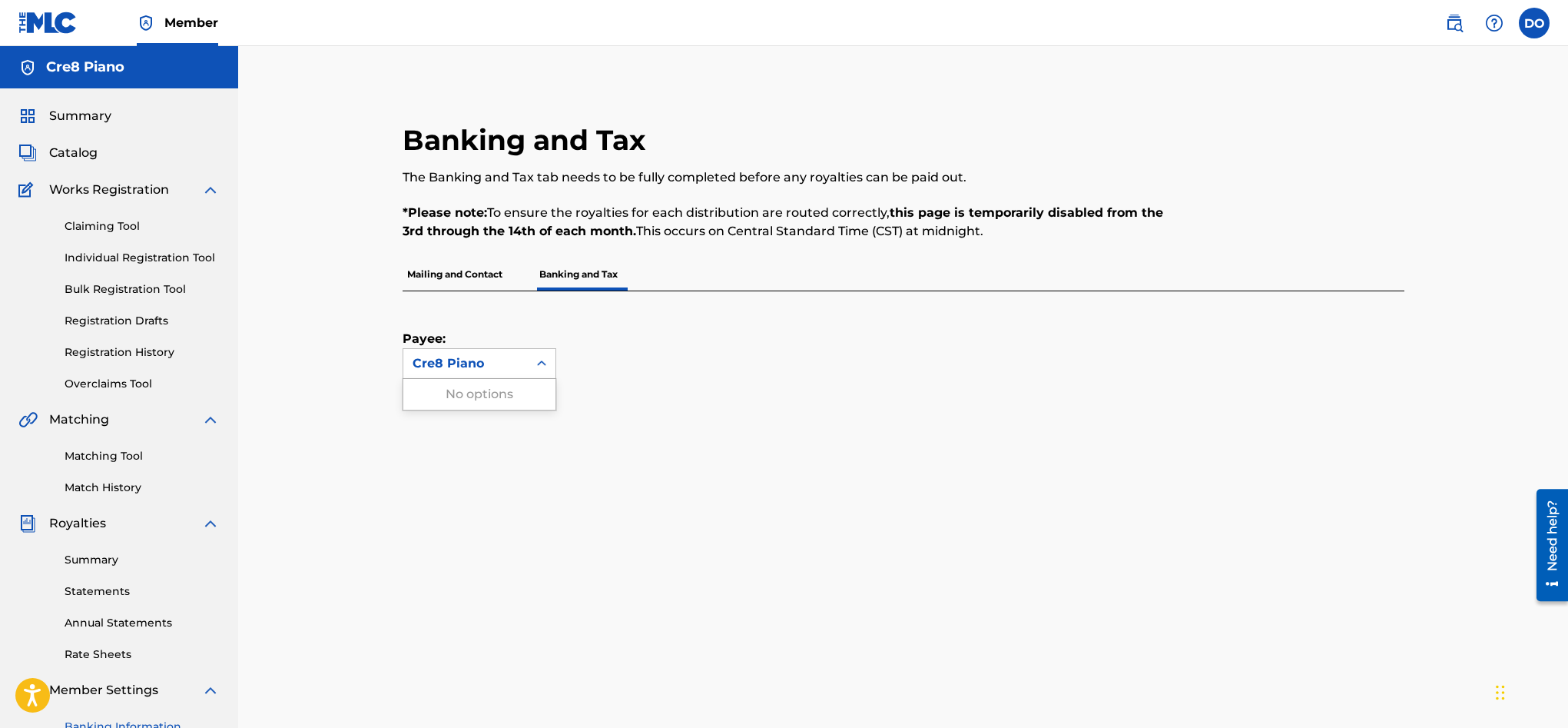
click at [520, 364] on div "Cre8 Piano" at bounding box center [465, 363] width 124 height 29
click at [755, 355] on div "Payee: Use Up and Down to choose options, press Enter to select the currently f…" at bounding box center [884, 334] width 964 height 88
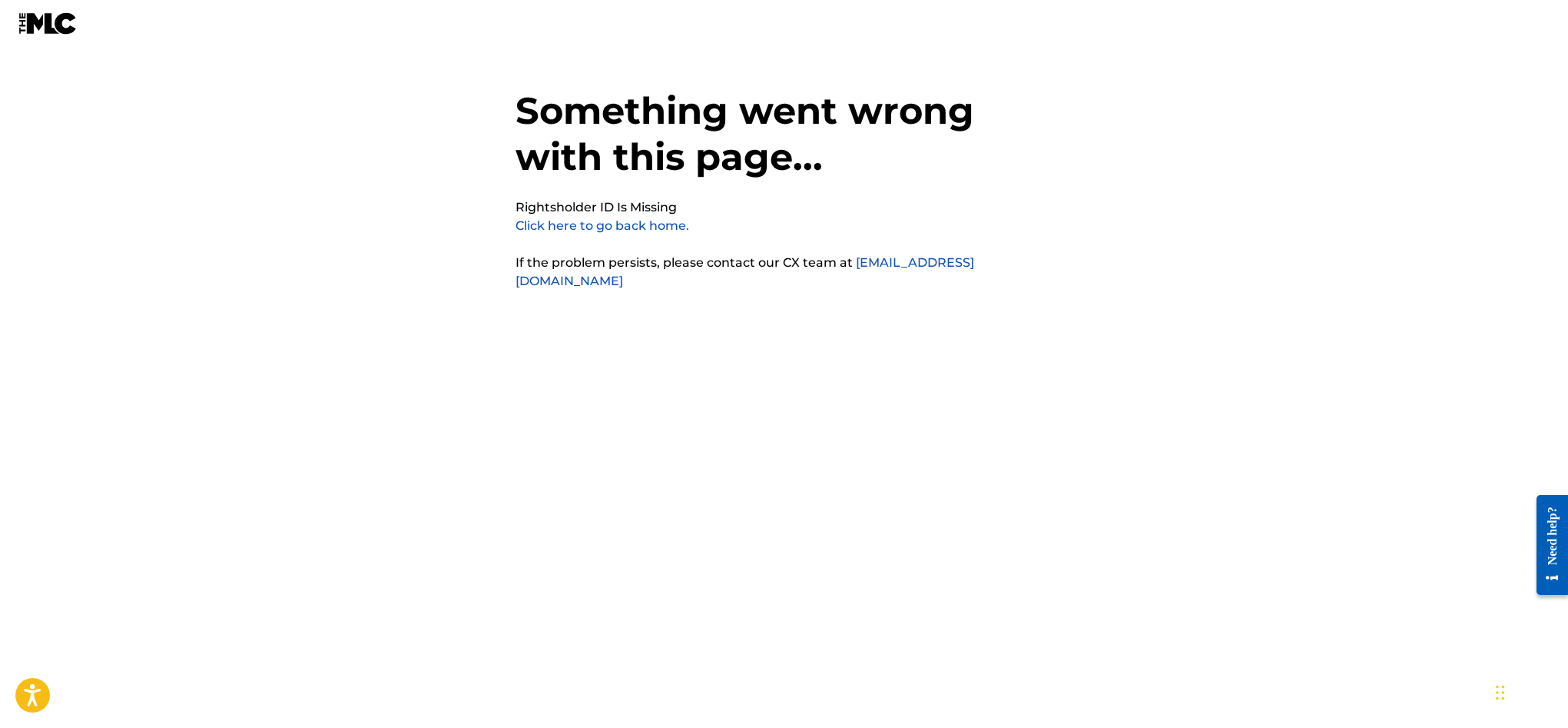
click at [607, 229] on link "Click here to go back home." at bounding box center [602, 226] width 173 height 15
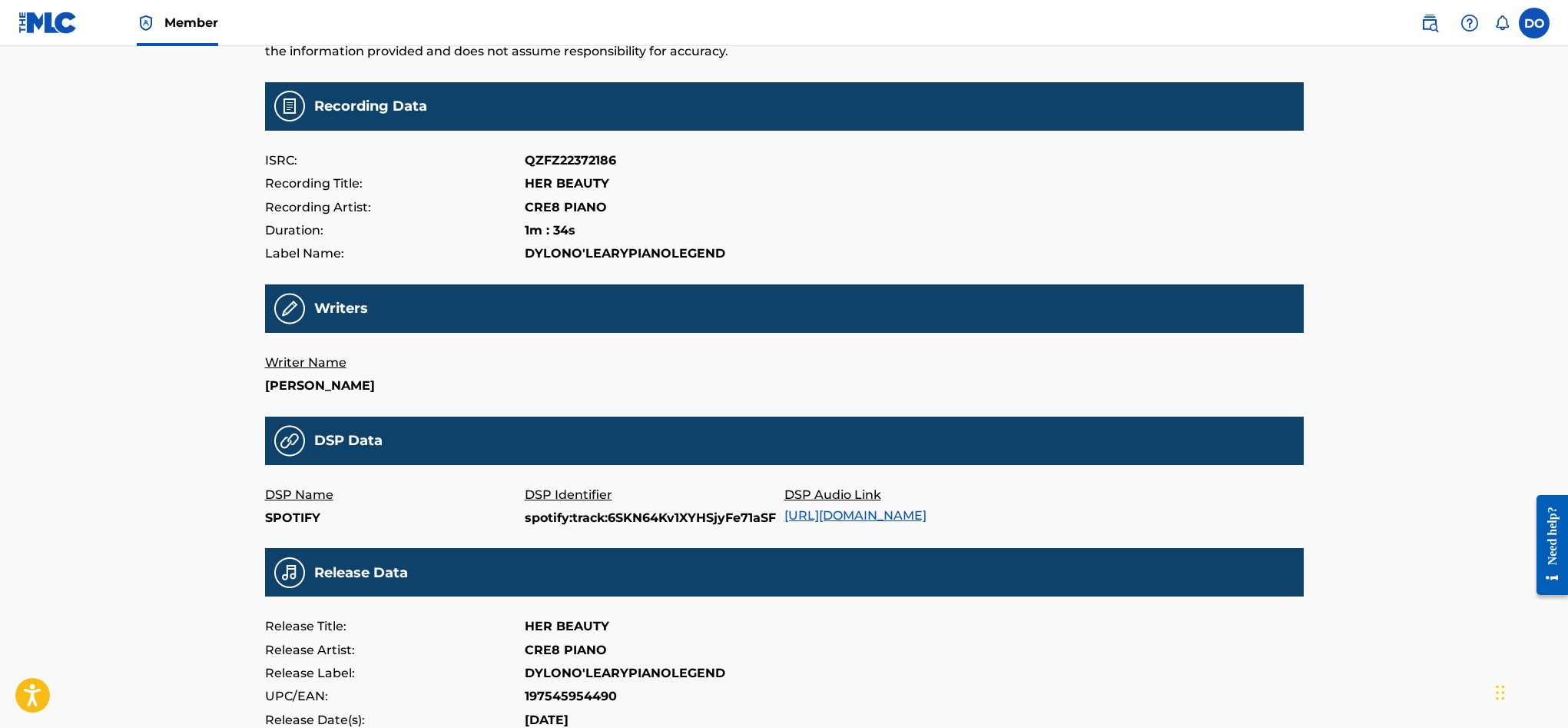
scroll to position [126, 0]
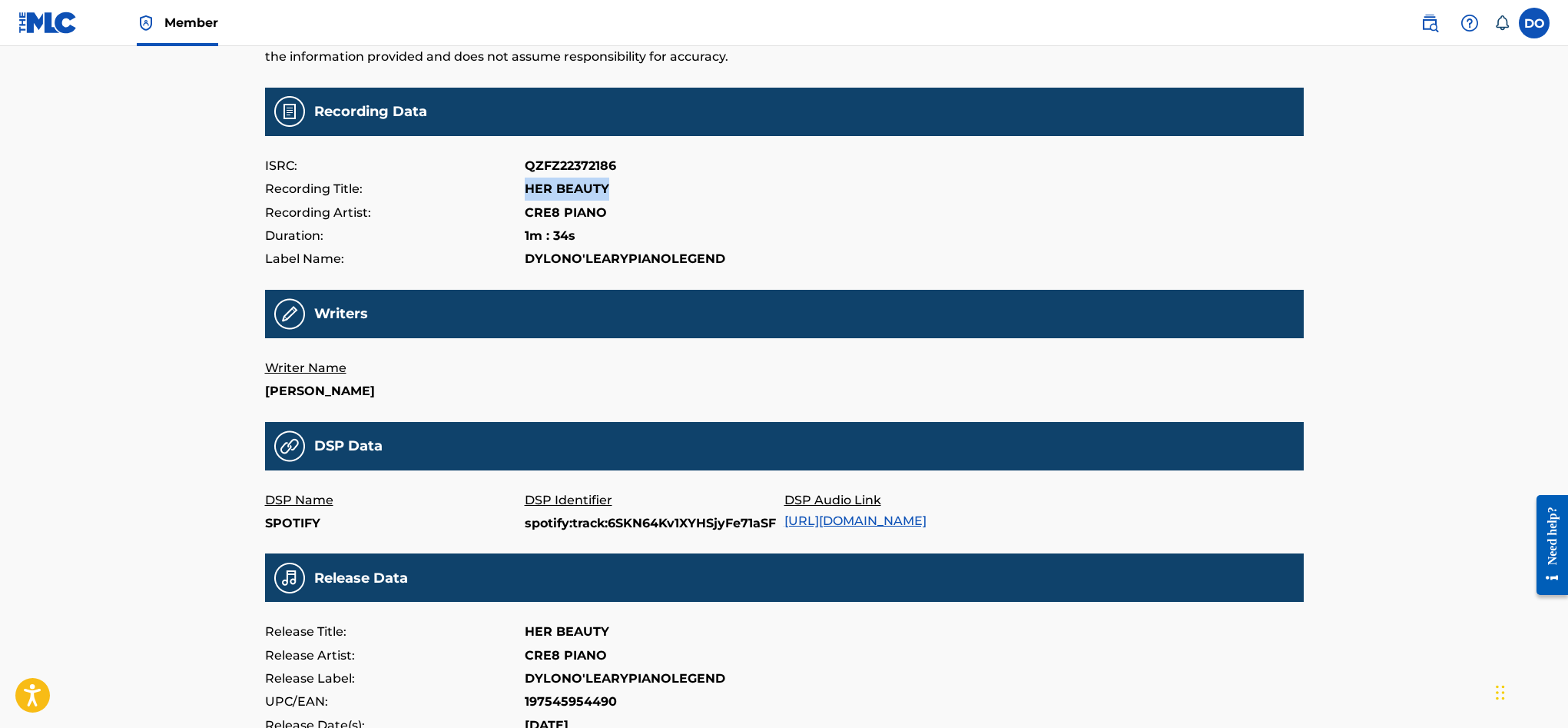
drag, startPoint x: 527, startPoint y: 188, endPoint x: 651, endPoint y: 191, distance: 124.0
click at [651, 191] on div "Recording Title: HER BEAUTY" at bounding box center [784, 189] width 1039 height 23
copy p "HER BEAUTY"
drag, startPoint x: 528, startPoint y: 209, endPoint x: 623, endPoint y: 213, distance: 95.1
click at [623, 213] on div "Recording Artist: CRE8 PIANO" at bounding box center [784, 213] width 1039 height 23
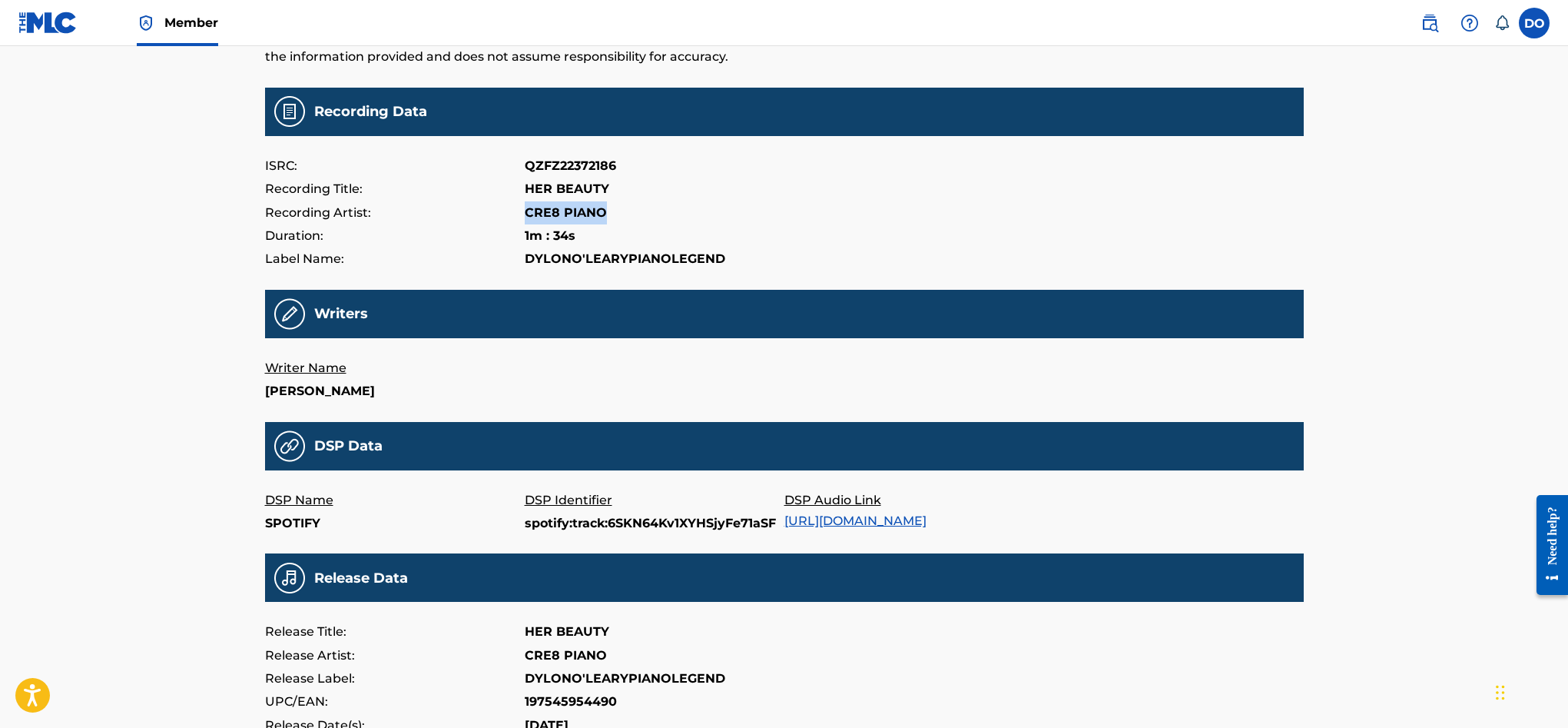
copy p "CRE8 PIANO"
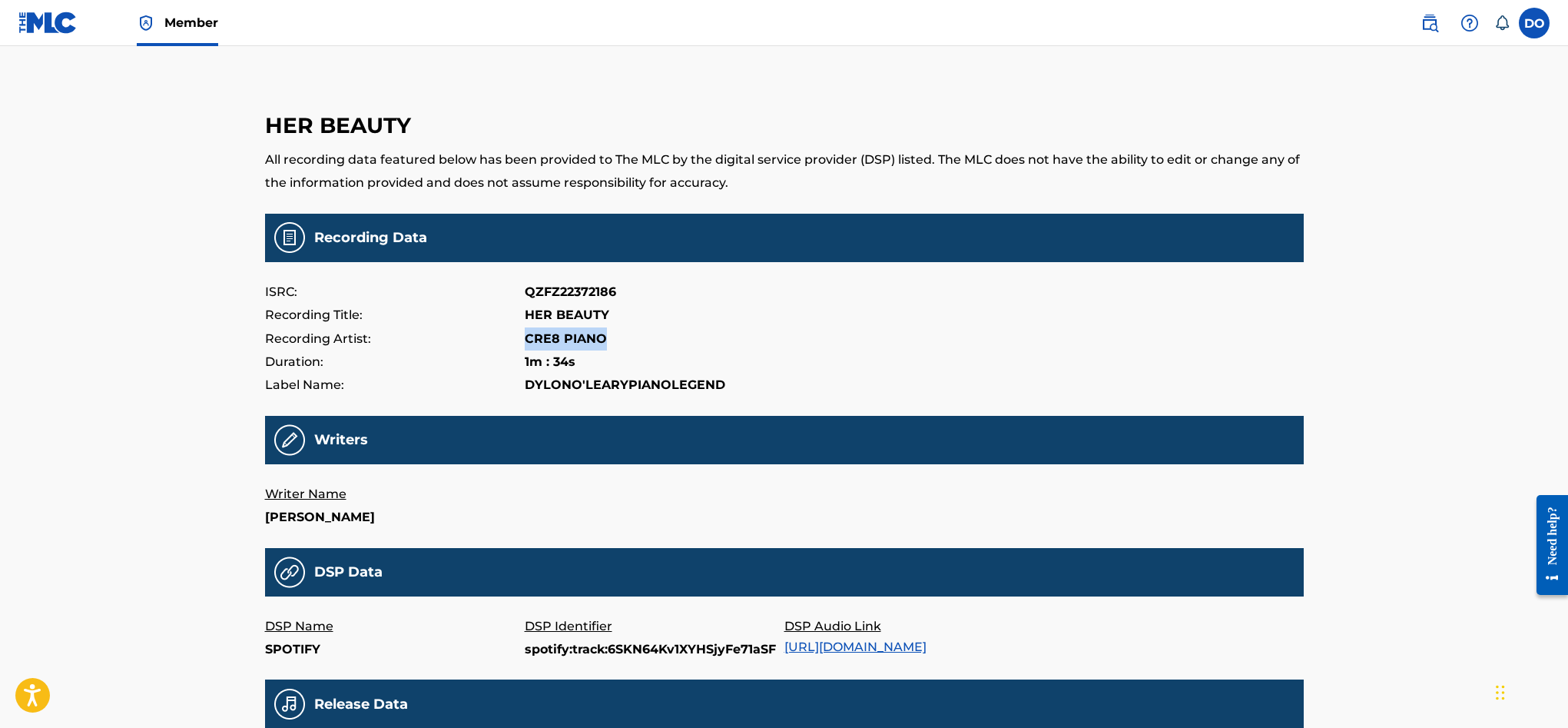
click at [1541, 25] on label at bounding box center [1534, 23] width 31 height 31
click at [1534, 23] on input "DO Dylon O'Leary dylonoleary20@gmail.com Notification Preferences Profile Log o…" at bounding box center [1534, 23] width 0 height 0
click at [1385, 191] on link "Profile" at bounding box center [1382, 191] width 31 height 14
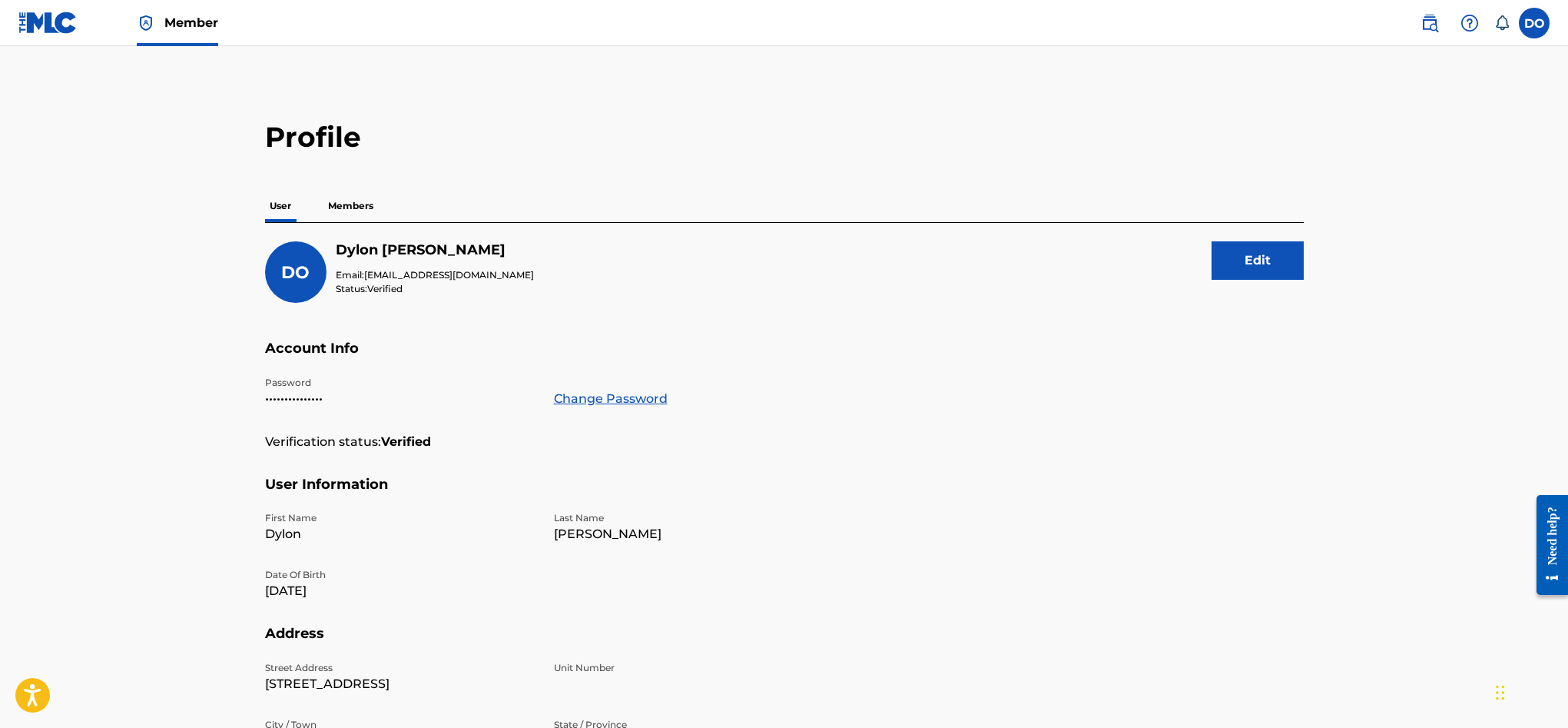
click at [333, 211] on p "Members" at bounding box center [350, 206] width 54 height 33
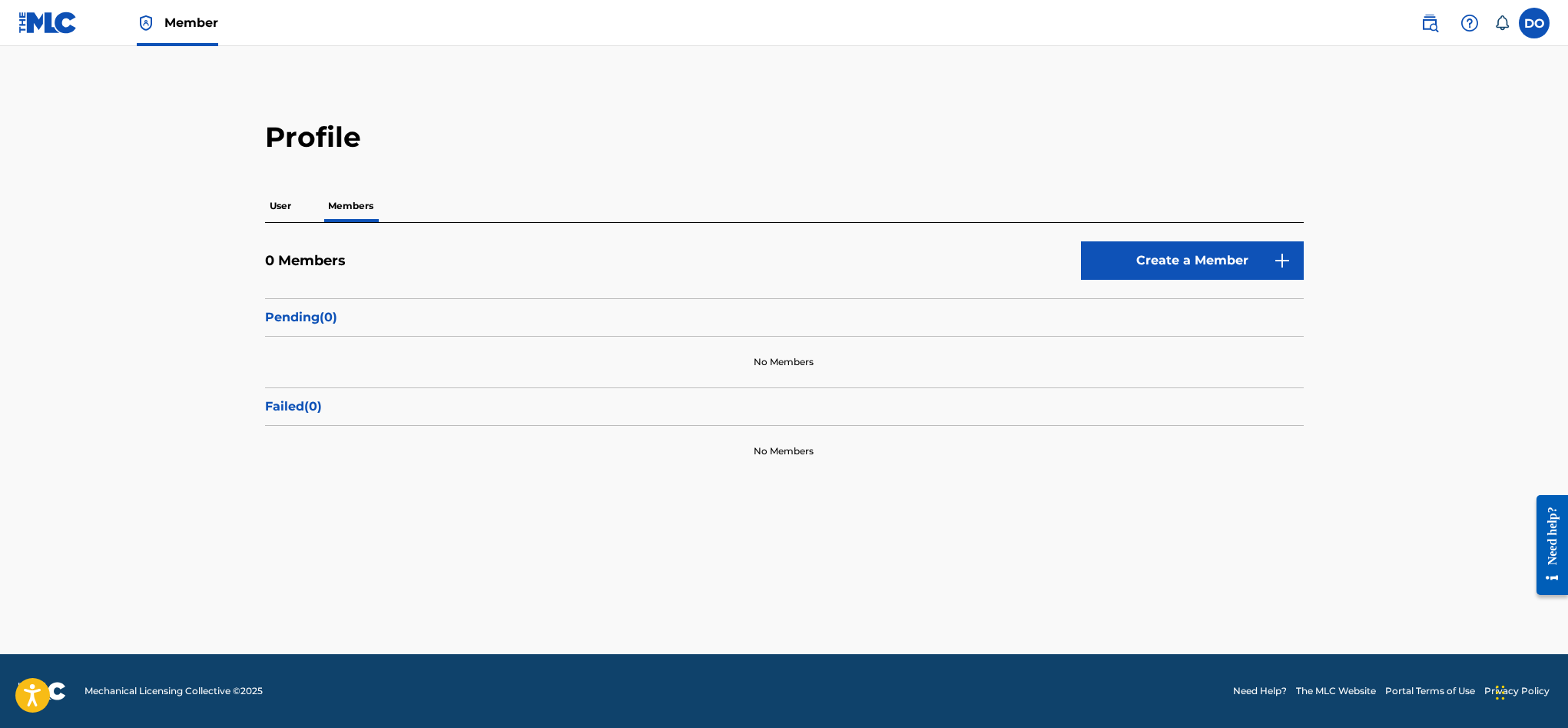
click at [348, 210] on p "Members" at bounding box center [350, 206] width 54 height 33
click at [353, 208] on p "Members" at bounding box center [350, 206] width 54 height 33
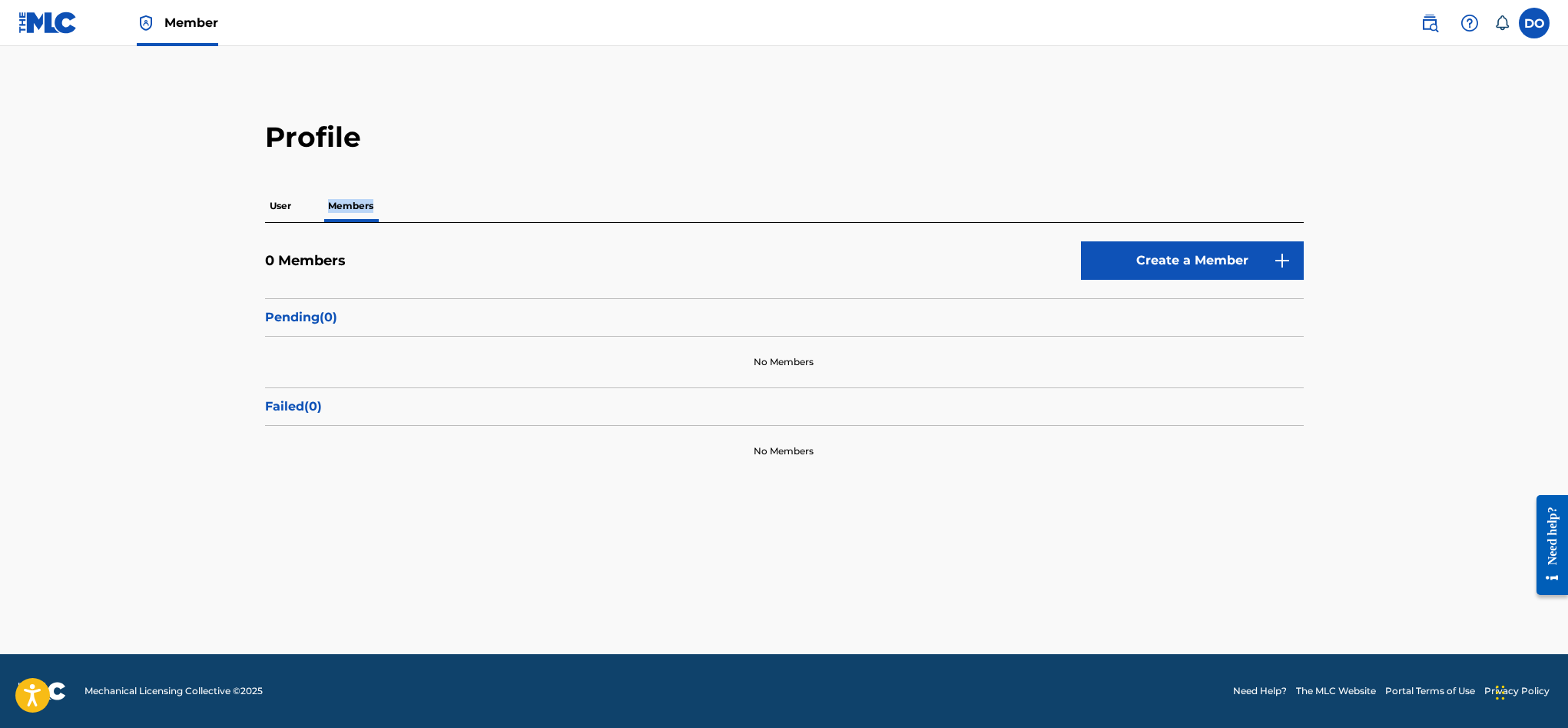
click at [353, 208] on p "Members" at bounding box center [350, 206] width 54 height 33
click at [284, 212] on p "User" at bounding box center [280, 206] width 31 height 33
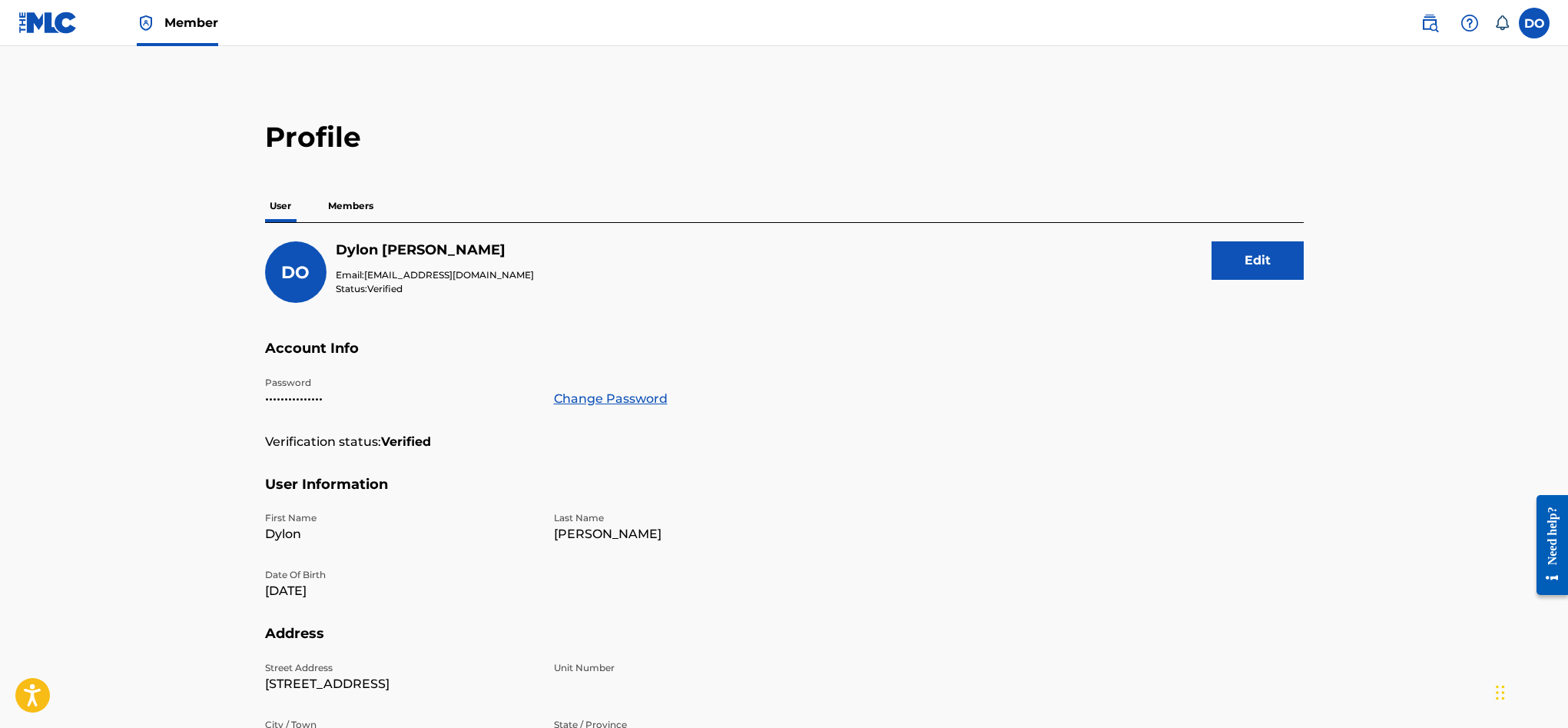
click at [1525, 22] on label at bounding box center [1534, 23] width 31 height 31
click at [1534, 23] on input "DO Dylon O'Leary dylonoleary20@gmail.com Notification Preferences Profile Log o…" at bounding box center [1534, 23] width 0 height 0
click at [1449, 103] on p "[EMAIL_ADDRESS][DOMAIN_NAME]" at bounding box center [1481, 107] width 117 height 14
click at [1534, 23] on input "DO Dylon O'Leary dylonoleary20@gmail.com Notification Preferences Profile Log o…" at bounding box center [1534, 23] width 0 height 0
click at [1396, 102] on h3 "DO" at bounding box center [1390, 98] width 36 height 27
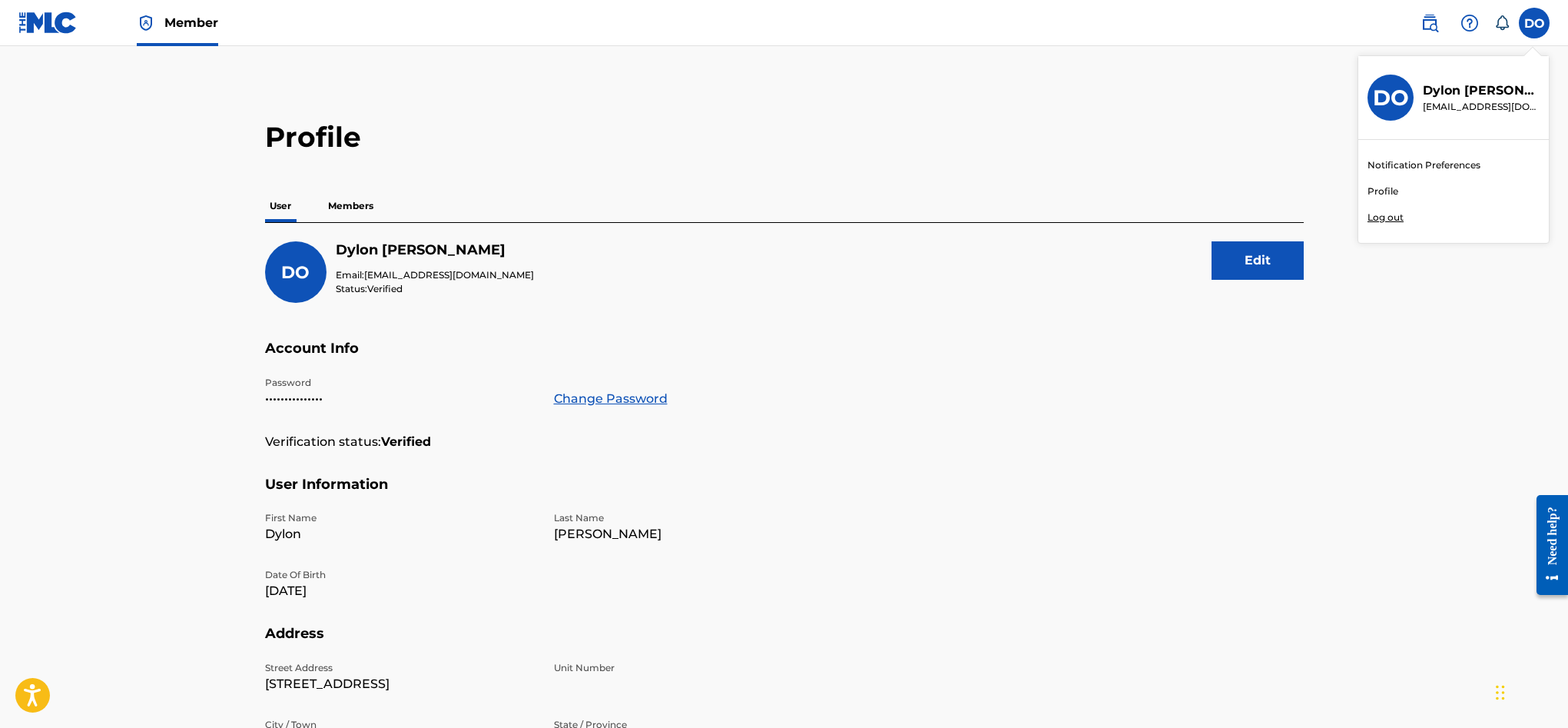
click at [1534, 23] on input "DO Dylon O'Leary dylonoleary20@gmail.com Notification Preferences Profile Log o…" at bounding box center [1534, 23] width 0 height 0
click at [1441, 27] on link at bounding box center [1430, 23] width 31 height 31
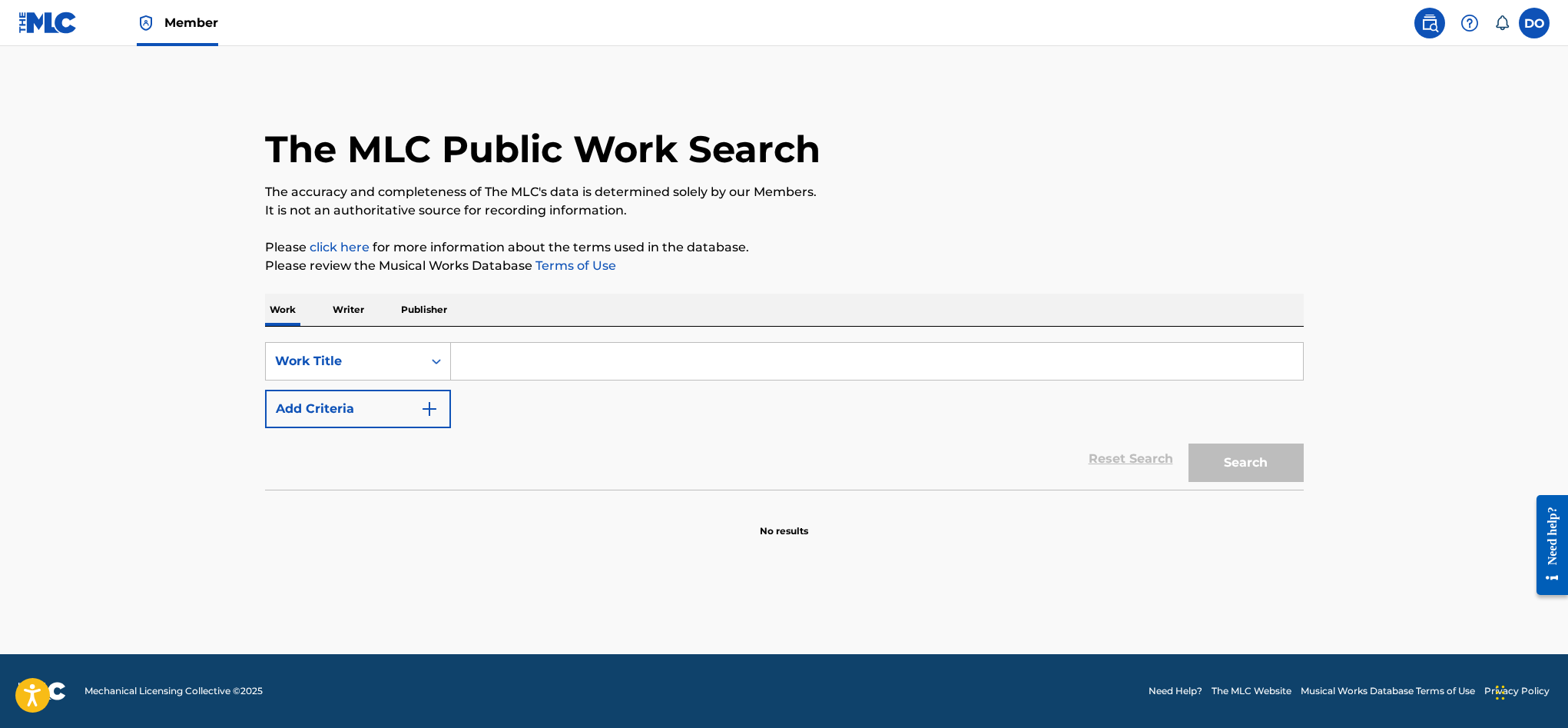
click at [478, 370] on input "Search Form" at bounding box center [877, 361] width 852 height 37
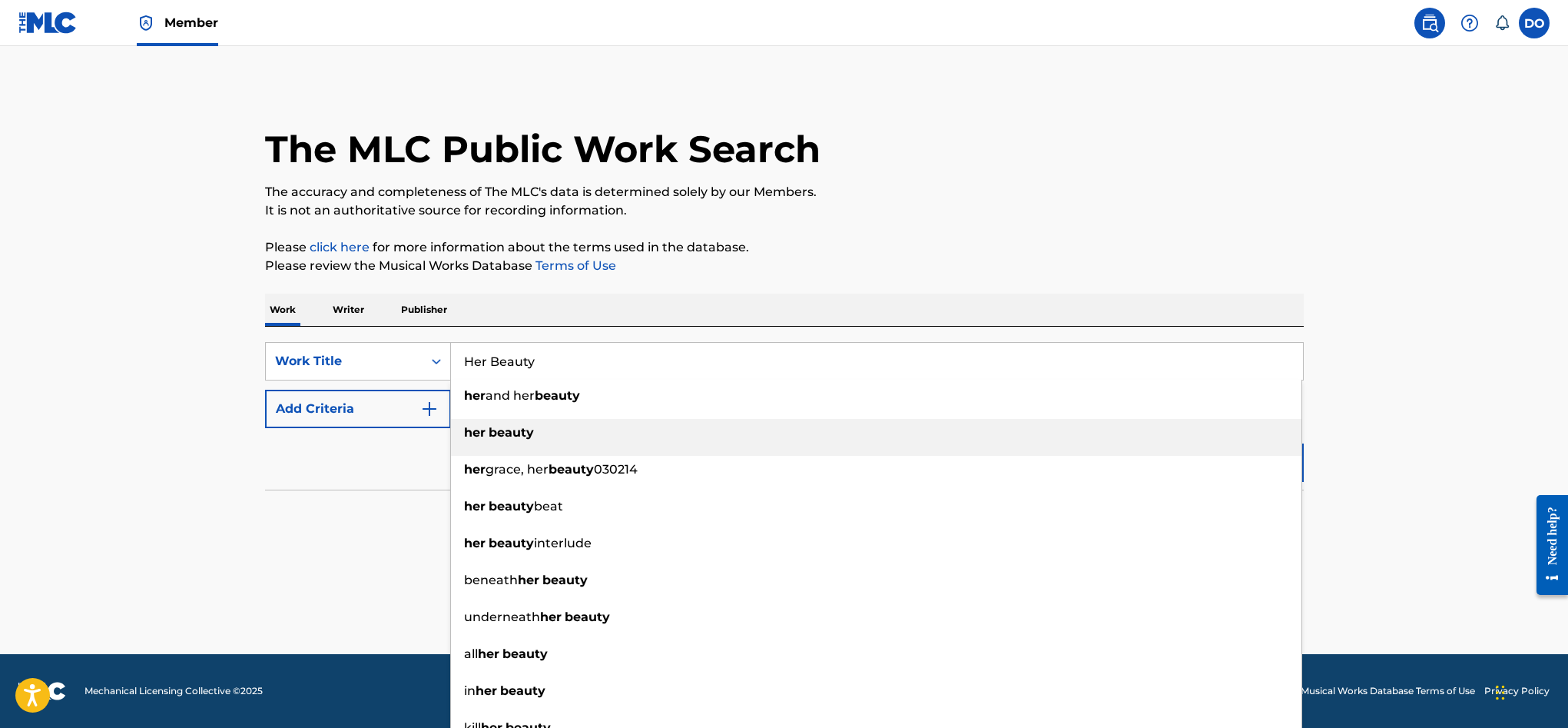
click at [544, 442] on div "her beauty" at bounding box center [876, 432] width 850 height 28
type input "her beauty"
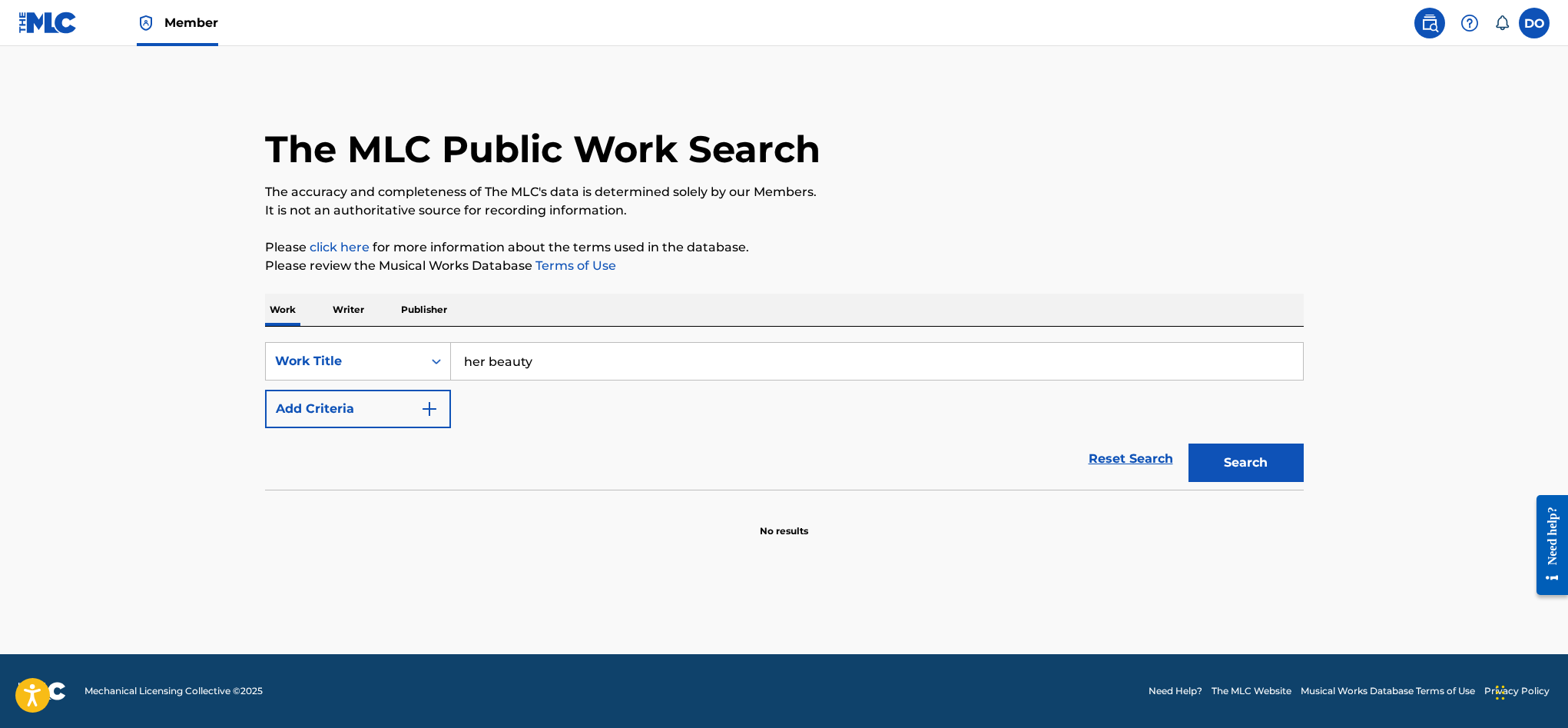
click at [418, 412] on button "Add Criteria" at bounding box center [358, 409] width 186 height 38
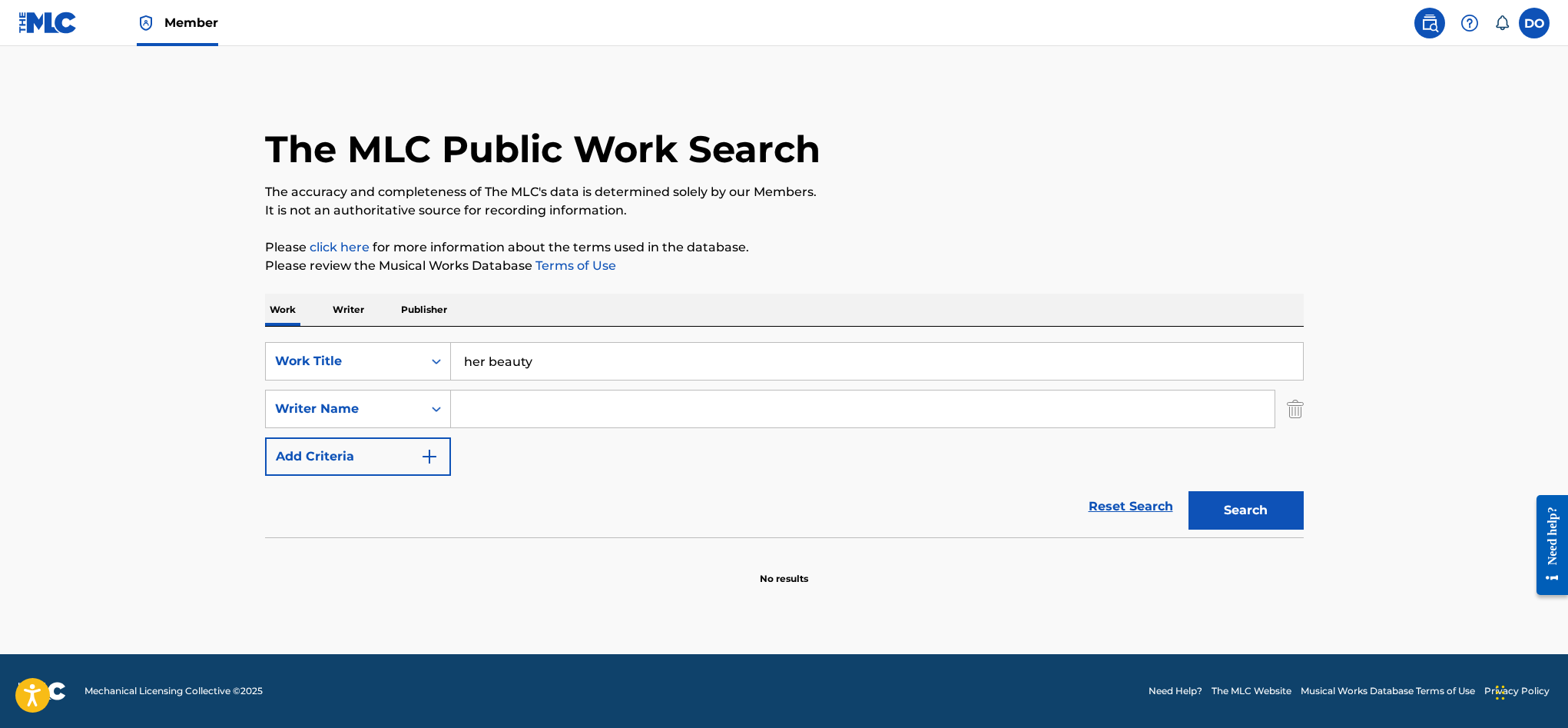
click at [510, 416] on input "Search Form" at bounding box center [863, 409] width 824 height 37
type input "cre8 piano"
click at [1220, 508] on button "Search" at bounding box center [1246, 510] width 115 height 38
click at [1151, 506] on link "Reset Search" at bounding box center [1131, 506] width 100 height 34
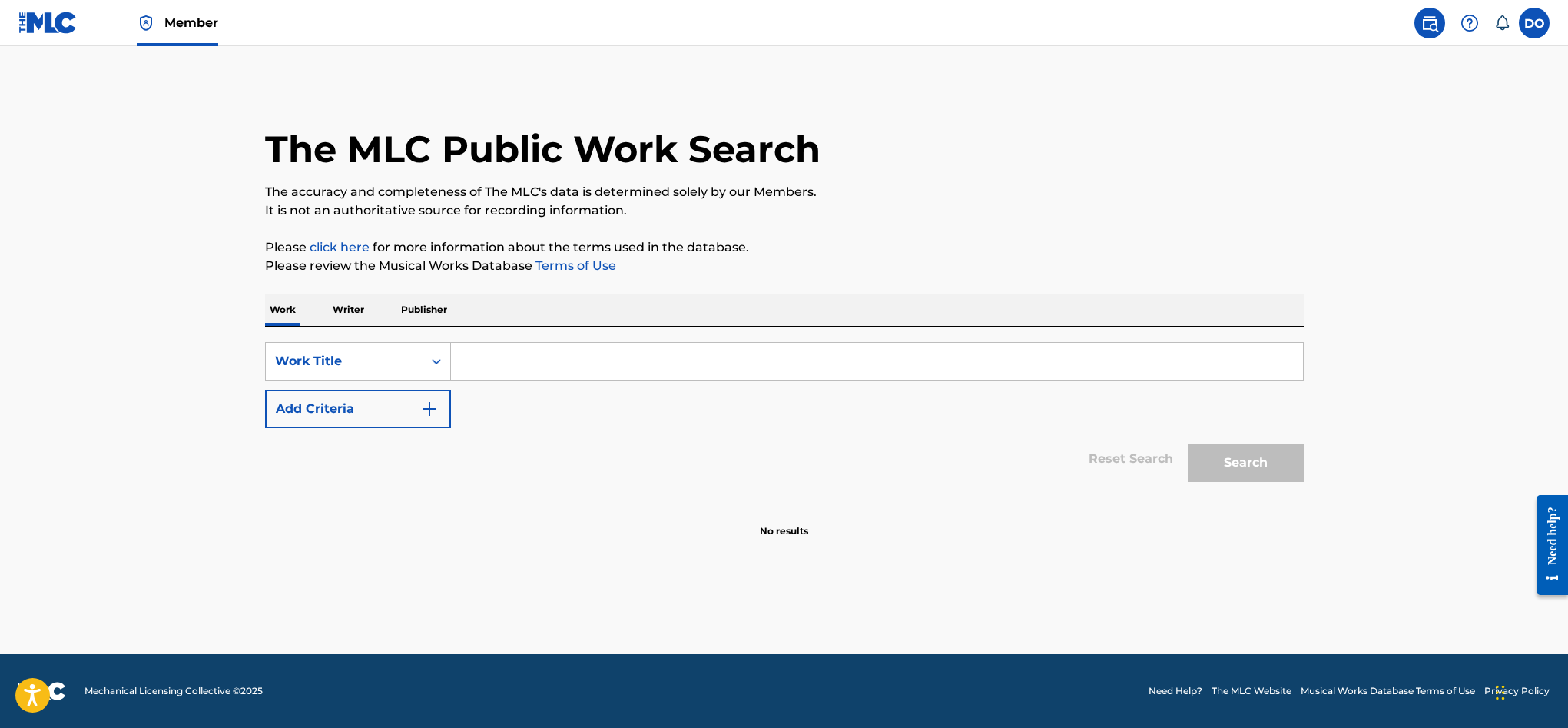
click at [338, 303] on p "Writer" at bounding box center [348, 309] width 41 height 33
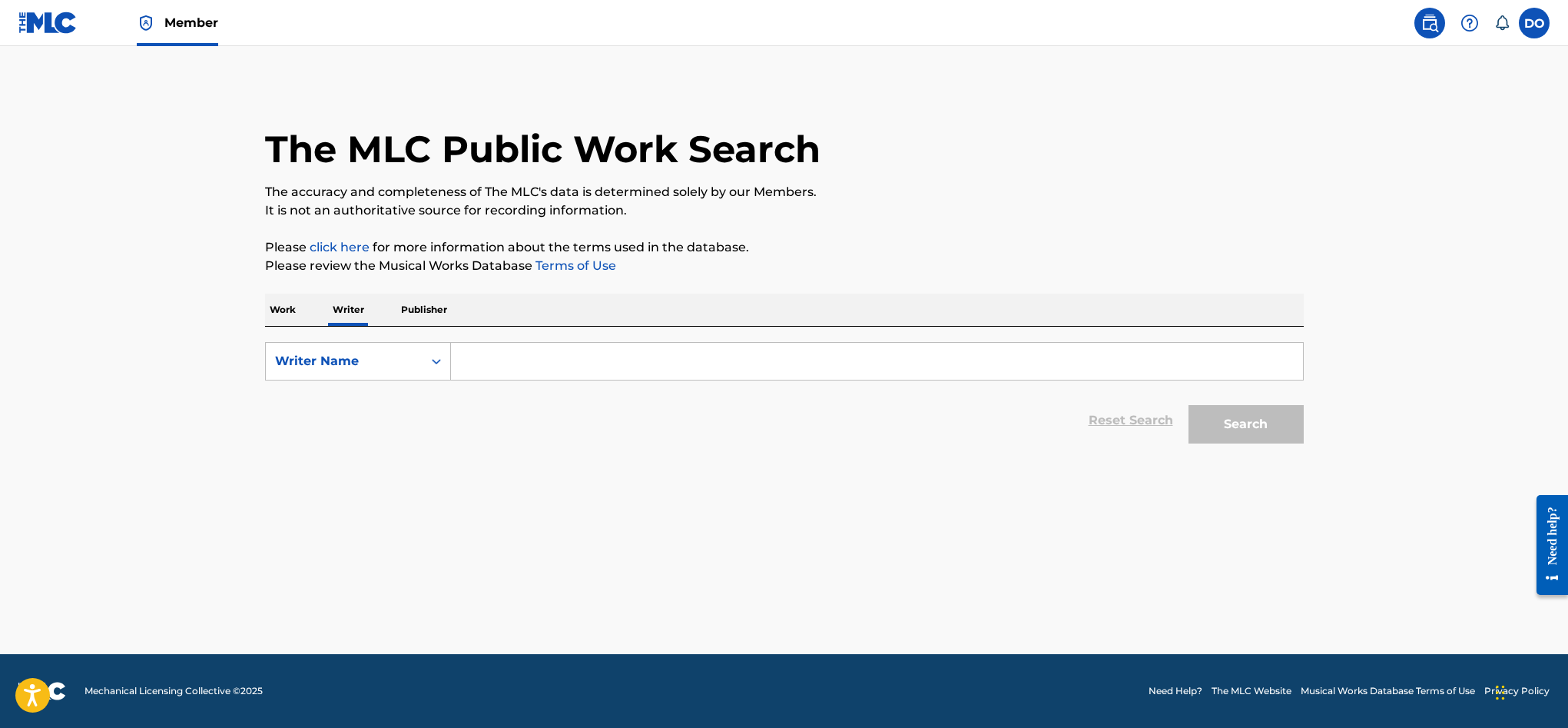
click at [535, 364] on input "Search Form" at bounding box center [877, 361] width 852 height 37
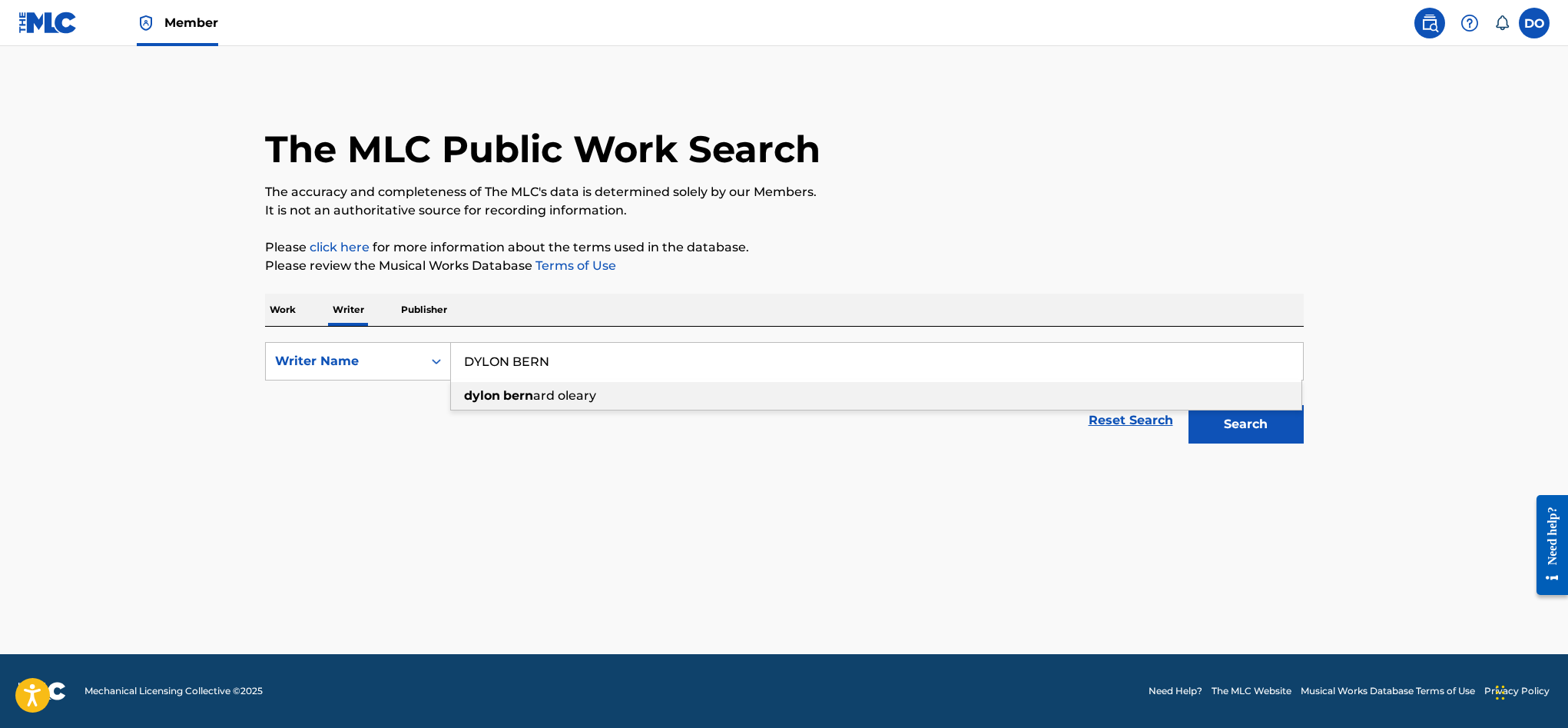
click at [578, 397] on span "ard oleary" at bounding box center [565, 395] width 63 height 15
type input "dylon bernard oleary"
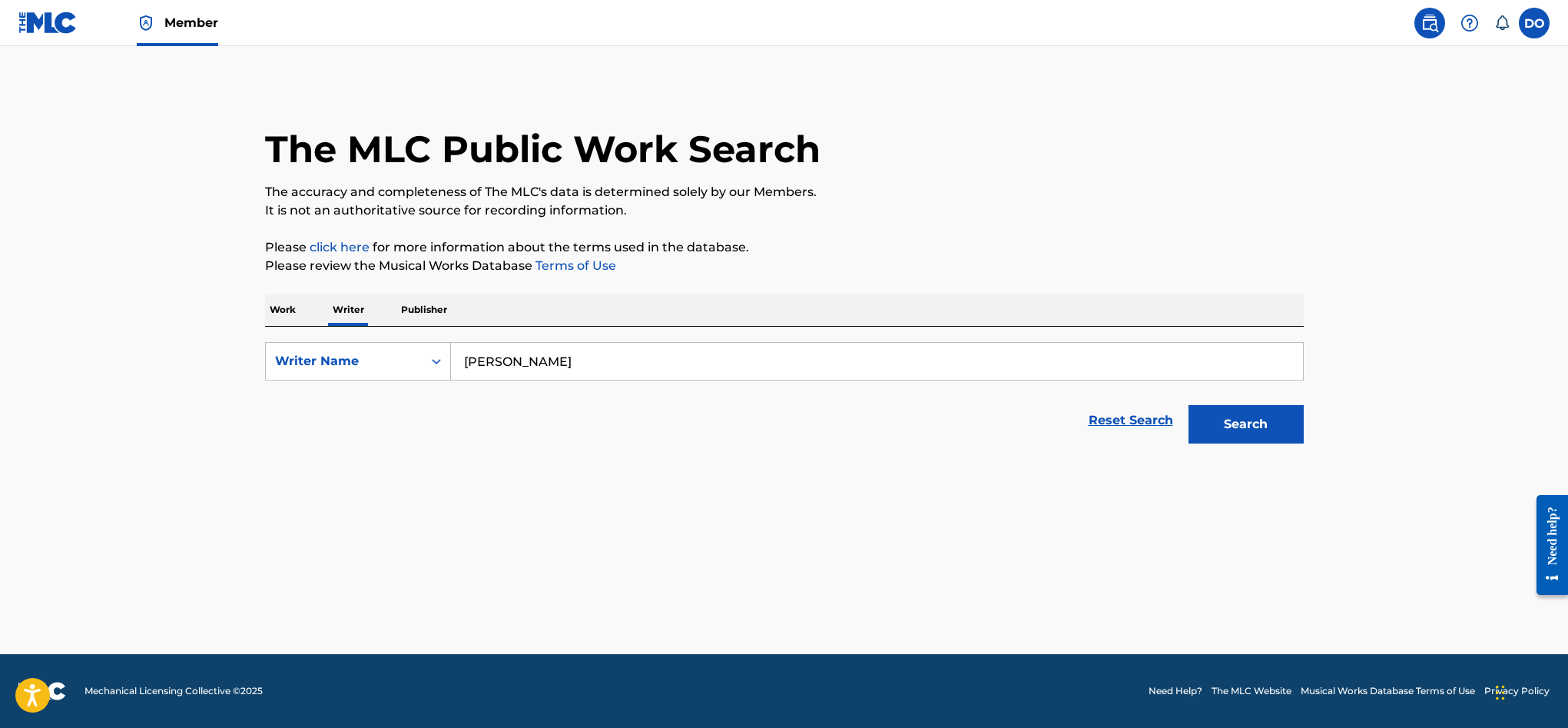
click at [1250, 425] on button "Search" at bounding box center [1246, 424] width 115 height 38
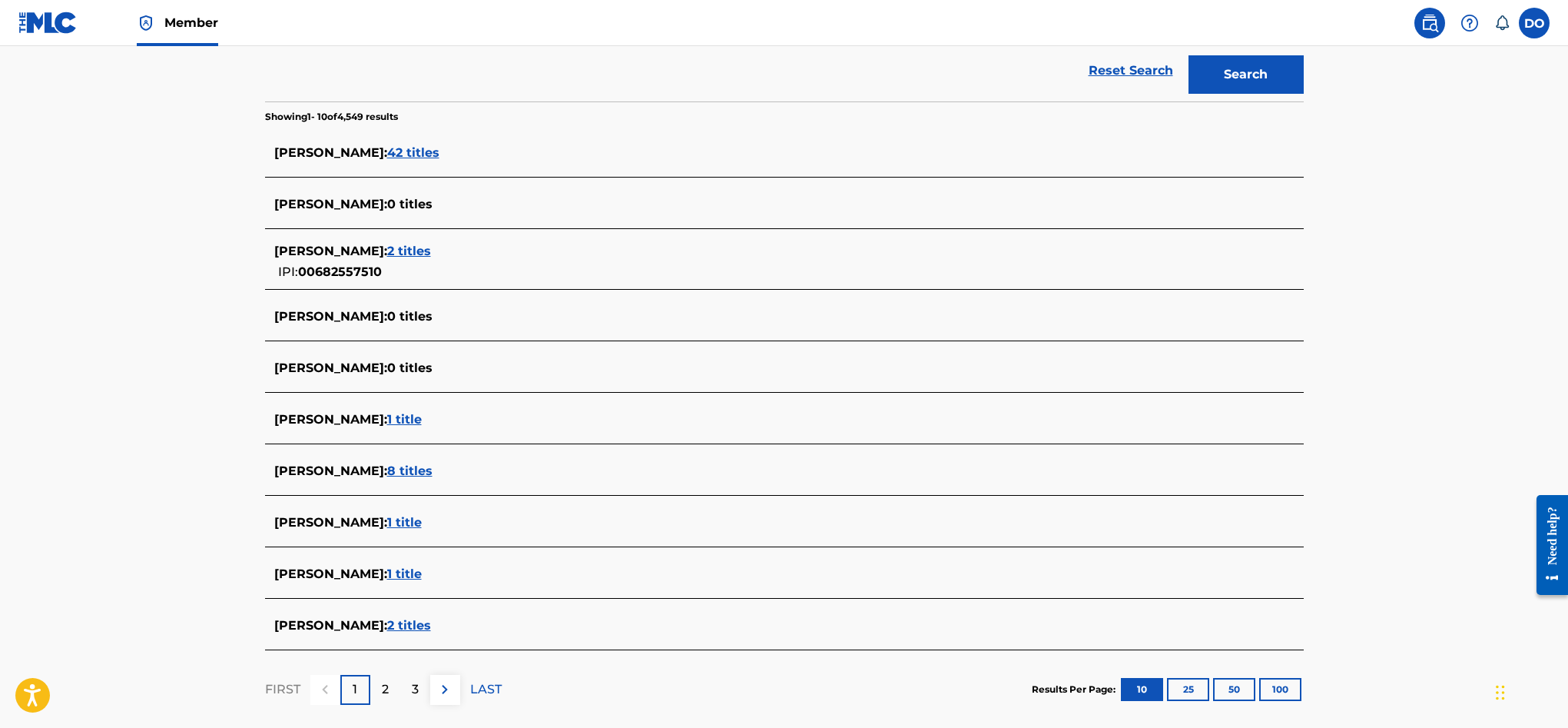
scroll to position [349, 0]
click at [433, 467] on span "8 titles" at bounding box center [409, 472] width 45 height 15
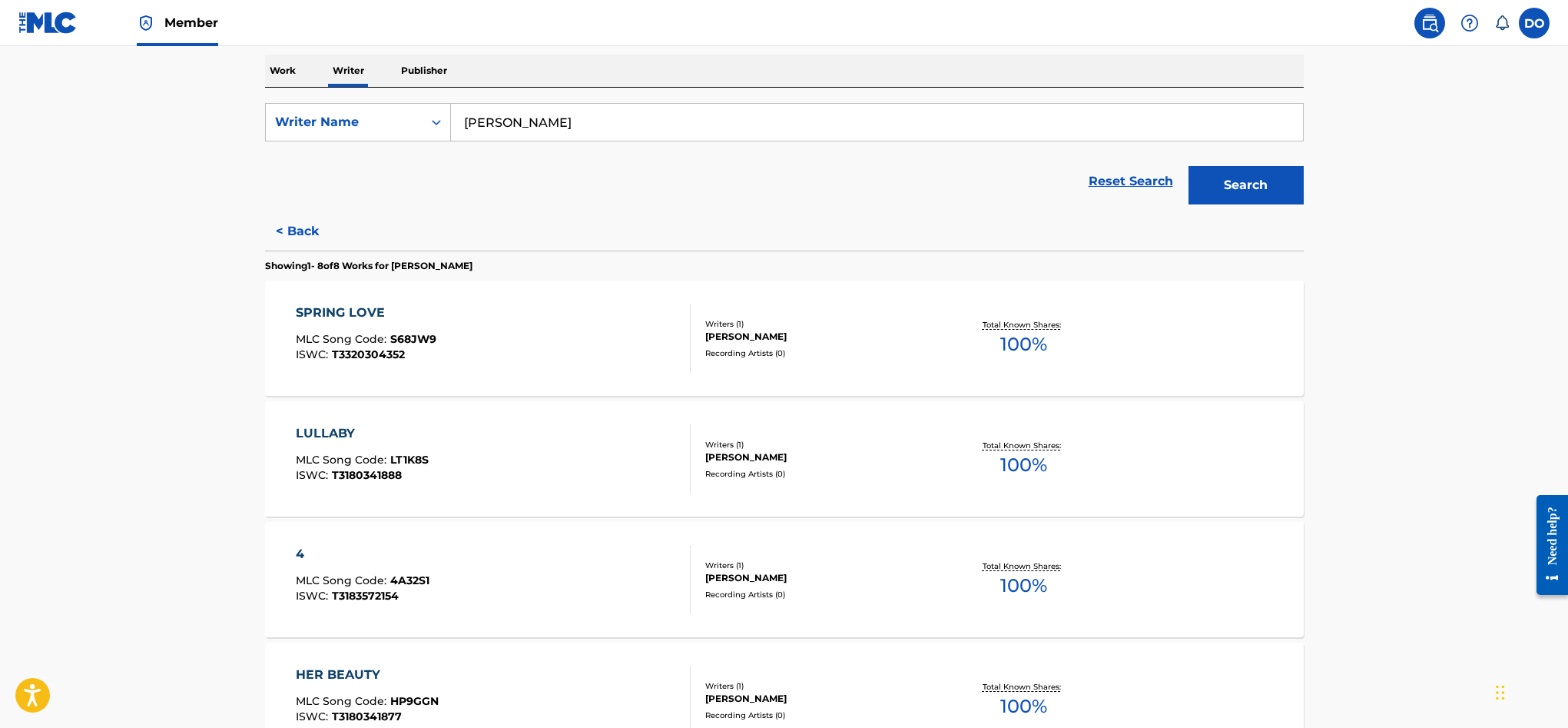
scroll to position [242, 0]
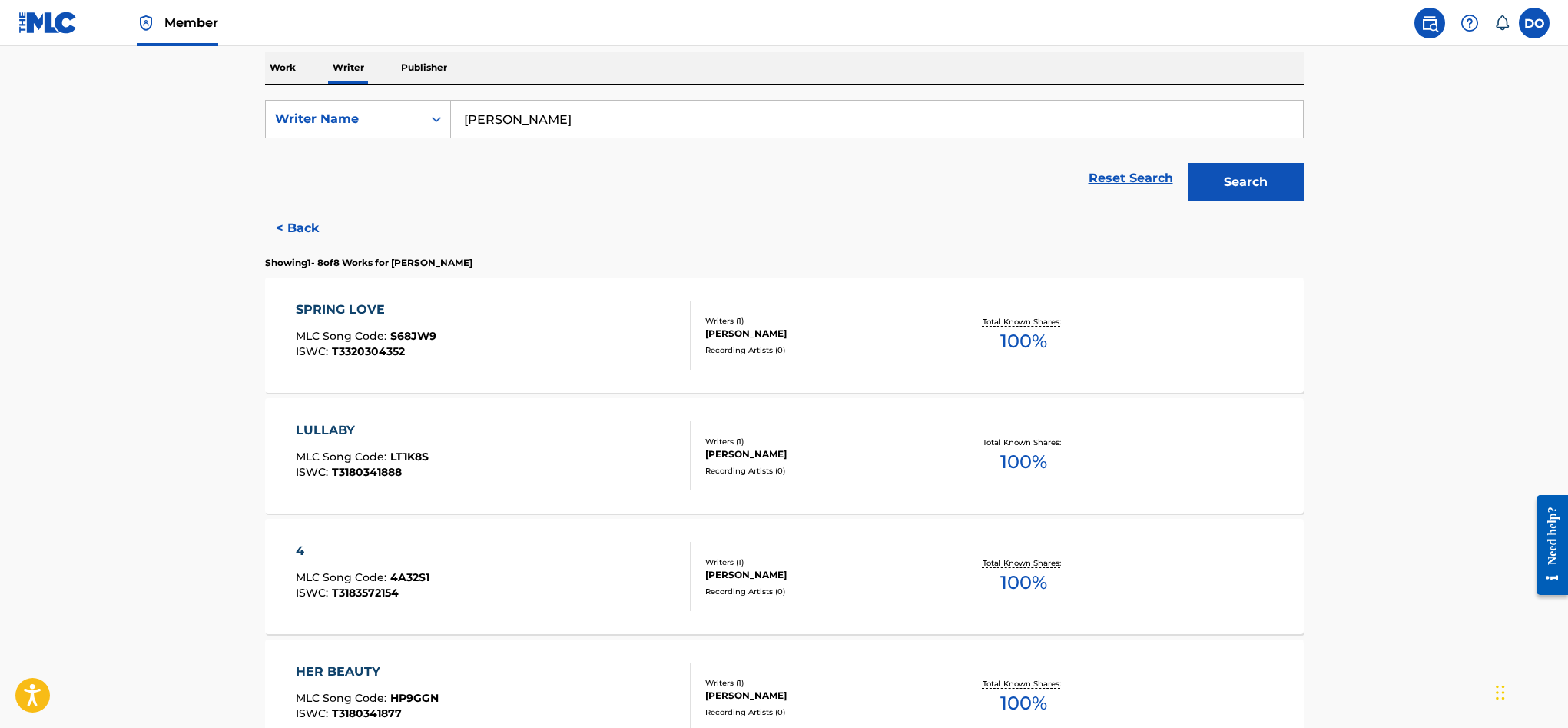
click at [365, 307] on div "SPRING LOVE" at bounding box center [366, 309] width 141 height 18
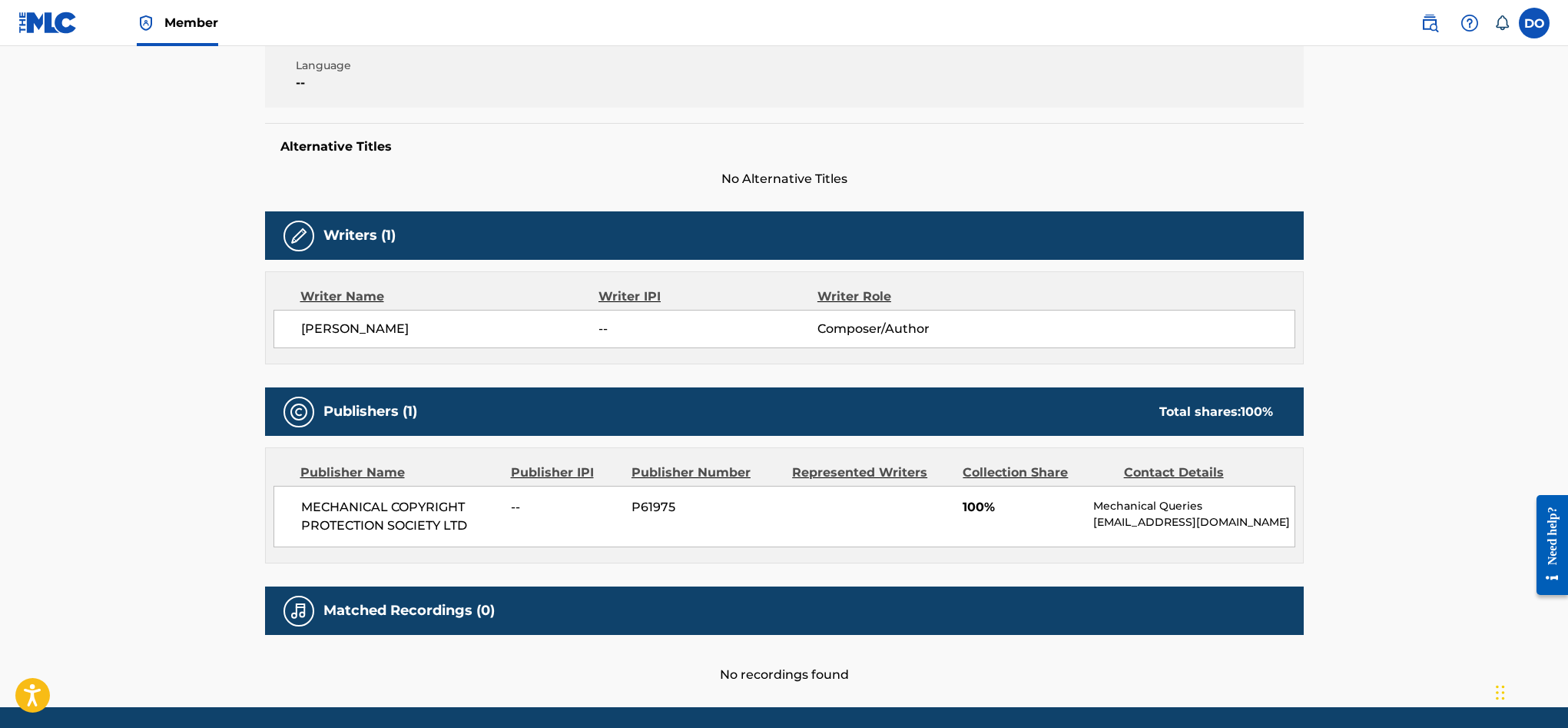
scroll to position [394, 0]
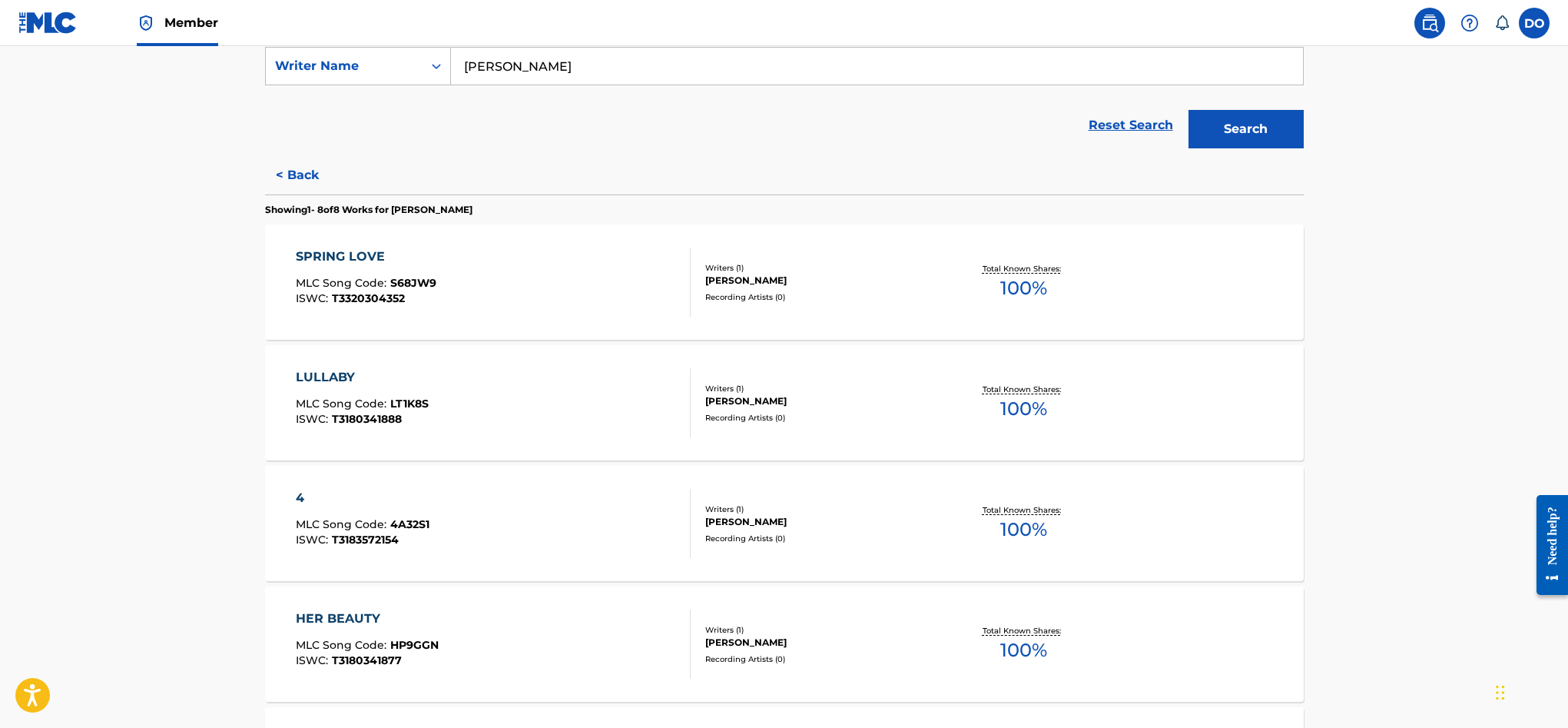
click at [349, 374] on div "LULLABY" at bounding box center [362, 377] width 133 height 18
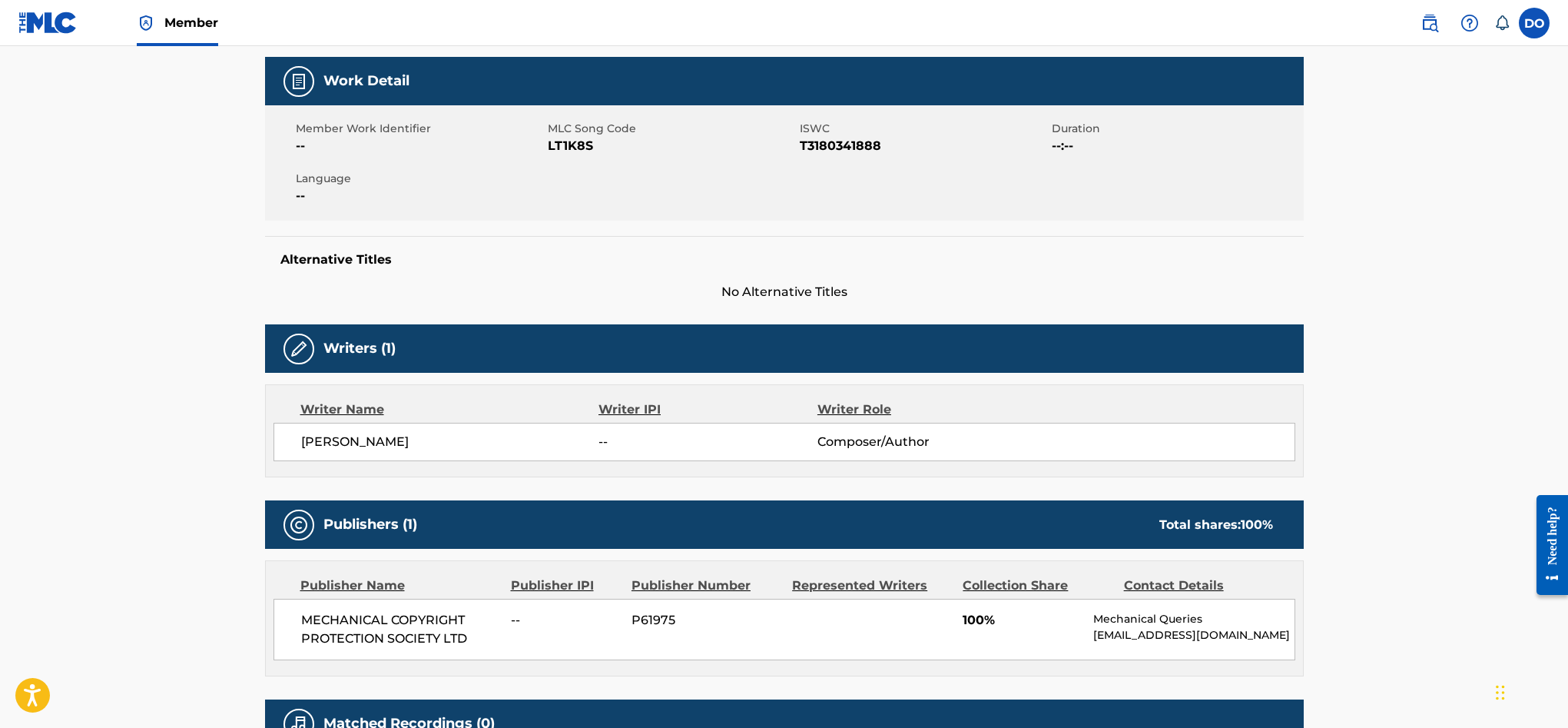
scroll to position [164, 0]
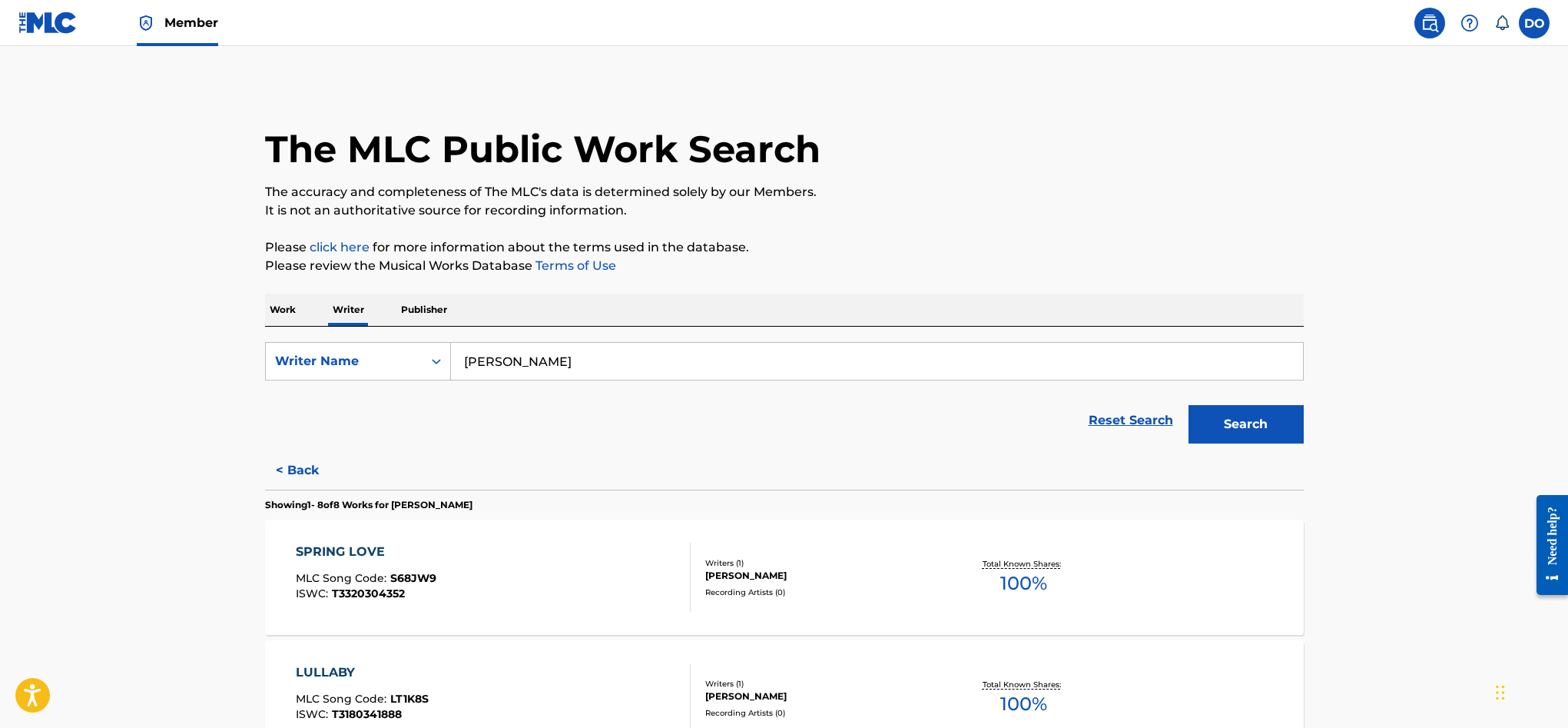
click at [179, 28] on span "Member" at bounding box center [191, 23] width 54 height 18
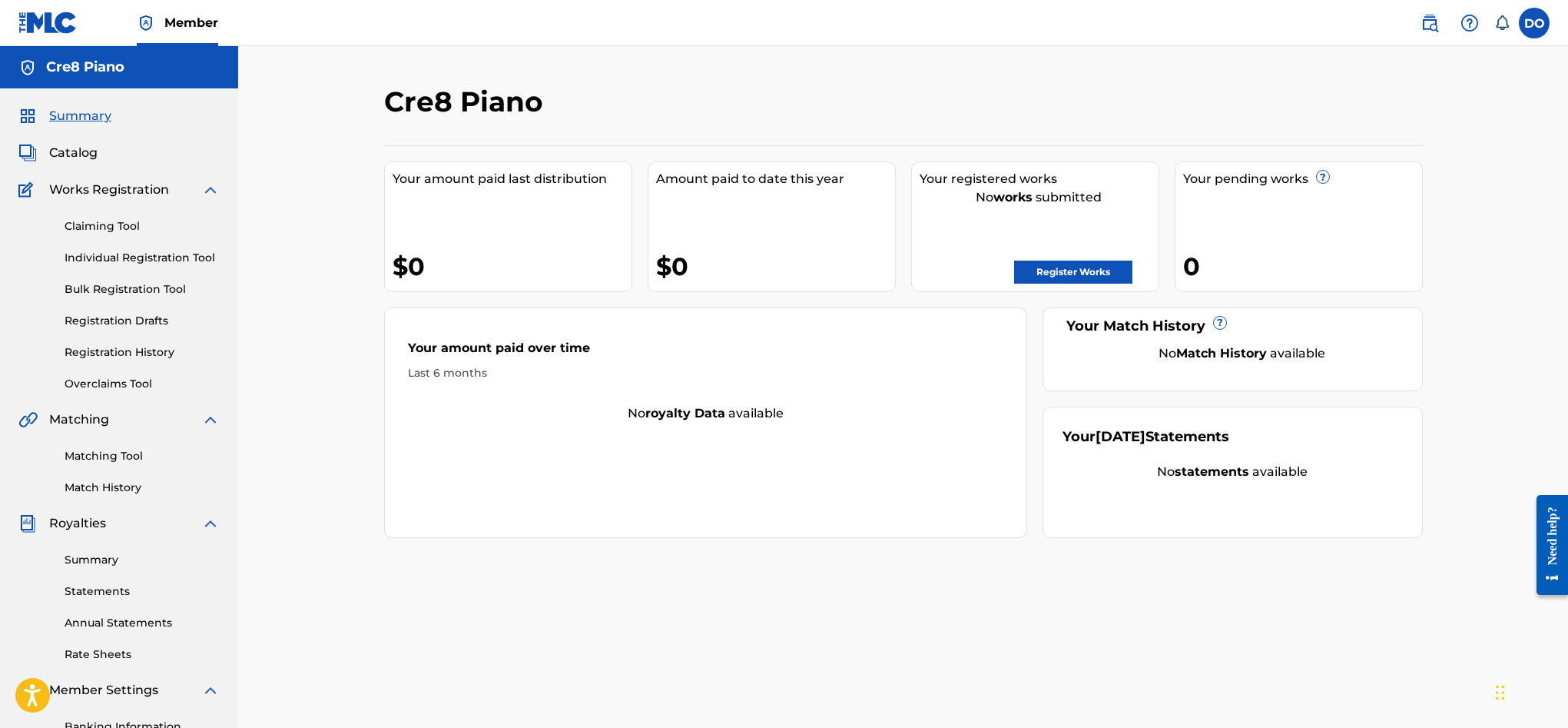
click at [132, 223] on link "Claiming Tool" at bounding box center [142, 226] width 155 height 16
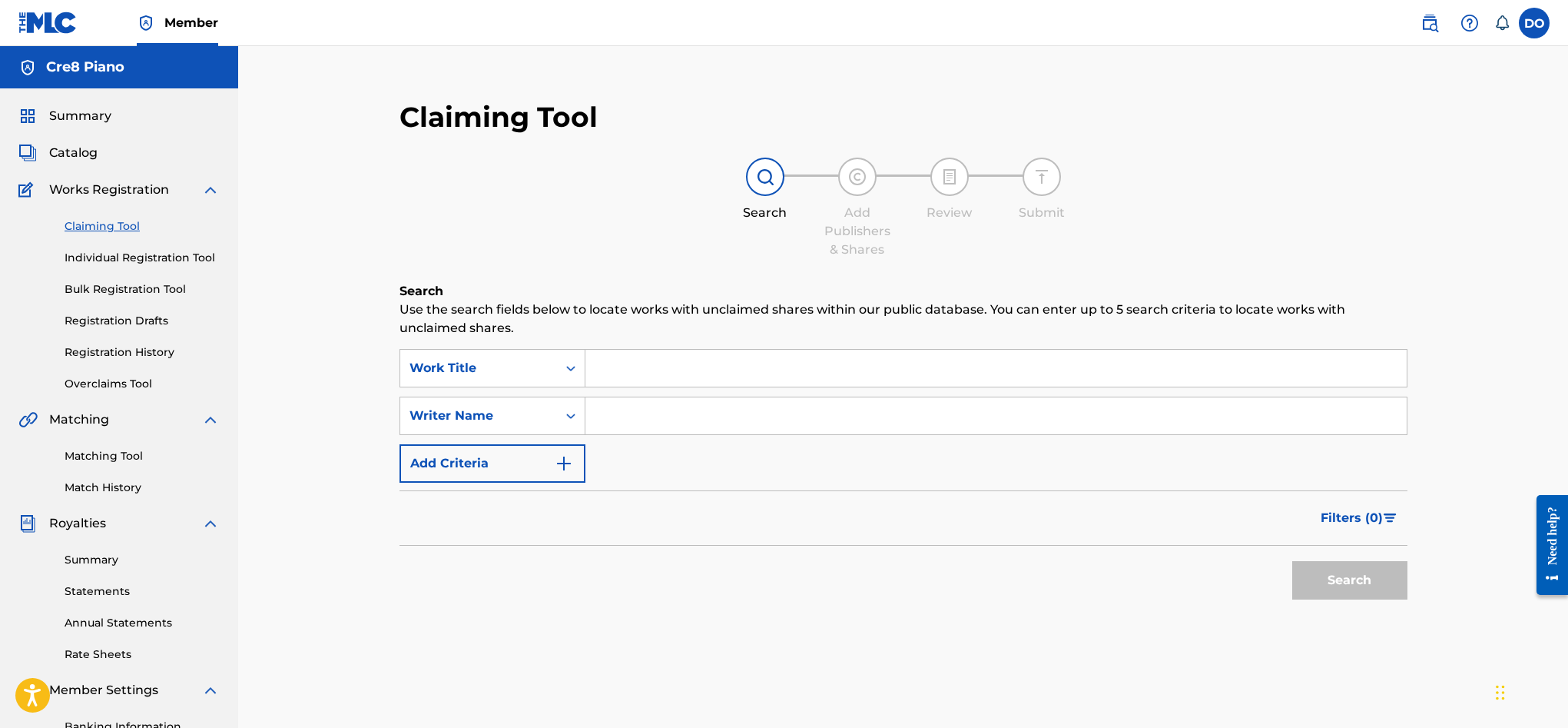
click at [129, 244] on div "Claiming Tool Individual Registration Tool Bulk Registration Tool Registration …" at bounding box center [118, 295] width 201 height 193
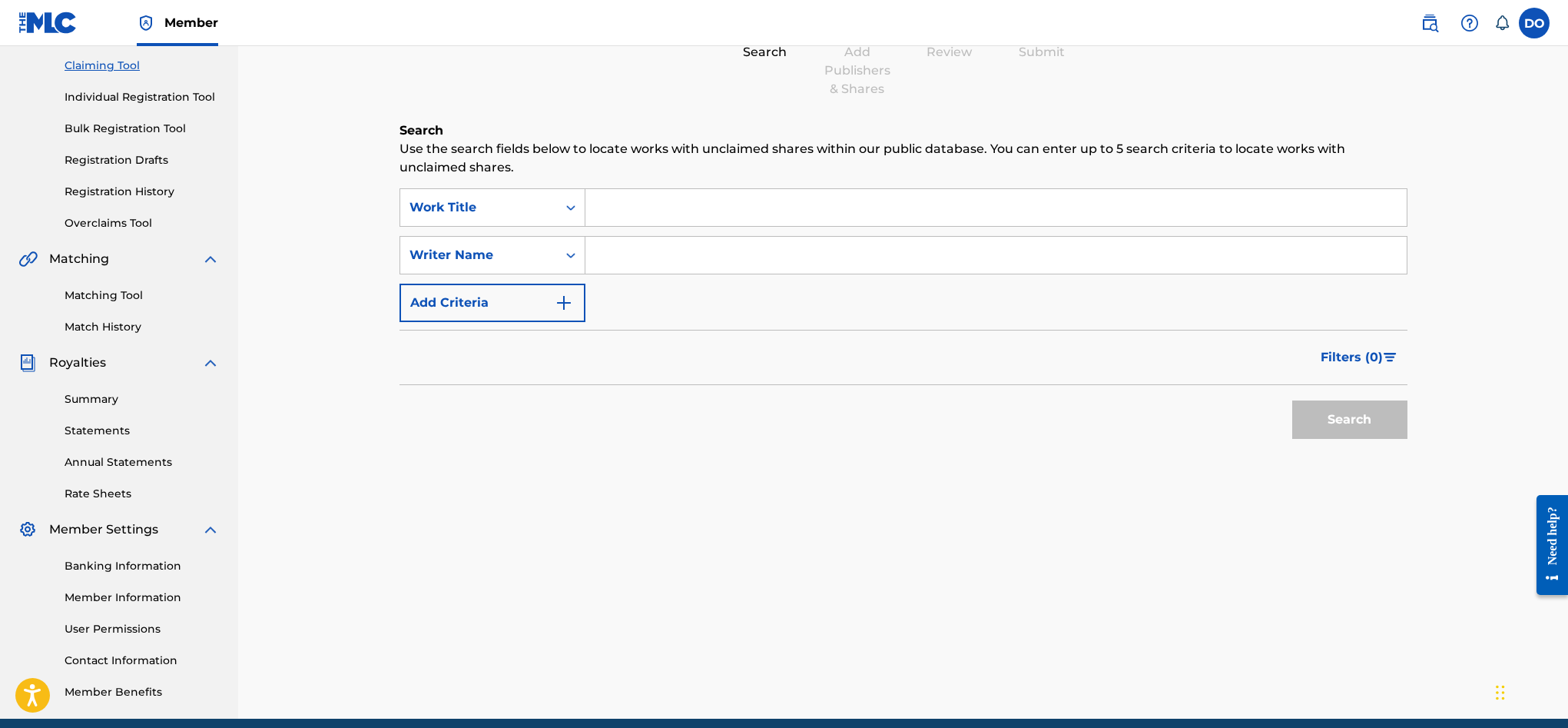
scroll to position [160, 0]
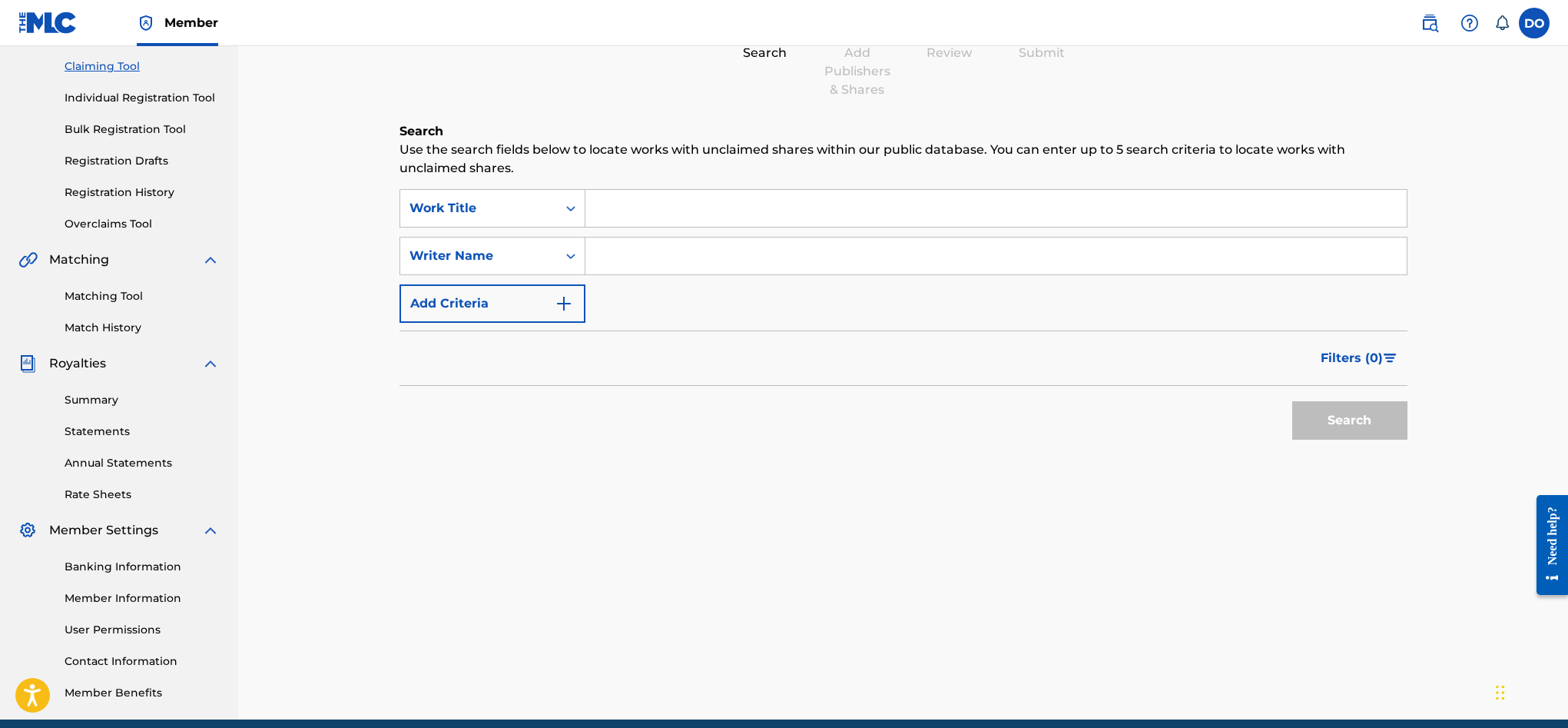
click at [121, 302] on link "Matching Tool" at bounding box center [142, 296] width 155 height 16
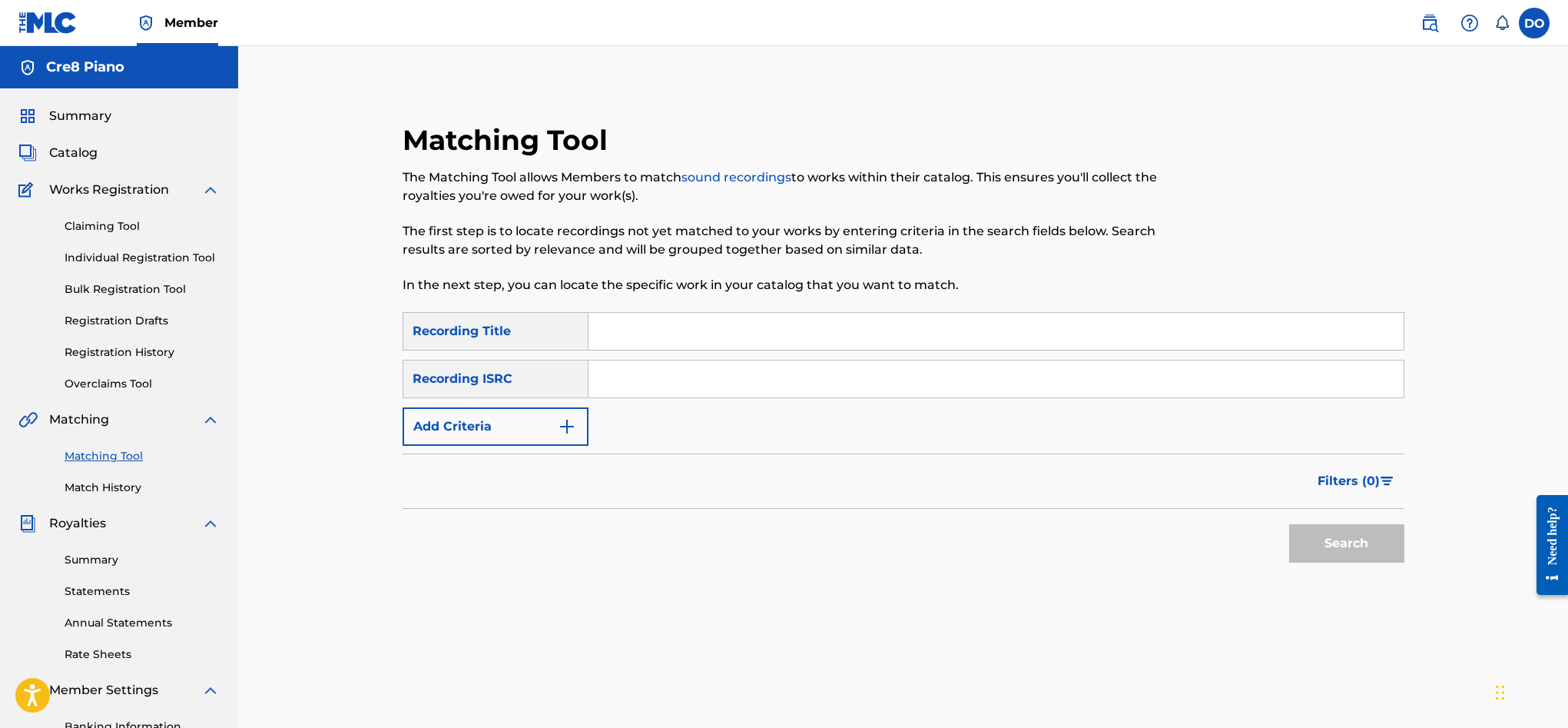
click at [623, 322] on input "Search Form" at bounding box center [996, 331] width 815 height 37
click at [115, 550] on div "Summary Statements Annual Statements Rate Sheets" at bounding box center [118, 598] width 201 height 130
click at [113, 557] on link "Summary" at bounding box center [142, 560] width 155 height 16
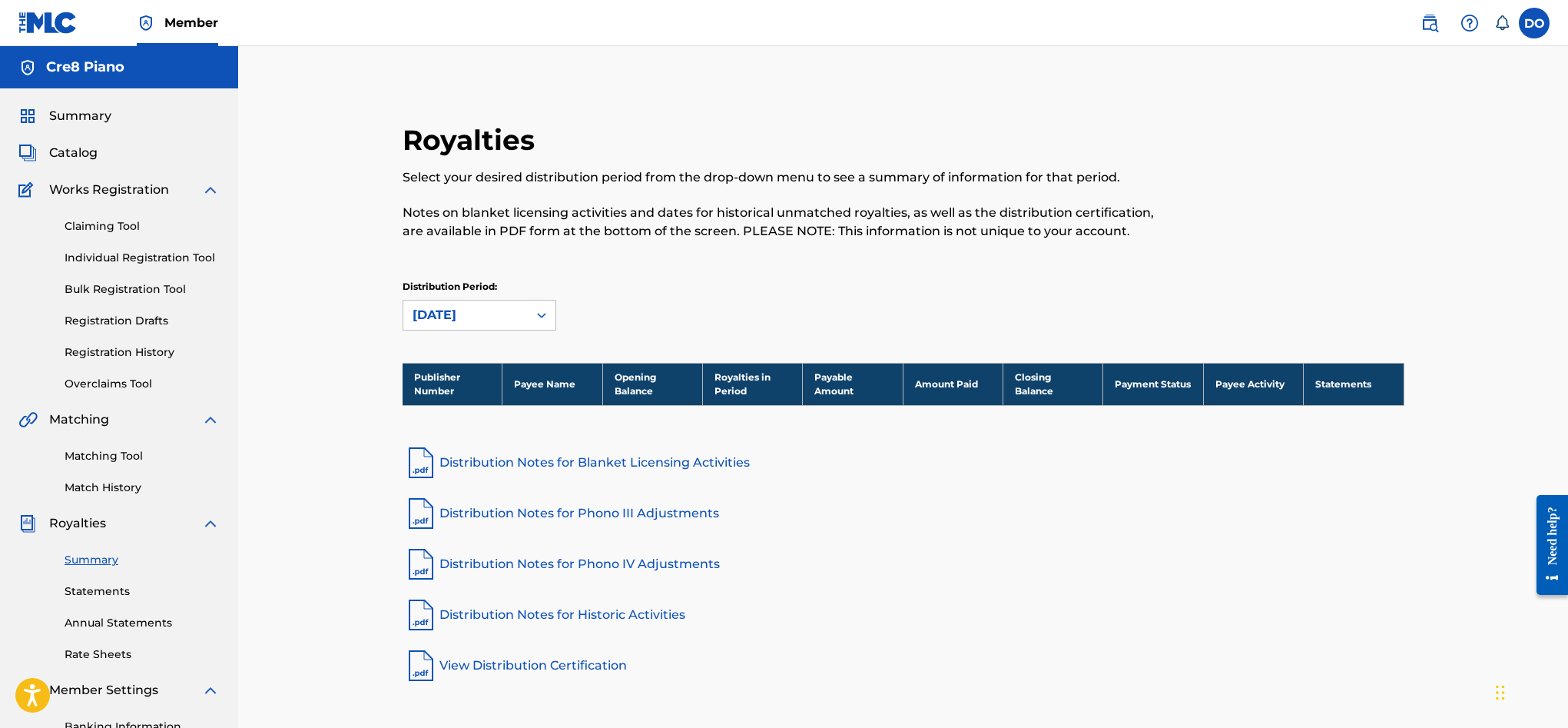
click at [123, 594] on link "Statements" at bounding box center [142, 590] width 155 height 16
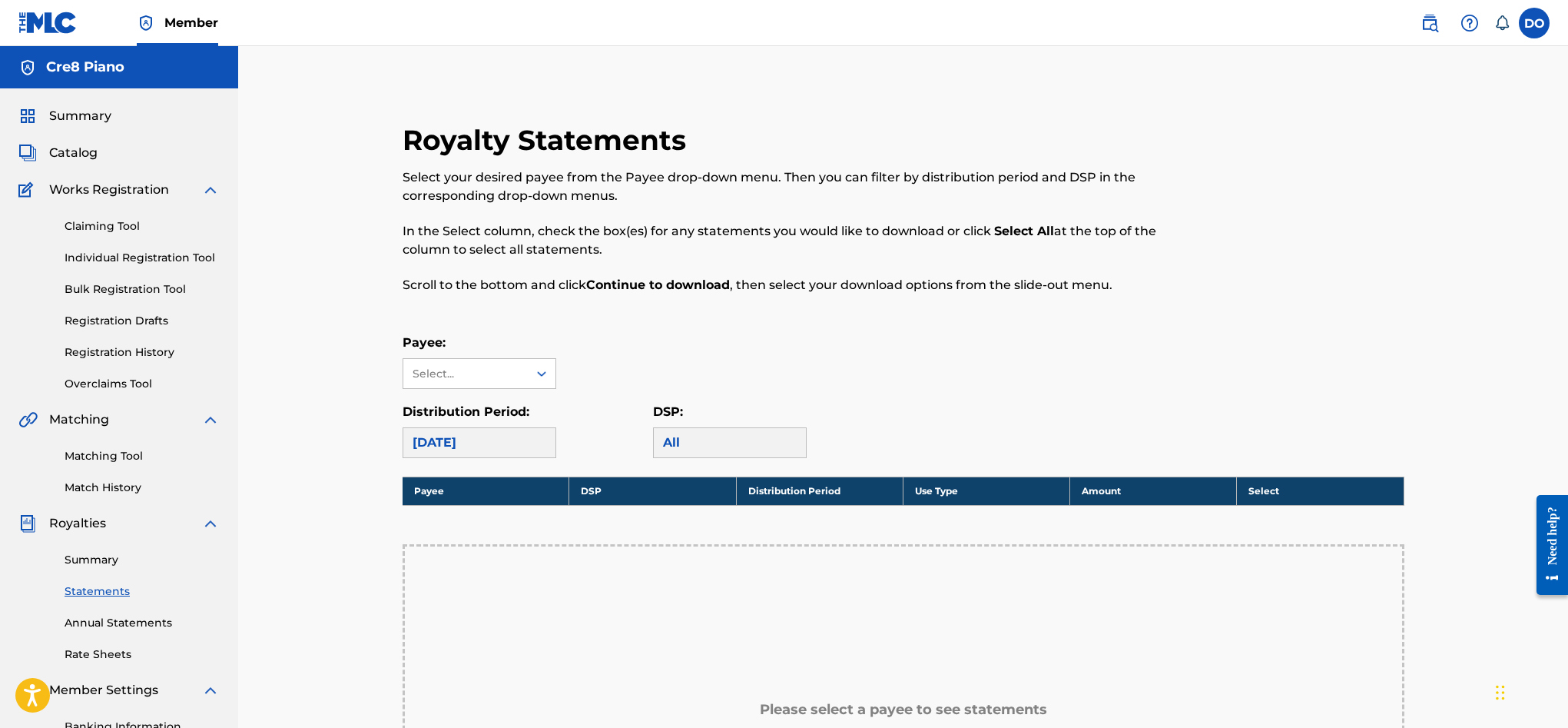
click at [88, 156] on span "Catalog" at bounding box center [73, 153] width 48 height 18
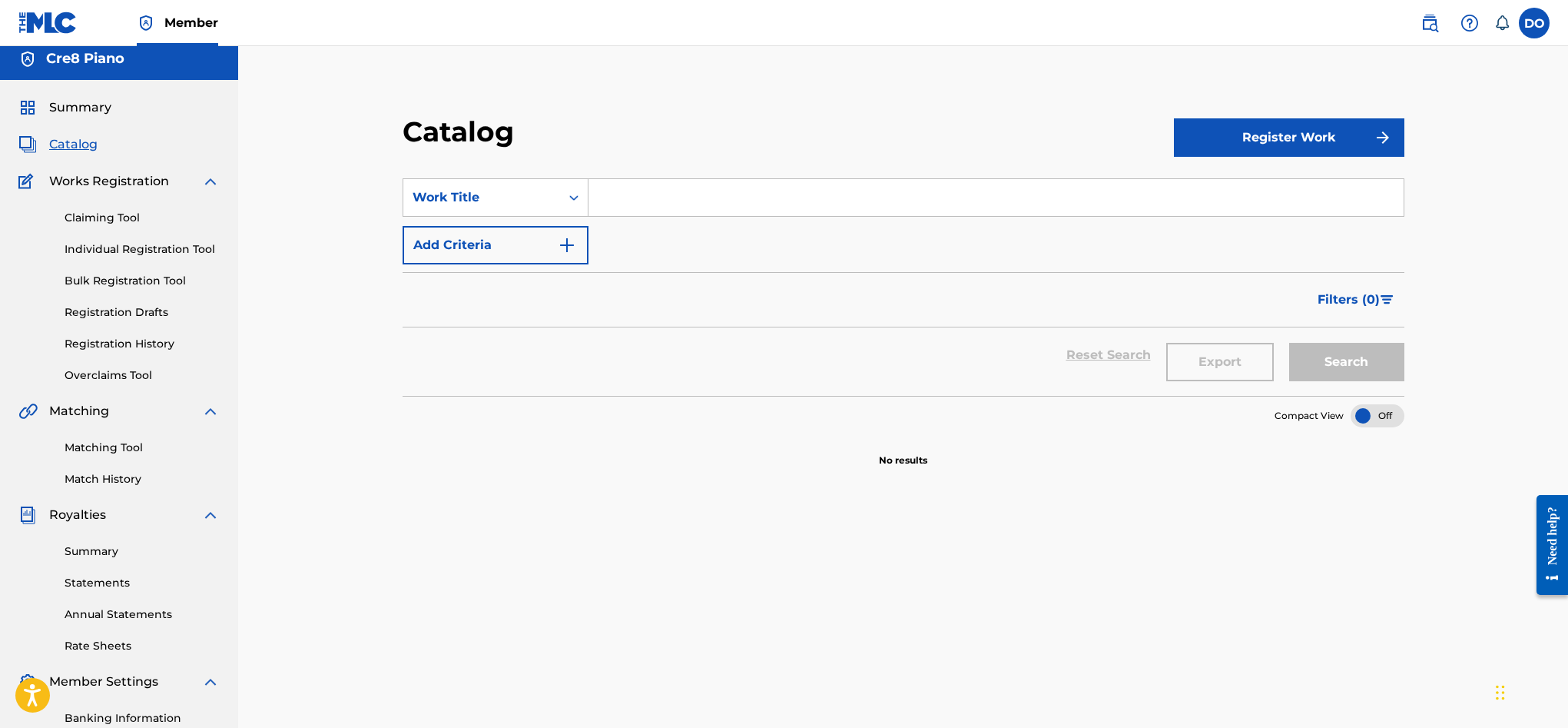
scroll to position [11, 0]
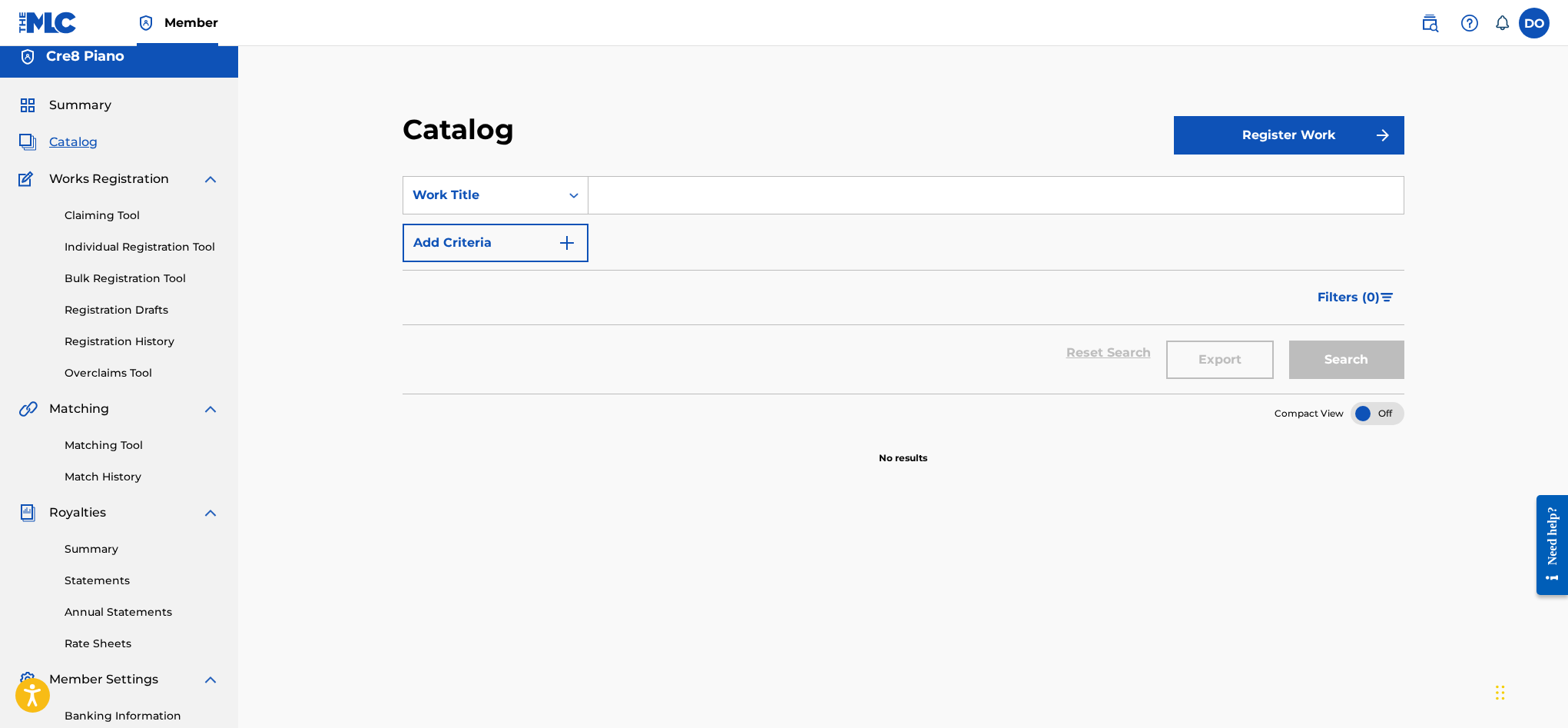
click at [113, 441] on link "Matching Tool" at bounding box center [142, 444] width 155 height 16
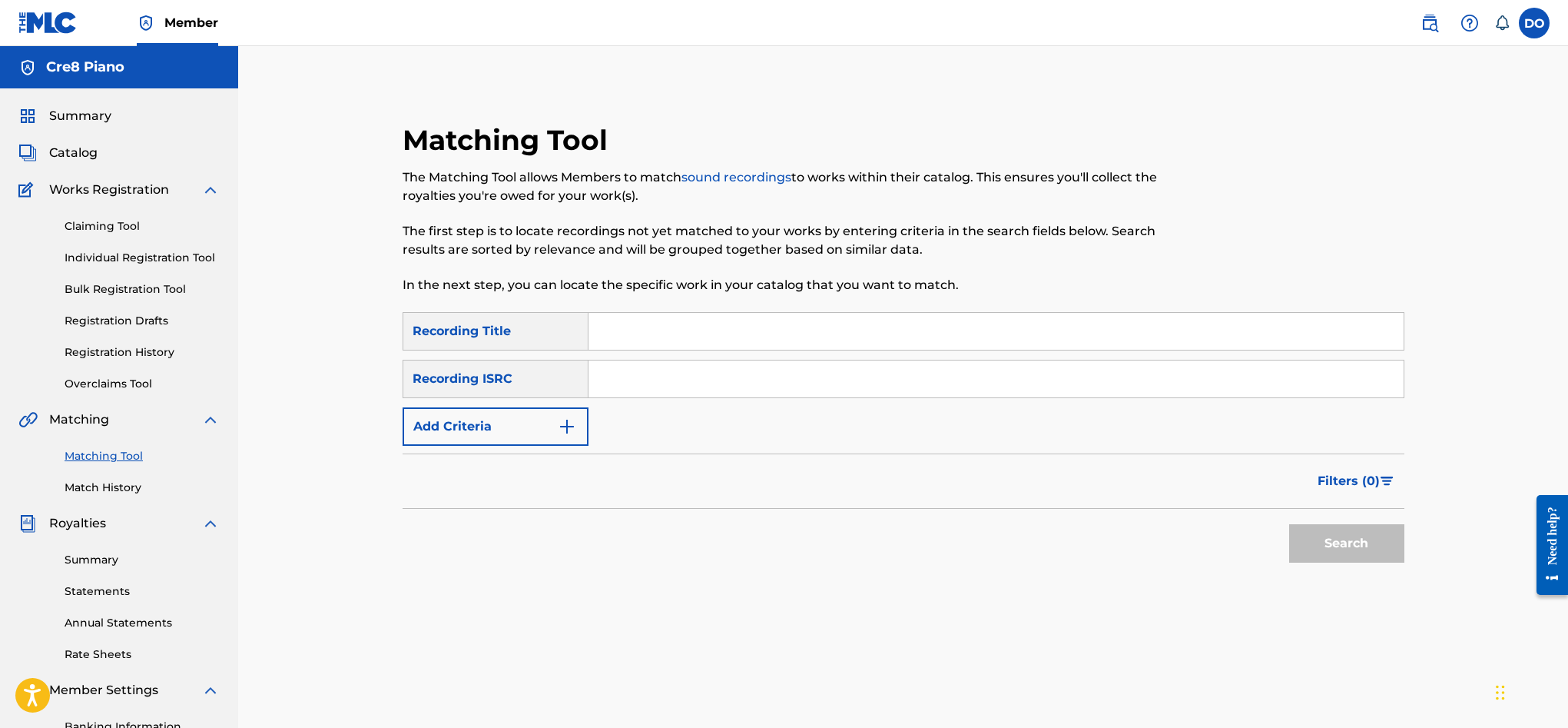
click at [718, 336] on input "Search Form" at bounding box center [996, 331] width 815 height 37
type input "Her Beauty"
click at [176, 258] on link "Individual Registration Tool" at bounding box center [142, 258] width 155 height 16
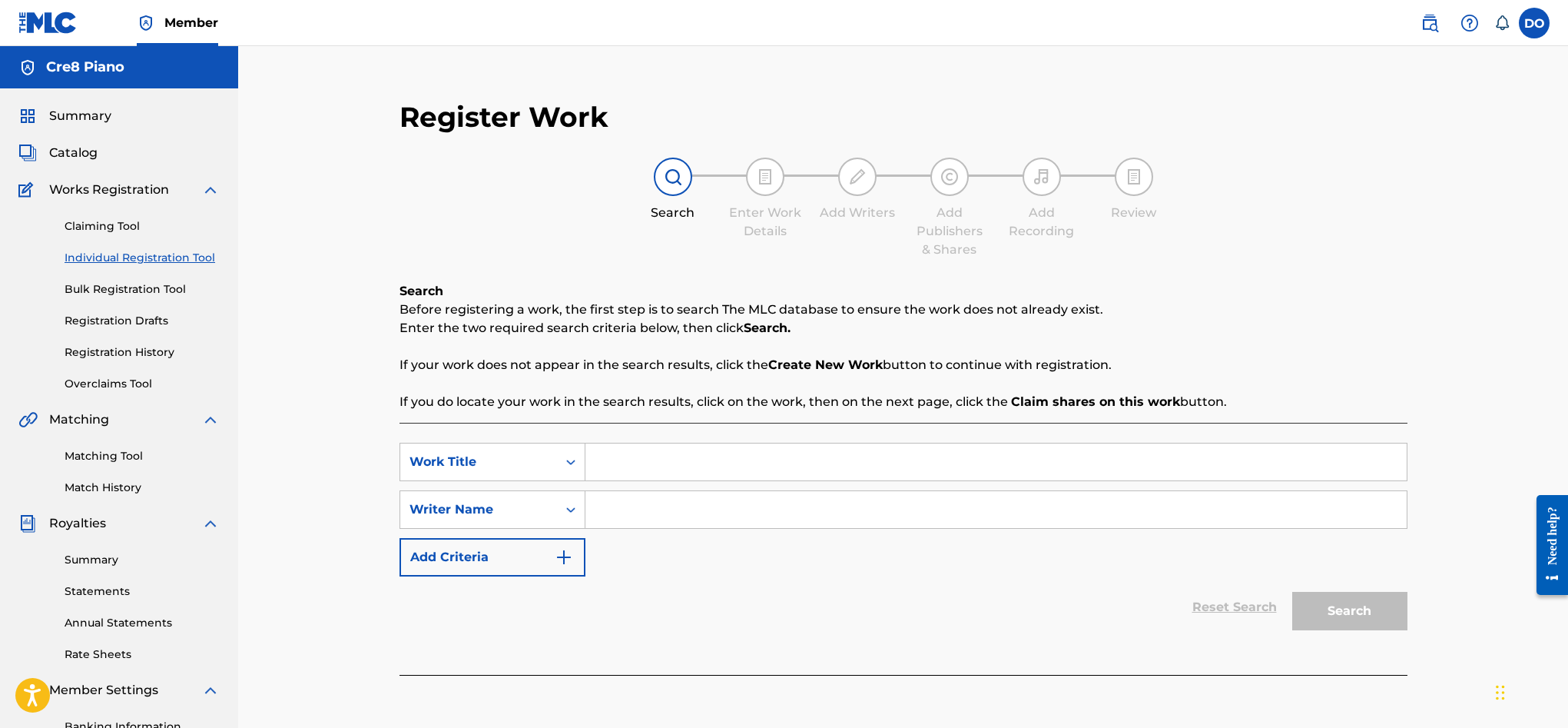
click at [643, 473] on input "Search Form" at bounding box center [995, 462] width 821 height 37
type input "Her Beauty"
click at [660, 502] on input "Search Form" at bounding box center [995, 510] width 821 height 37
type input "Dylon Bernard O'Leary"
click at [1322, 606] on button "Search" at bounding box center [1350, 611] width 115 height 38
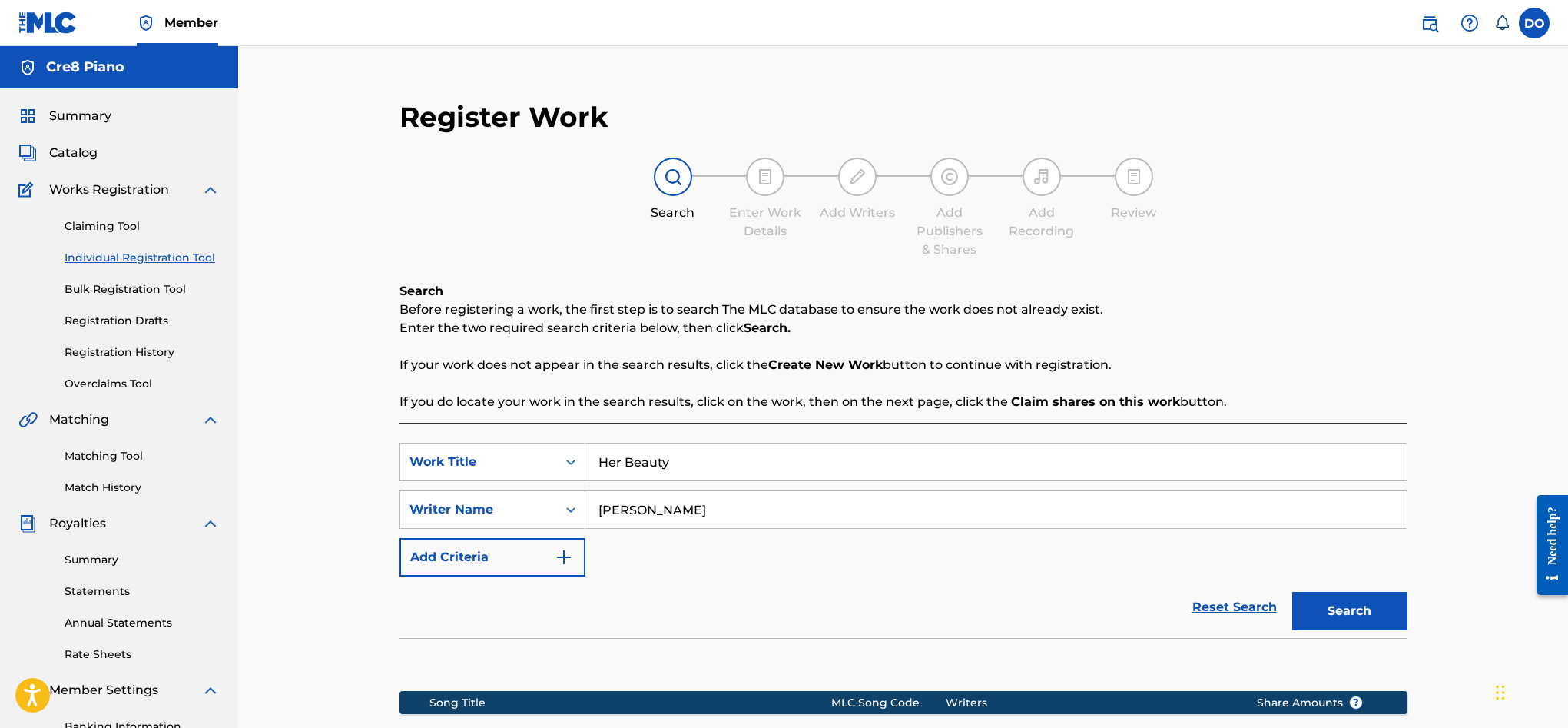
scroll to position [229, 0]
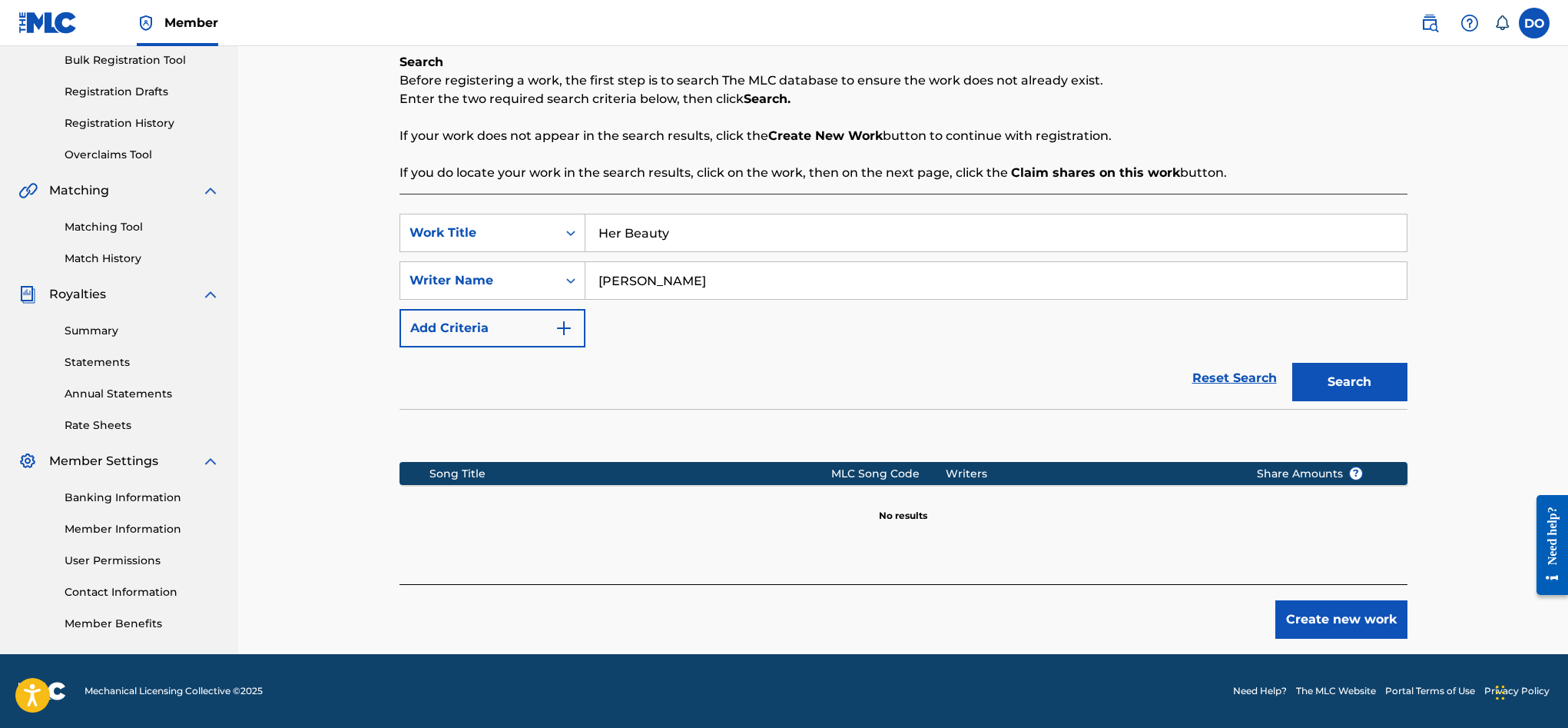
click at [1301, 610] on button "Create new work" at bounding box center [1341, 620] width 133 height 38
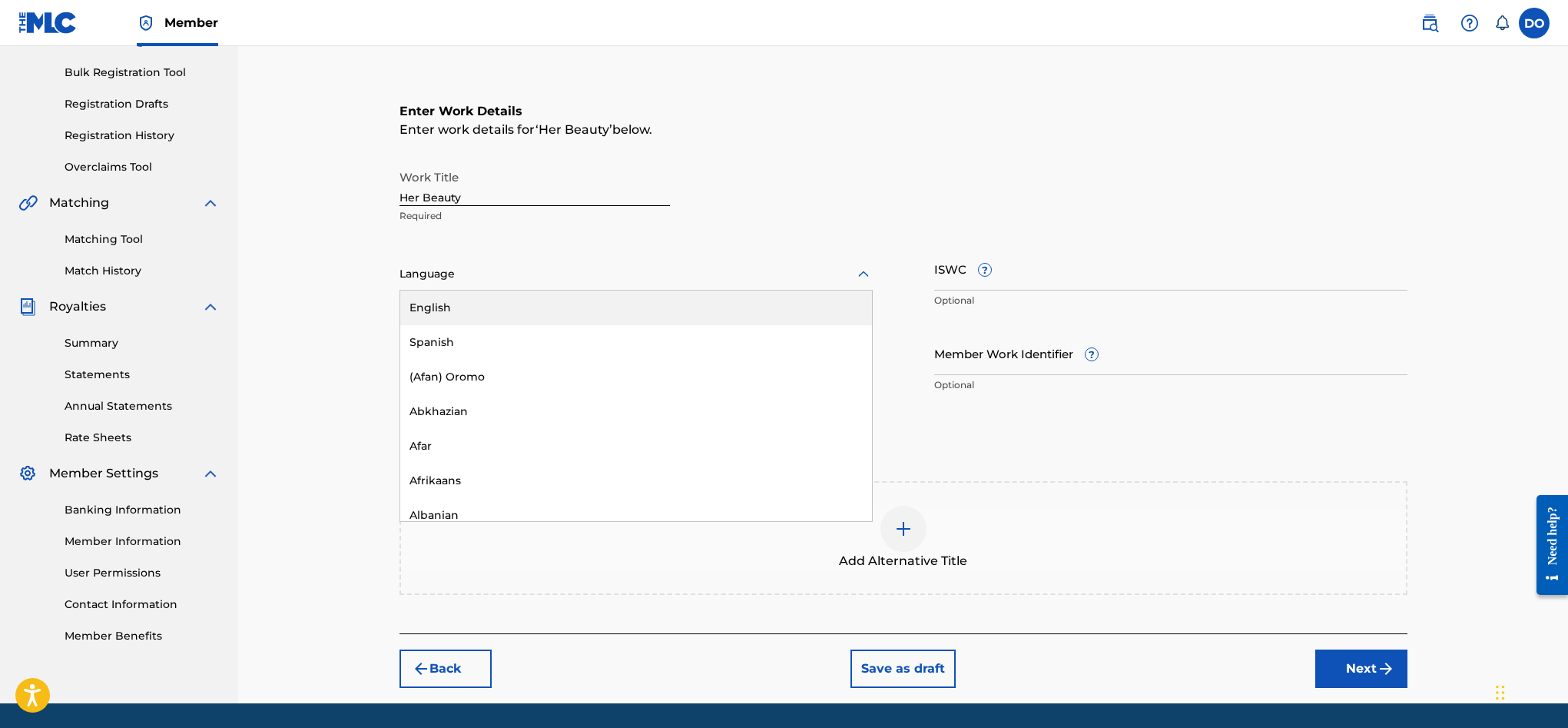
click at [534, 277] on div at bounding box center [636, 274] width 473 height 19
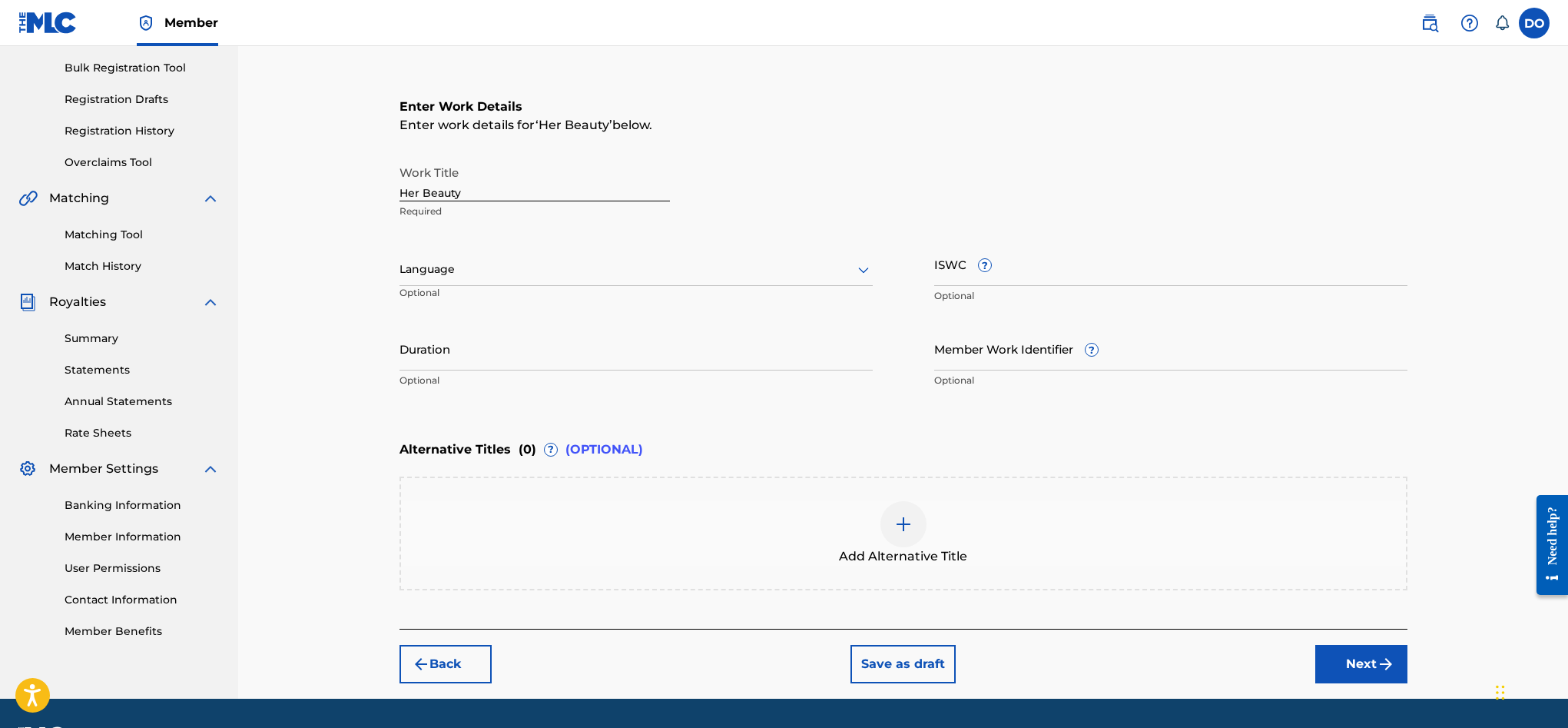
click at [542, 269] on div at bounding box center [636, 269] width 473 height 19
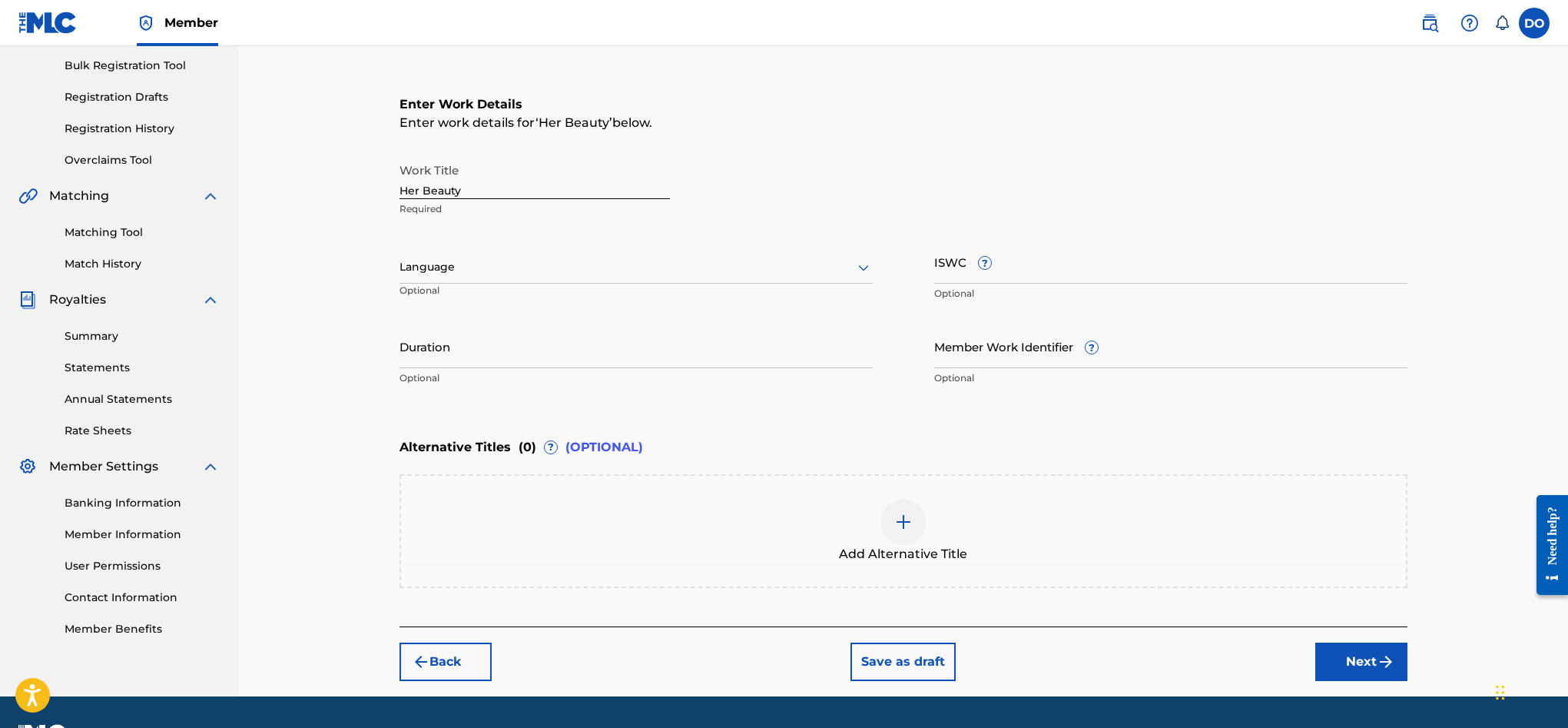
click at [505, 344] on input "Duration" at bounding box center [636, 346] width 473 height 44
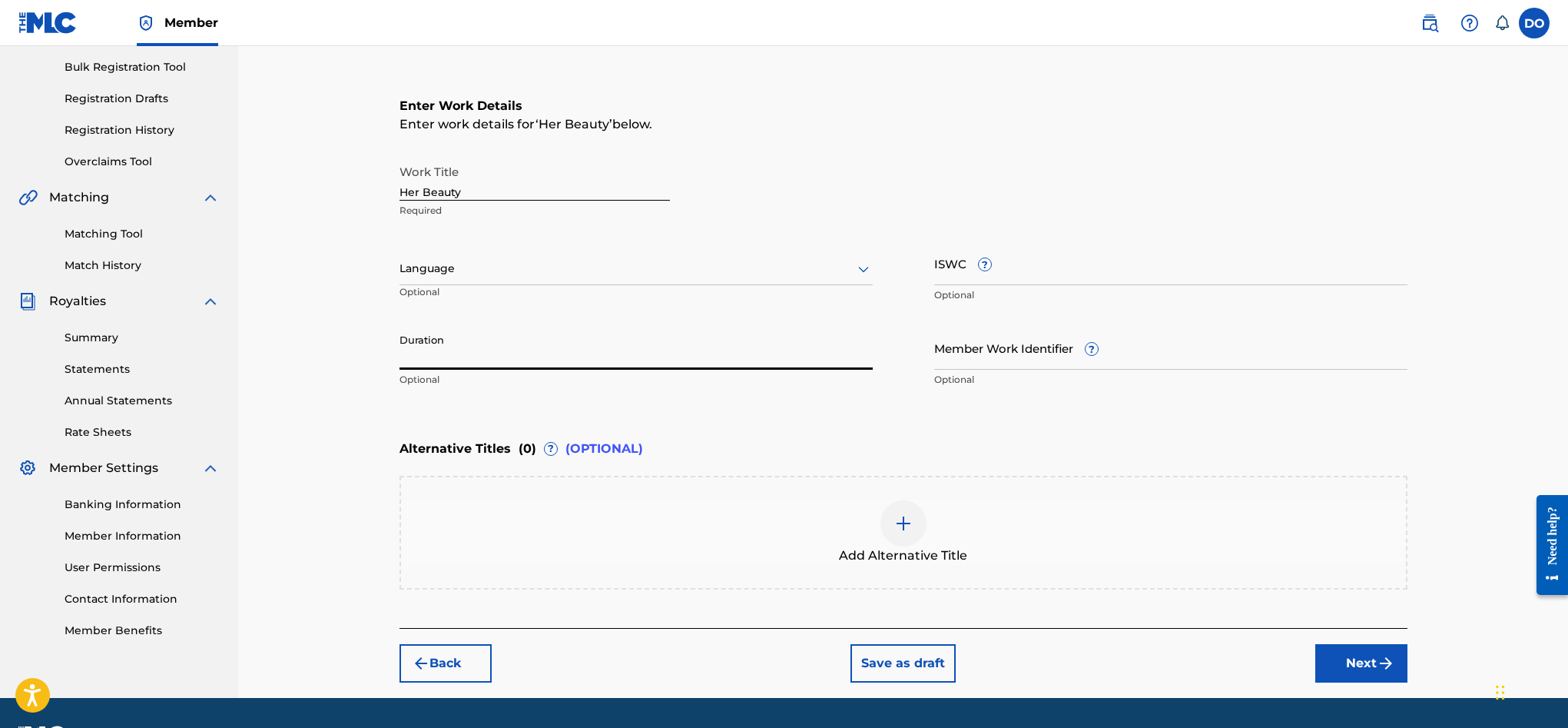
click at [1051, 259] on input "ISWC ?" at bounding box center [1171, 263] width 473 height 44
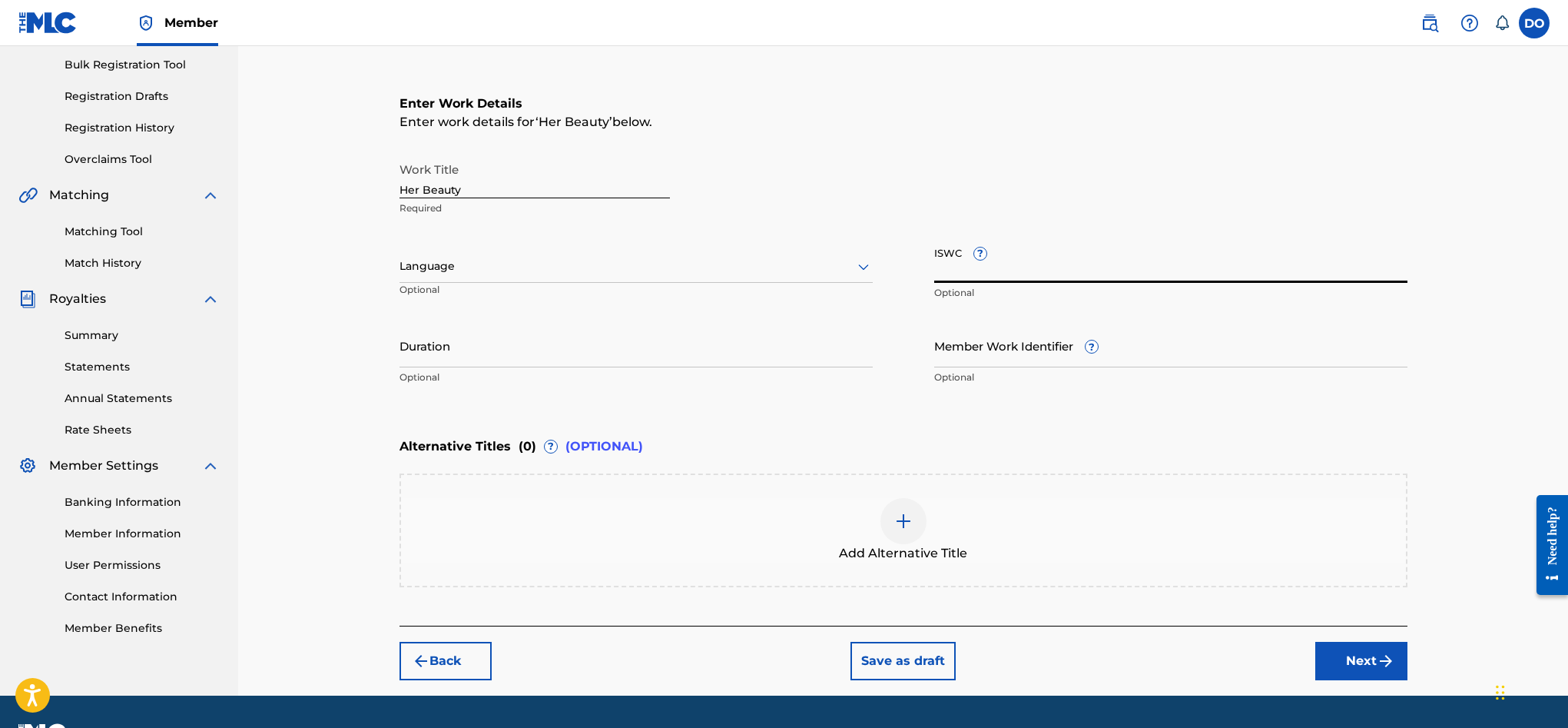
scroll to position [228, 0]
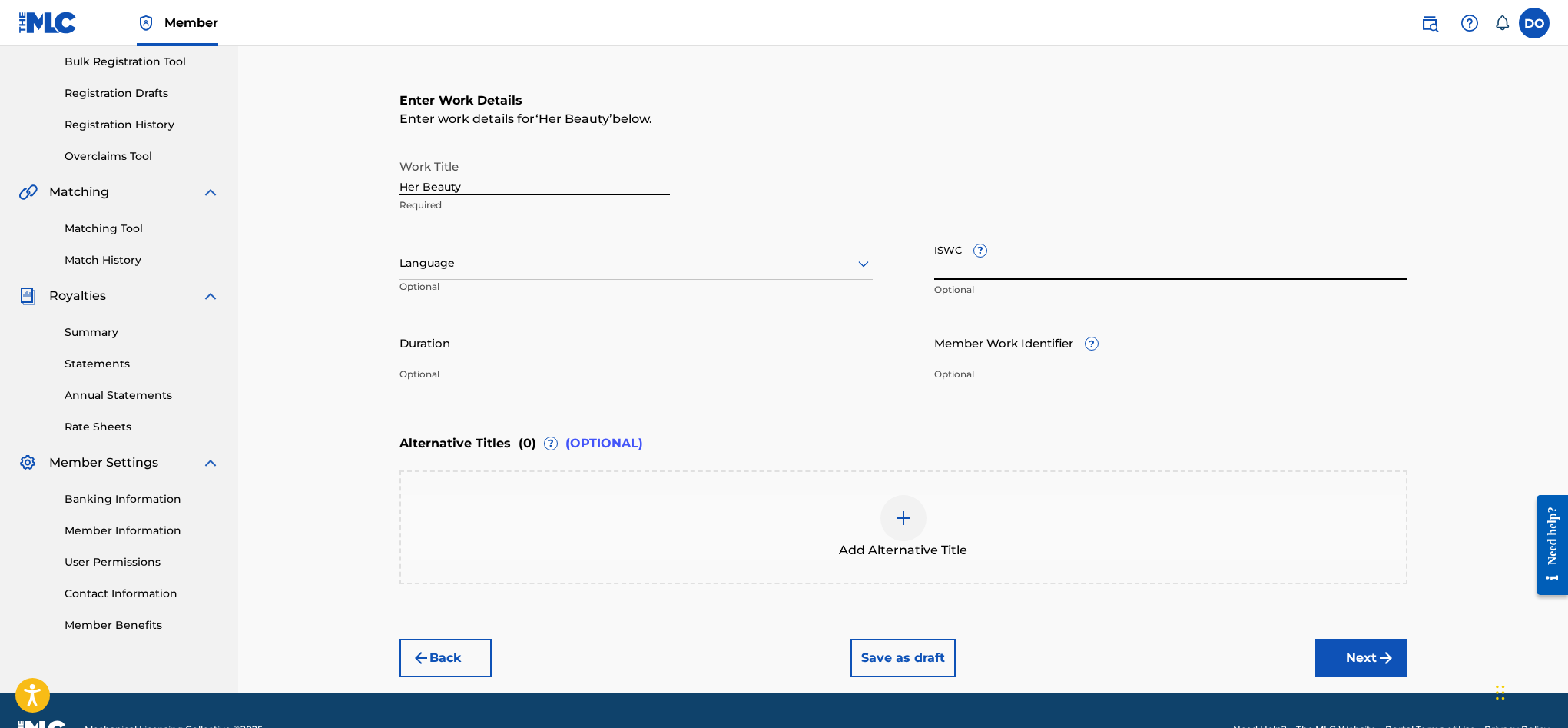
paste input "T-318.034.187-7"
type input "T-318.034.187-7"
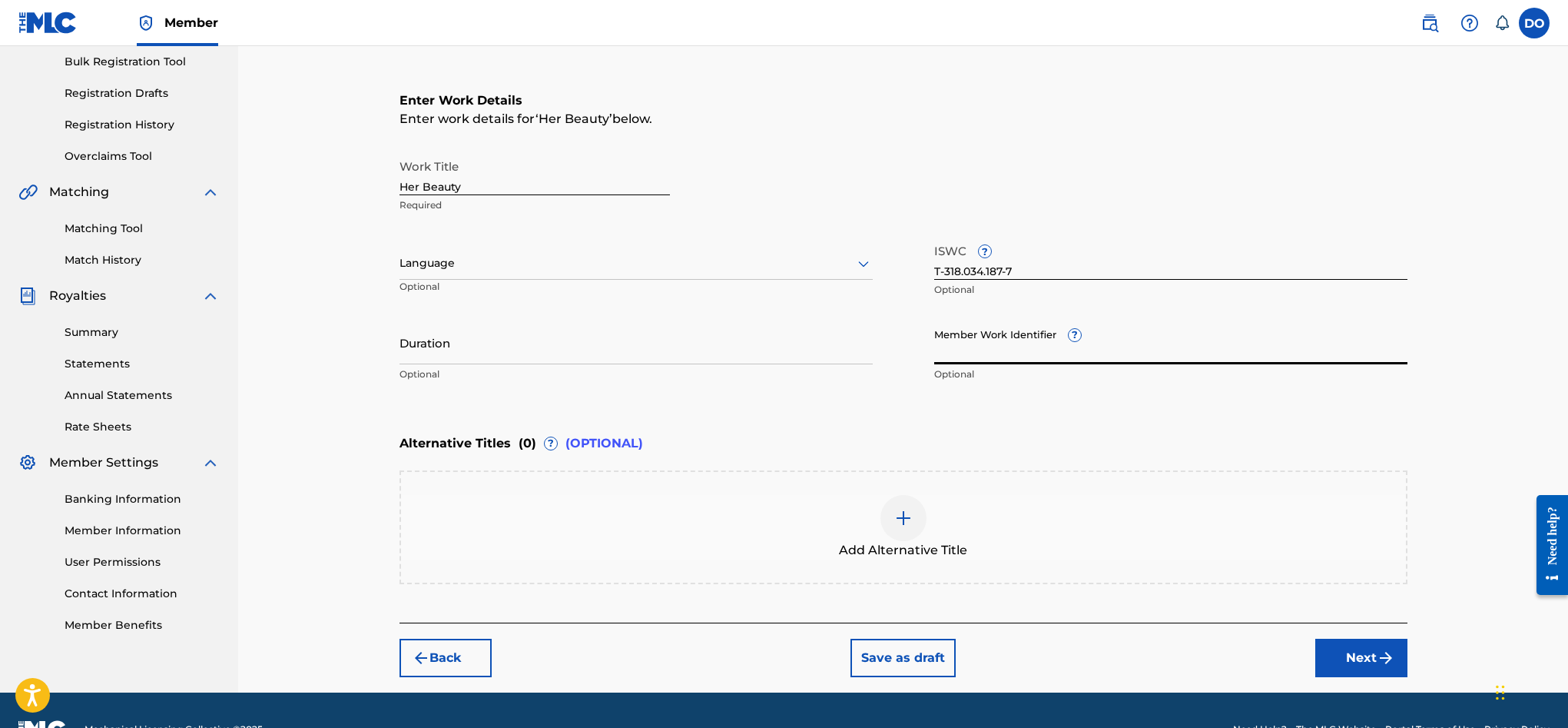
click at [998, 358] on input "Member Work Identifier ?" at bounding box center [1171, 342] width 473 height 44
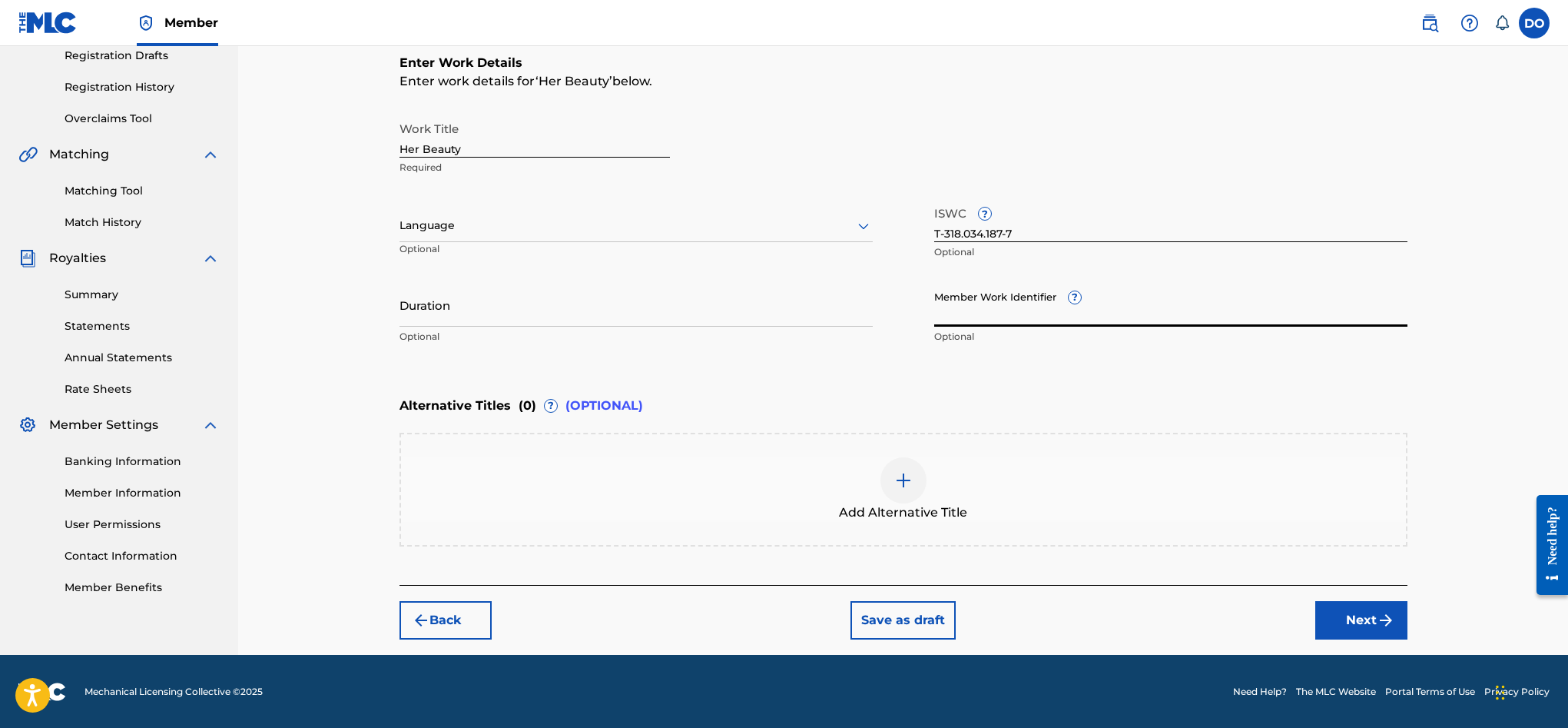
click at [1369, 620] on button "Next" at bounding box center [1361, 620] width 93 height 38
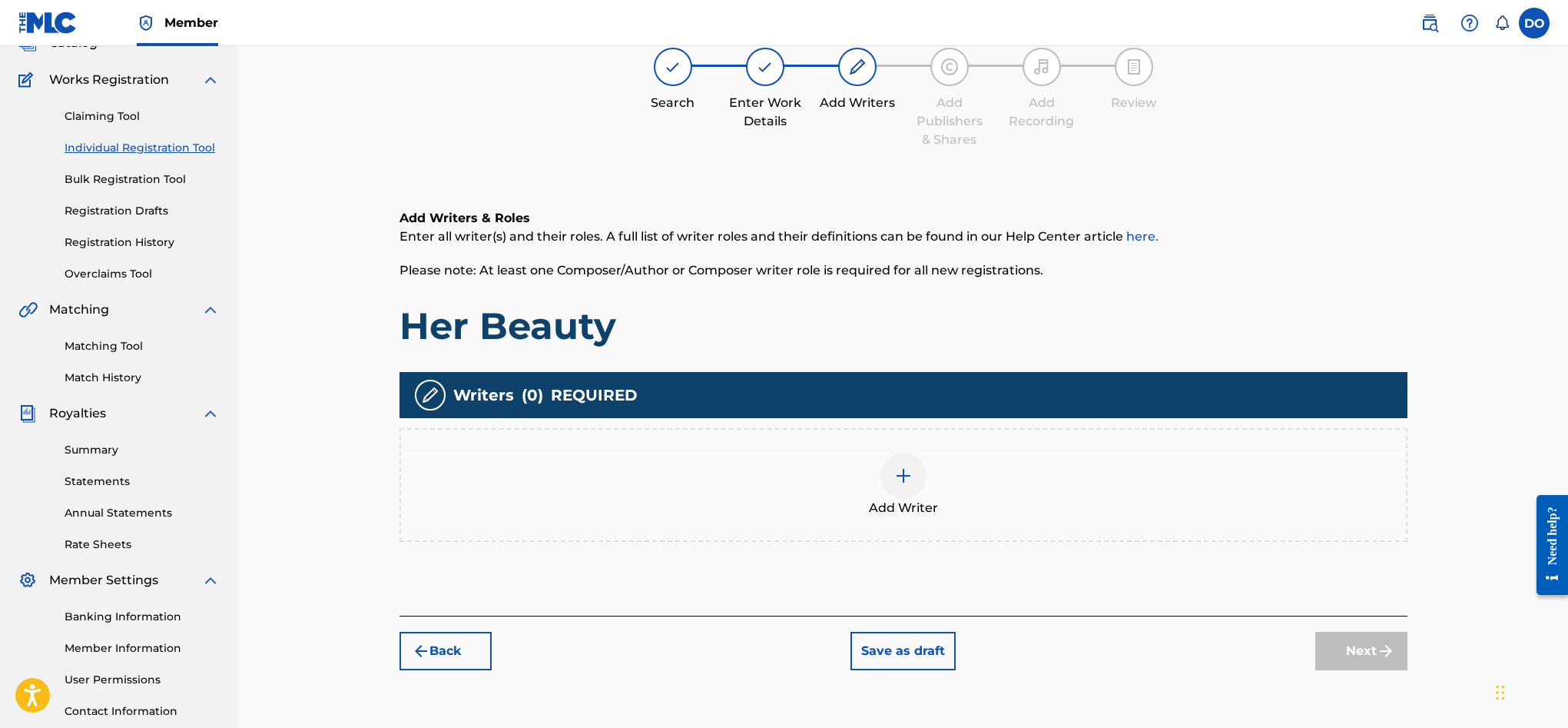
scroll to position [69, 0]
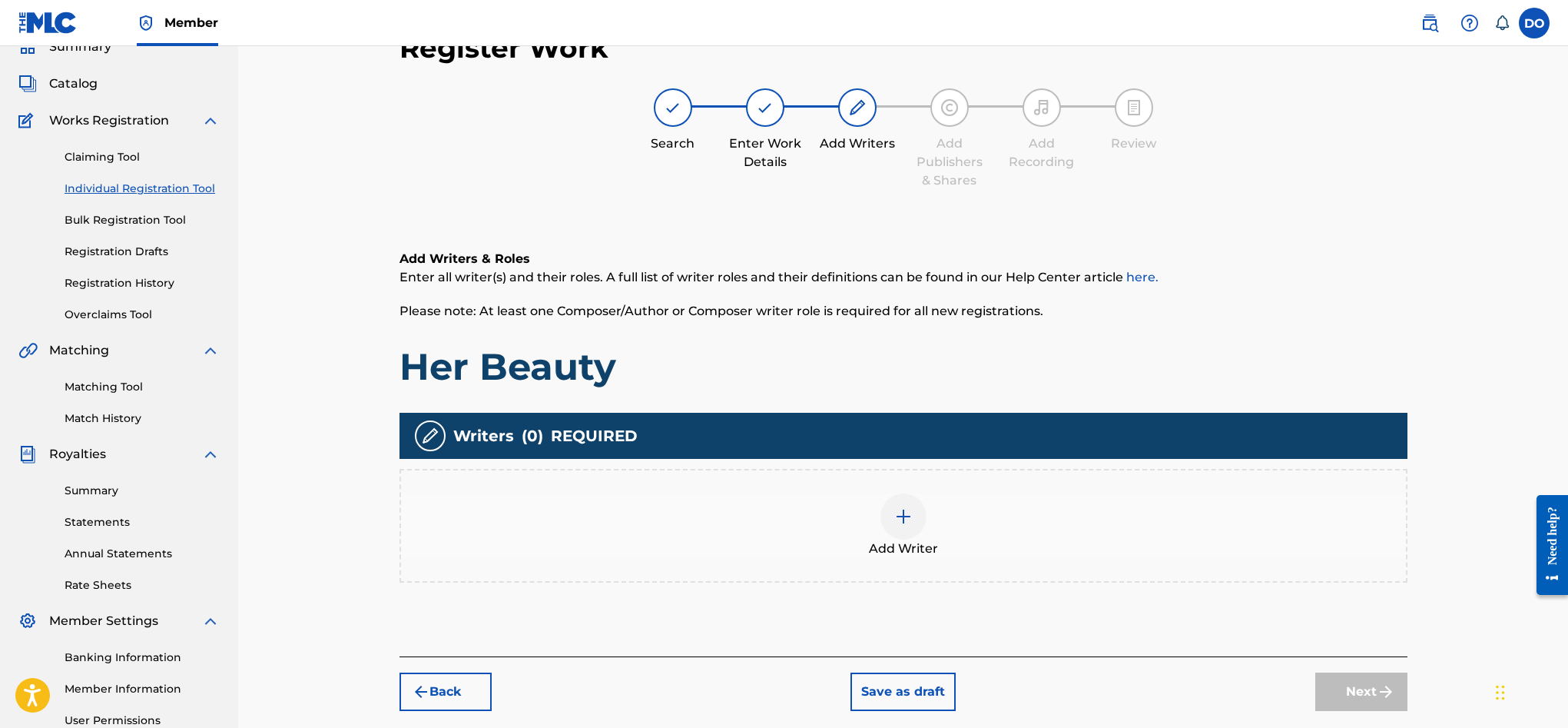
click at [918, 528] on div at bounding box center [903, 516] width 46 height 46
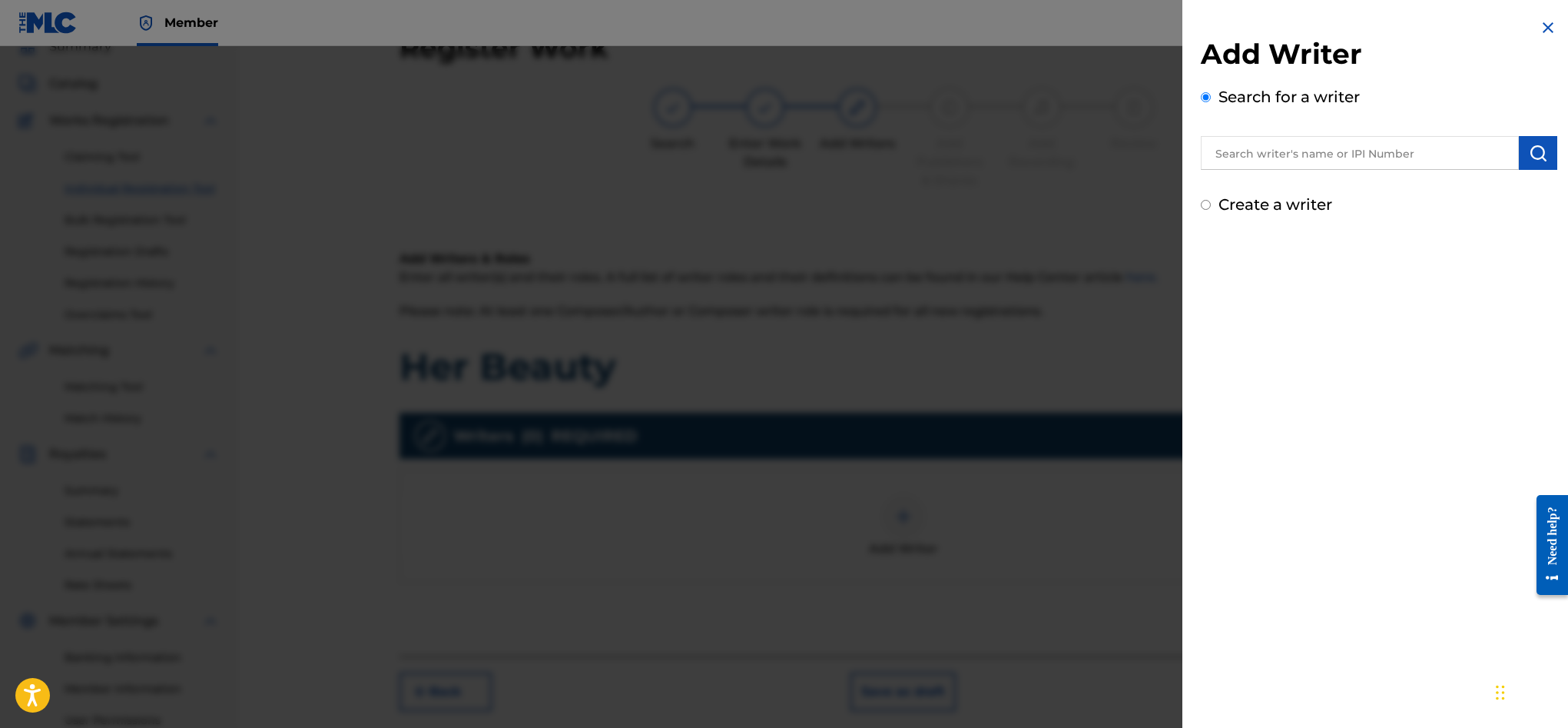
click at [1312, 154] on input "text" at bounding box center [1360, 153] width 318 height 34
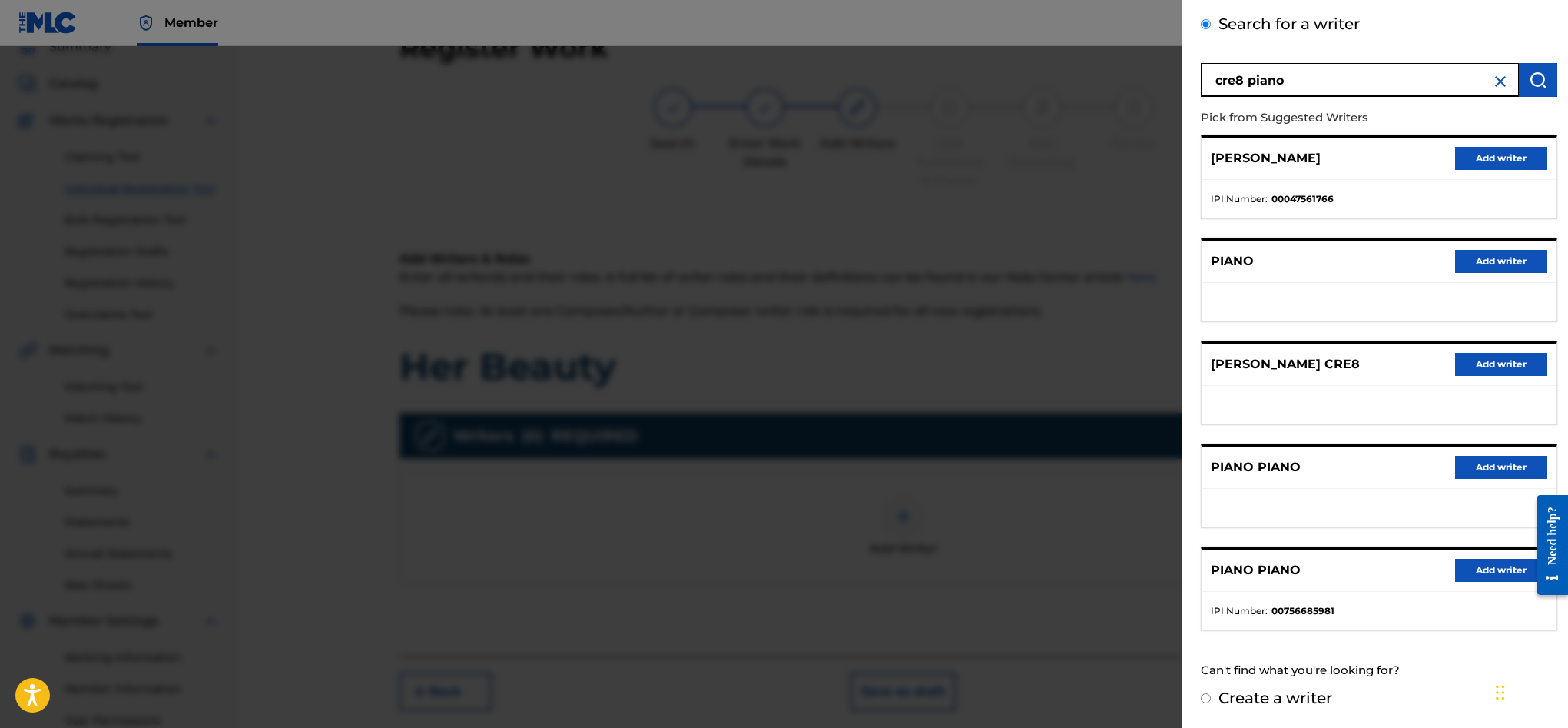
scroll to position [0, 0]
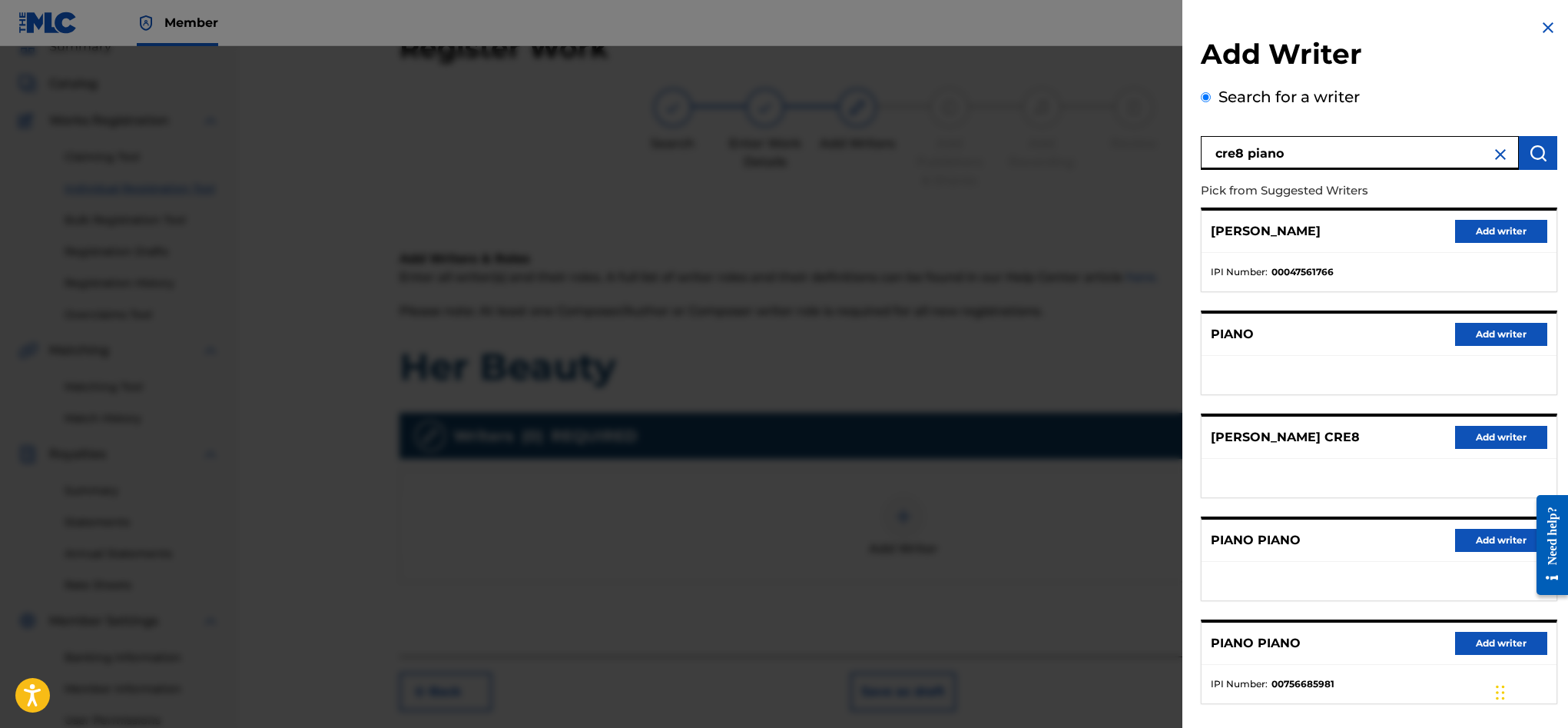
drag, startPoint x: 1295, startPoint y: 162, endPoint x: 1199, endPoint y: 153, distance: 96.4
click at [1199, 153] on div "Add Writer Search for a writer cre8 piano Pick from Suggested Writers TERESA PI…" at bounding box center [1379, 400] width 393 height 801
type input "dylon o'leary"
click at [1540, 147] on img "submit" at bounding box center [1538, 153] width 18 height 18
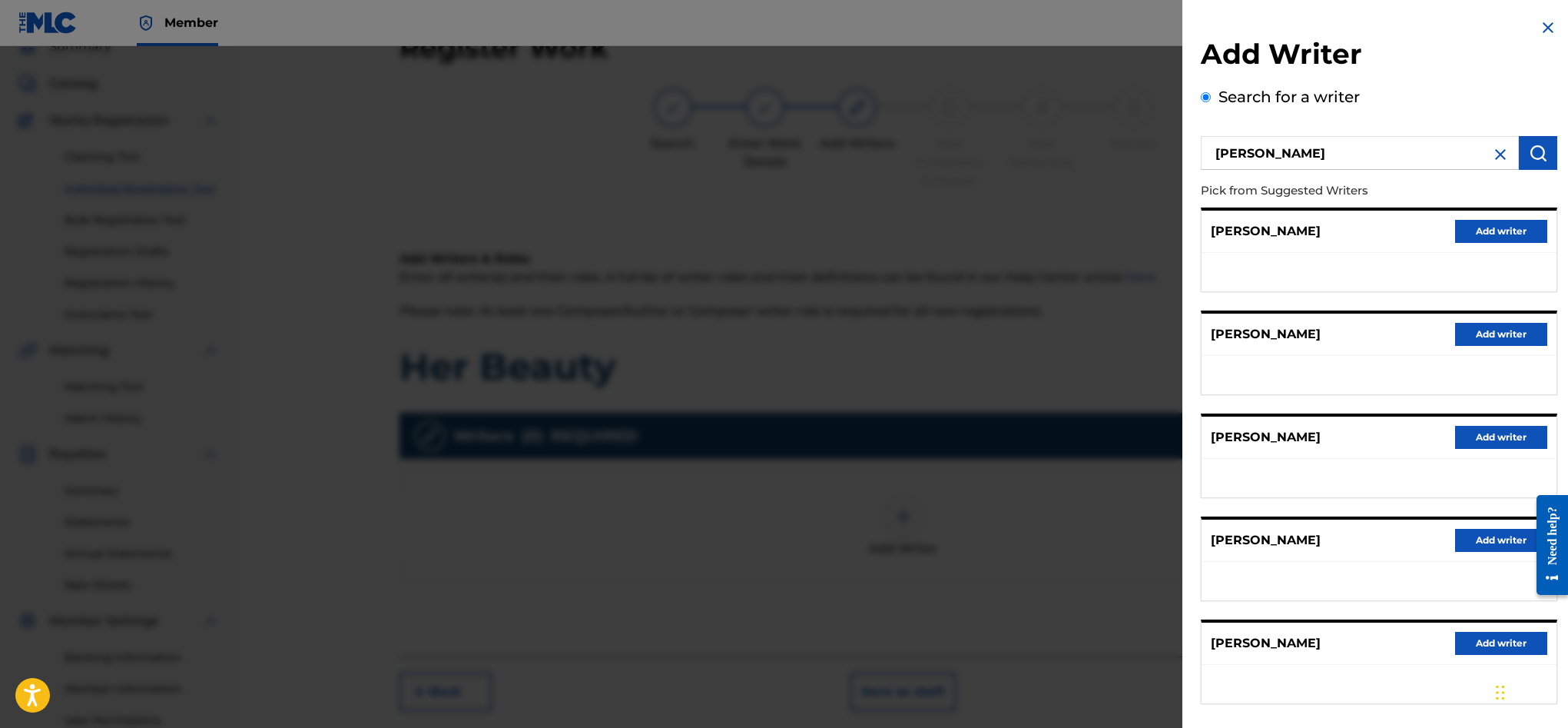
scroll to position [73, 0]
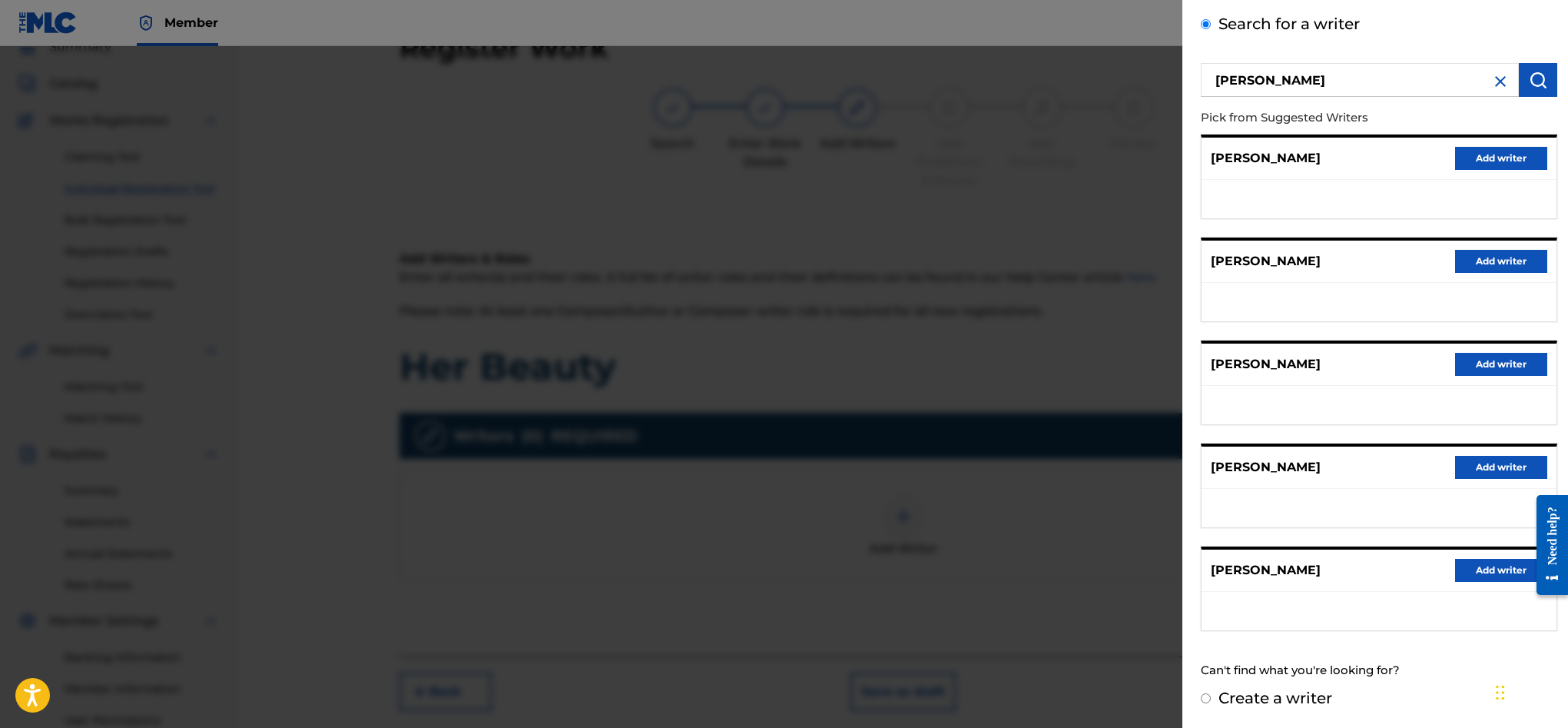
click at [1211, 700] on div "Create a writer" at bounding box center [1379, 698] width 357 height 23
click at [1208, 698] on input "Create a writer" at bounding box center [1205, 698] width 10 height 10
radio input "false"
radio input "true"
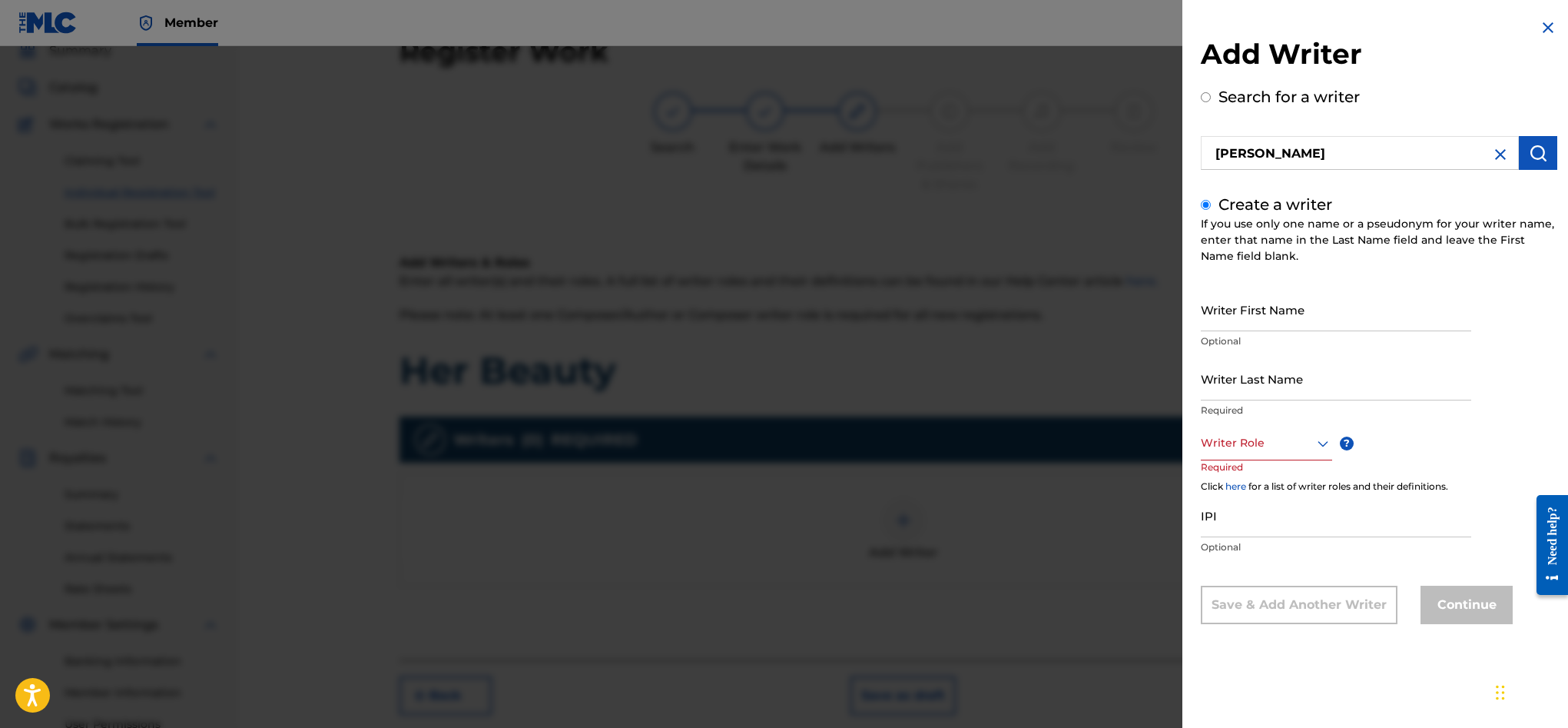
scroll to position [64, 0]
click at [1268, 319] on input "Writer First Name" at bounding box center [1335, 309] width 270 height 44
drag, startPoint x: 1326, startPoint y: 325, endPoint x: 1286, endPoint y: 321, distance: 40.2
click at [1284, 322] on input "Dylon Bernard O'Leary" at bounding box center [1335, 309] width 270 height 44
type input "Dylon Bernard"
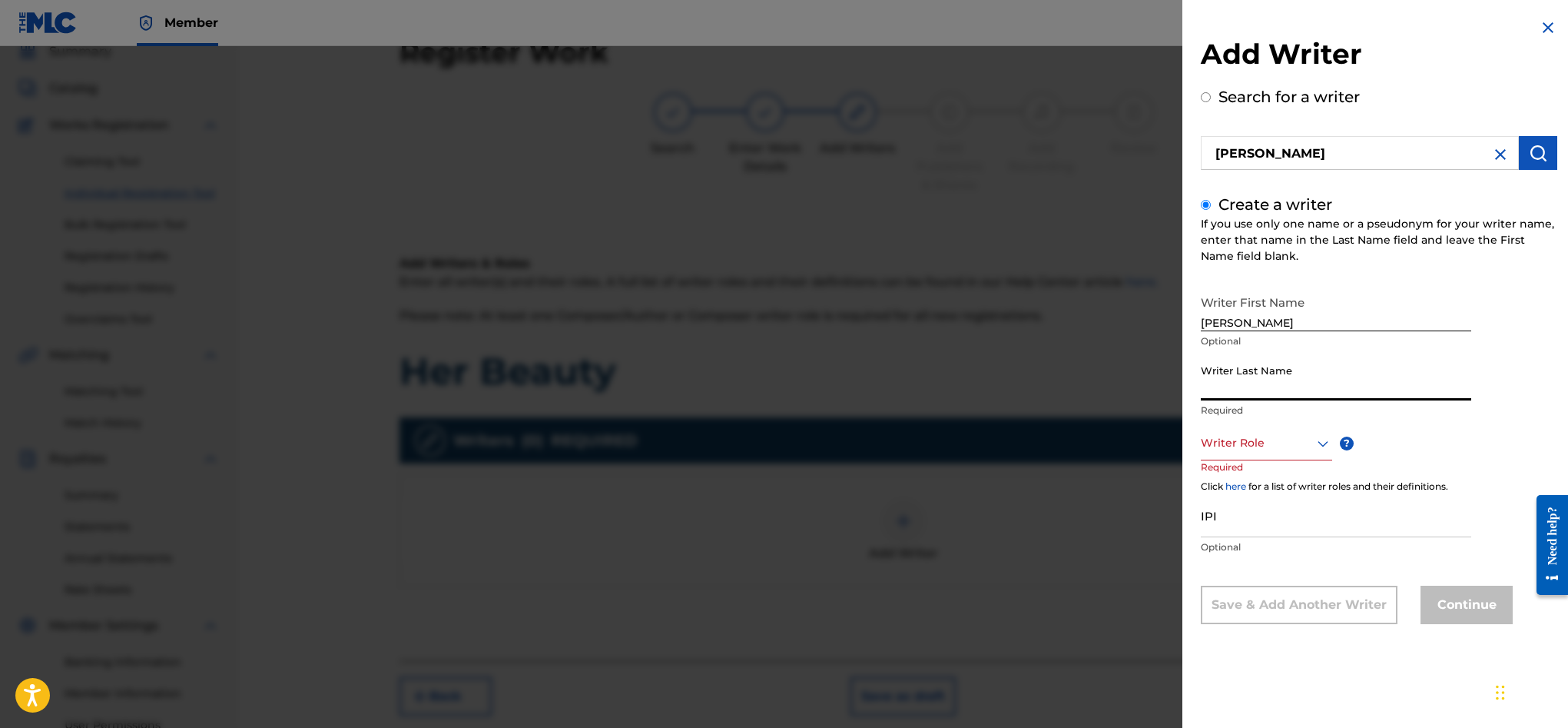
paste input "[PERSON_NAME]"
type input "[PERSON_NAME]"
click at [1260, 448] on div at bounding box center [1266, 443] width 132 height 19
click at [1263, 478] on div "Composer/Author" at bounding box center [1266, 477] width 130 height 34
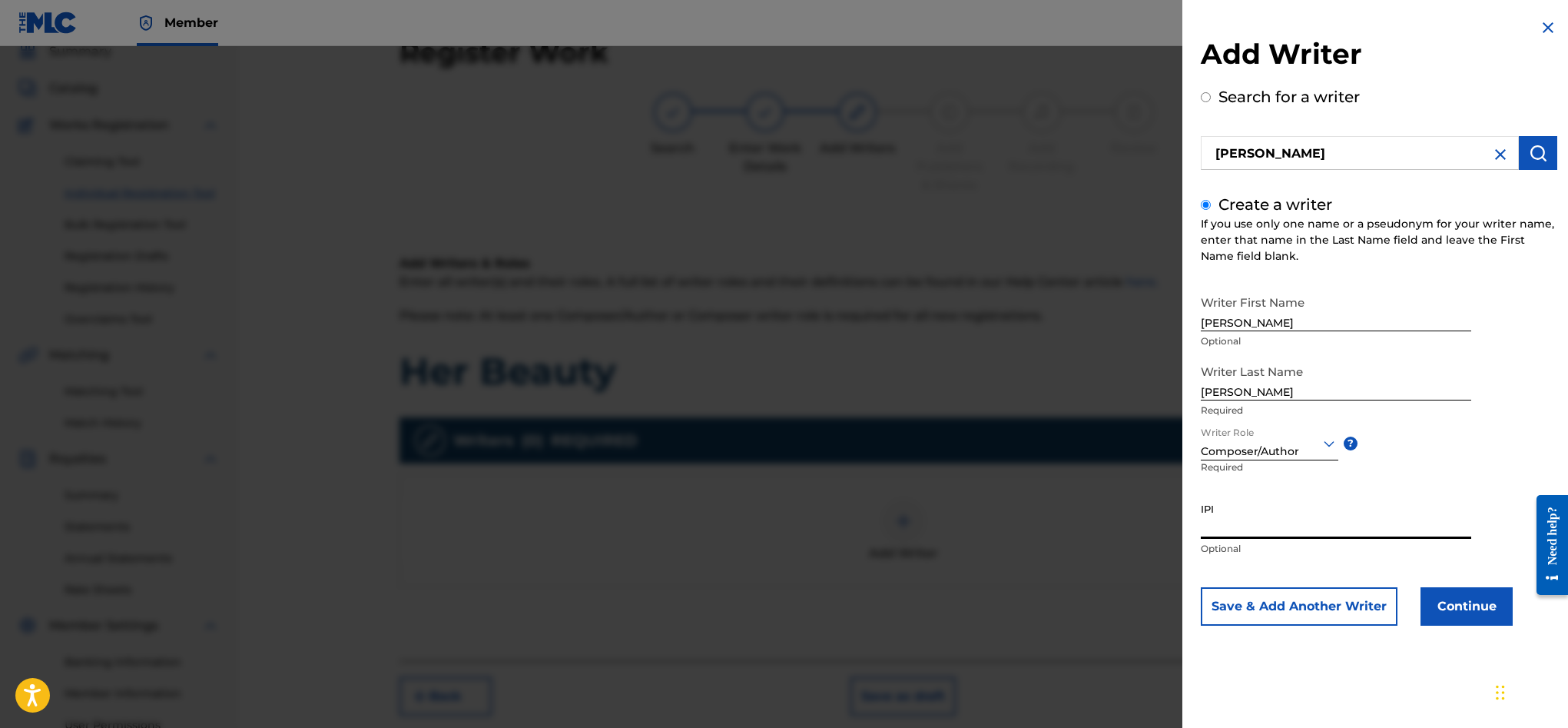
click at [1260, 525] on input "IPI" at bounding box center [1335, 516] width 270 height 44
click at [1479, 612] on button "Continue" at bounding box center [1466, 606] width 93 height 38
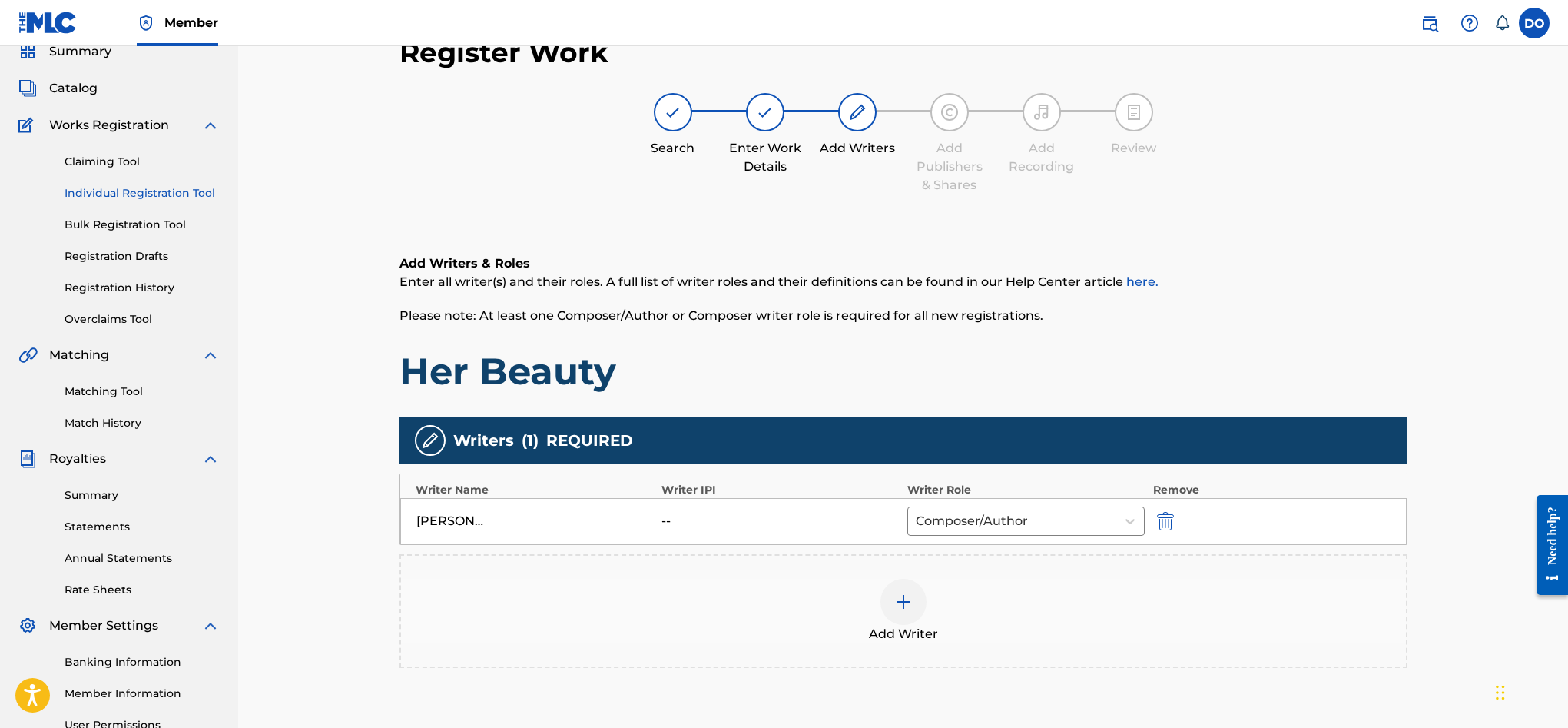
scroll to position [225, 0]
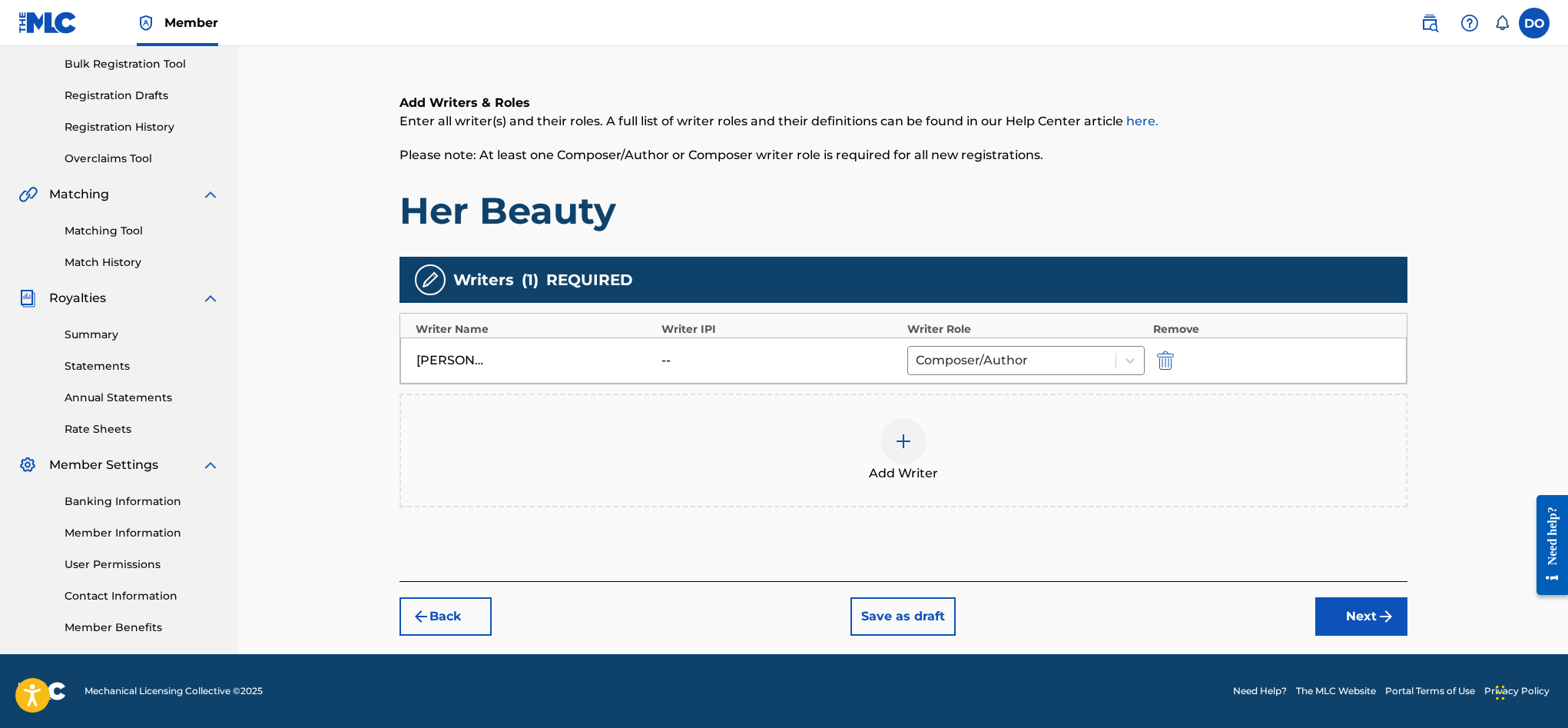
click at [1357, 605] on button "Next" at bounding box center [1361, 616] width 93 height 38
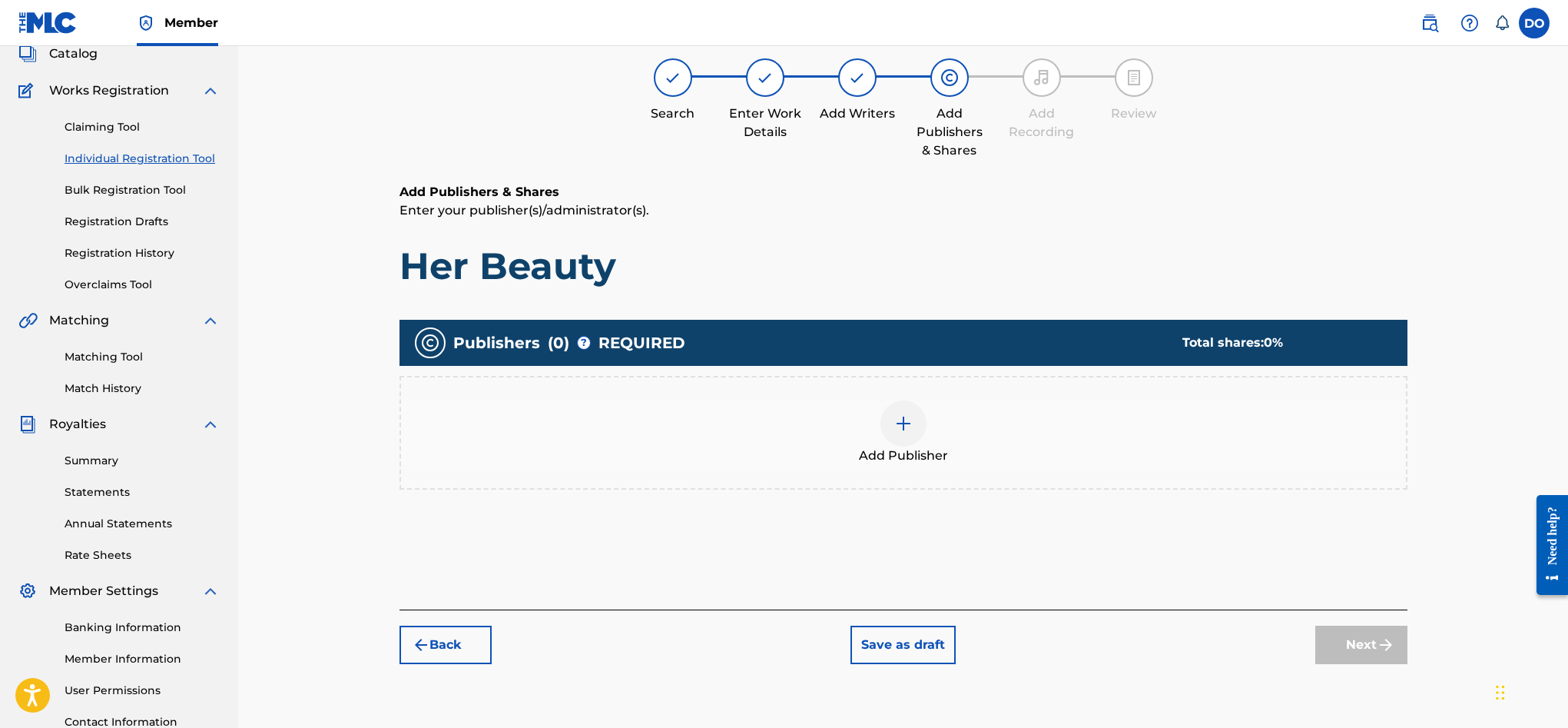
scroll to position [69, 0]
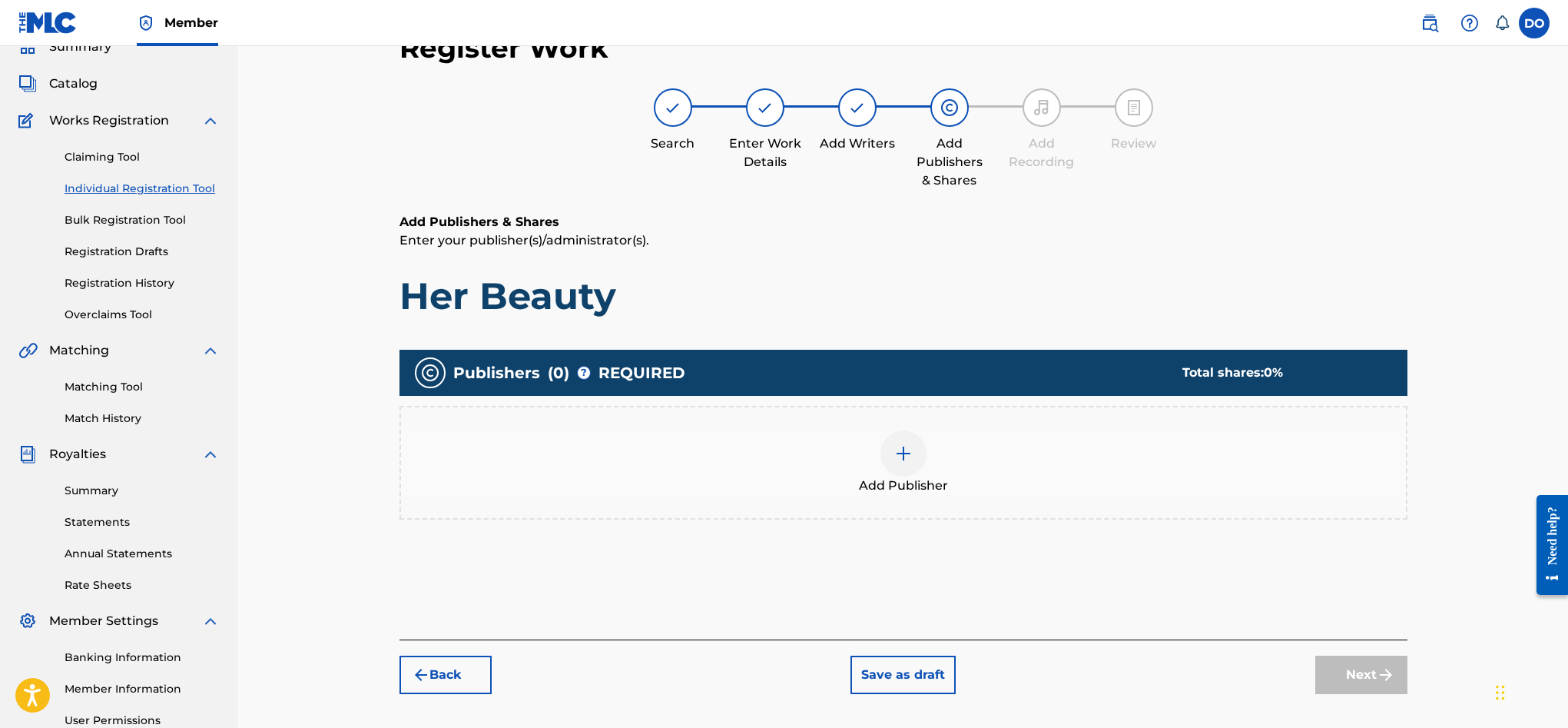
click at [917, 465] on div at bounding box center [903, 453] width 46 height 46
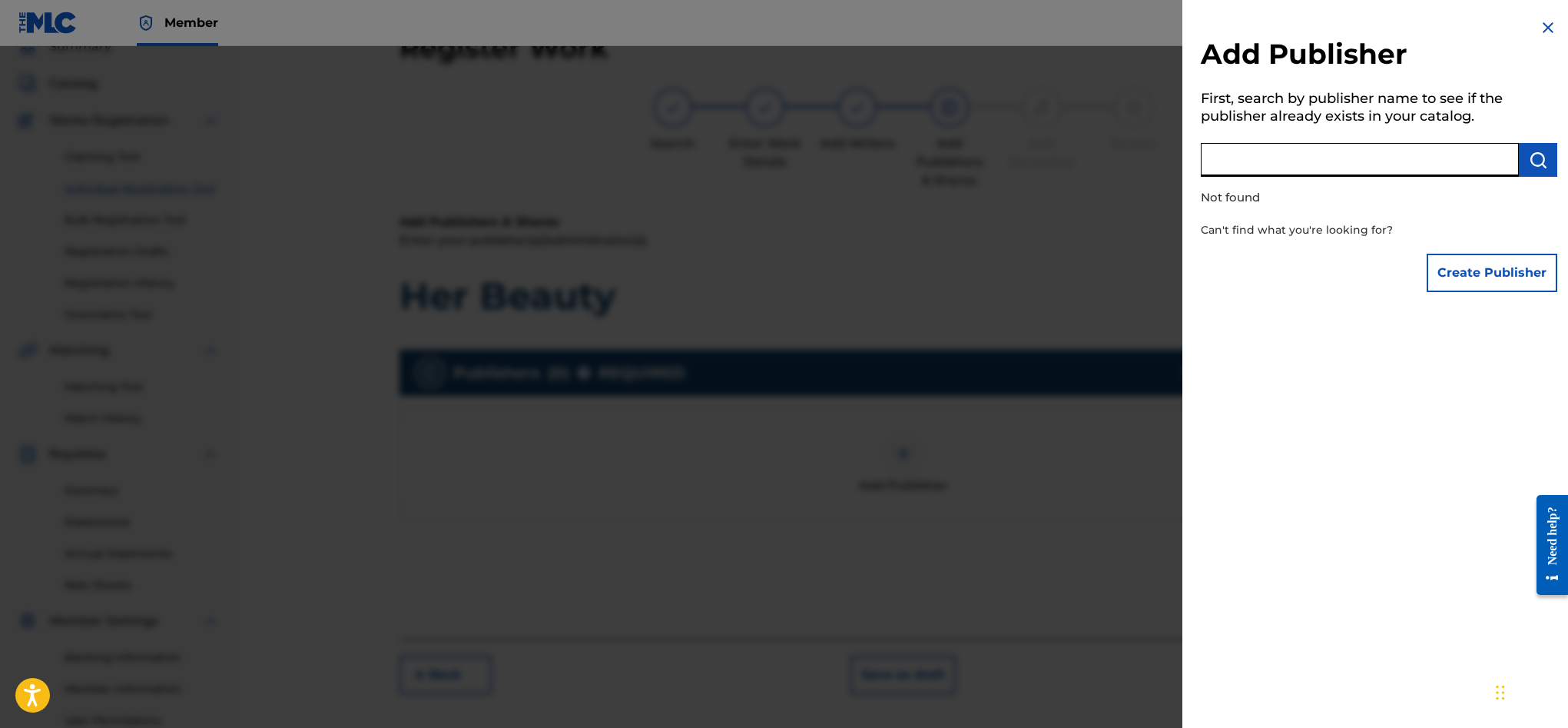
click at [1450, 157] on input "text" at bounding box center [1360, 159] width 318 height 34
type input "prs"
click at [1491, 162] on img at bounding box center [1500, 161] width 18 height 18
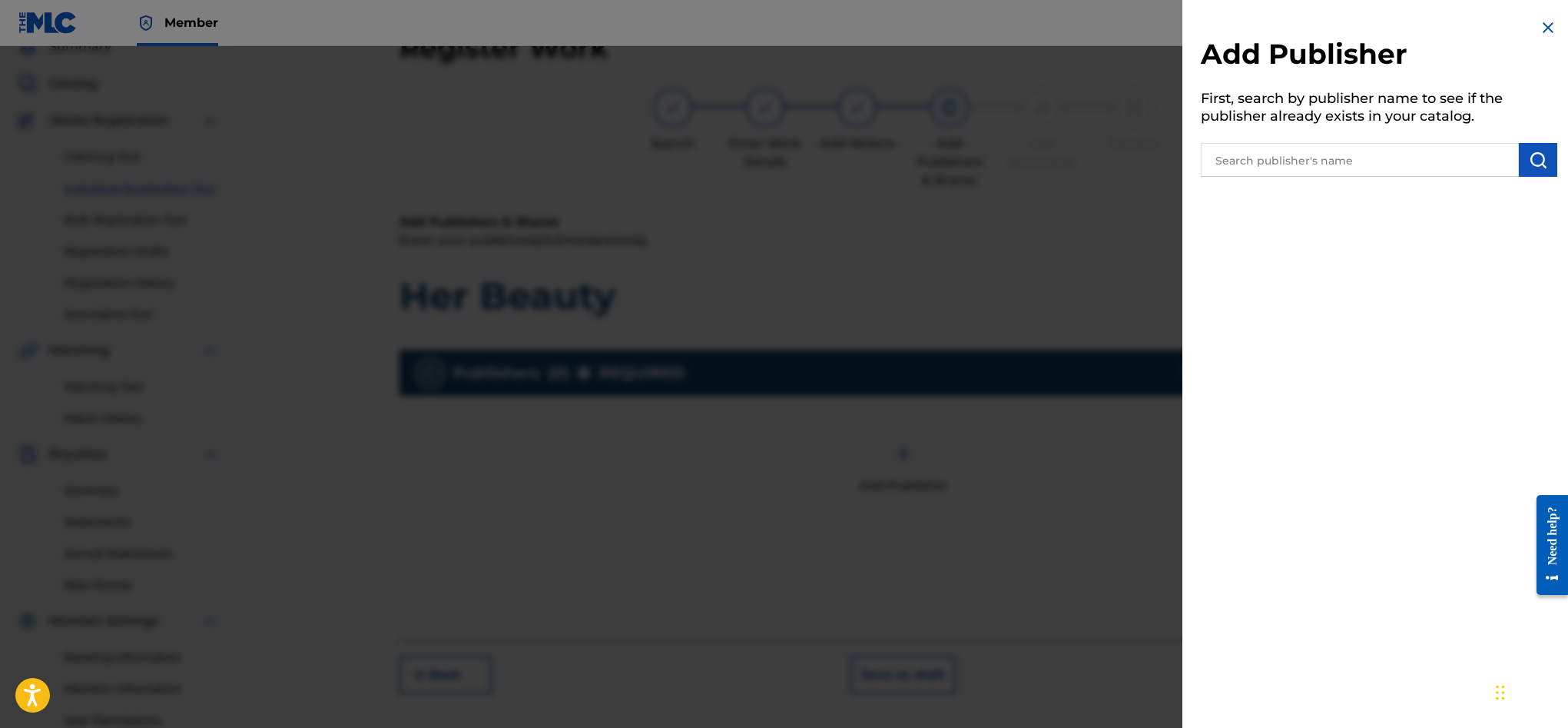
click at [1330, 164] on input "text" at bounding box center [1360, 159] width 318 height 34
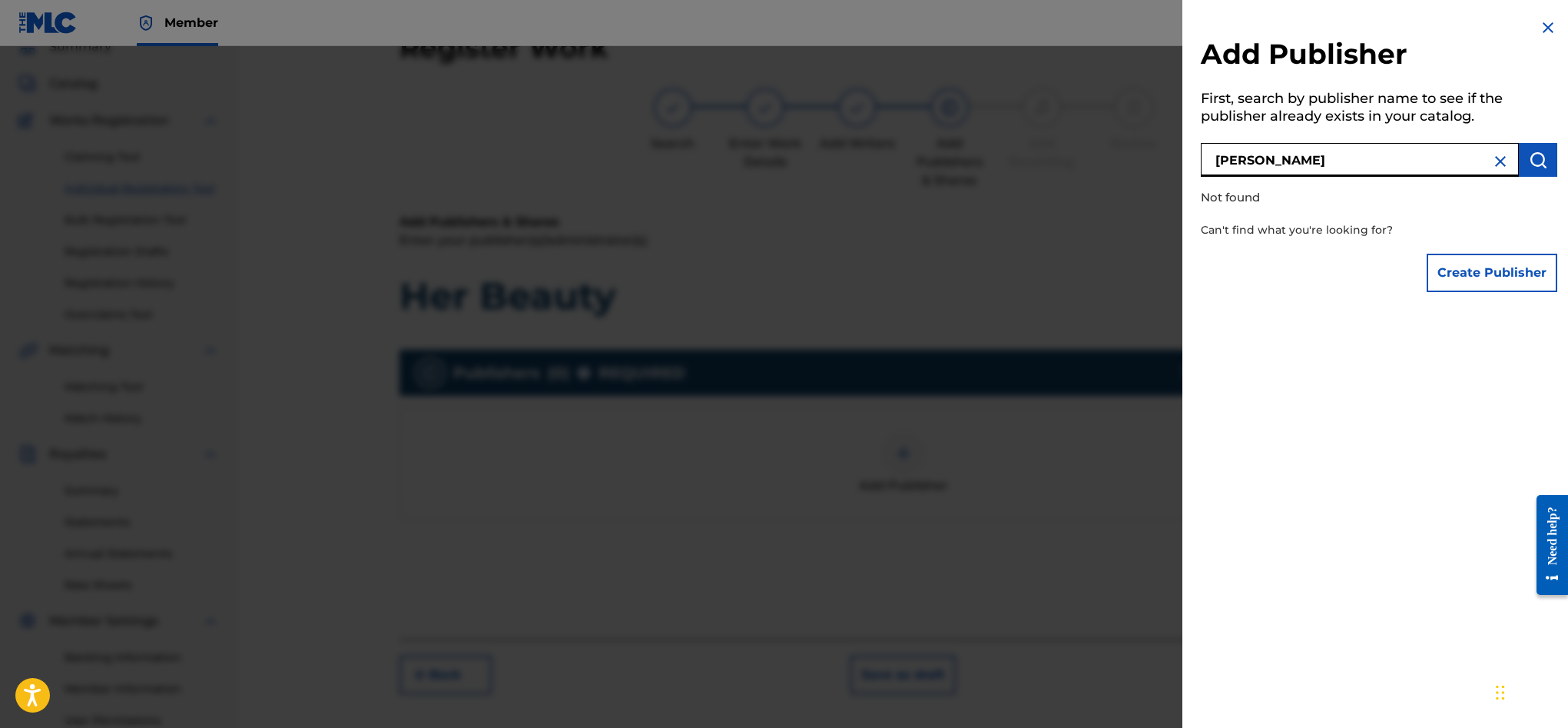
click at [1345, 158] on input "DYLON BERNARD O'LEARY" at bounding box center [1360, 159] width 318 height 34
type input "DYLON BERNARD OLEARY"
click at [1465, 261] on button "Create Publisher" at bounding box center [1491, 273] width 131 height 38
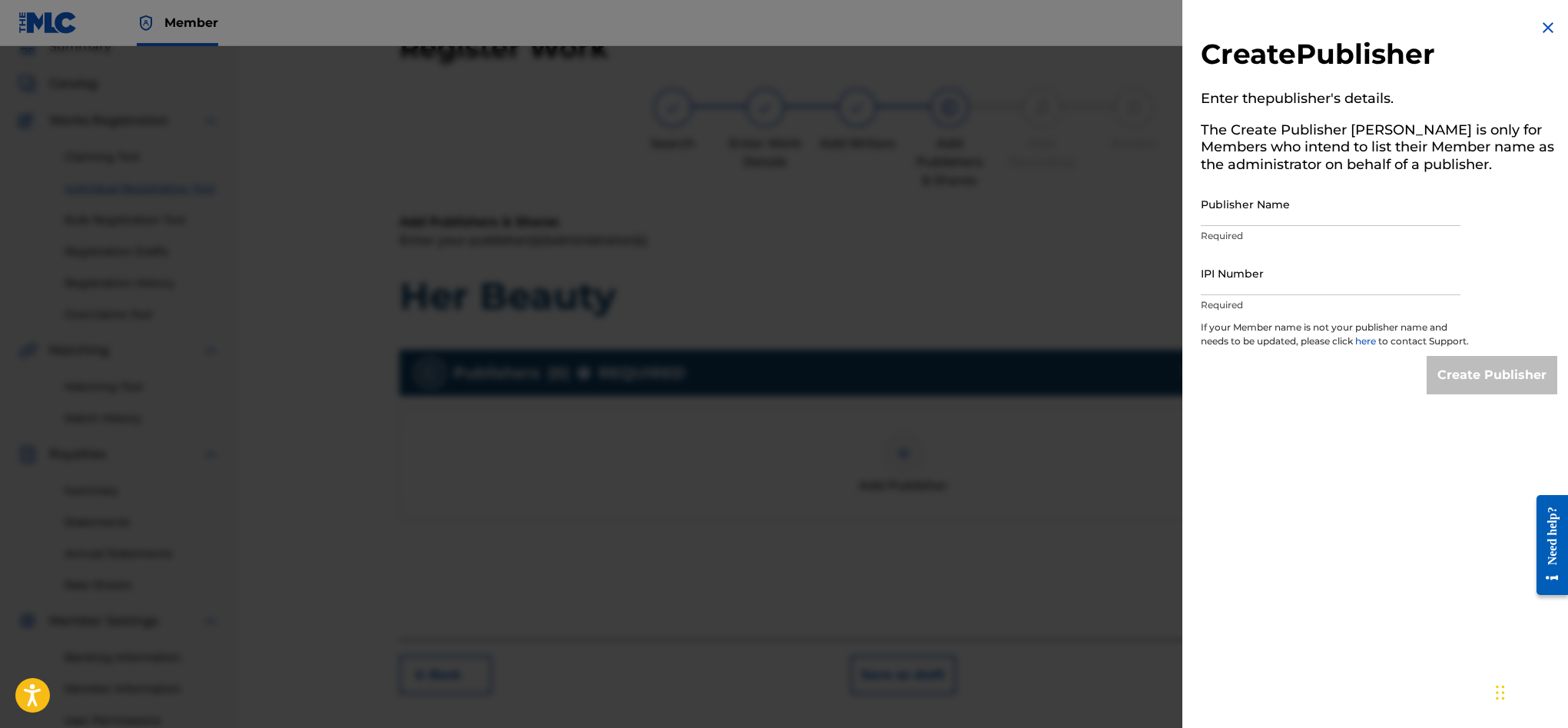
click at [1241, 210] on input "Publisher Name" at bounding box center [1330, 203] width 259 height 44
paste input "1196781506"
type input "1196781506"
click at [1214, 191] on input "Publisher Name" at bounding box center [1330, 203] width 259 height 44
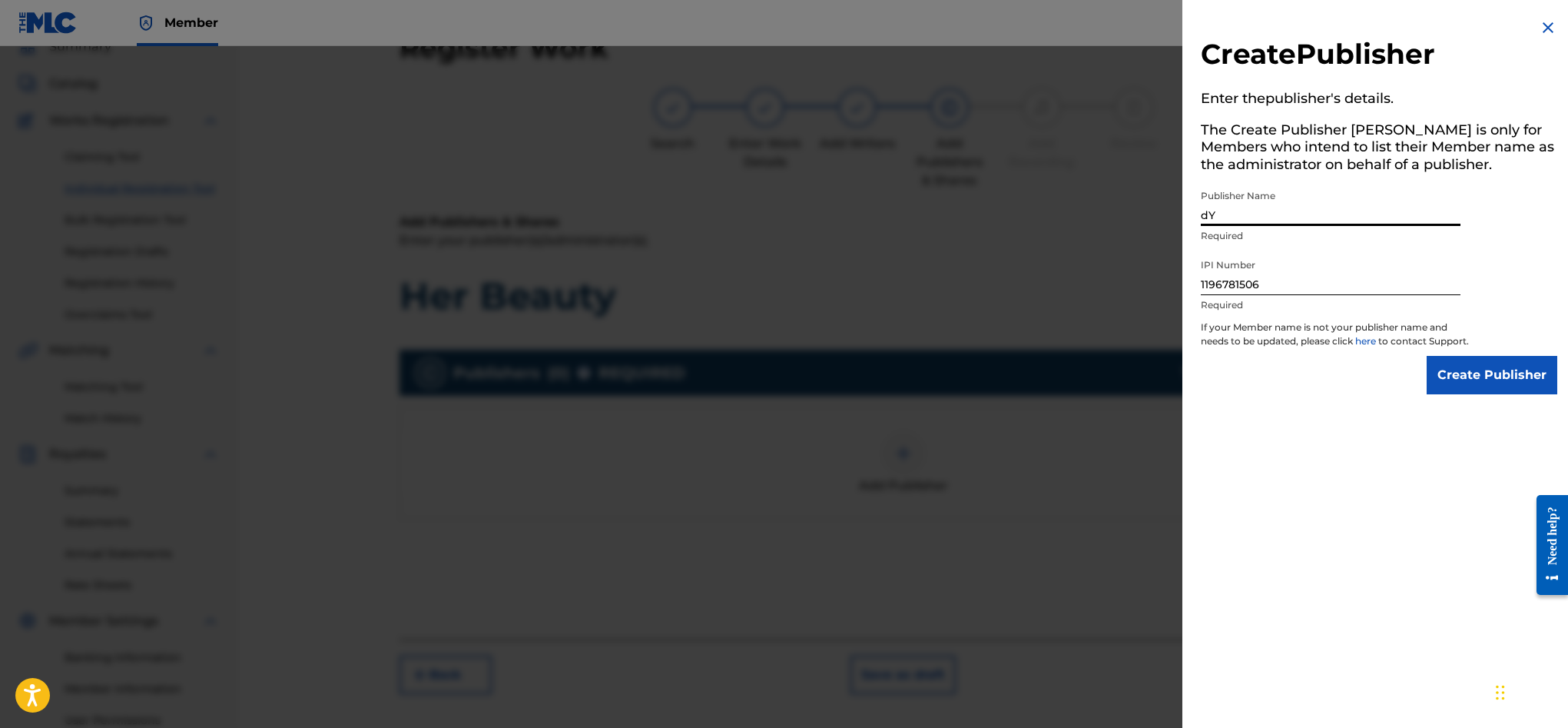
type input "d"
type input "Cre8 Piano"
click at [1496, 394] on input "Create Publisher" at bounding box center [1491, 375] width 131 height 38
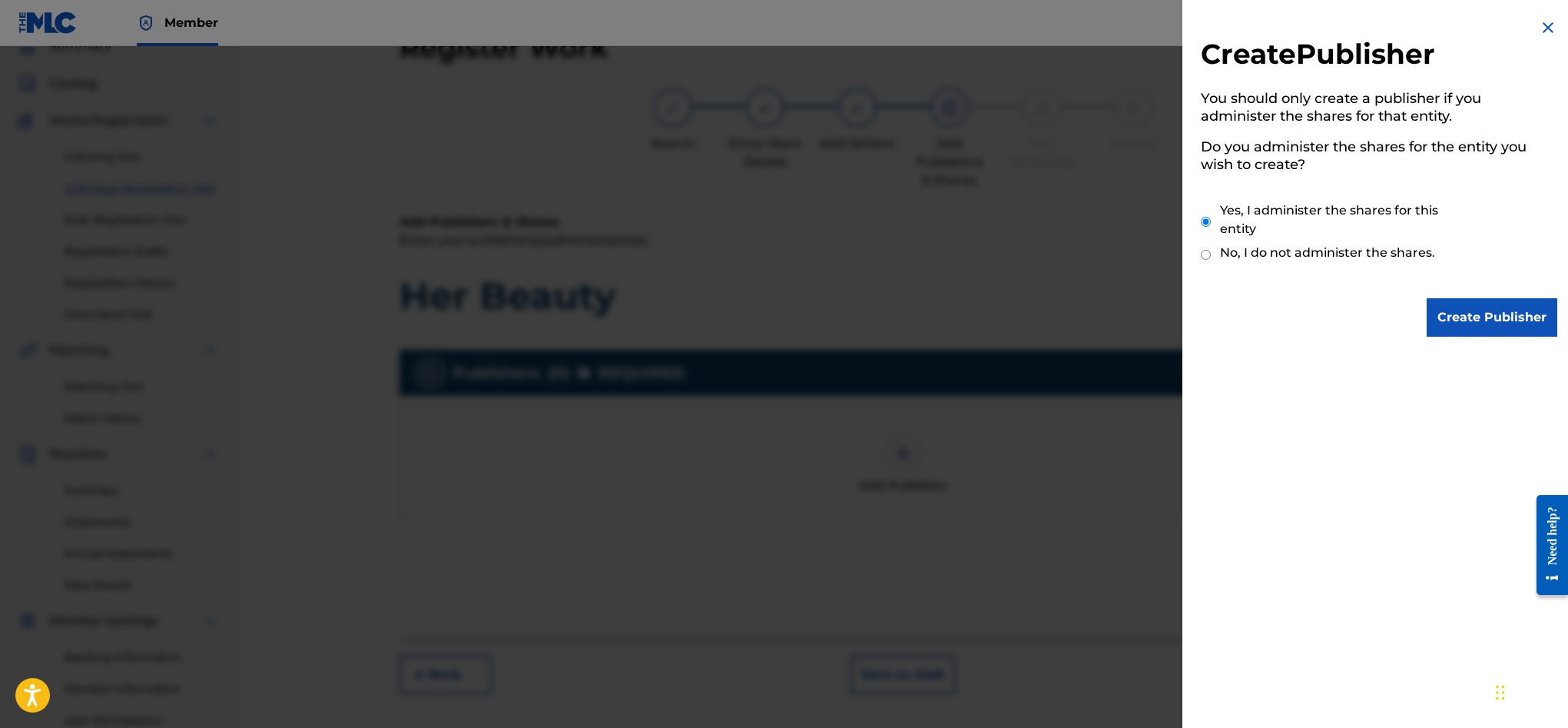
click at [1465, 321] on input "Create Publisher" at bounding box center [1491, 318] width 131 height 38
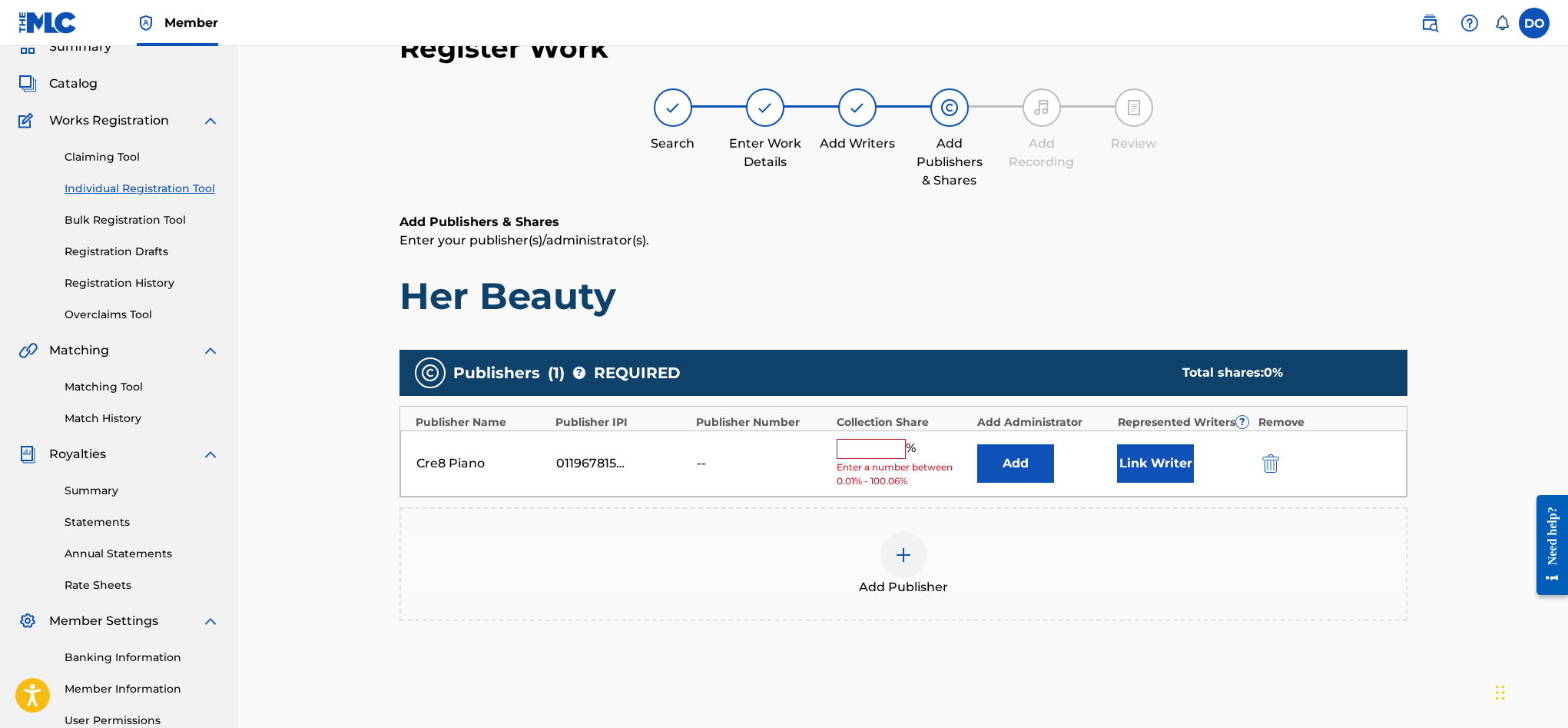
click at [873, 449] on input "text" at bounding box center [871, 449] width 69 height 20
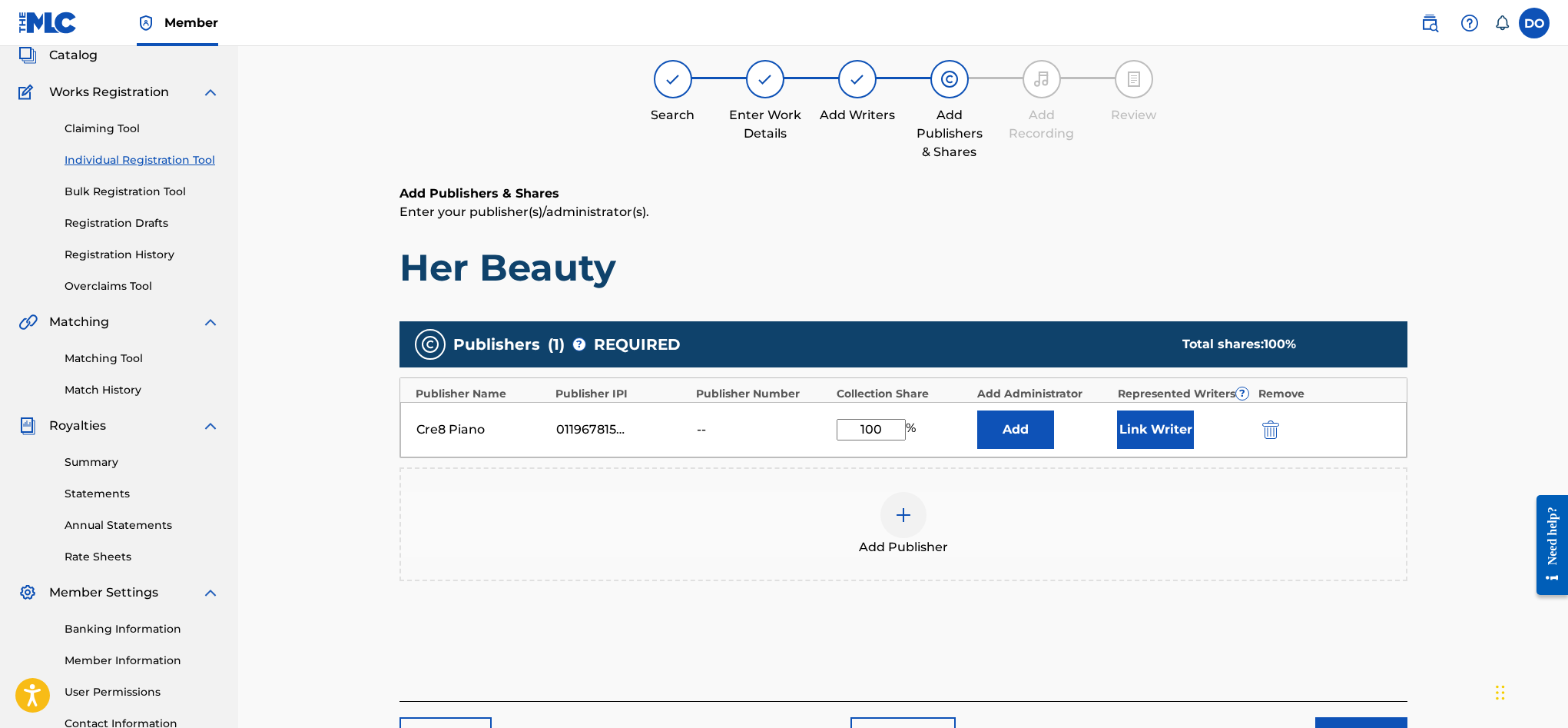
scroll to position [98, 0]
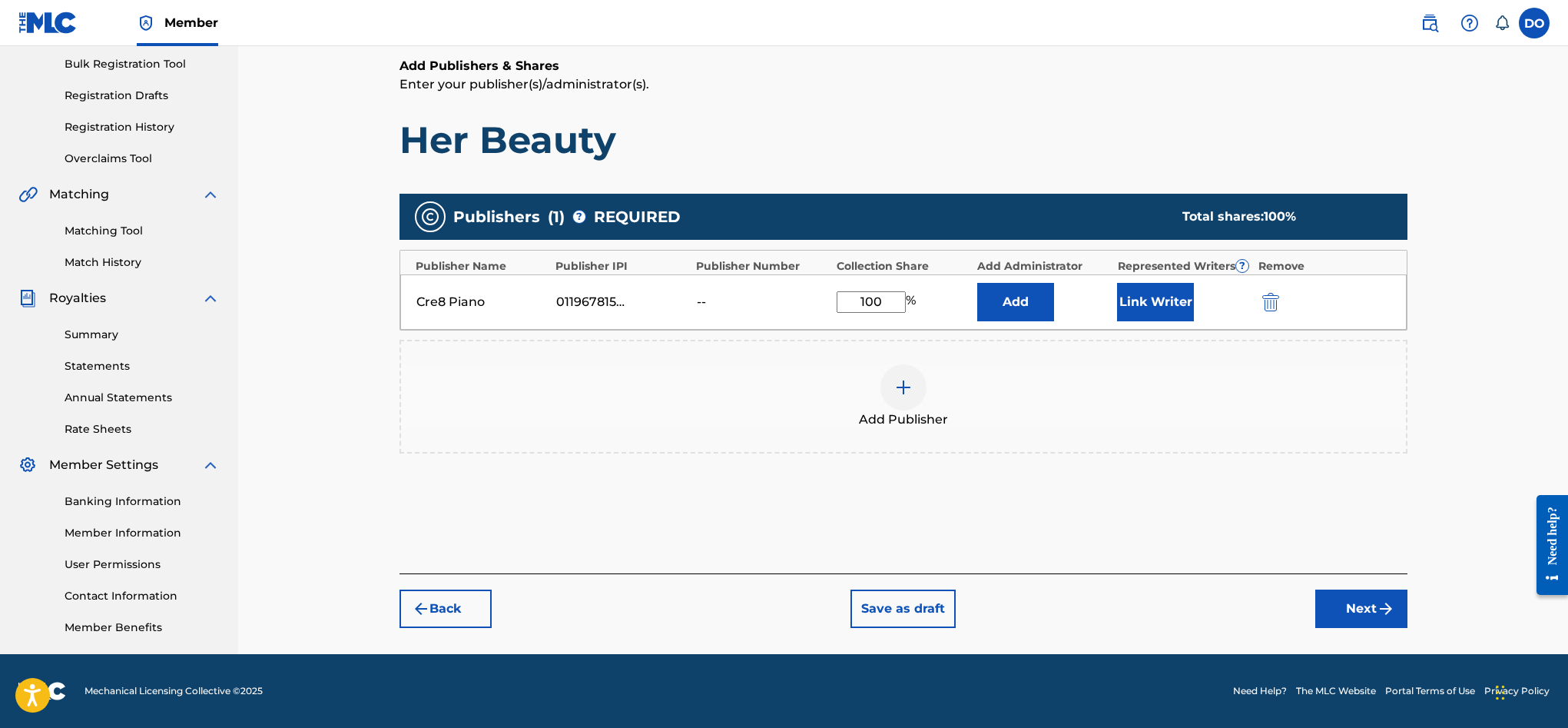
type input "100"
click at [1365, 595] on button "Next" at bounding box center [1361, 609] width 93 height 38
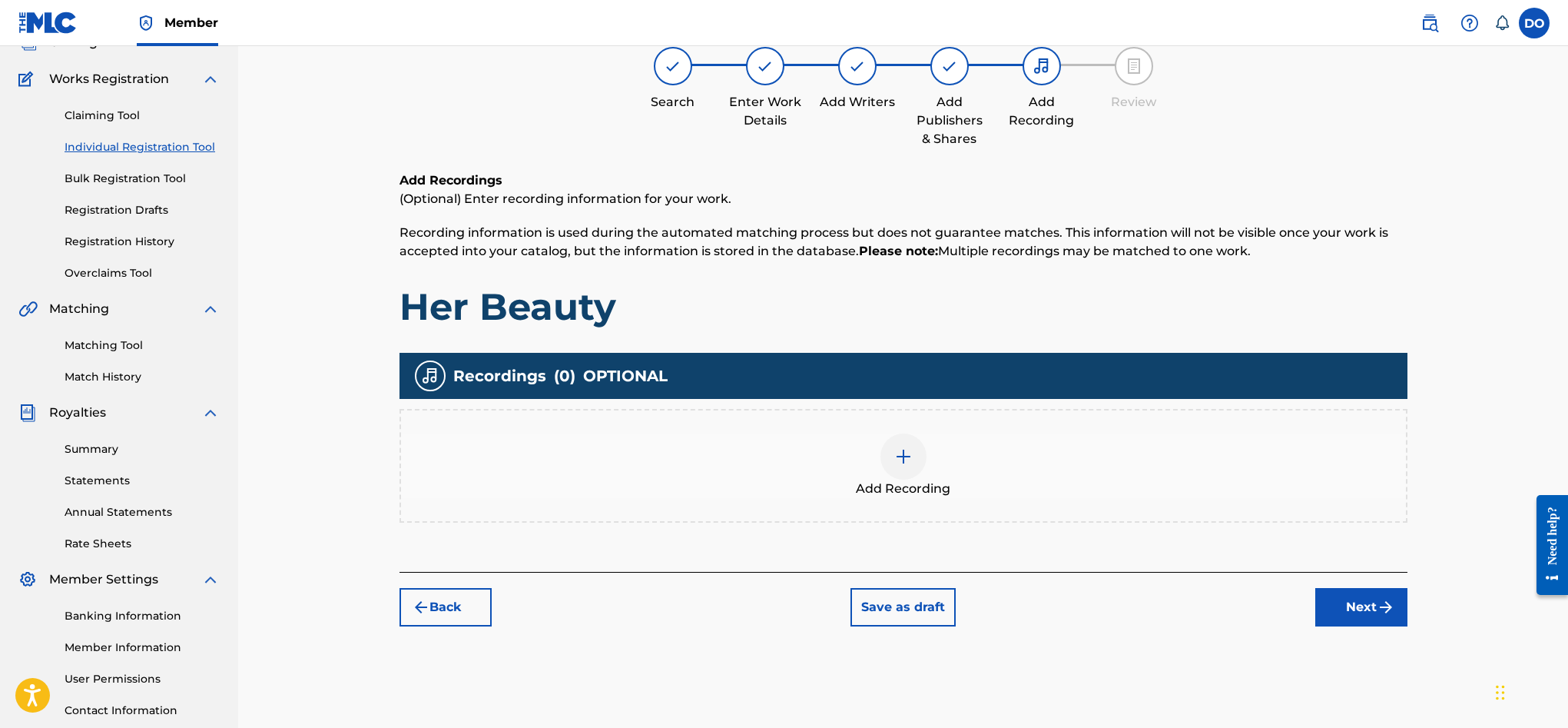
scroll to position [69, 0]
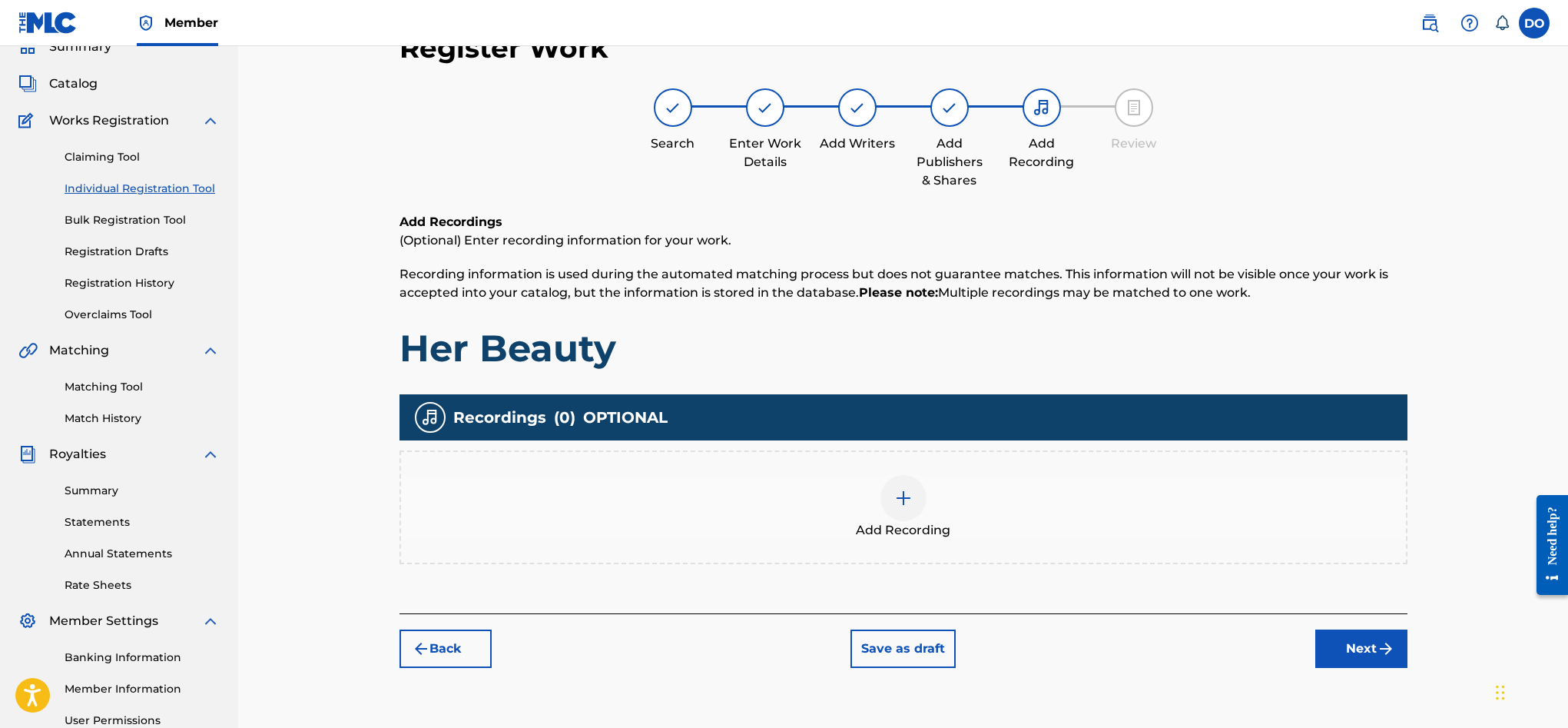
click at [914, 508] on div at bounding box center [903, 498] width 46 height 46
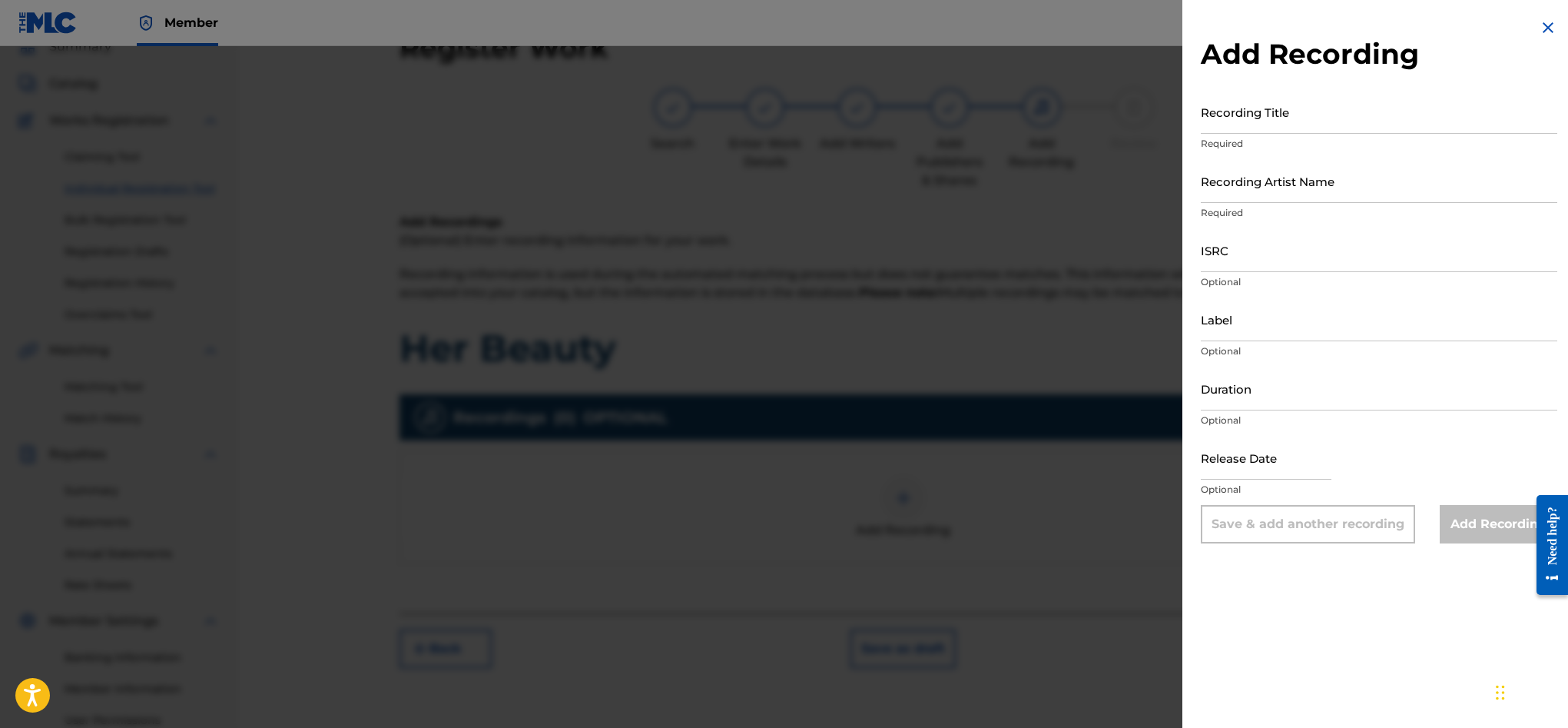
click at [1260, 119] on input "Recording Title" at bounding box center [1379, 112] width 357 height 44
type input "HER BEAUTY"
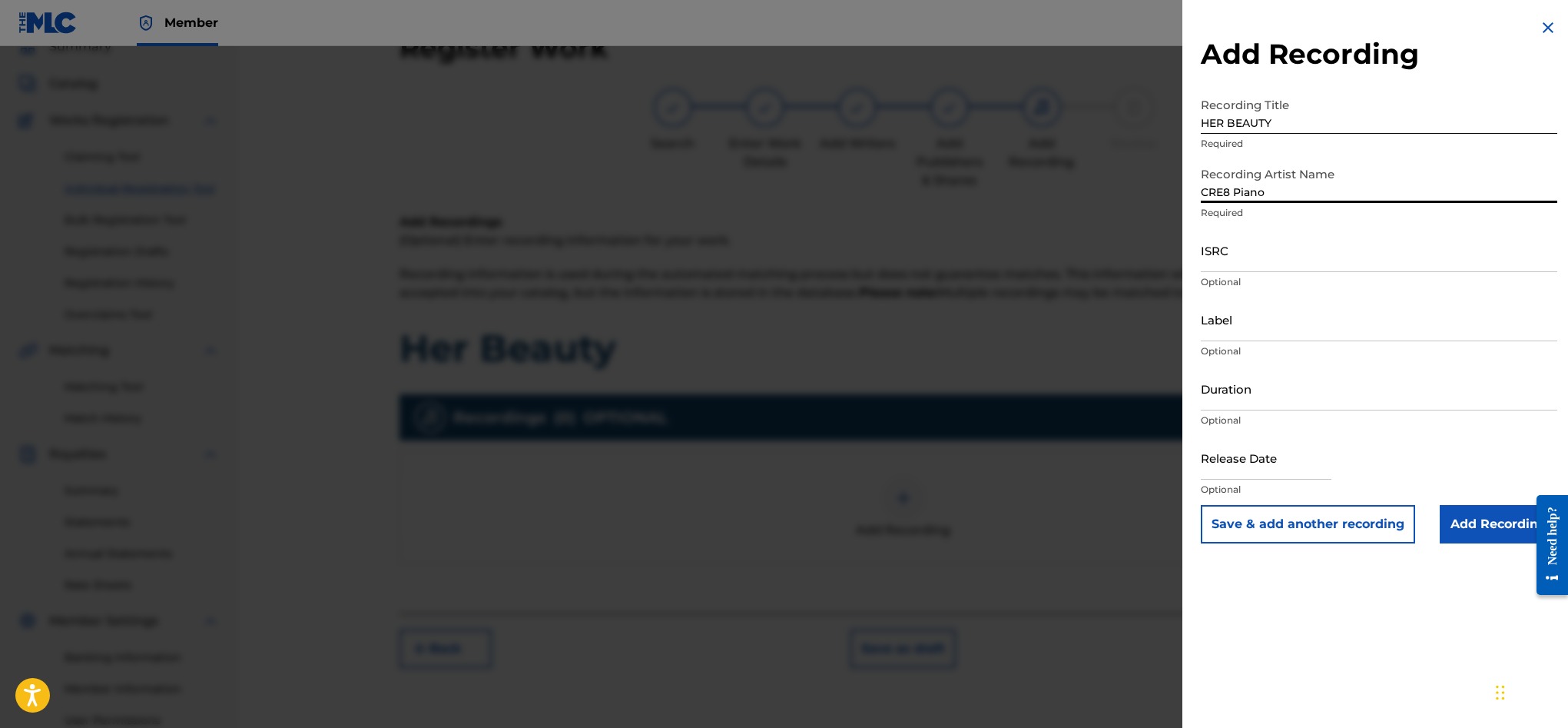
click at [1229, 192] on input "CRE8 Piano" at bounding box center [1379, 181] width 357 height 44
type input "Cre8 Piano"
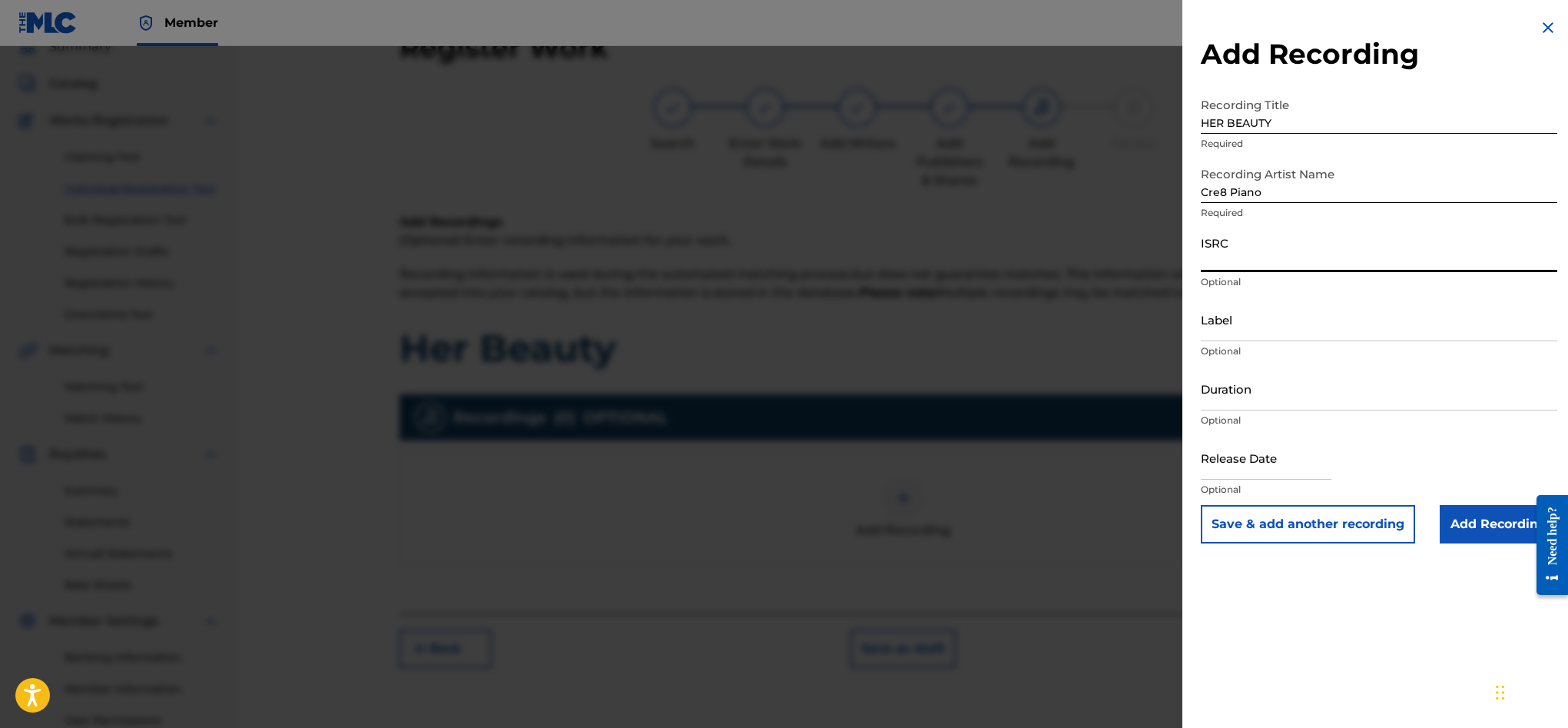
click at [1235, 262] on input "ISRC" at bounding box center [1379, 250] width 357 height 44
click at [1243, 319] on input "Label" at bounding box center [1379, 319] width 357 height 44
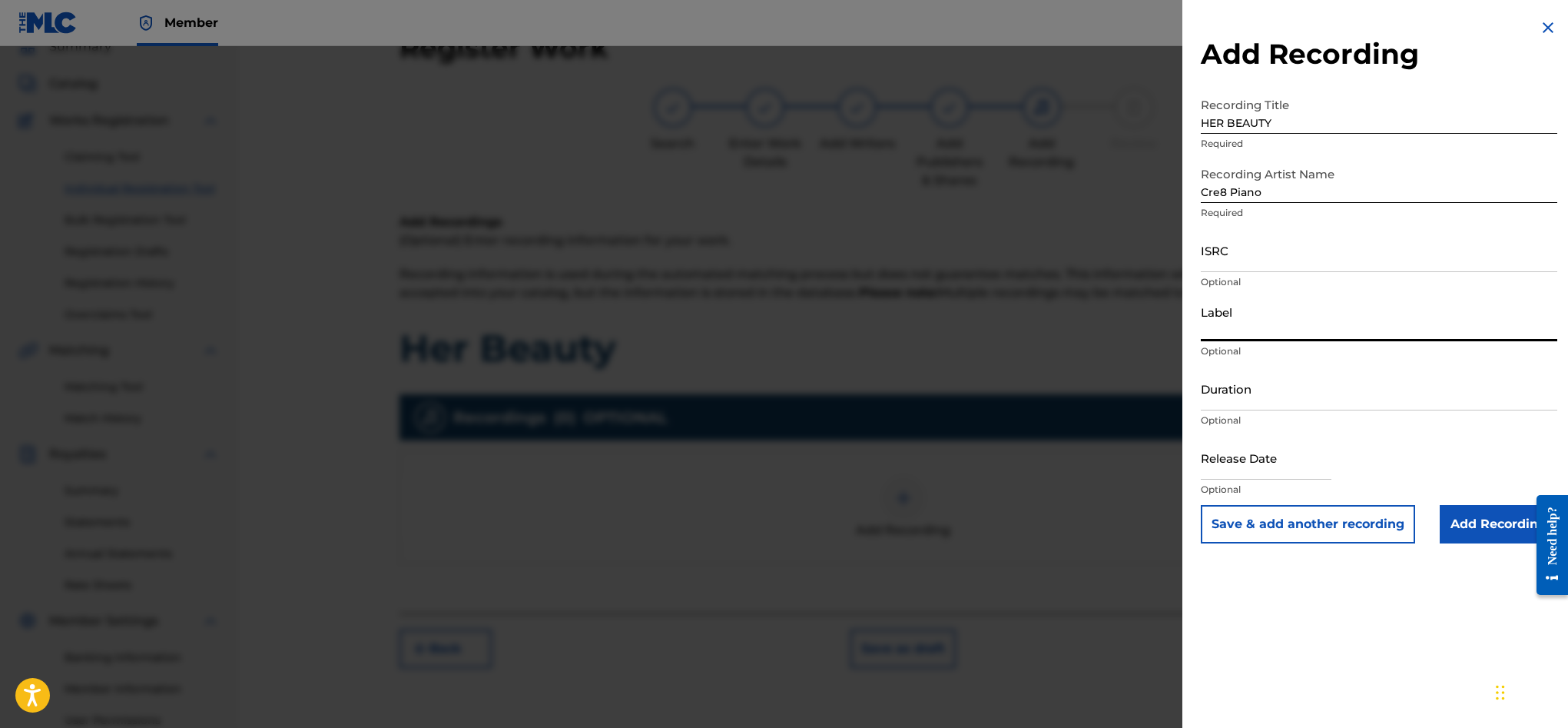
click at [1252, 390] on input "Duration" at bounding box center [1379, 389] width 357 height 44
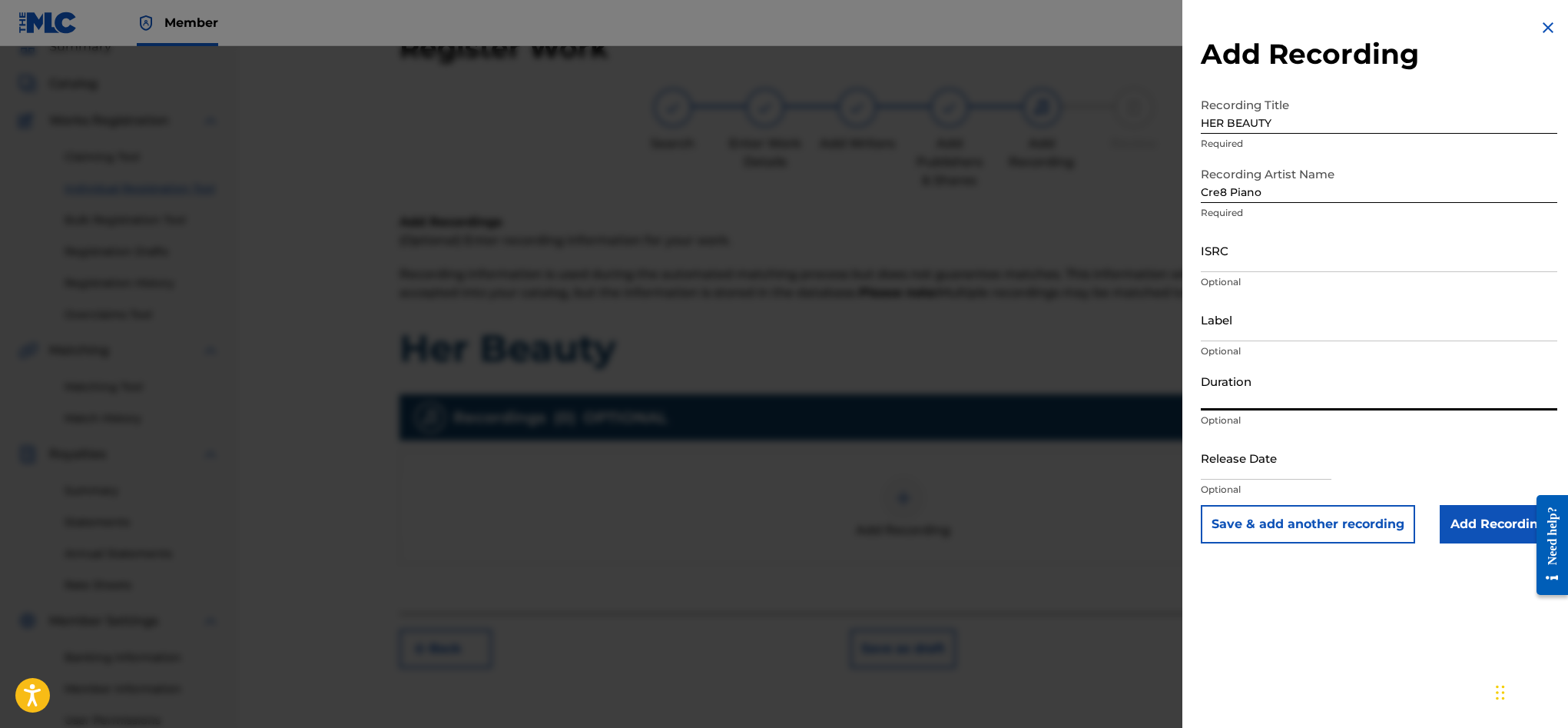
type input "1"
type input "01:33"
click at [1260, 446] on input "text" at bounding box center [1265, 458] width 131 height 44
select select "7"
select select "2025"
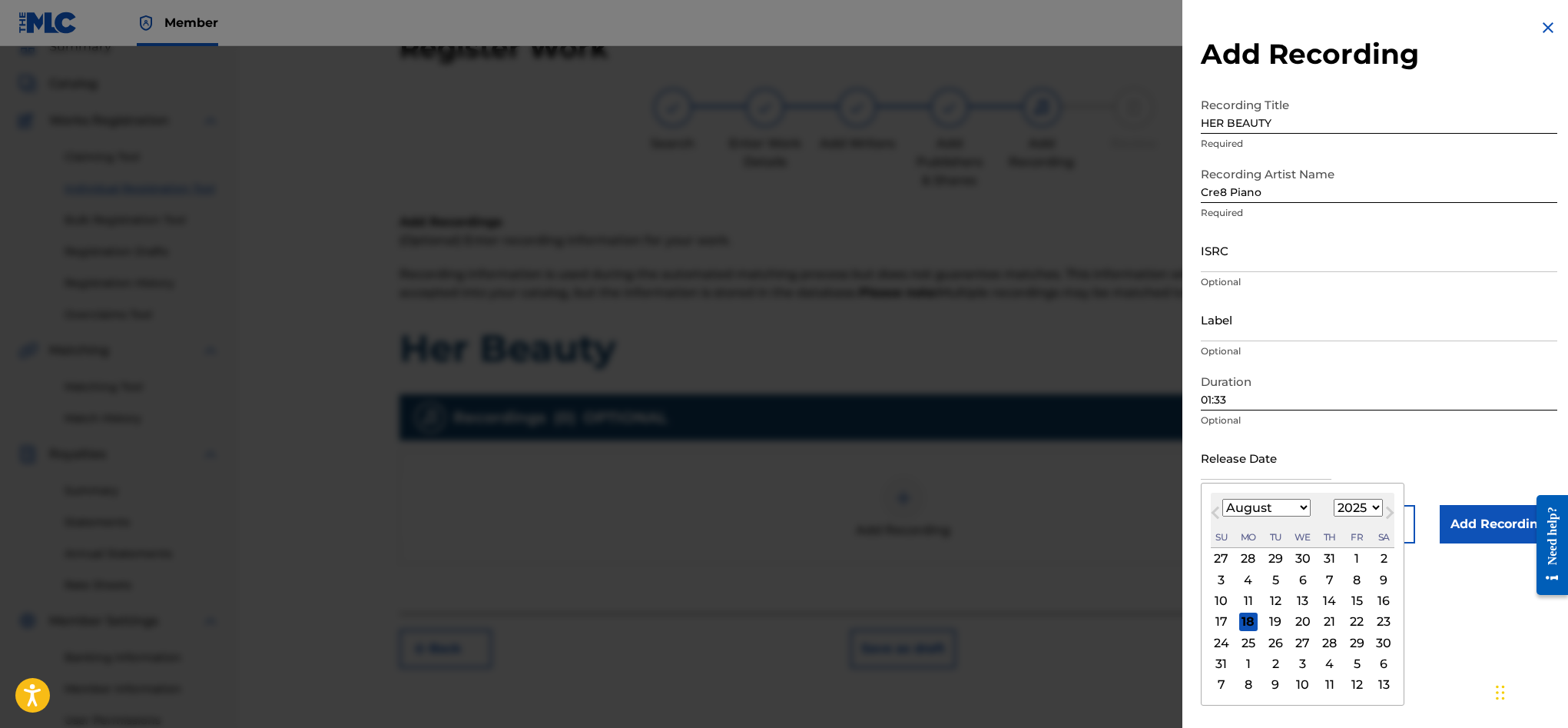
click at [1325, 430] on div "Duration 01:33 Optional" at bounding box center [1379, 401] width 357 height 69
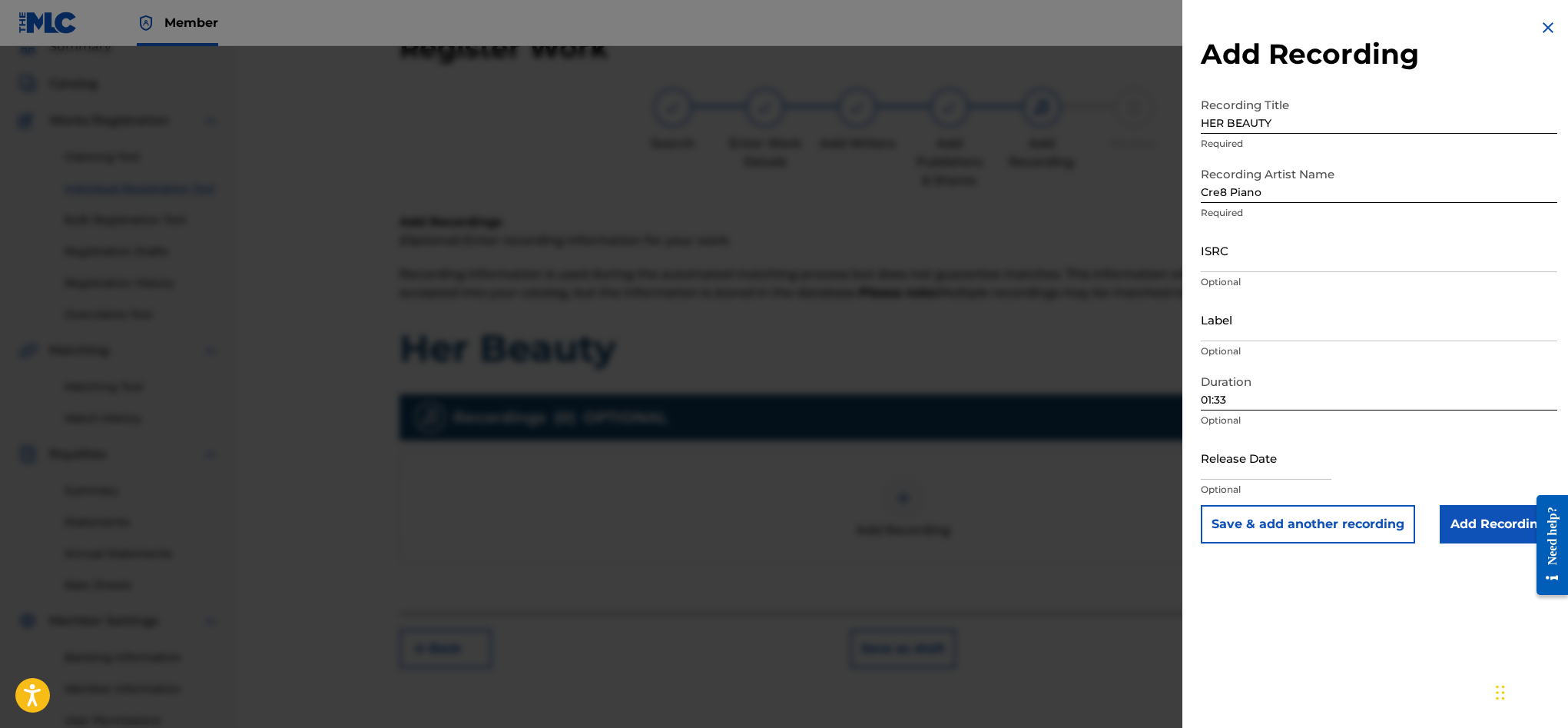
click at [1486, 520] on input "Add Recording" at bounding box center [1498, 524] width 118 height 38
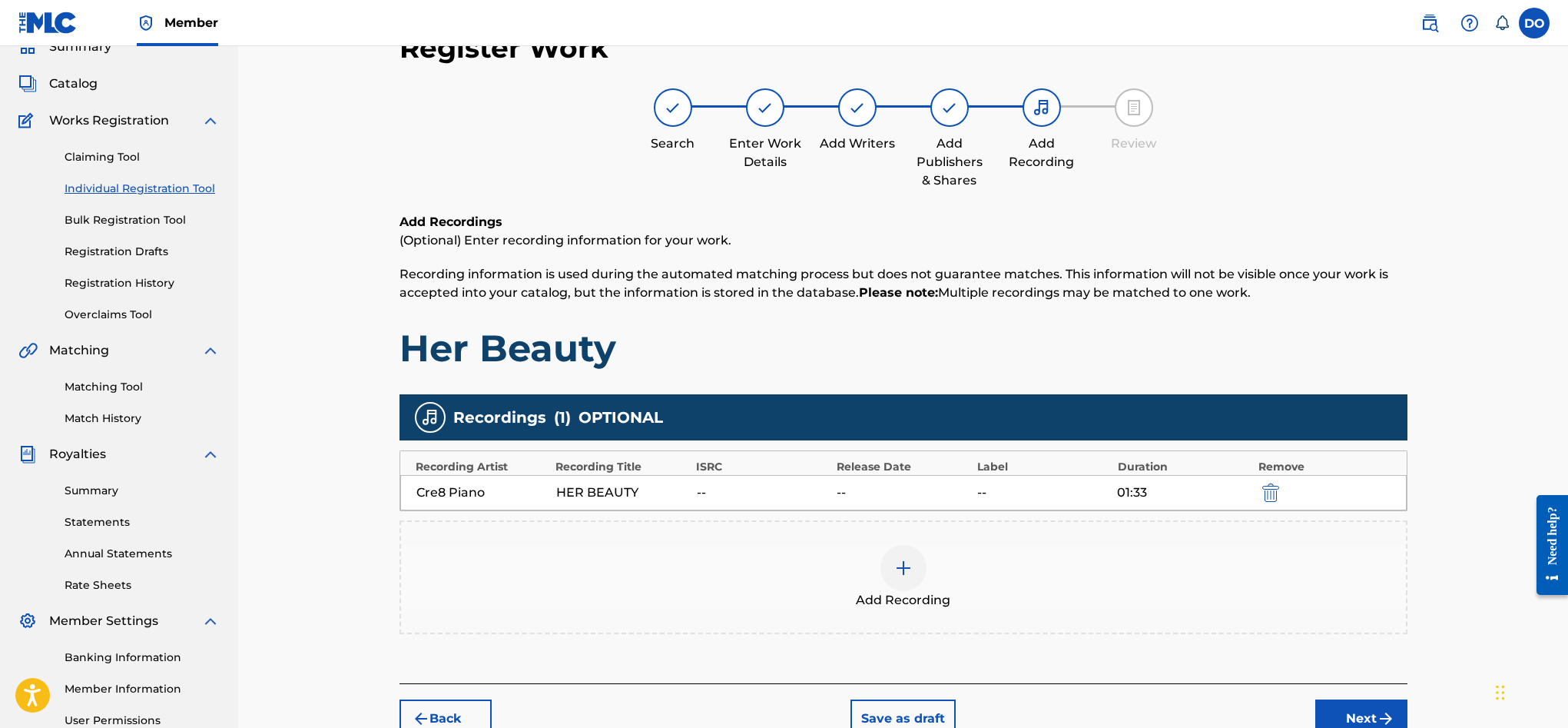
scroll to position [225, 0]
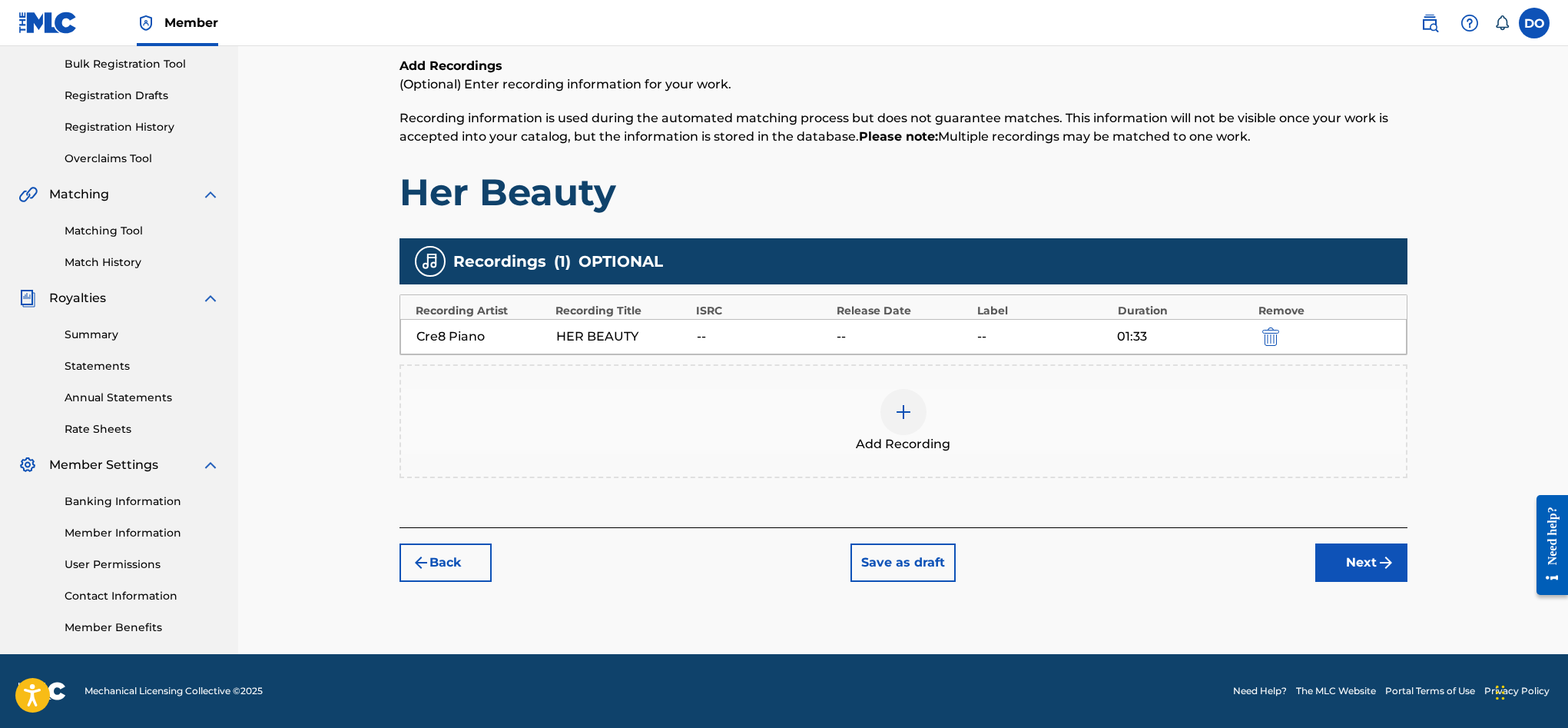
click at [1335, 562] on button "Next" at bounding box center [1361, 563] width 93 height 38
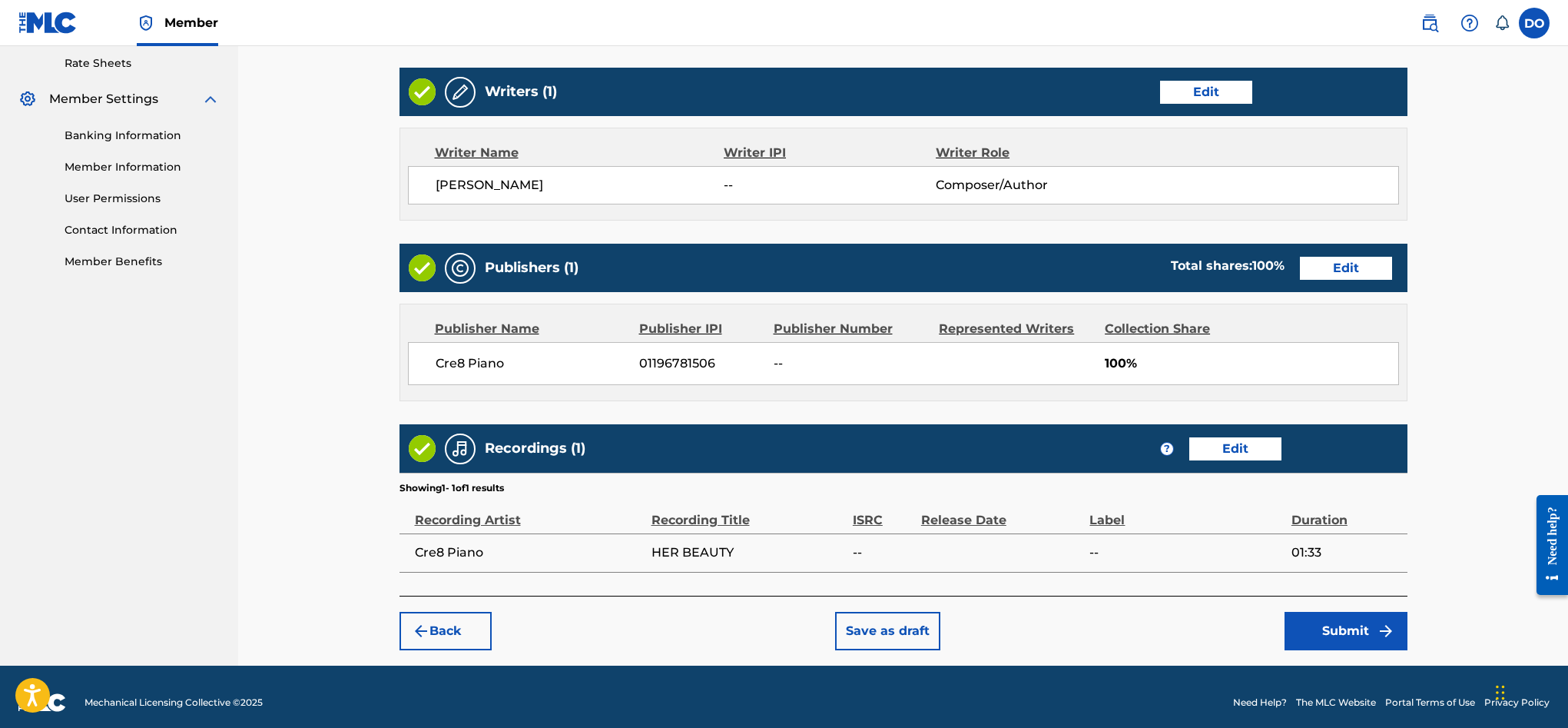
scroll to position [601, 0]
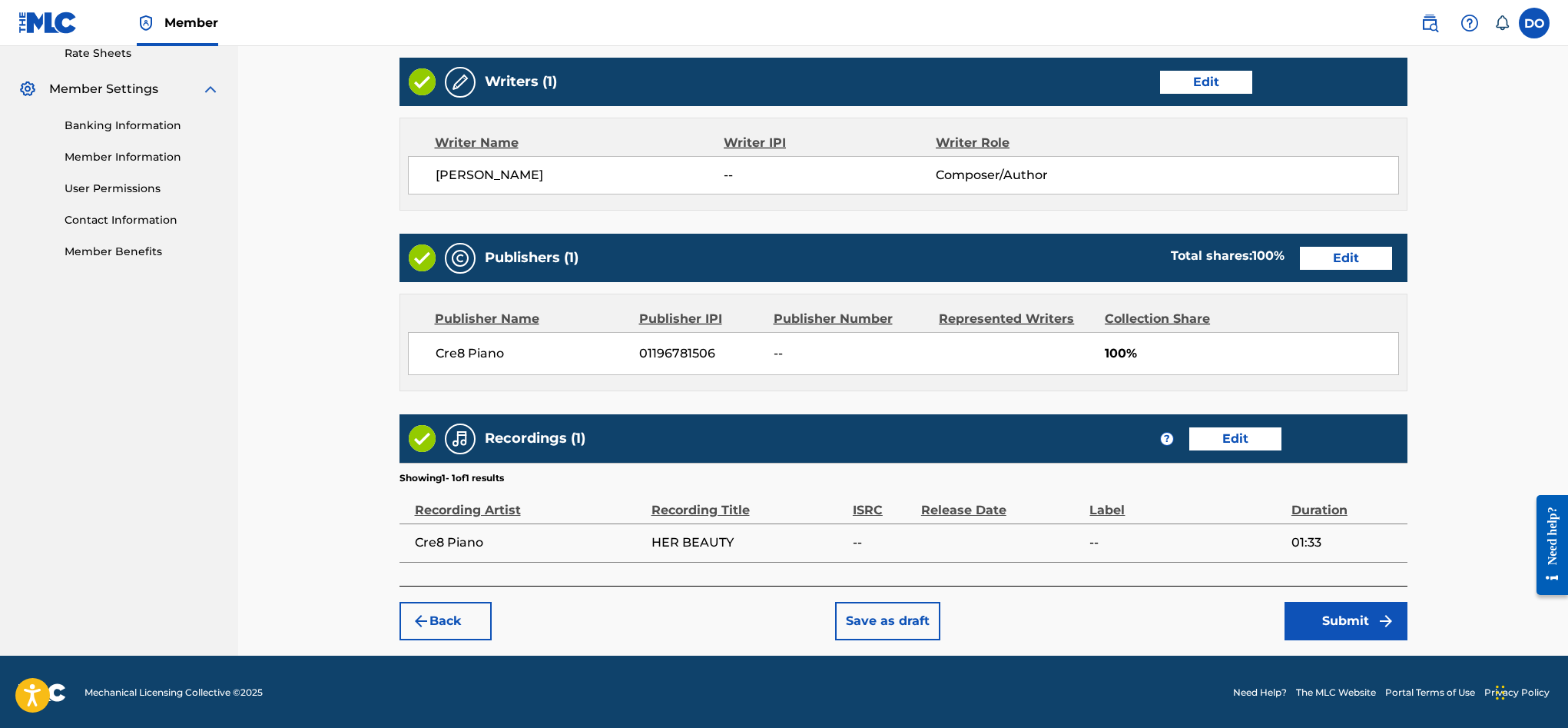
click at [1313, 620] on button "Submit" at bounding box center [1345, 621] width 123 height 38
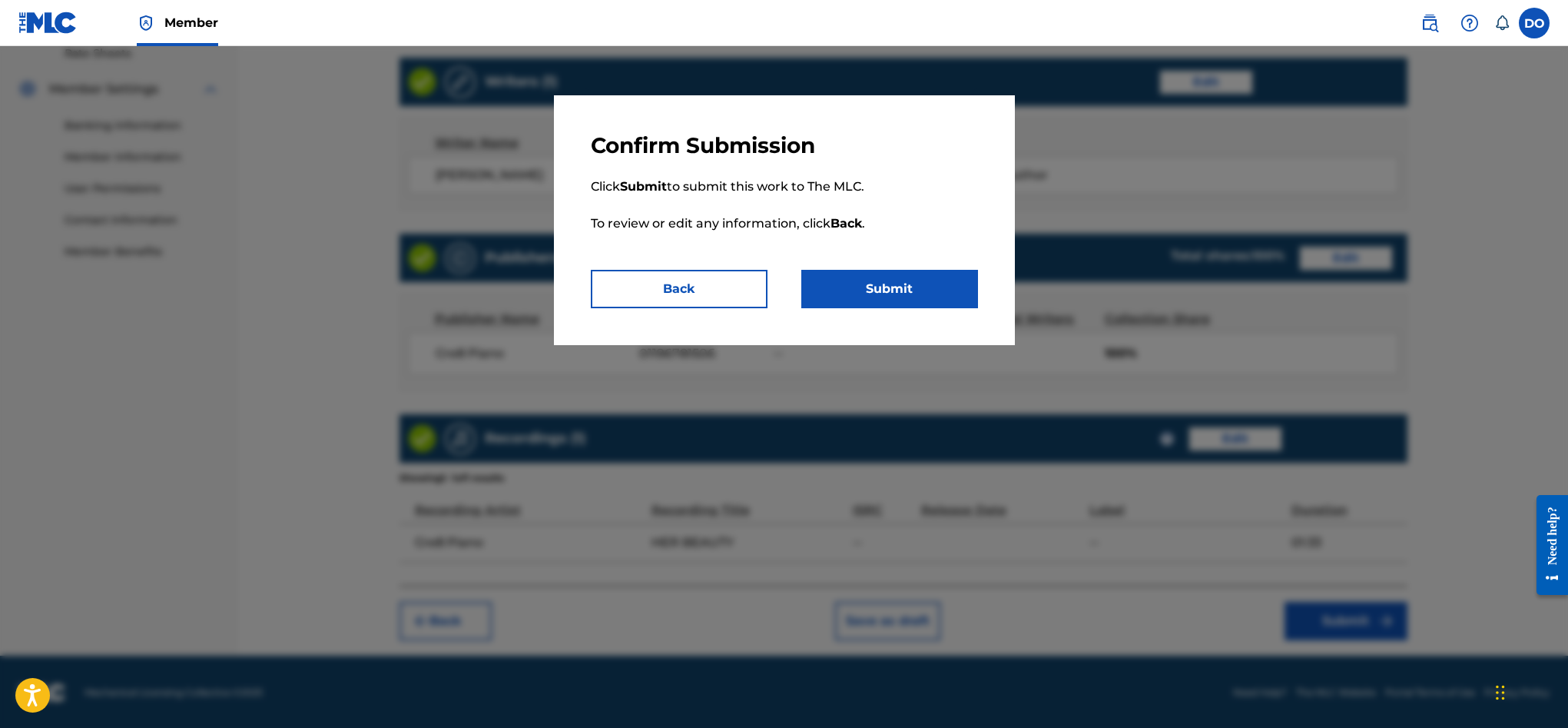
click at [884, 290] on button "Submit" at bounding box center [889, 289] width 177 height 38
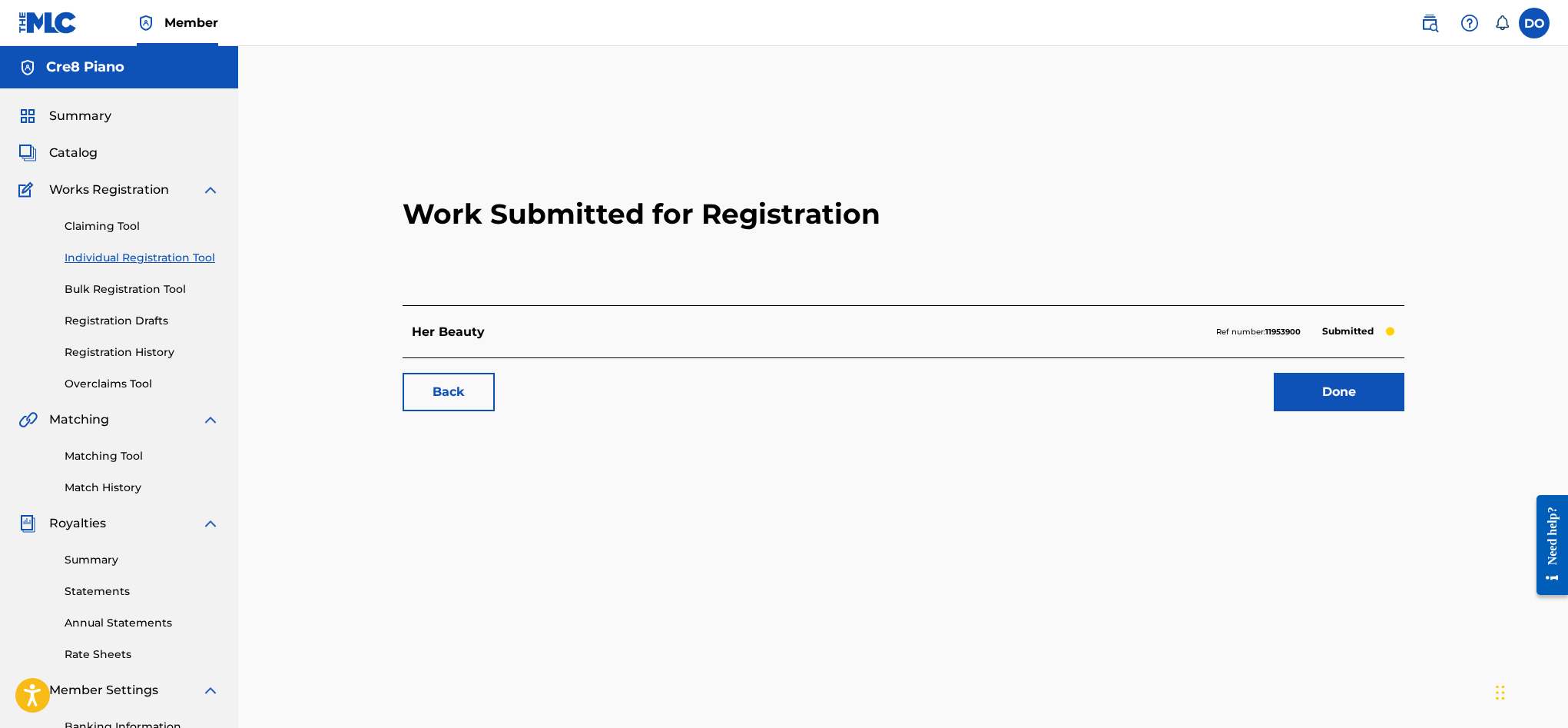
click at [1317, 389] on link "Done" at bounding box center [1339, 392] width 131 height 38
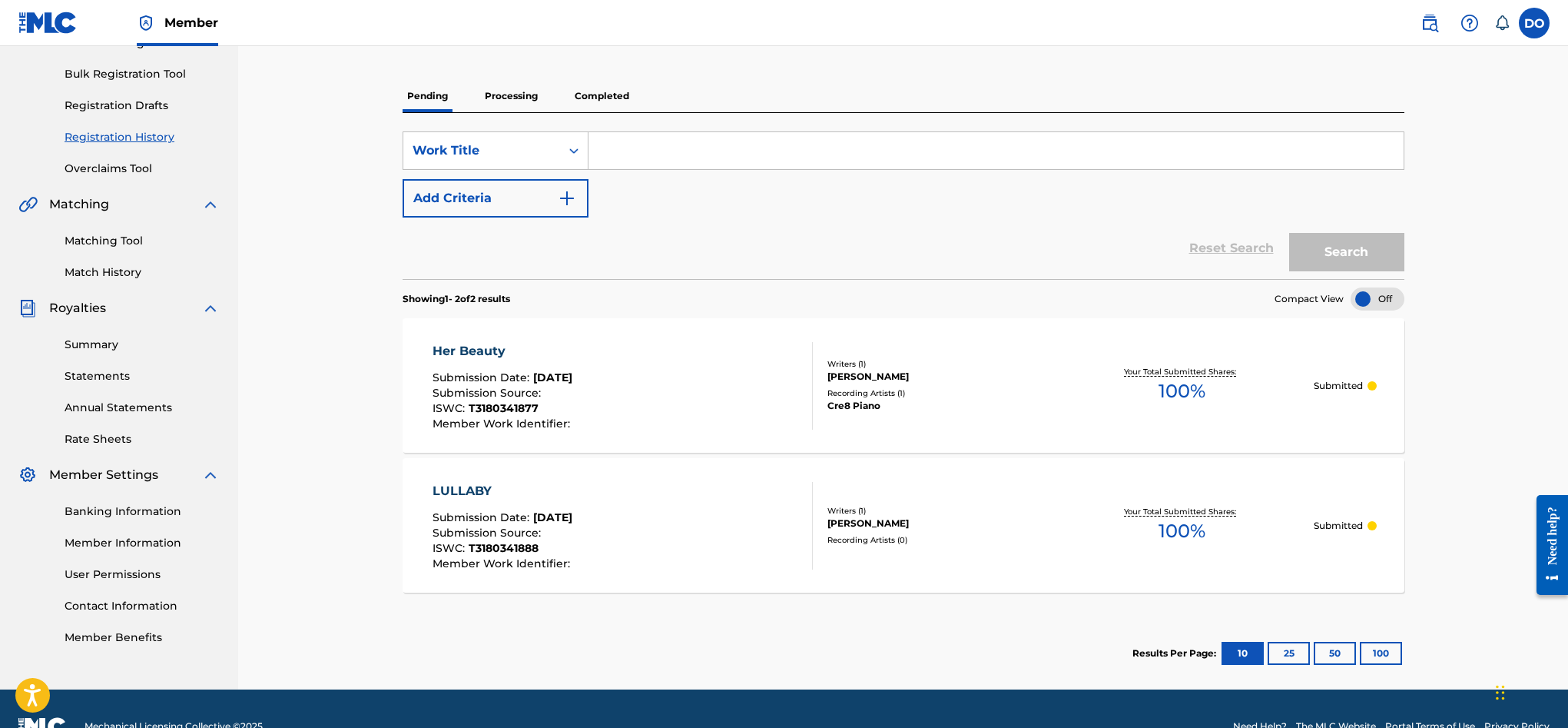
scroll to position [250, 0]
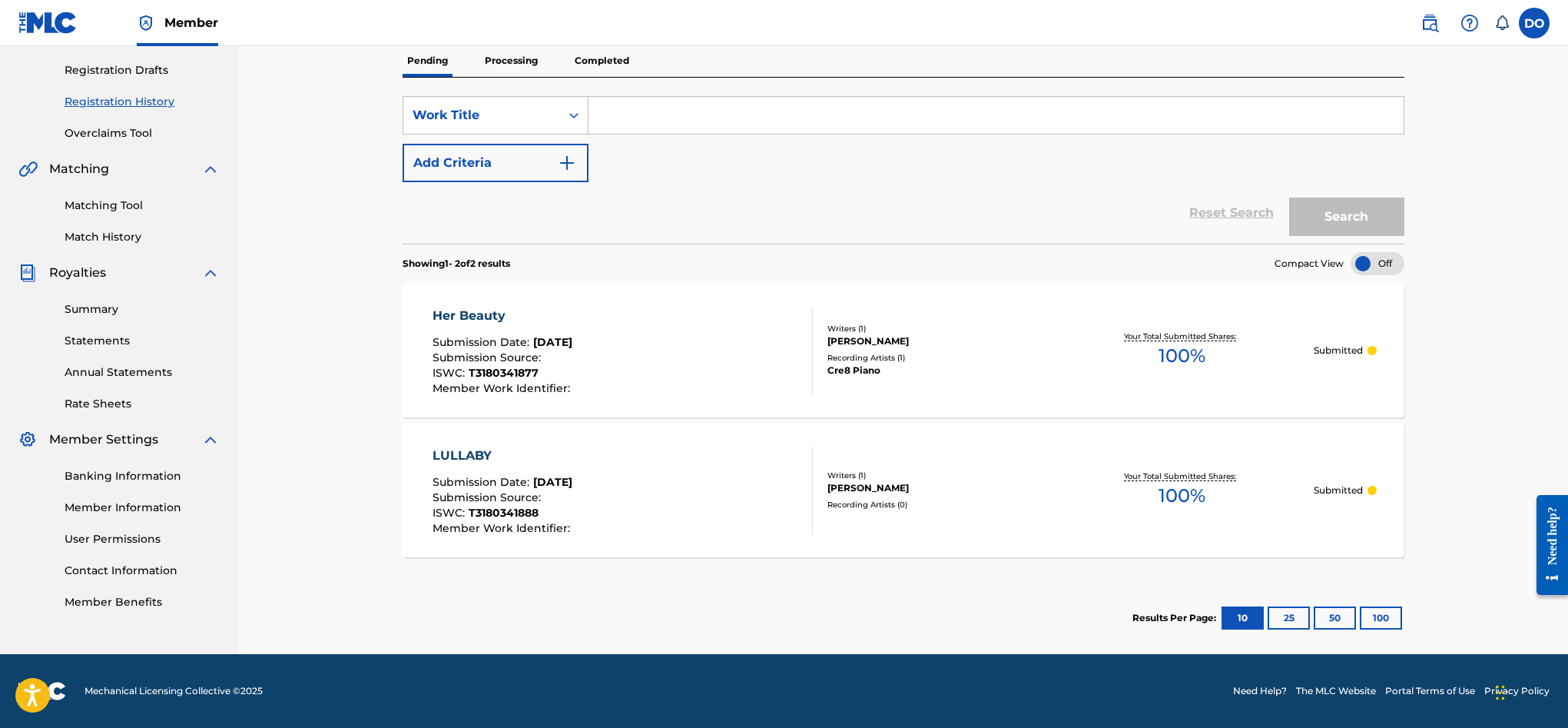
click at [859, 491] on div "DYLON BERNARD OLEARY" at bounding box center [939, 488] width 223 height 14
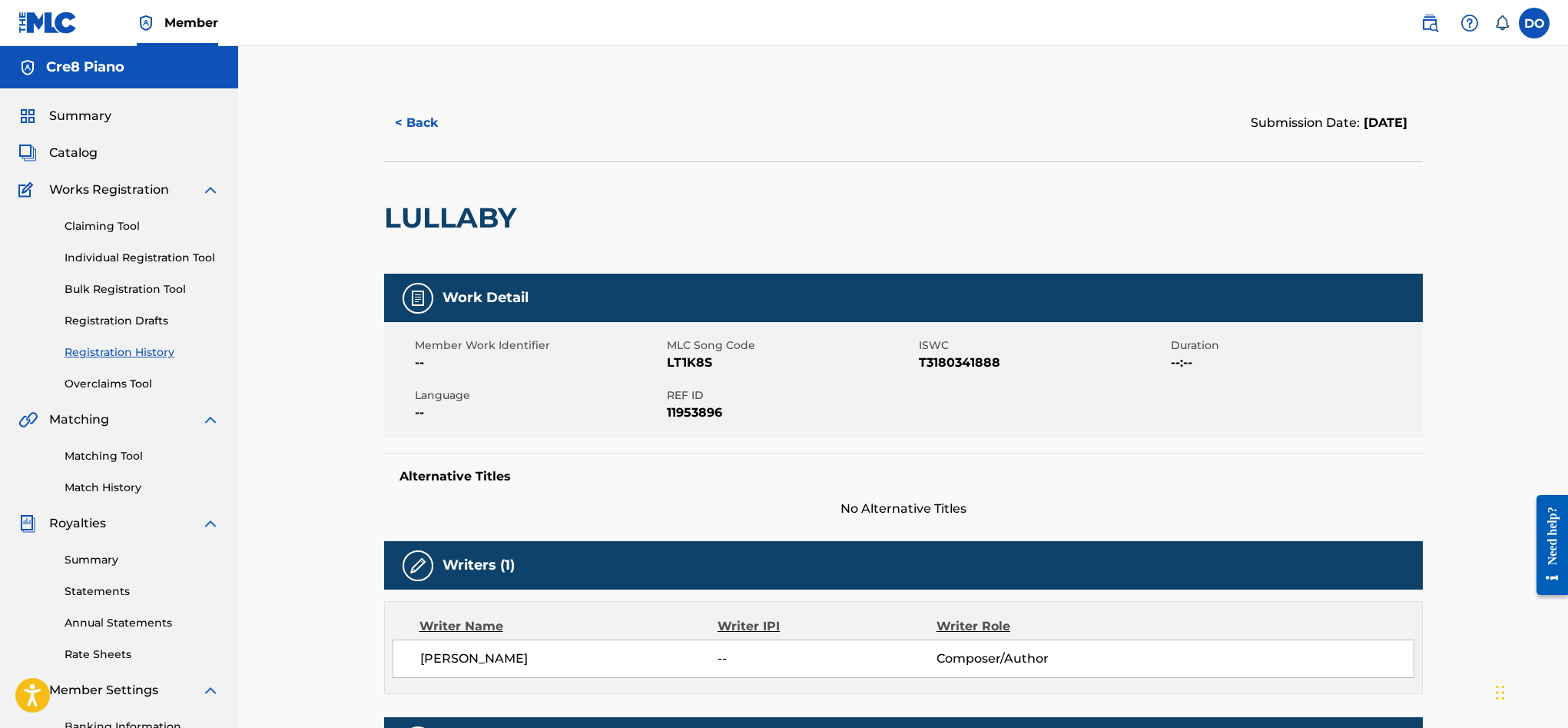
click at [401, 133] on button "< Back" at bounding box center [430, 123] width 93 height 38
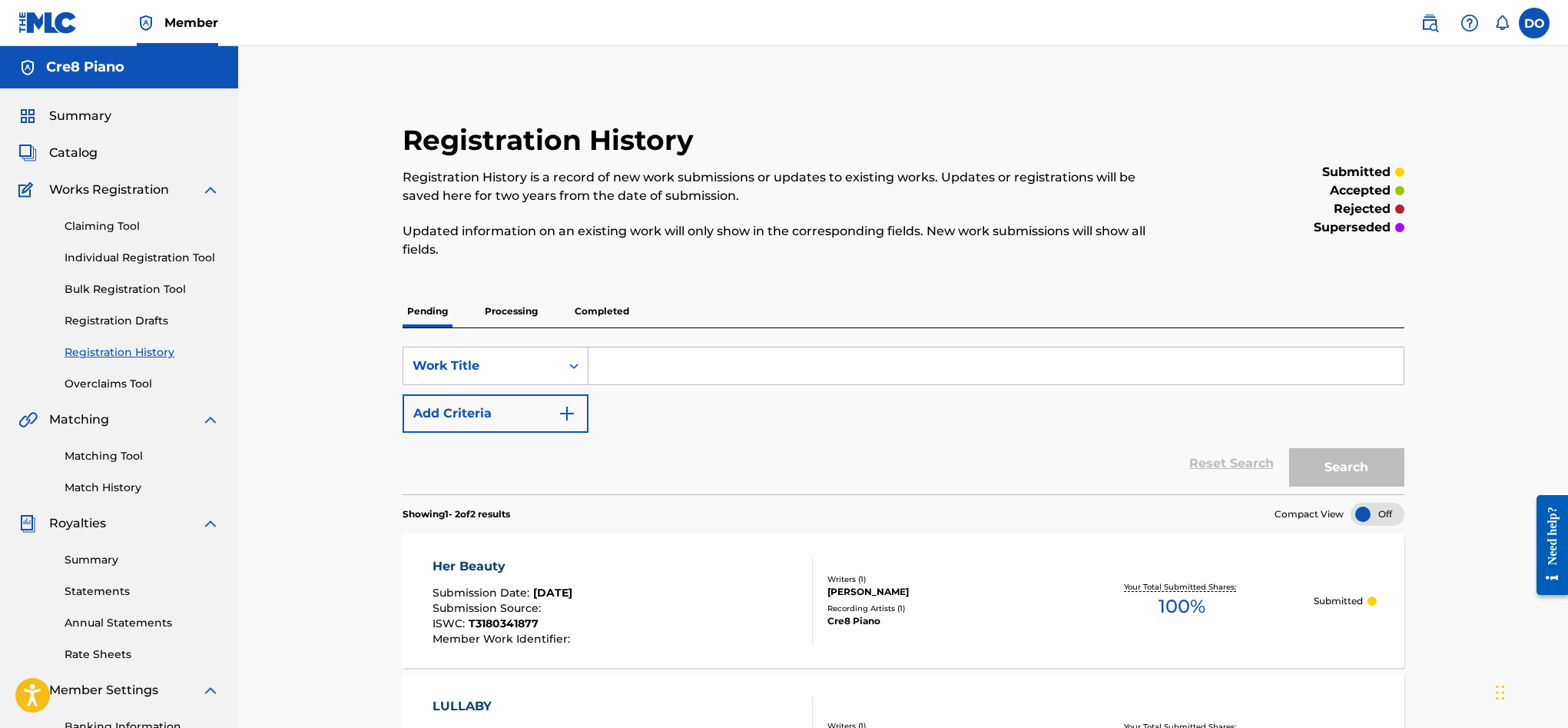
scroll to position [225, 0]
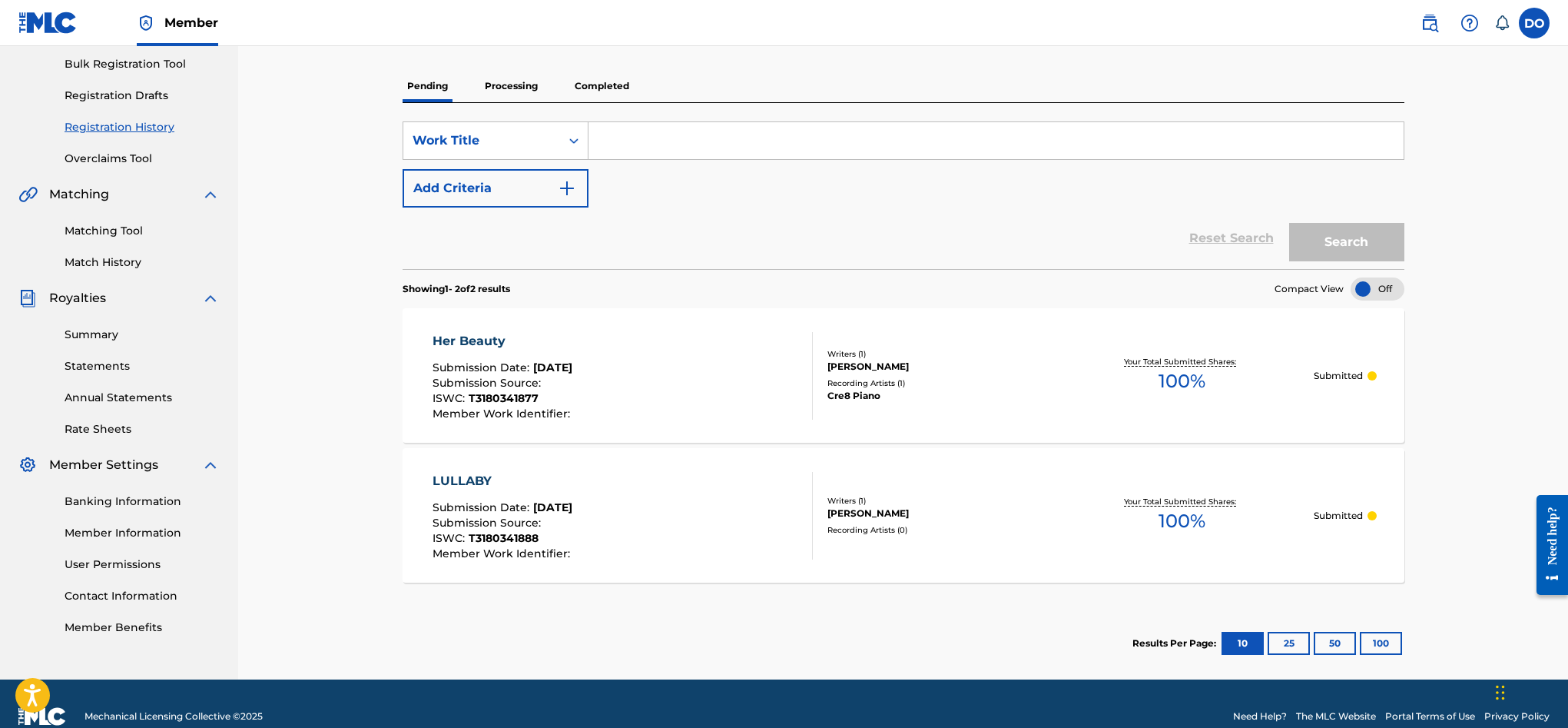
click at [159, 595] on link "Contact Information" at bounding box center [142, 595] width 155 height 16
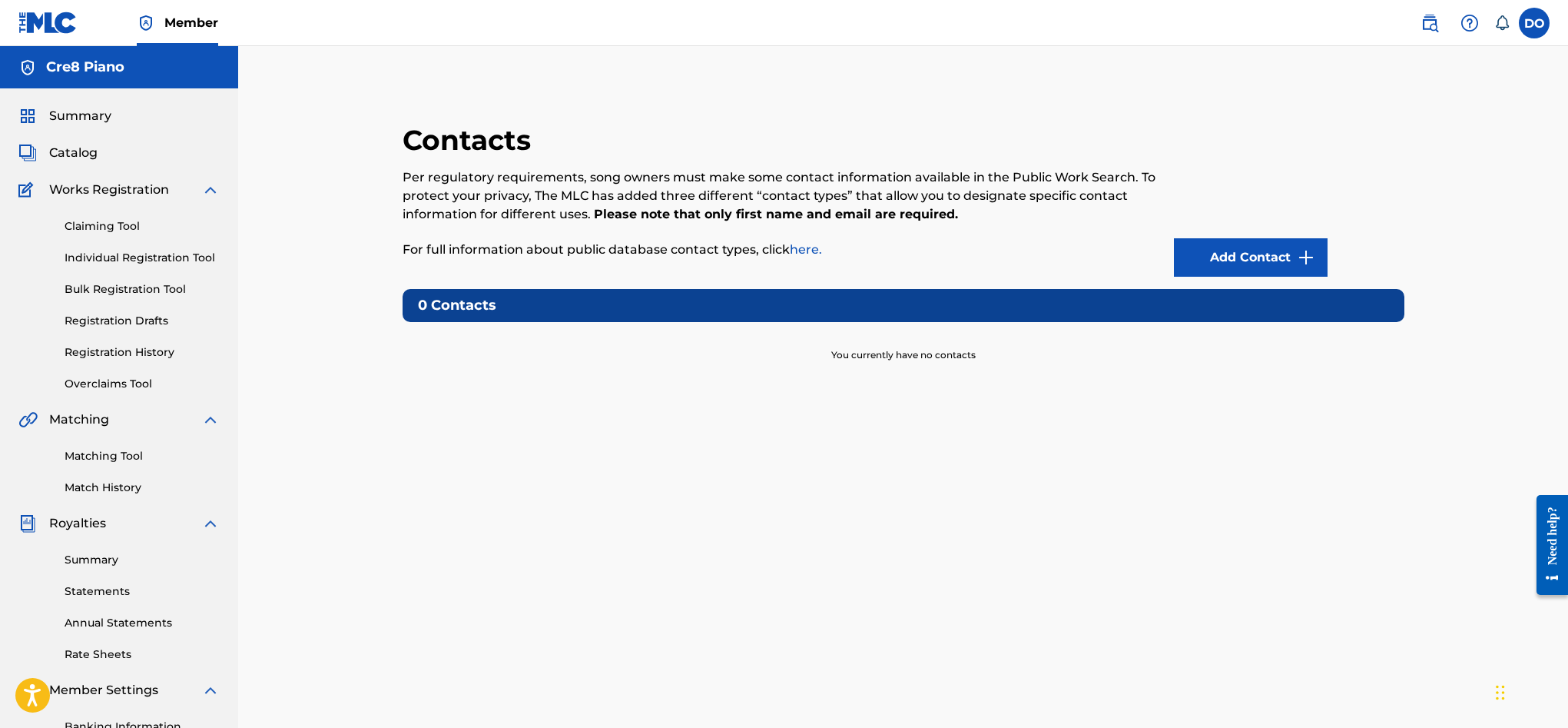
click at [1547, 27] on label at bounding box center [1534, 23] width 31 height 31
click at [1534, 23] on input "DO Dylon O'Leary dylonoleary20@gmail.com Notification Preferences Profile Log o…" at bounding box center [1534, 23] width 0 height 0
click at [1389, 191] on link "Profile" at bounding box center [1382, 191] width 31 height 14
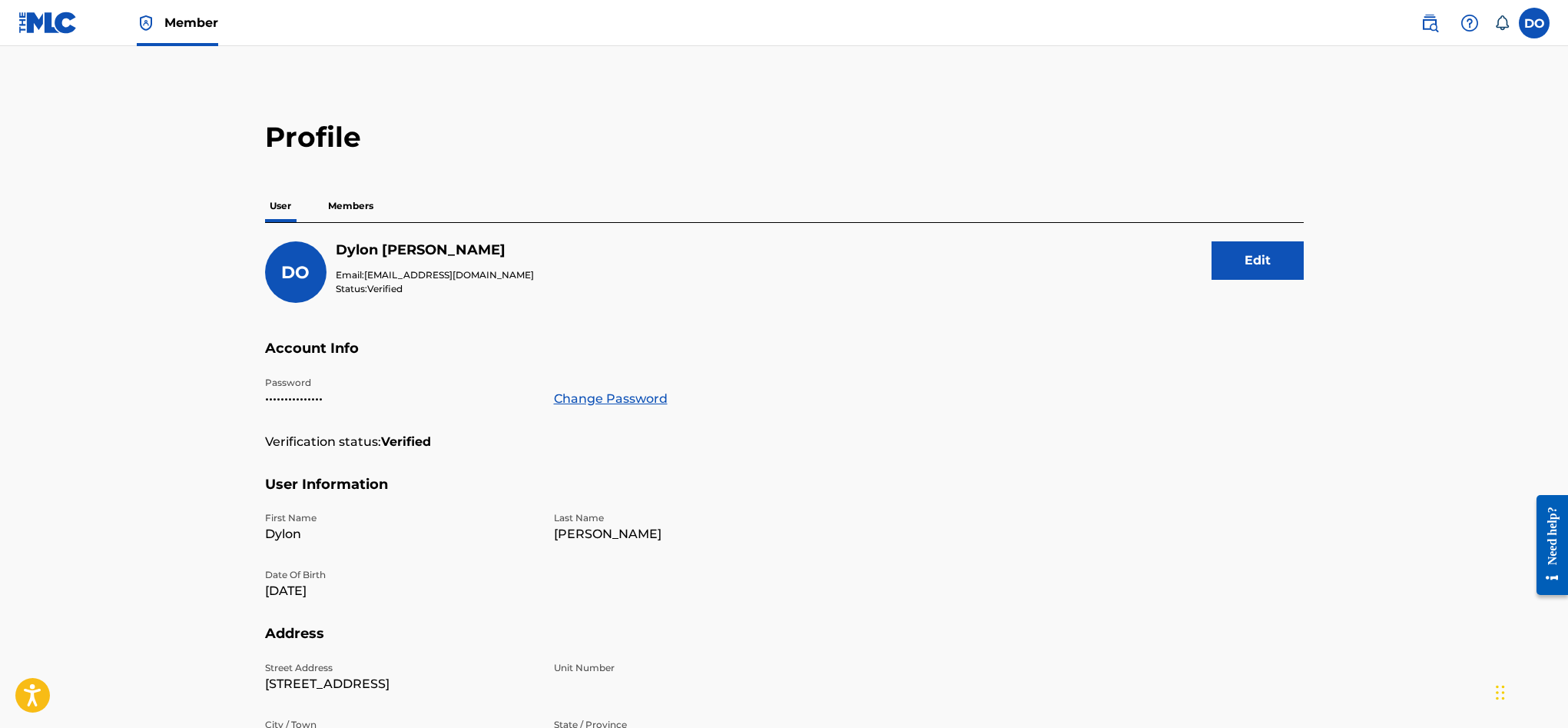
click at [363, 207] on p "Members" at bounding box center [350, 206] width 54 height 33
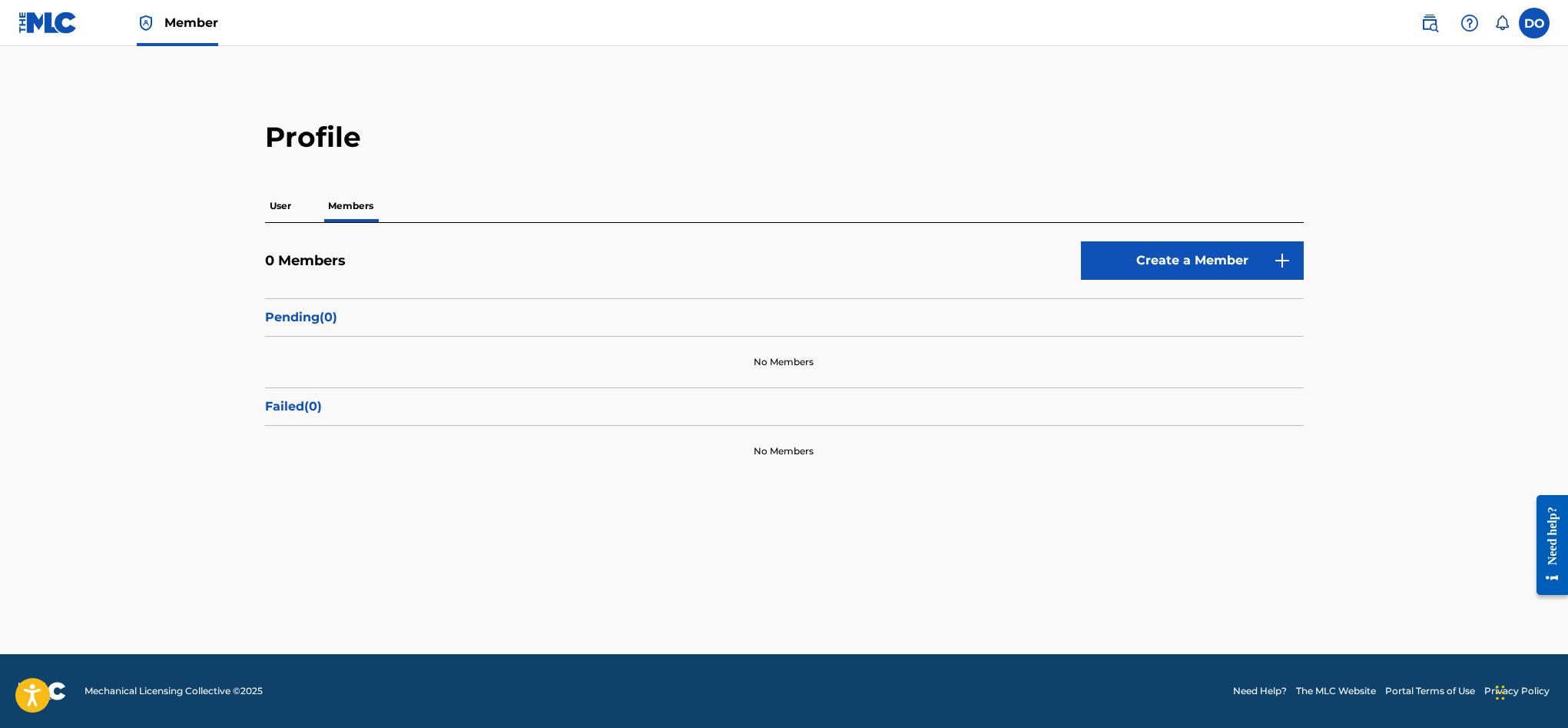
click at [289, 207] on p "User" at bounding box center [280, 206] width 31 height 33
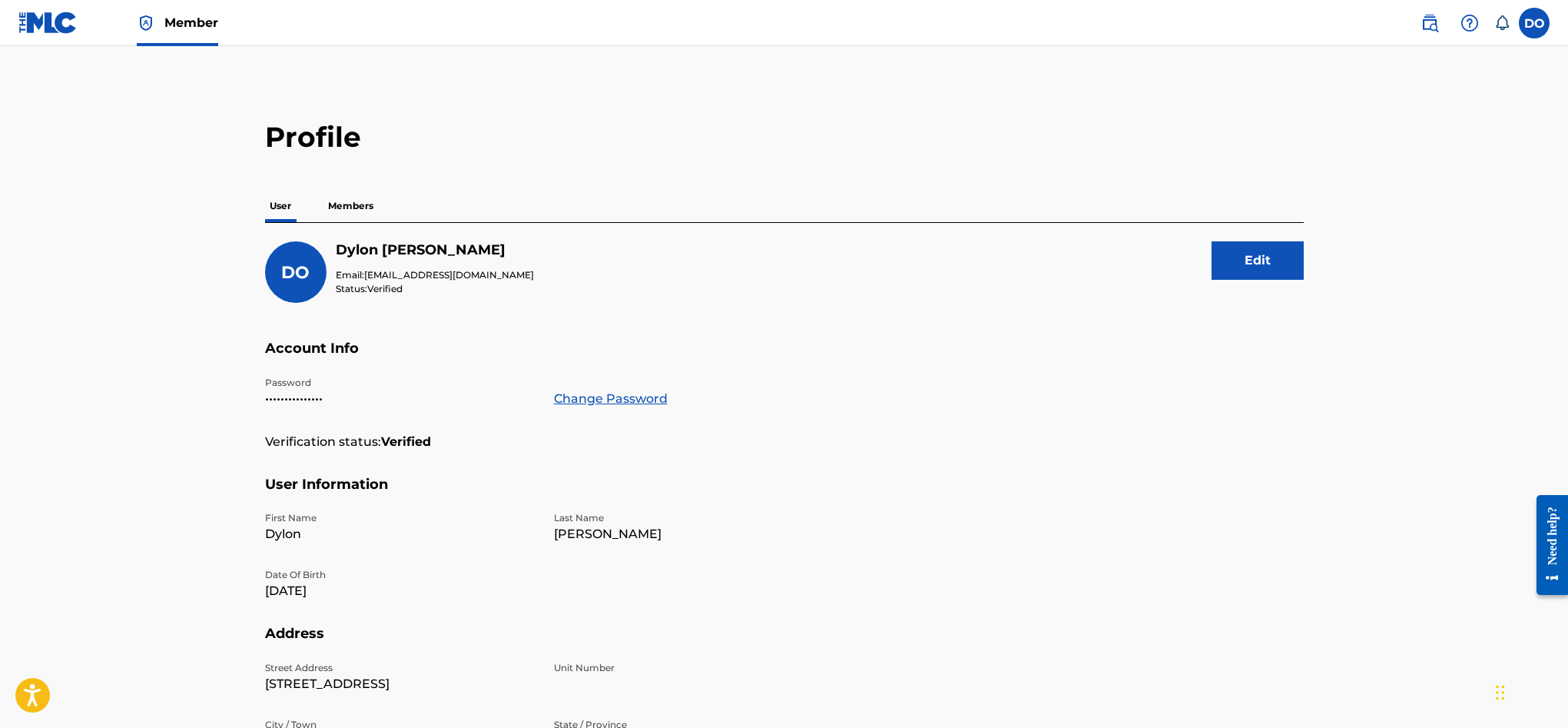
click at [1522, 25] on label at bounding box center [1534, 23] width 31 height 31
click at [1534, 23] on input "DO Dylon O'Leary dylonoleary20@gmail.com Notification Preferences Profile Log o…" at bounding box center [1534, 23] width 0 height 0
click at [1387, 186] on link "Profile" at bounding box center [1382, 191] width 31 height 14
click at [1438, 22] on img at bounding box center [1430, 23] width 18 height 18
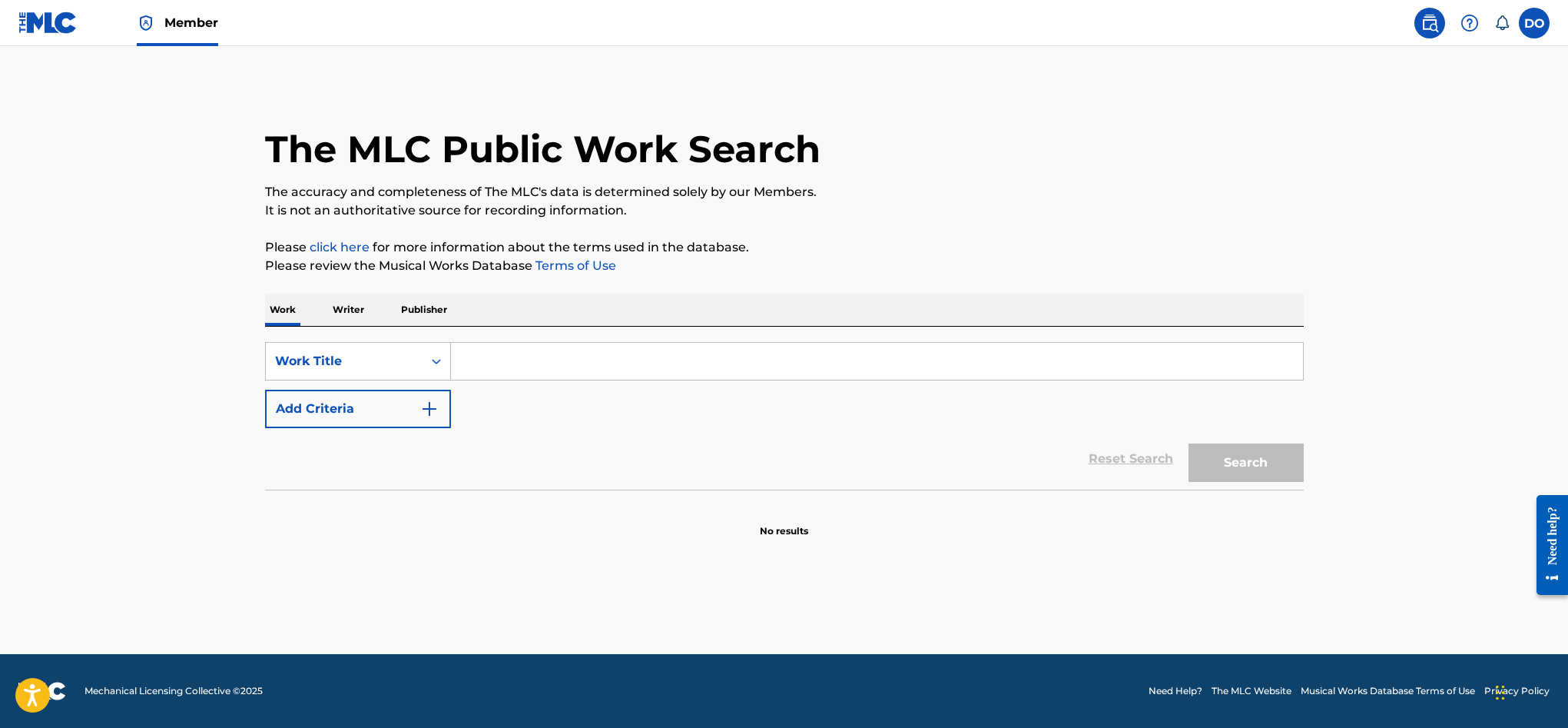
click at [1469, 23] on img at bounding box center [1470, 23] width 18 height 18
click at [1445, 59] on link "Contact us" at bounding box center [1470, 64] width 131 height 37
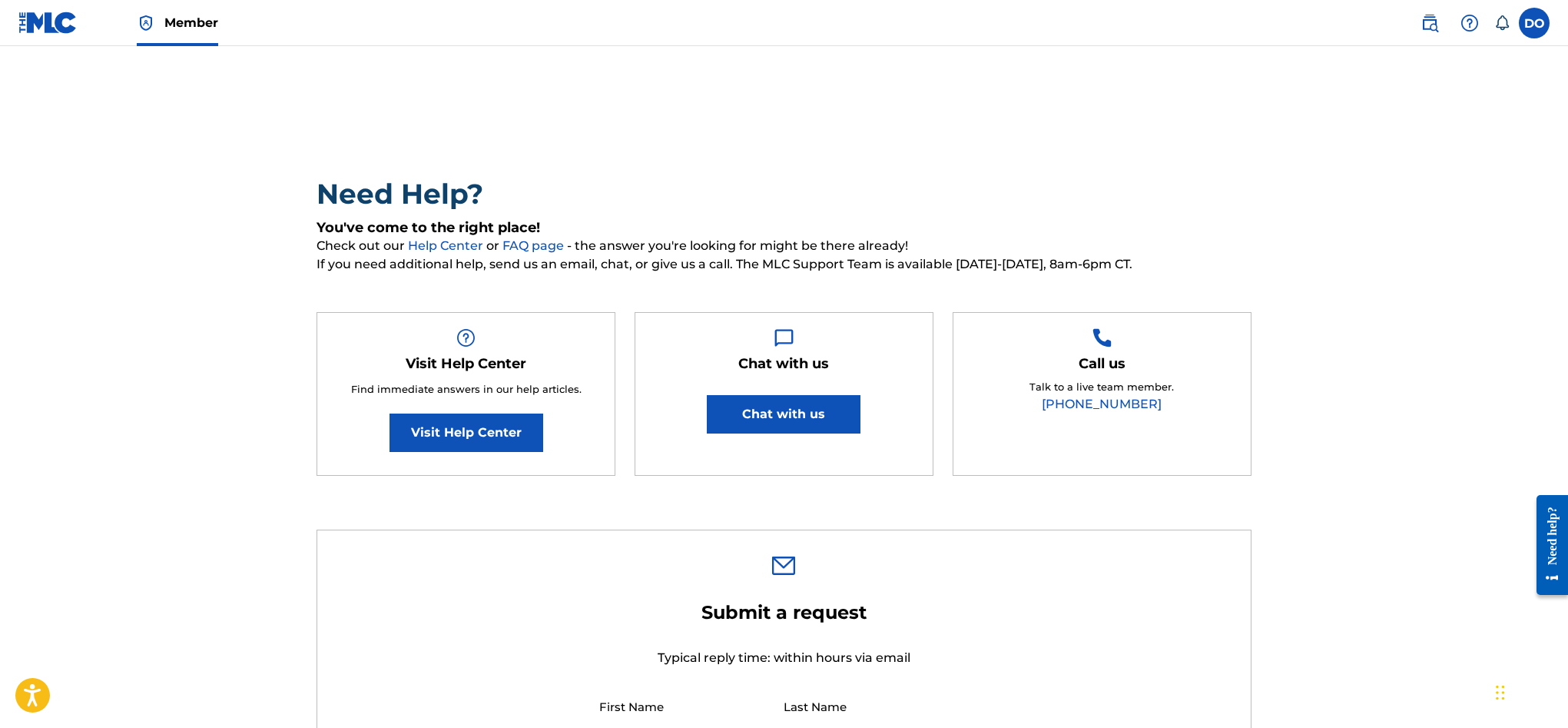
type input "Dylon"
type input "[PERSON_NAME]"
type input "[EMAIL_ADDRESS][DOMAIN_NAME]"
click at [759, 429] on button "Chat with us" at bounding box center [784, 414] width 153 height 38
click at [452, 422] on link "Visit Help Center" at bounding box center [466, 433] width 153 height 38
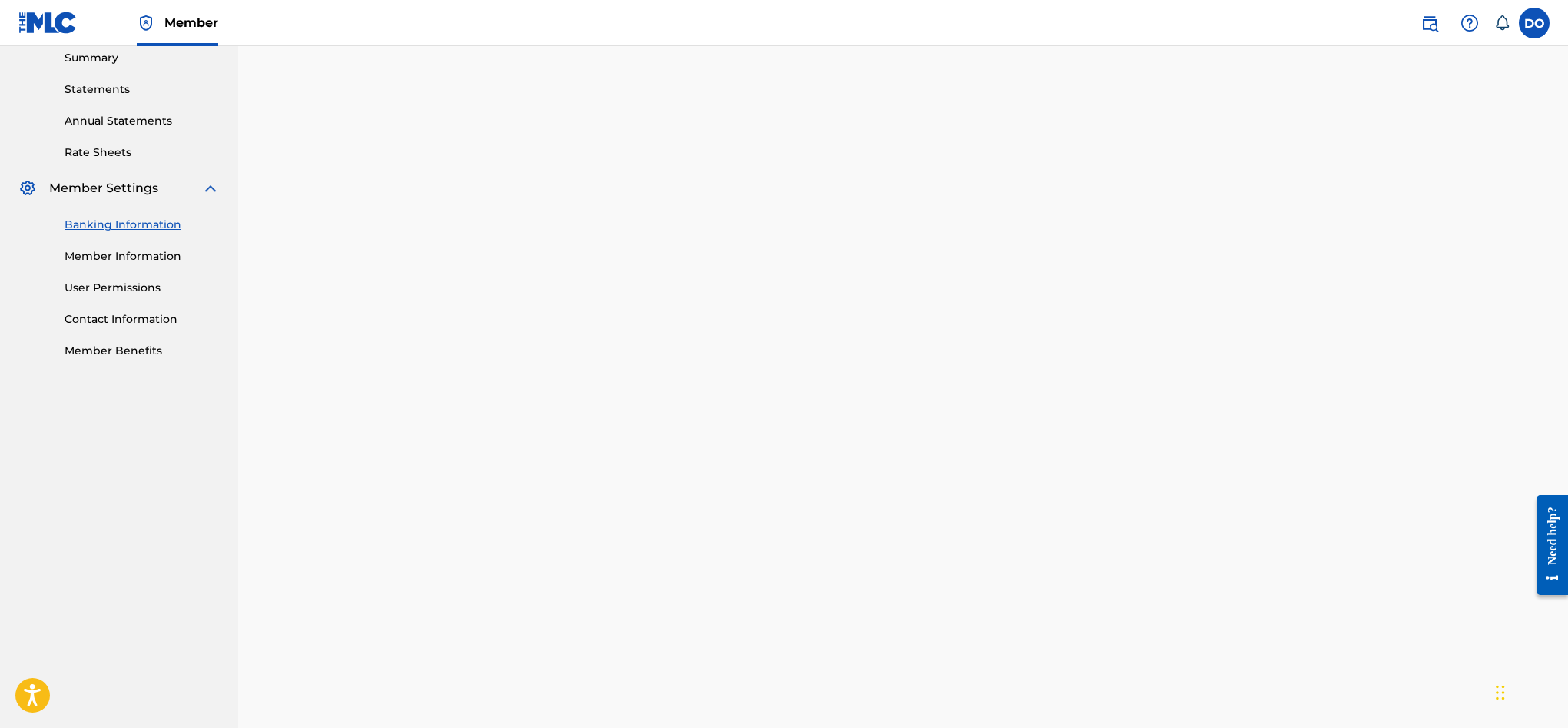
scroll to position [504, 0]
